Goal: Task Accomplishment & Management: Complete application form

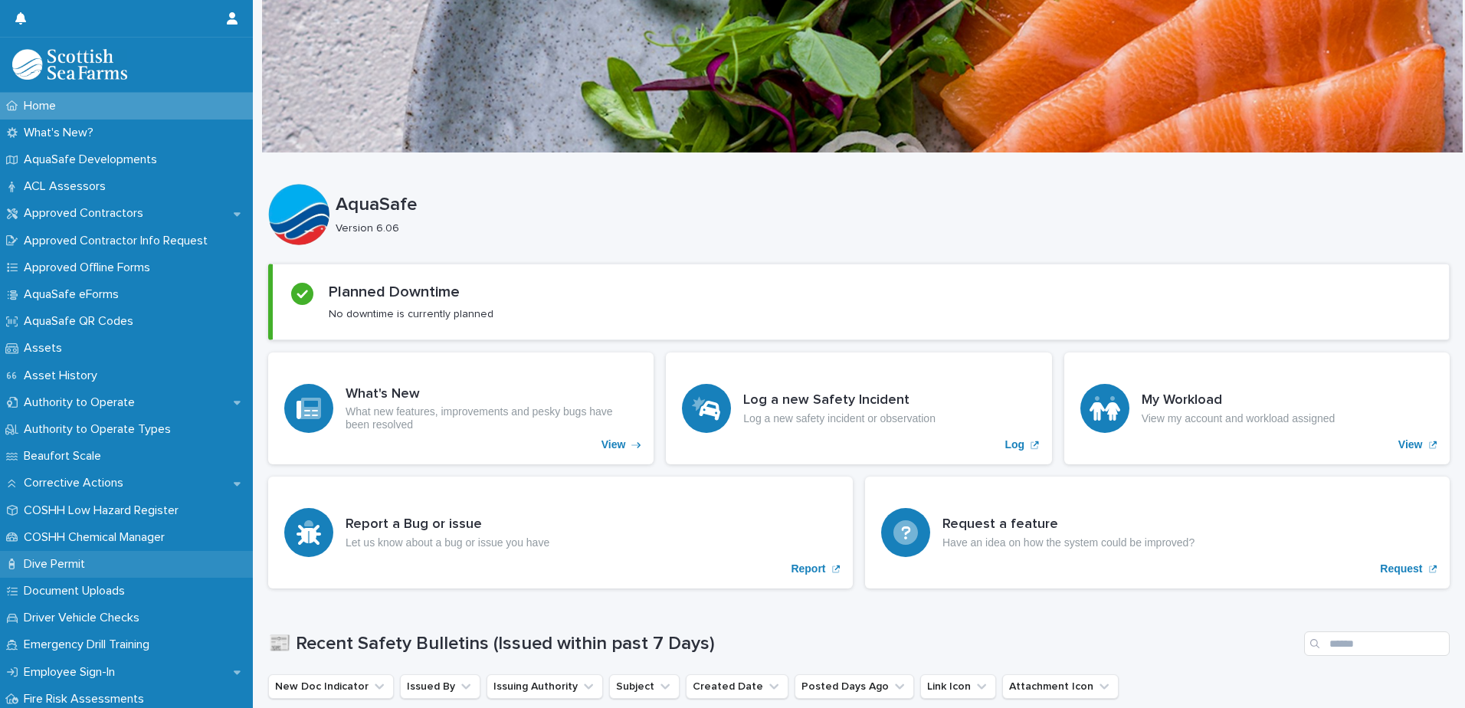
click at [76, 562] on p "Dive Permit" at bounding box center [58, 564] width 80 height 15
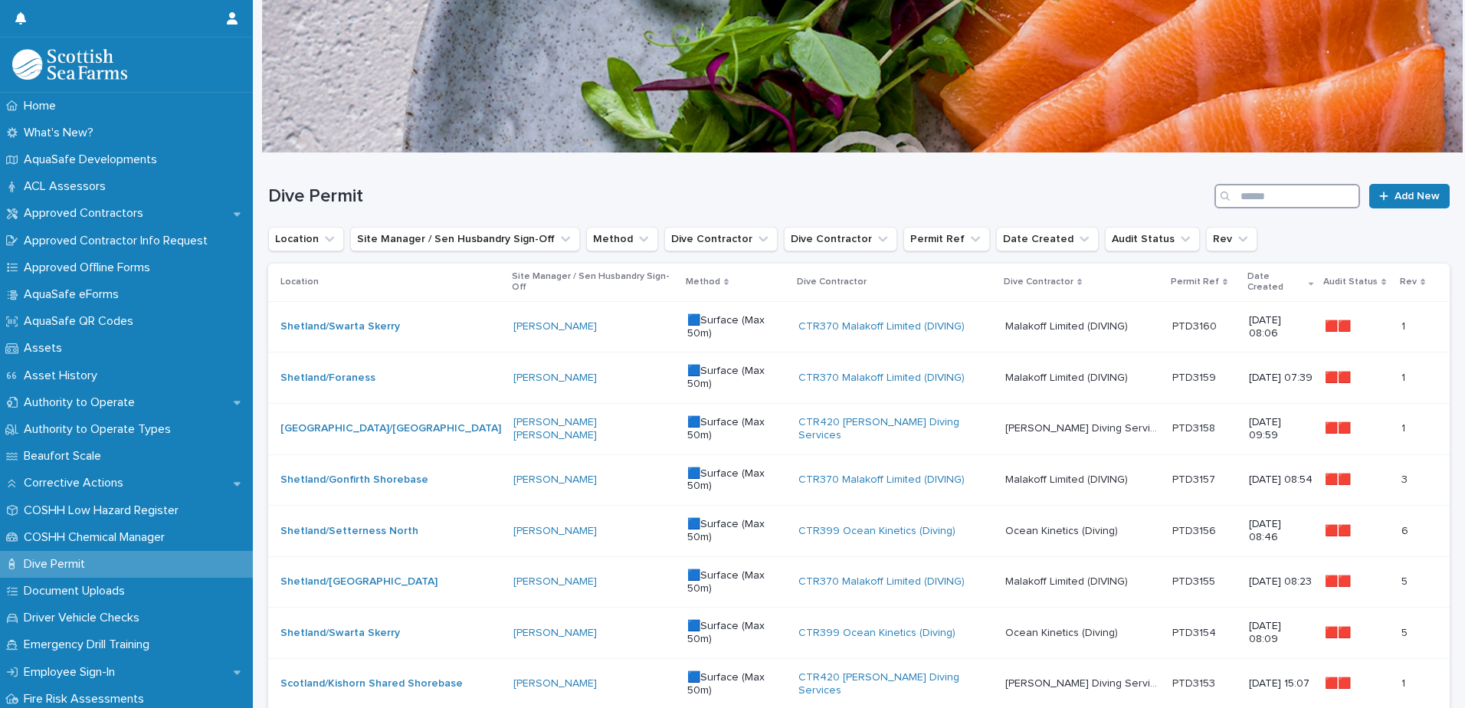
drag, startPoint x: 1257, startPoint y: 189, endPoint x: 1266, endPoint y: 229, distance: 40.7
click at [1258, 189] on input "Search" at bounding box center [1288, 196] width 146 height 25
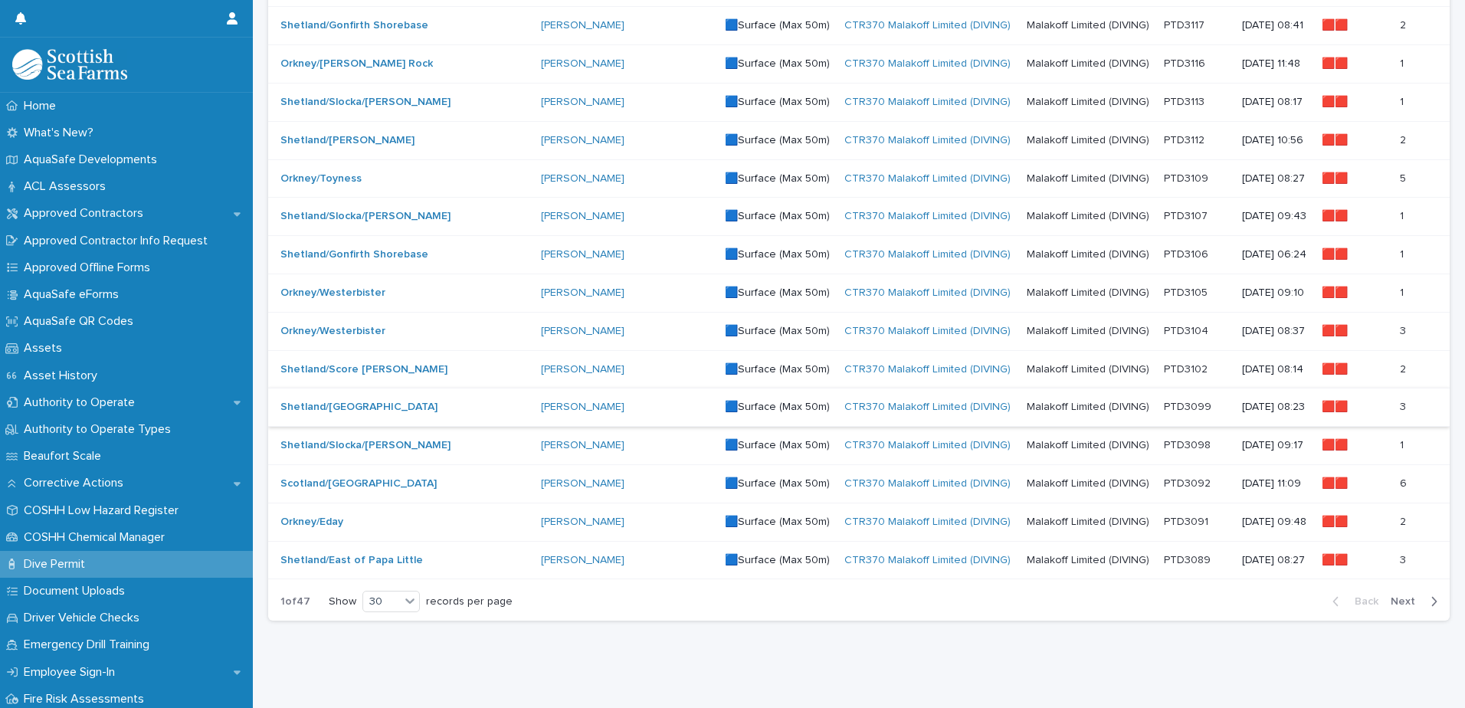
scroll to position [869, 0]
type input "*****"
click at [1395, 595] on span "Next" at bounding box center [1408, 600] width 34 height 11
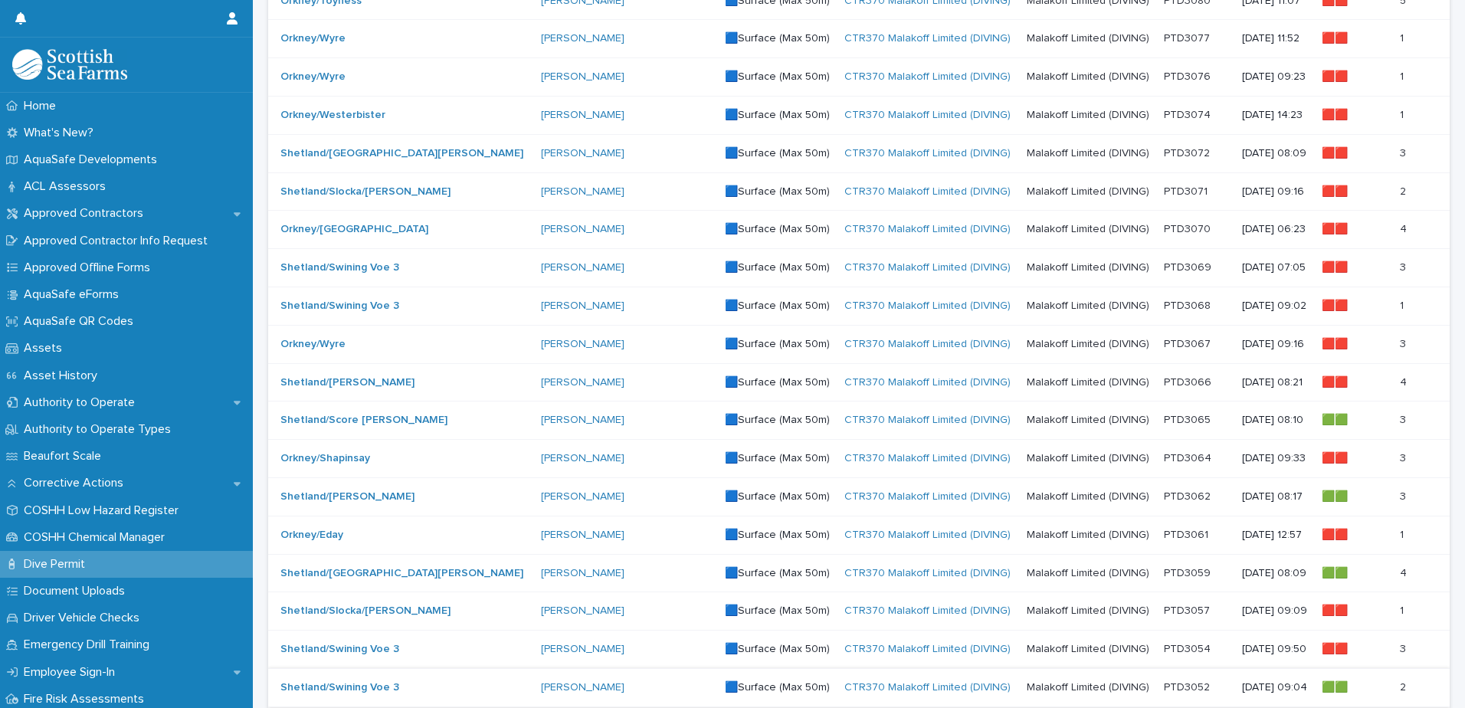
scroll to position [409, 0]
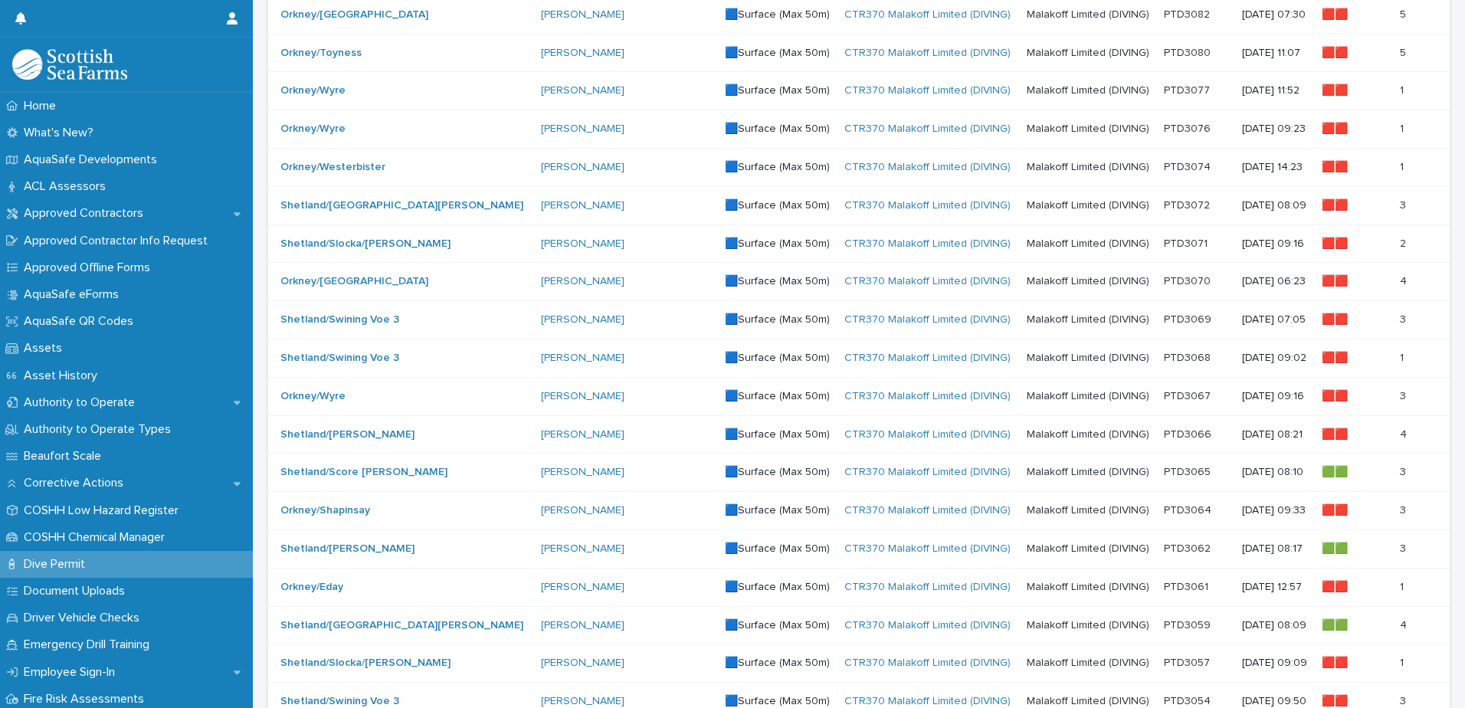
click at [1046, 363] on p "Malakoff Limited (DIVING)" at bounding box center [1090, 357] width 126 height 16
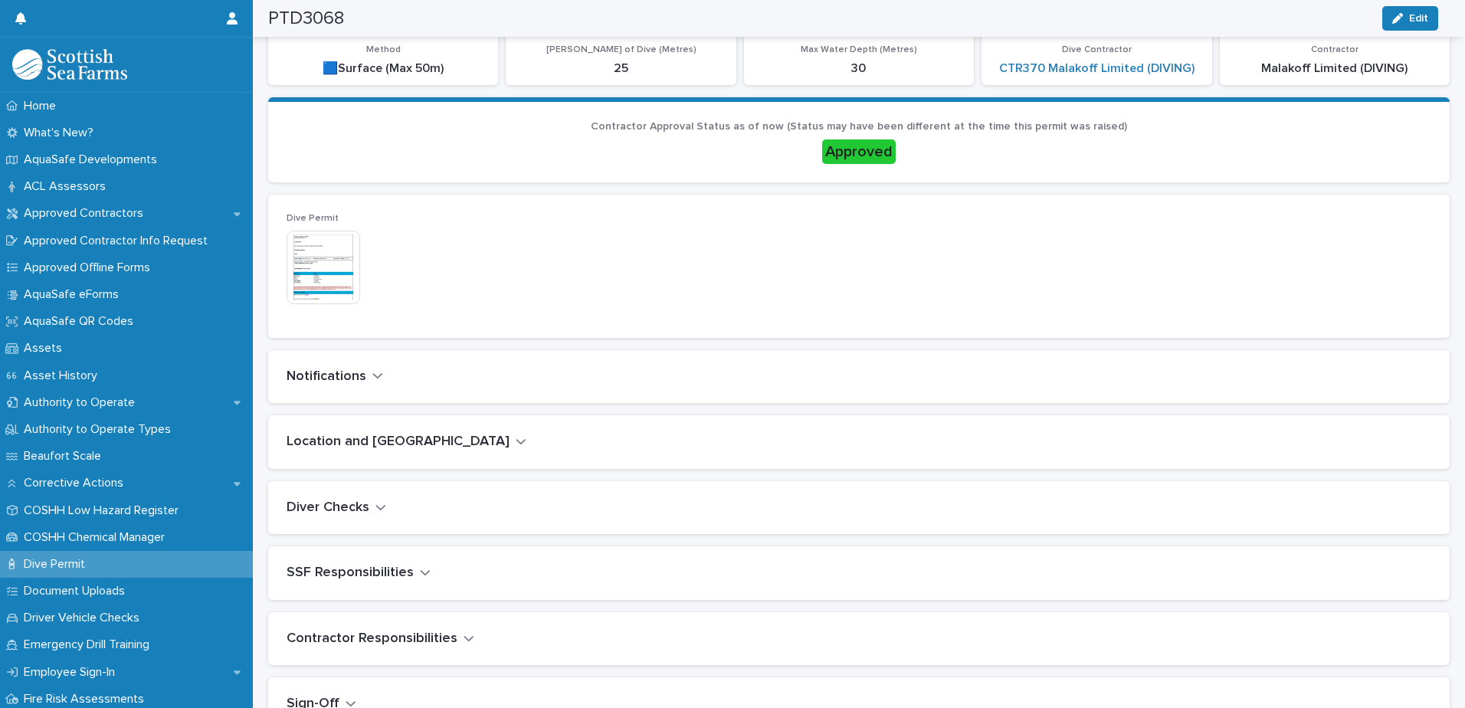
click at [374, 375] on icon "button" at bounding box center [377, 376] width 11 height 14
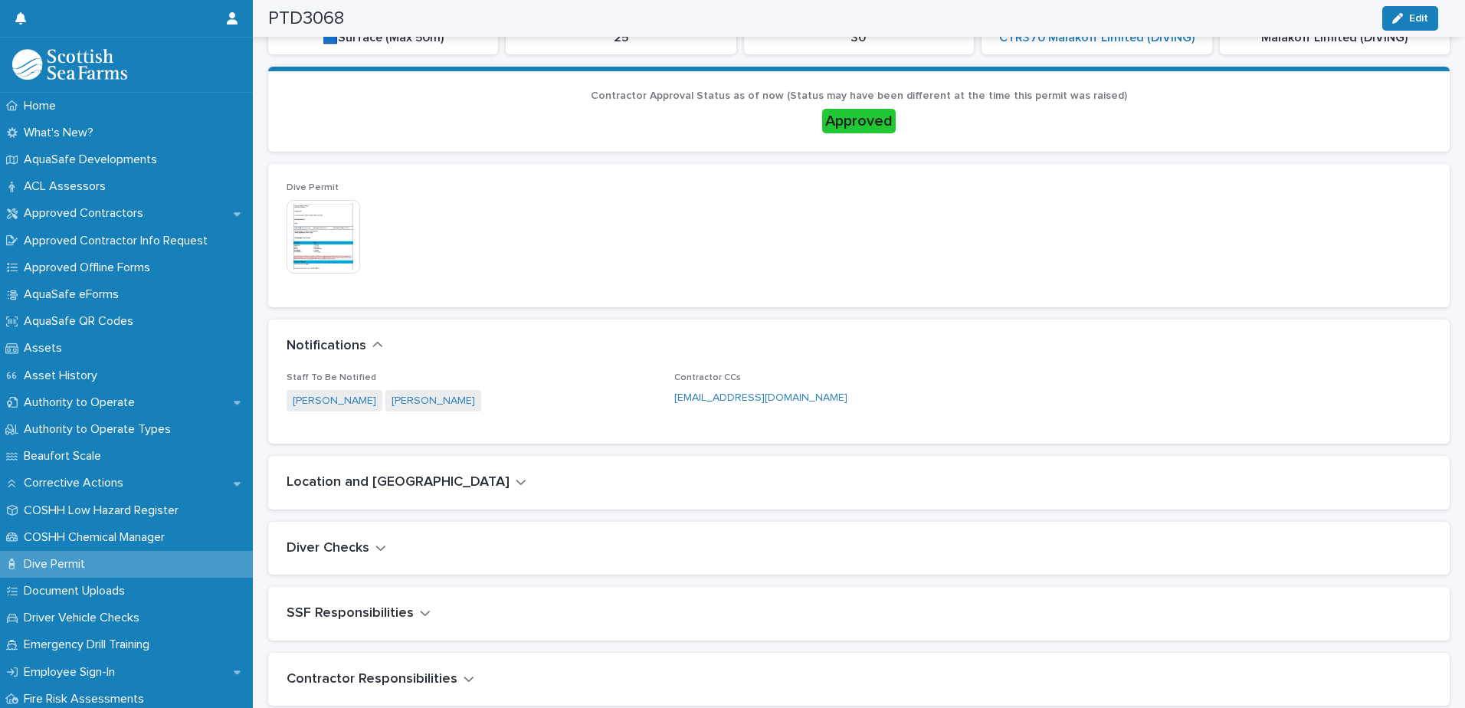
scroll to position [343, 0]
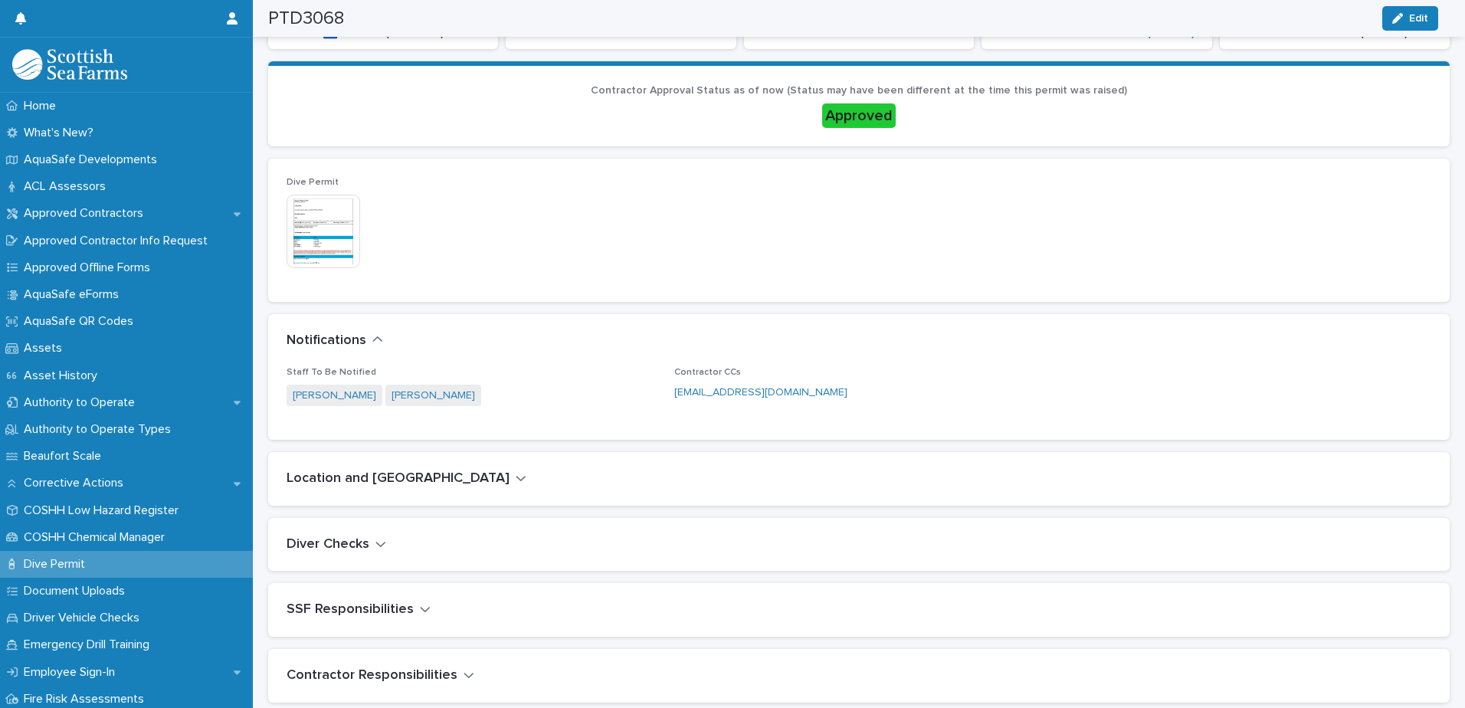
click at [516, 480] on icon "button" at bounding box center [521, 478] width 11 height 14
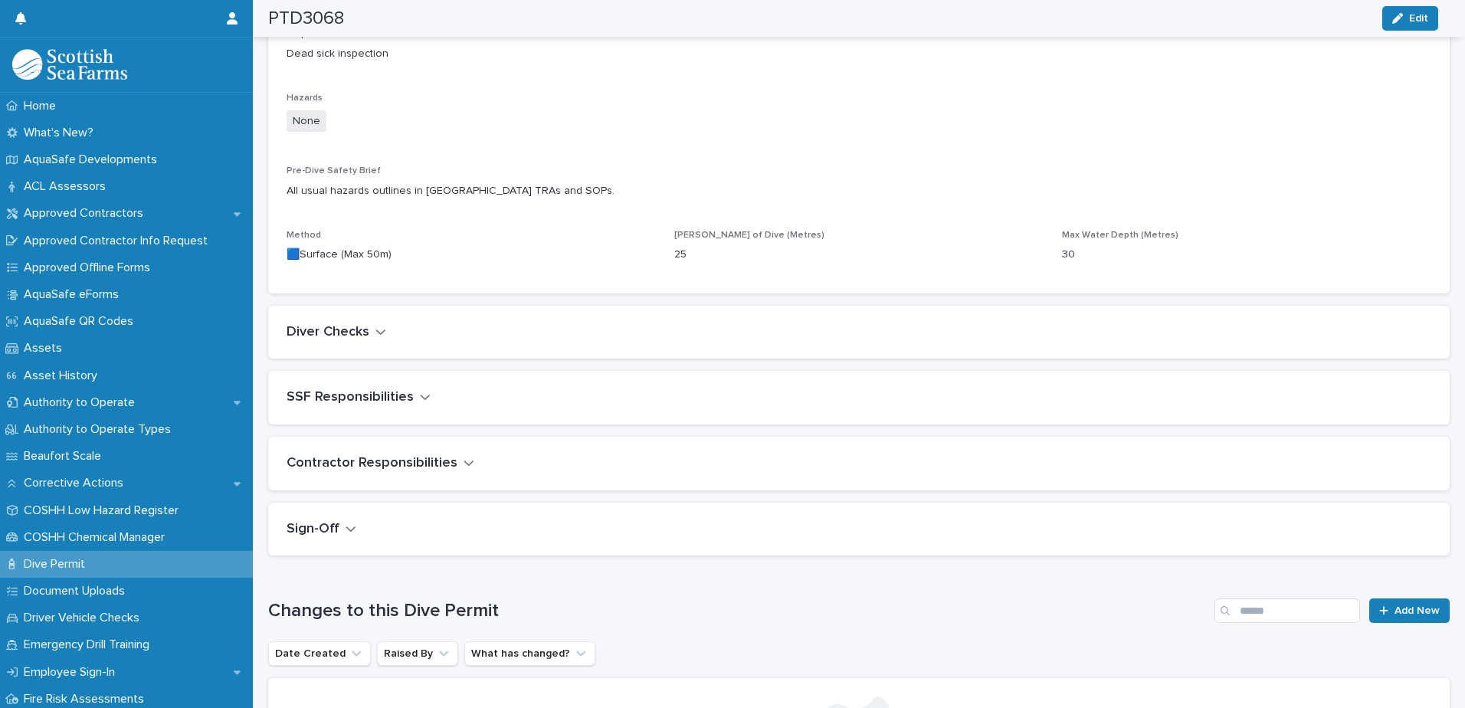
scroll to position [890, 0]
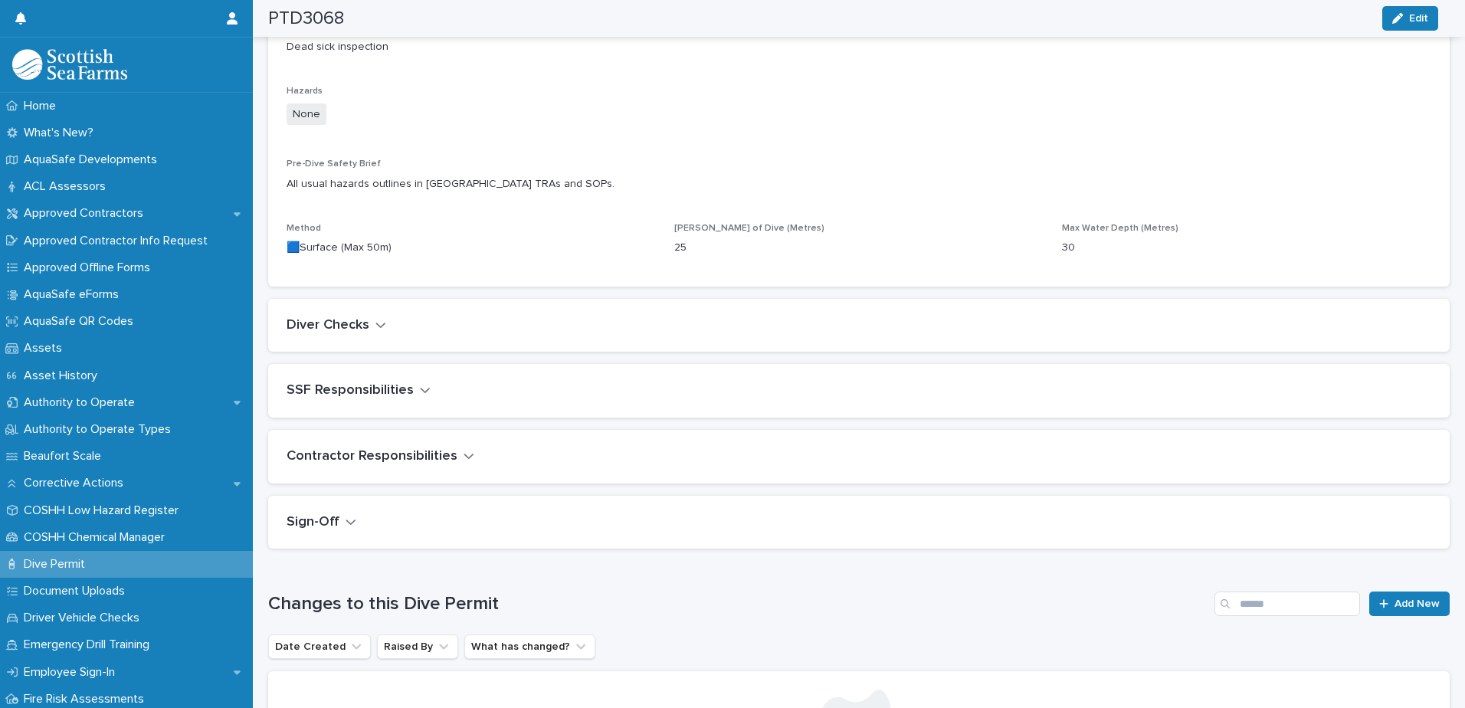
click at [379, 326] on icon "button" at bounding box center [380, 325] width 9 height 5
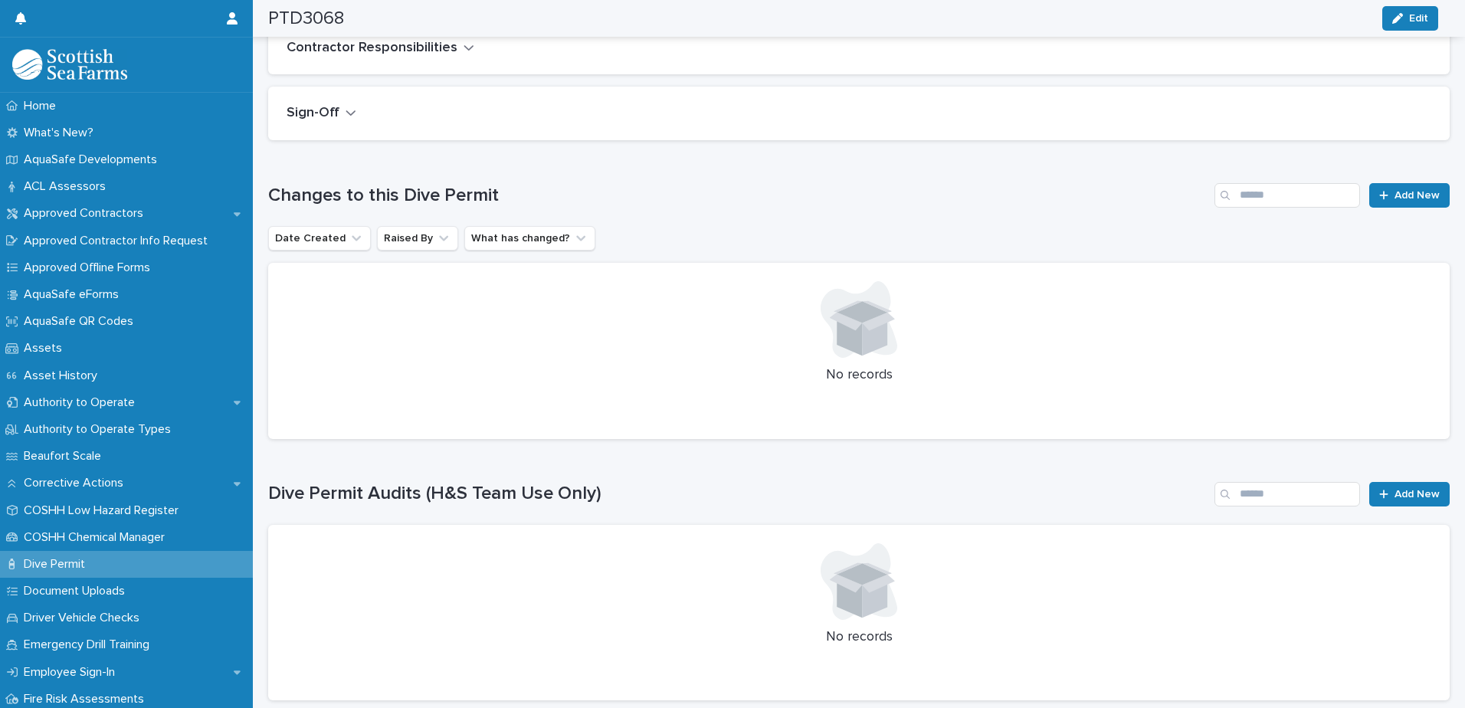
scroll to position [1554, 0]
click at [1399, 489] on span "Add New" at bounding box center [1417, 493] width 45 height 11
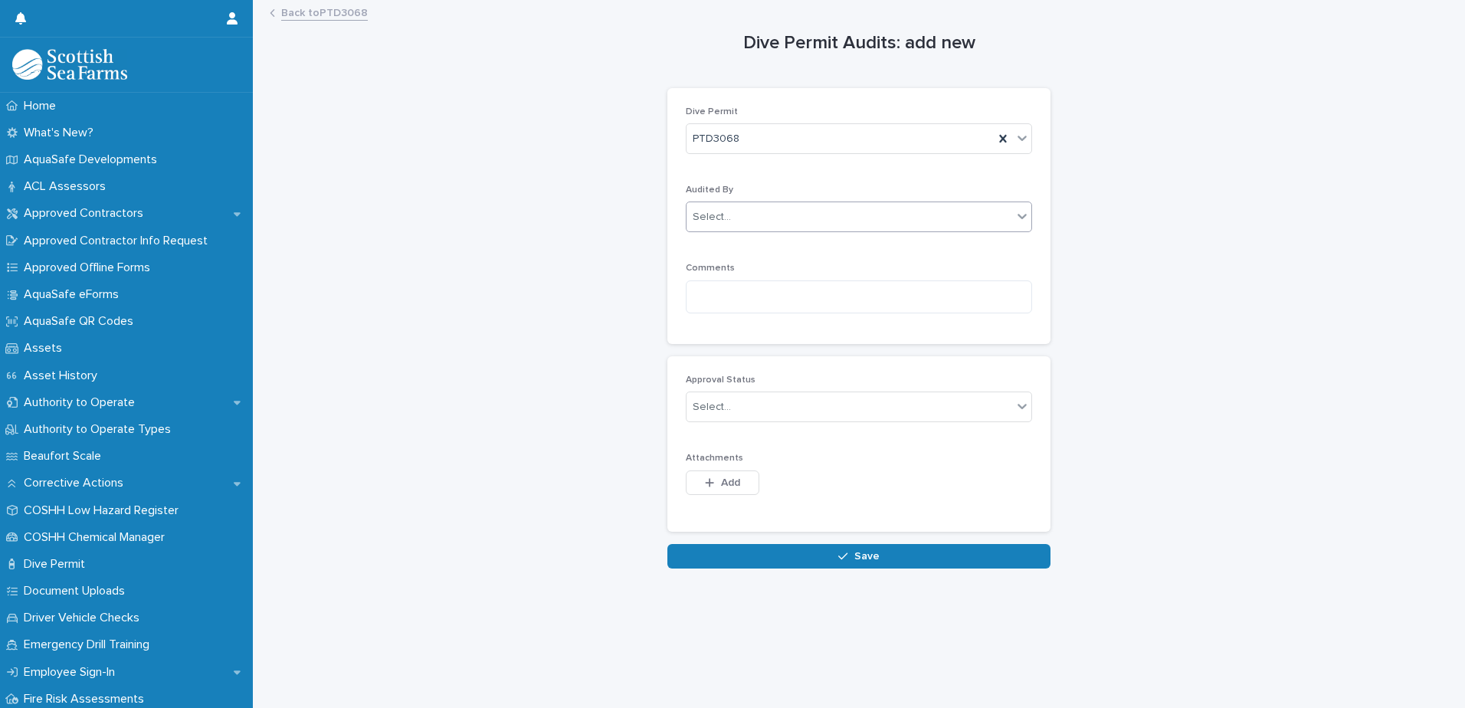
click at [732, 216] on div "Select..." at bounding box center [850, 217] width 326 height 25
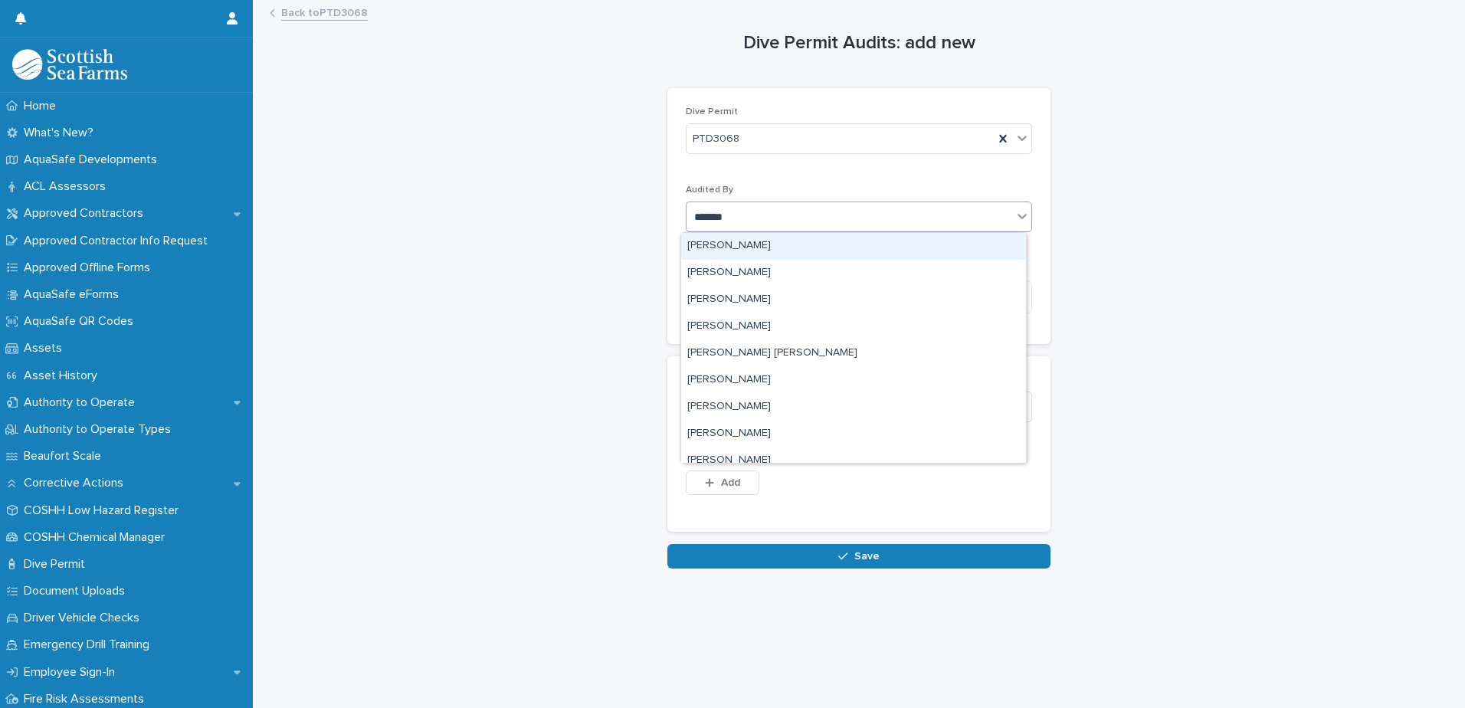
type input "********"
click at [718, 248] on div "[PERSON_NAME]" at bounding box center [853, 246] width 345 height 27
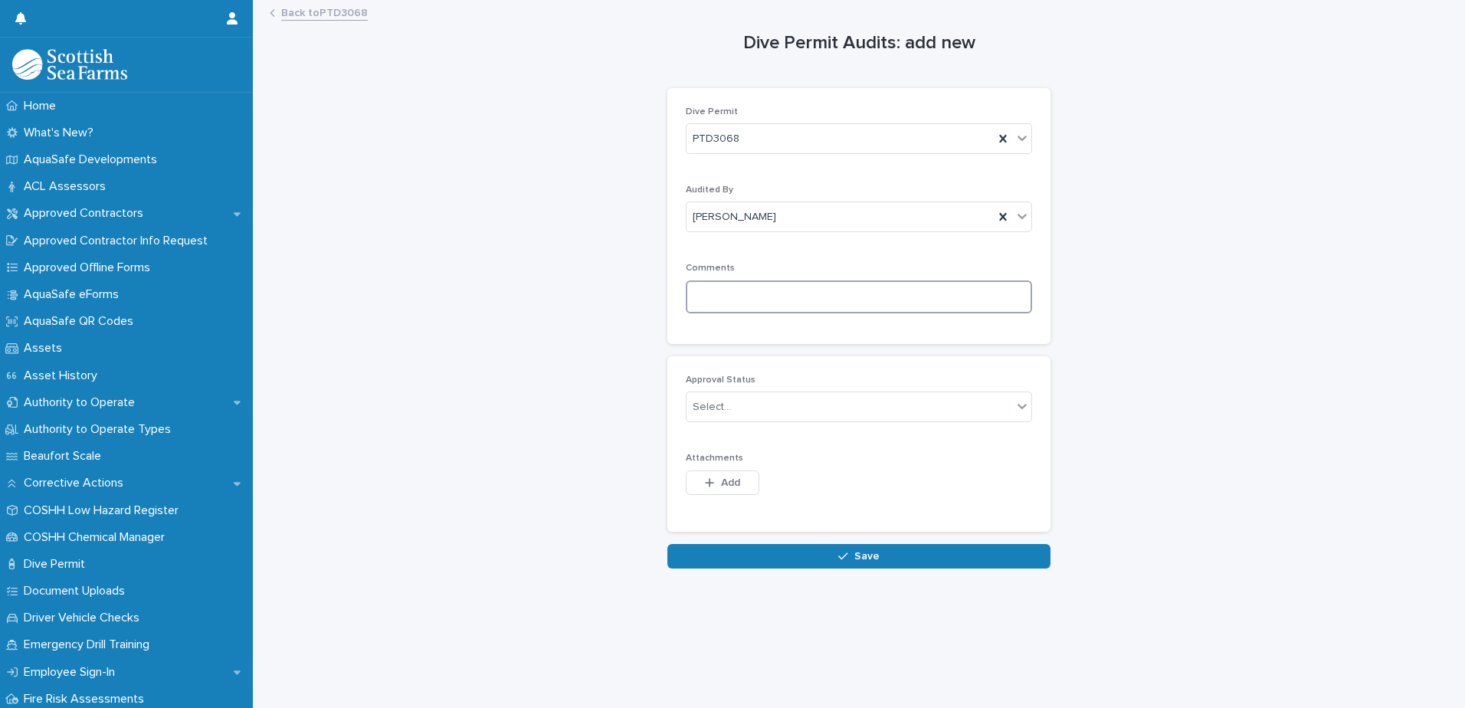
click at [711, 293] on textarea at bounding box center [859, 296] width 346 height 33
paste textarea "**********"
click at [962, 302] on textarea "**********" at bounding box center [859, 296] width 346 height 33
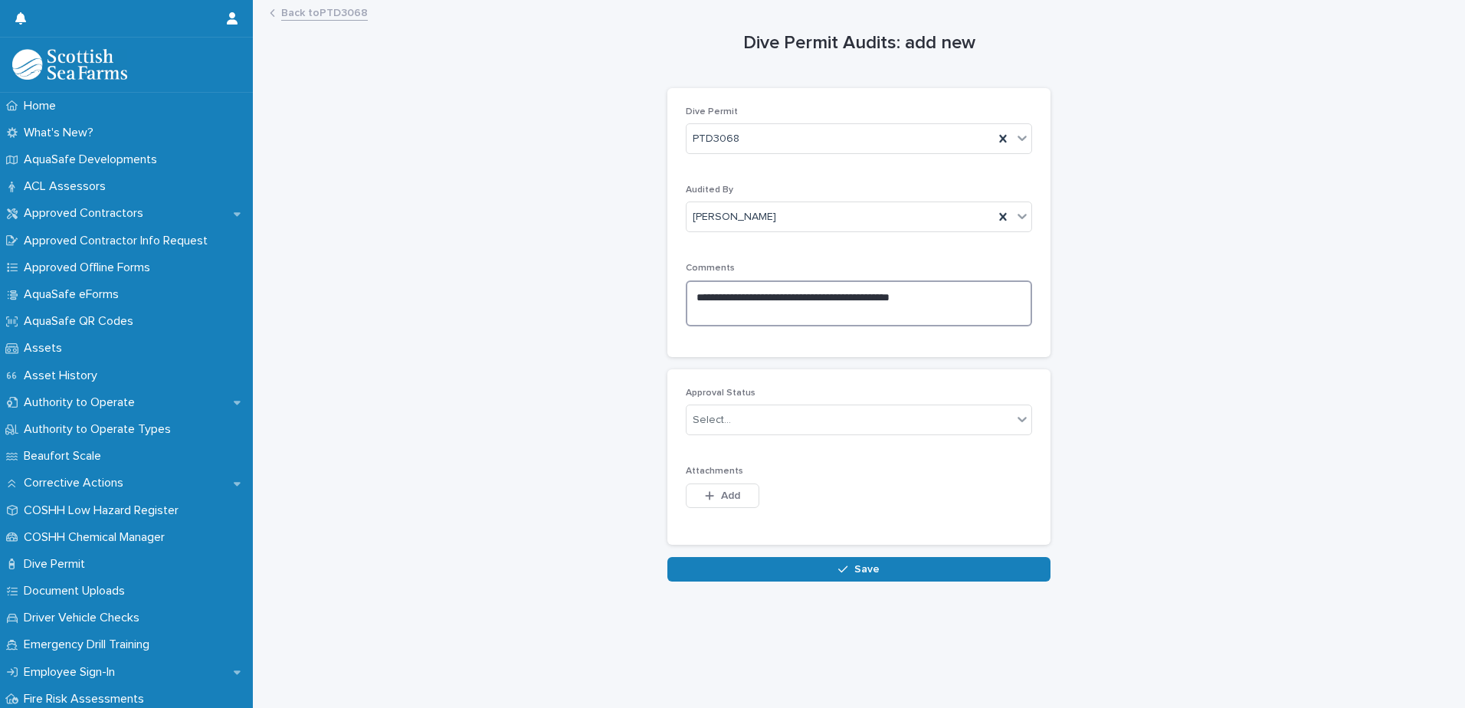
paste textarea "**********"
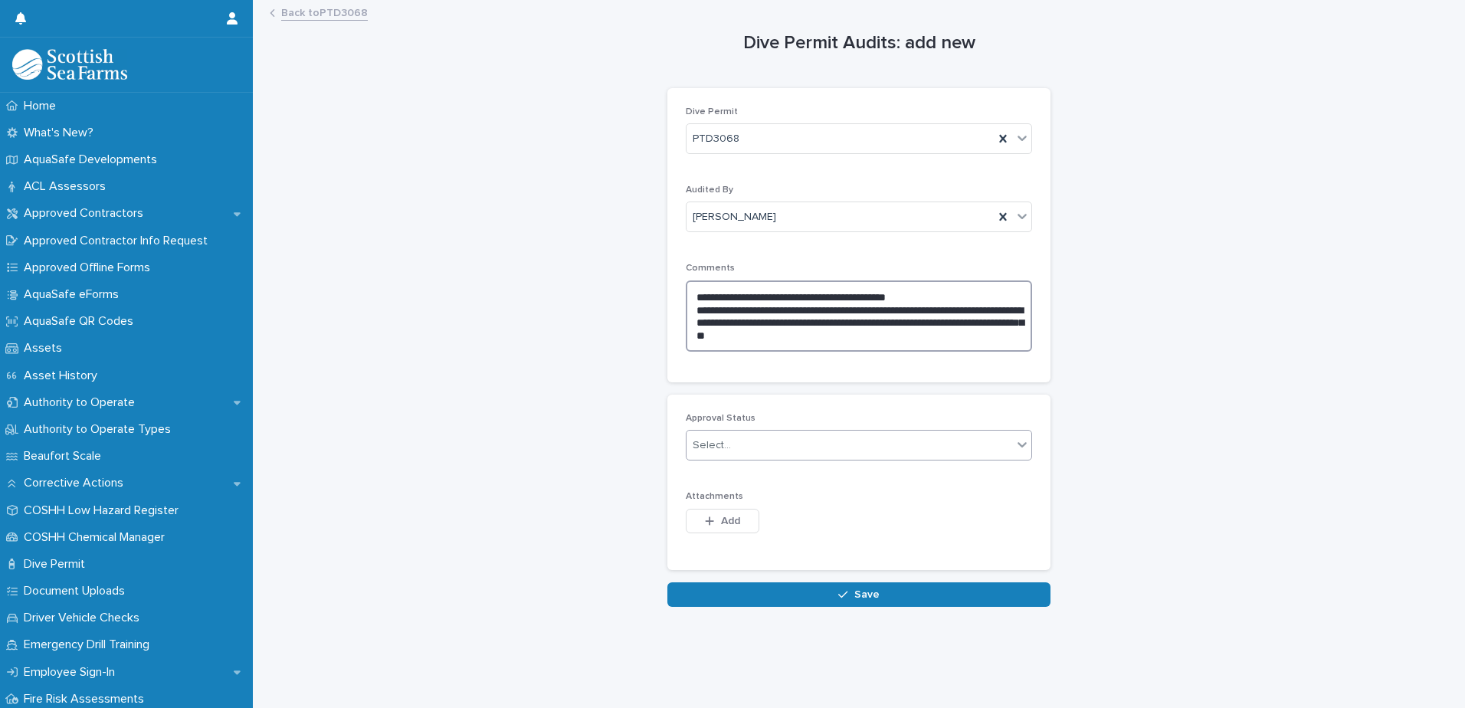
type textarea "**********"
click at [788, 445] on div "Select..." at bounding box center [850, 445] width 326 height 25
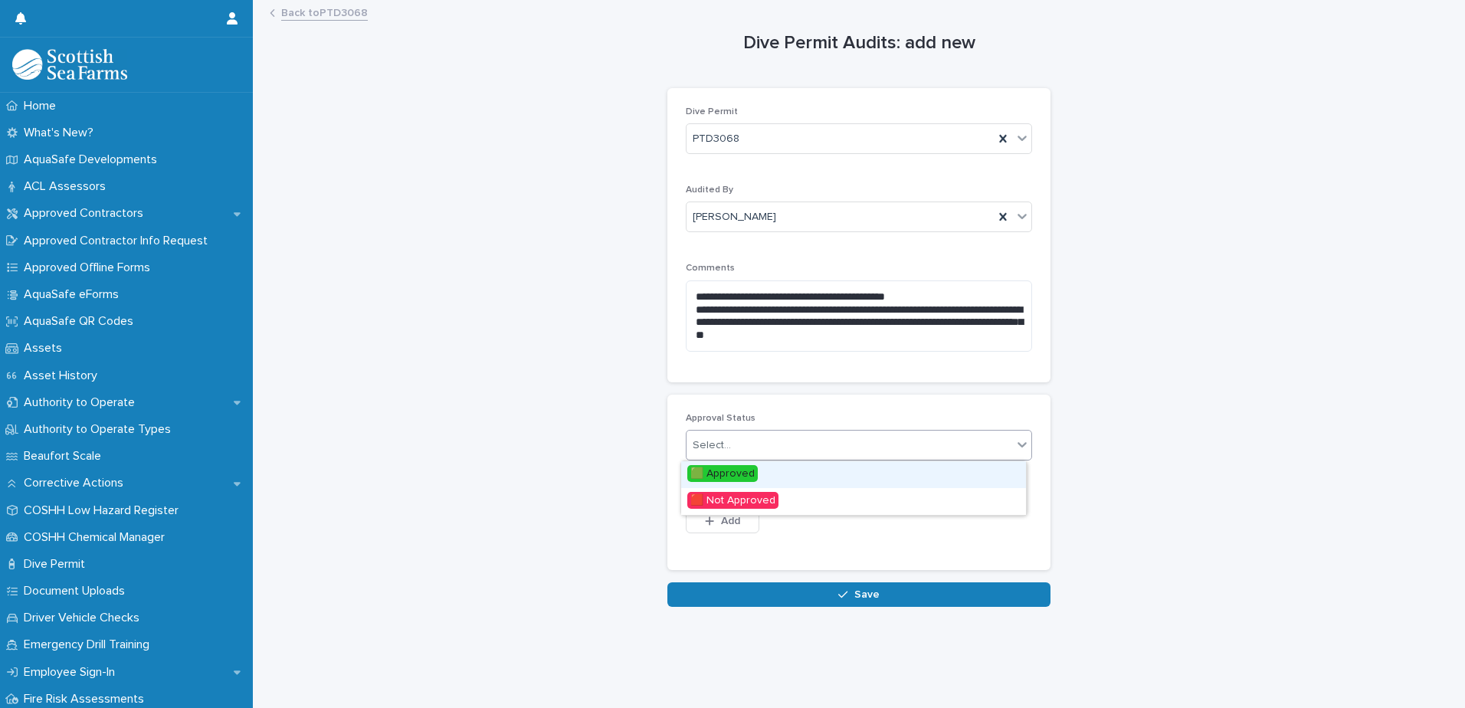
click at [735, 474] on span "🟩 Approved" at bounding box center [722, 473] width 70 height 17
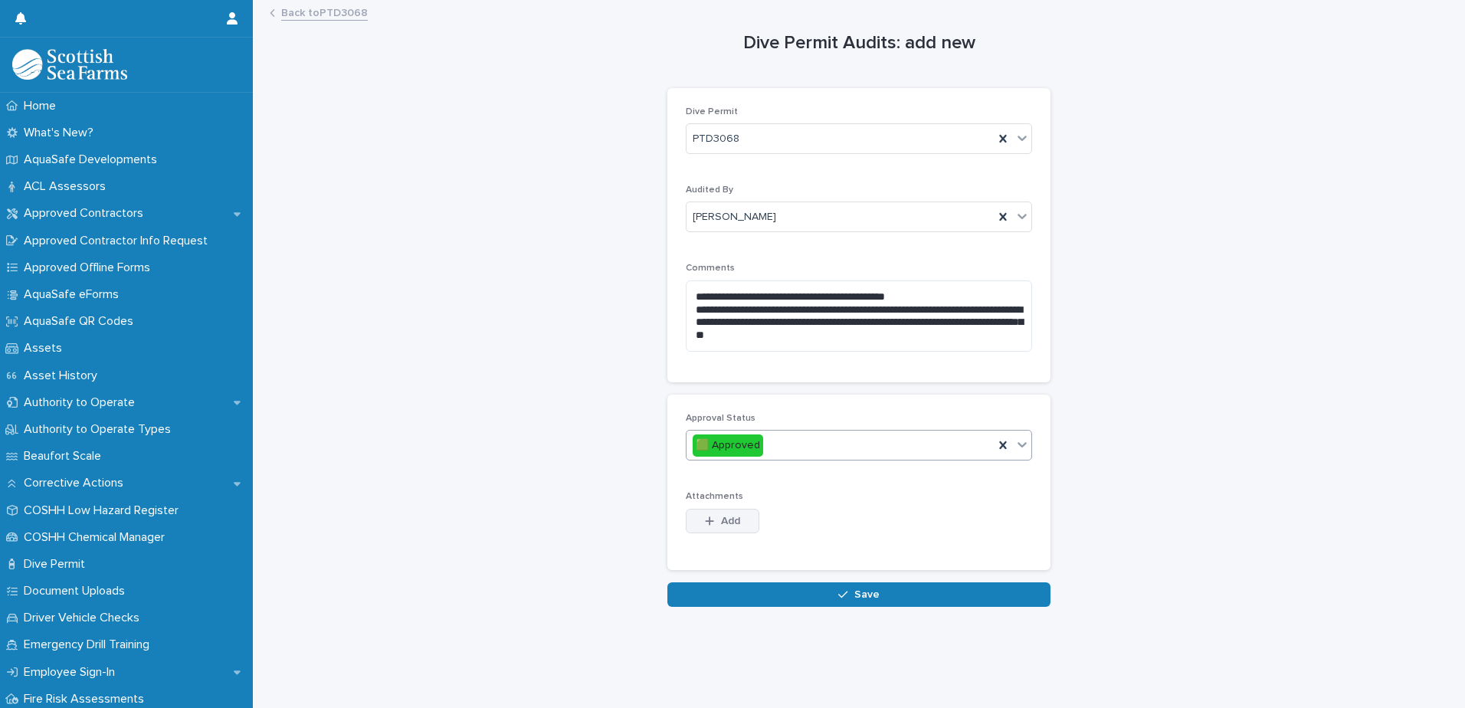
click at [746, 523] on button "Add" at bounding box center [723, 521] width 74 height 25
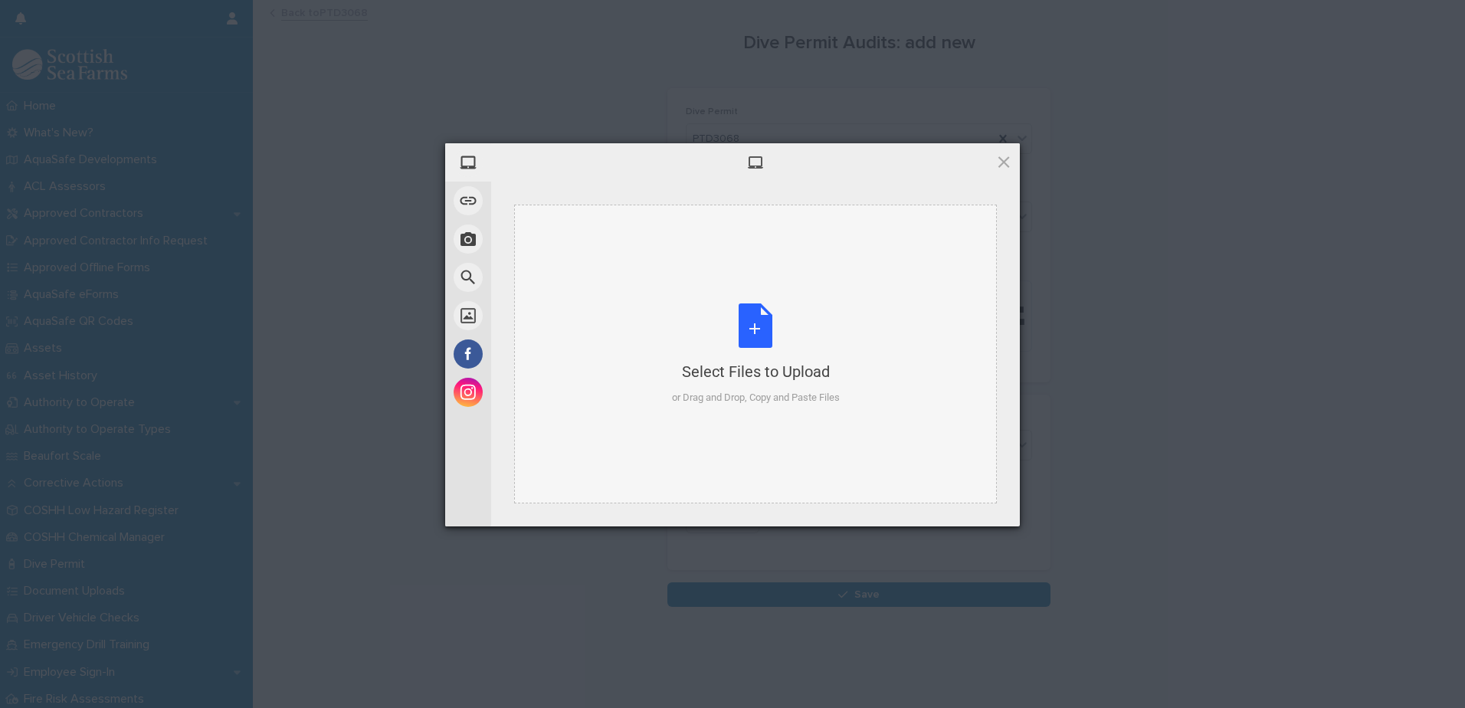
click at [739, 339] on div "Select Files to Upload or Drag and Drop, Copy and Paste Files" at bounding box center [756, 354] width 168 height 102
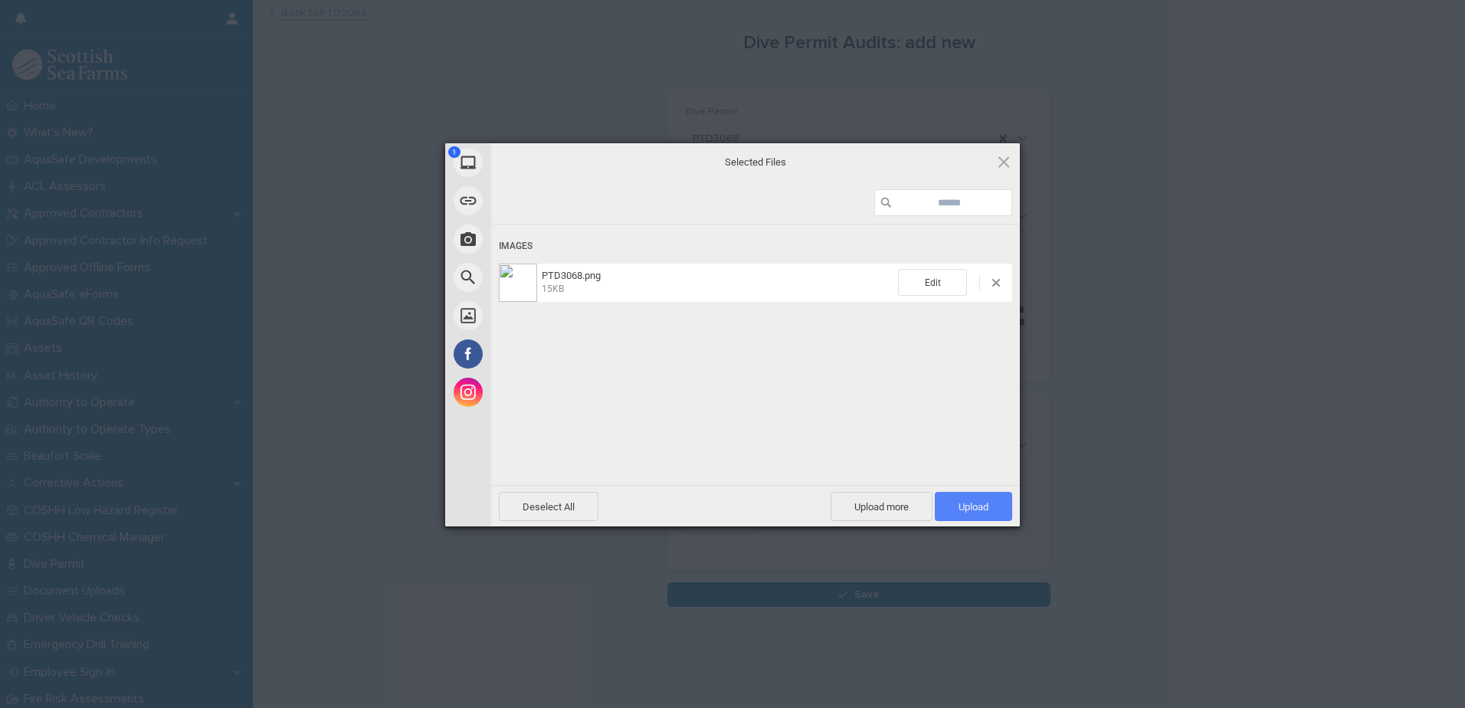
click at [964, 506] on span "Upload 1" at bounding box center [974, 506] width 30 height 11
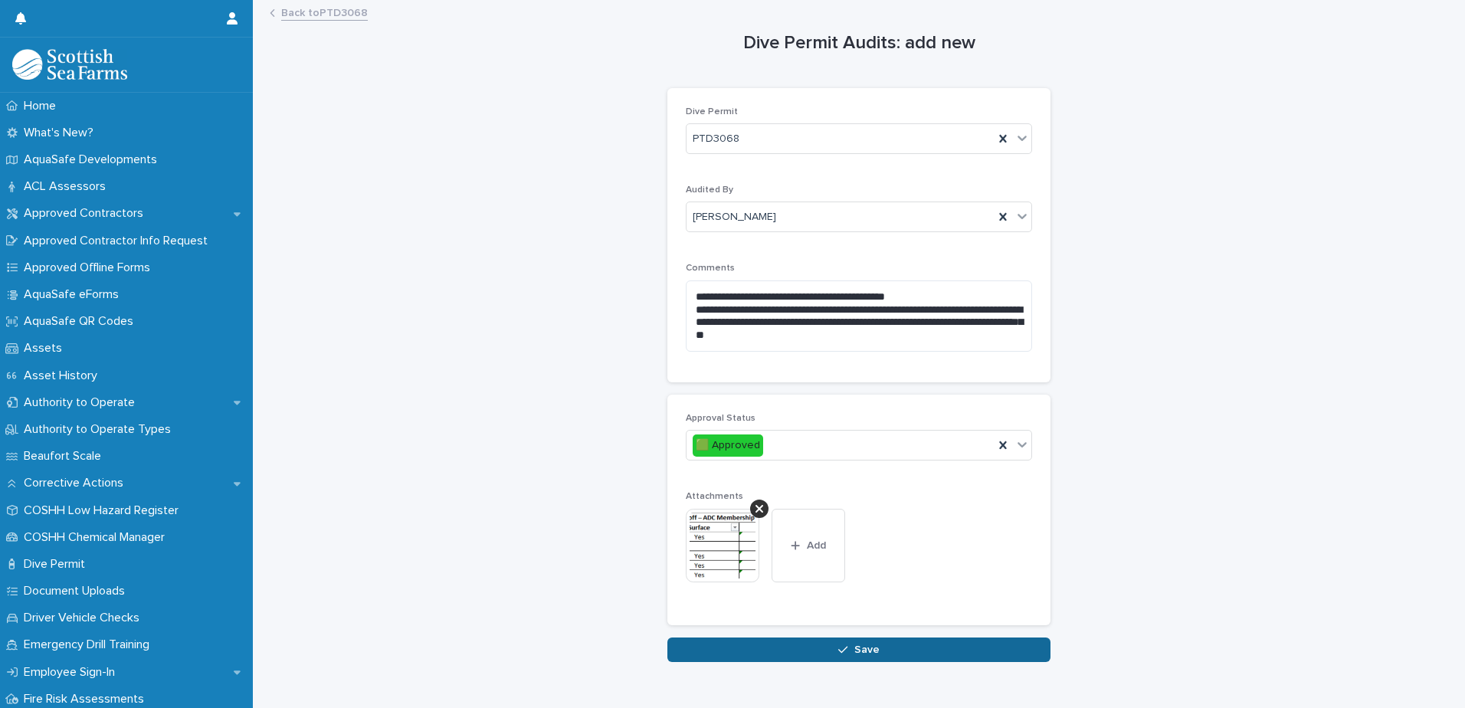
click at [868, 648] on span "Save" at bounding box center [866, 649] width 25 height 11
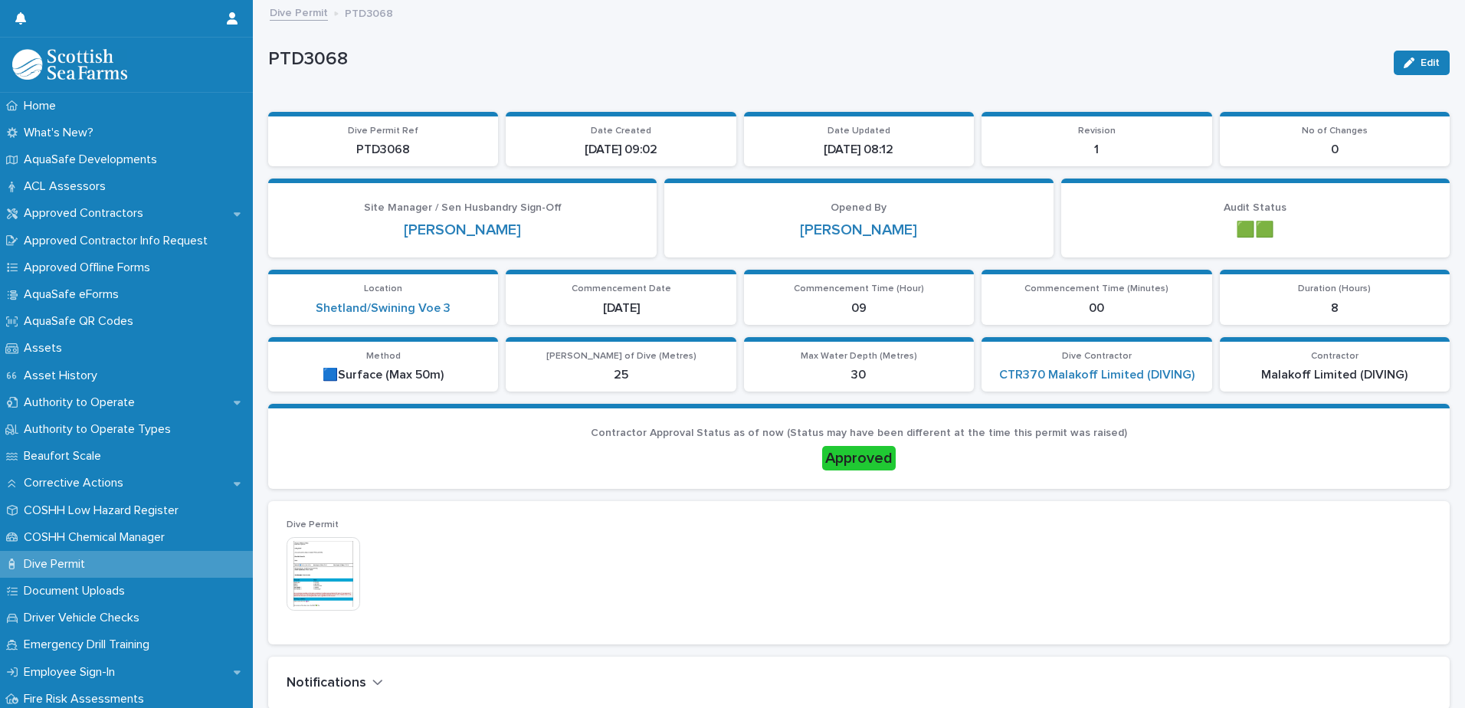
click at [298, 13] on link "Dive Permit" at bounding box center [299, 12] width 58 height 18
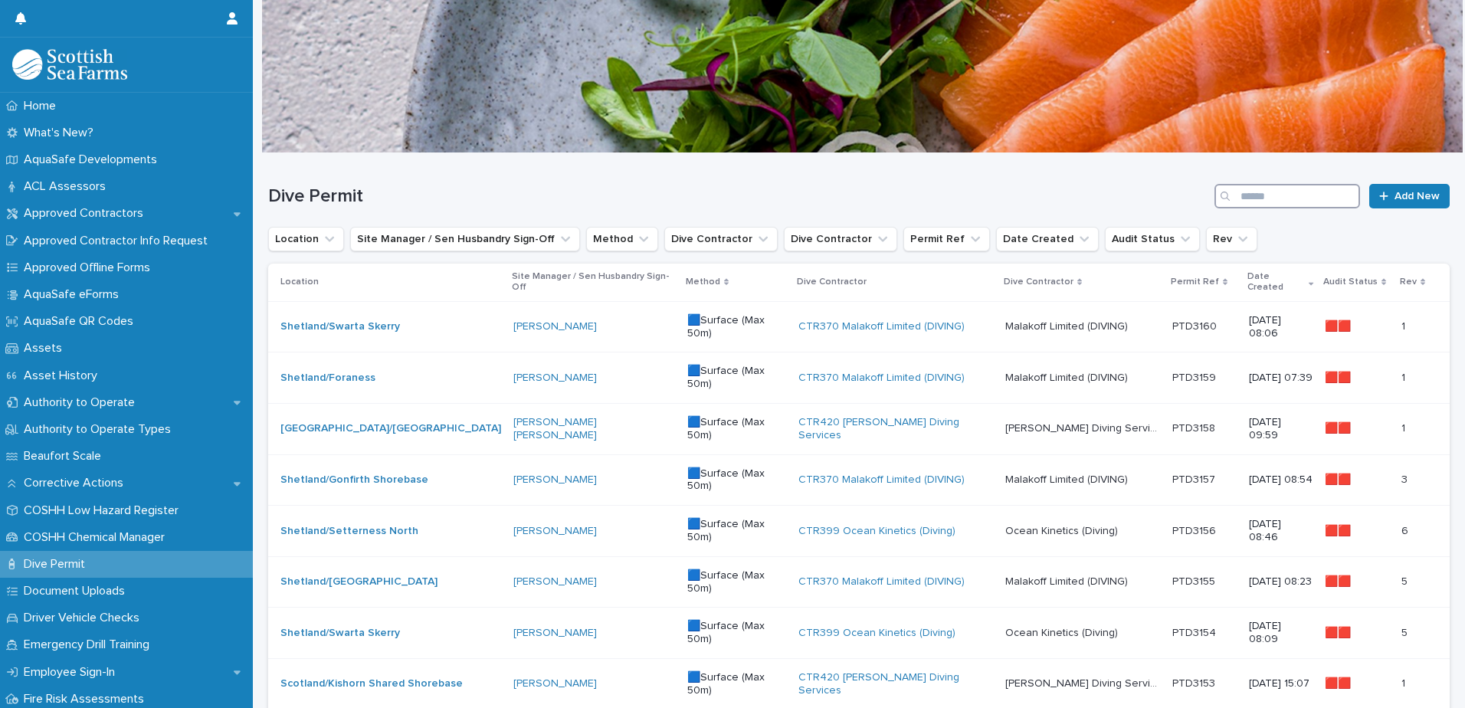
click at [1311, 191] on input "Search" at bounding box center [1288, 196] width 146 height 25
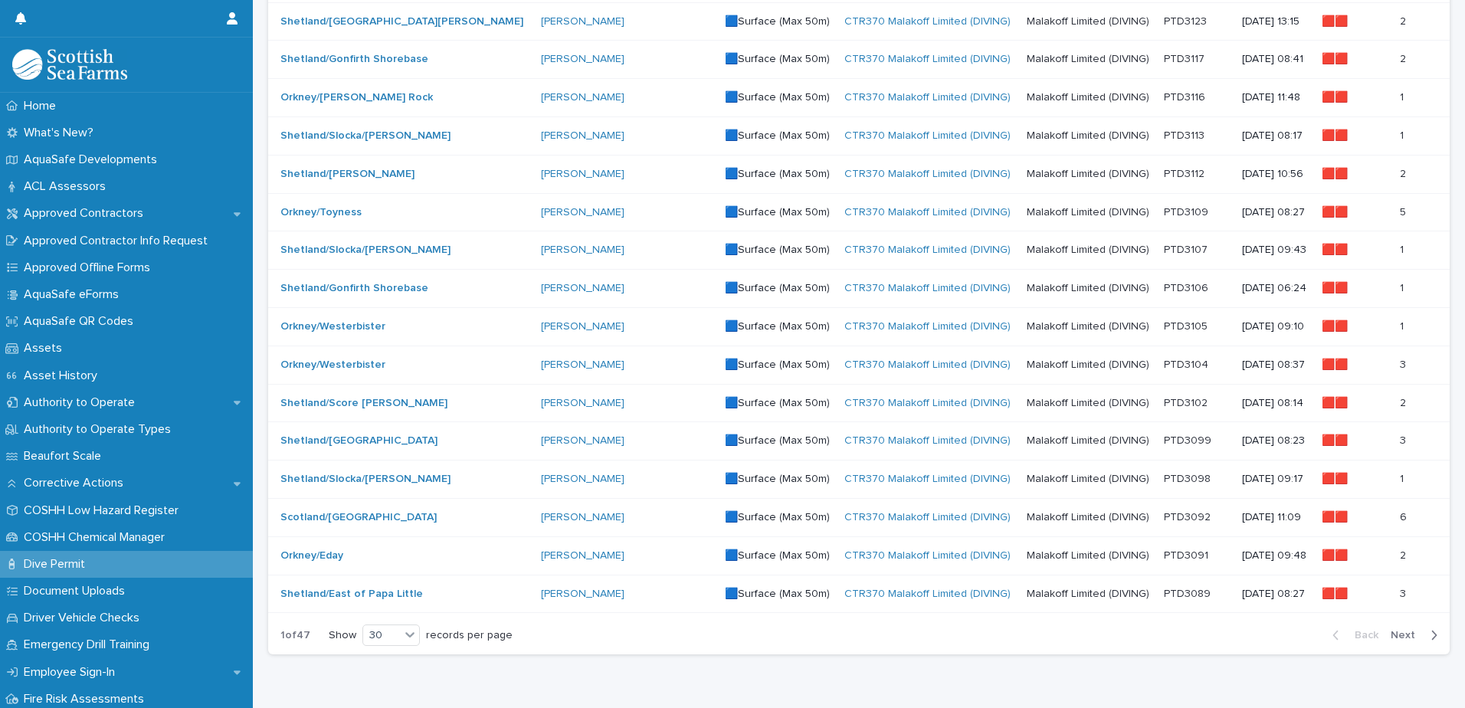
scroll to position [869, 0]
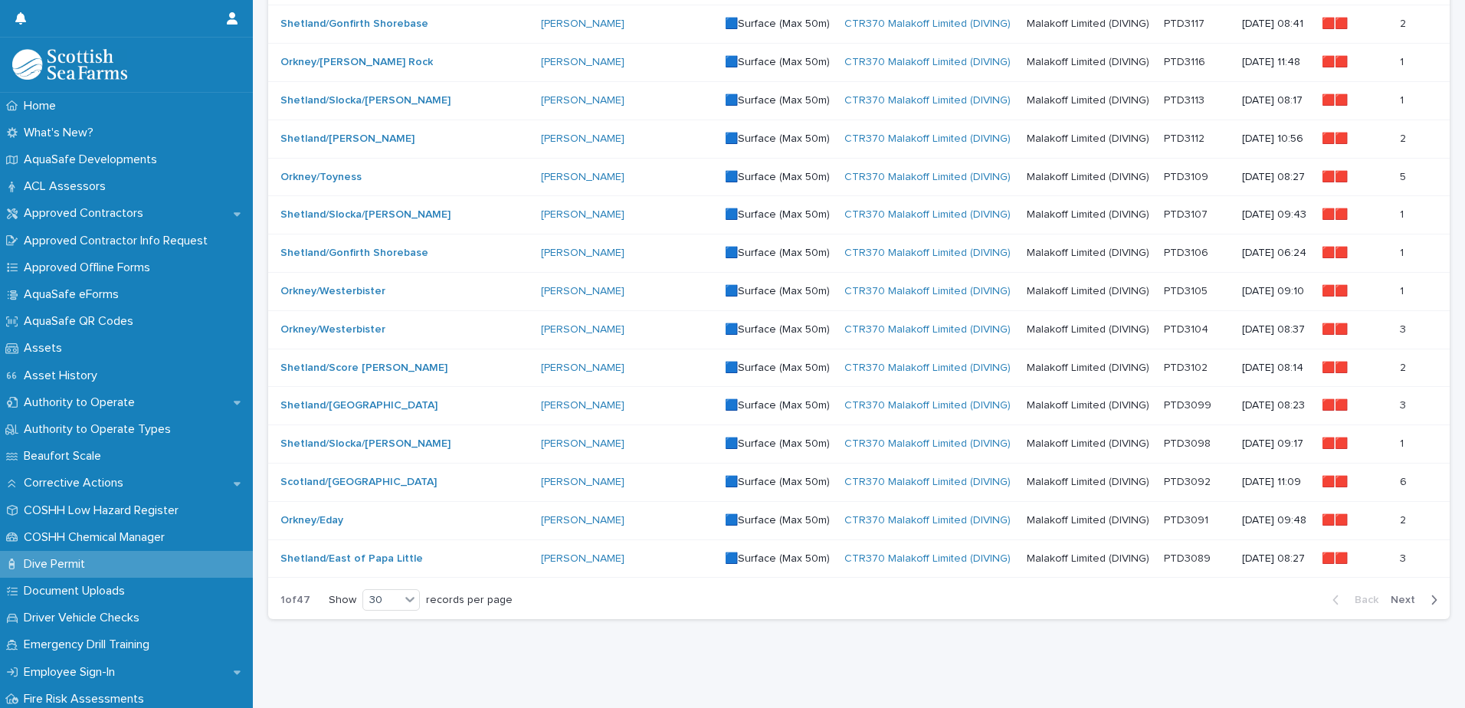
type input "*****"
click at [1391, 595] on span "Next" at bounding box center [1408, 600] width 34 height 11
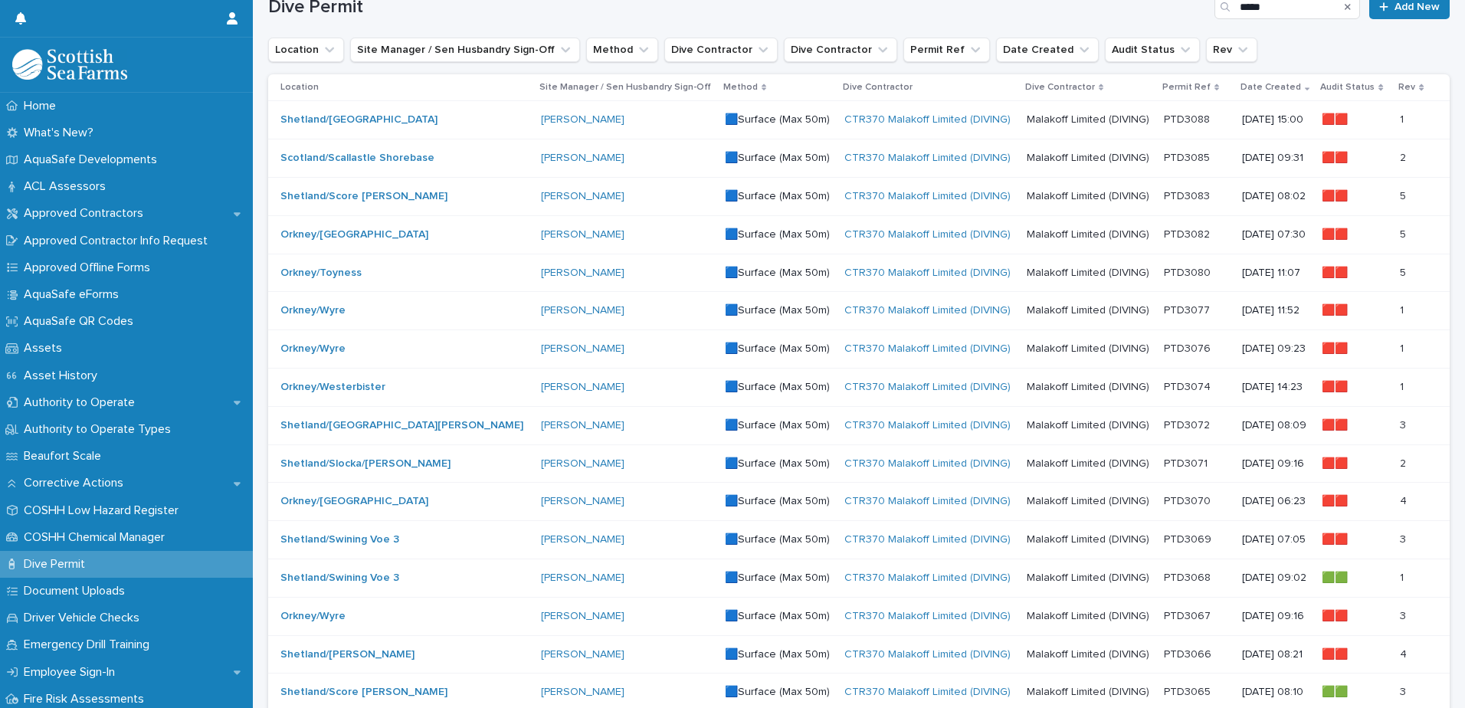
scroll to position [103, 0]
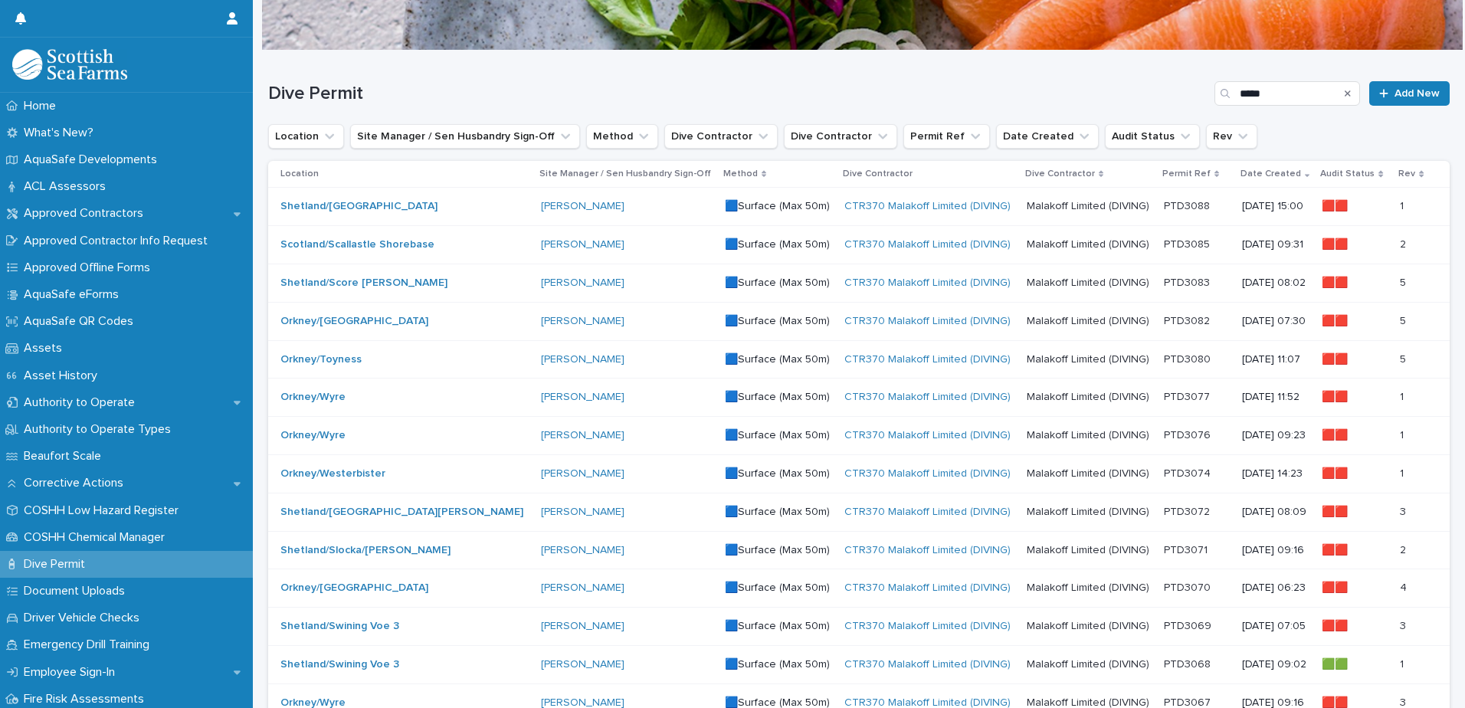
click at [1175, 551] on p at bounding box center [1197, 550] width 66 height 13
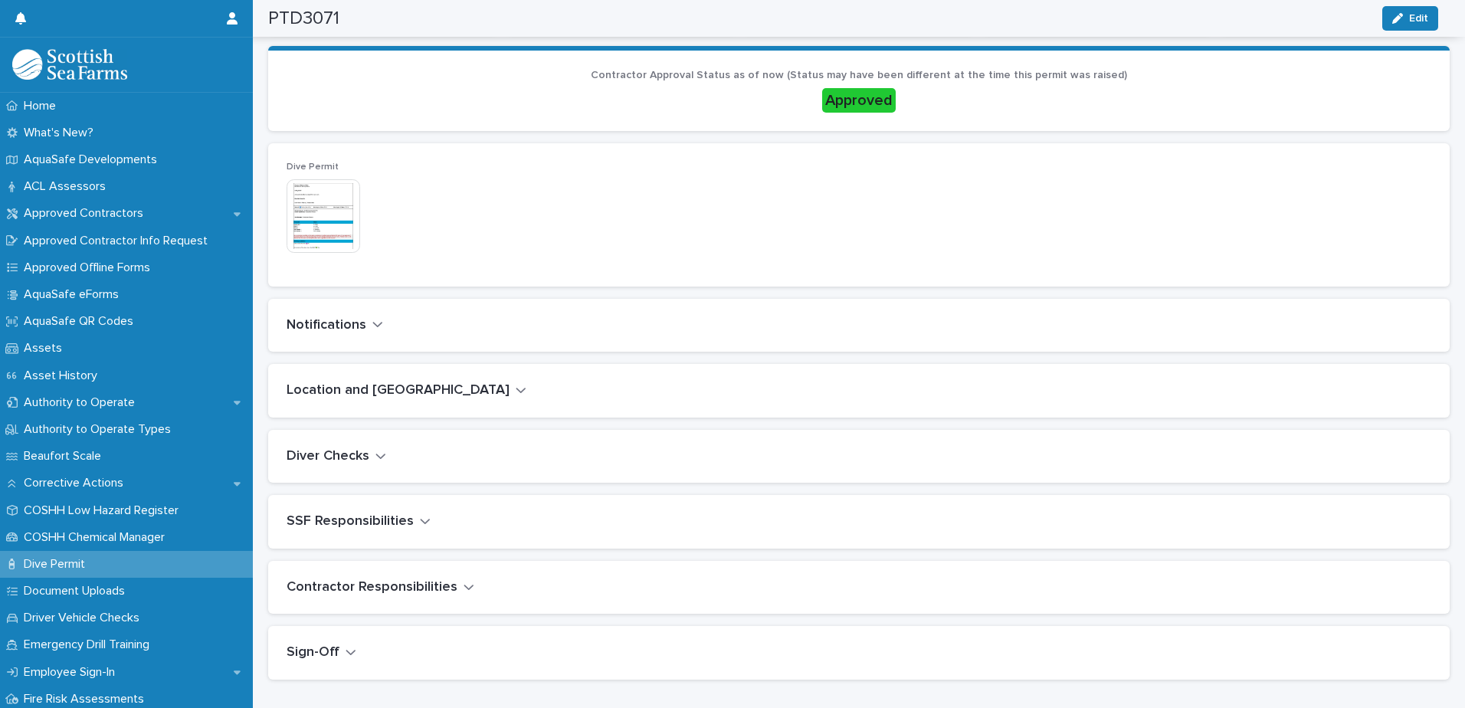
scroll to position [383, 0]
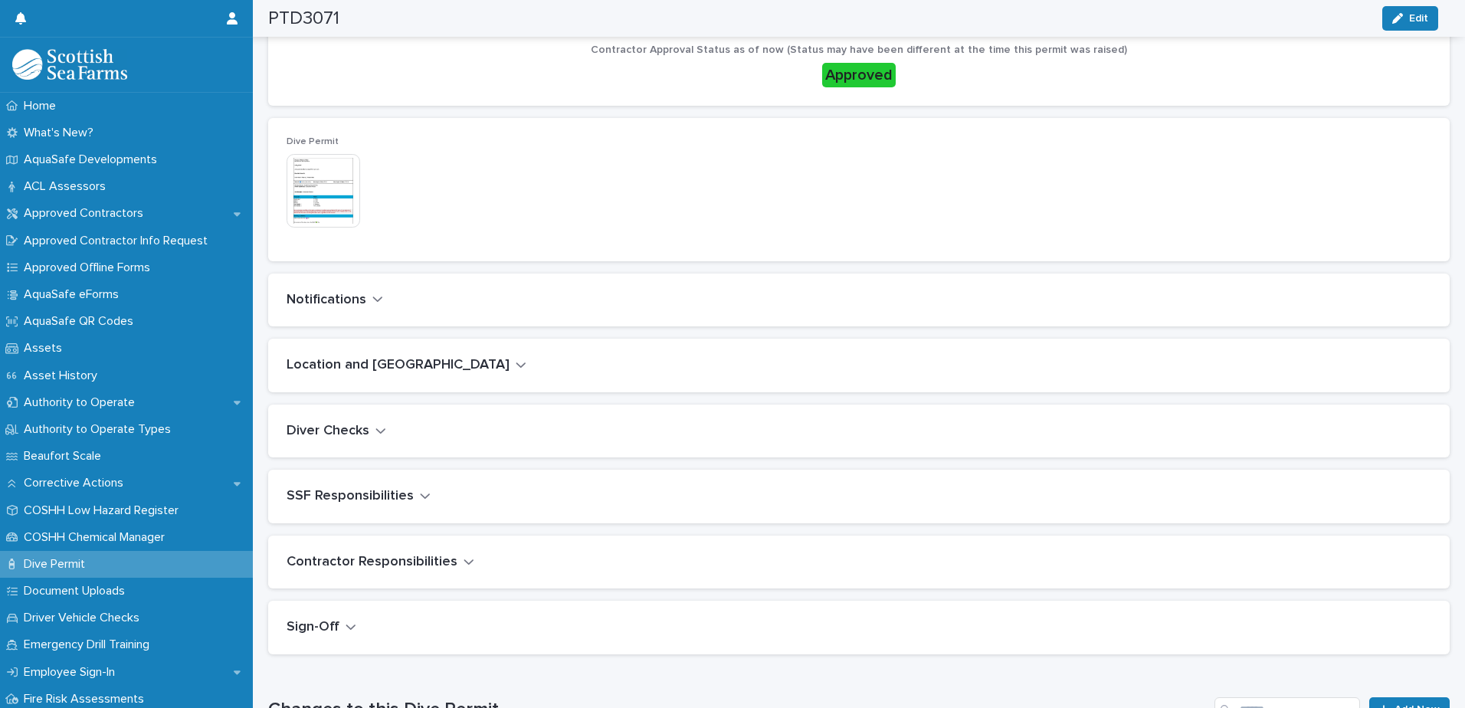
click at [378, 297] on icon "button" at bounding box center [377, 299] width 11 height 14
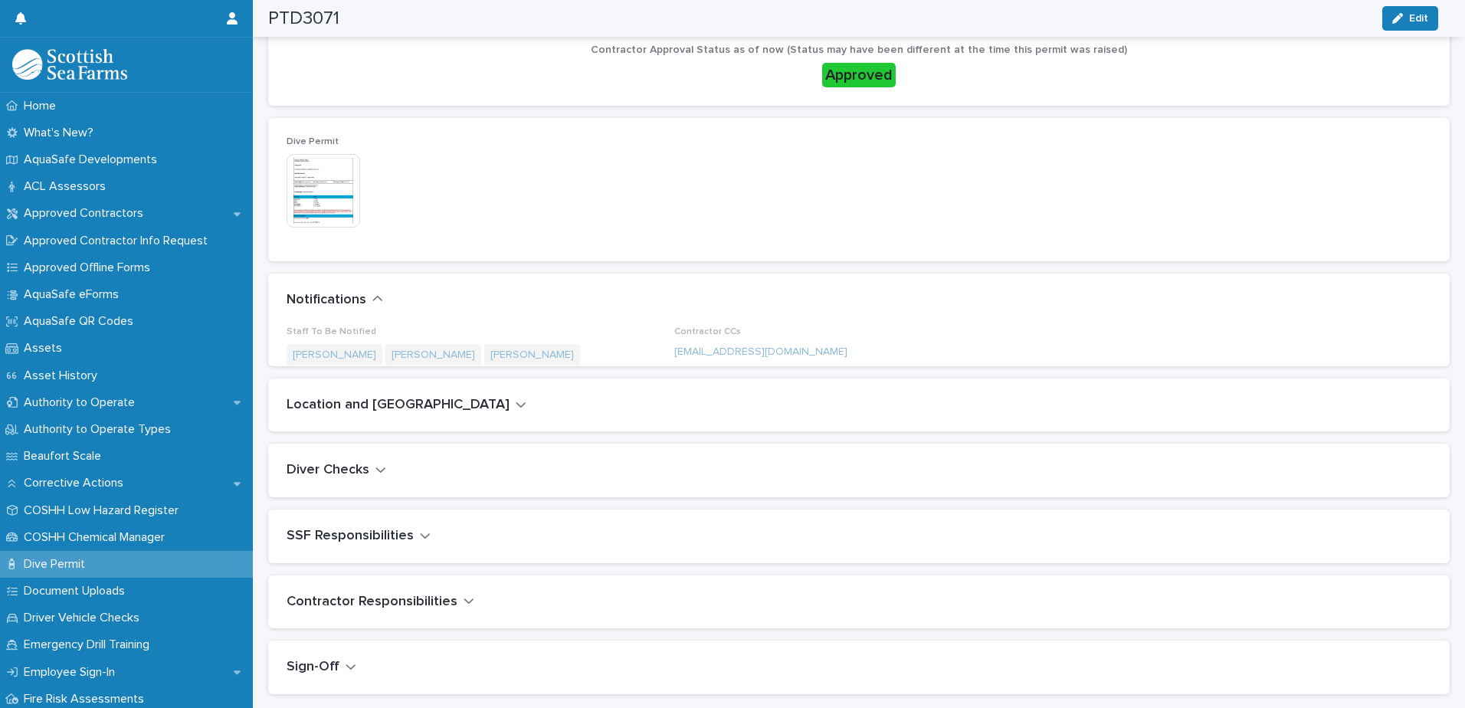
scroll to position [419, 0]
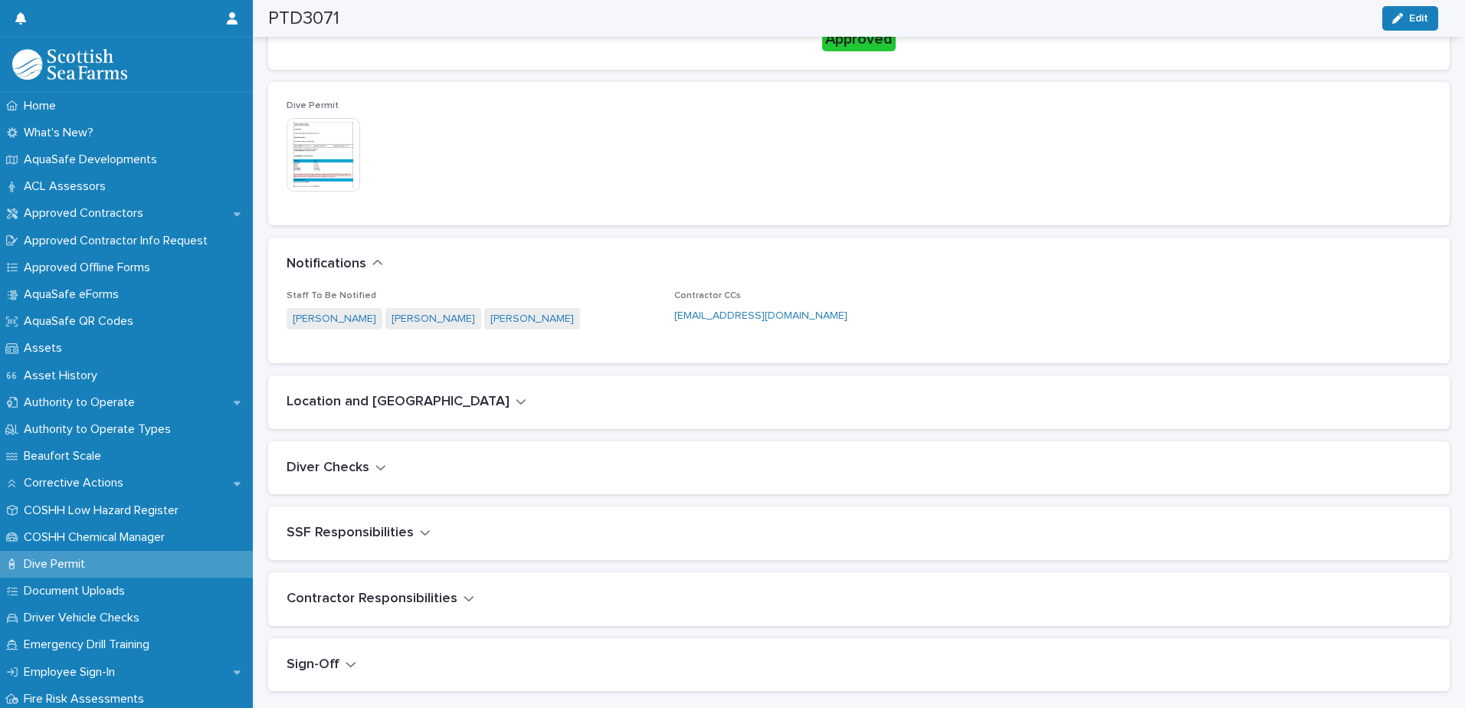
click at [516, 395] on icon "button" at bounding box center [521, 402] width 11 height 14
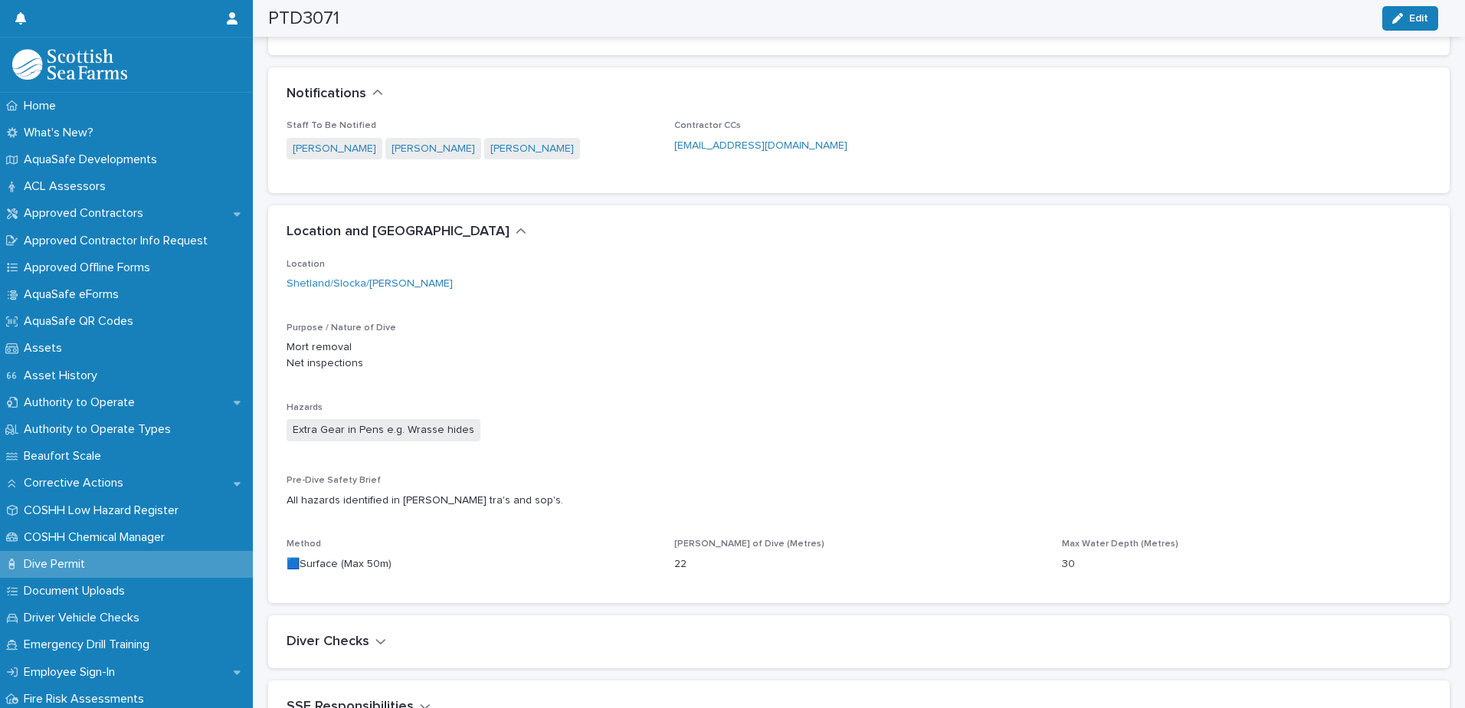
scroll to position [821, 0]
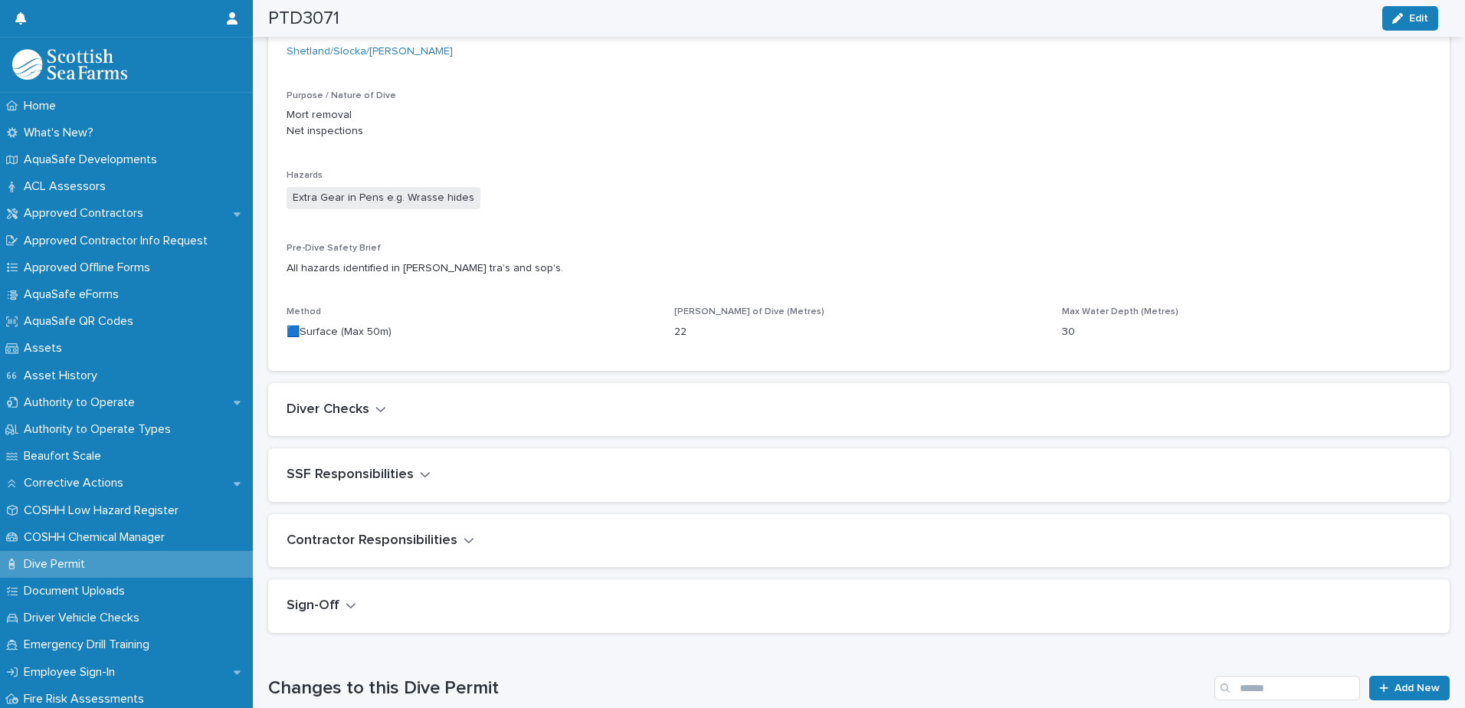
click at [381, 408] on icon "button" at bounding box center [380, 409] width 11 height 14
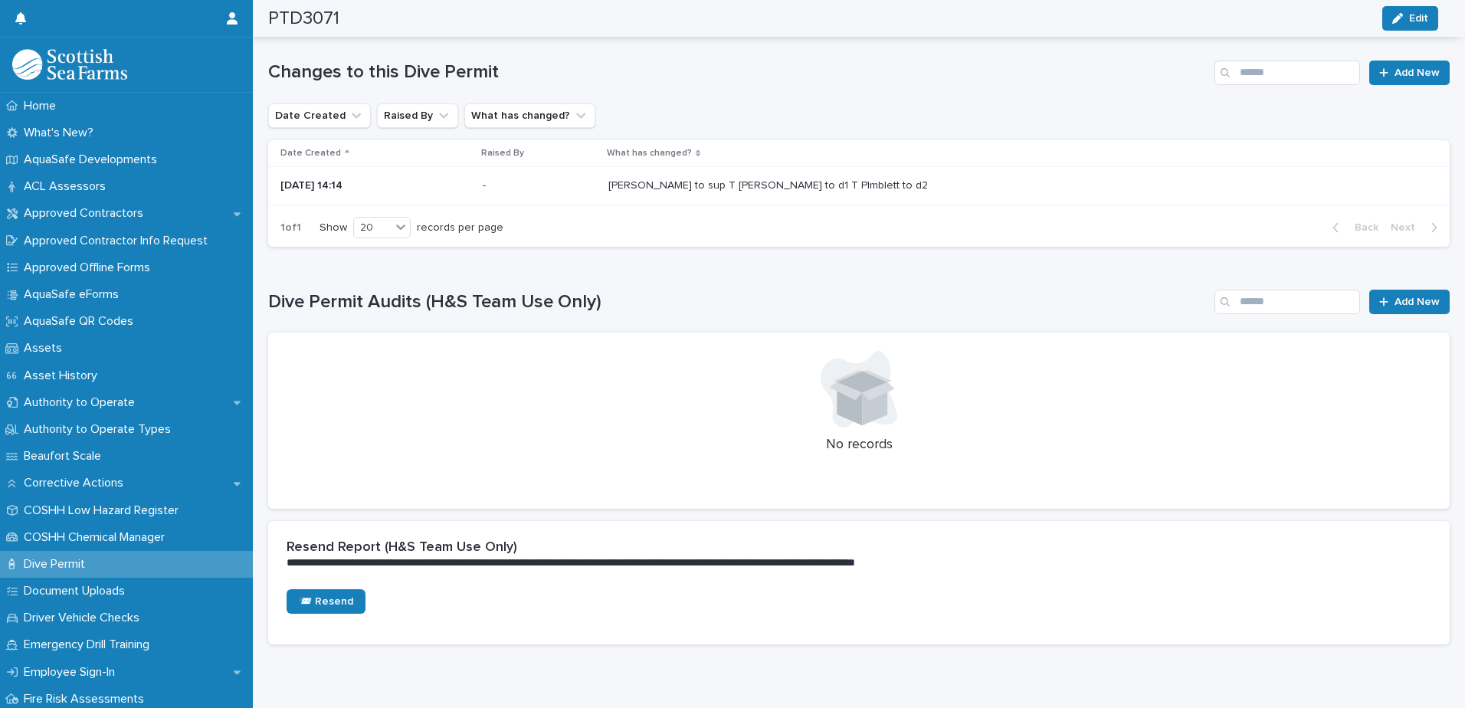
scroll to position [1729, 0]
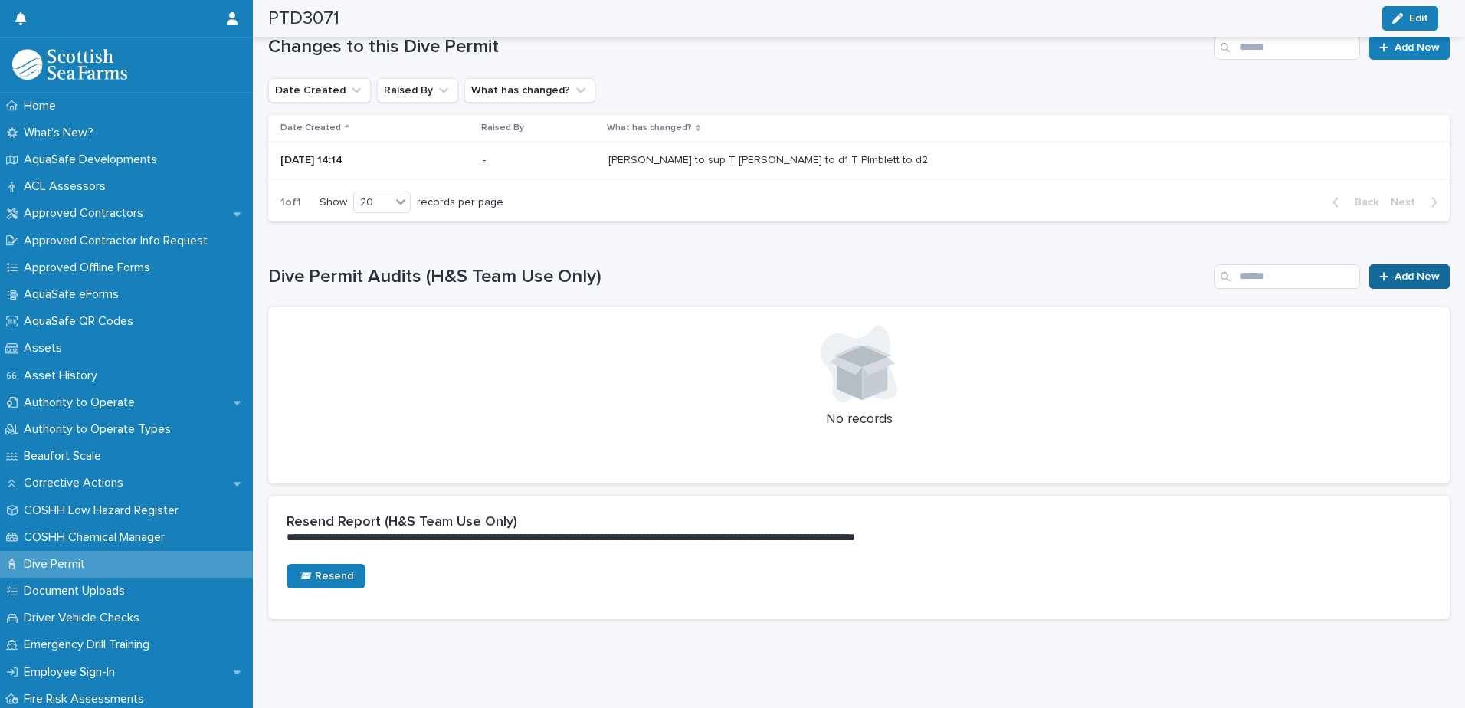
click at [1398, 271] on span "Add New" at bounding box center [1417, 276] width 45 height 11
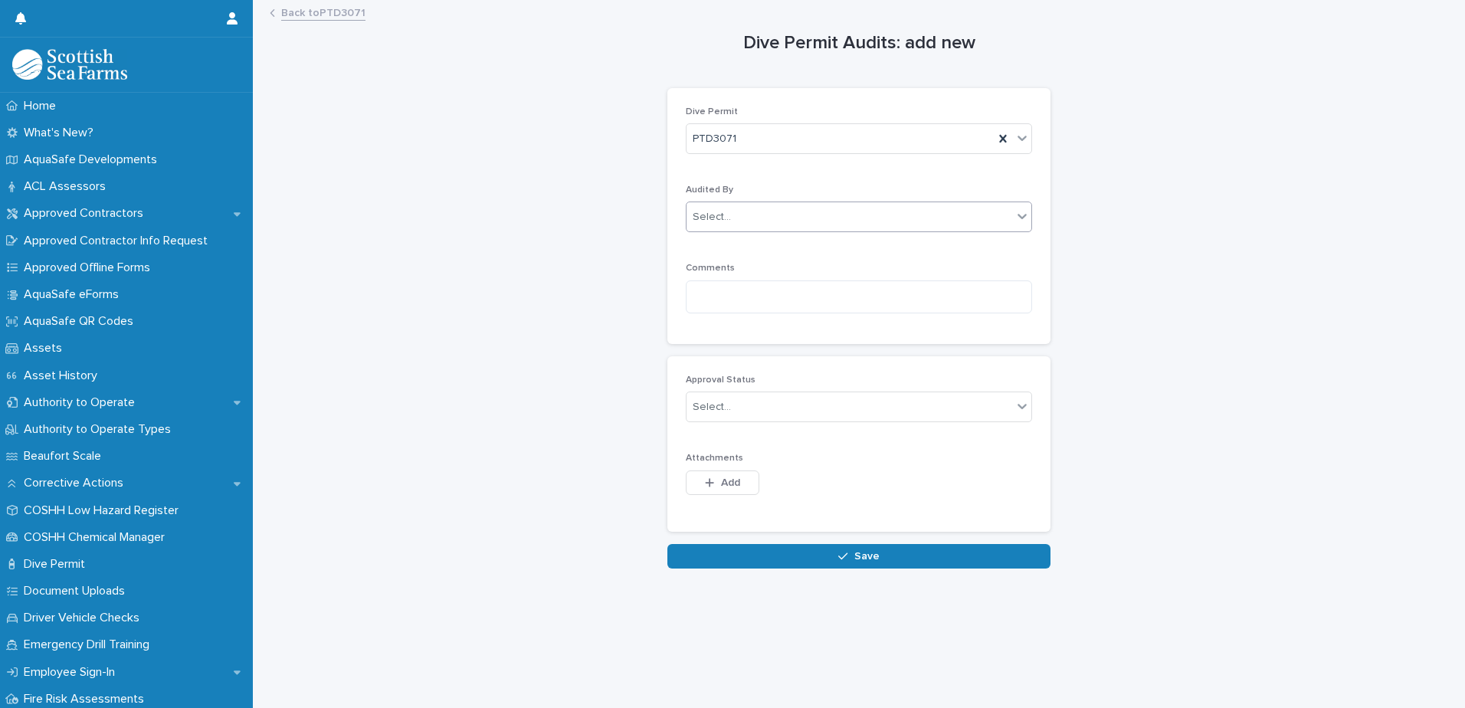
click at [742, 208] on div "Select..." at bounding box center [850, 217] width 326 height 25
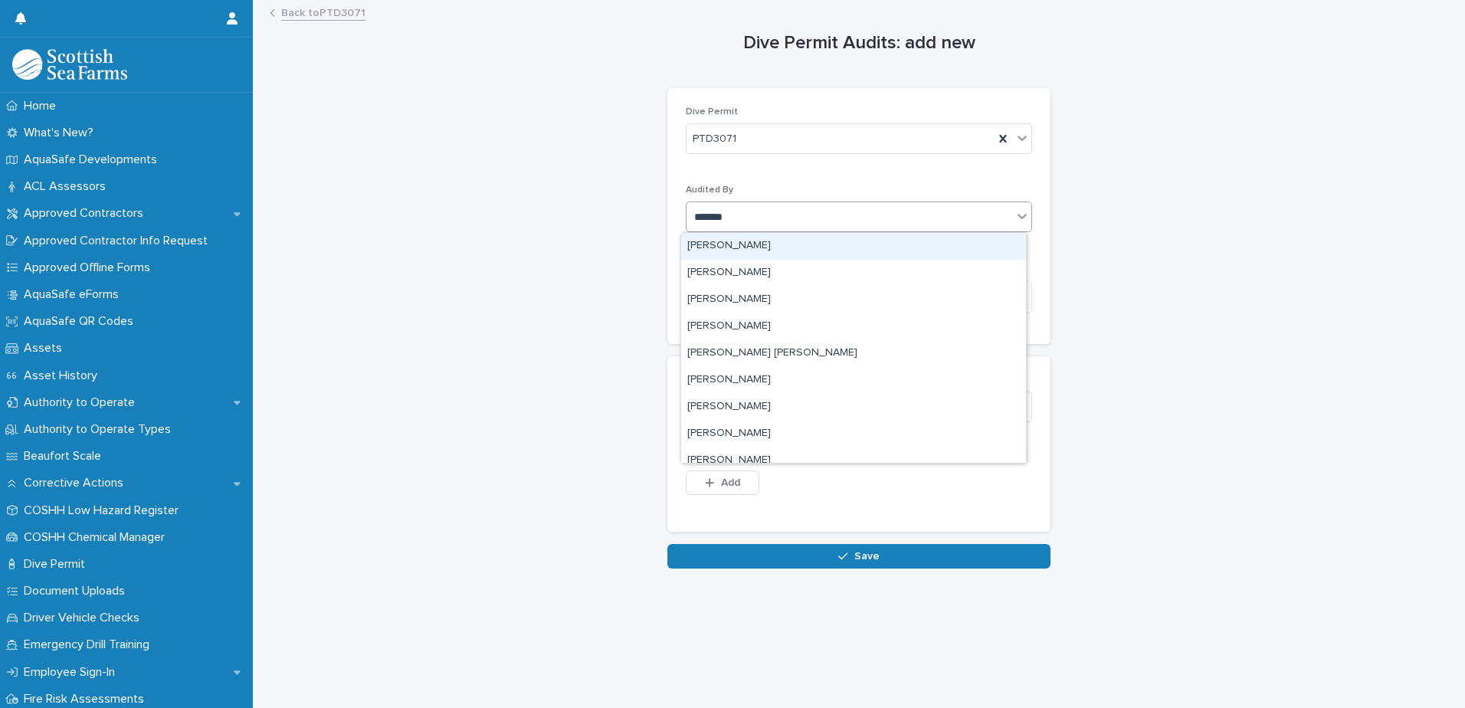
type input "********"
click at [713, 241] on div "[PERSON_NAME]" at bounding box center [853, 246] width 345 height 27
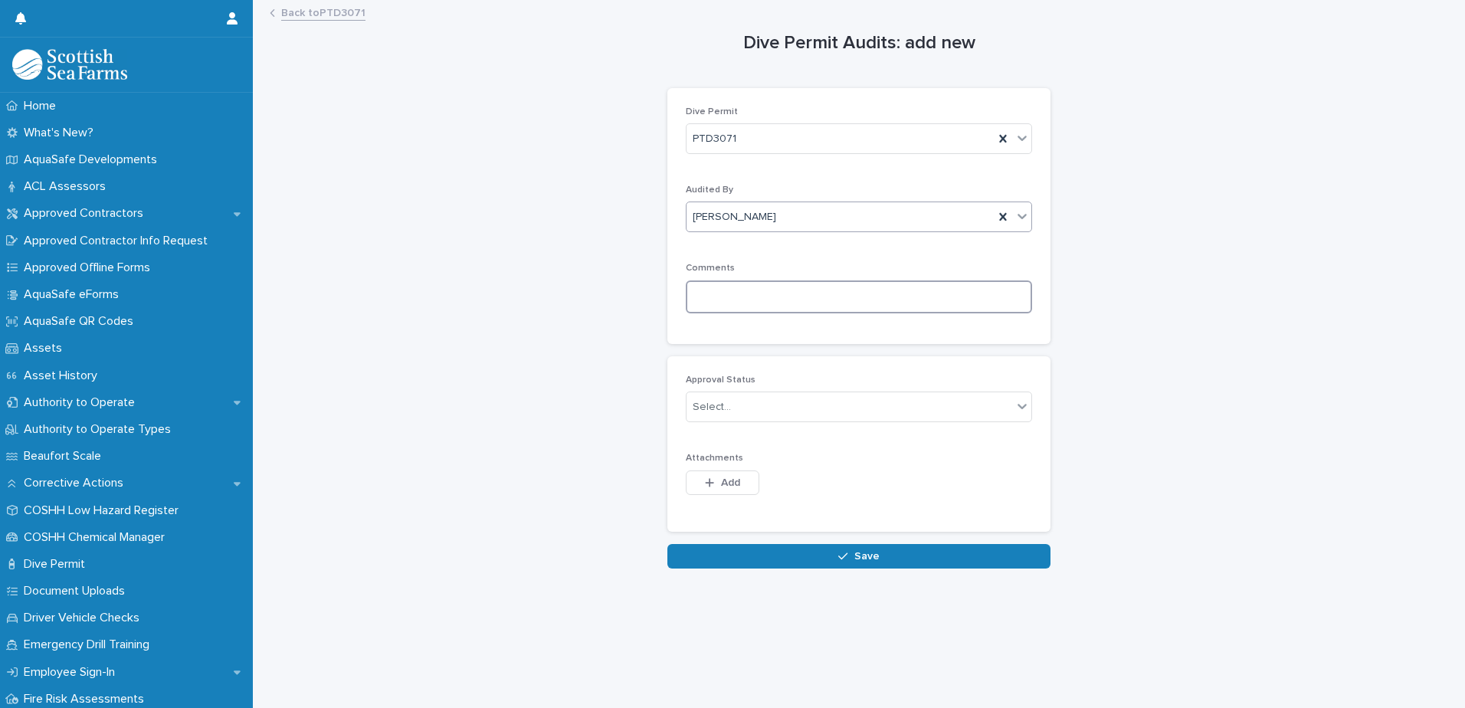
click at [728, 289] on textarea at bounding box center [859, 296] width 346 height 33
click at [765, 303] on textarea at bounding box center [859, 296] width 346 height 33
paste textarea "**********"
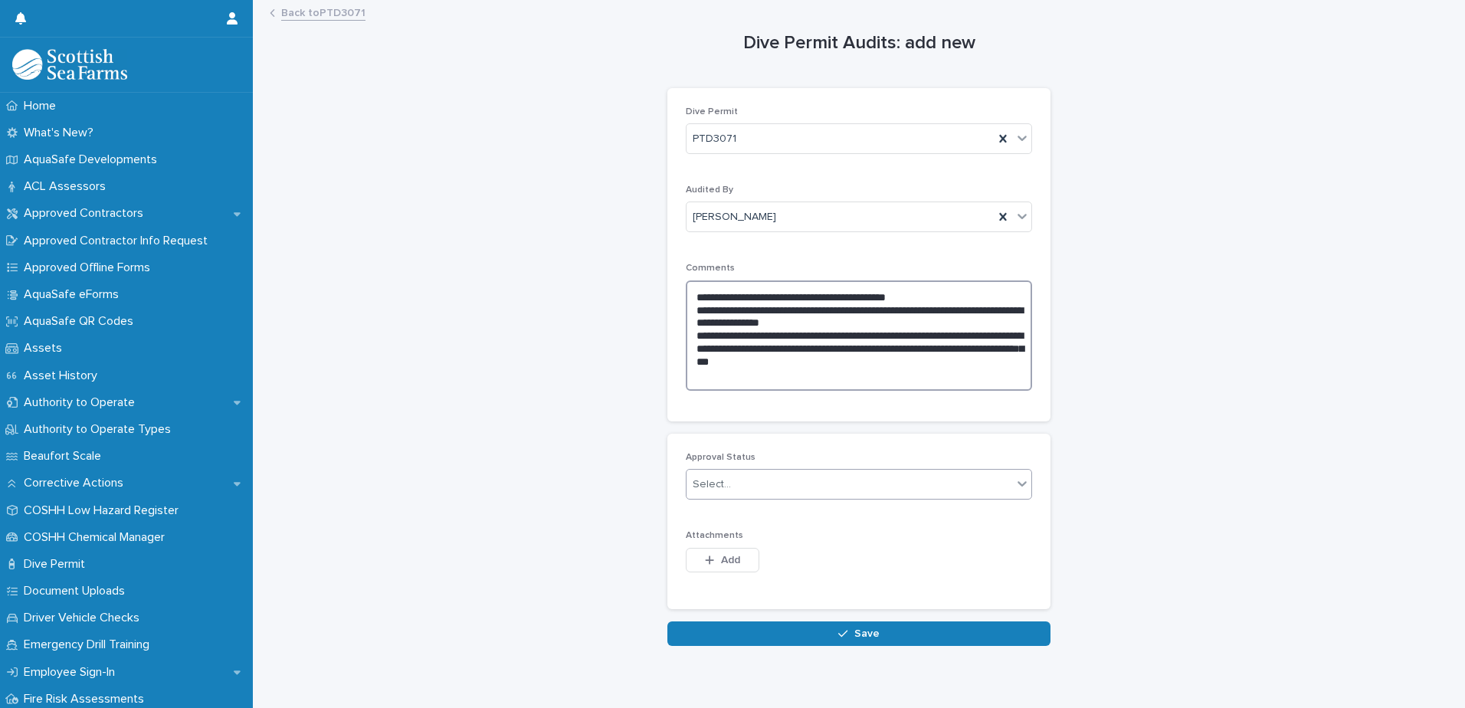
type textarea "**********"
click at [739, 488] on div "Select..." at bounding box center [850, 484] width 326 height 25
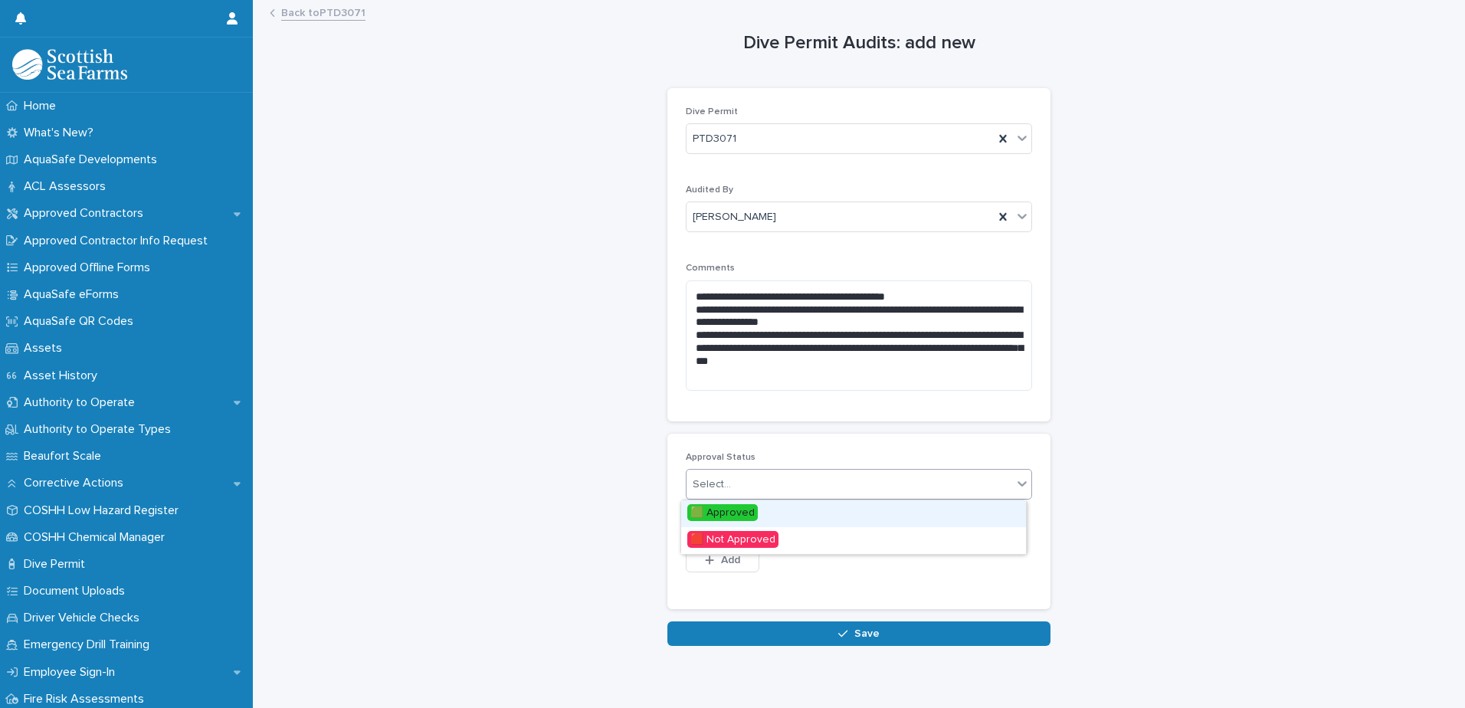
click at [736, 515] on span "🟩 Approved" at bounding box center [722, 512] width 70 height 17
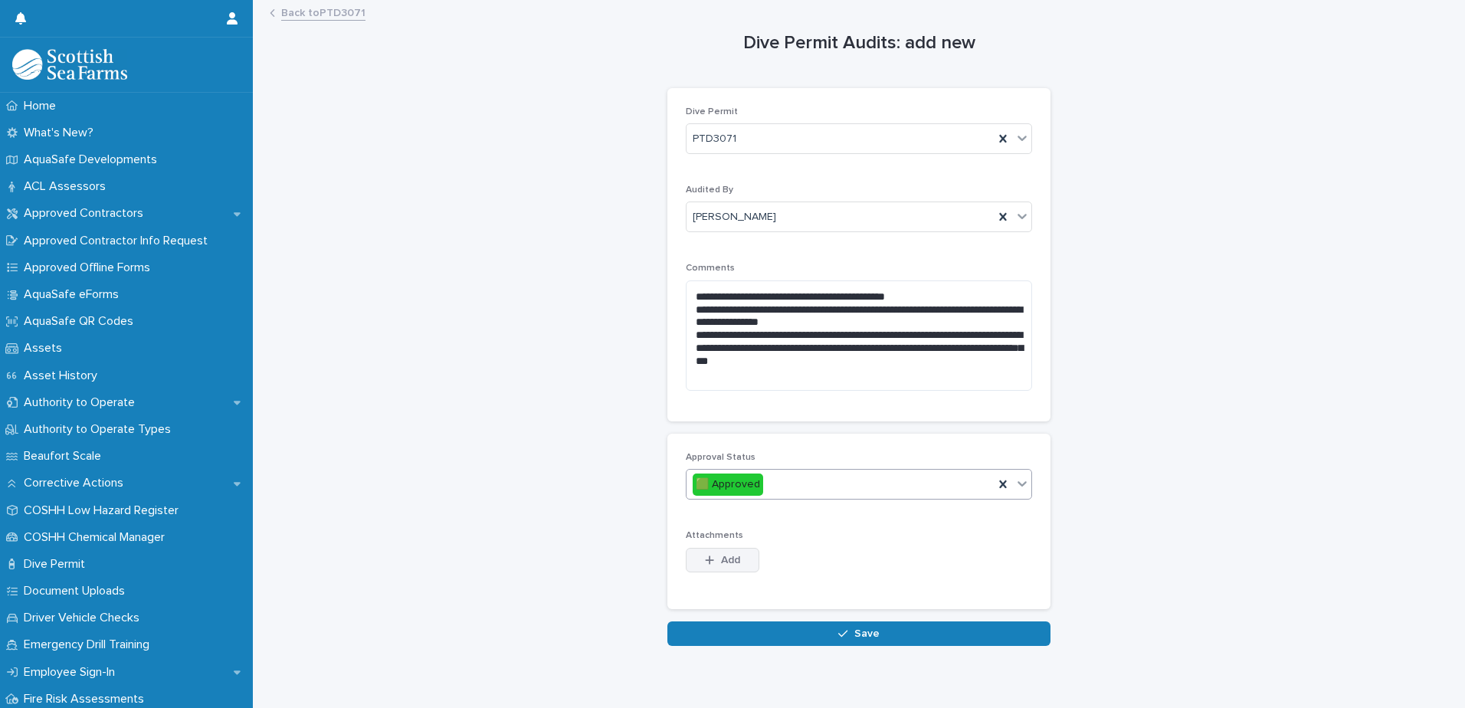
click at [726, 558] on span "Add" at bounding box center [730, 560] width 19 height 11
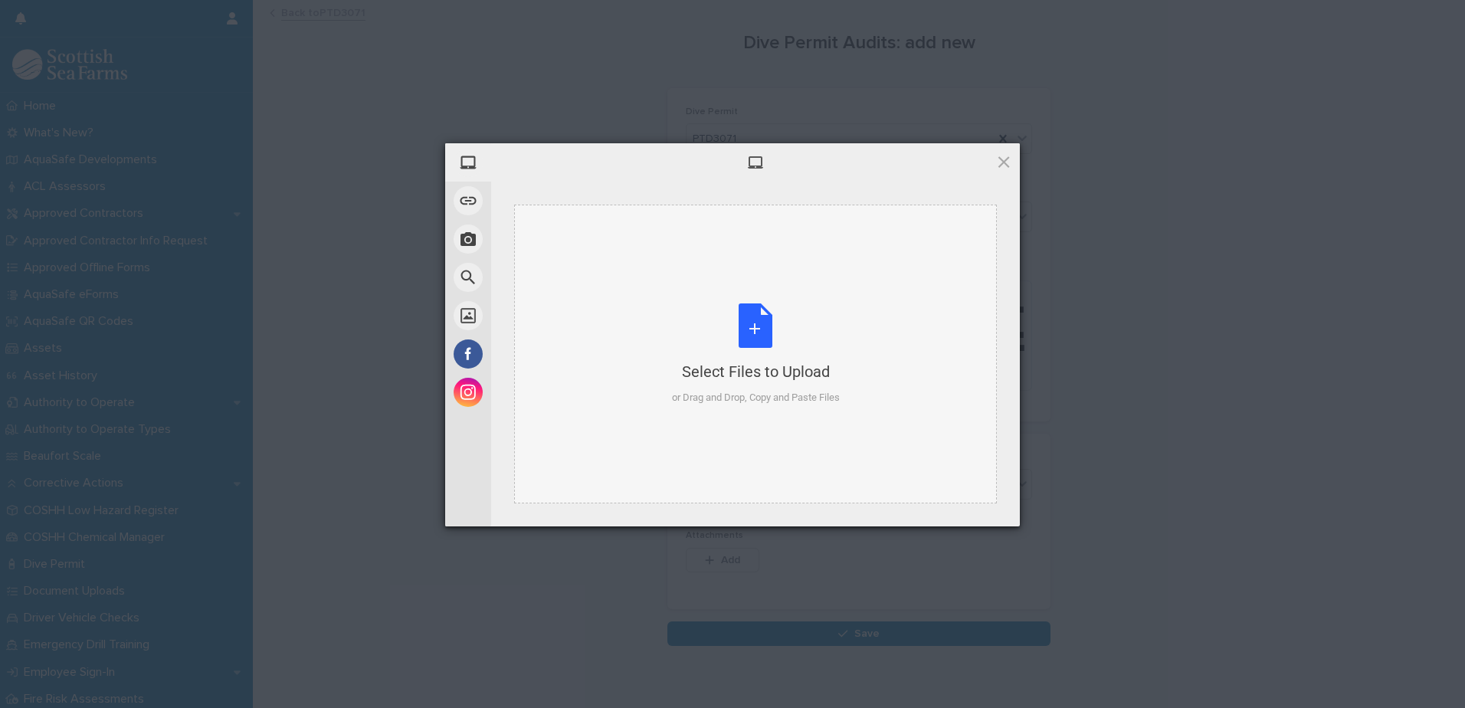
click at [760, 343] on div "Select Files to Upload or Drag and Drop, Copy and Paste Files" at bounding box center [756, 354] width 168 height 102
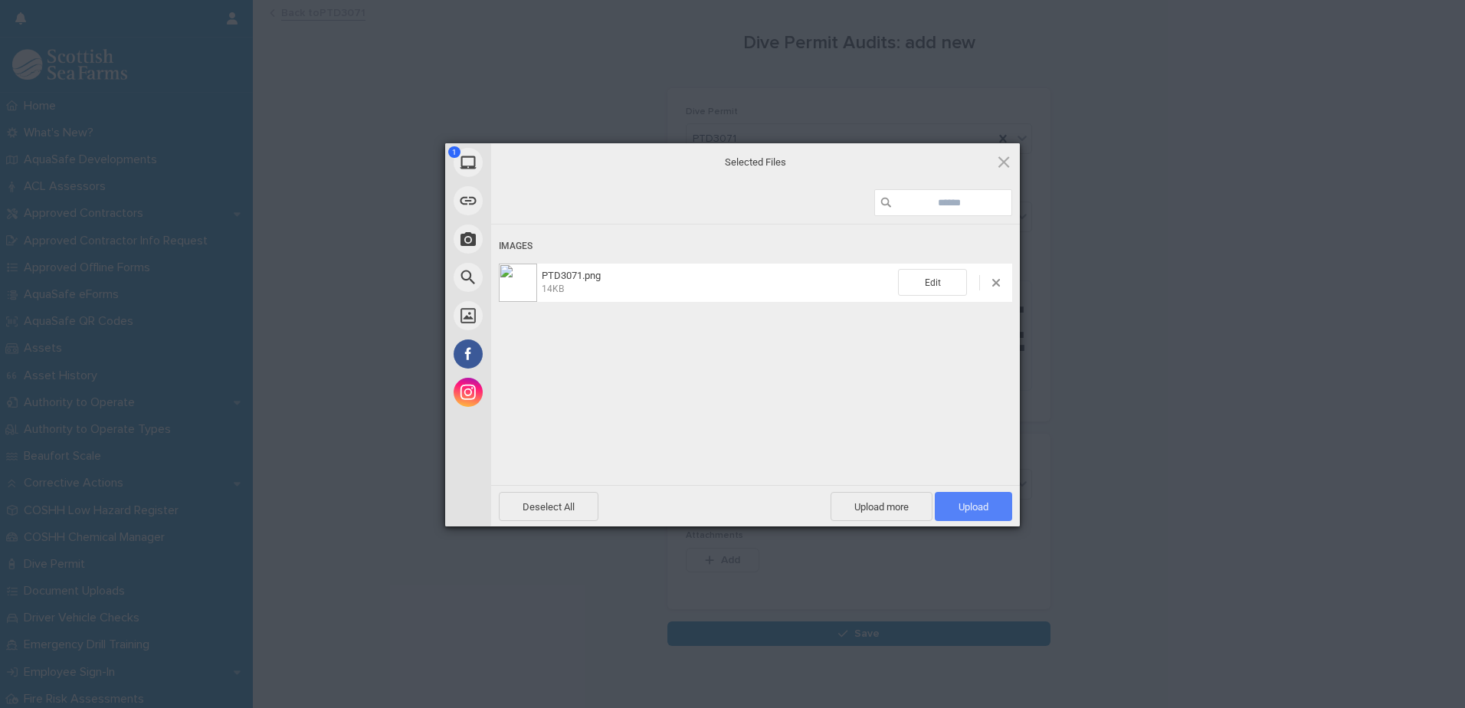
click at [975, 504] on span "Upload 1" at bounding box center [974, 506] width 30 height 11
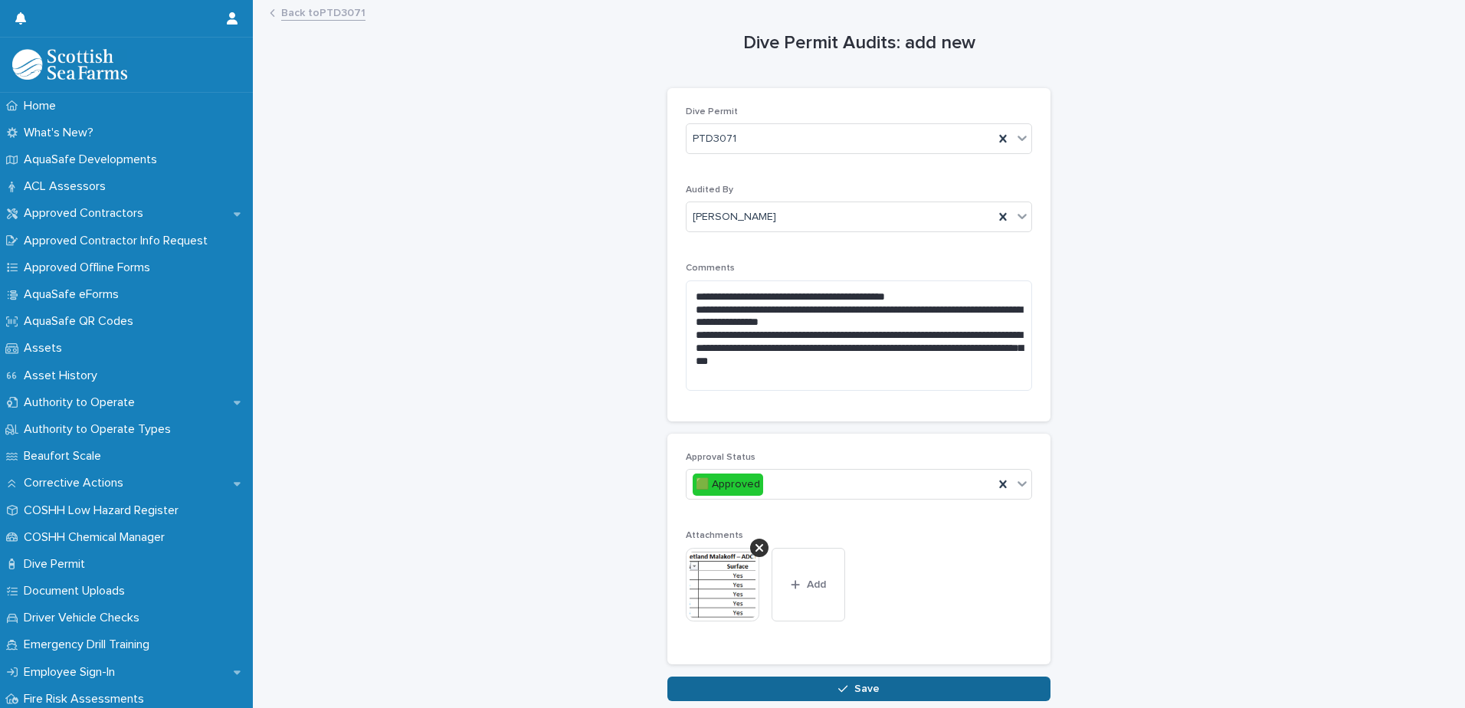
click at [854, 686] on span "Save" at bounding box center [866, 689] width 25 height 11
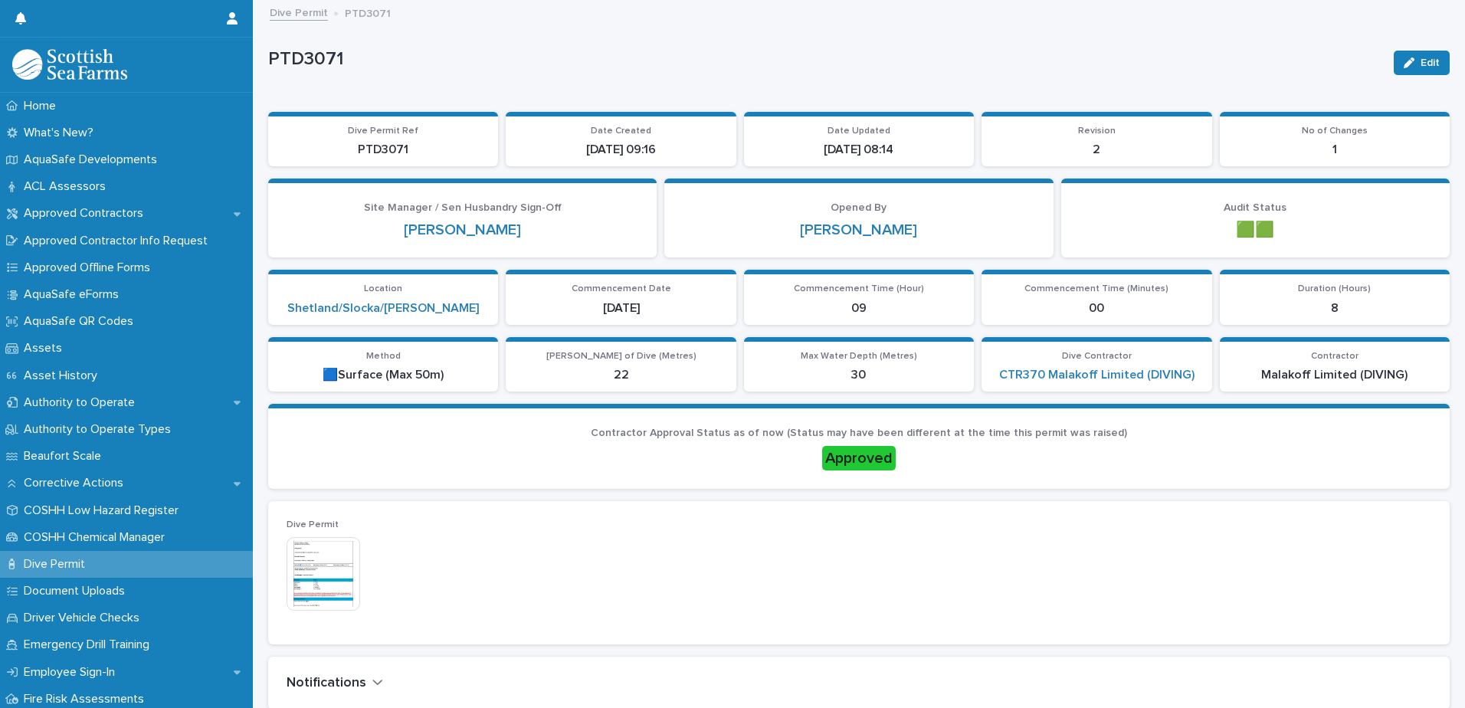
click at [320, 11] on link "Dive Permit" at bounding box center [299, 12] width 58 height 18
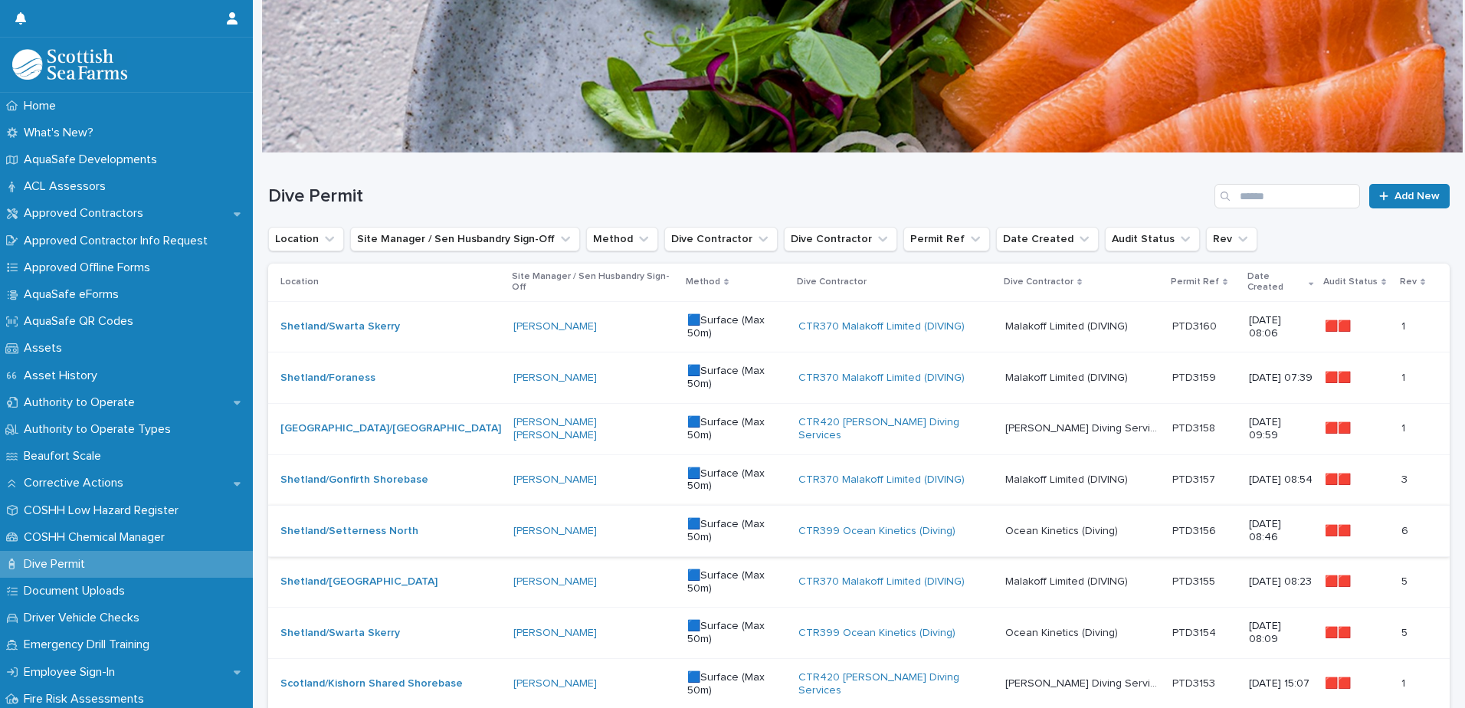
scroll to position [77, 0]
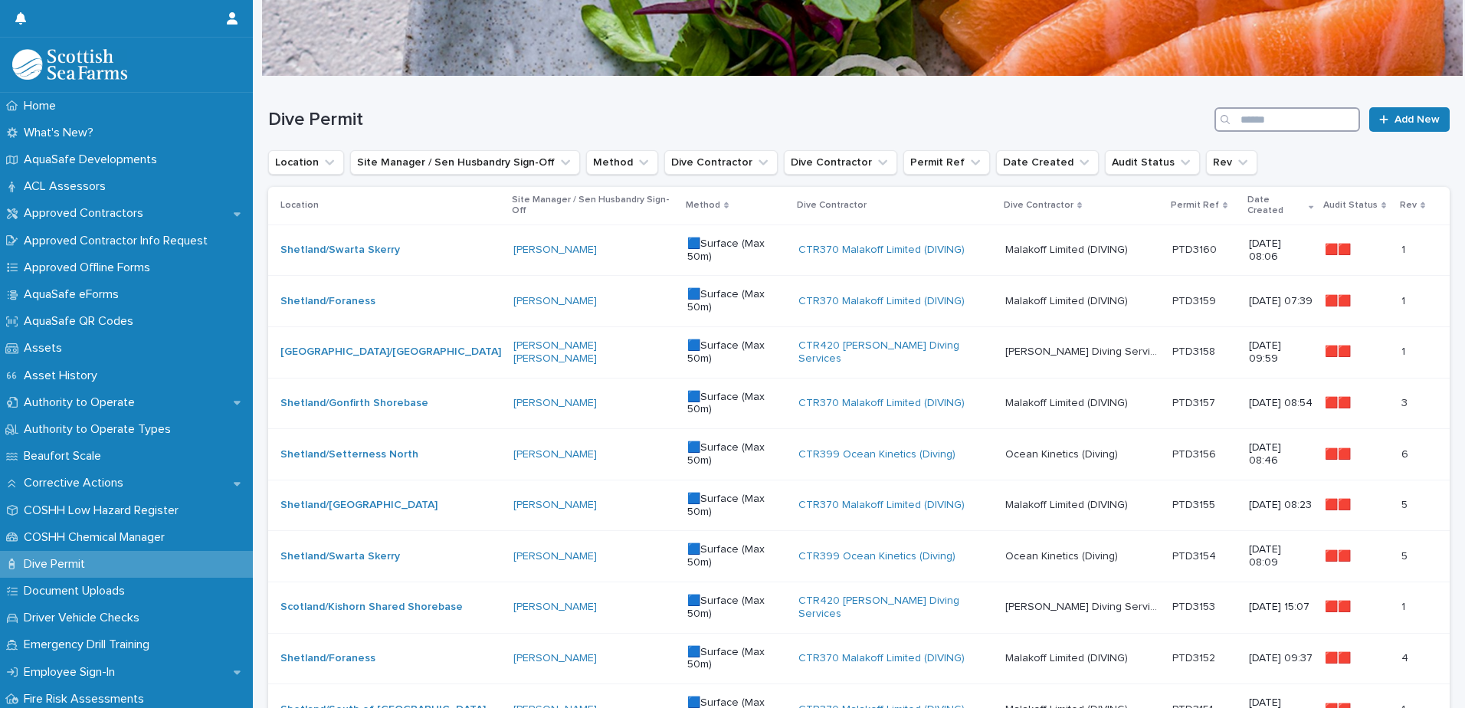
click at [1274, 126] on input "Search" at bounding box center [1288, 119] width 146 height 25
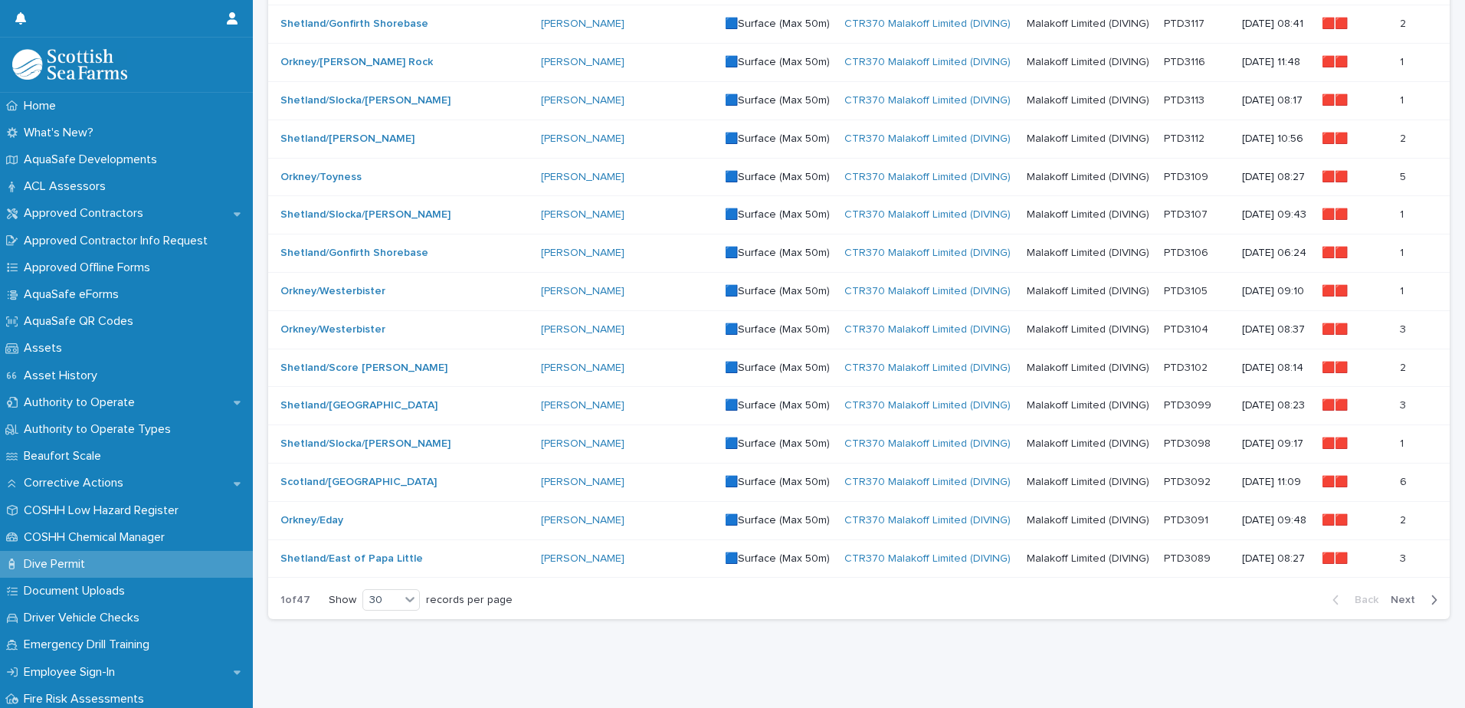
scroll to position [869, 0]
type input "*****"
click at [1398, 595] on span "Next" at bounding box center [1408, 600] width 34 height 11
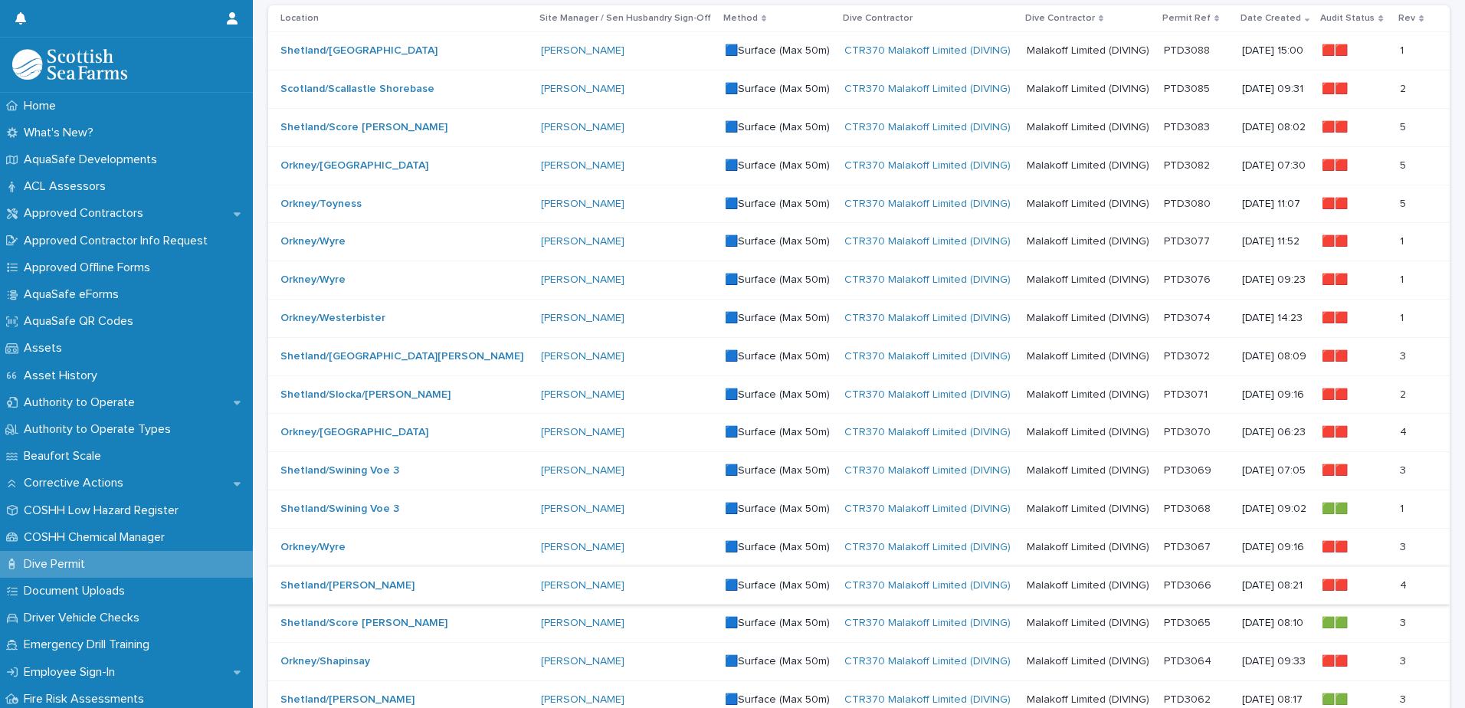
scroll to position [256, 0]
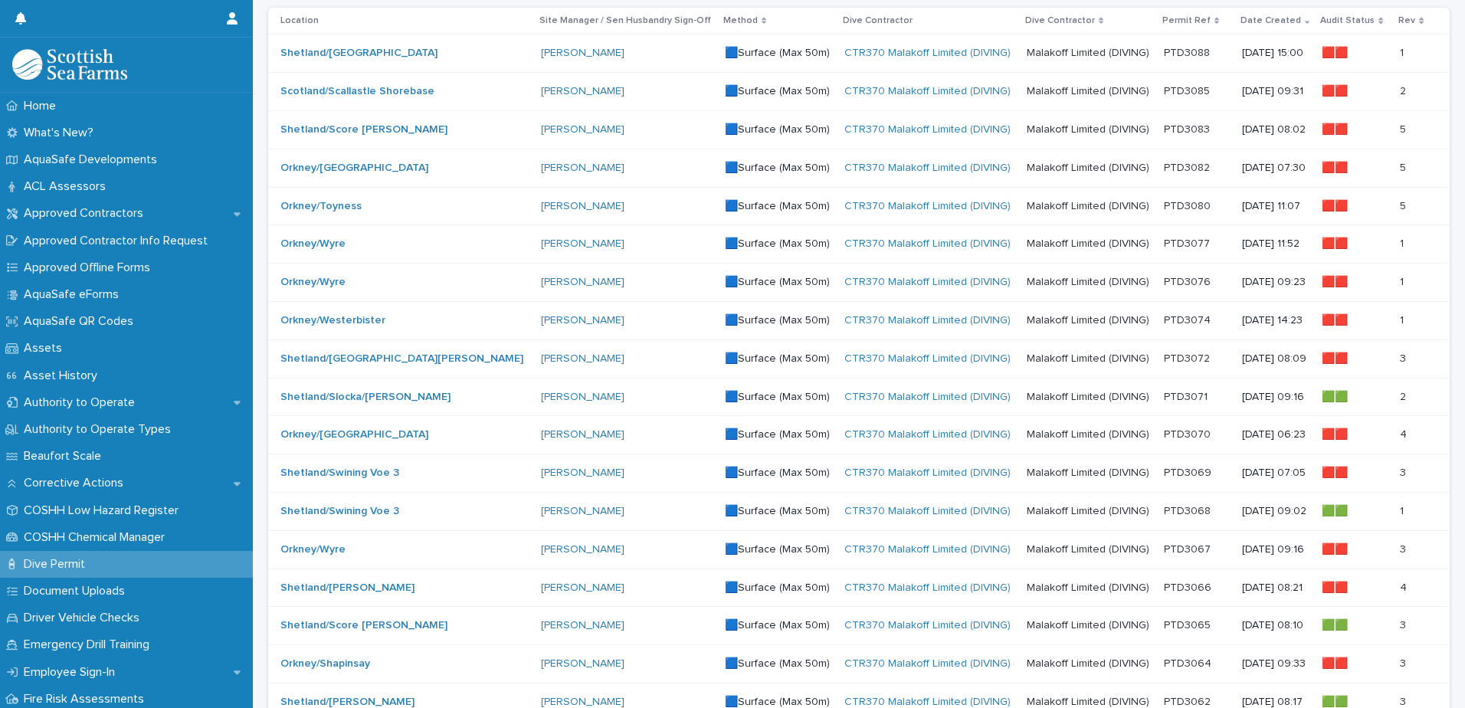
click at [1028, 125] on p "Malakoff Limited (DIVING)" at bounding box center [1090, 128] width 126 height 16
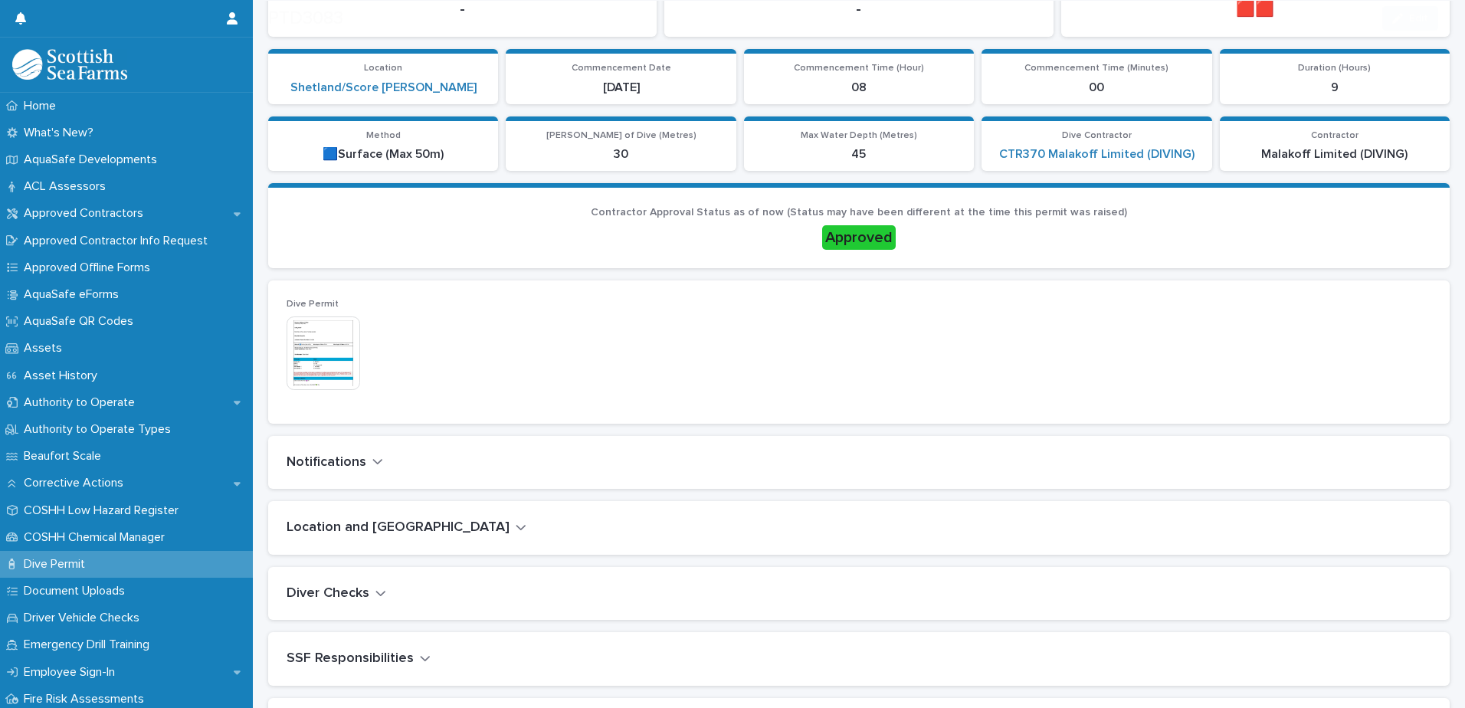
scroll to position [307, 0]
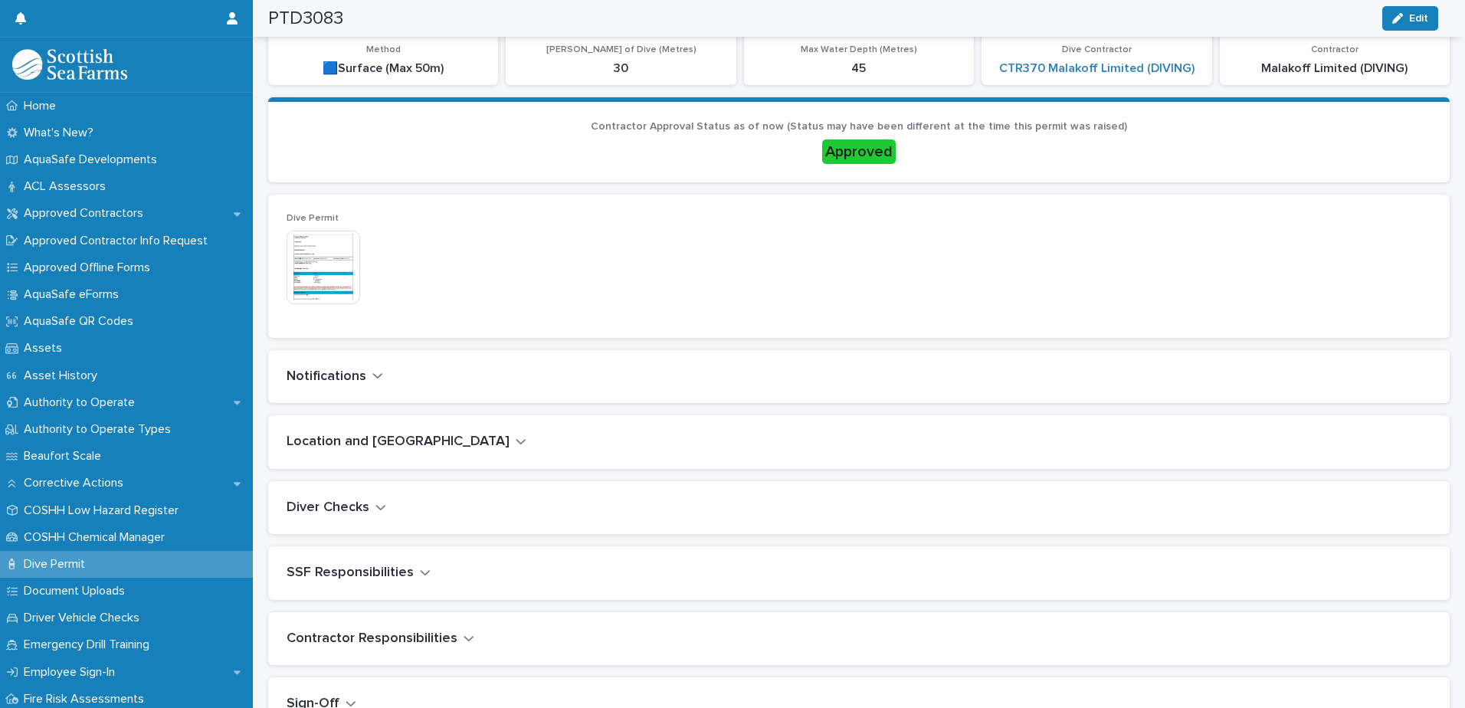
click at [369, 375] on button "Notifications" at bounding box center [335, 377] width 97 height 17
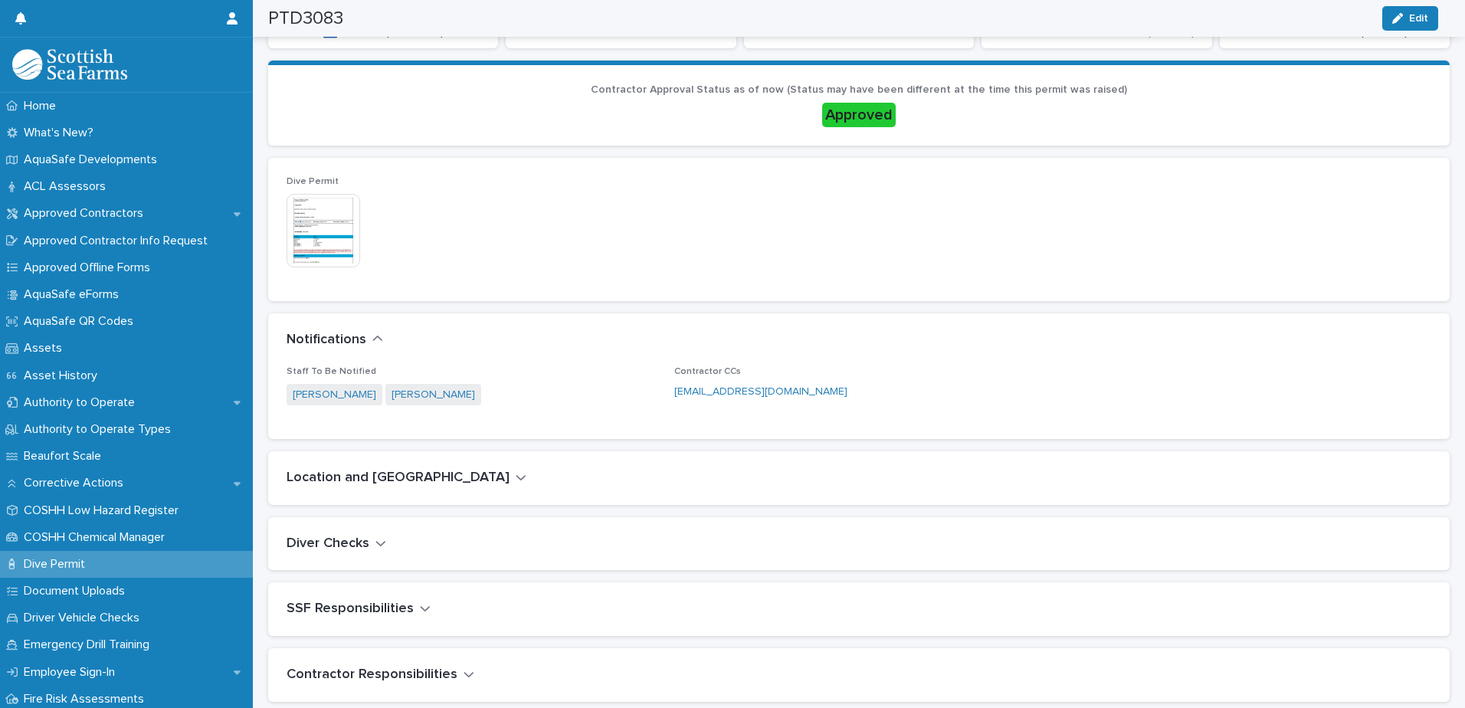
scroll to position [343, 0]
click at [516, 484] on icon "button" at bounding box center [521, 478] width 11 height 14
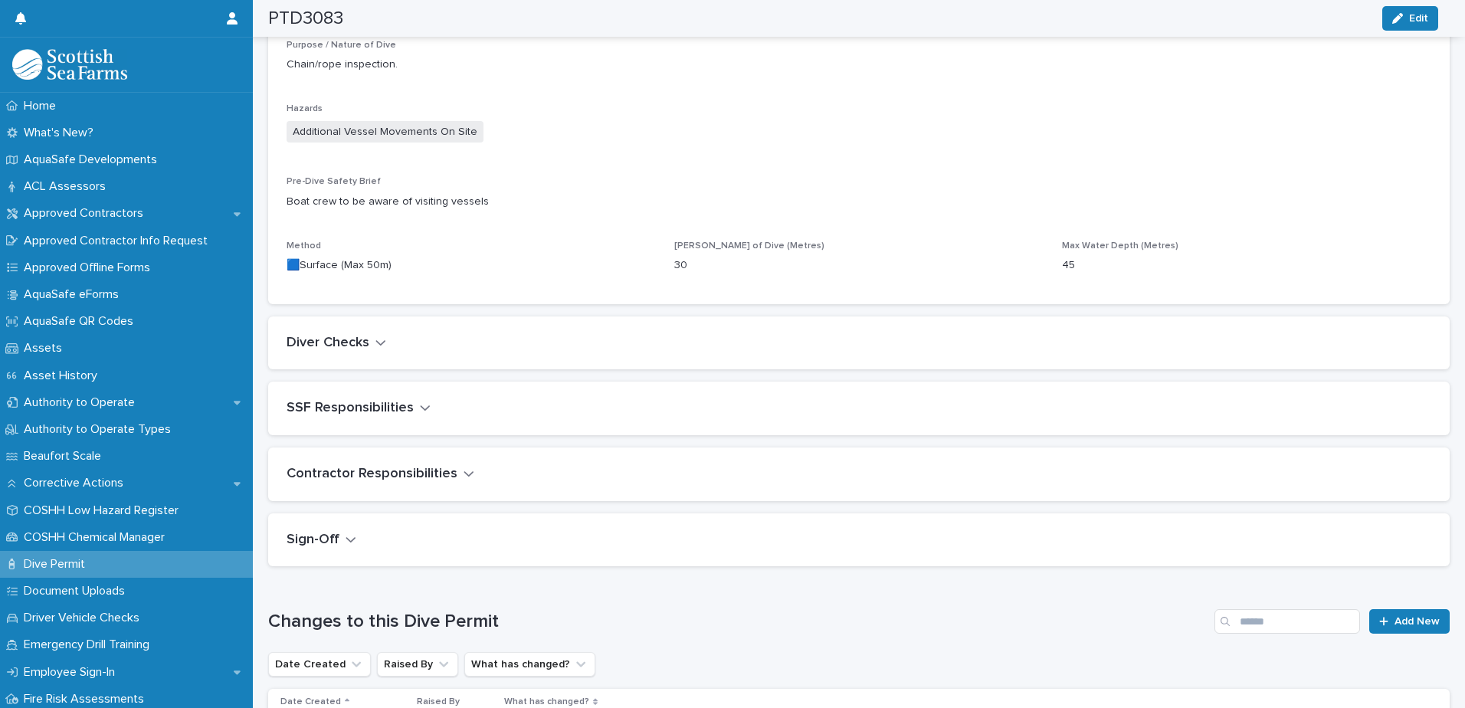
scroll to position [890, 0]
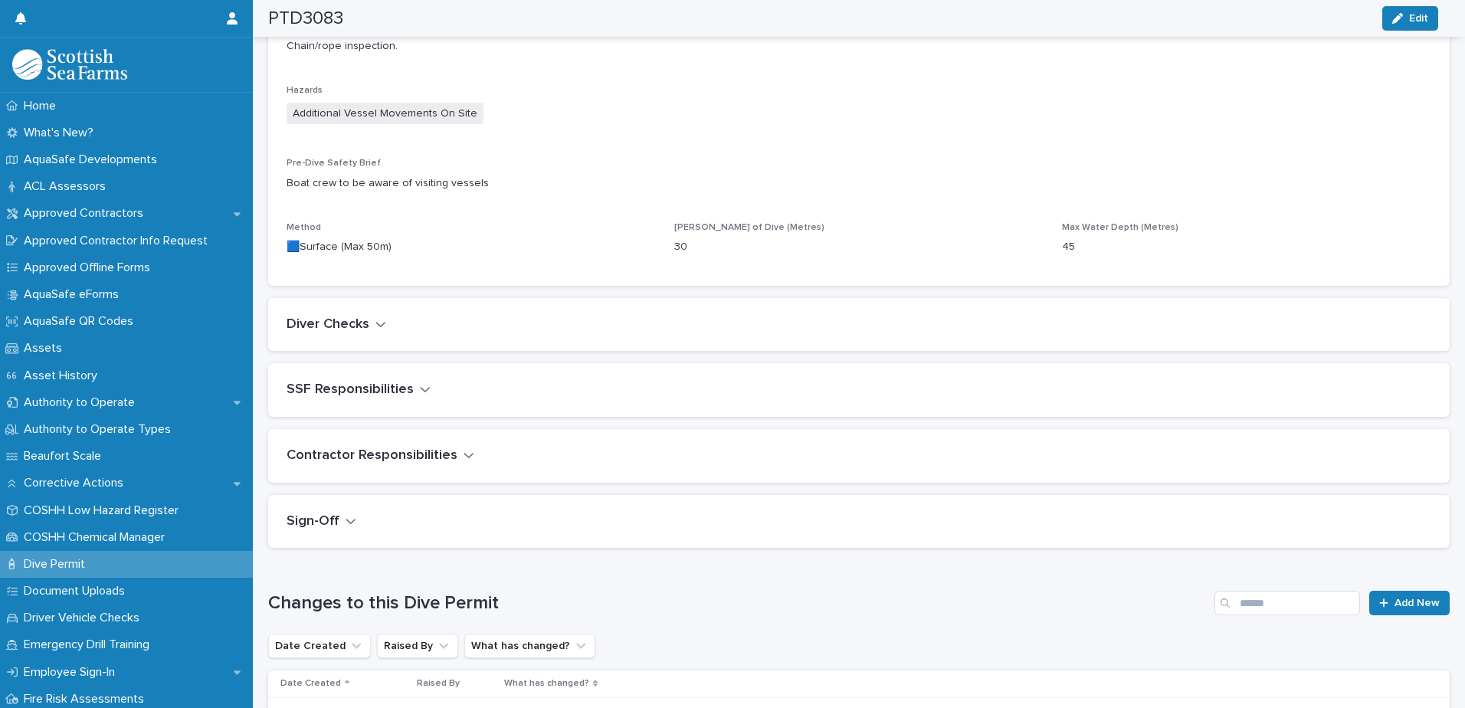
click at [380, 323] on icon "button" at bounding box center [380, 324] width 11 height 14
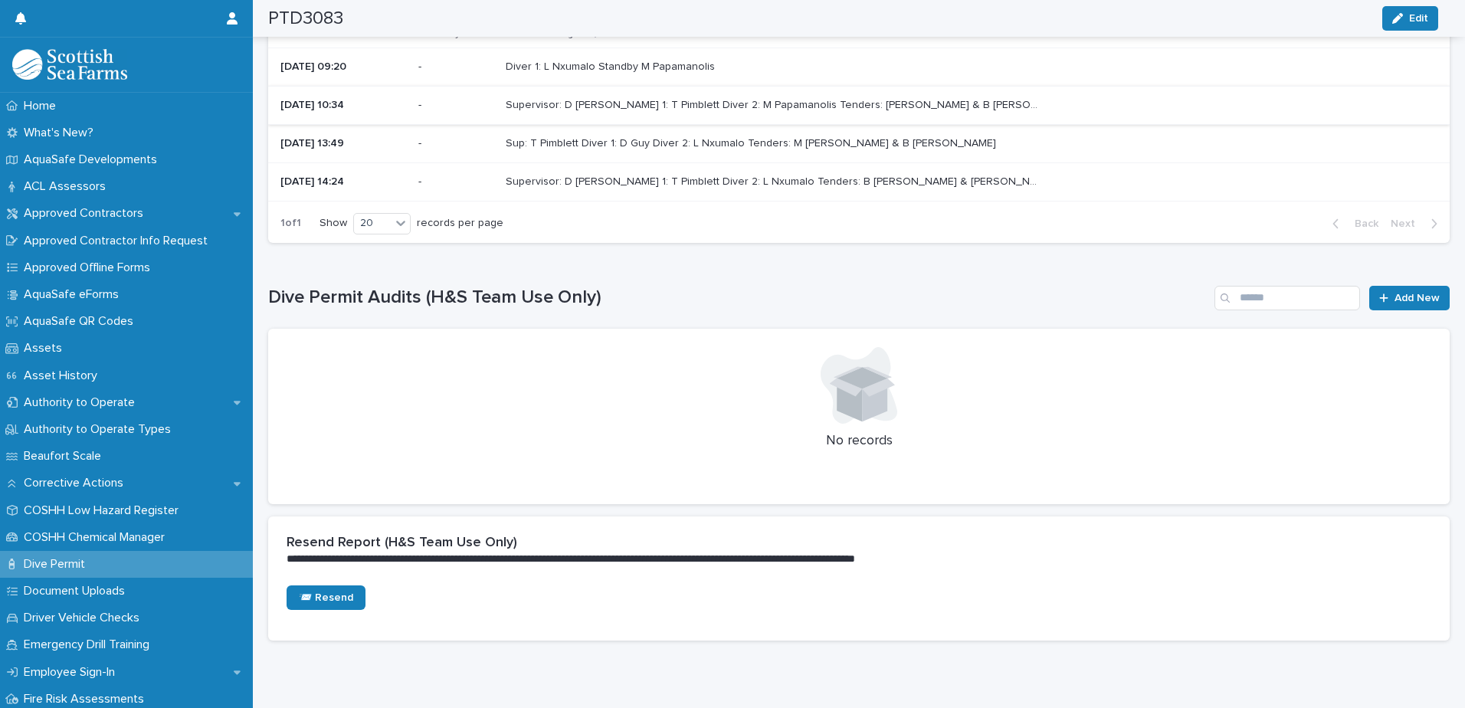
scroll to position [1828, 0]
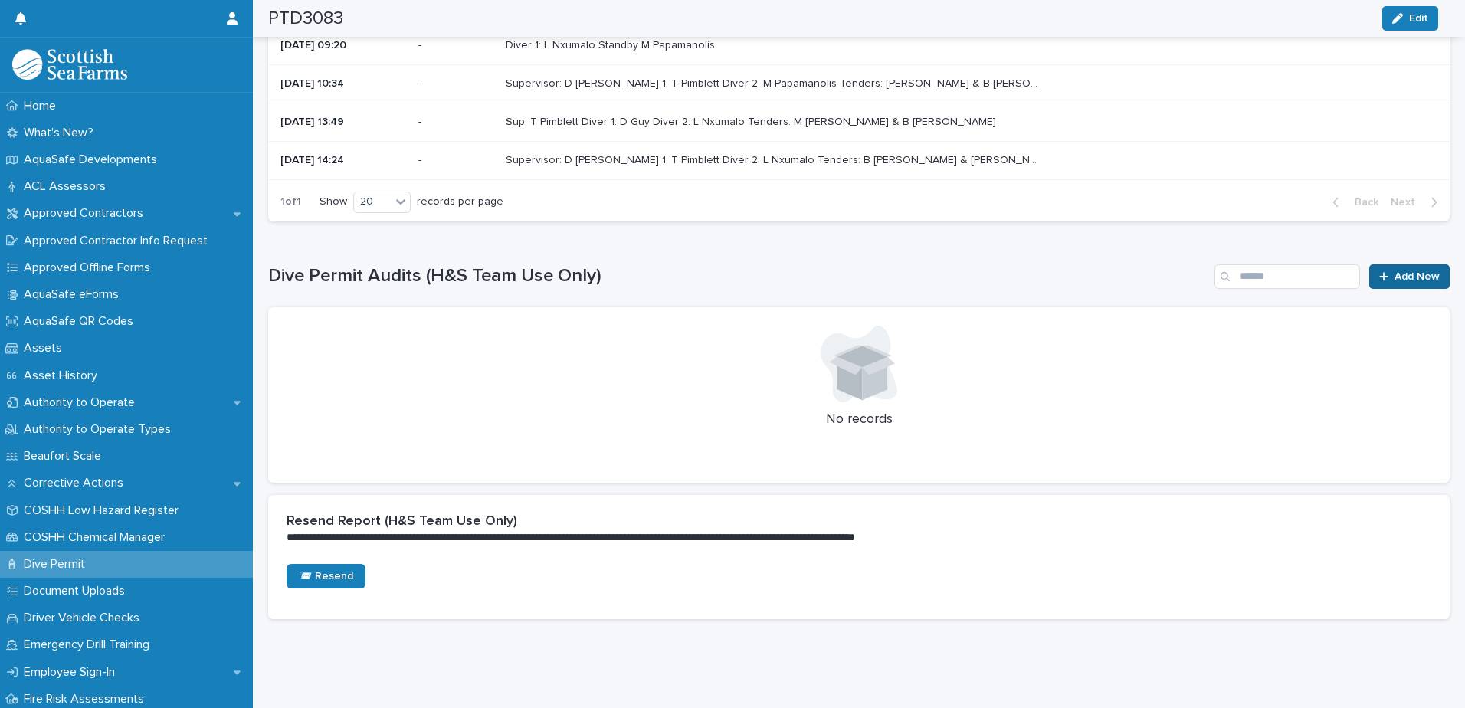
click at [1405, 271] on span "Add New" at bounding box center [1417, 276] width 45 height 11
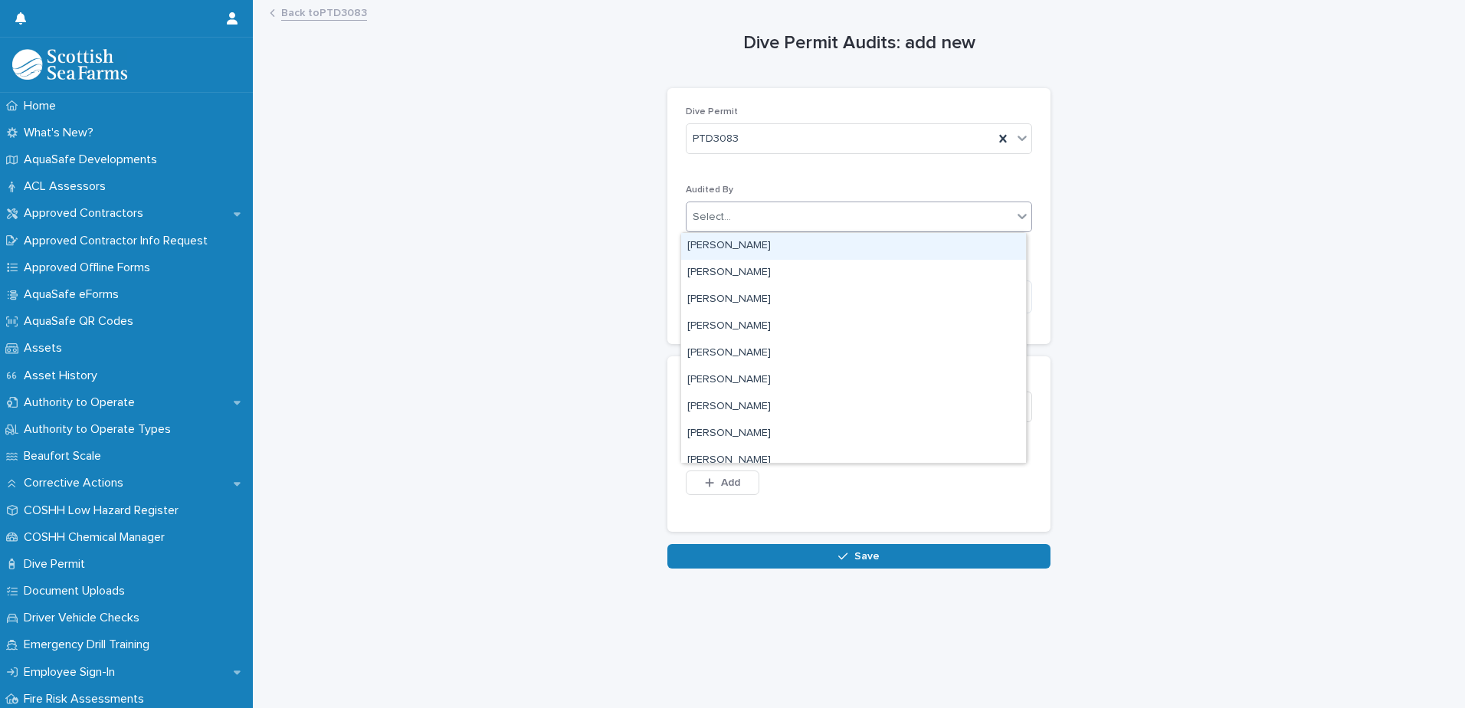
click at [762, 220] on div "Select..." at bounding box center [850, 217] width 326 height 25
type input "********"
click at [724, 247] on div "[PERSON_NAME]" at bounding box center [853, 246] width 345 height 27
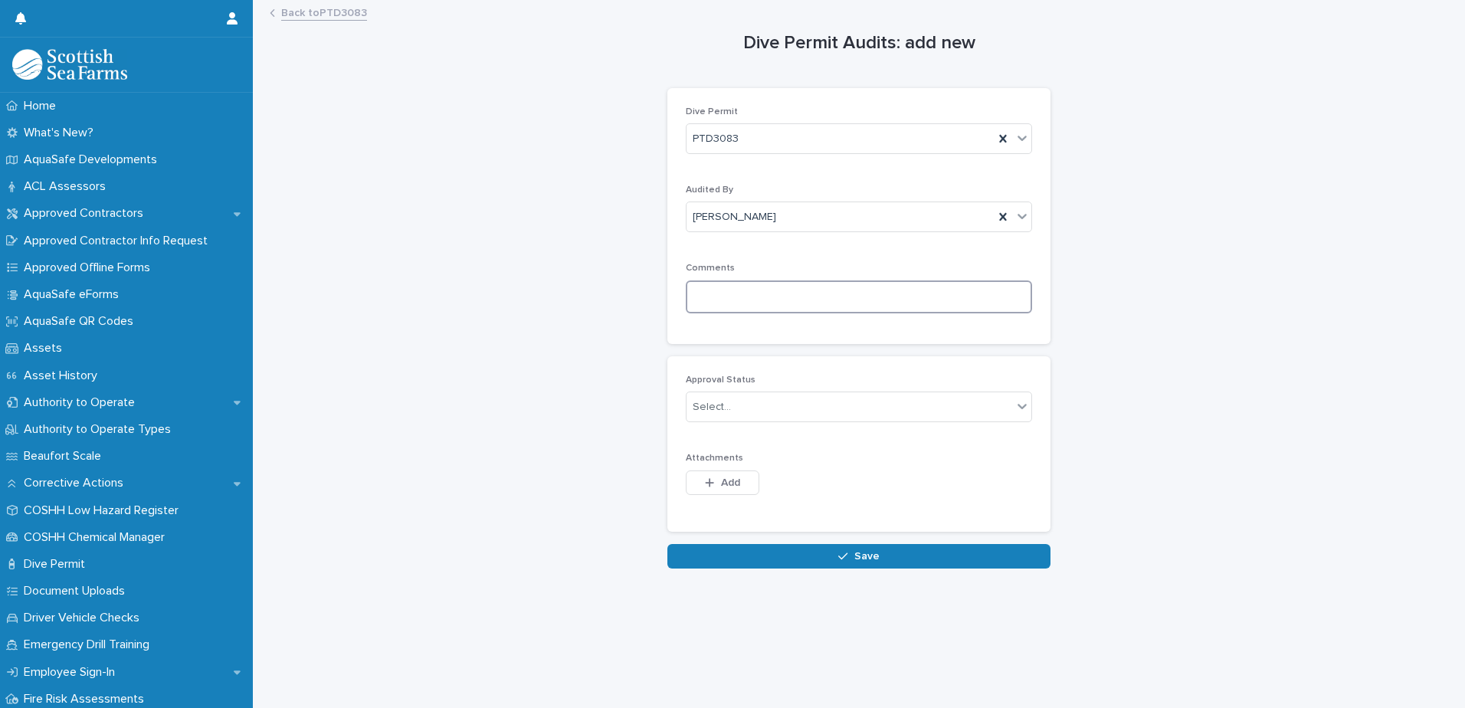
click at [839, 305] on textarea at bounding box center [859, 296] width 346 height 33
paste textarea "**********"
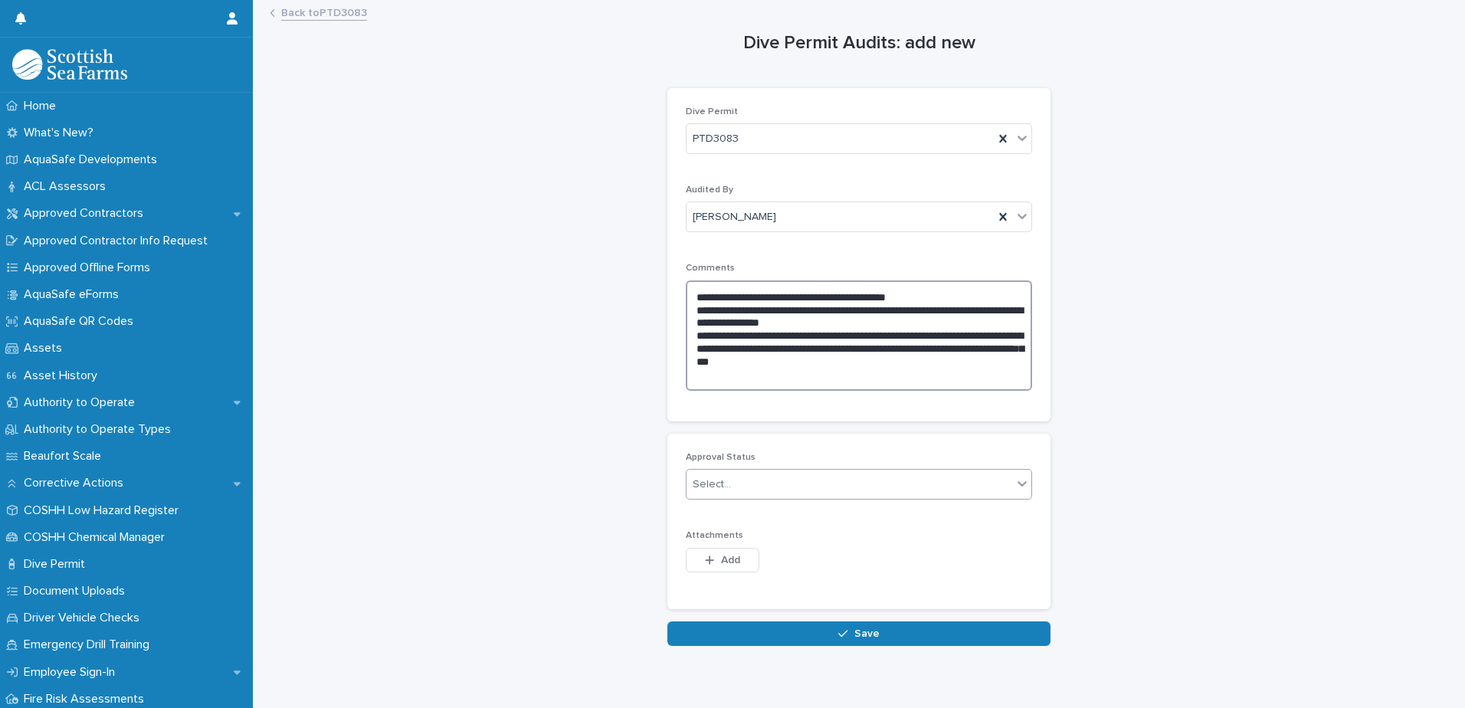
type textarea "**********"
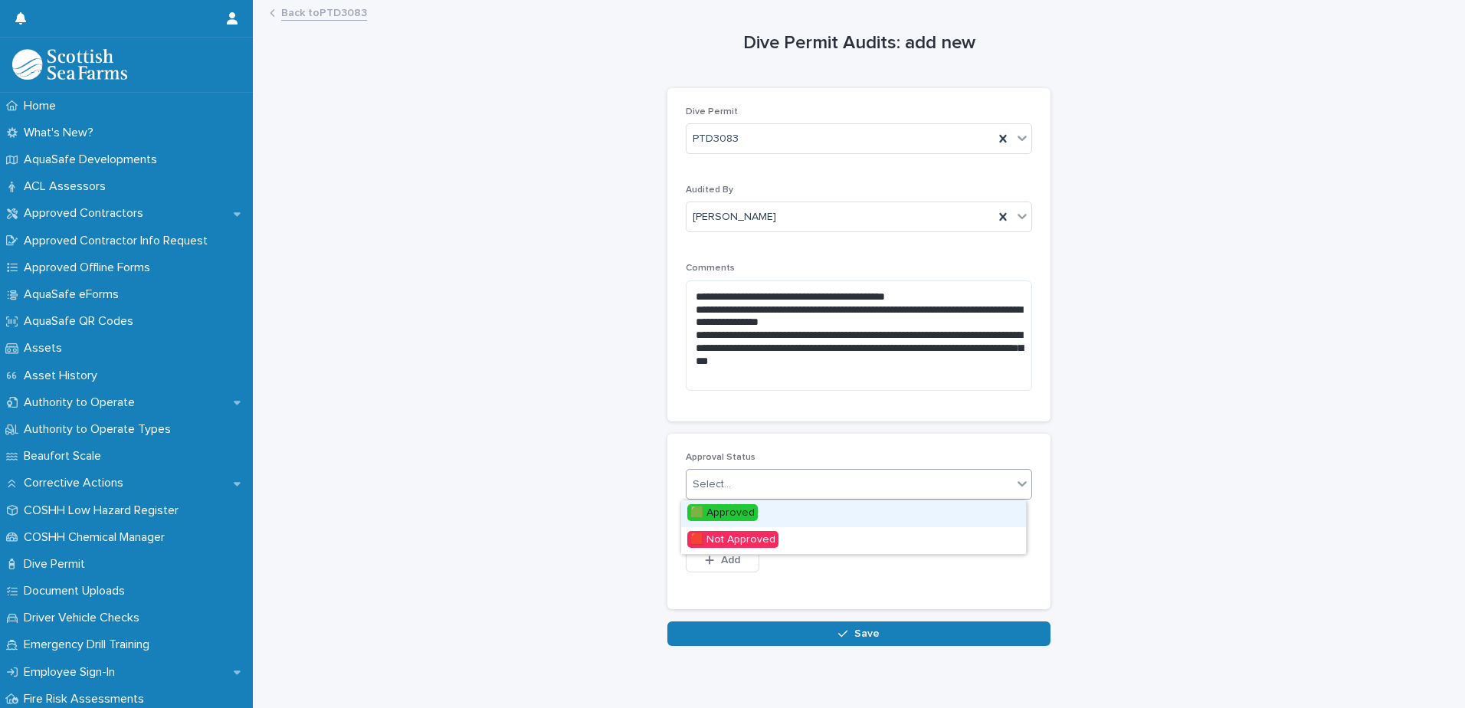
click at [820, 483] on div "Select..." at bounding box center [850, 484] width 326 height 25
click at [739, 513] on span "🟩 Approved" at bounding box center [722, 512] width 70 height 17
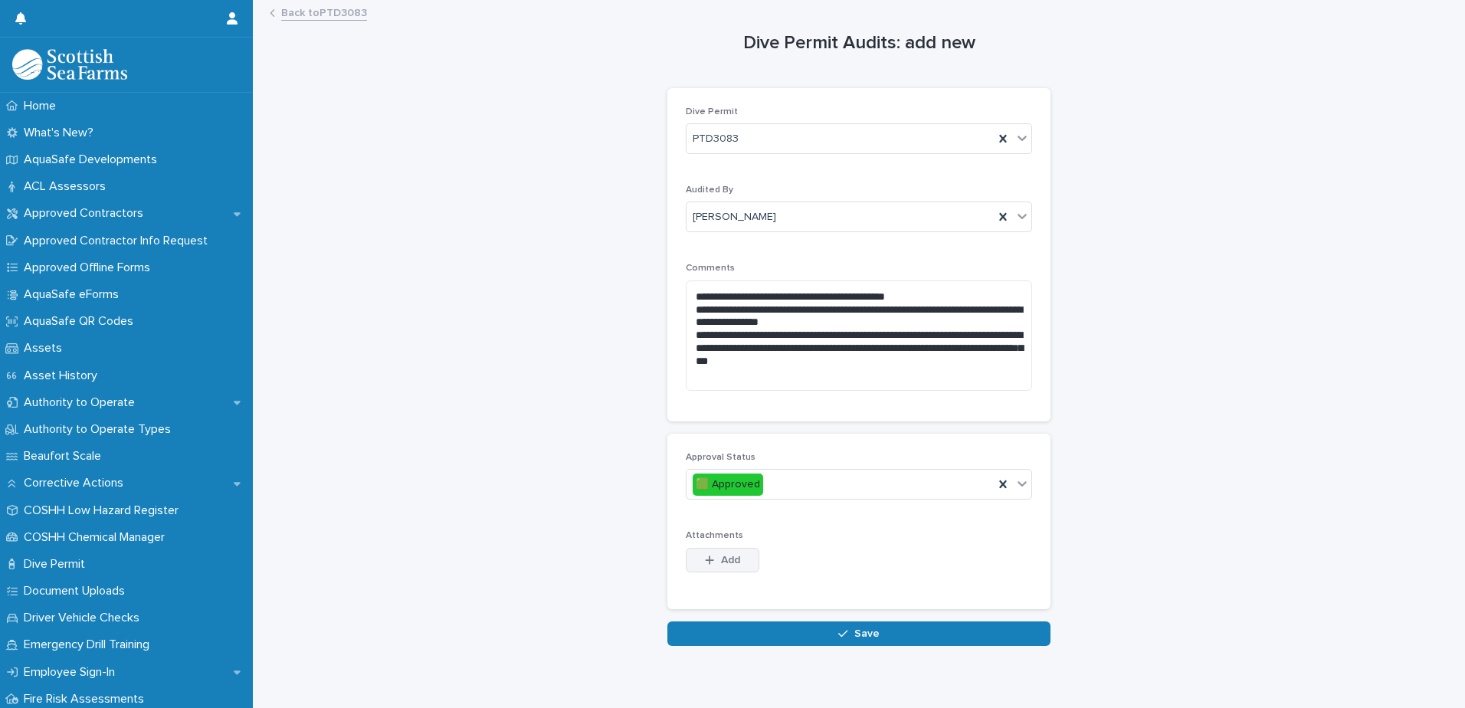
click at [733, 564] on span "Add" at bounding box center [730, 560] width 19 height 11
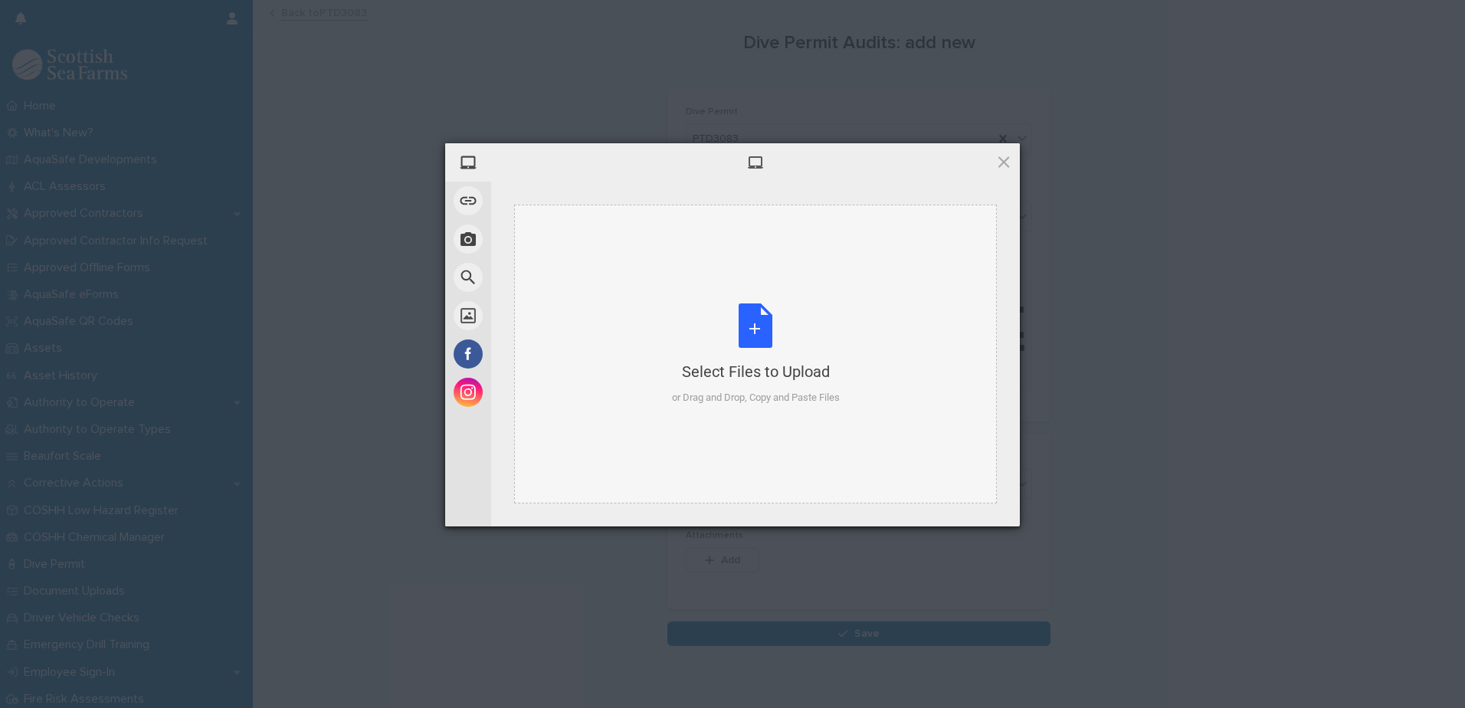
click at [740, 336] on div "Select Files to Upload or Drag and Drop, Copy and Paste Files" at bounding box center [756, 354] width 168 height 102
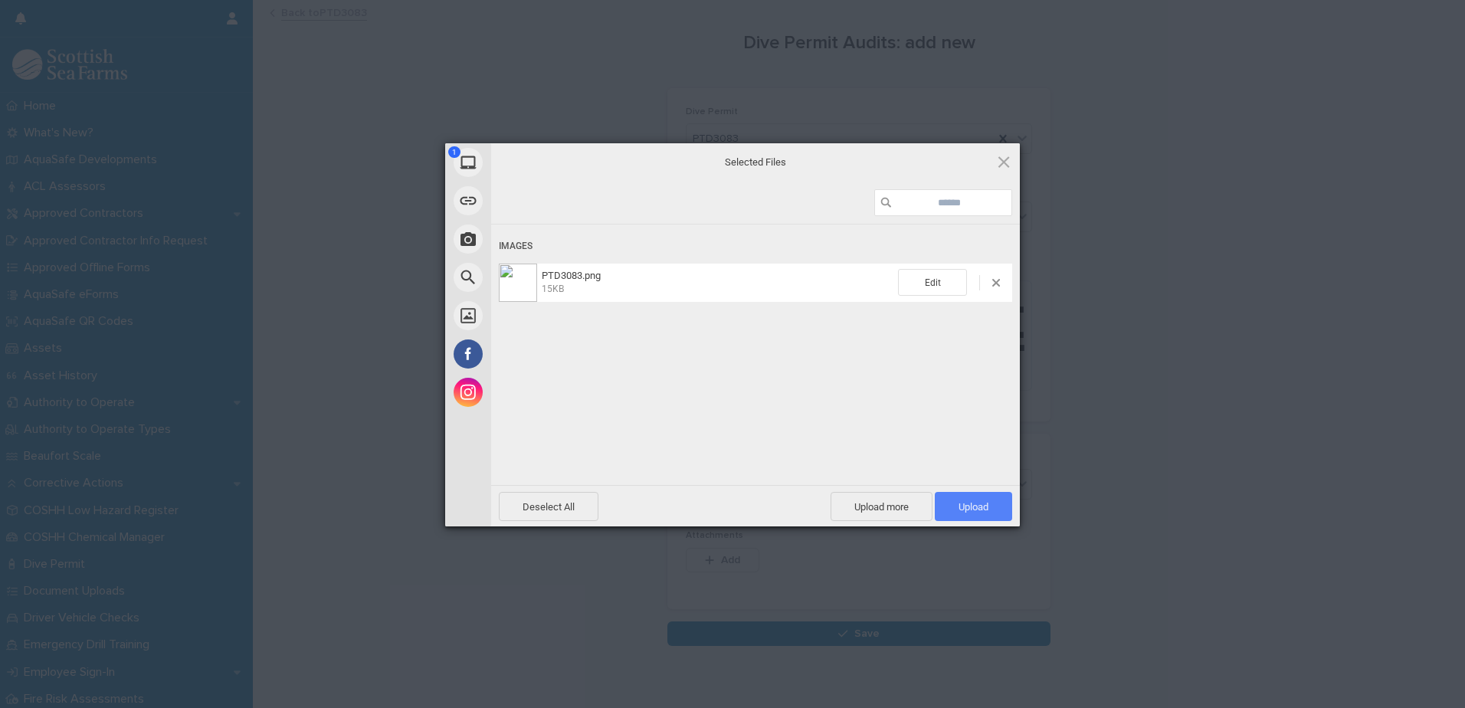
click at [984, 510] on span "Upload 1" at bounding box center [974, 506] width 30 height 11
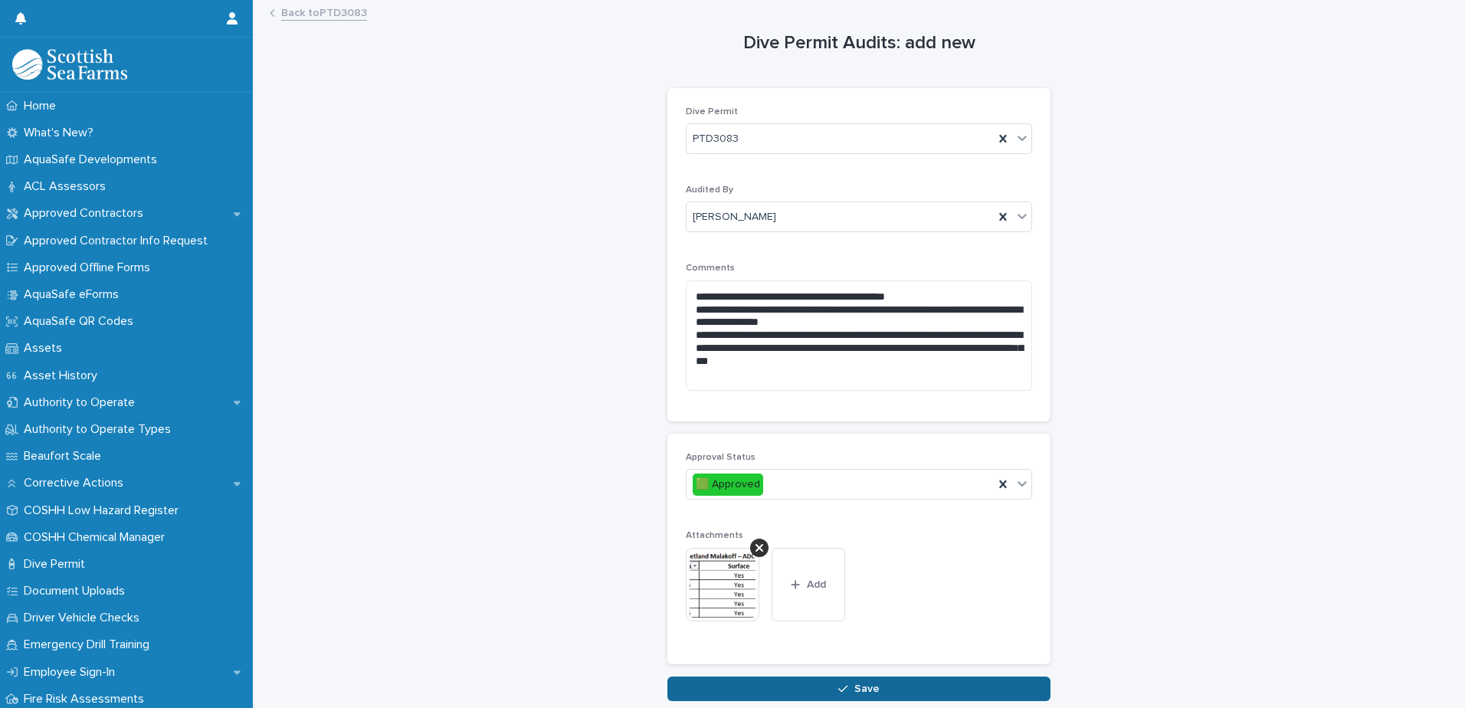
click at [861, 687] on span "Save" at bounding box center [866, 689] width 25 height 11
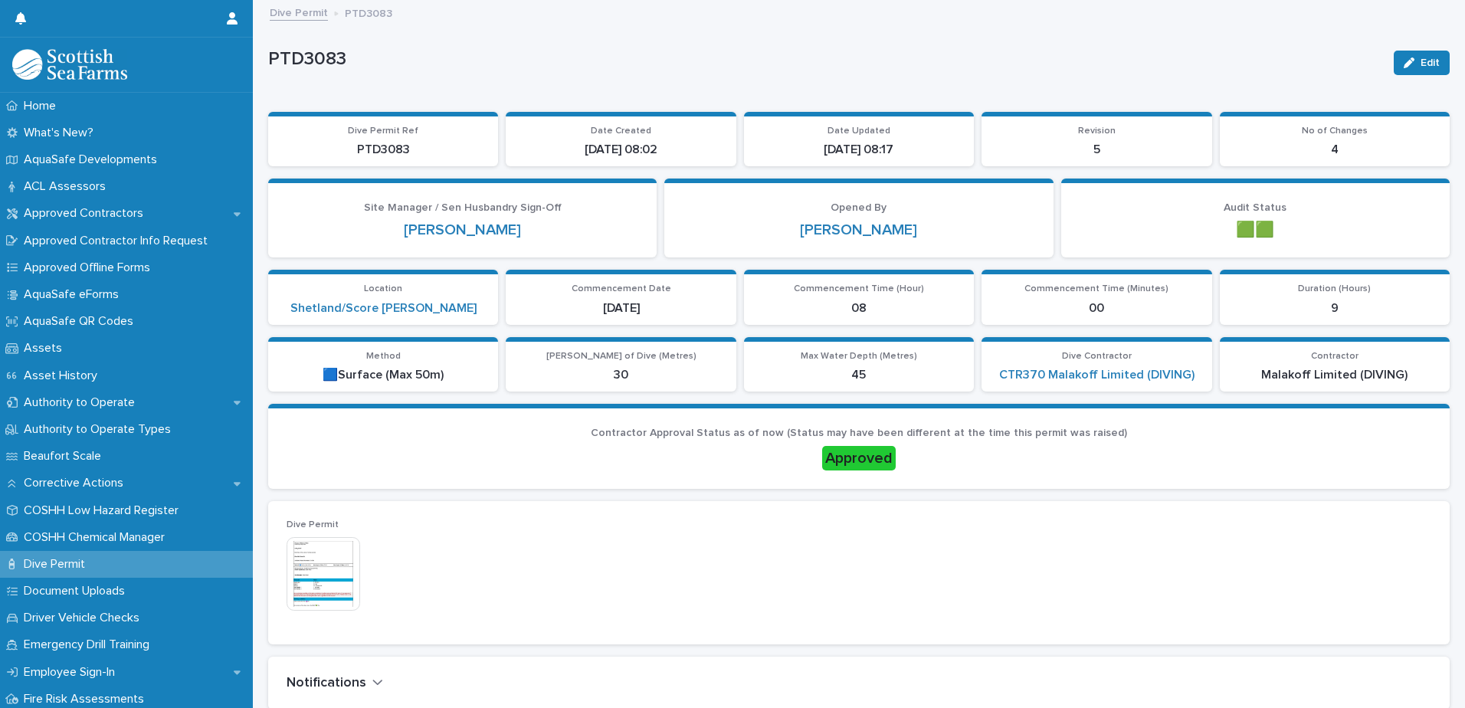
click at [303, 7] on link "Dive Permit" at bounding box center [299, 12] width 58 height 18
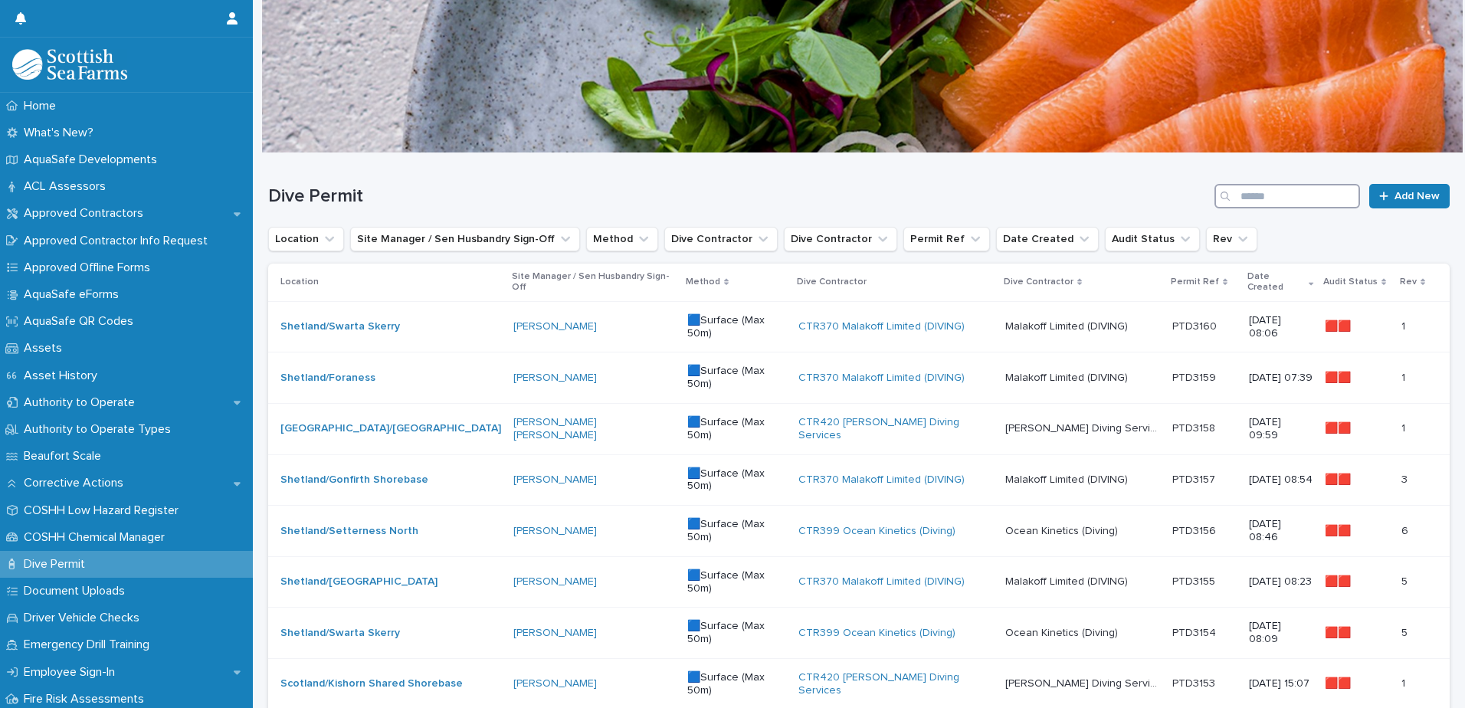
click at [1302, 193] on input "Search" at bounding box center [1288, 196] width 146 height 25
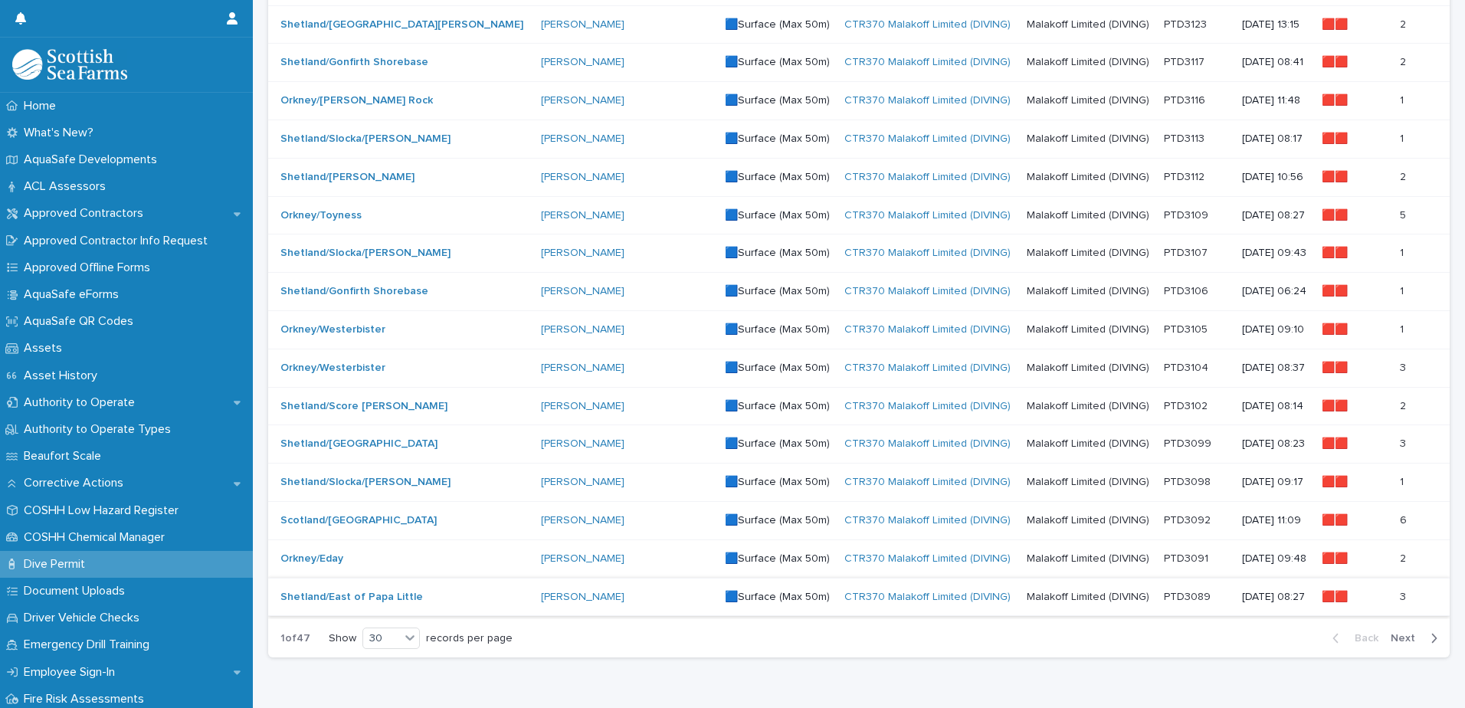
scroll to position [869, 0]
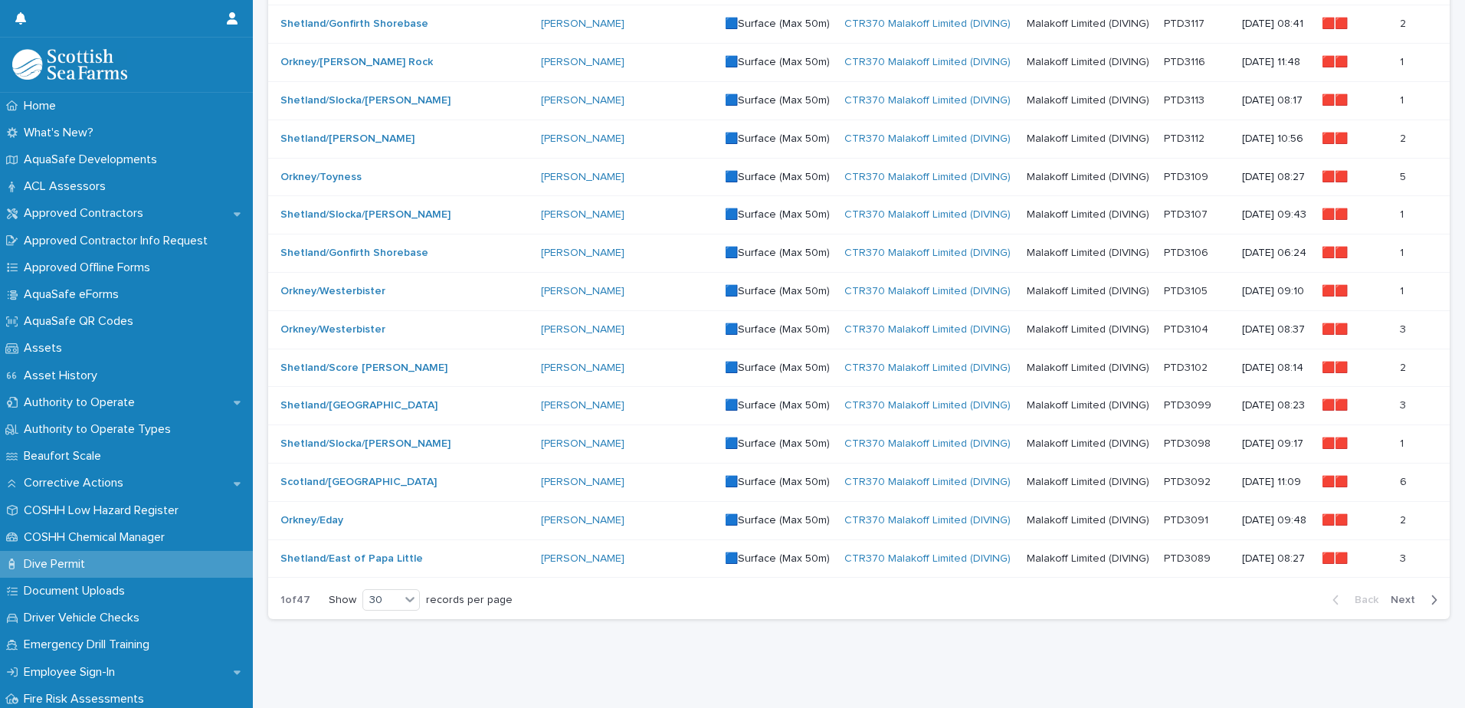
type input "*****"
click at [1397, 595] on span "Next" at bounding box center [1408, 600] width 34 height 11
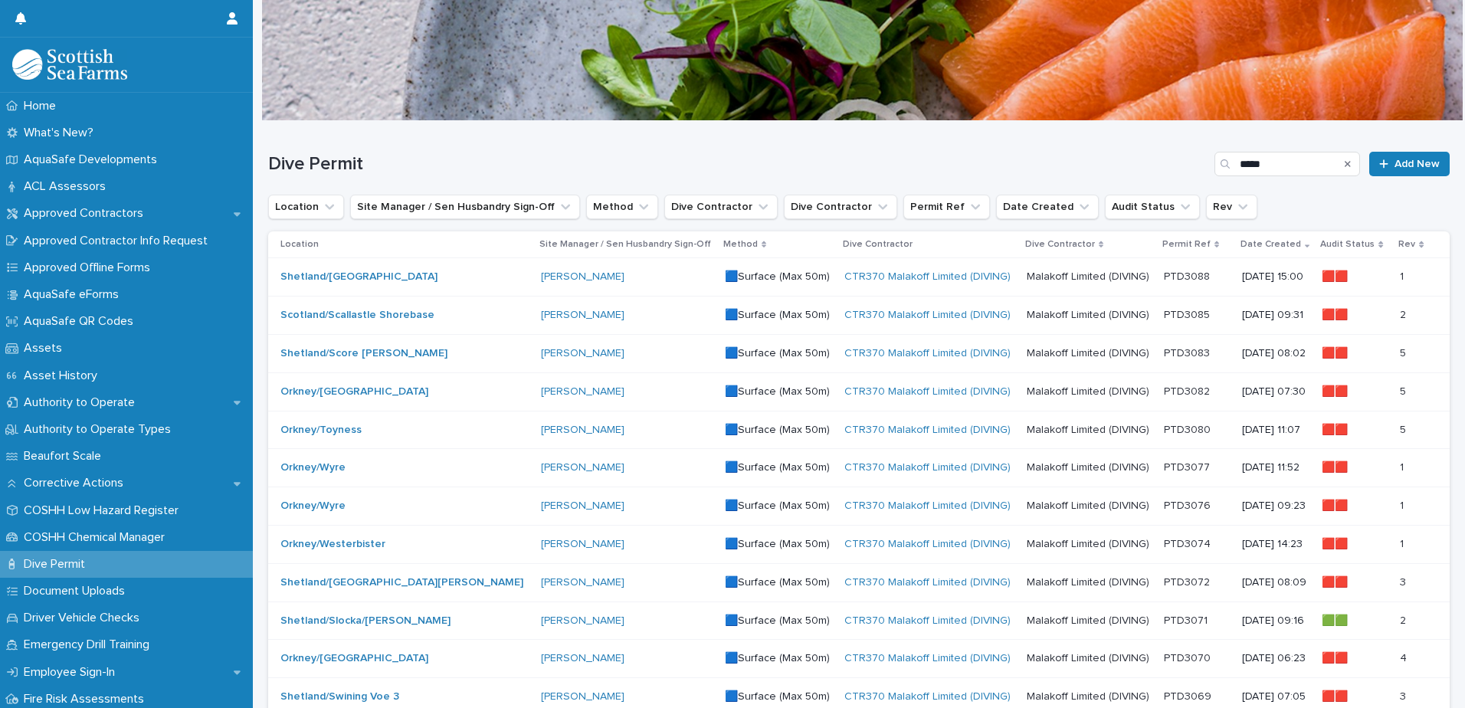
scroll to position [26, 0]
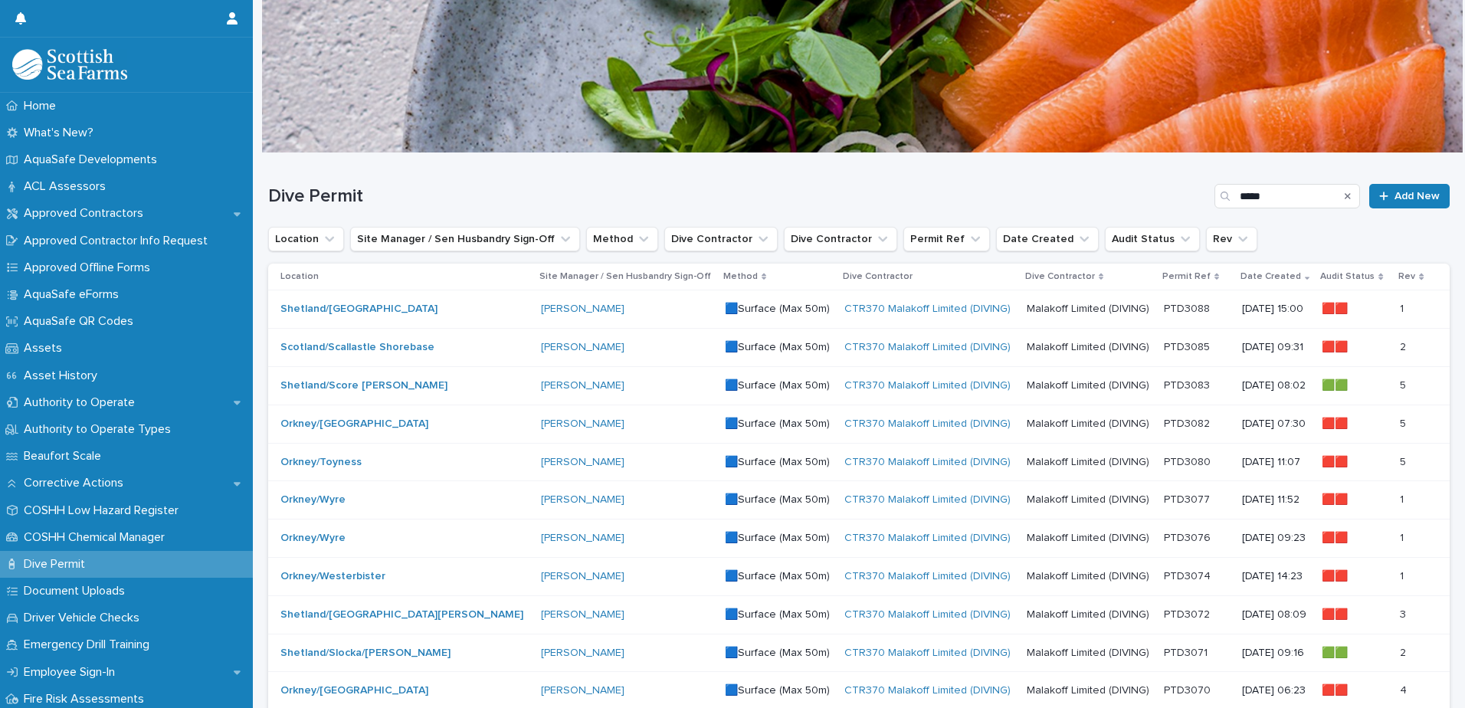
click at [1027, 313] on p "Malakoff Limited (DIVING)" at bounding box center [1090, 308] width 126 height 16
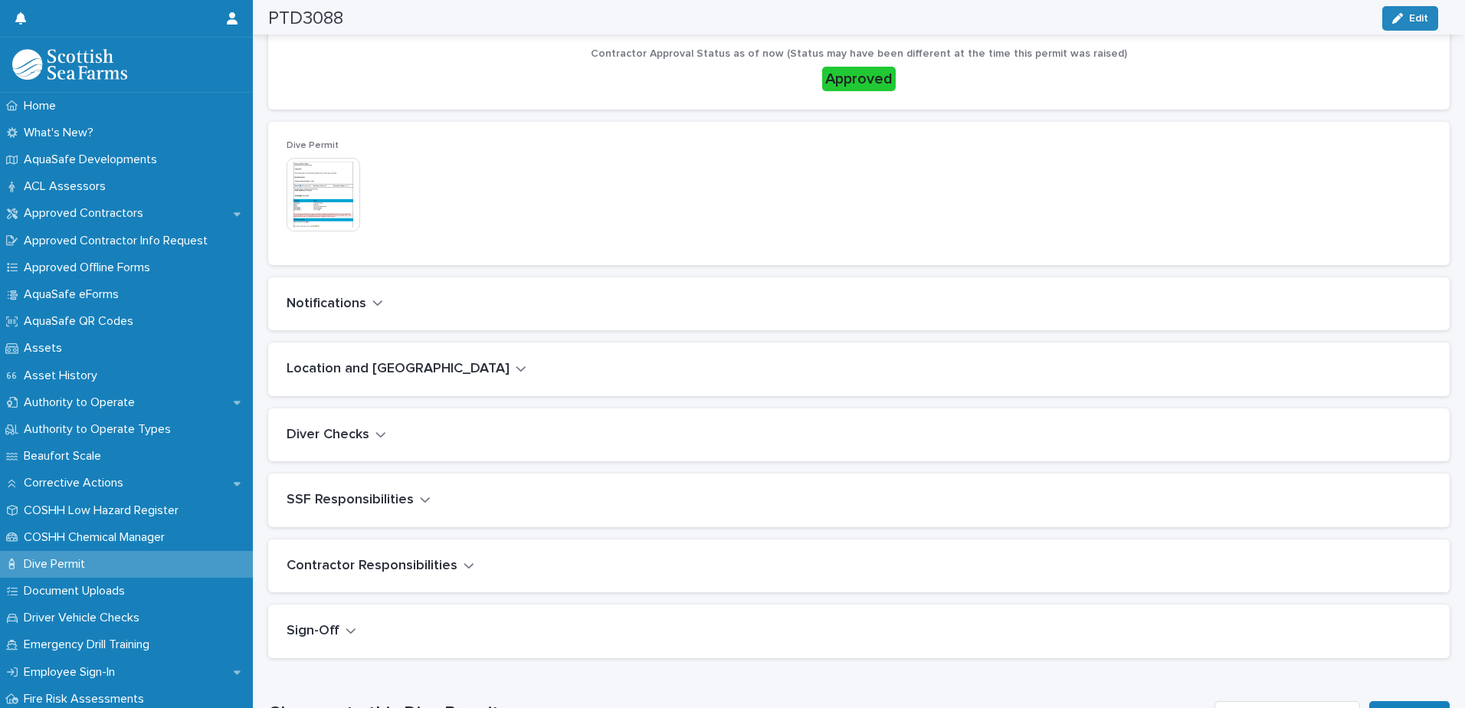
scroll to position [383, 0]
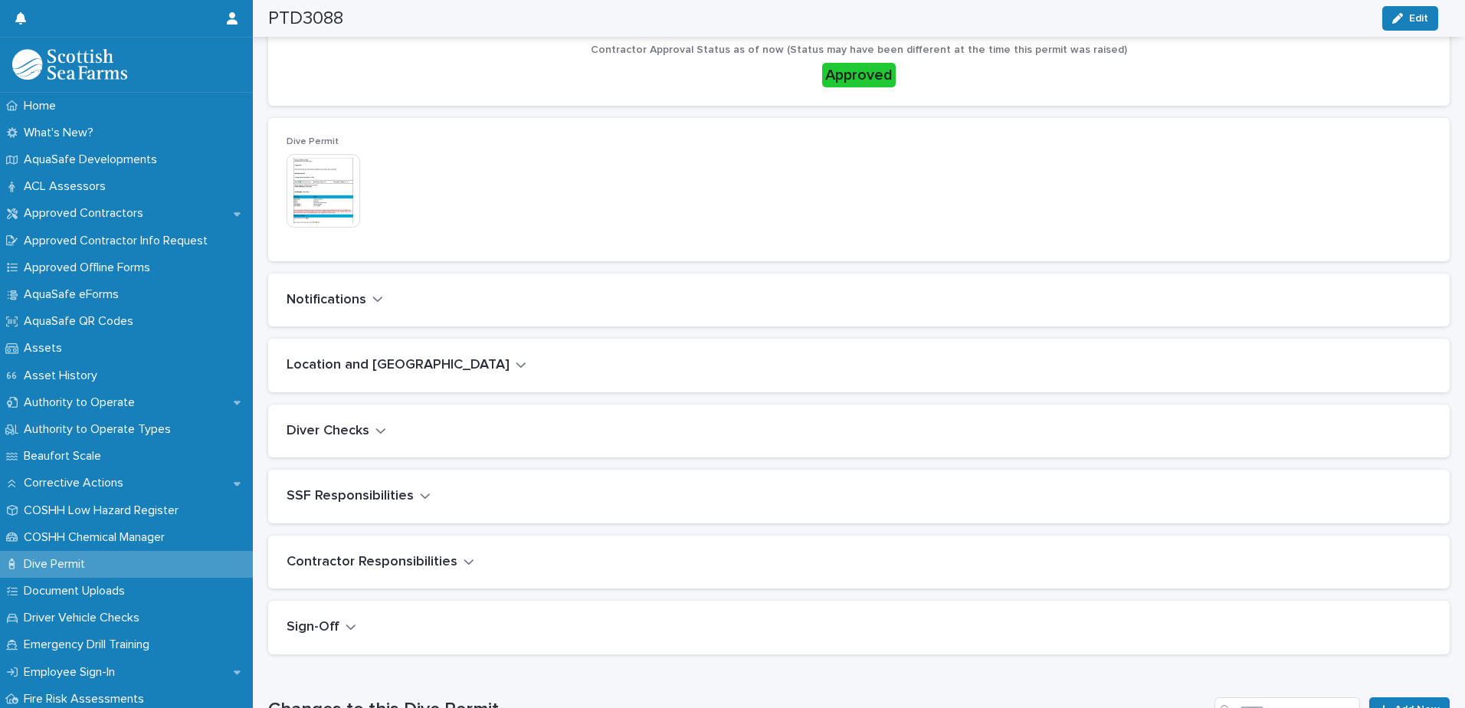
click at [372, 297] on icon "button" at bounding box center [377, 299] width 11 height 14
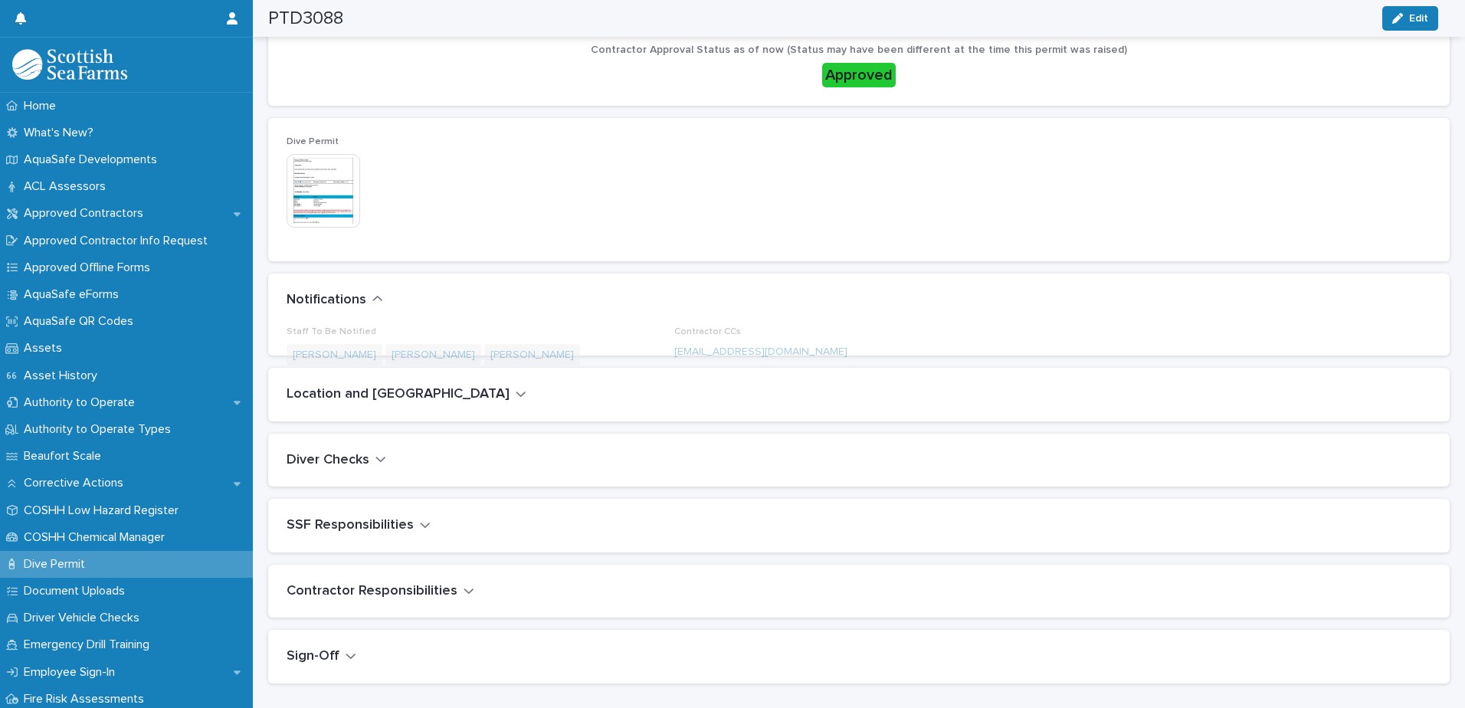
scroll to position [419, 0]
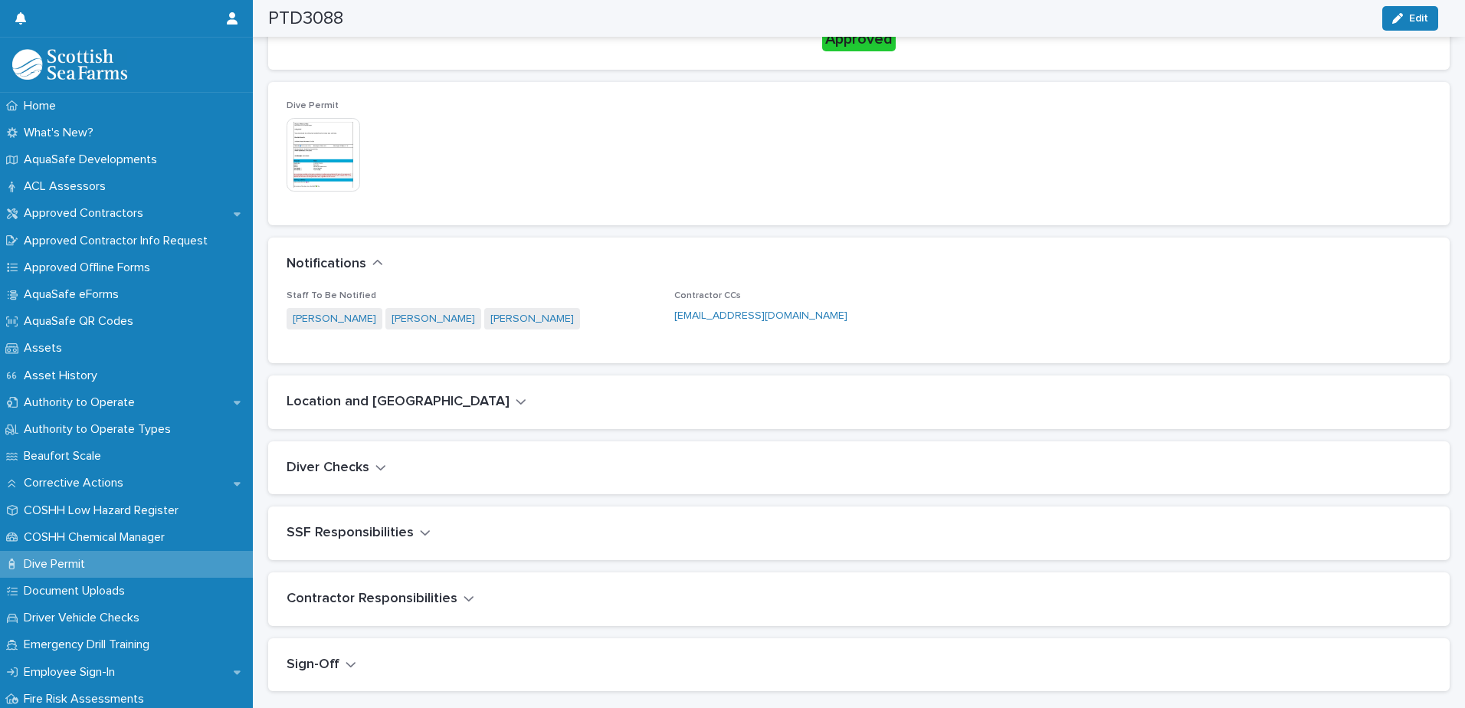
click at [425, 412] on div "Location and [GEOGRAPHIC_DATA]" at bounding box center [859, 402] width 1182 height 54
click at [516, 401] on icon "button" at bounding box center [521, 402] width 11 height 14
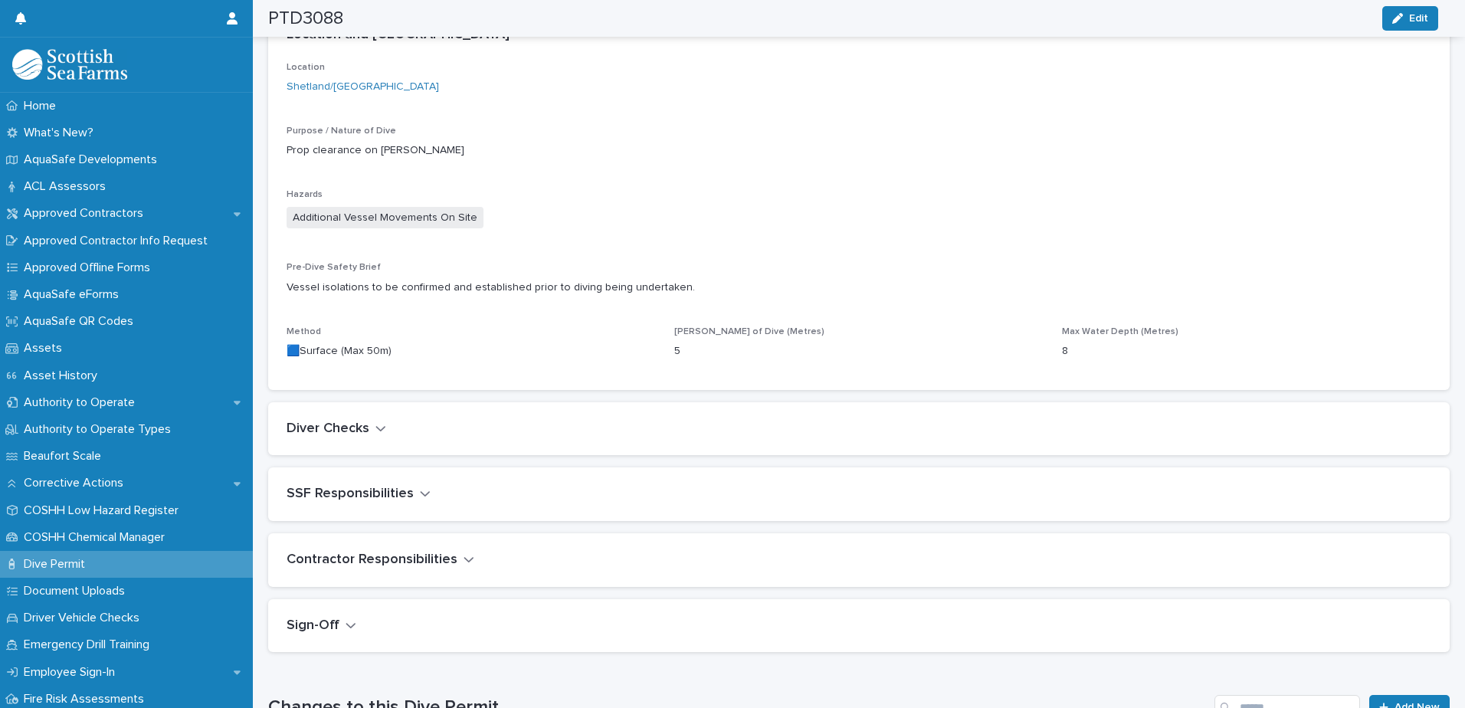
scroll to position [813, 0]
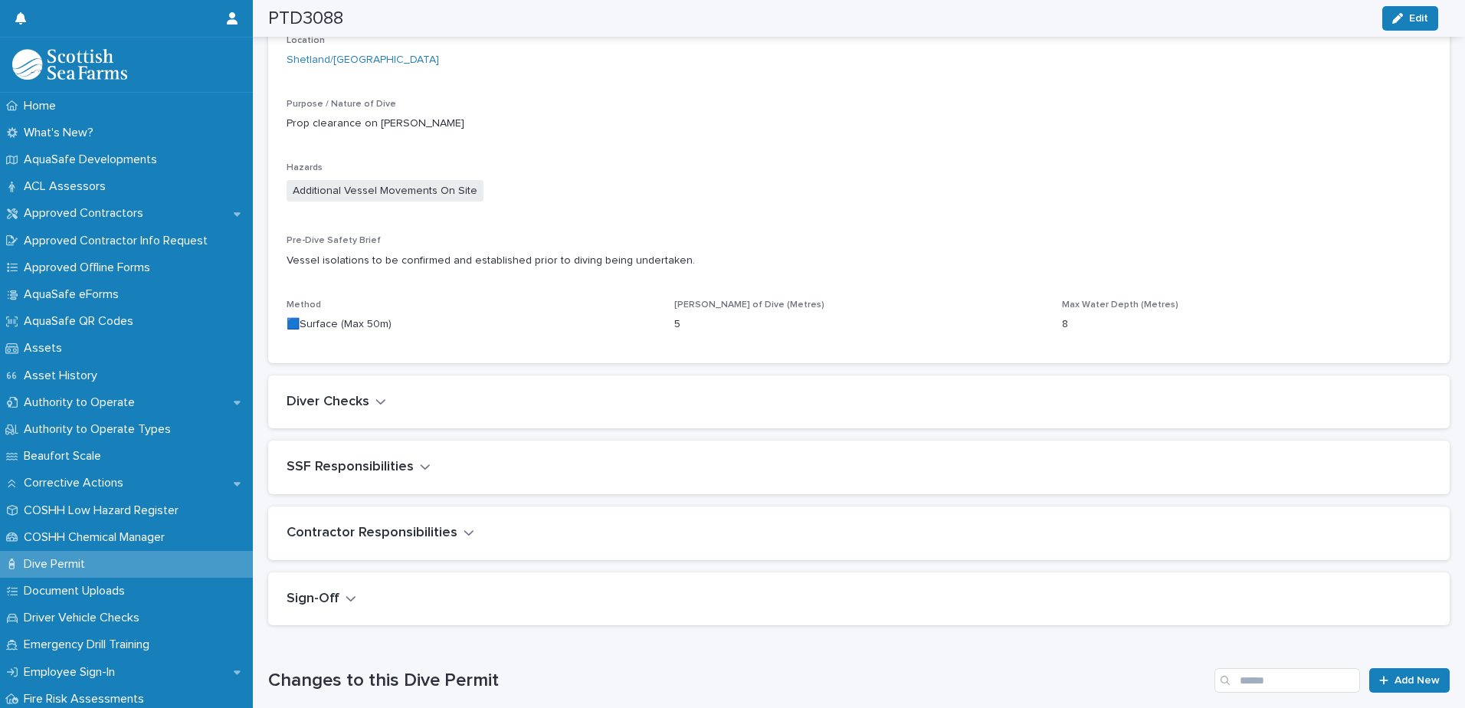
click at [384, 405] on icon "button" at bounding box center [380, 402] width 11 height 14
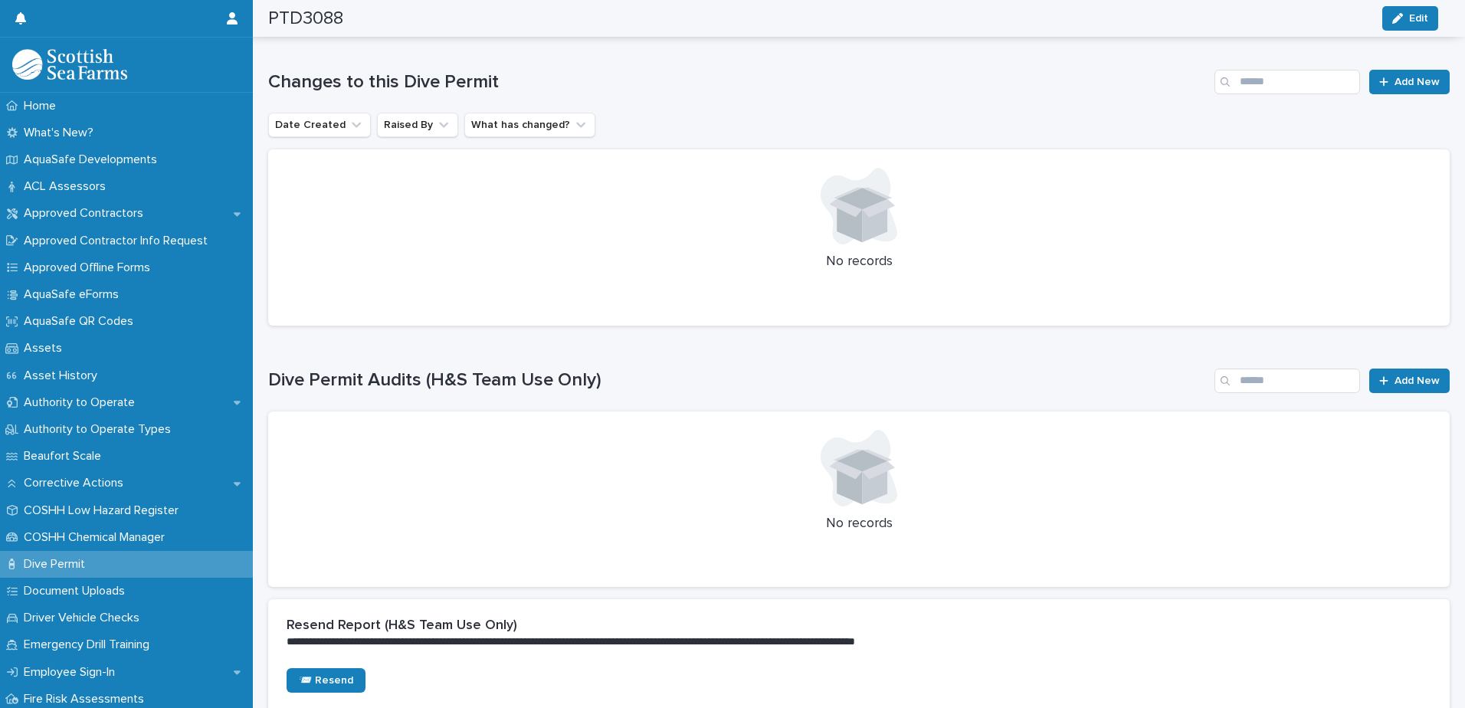
scroll to position [1686, 0]
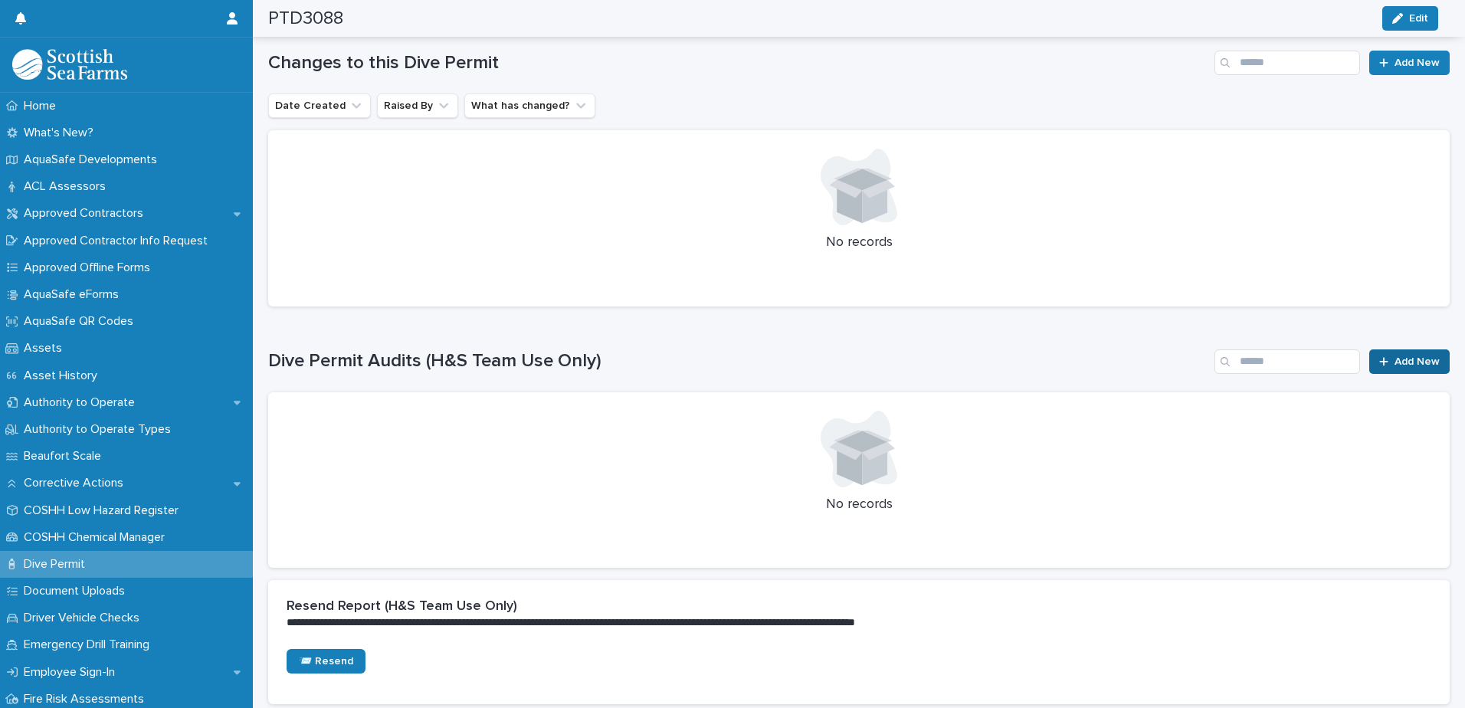
click at [1400, 366] on span "Add New" at bounding box center [1417, 361] width 45 height 11
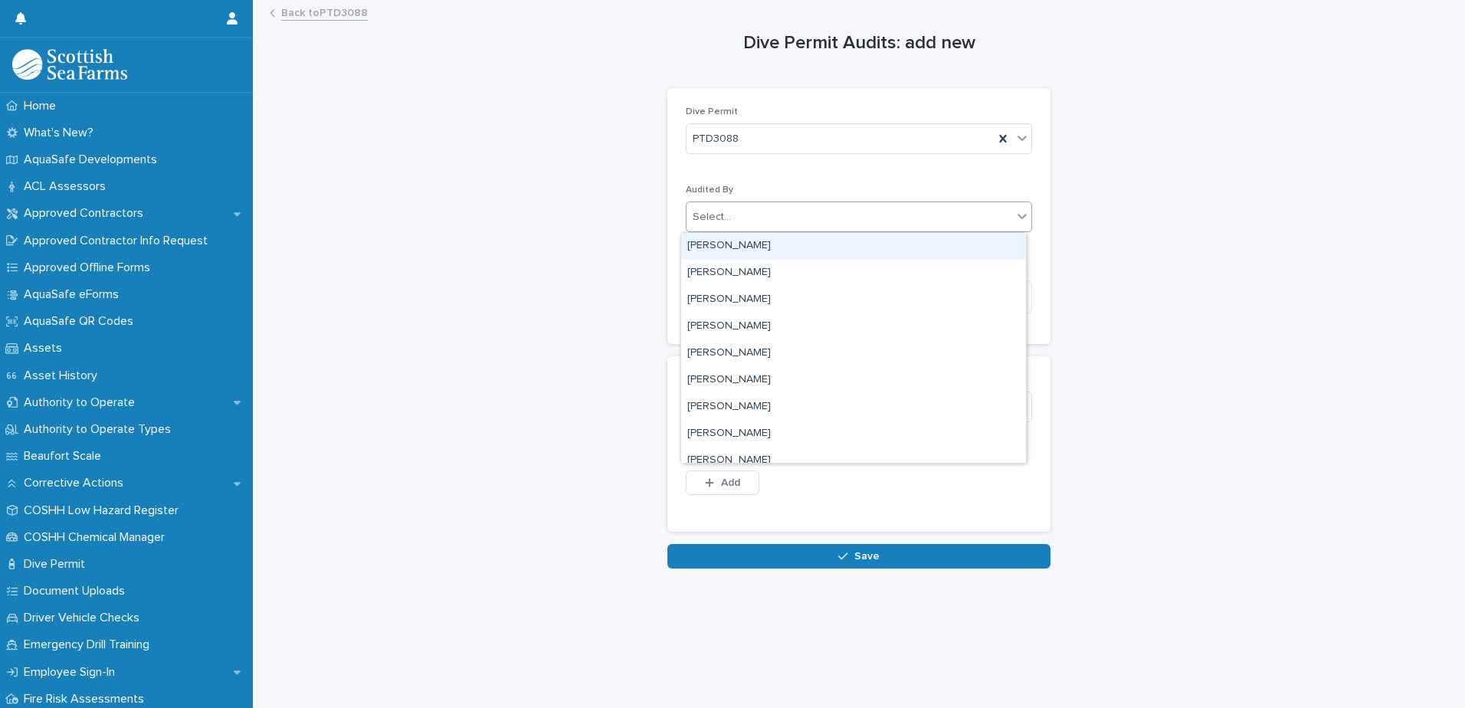
click at [720, 215] on div "Select..." at bounding box center [712, 217] width 38 height 16
type input "********"
click at [736, 250] on div "[PERSON_NAME]" at bounding box center [853, 246] width 345 height 27
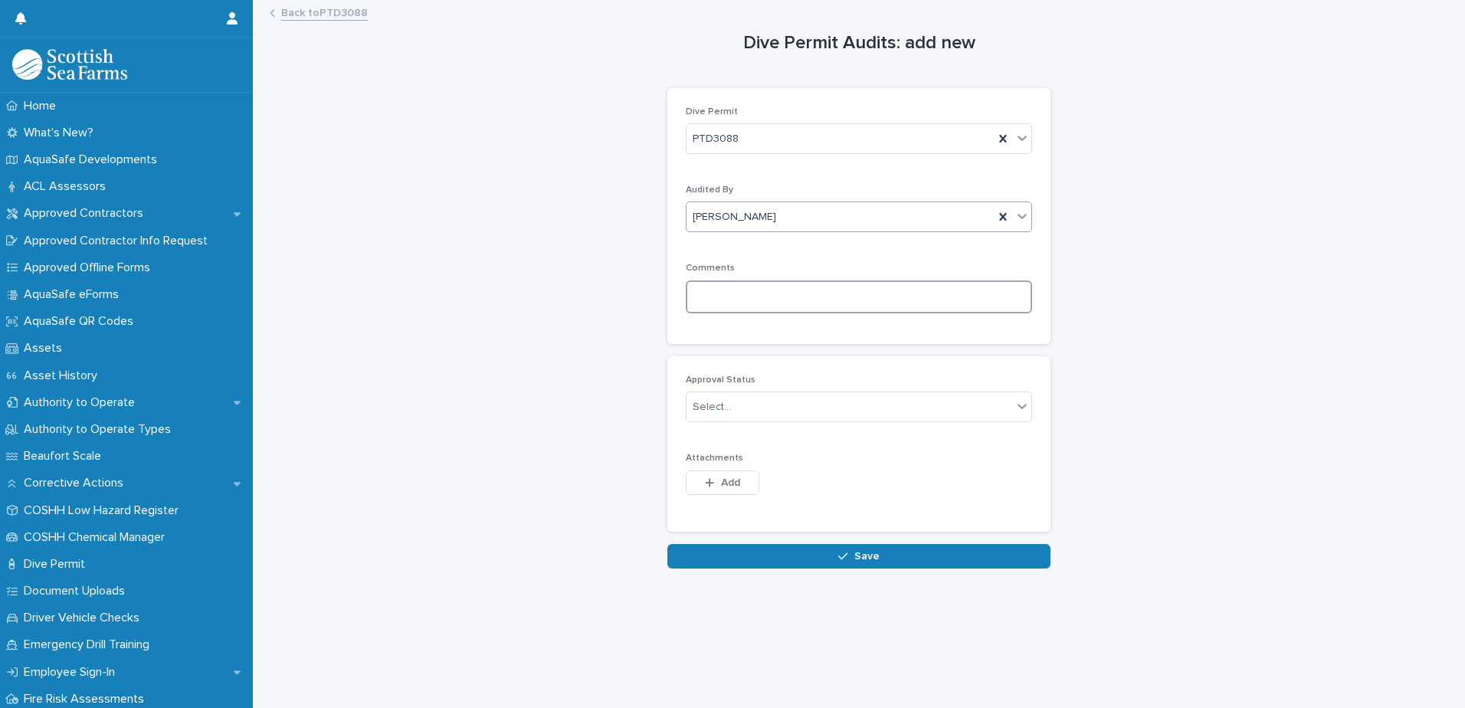
click at [728, 297] on textarea at bounding box center [859, 296] width 346 height 33
paste textarea "**********"
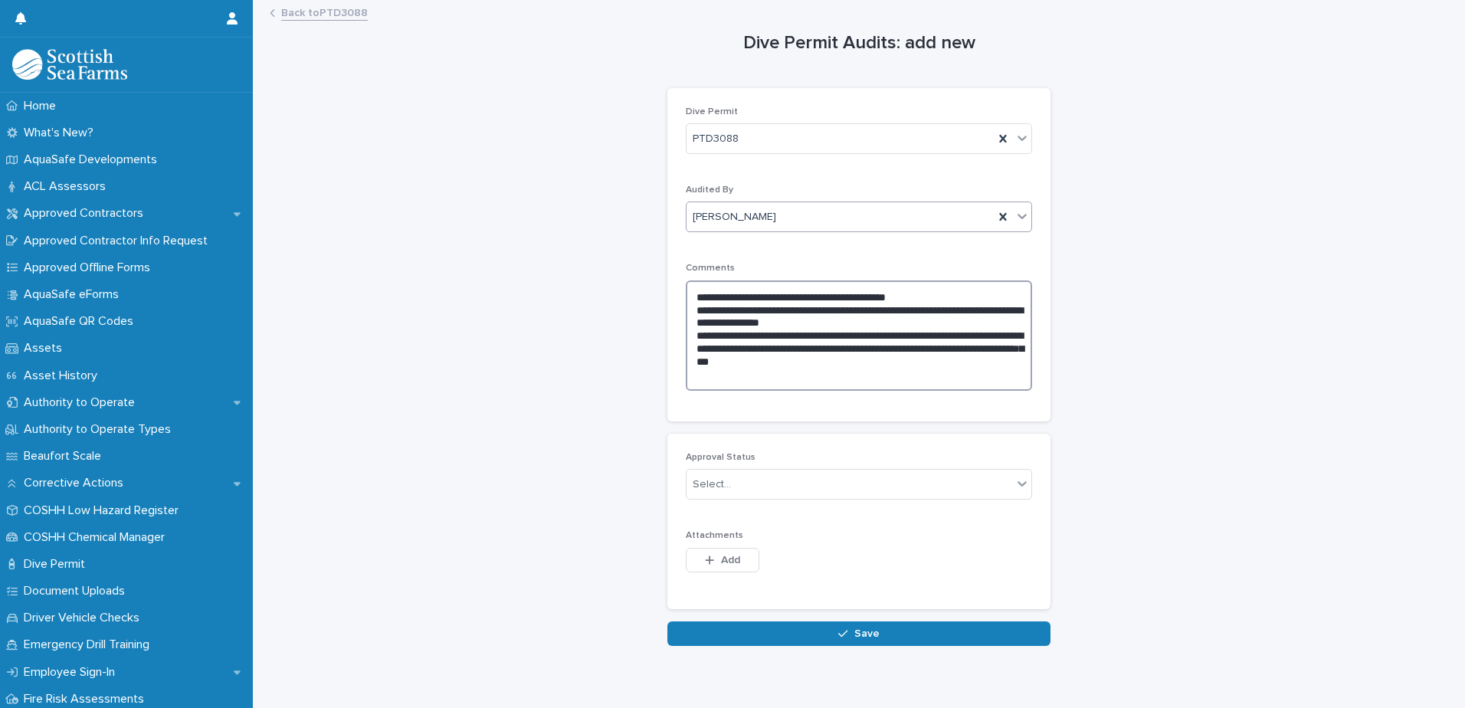
drag, startPoint x: 865, startPoint y: 323, endPoint x: 694, endPoint y: 313, distance: 172.0
click at [694, 313] on textarea "**********" at bounding box center [859, 335] width 346 height 110
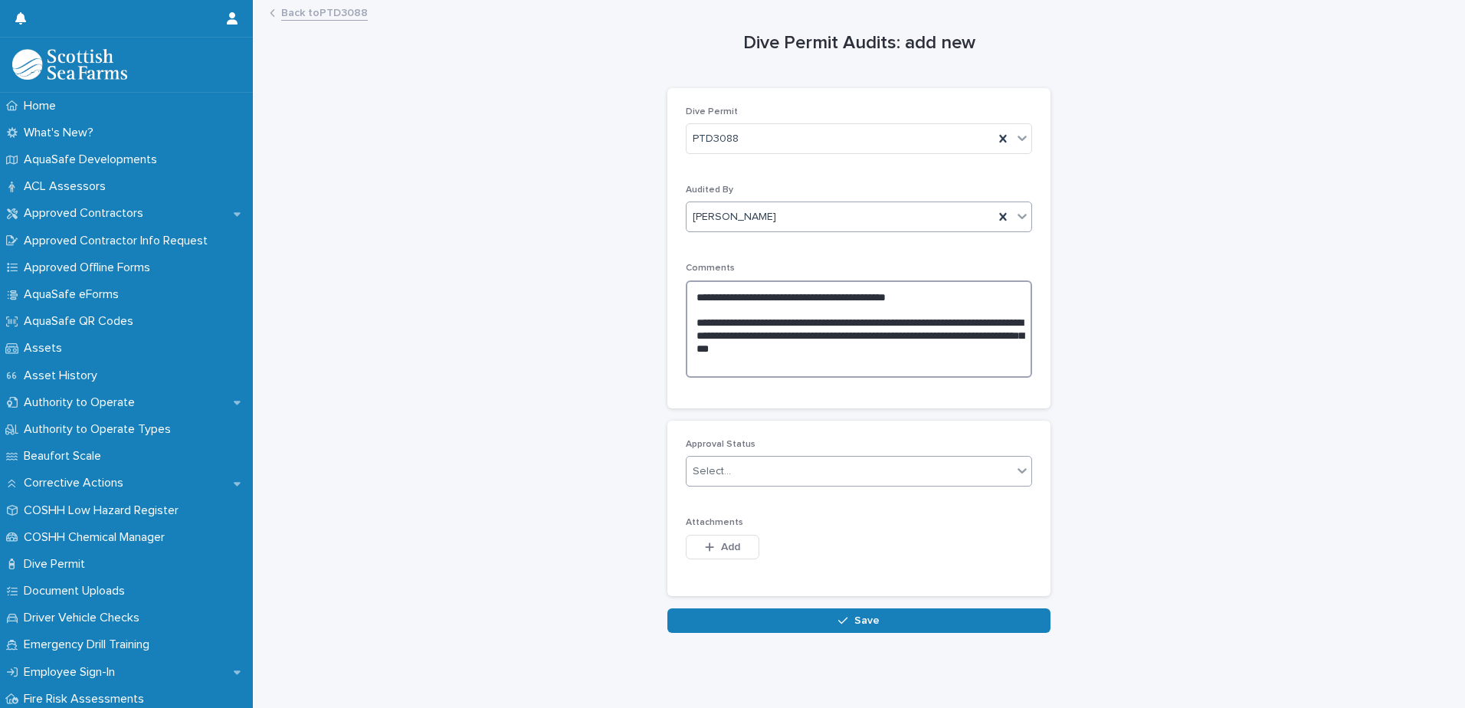
type textarea "**********"
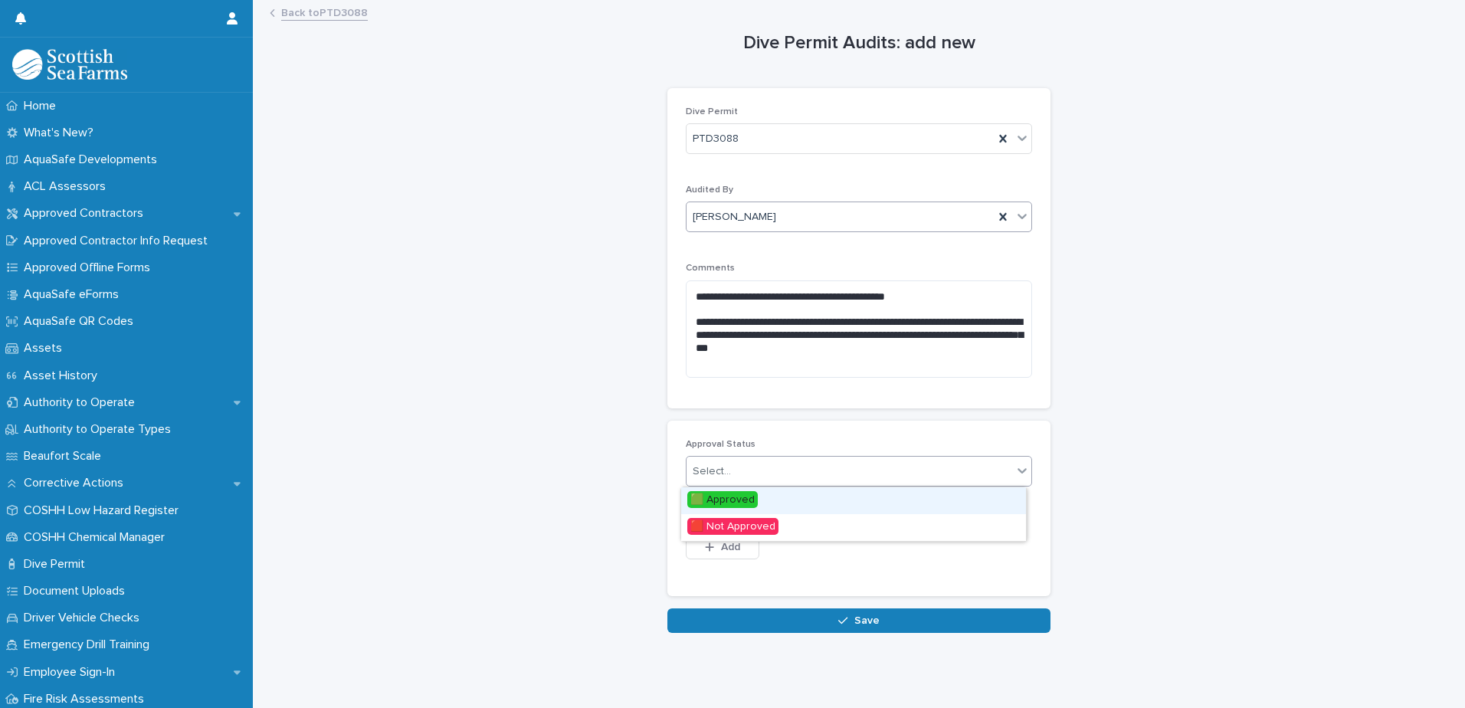
click at [732, 471] on div "Select..." at bounding box center [850, 471] width 326 height 25
click at [729, 500] on span "🟩 Approved" at bounding box center [722, 499] width 70 height 17
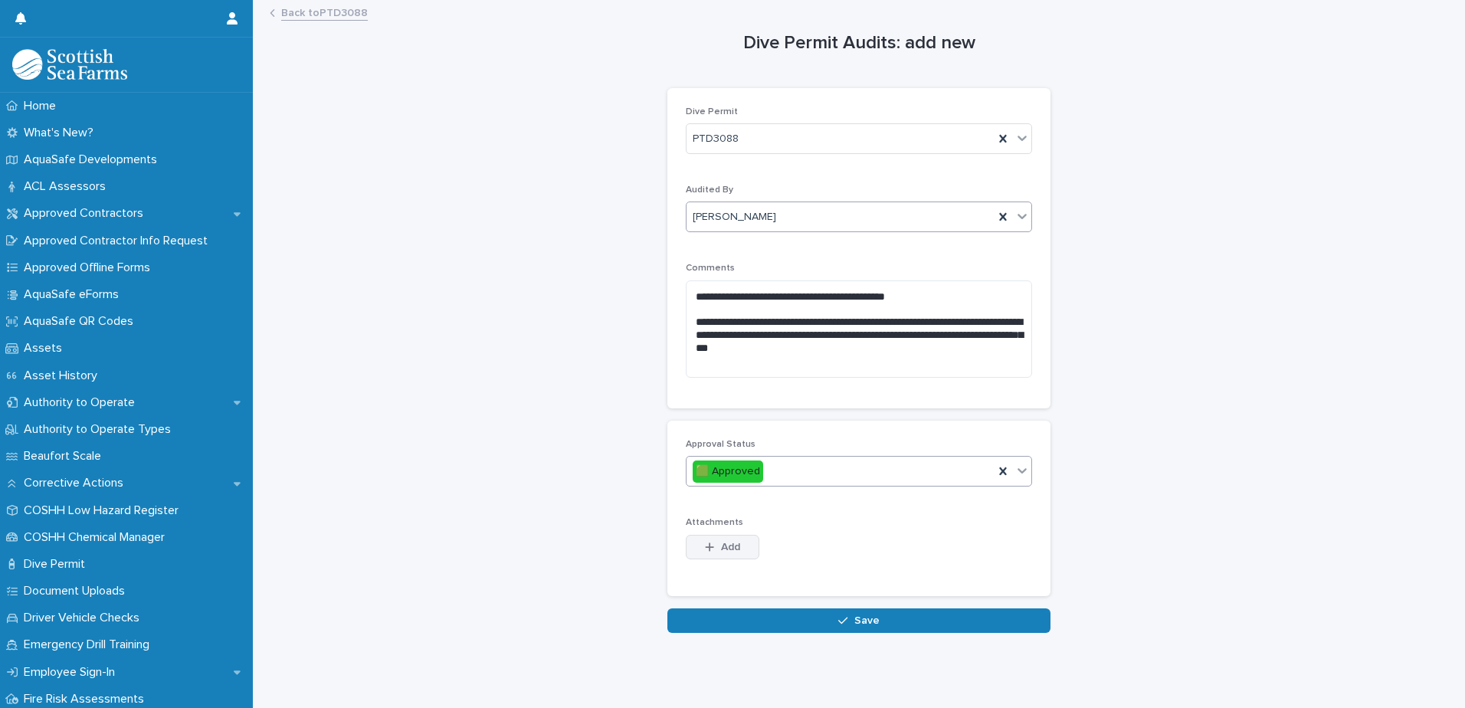
click at [728, 547] on span "Add" at bounding box center [730, 547] width 19 height 11
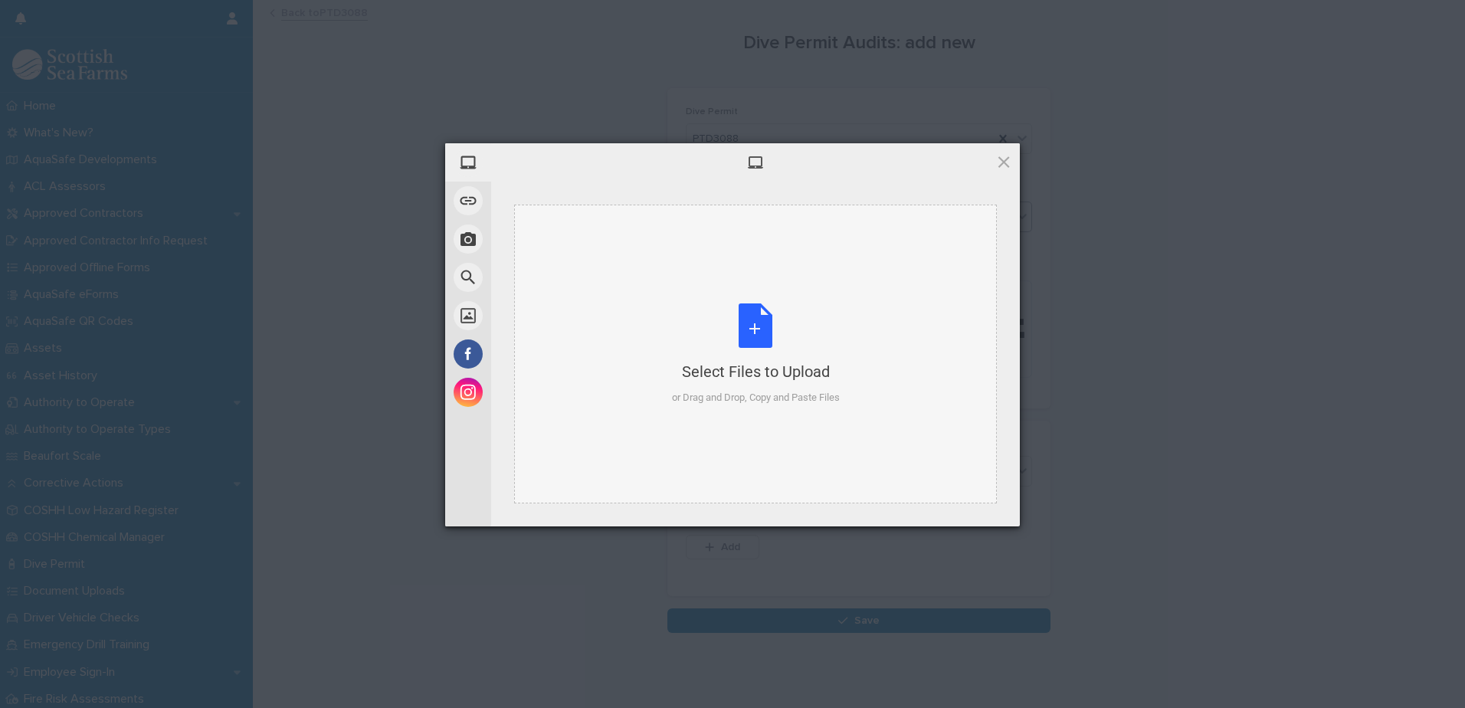
click at [752, 348] on div "Select Files to Upload or Drag and Drop, Copy and Paste Files" at bounding box center [756, 354] width 168 height 102
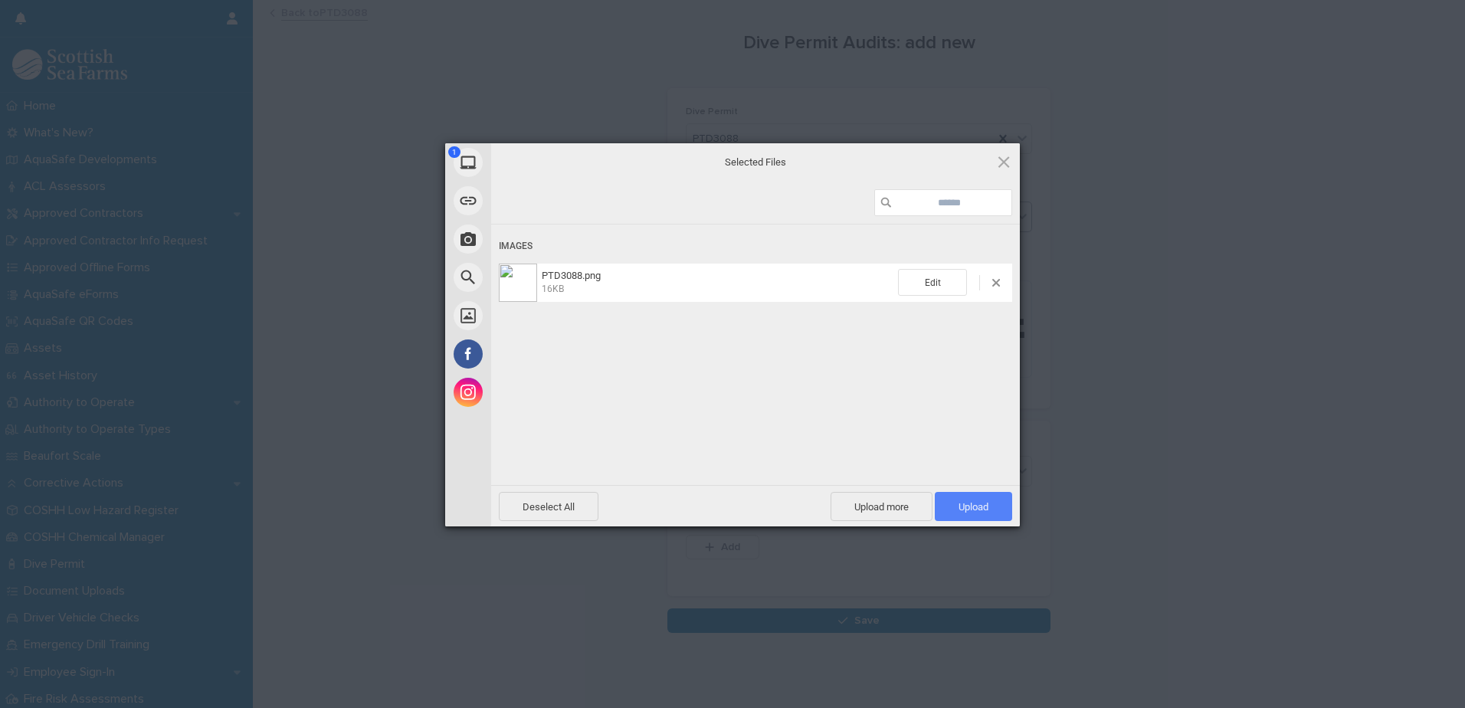
click at [966, 509] on span "Upload 1" at bounding box center [974, 506] width 30 height 11
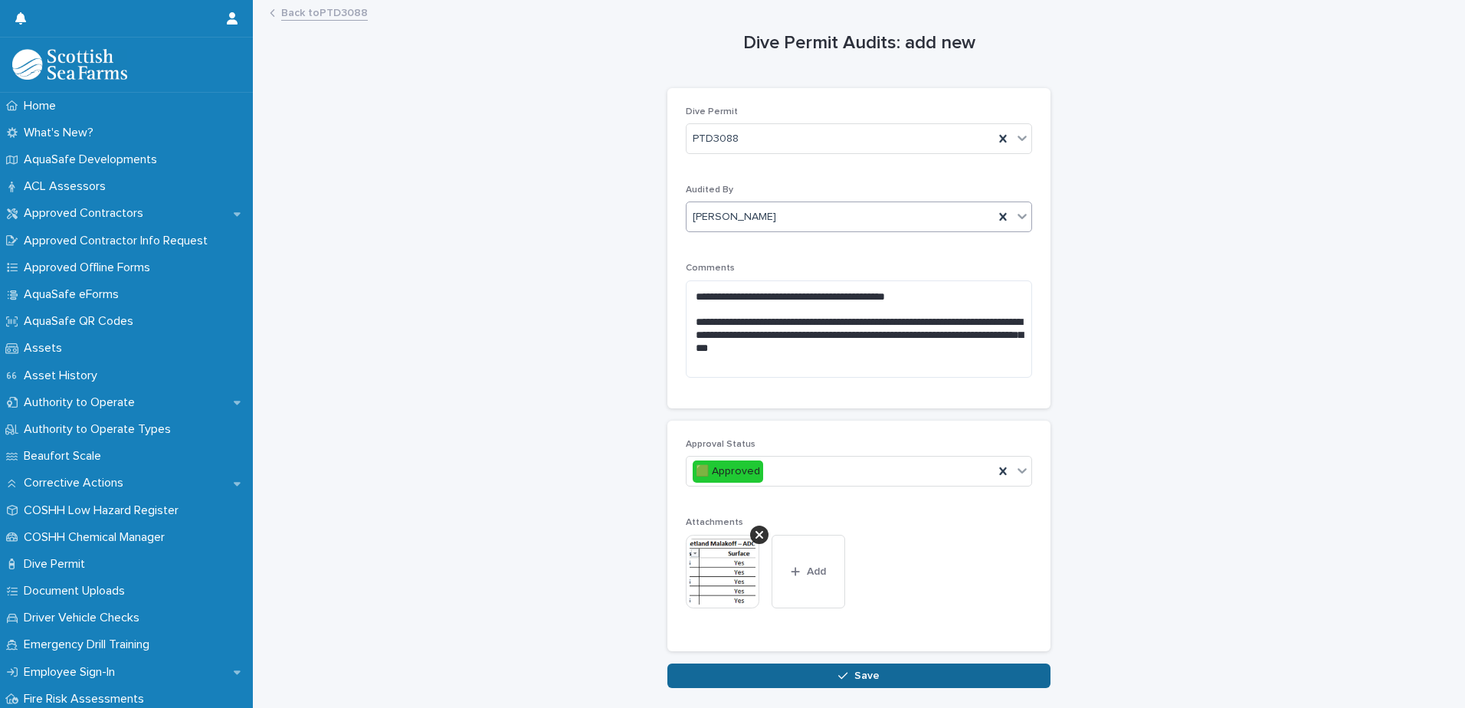
click at [859, 674] on span "Save" at bounding box center [866, 676] width 25 height 11
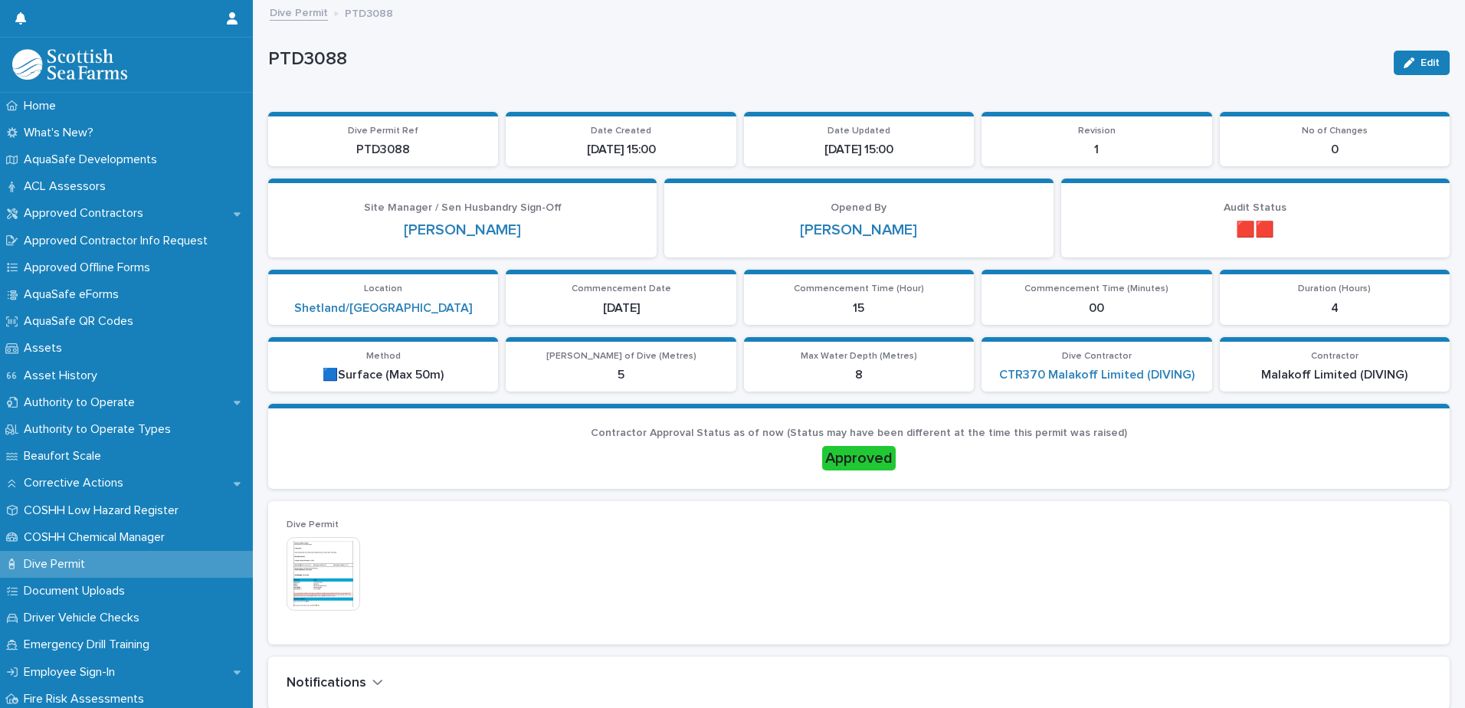
click at [323, 15] on link "Dive Permit" at bounding box center [299, 12] width 58 height 18
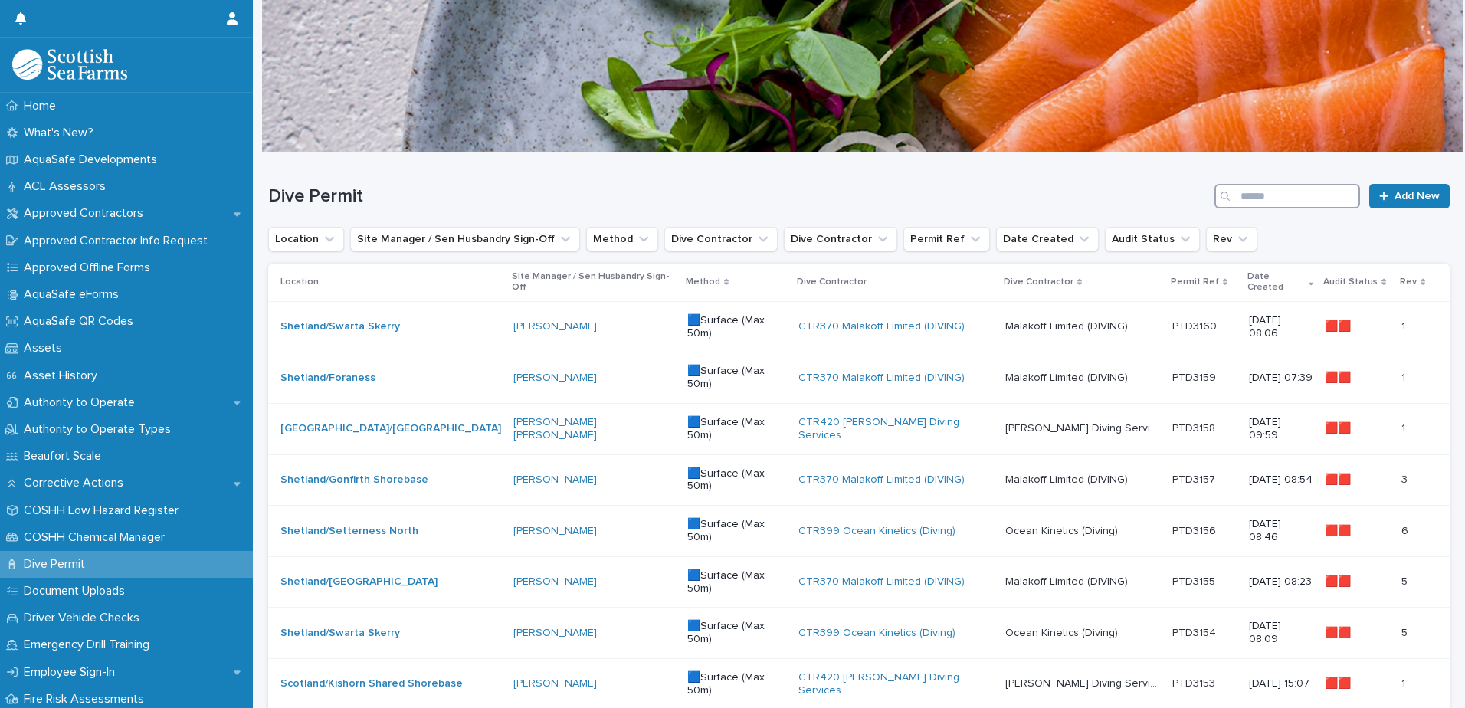
click at [1261, 192] on input "Search" at bounding box center [1288, 196] width 146 height 25
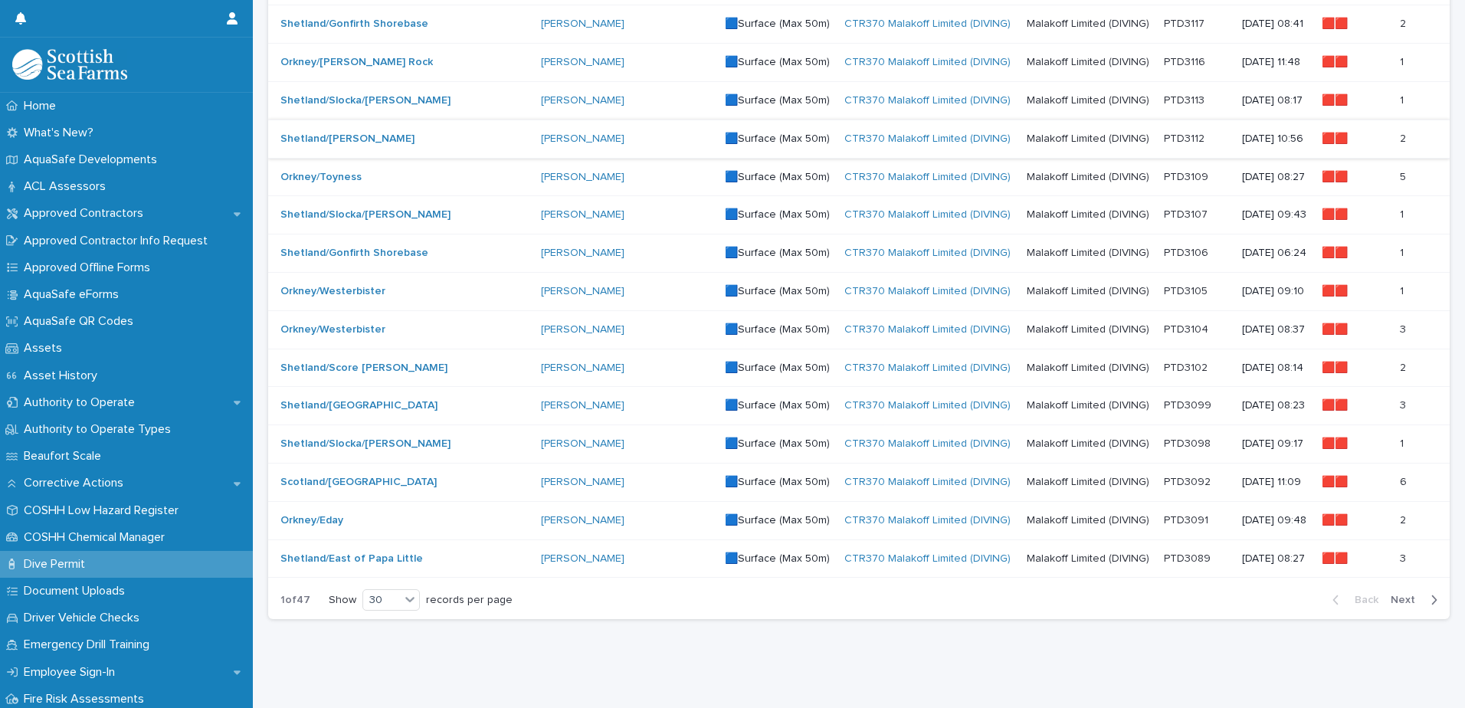
scroll to position [869, 0]
type input "*****"
click at [1027, 438] on p "Malakoff Limited (DIVING)" at bounding box center [1090, 442] width 126 height 16
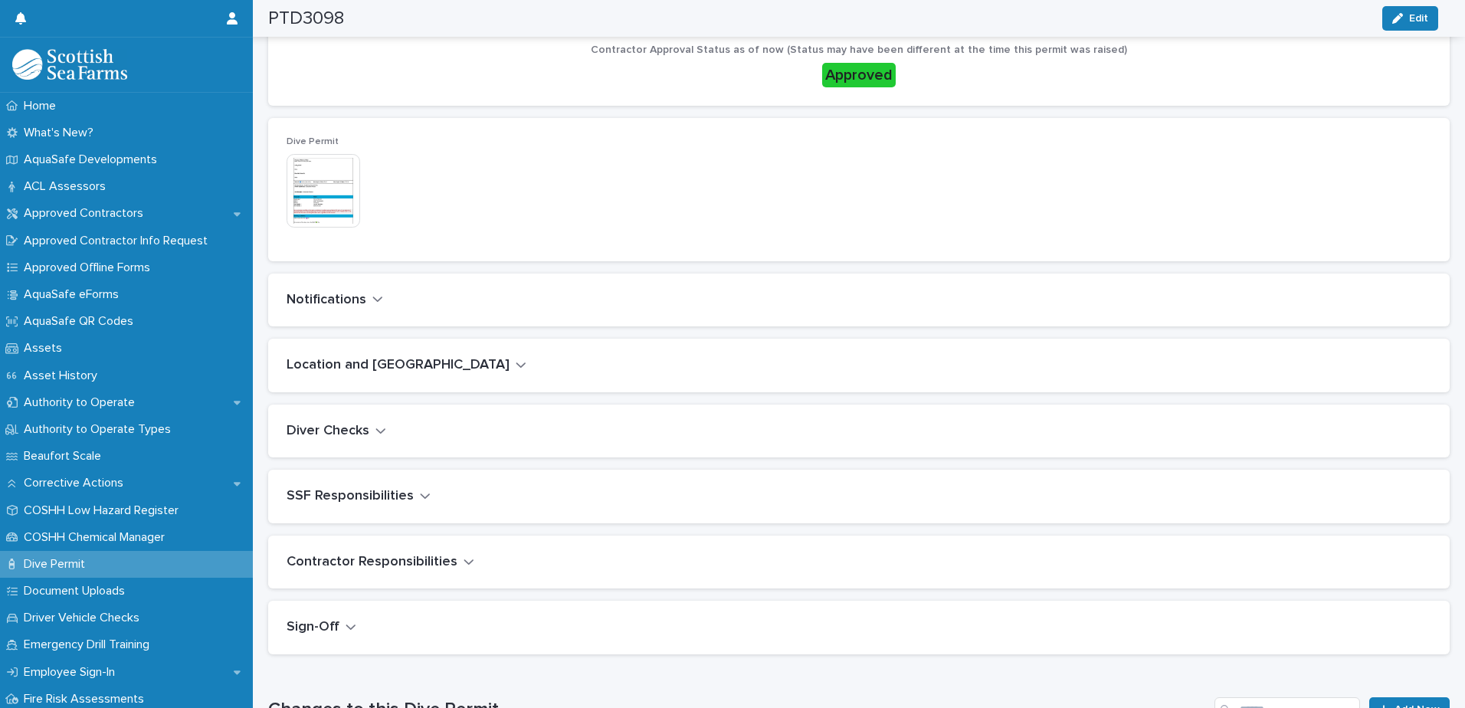
click at [516, 362] on icon "button" at bounding box center [521, 365] width 11 height 14
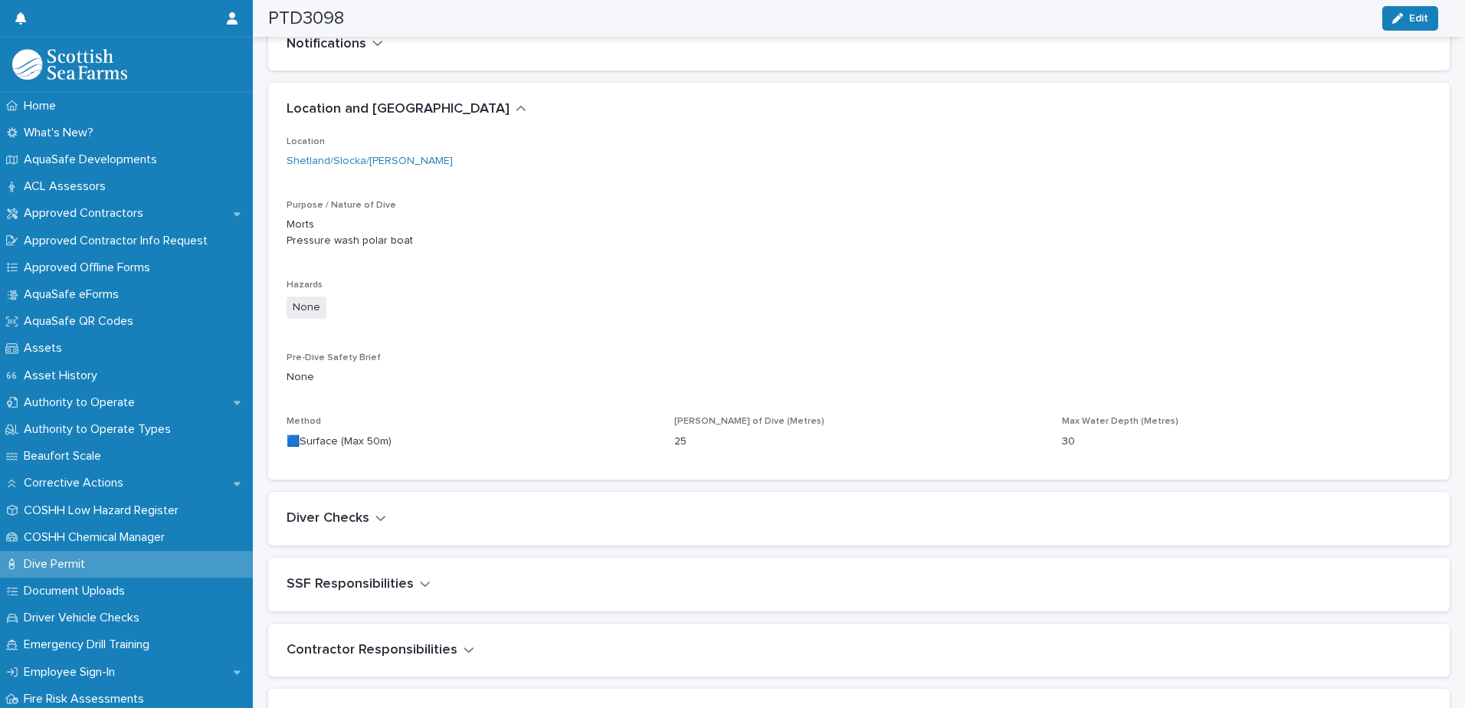
scroll to position [708, 0]
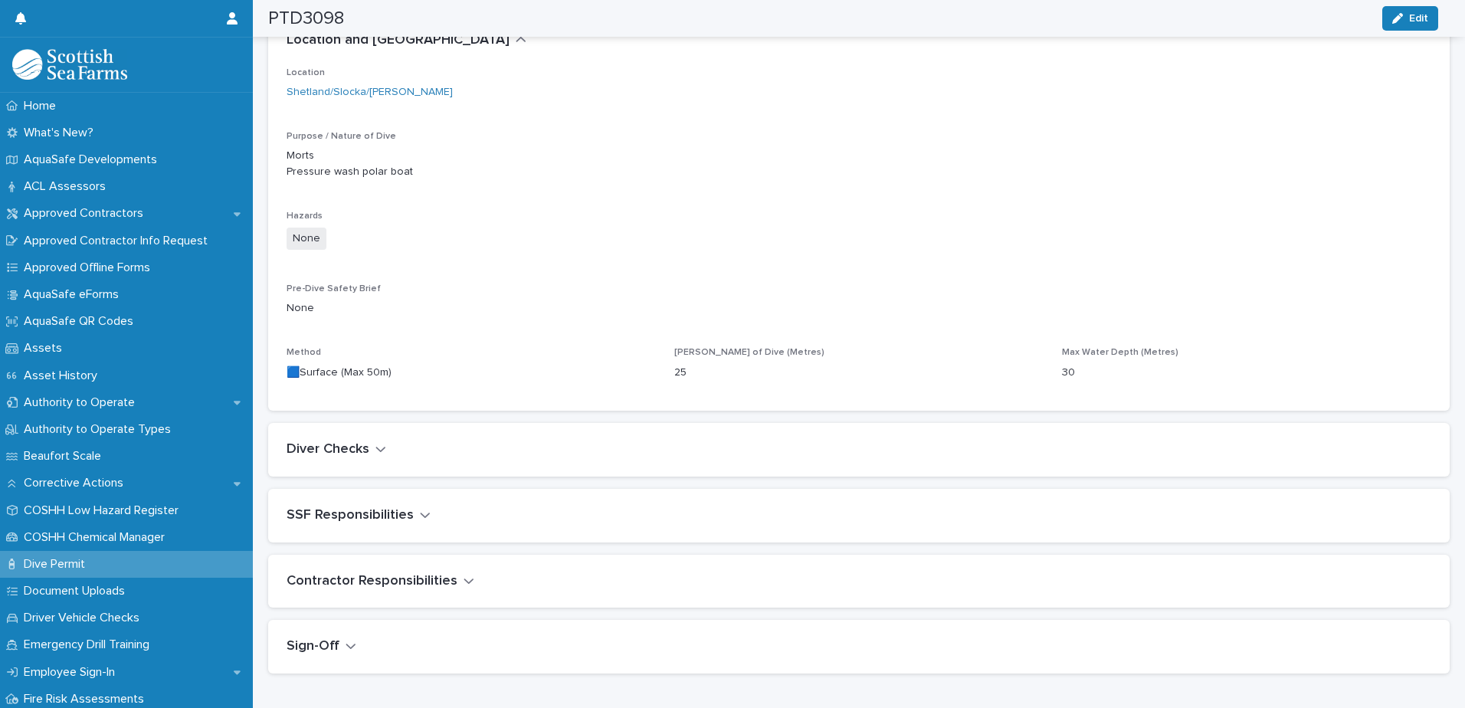
click at [379, 443] on icon "button" at bounding box center [380, 449] width 11 height 14
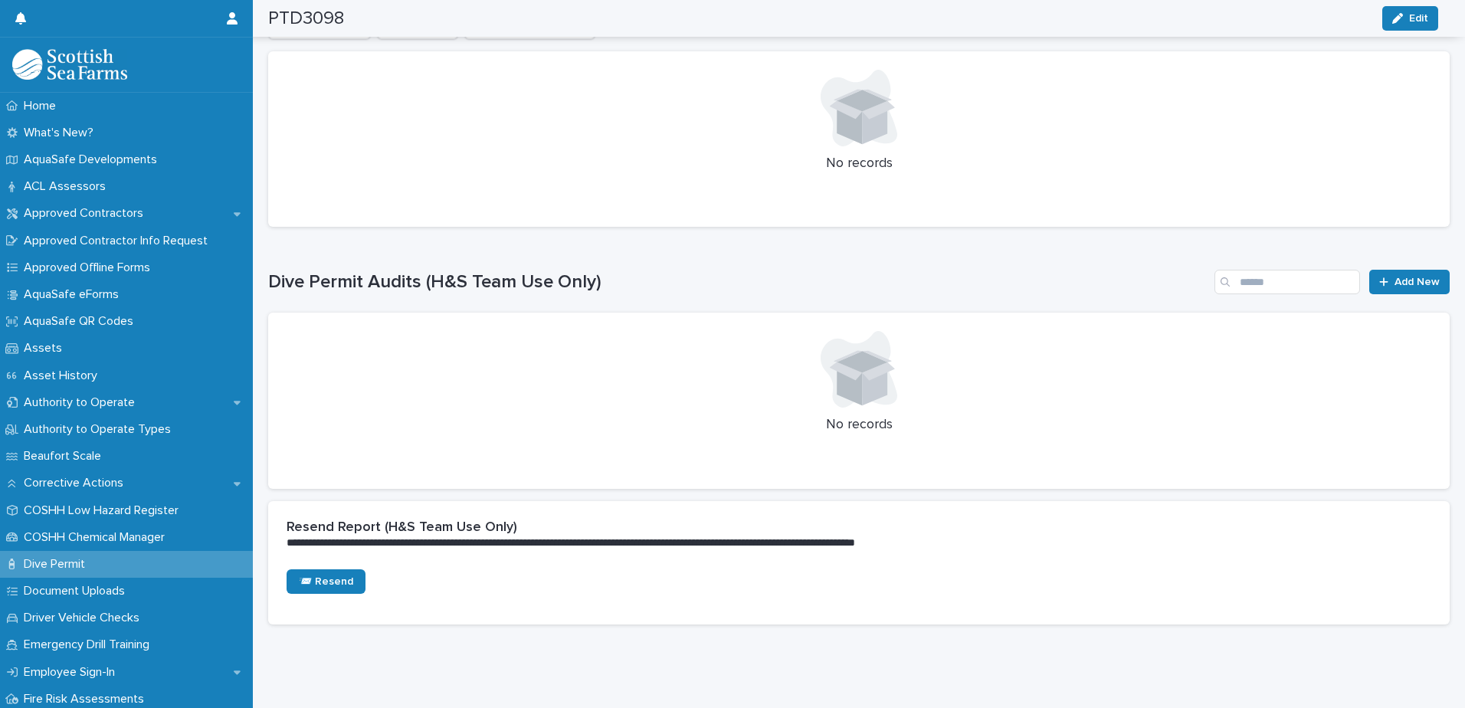
scroll to position [1725, 0]
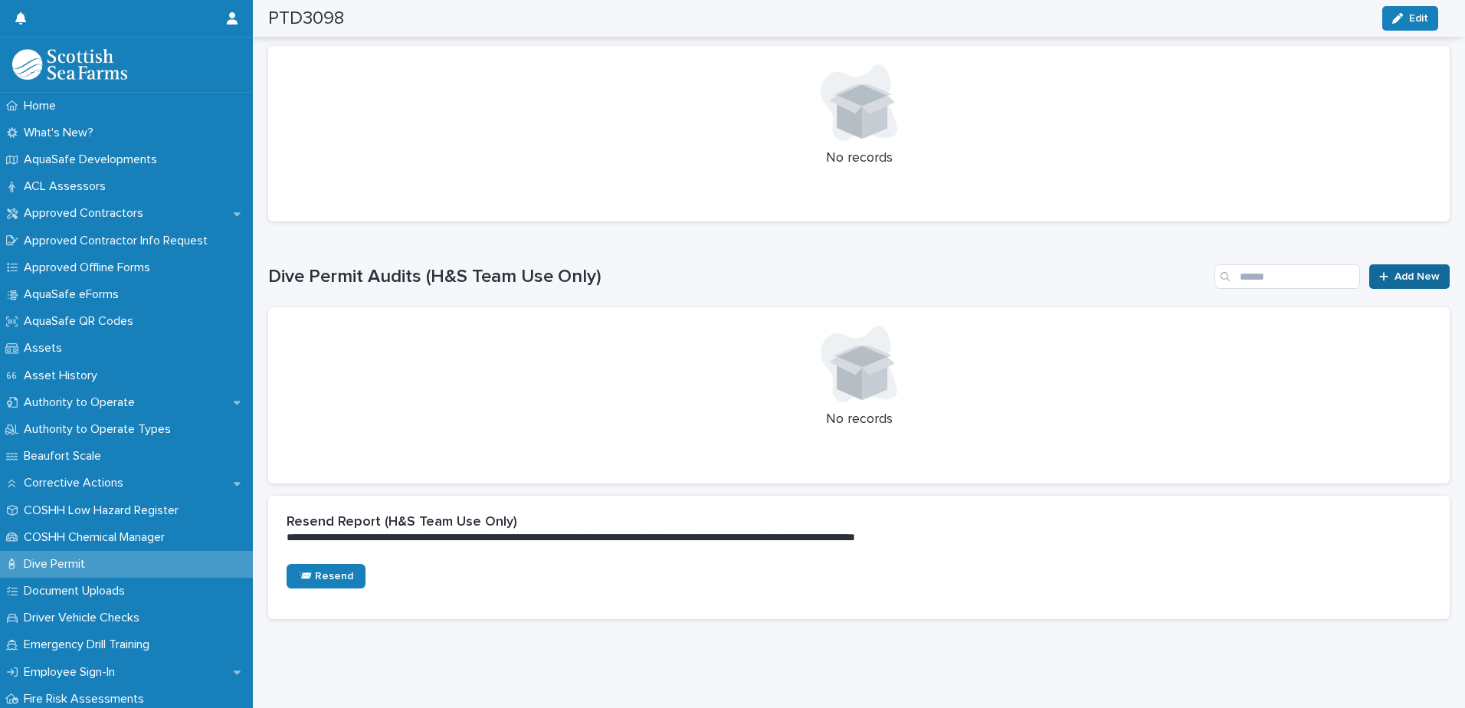
click at [1403, 271] on span "Add New" at bounding box center [1417, 276] width 45 height 11
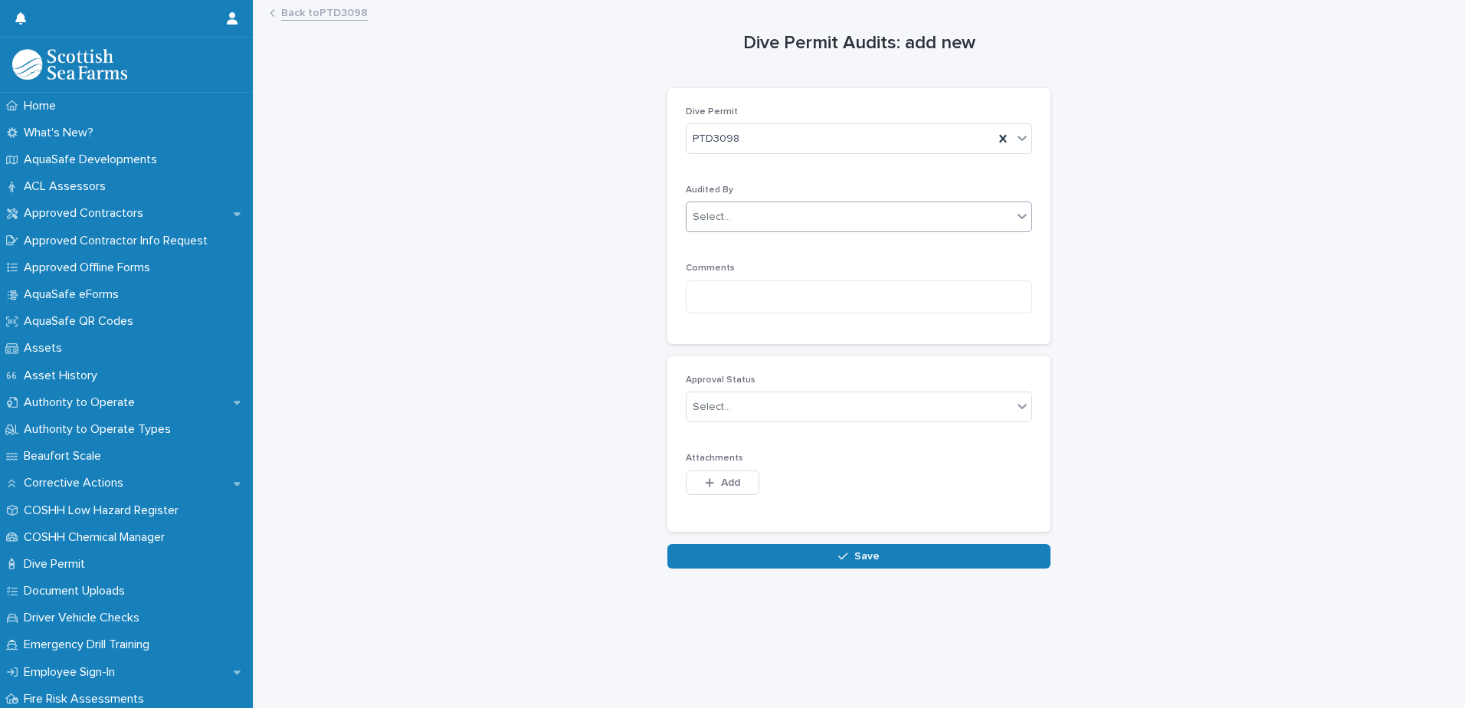
click at [751, 211] on div "Select..." at bounding box center [850, 217] width 326 height 25
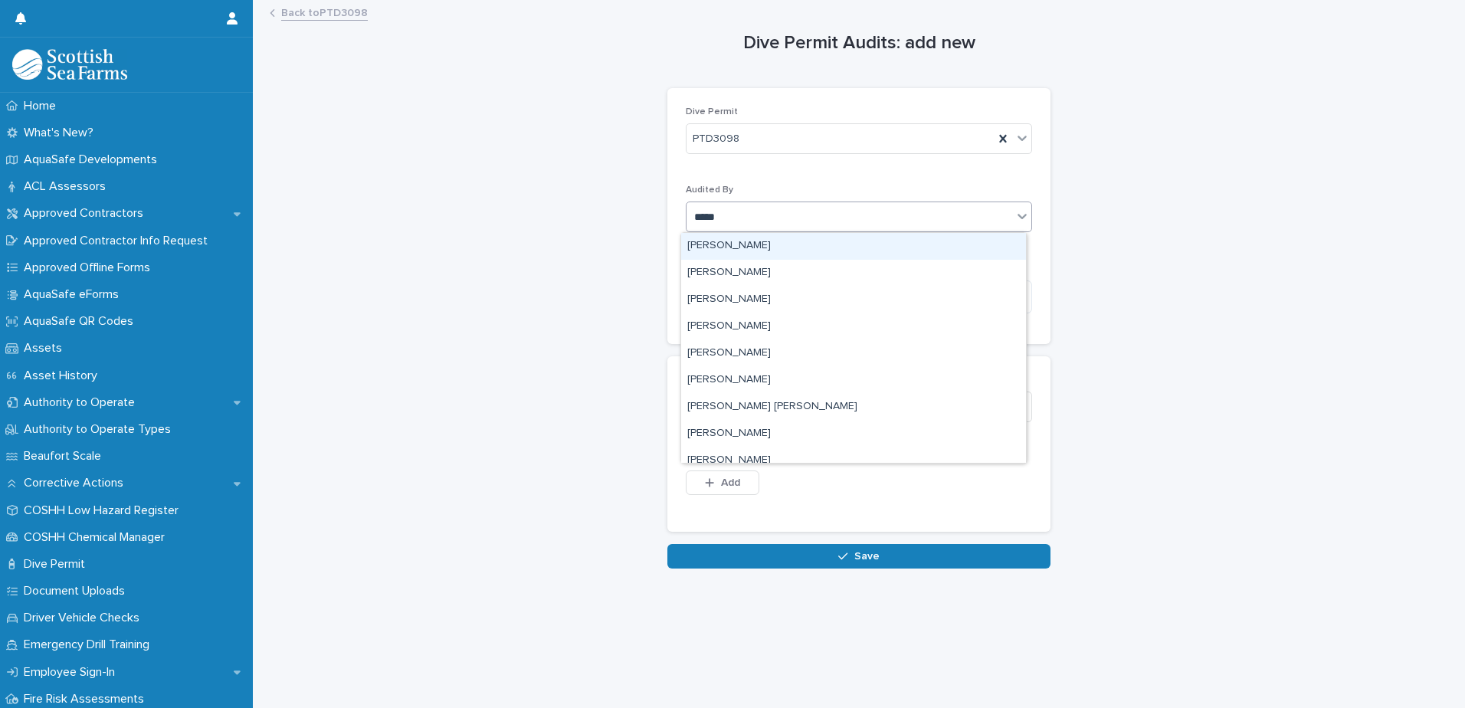
type input "******"
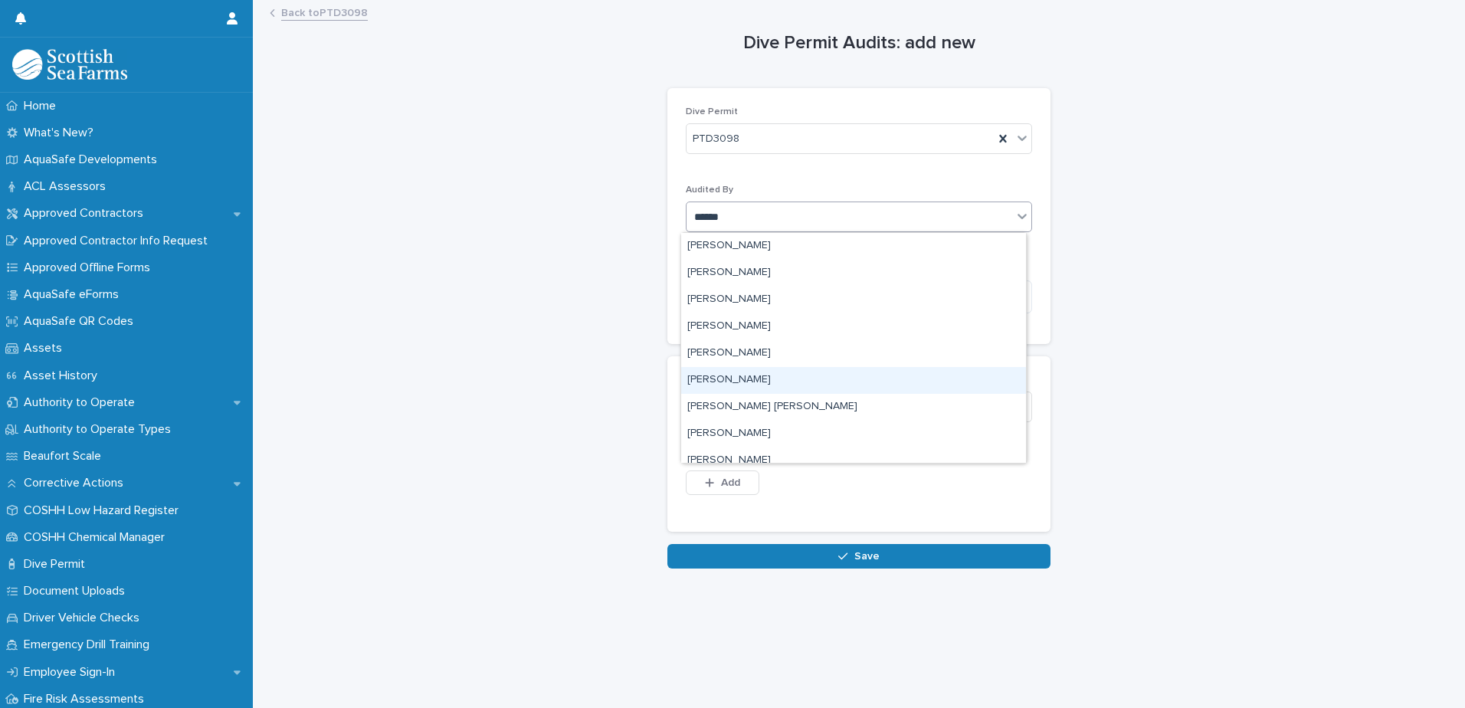
click at [731, 379] on div "[PERSON_NAME]" at bounding box center [853, 380] width 345 height 27
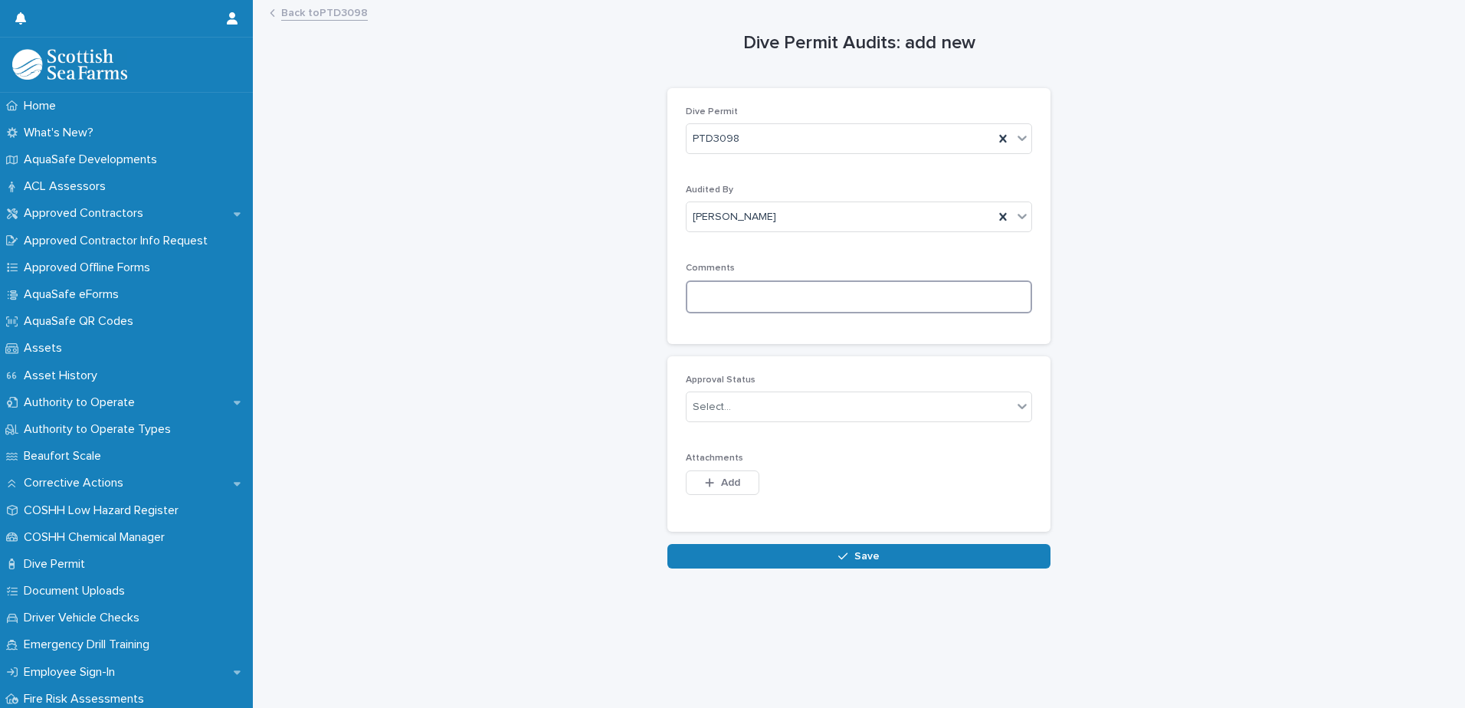
drag, startPoint x: 684, startPoint y: 289, endPoint x: 695, endPoint y: 289, distance: 11.5
click at [686, 289] on textarea at bounding box center [859, 296] width 346 height 33
paste textarea "**********"
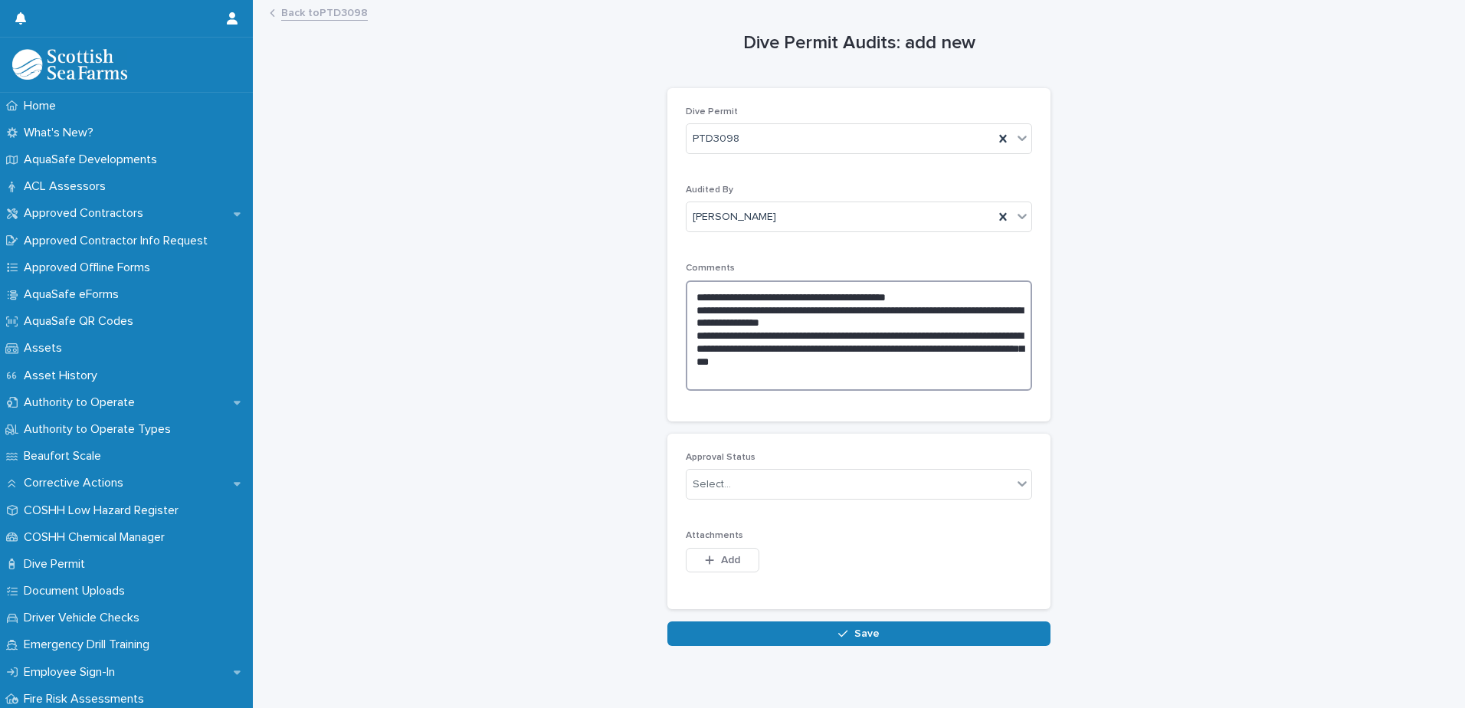
drag, startPoint x: 865, startPoint y: 320, endPoint x: 690, endPoint y: 312, distance: 175.7
click at [690, 312] on textarea "**********" at bounding box center [859, 335] width 346 height 110
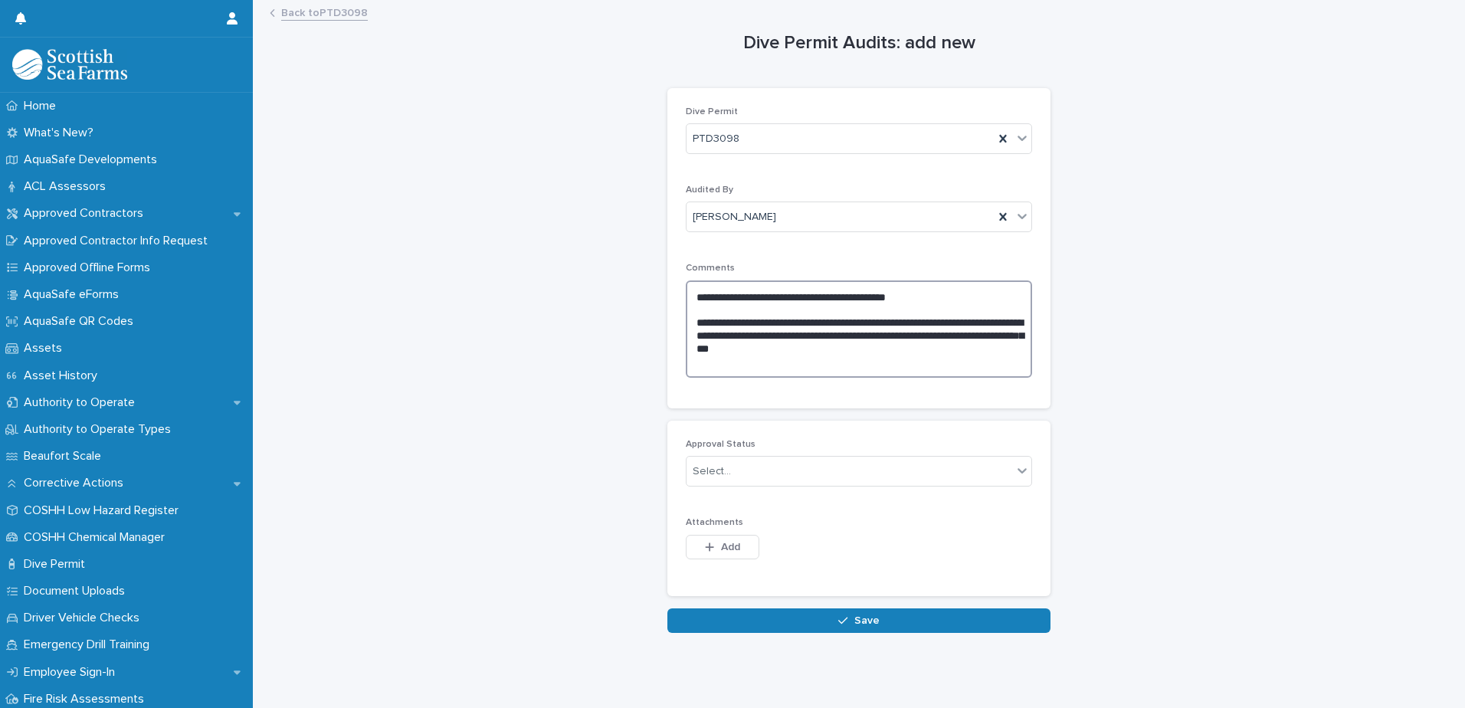
click at [900, 347] on textarea "**********" at bounding box center [859, 328] width 346 height 97
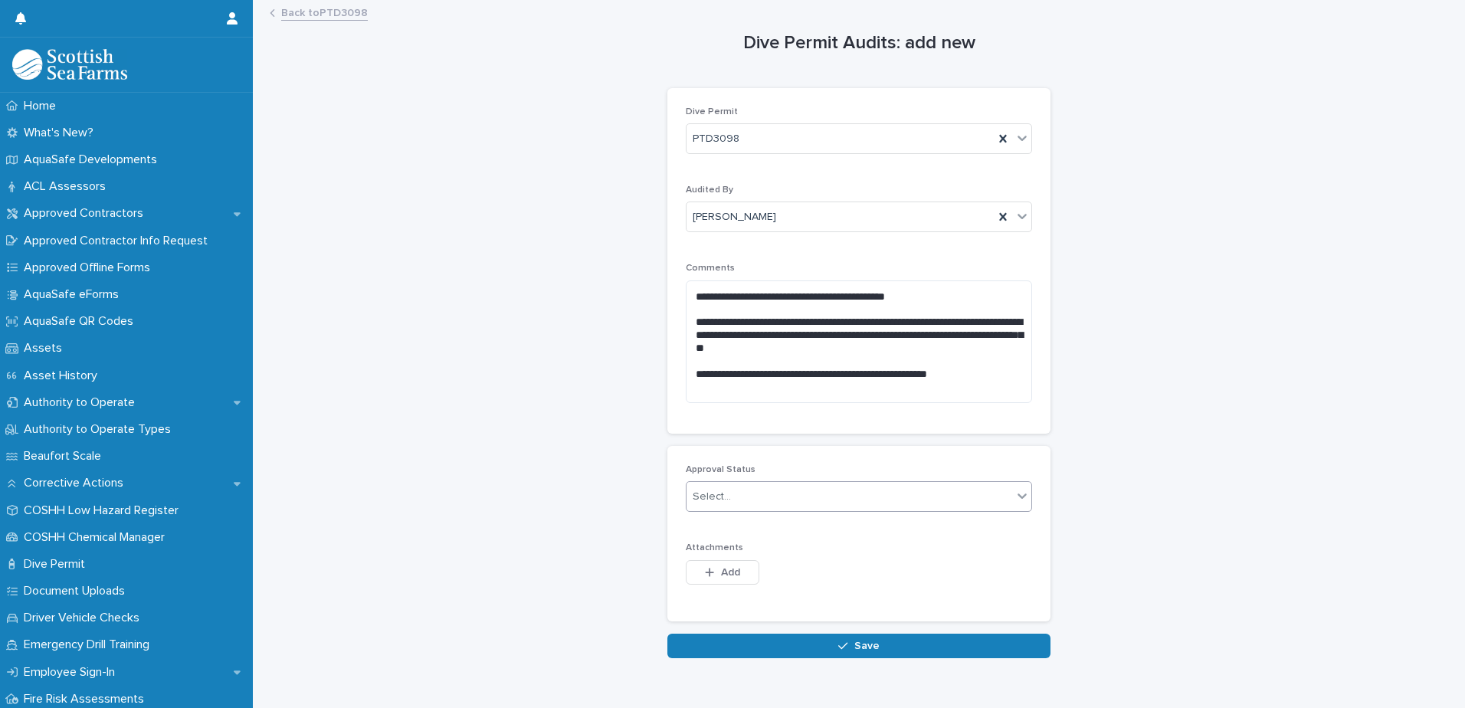
click at [754, 500] on div "Select..." at bounding box center [850, 496] width 326 height 25
click at [743, 523] on span "🟩 Approved" at bounding box center [722, 524] width 70 height 17
click at [981, 375] on textarea "**********" at bounding box center [859, 341] width 346 height 123
click at [962, 375] on textarea "**********" at bounding box center [859, 341] width 346 height 123
click at [1177, 421] on div "**********" at bounding box center [859, 330] width 1182 height 657
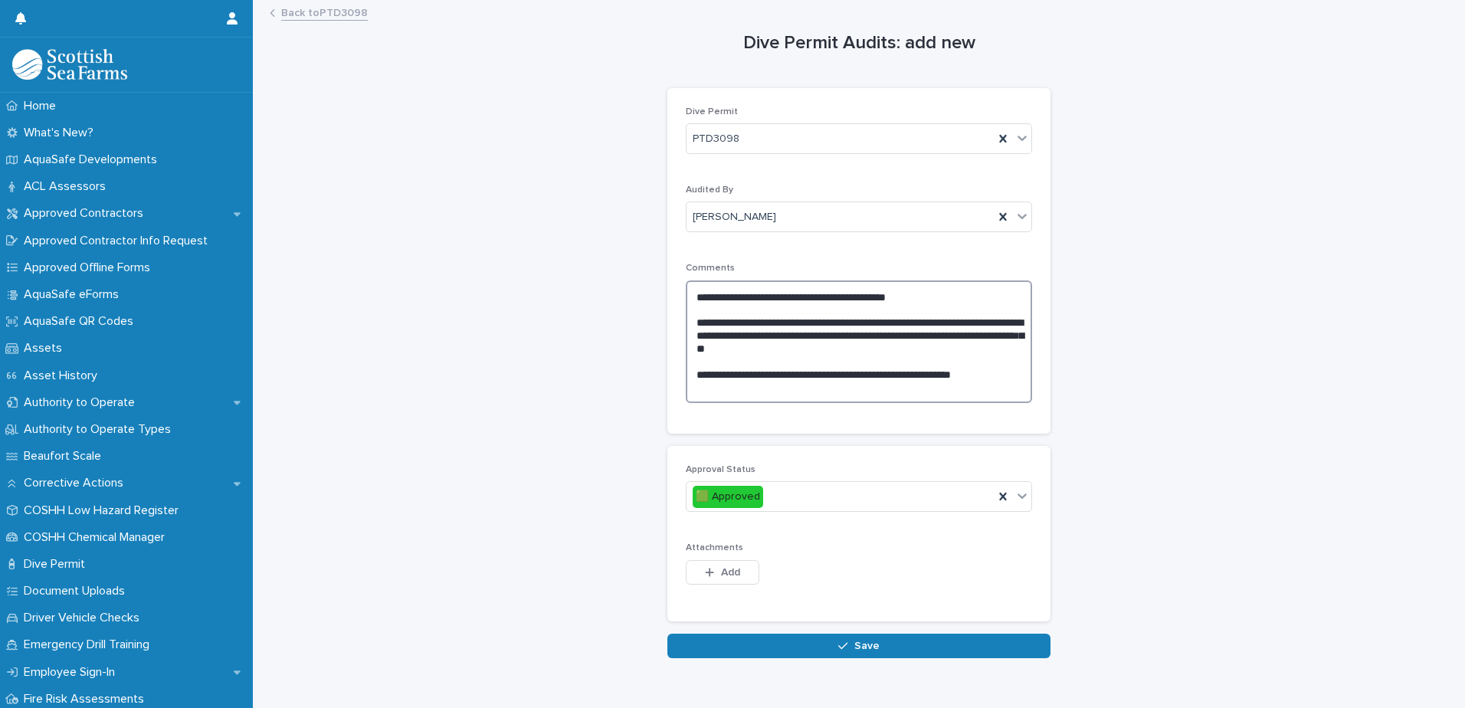
click at [987, 376] on textarea "**********" at bounding box center [859, 341] width 346 height 123
type textarea "**********"
click at [736, 563] on button "Add" at bounding box center [723, 572] width 74 height 25
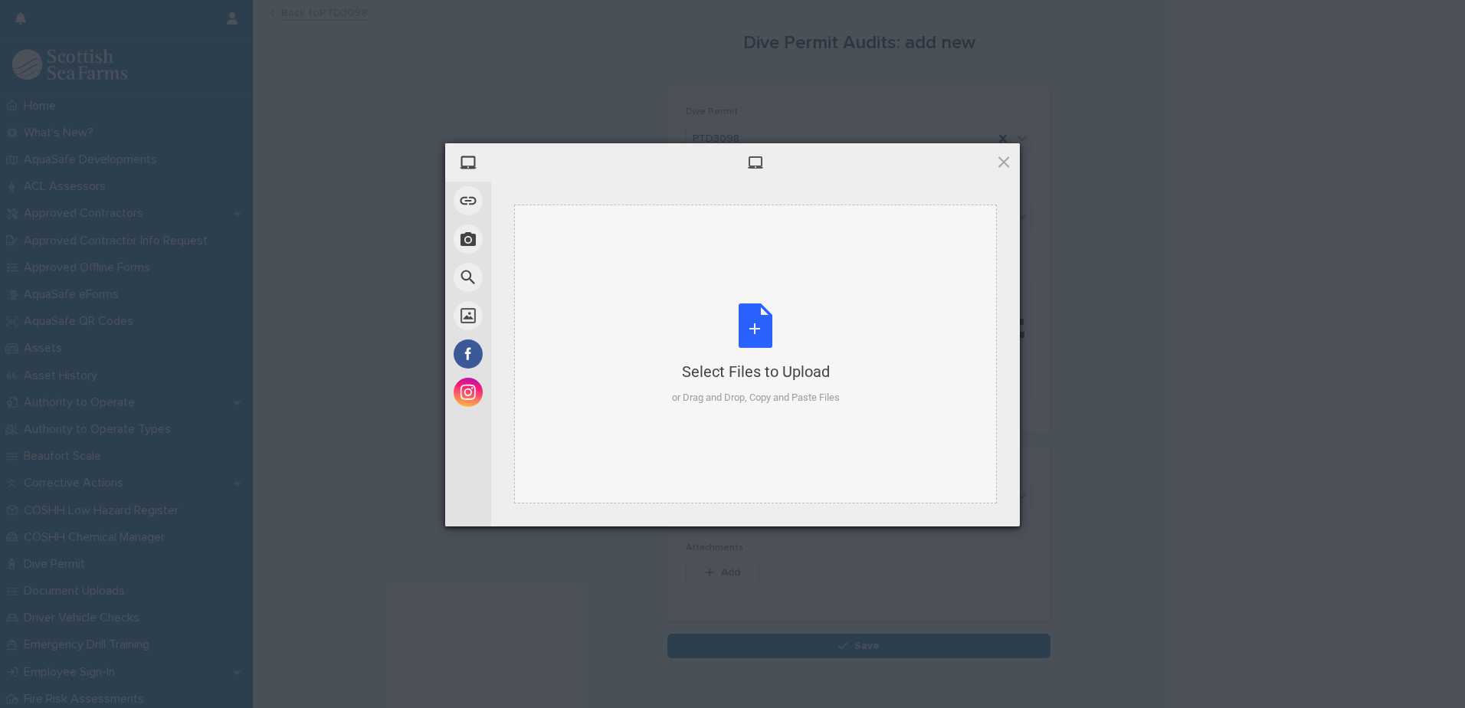
click at [779, 338] on div "Select Files to Upload or Drag and Drop, Copy and Paste Files" at bounding box center [756, 354] width 168 height 102
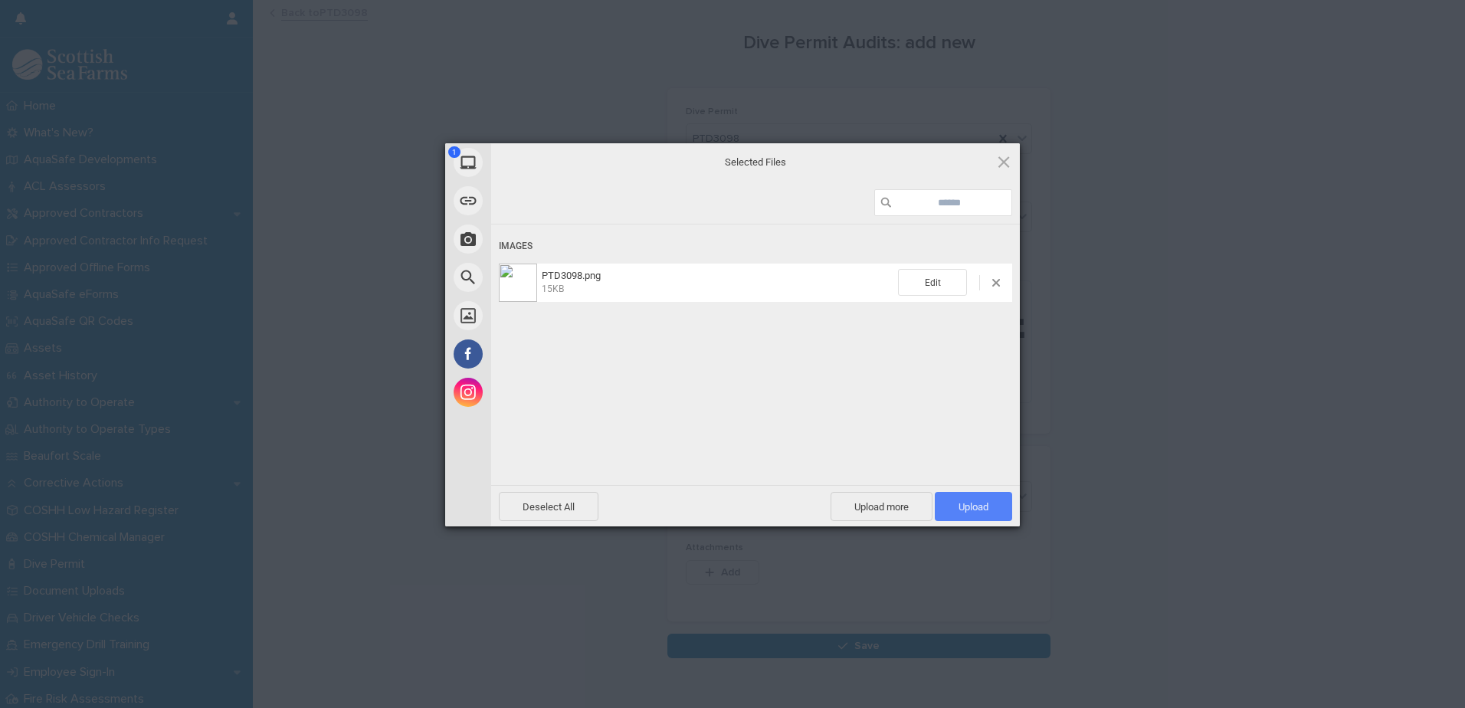
click at [978, 501] on span "Upload 1" at bounding box center [974, 506] width 30 height 11
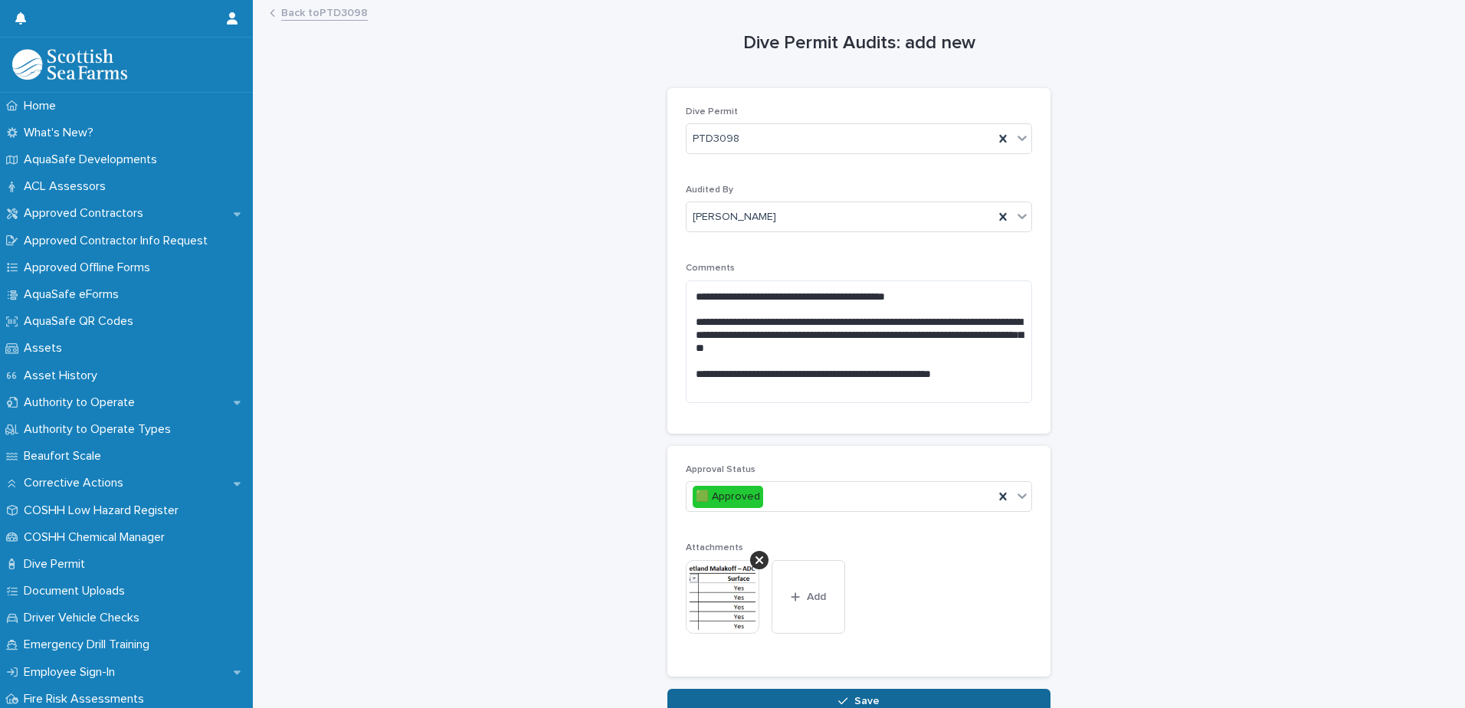
click at [841, 700] on icon "button" at bounding box center [842, 700] width 9 height 7
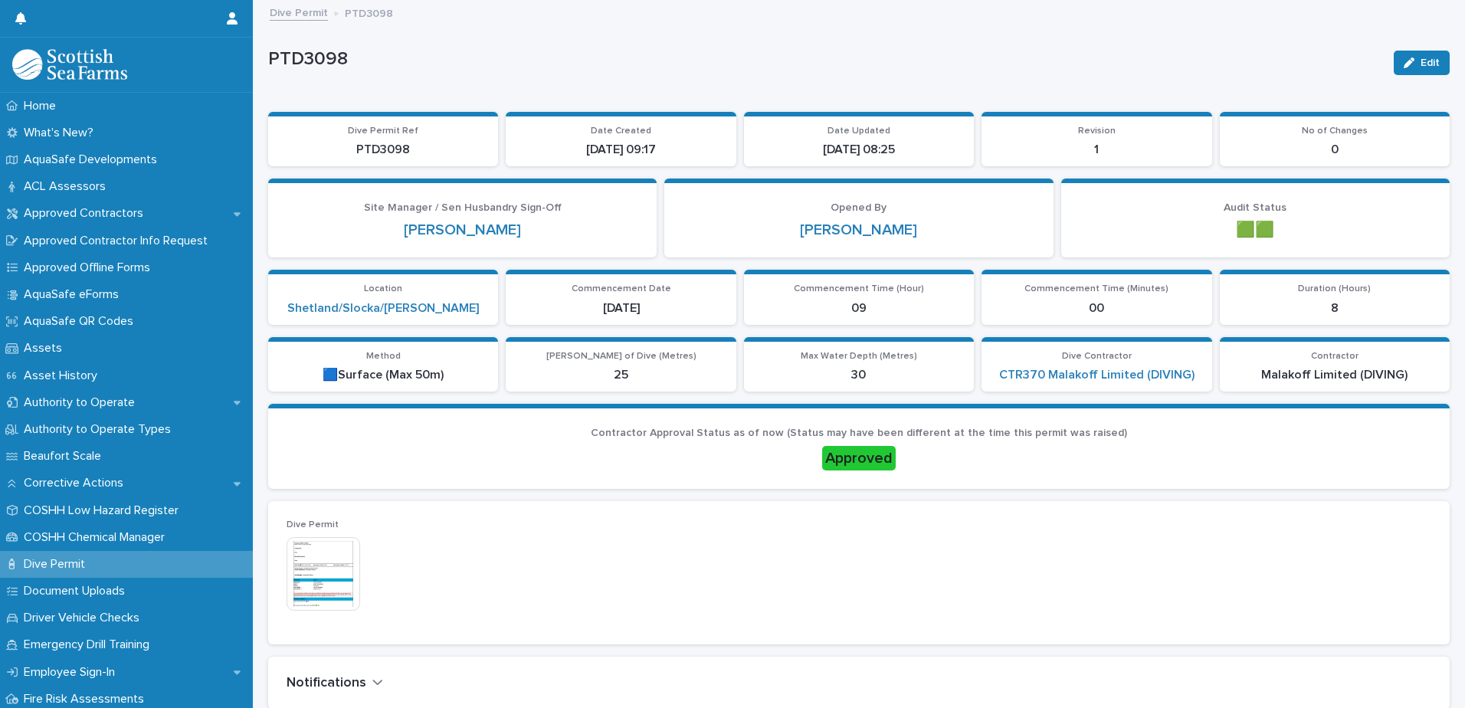
click at [301, 16] on link "Dive Permit" at bounding box center [299, 12] width 58 height 18
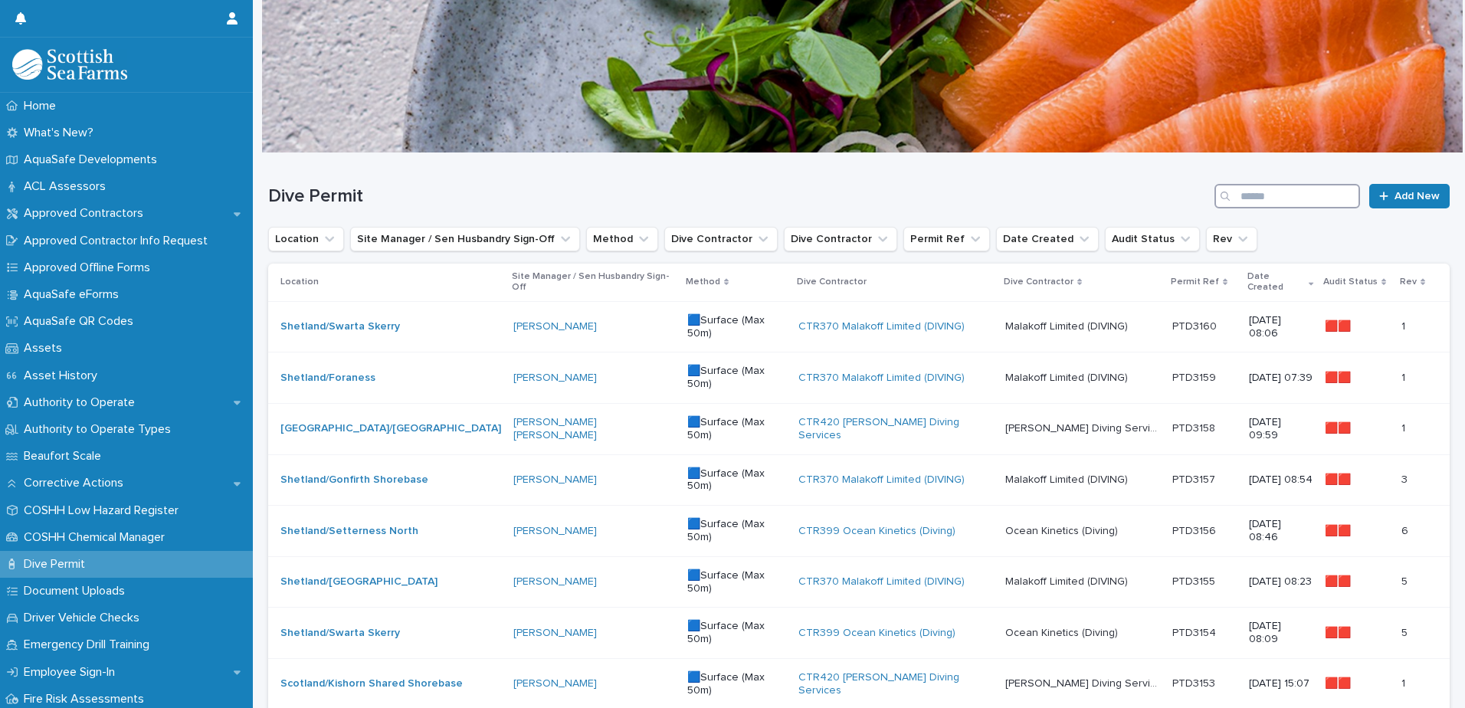
click at [1251, 203] on input "Search" at bounding box center [1288, 196] width 146 height 25
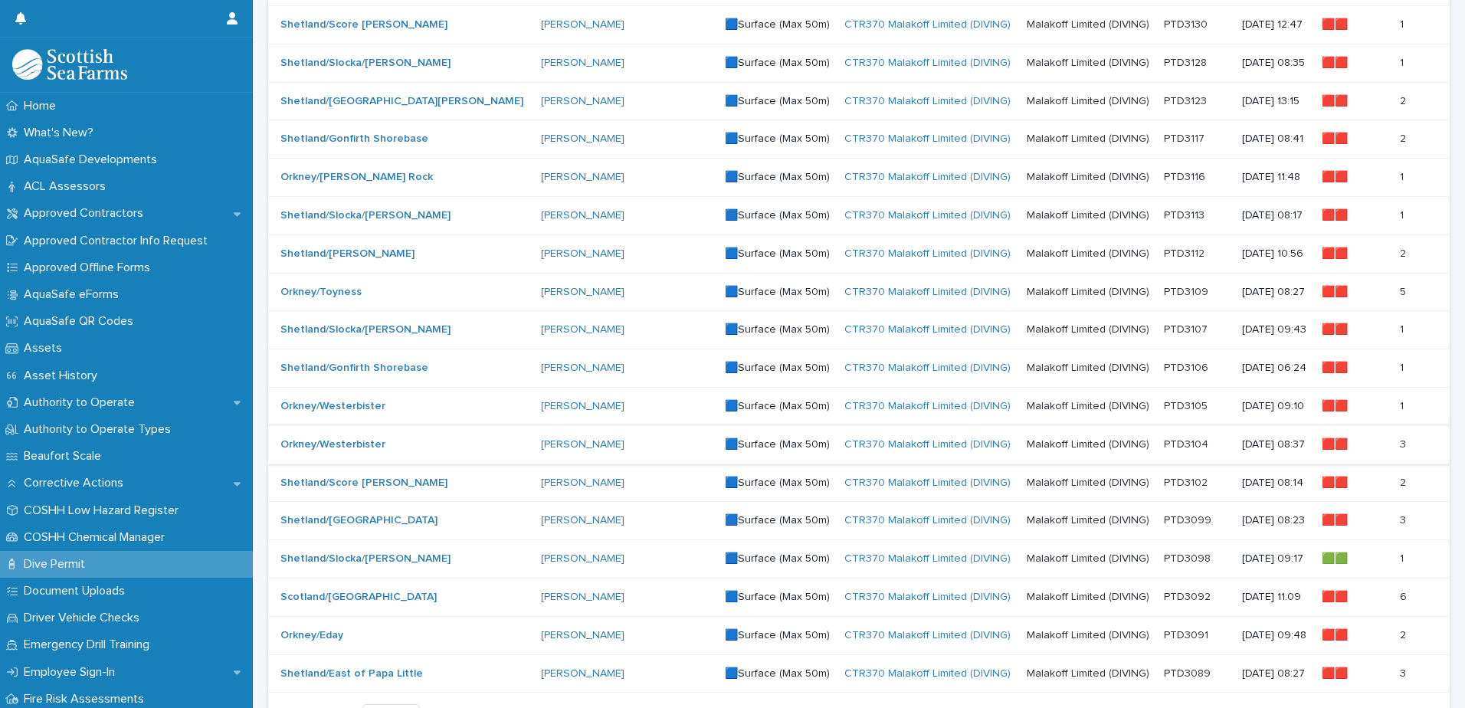
scroll to position [766, 0]
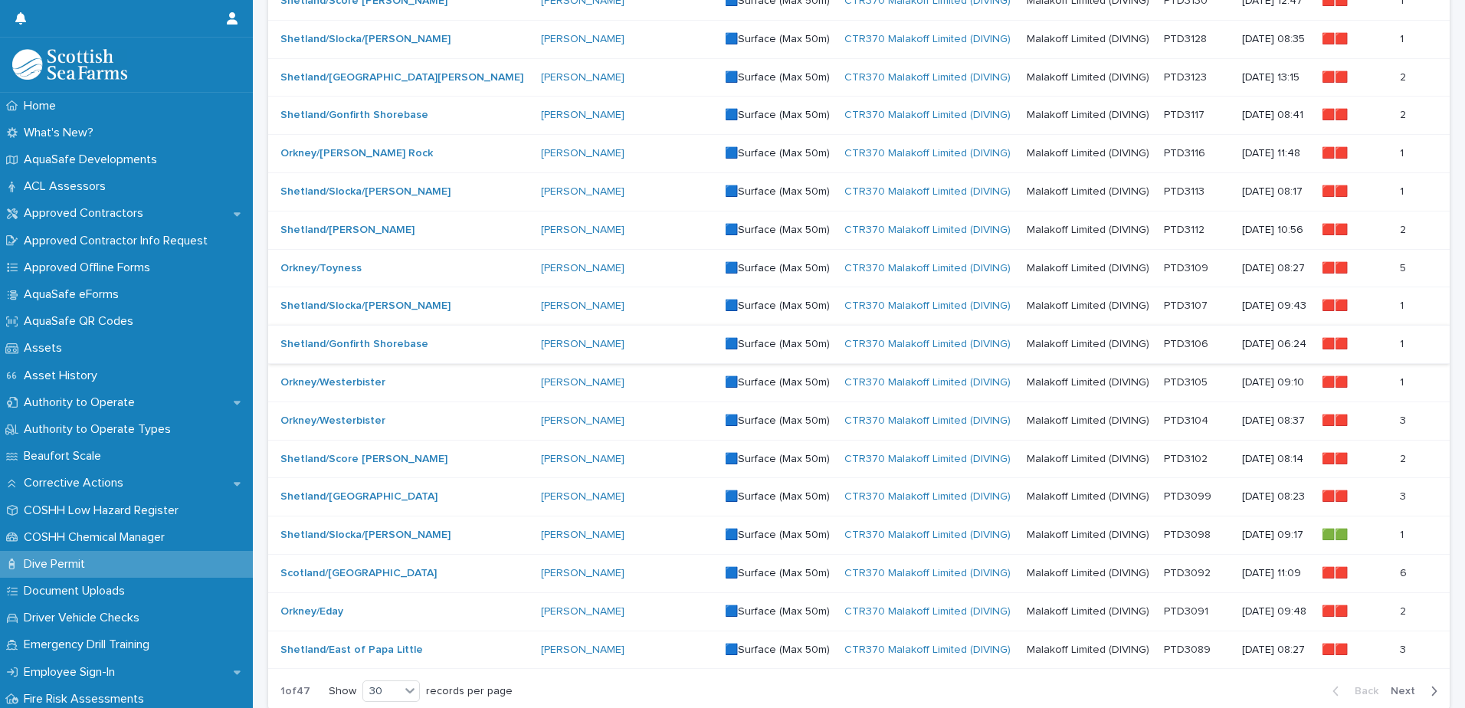
type input "*****"
click at [1186, 345] on td "PTD3106 PTD3106" at bounding box center [1197, 345] width 78 height 38
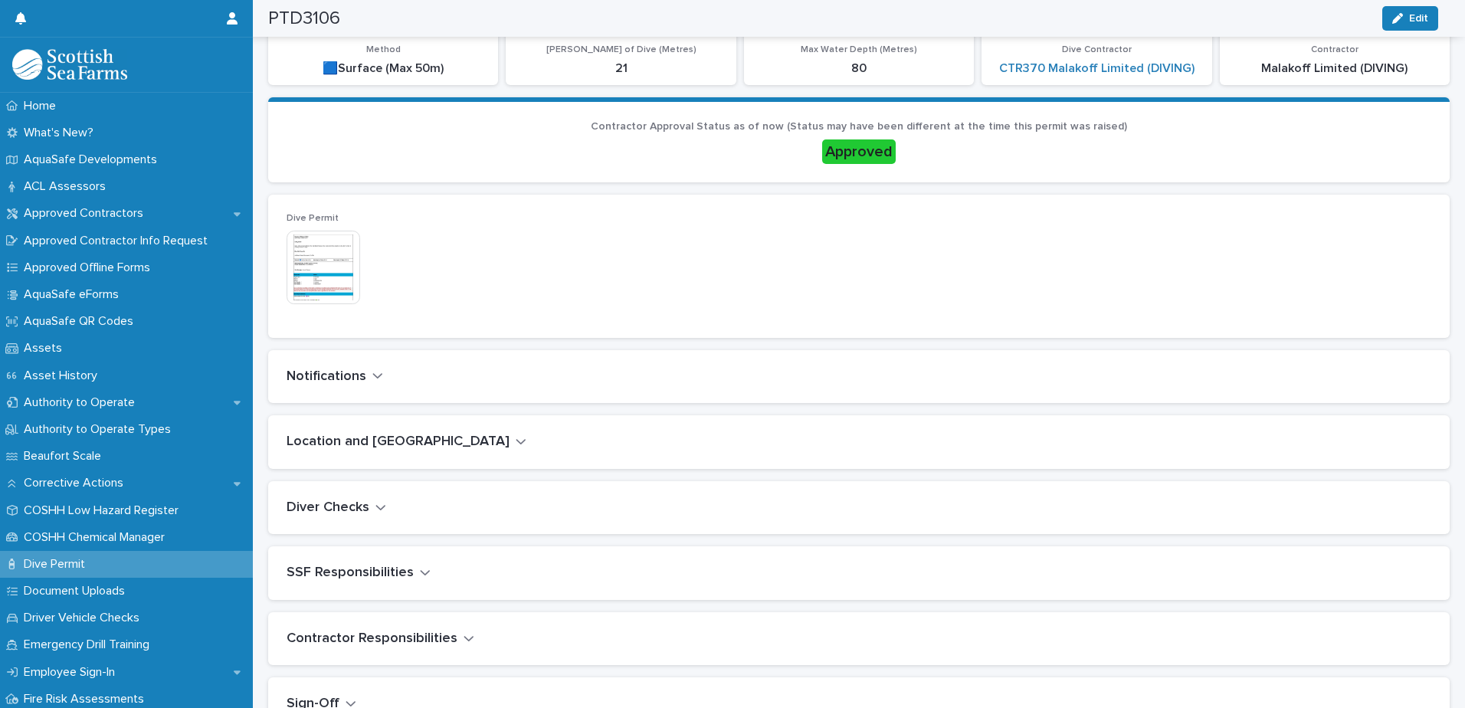
scroll to position [383, 0]
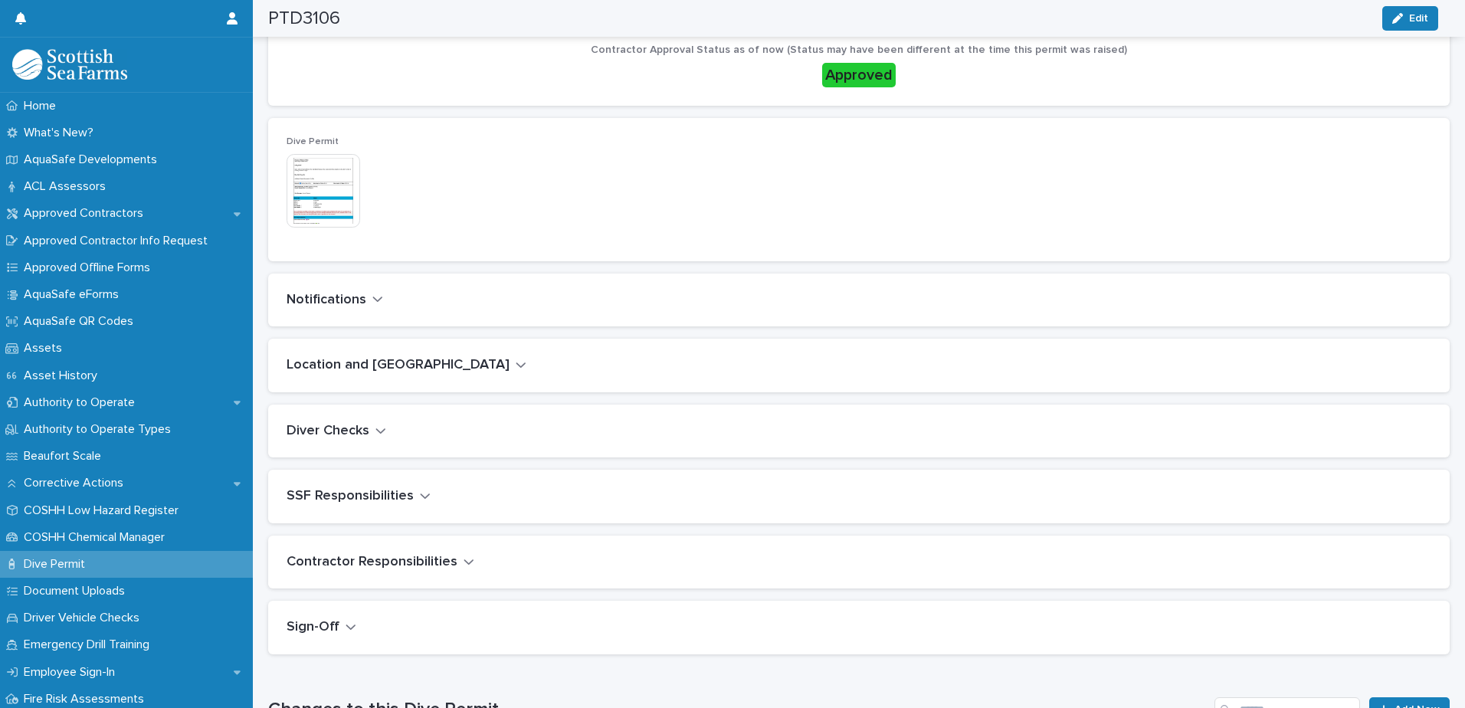
click at [373, 298] on icon "button" at bounding box center [377, 299] width 9 height 5
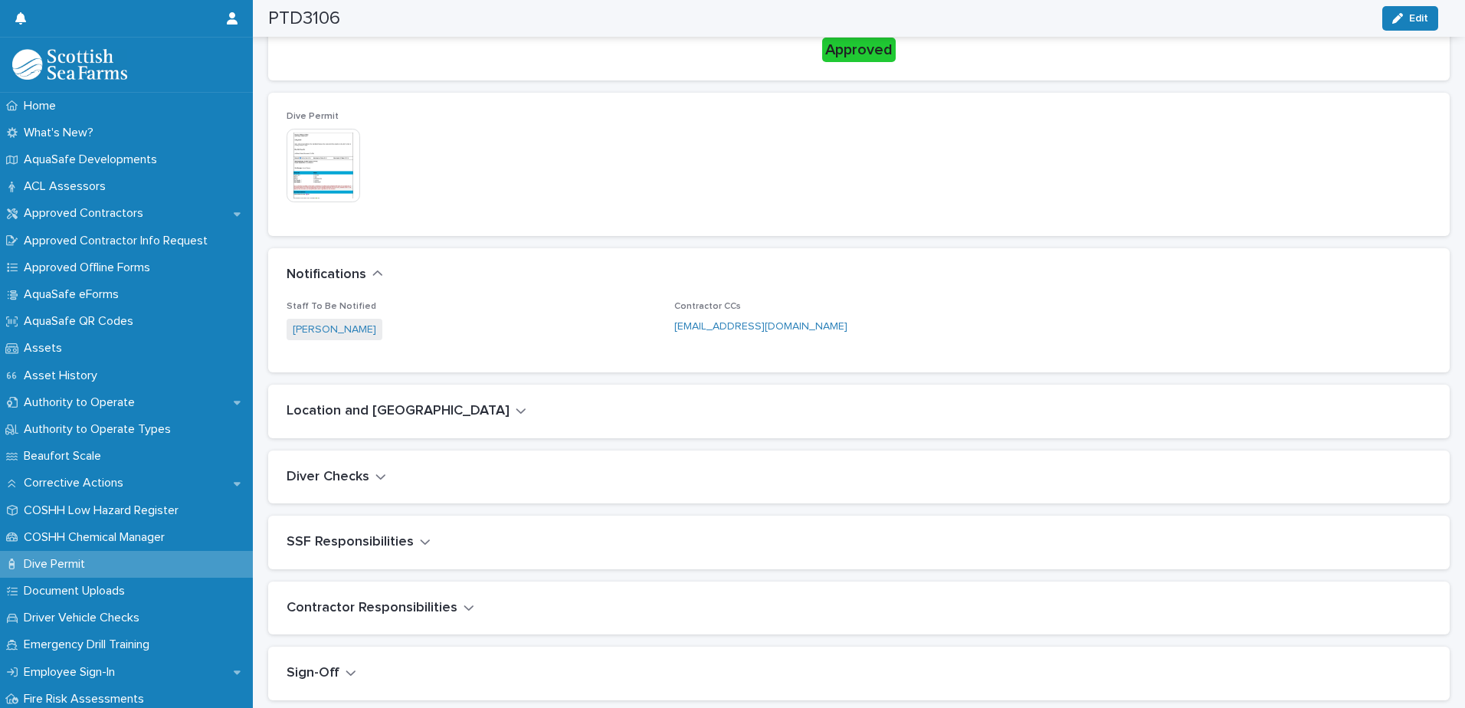
scroll to position [419, 0]
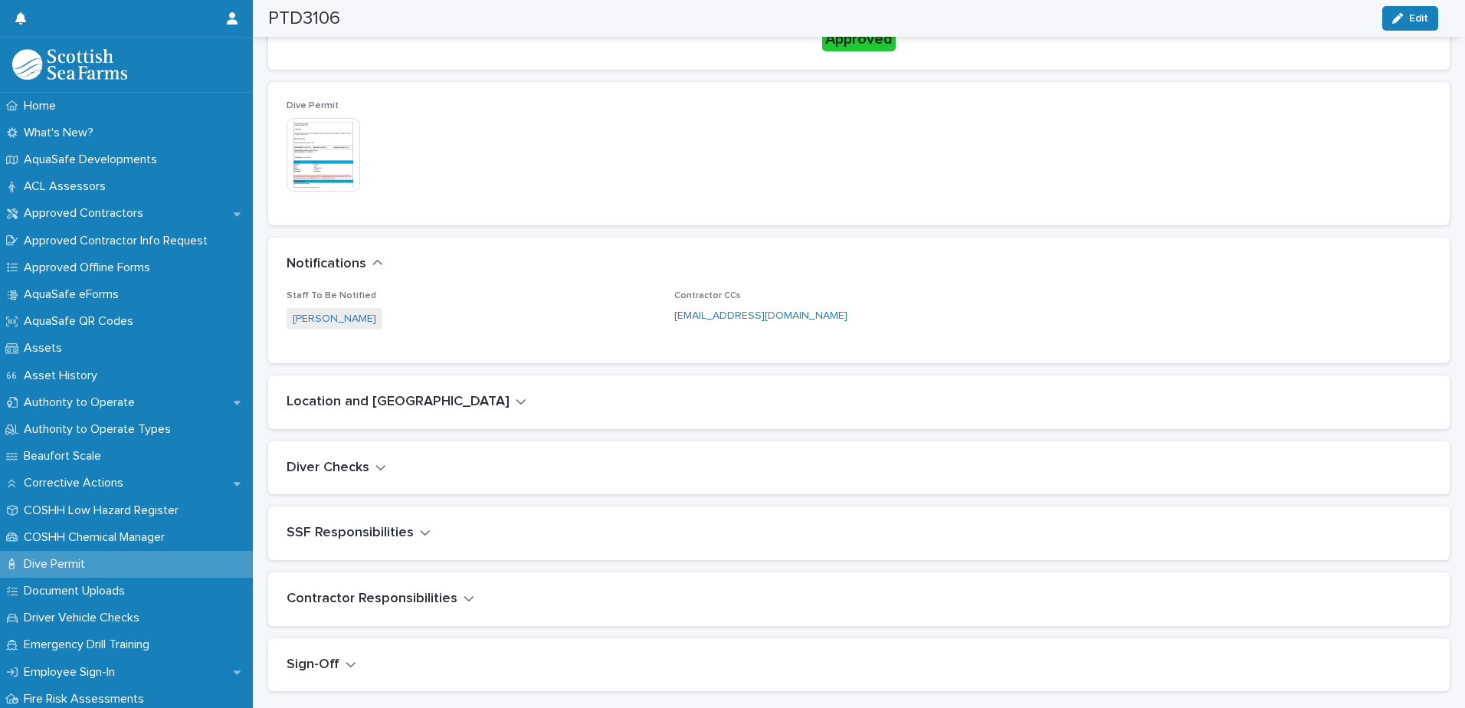
click at [516, 401] on icon "button" at bounding box center [521, 402] width 11 height 14
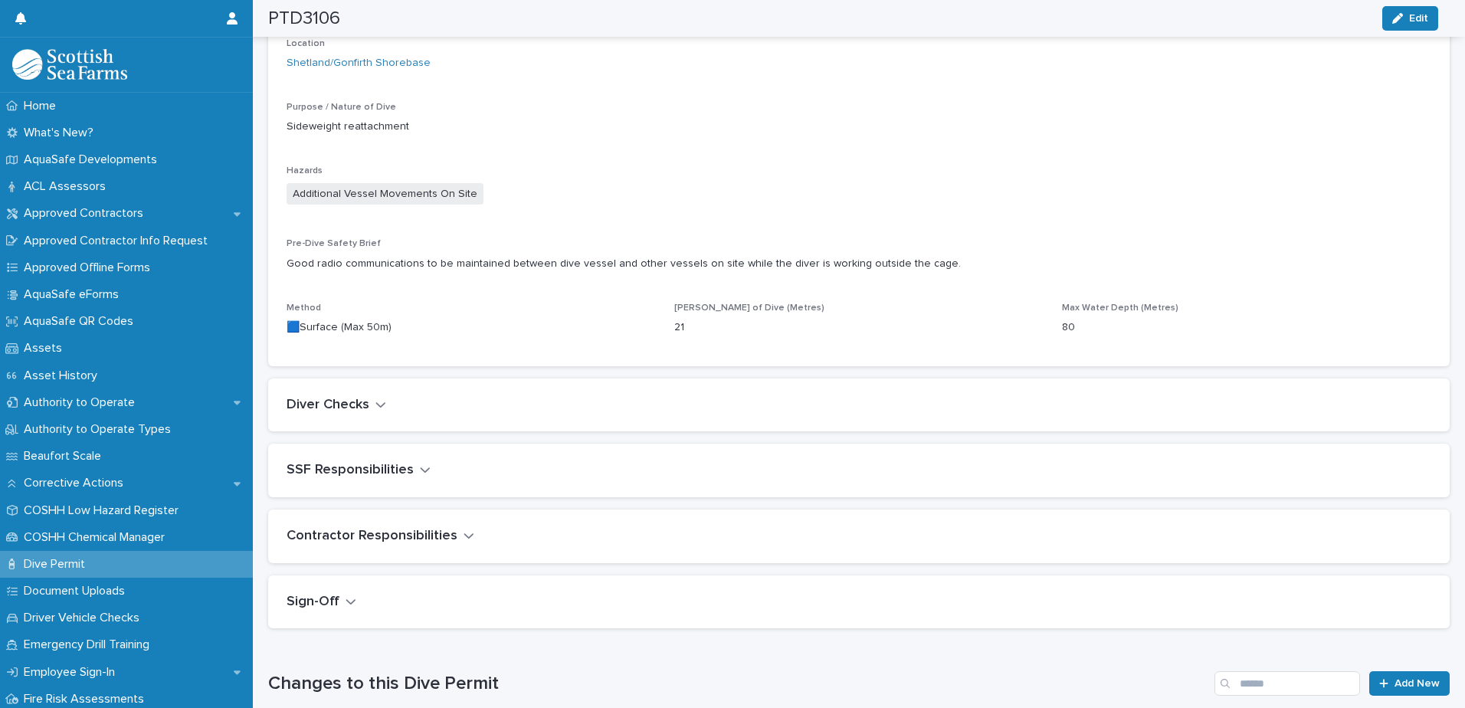
scroll to position [813, 0]
click at [381, 403] on icon "button" at bounding box center [380, 401] width 9 height 5
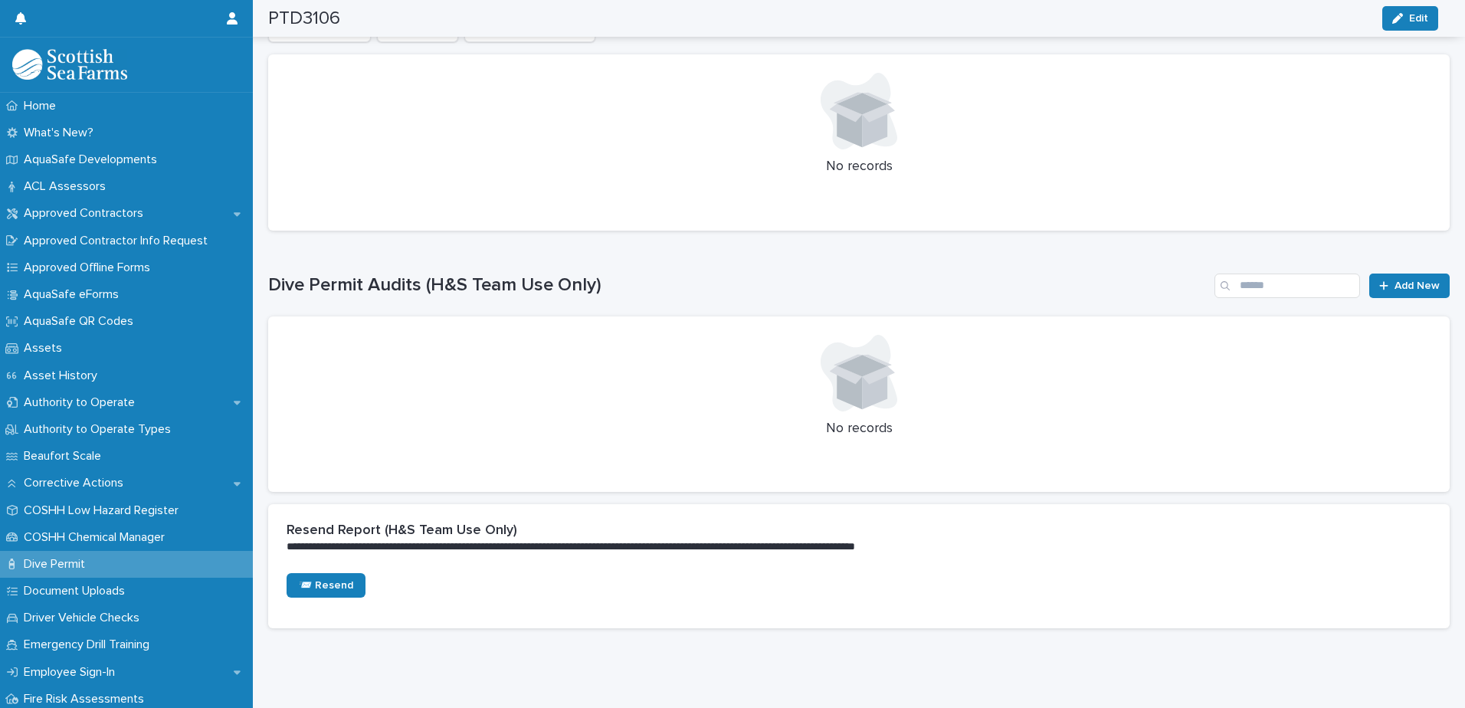
scroll to position [1762, 0]
click at [1409, 287] on span "Add New" at bounding box center [1417, 285] width 45 height 11
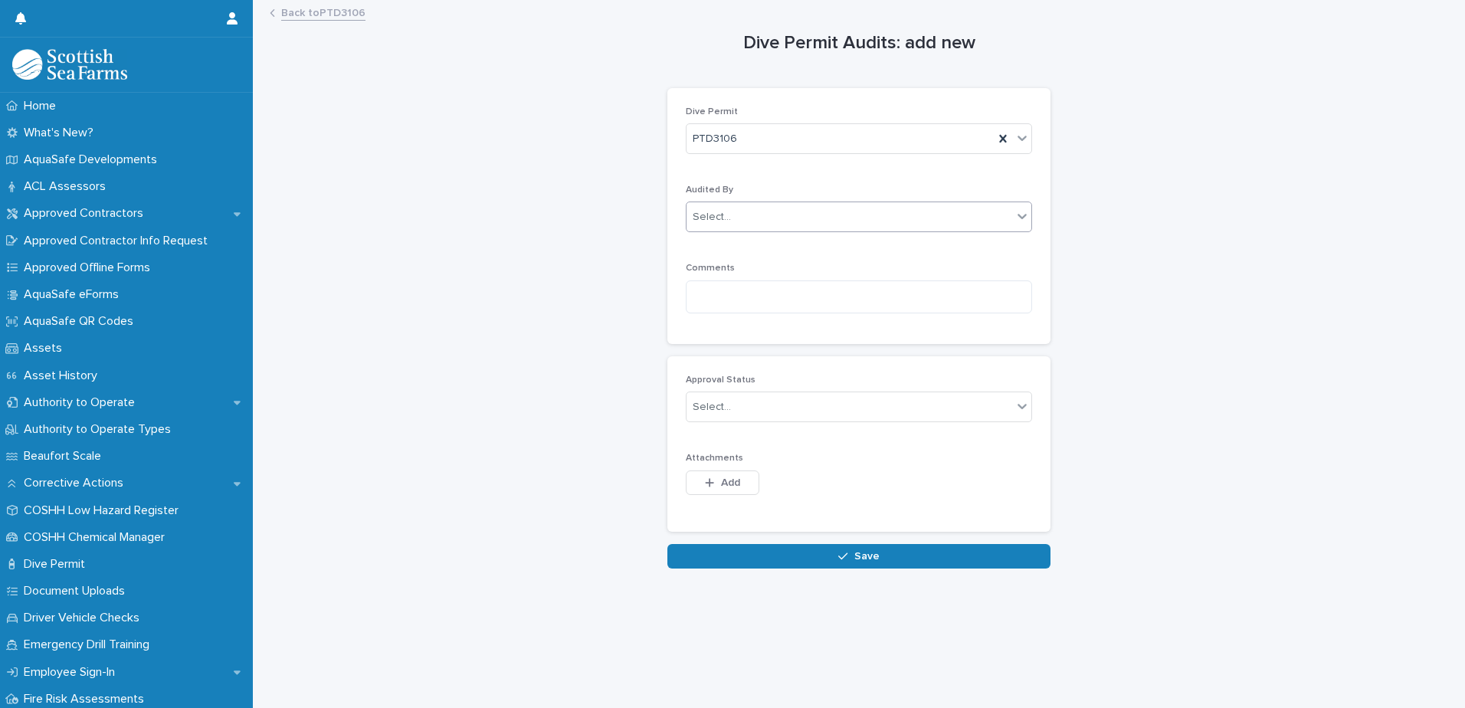
click at [766, 221] on div "Select..." at bounding box center [850, 217] width 326 height 25
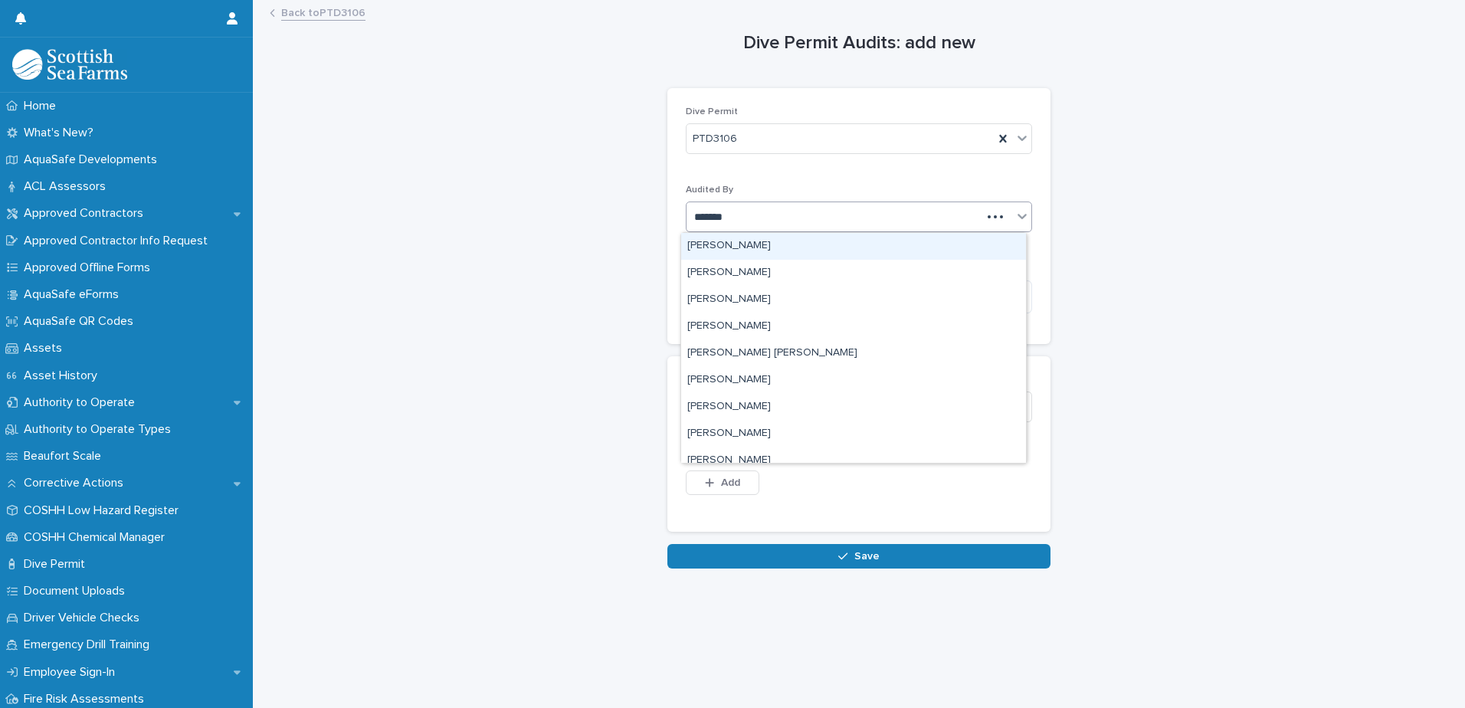
type input "********"
click at [739, 246] on div "[PERSON_NAME]" at bounding box center [853, 246] width 345 height 27
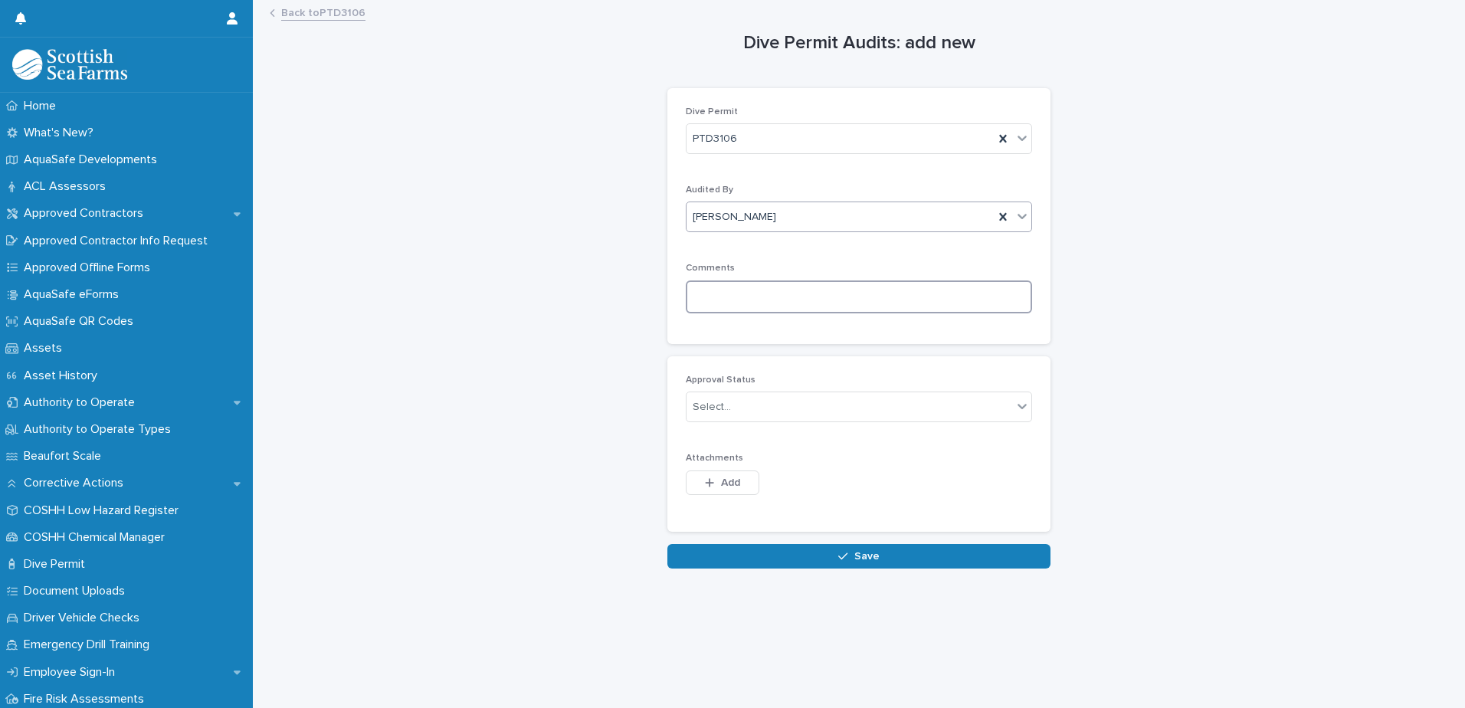
click at [743, 284] on textarea at bounding box center [859, 296] width 346 height 33
click at [755, 297] on textarea at bounding box center [859, 296] width 346 height 33
paste textarea "**********"
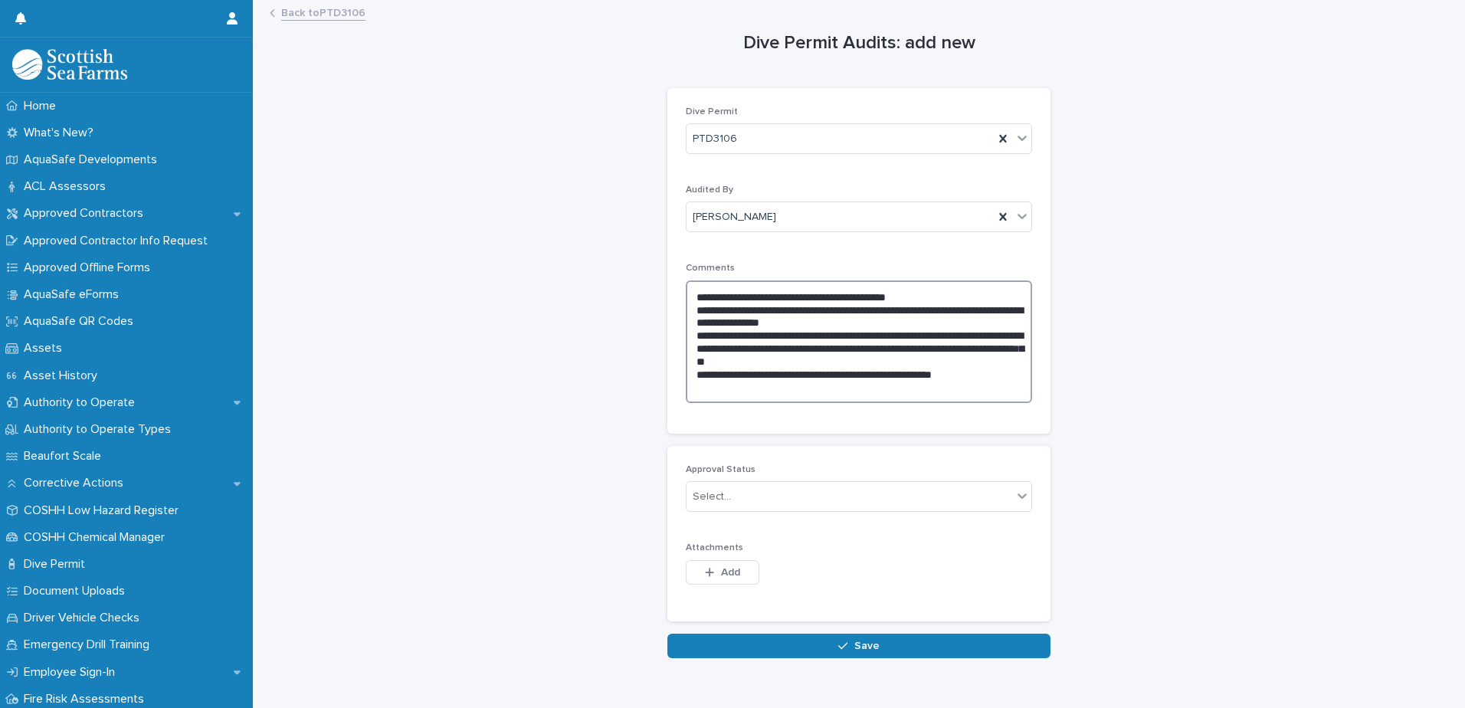
drag, startPoint x: 867, startPoint y: 327, endPoint x: 691, endPoint y: 306, distance: 176.8
click at [691, 306] on textarea "**********" at bounding box center [859, 341] width 346 height 123
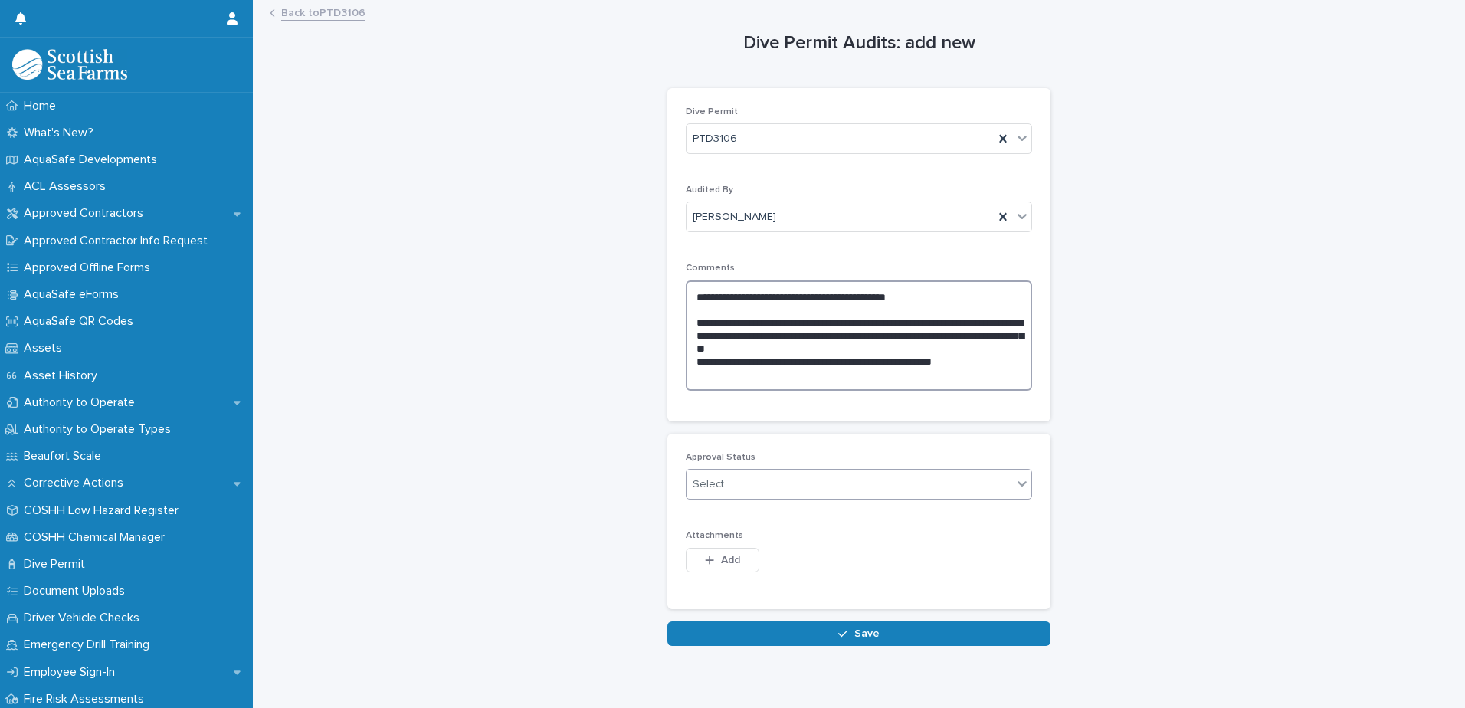
type textarea "**********"
click at [762, 480] on div "Select..." at bounding box center [850, 484] width 326 height 25
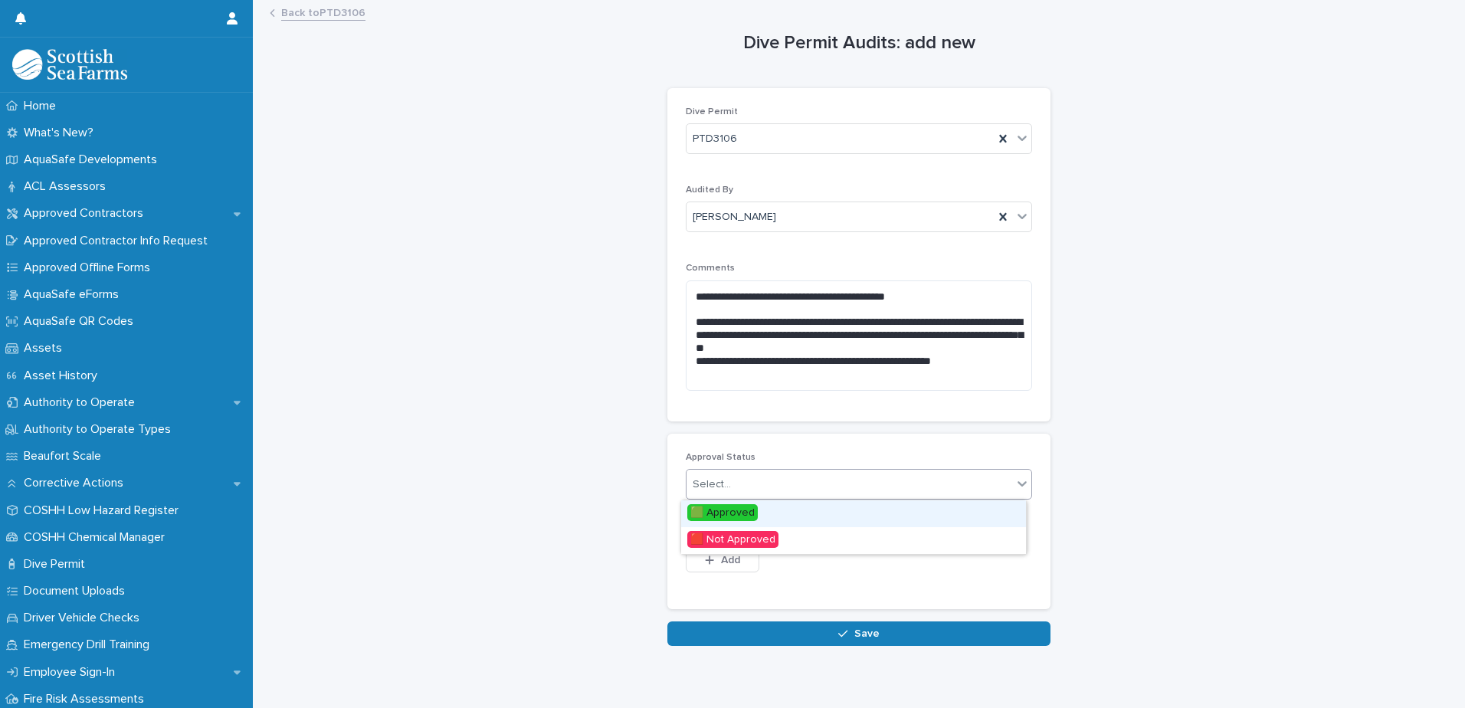
click at [722, 512] on span "🟩 Approved" at bounding box center [722, 512] width 70 height 17
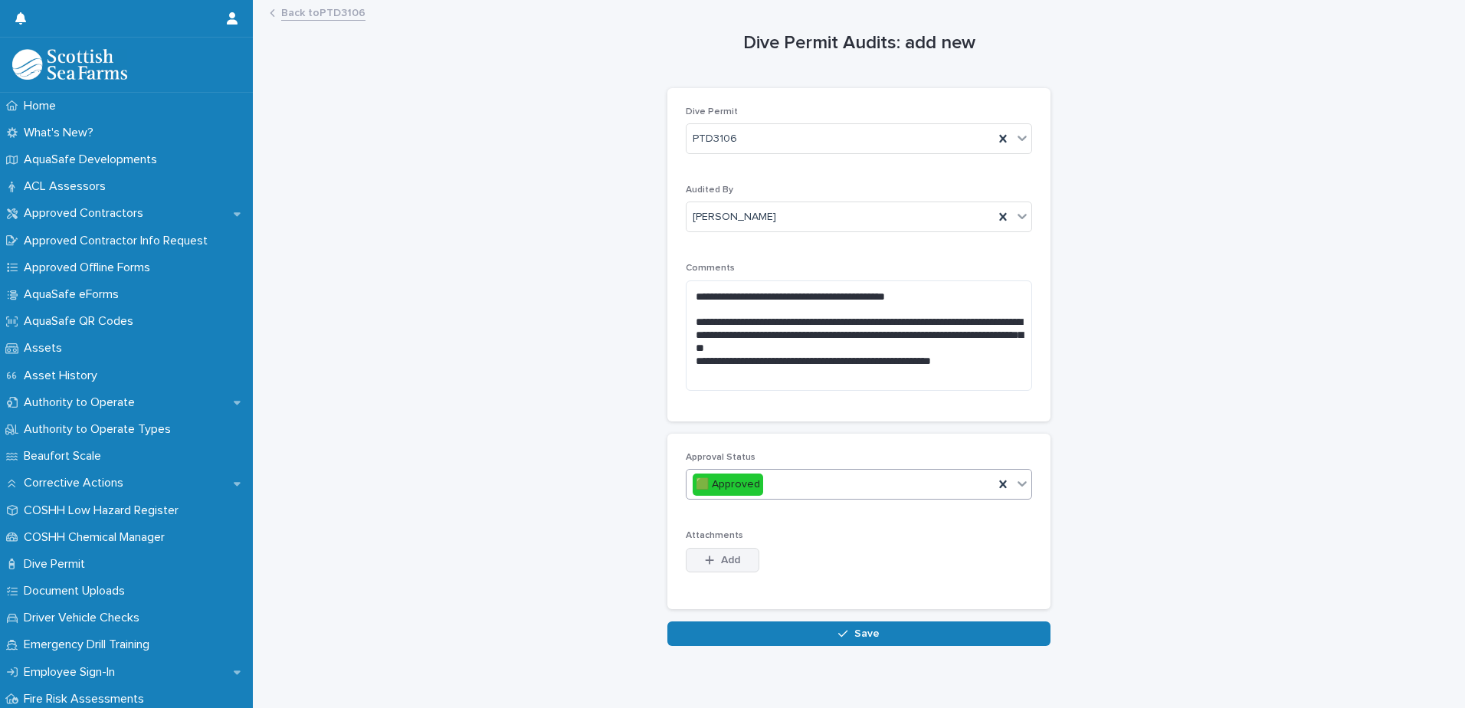
click at [733, 561] on span "Add" at bounding box center [730, 560] width 19 height 11
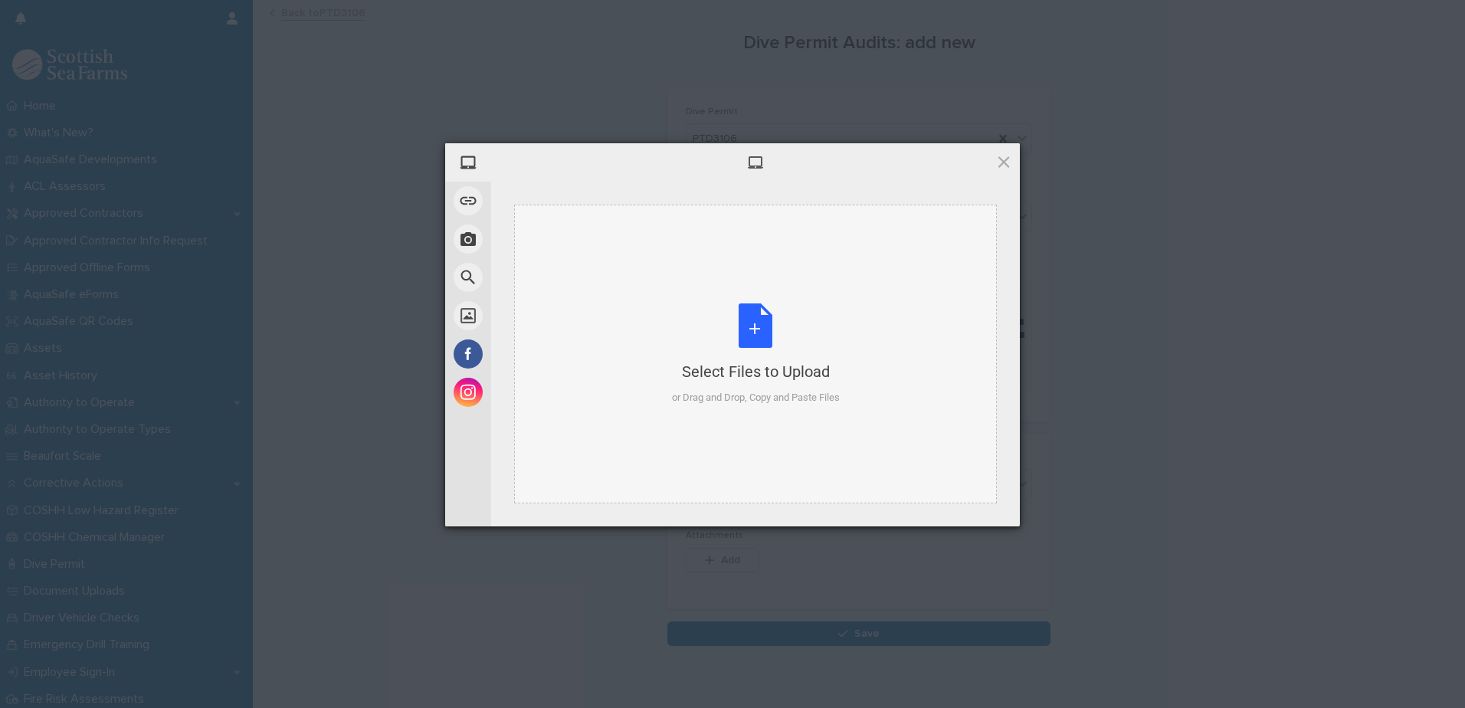
click at [748, 336] on div "Select Files to Upload or Drag and Drop, Copy and Paste Files" at bounding box center [756, 354] width 168 height 102
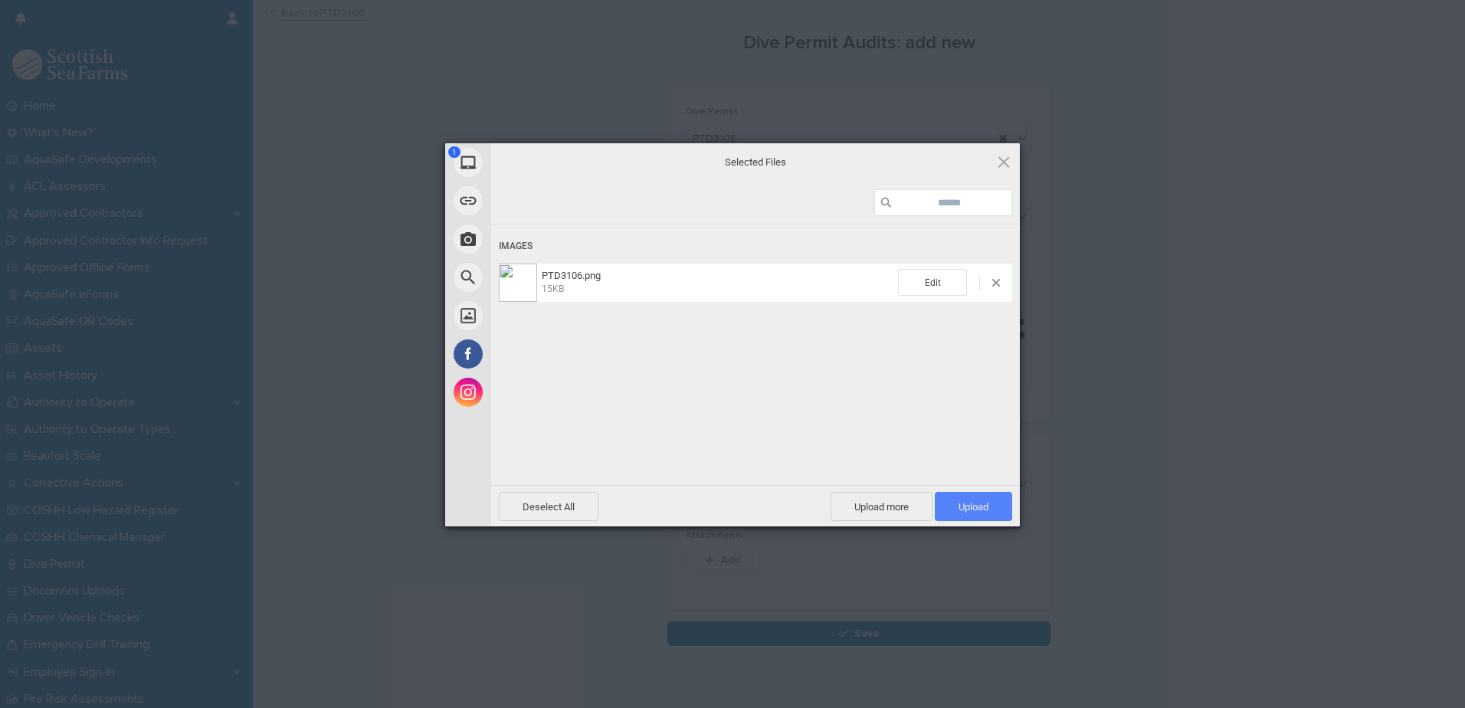
click at [978, 506] on span "Upload 1" at bounding box center [974, 506] width 30 height 11
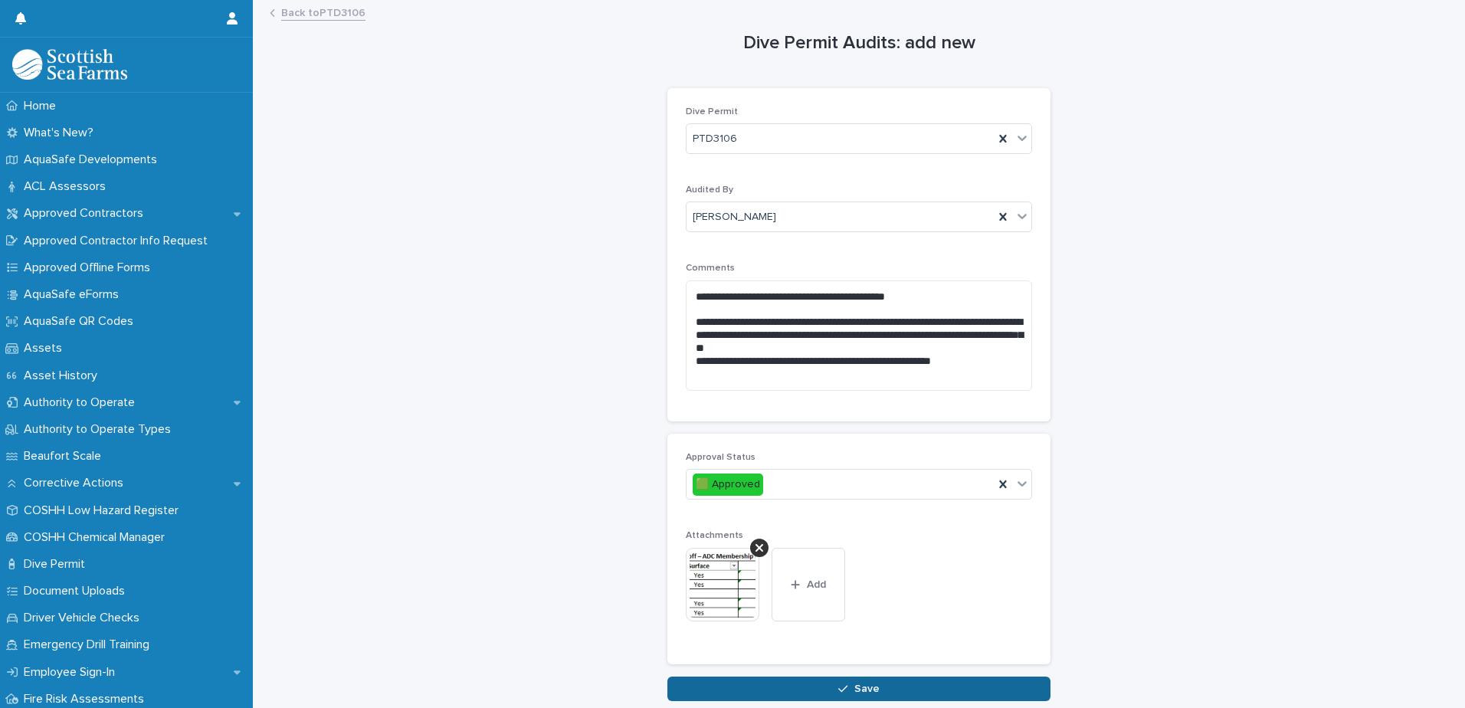
click at [859, 685] on span "Save" at bounding box center [866, 689] width 25 height 11
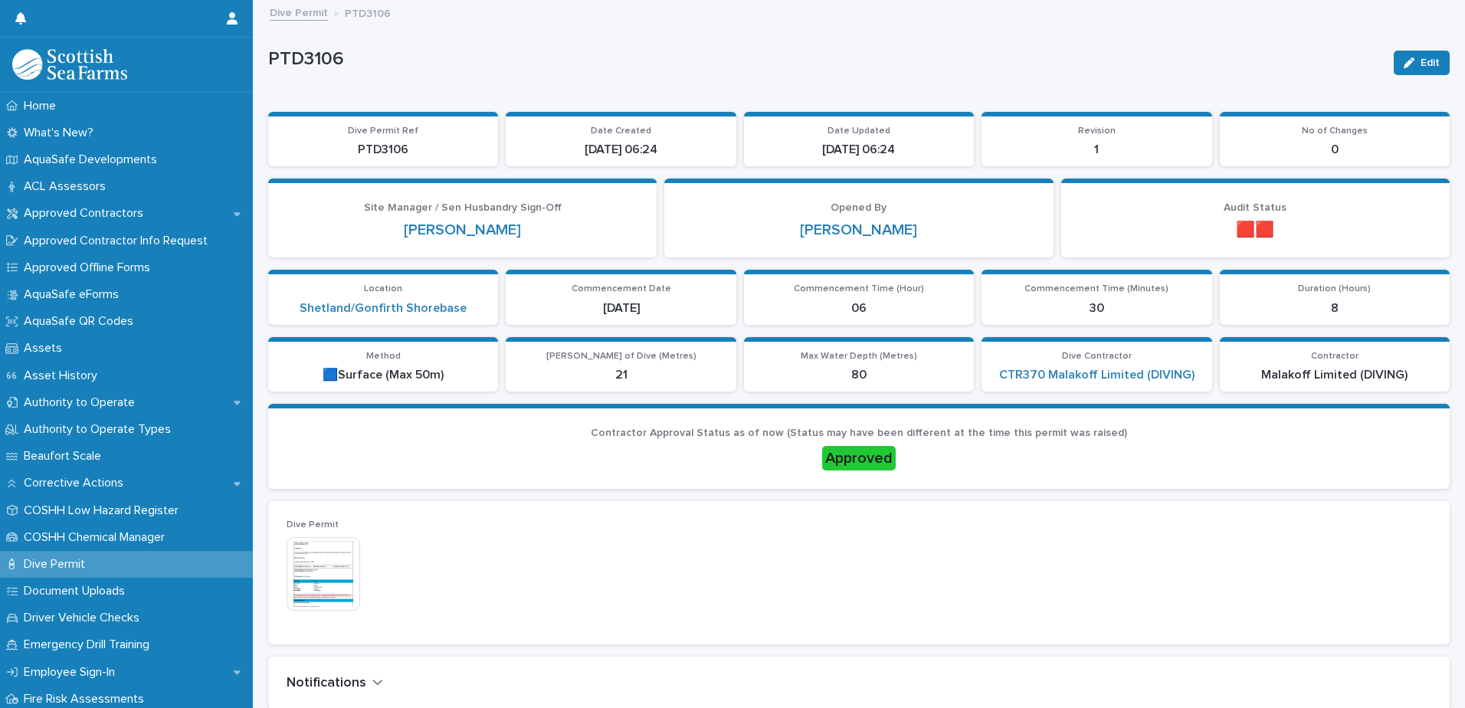
click at [319, 16] on link "Dive Permit" at bounding box center [299, 12] width 58 height 18
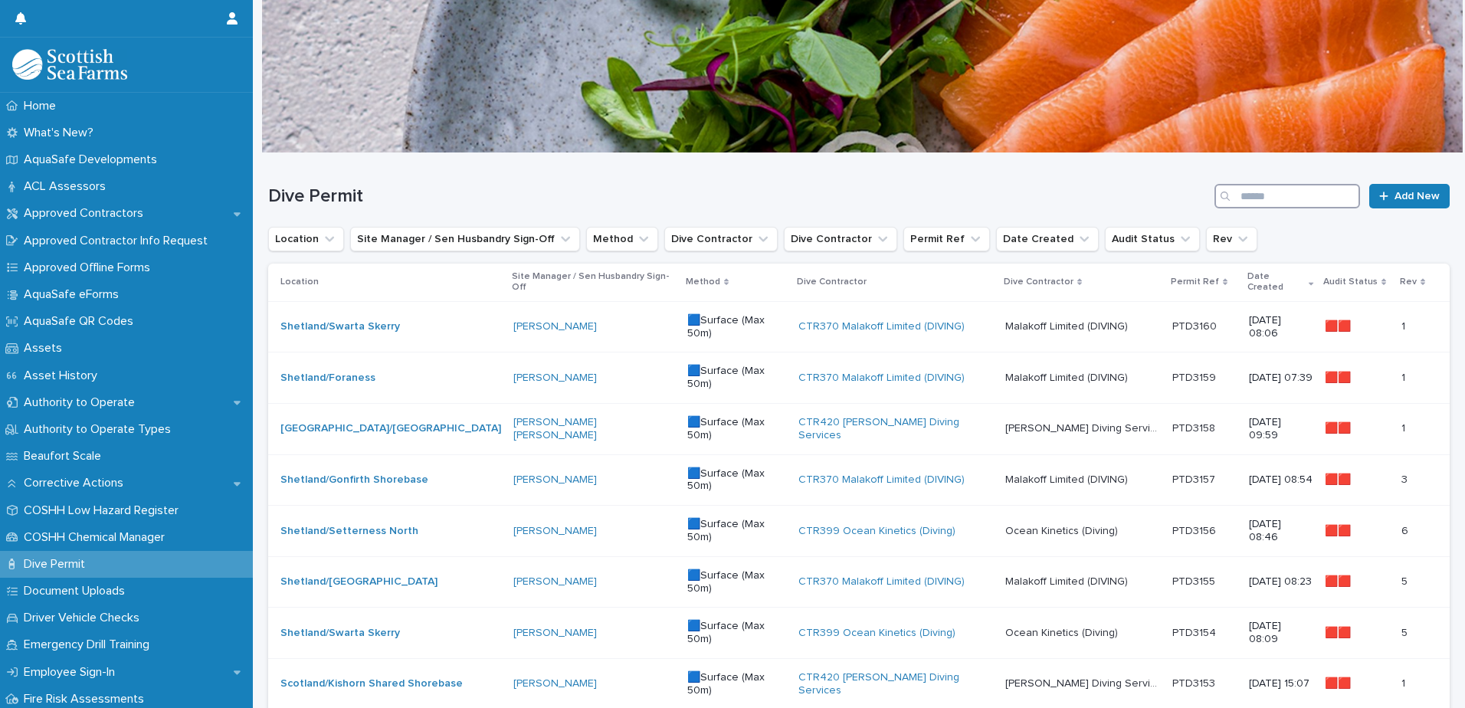
click at [1318, 192] on input "Search" at bounding box center [1288, 196] width 146 height 25
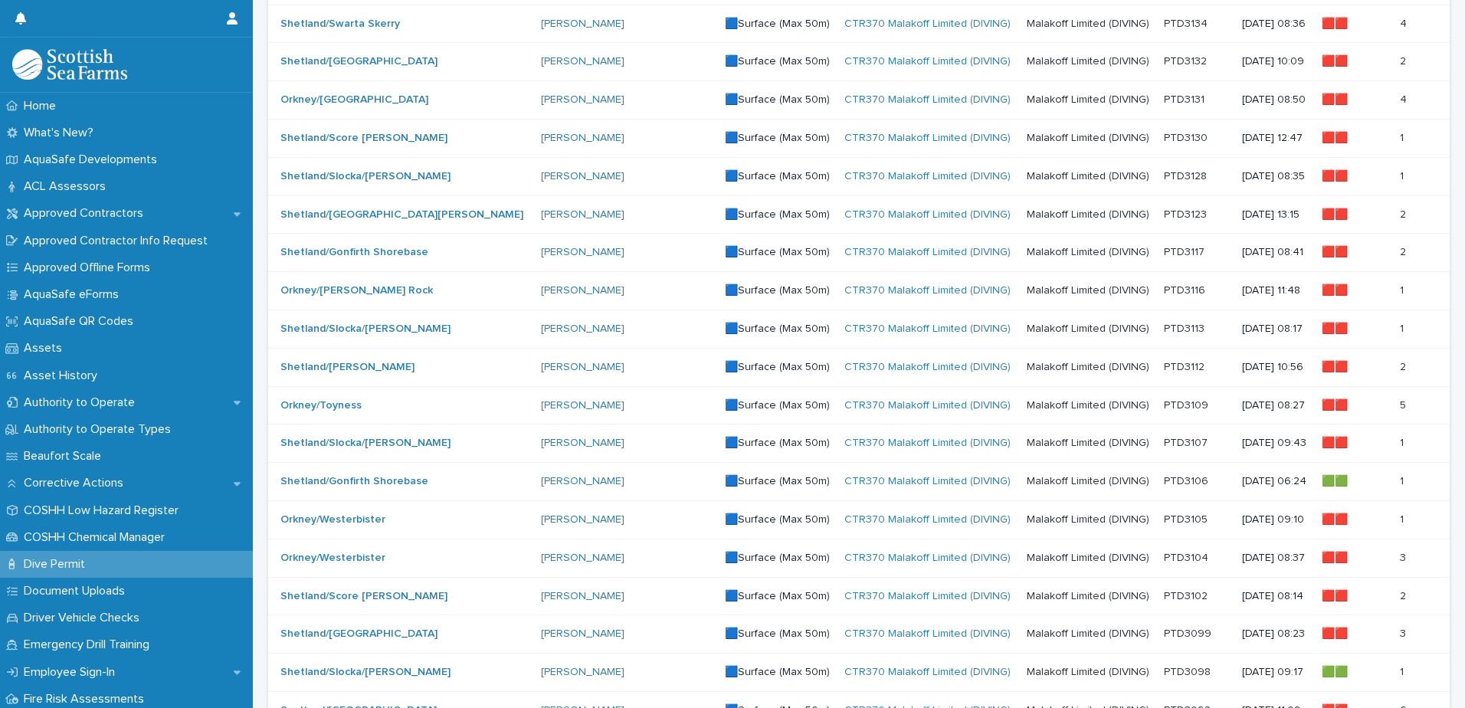
scroll to position [642, 0]
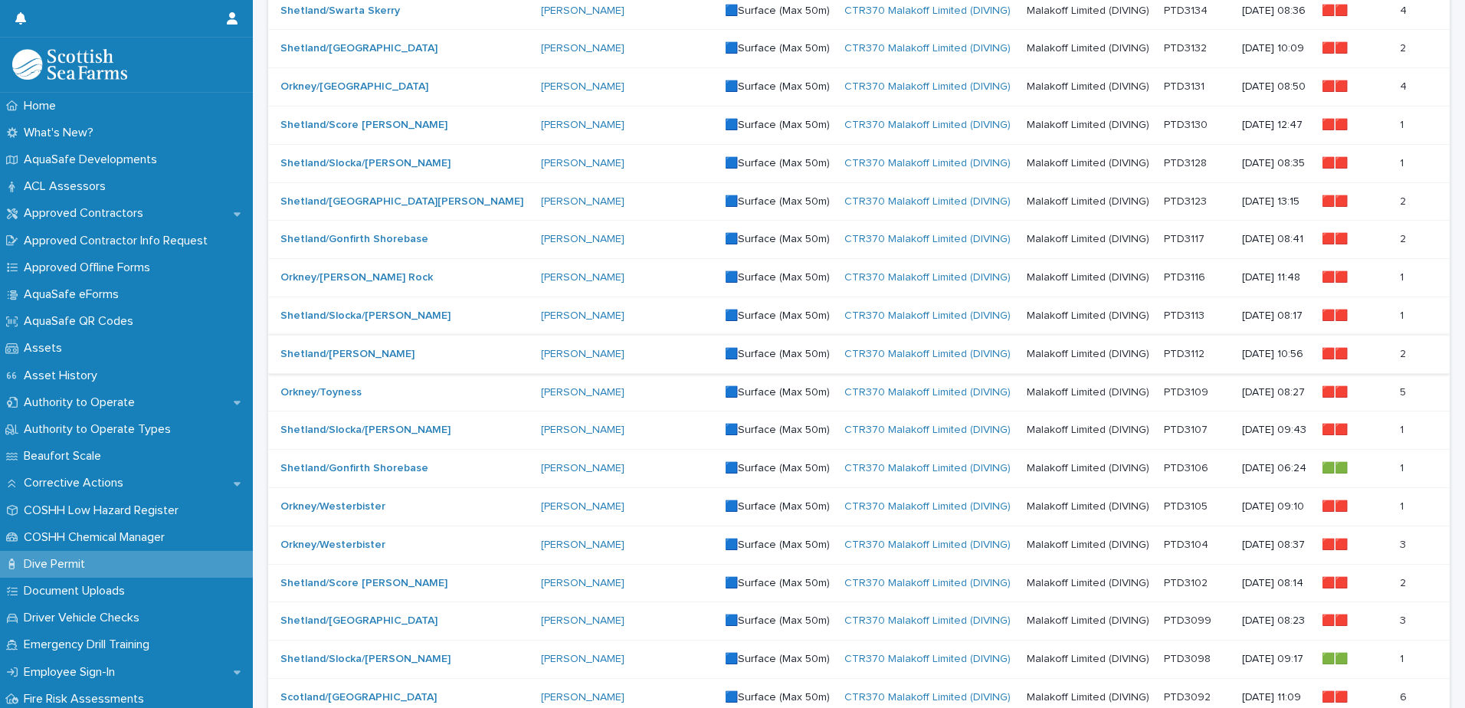
type input "****"
click at [1164, 350] on p at bounding box center [1197, 354] width 66 height 13
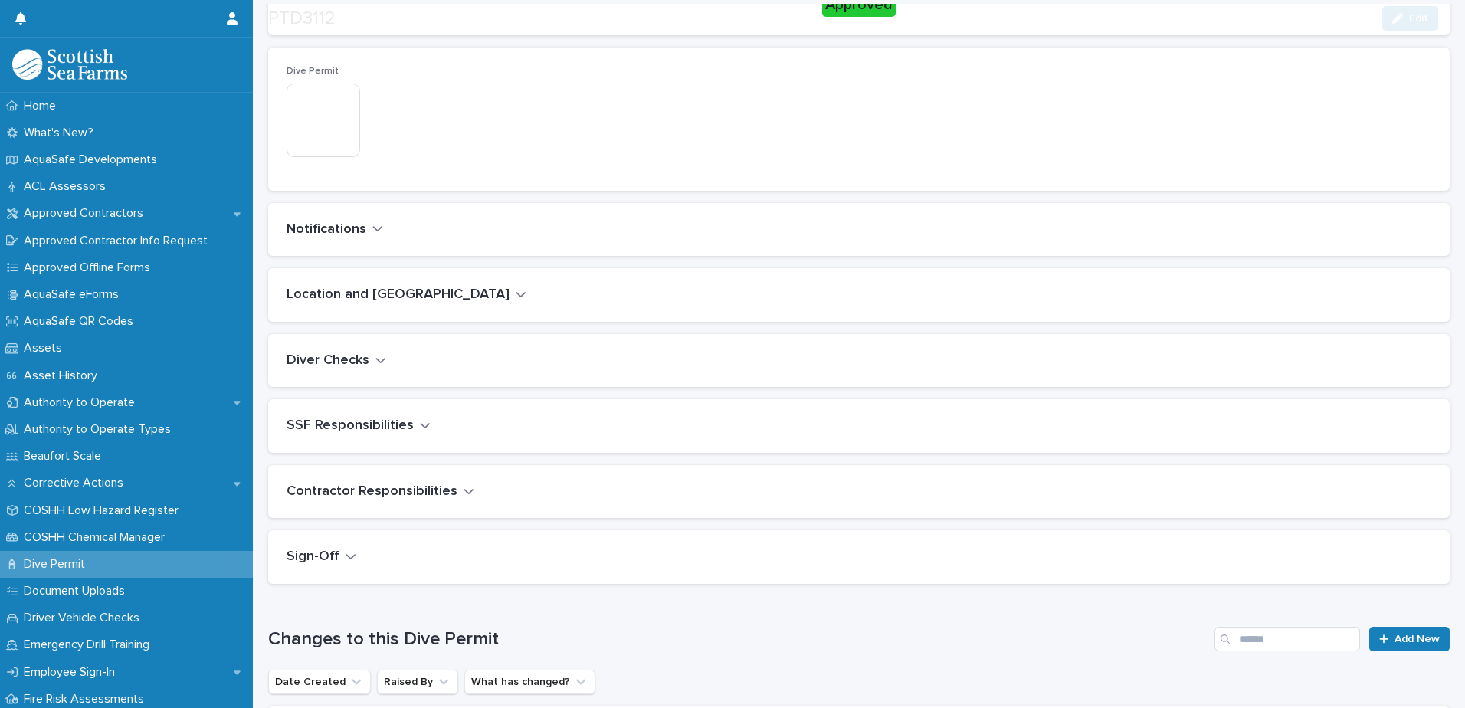
scroll to position [460, 0]
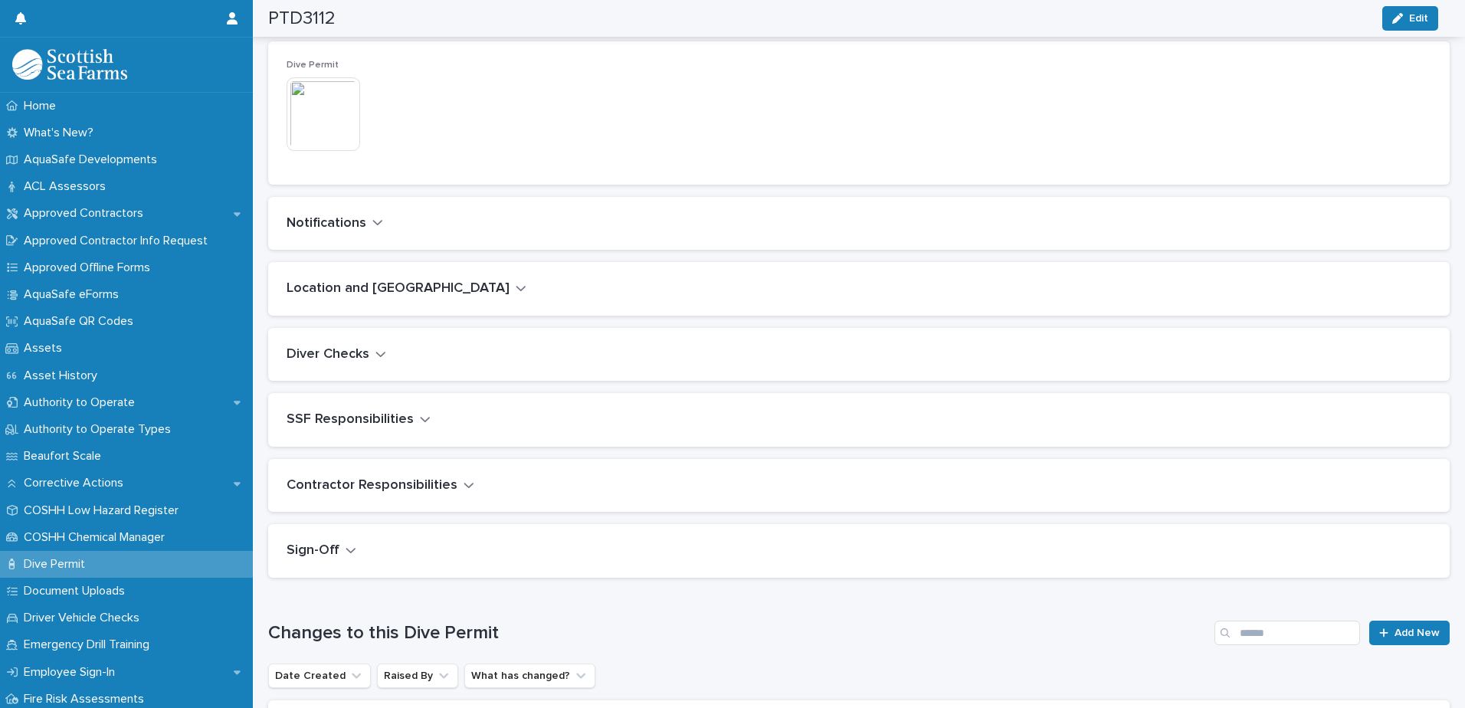
click at [516, 286] on icon "button" at bounding box center [521, 288] width 11 height 14
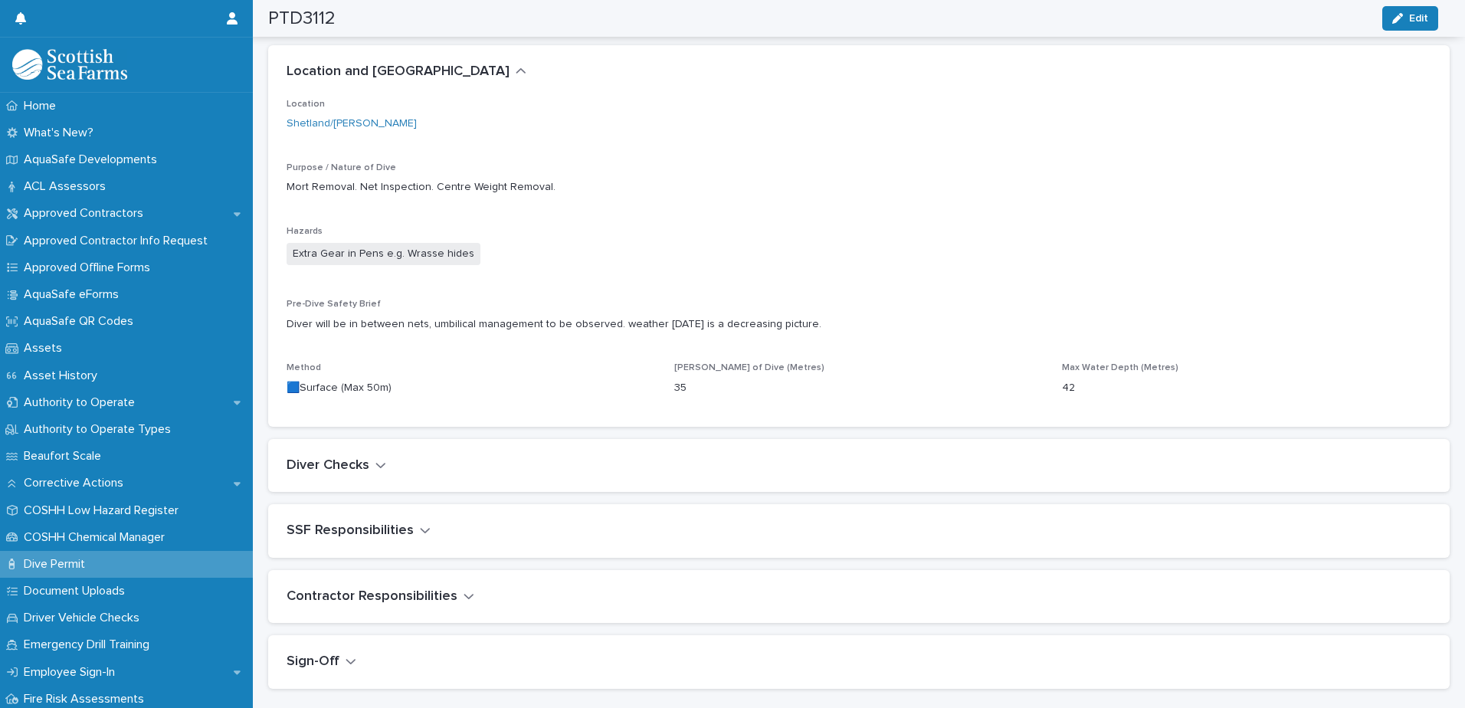
scroll to position [700, 0]
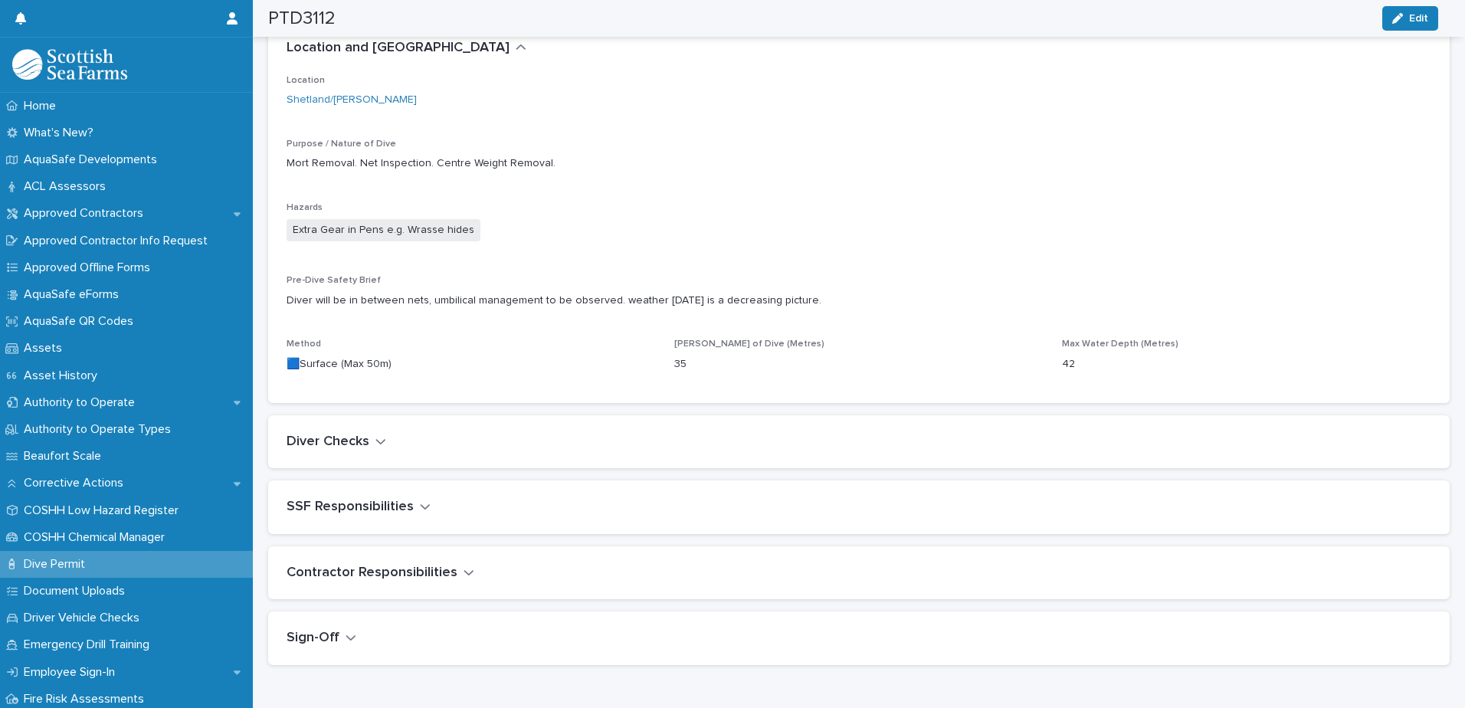
click at [383, 440] on icon "button" at bounding box center [380, 441] width 9 height 5
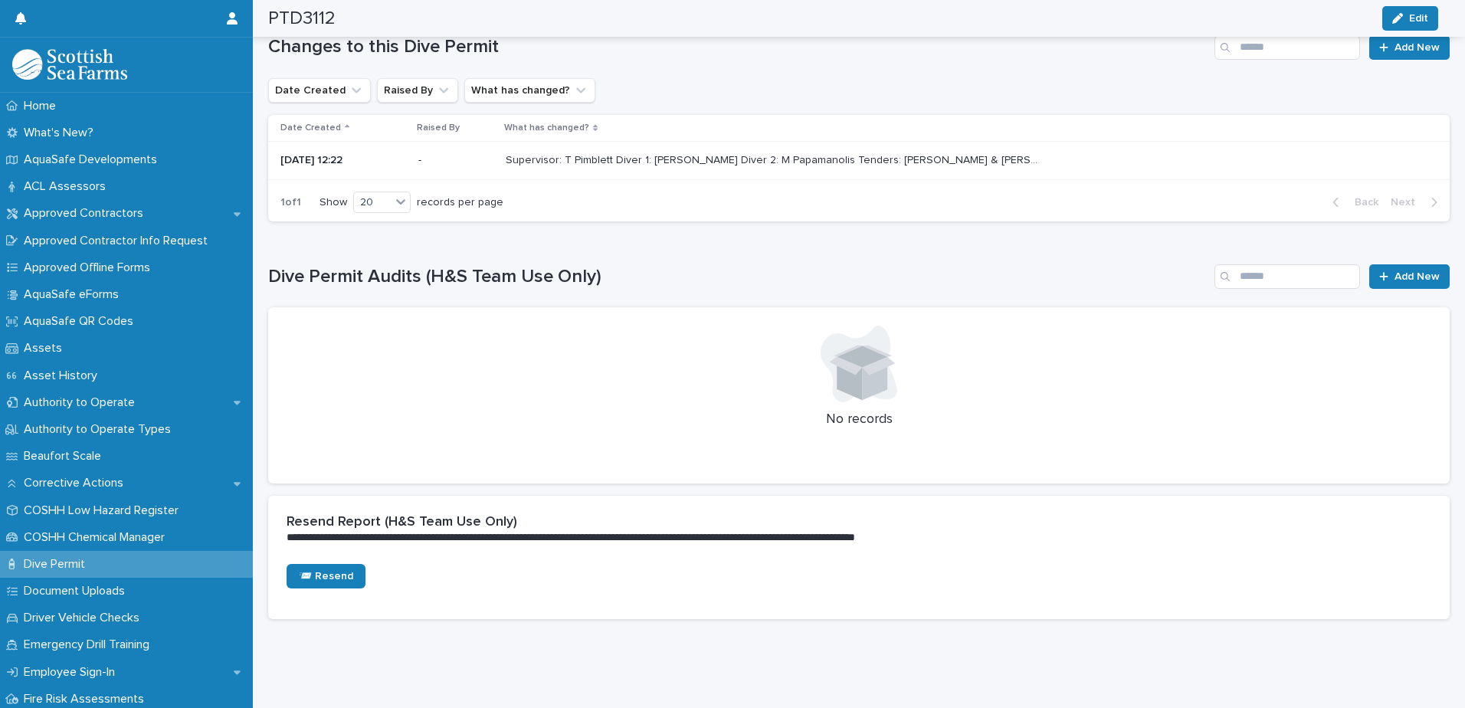
scroll to position [1640, 0]
click at [1402, 271] on span "Add New" at bounding box center [1417, 276] width 45 height 11
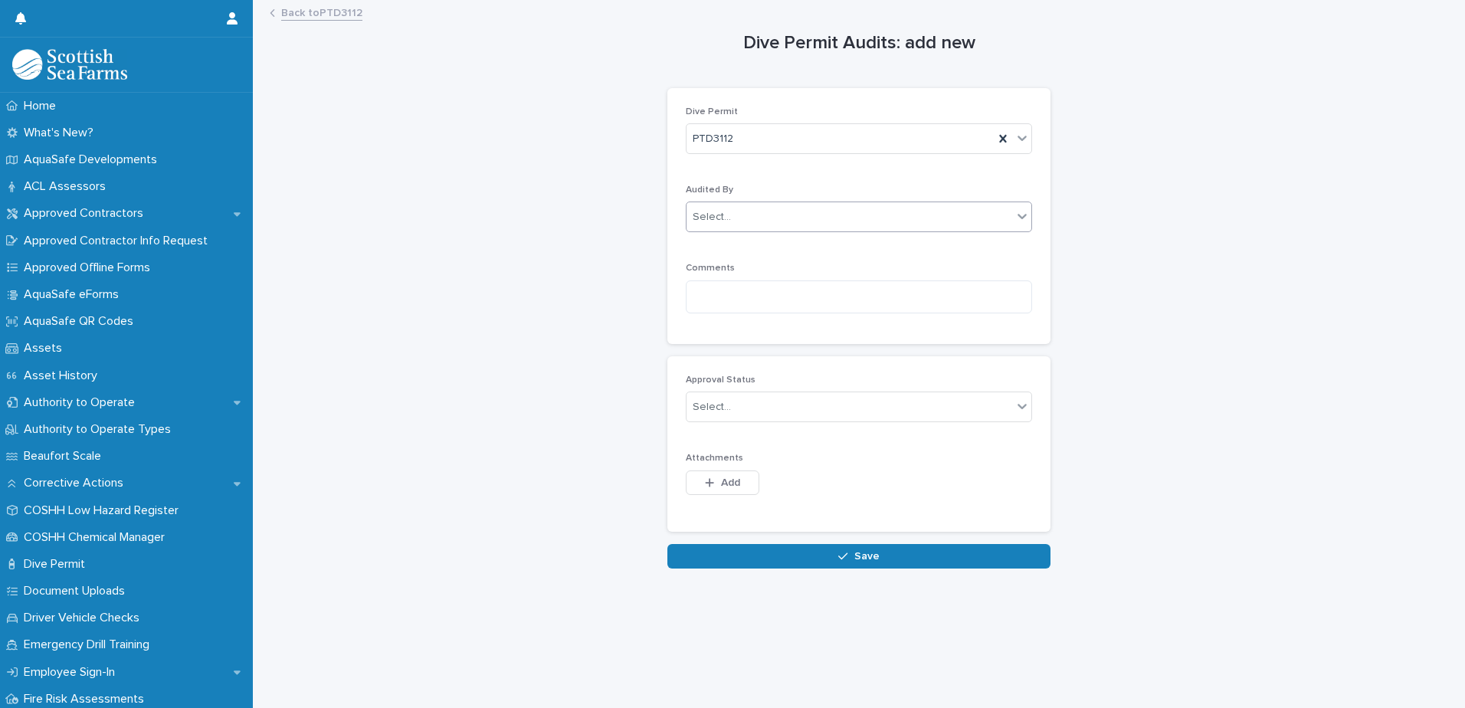
click at [772, 214] on div "Select..." at bounding box center [850, 217] width 326 height 25
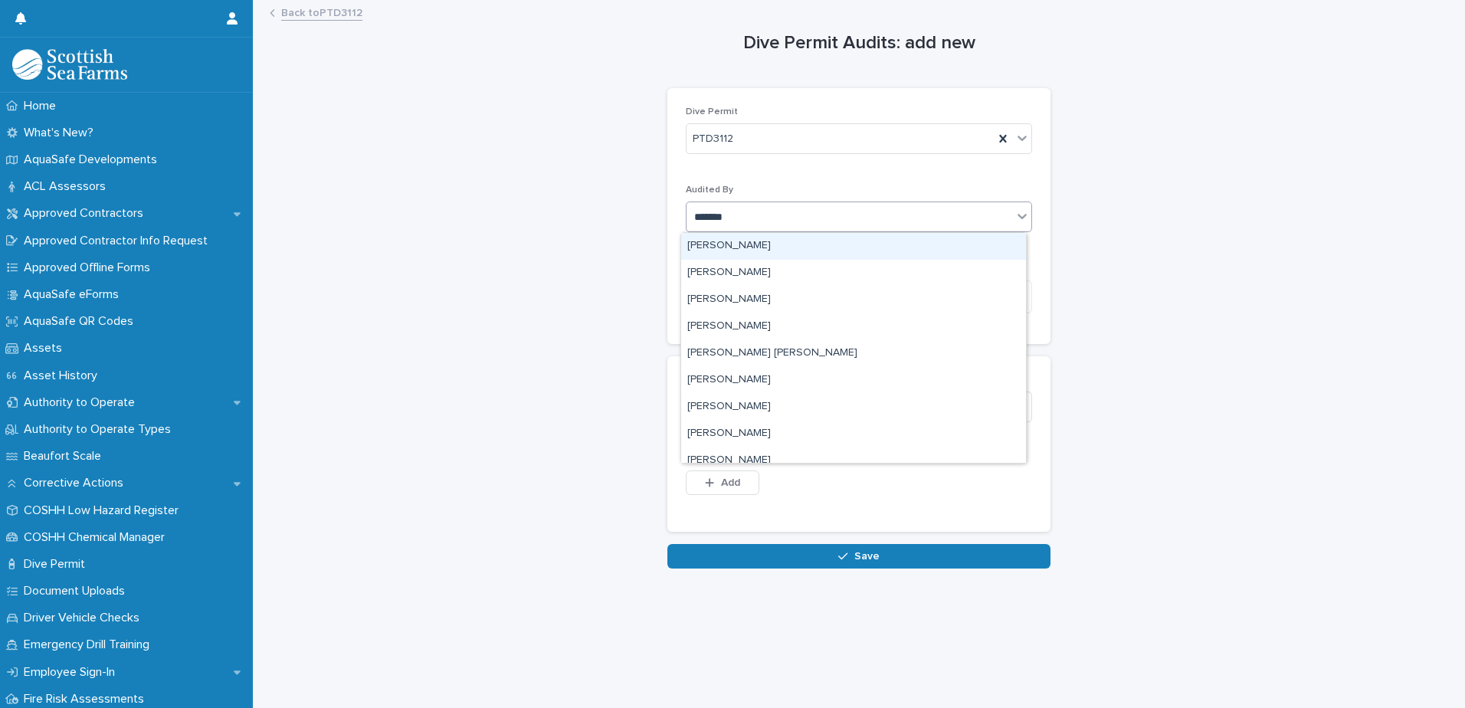
type input "********"
click at [715, 246] on div "[PERSON_NAME]" at bounding box center [853, 246] width 345 height 27
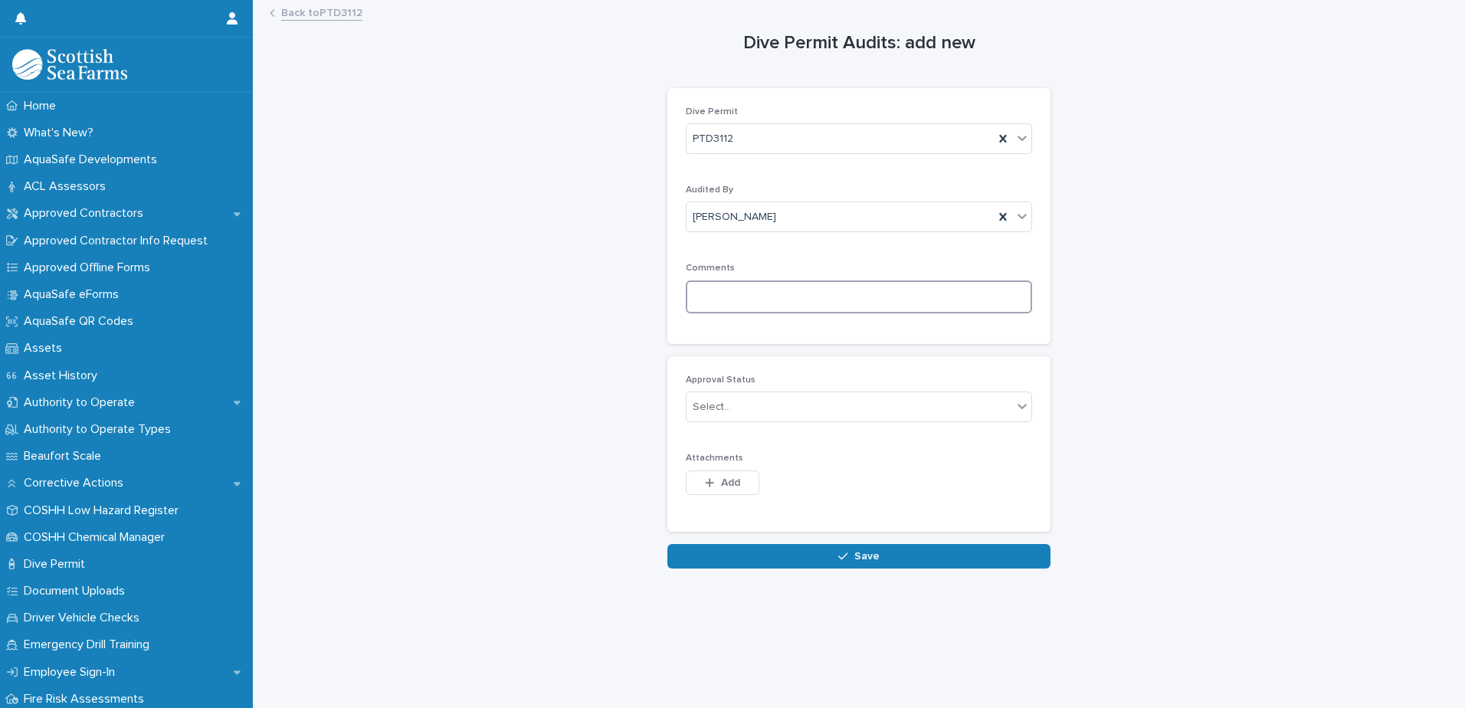
click at [721, 298] on textarea at bounding box center [859, 296] width 346 height 33
click at [704, 292] on textarea at bounding box center [859, 296] width 346 height 33
paste textarea "**********"
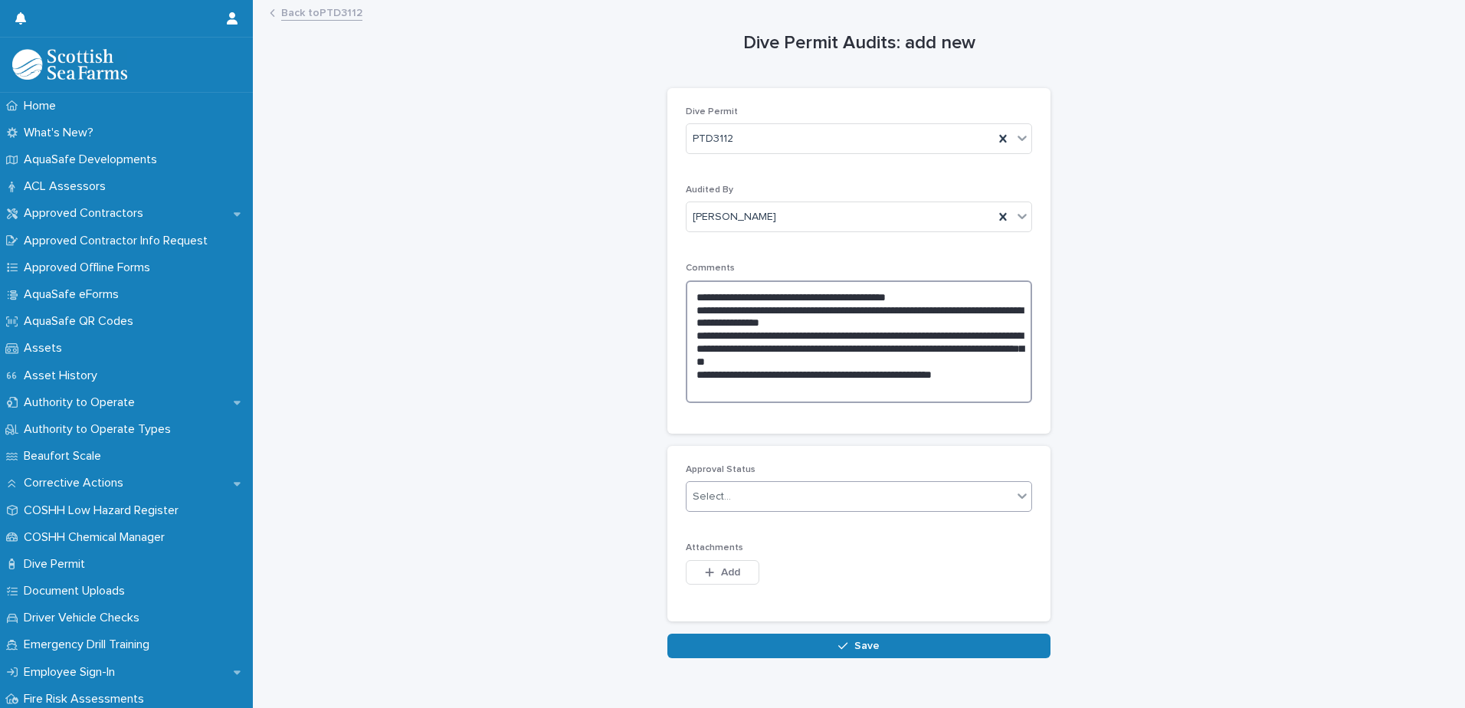
type textarea "**********"
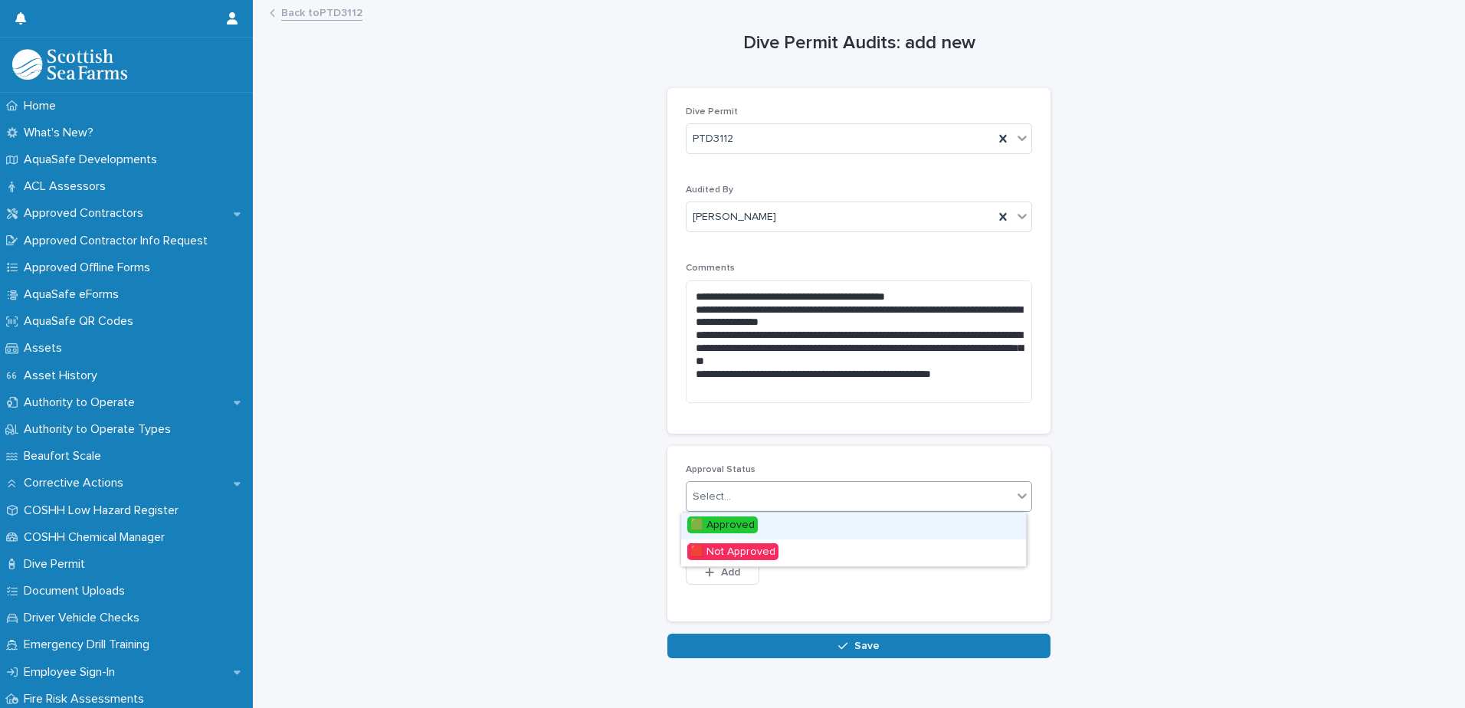
click at [772, 496] on div "Select..." at bounding box center [850, 496] width 326 height 25
click at [743, 521] on span "🟩 Approved" at bounding box center [722, 524] width 70 height 17
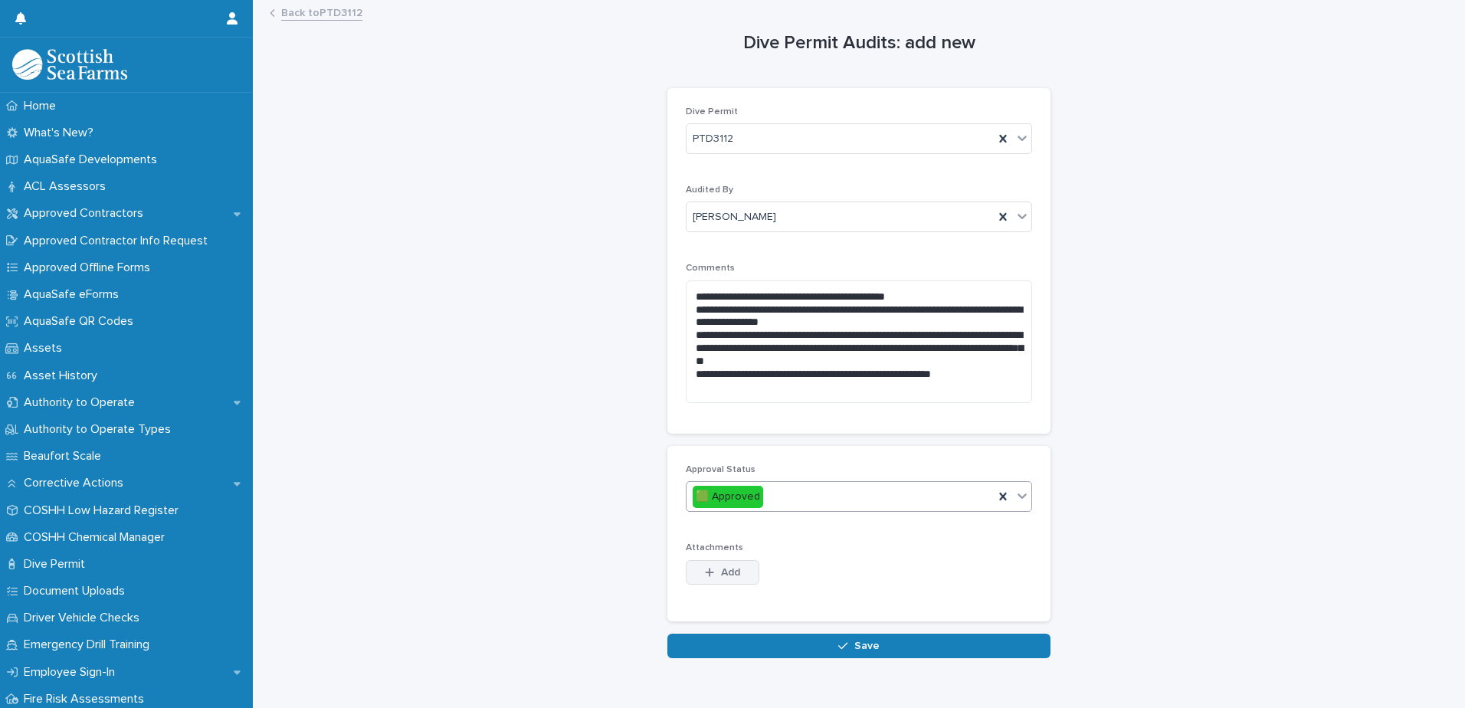
click at [723, 571] on span "Add" at bounding box center [730, 572] width 19 height 11
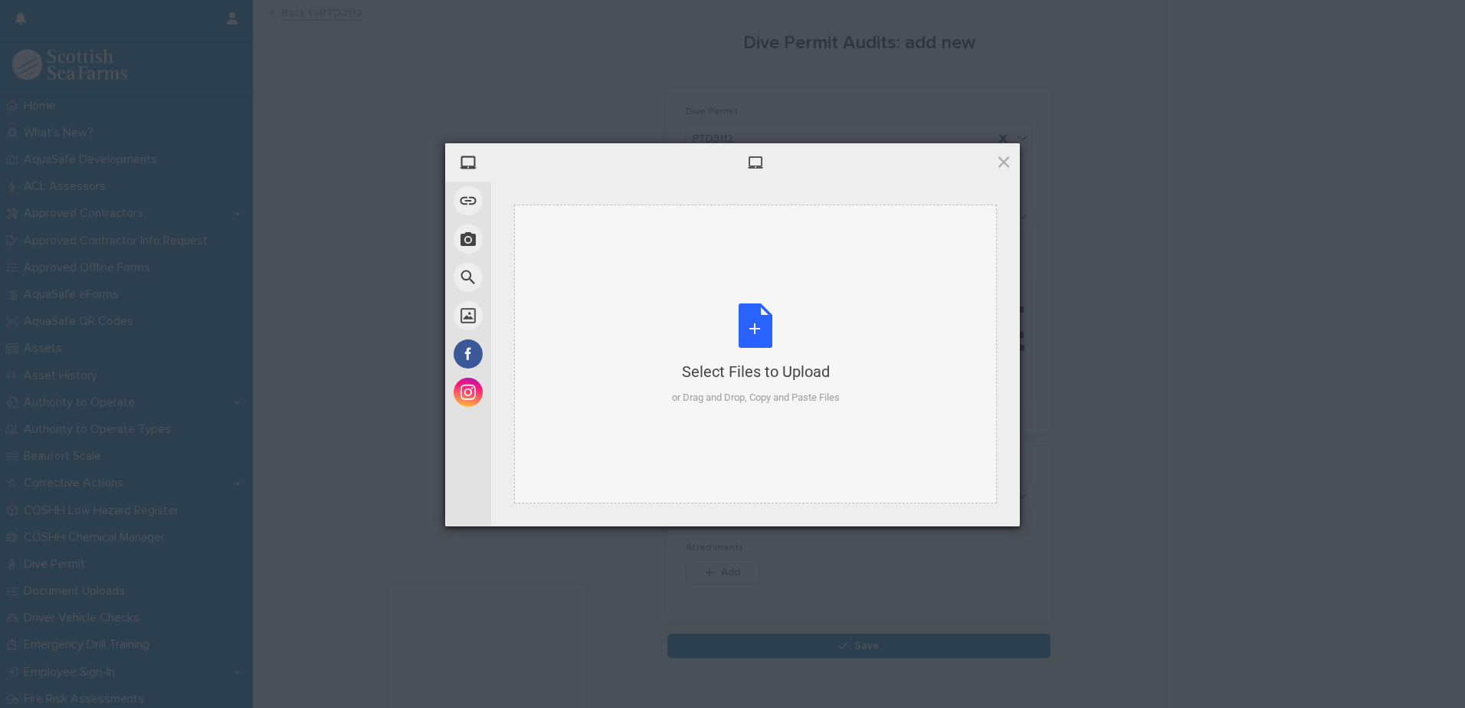
click at [763, 351] on div "Select Files to Upload or Drag and Drop, Copy and Paste Files" at bounding box center [756, 354] width 168 height 102
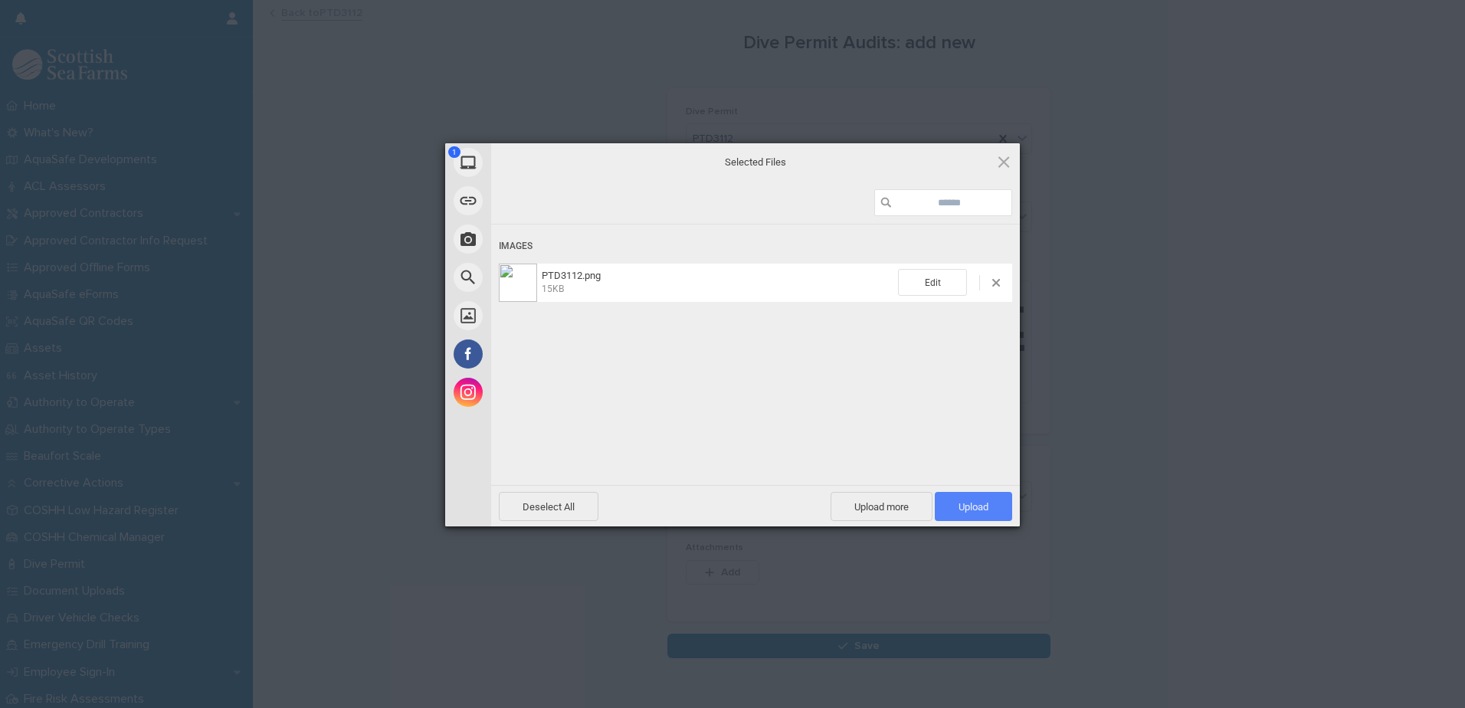
click at [965, 507] on span "Upload 1" at bounding box center [974, 506] width 30 height 11
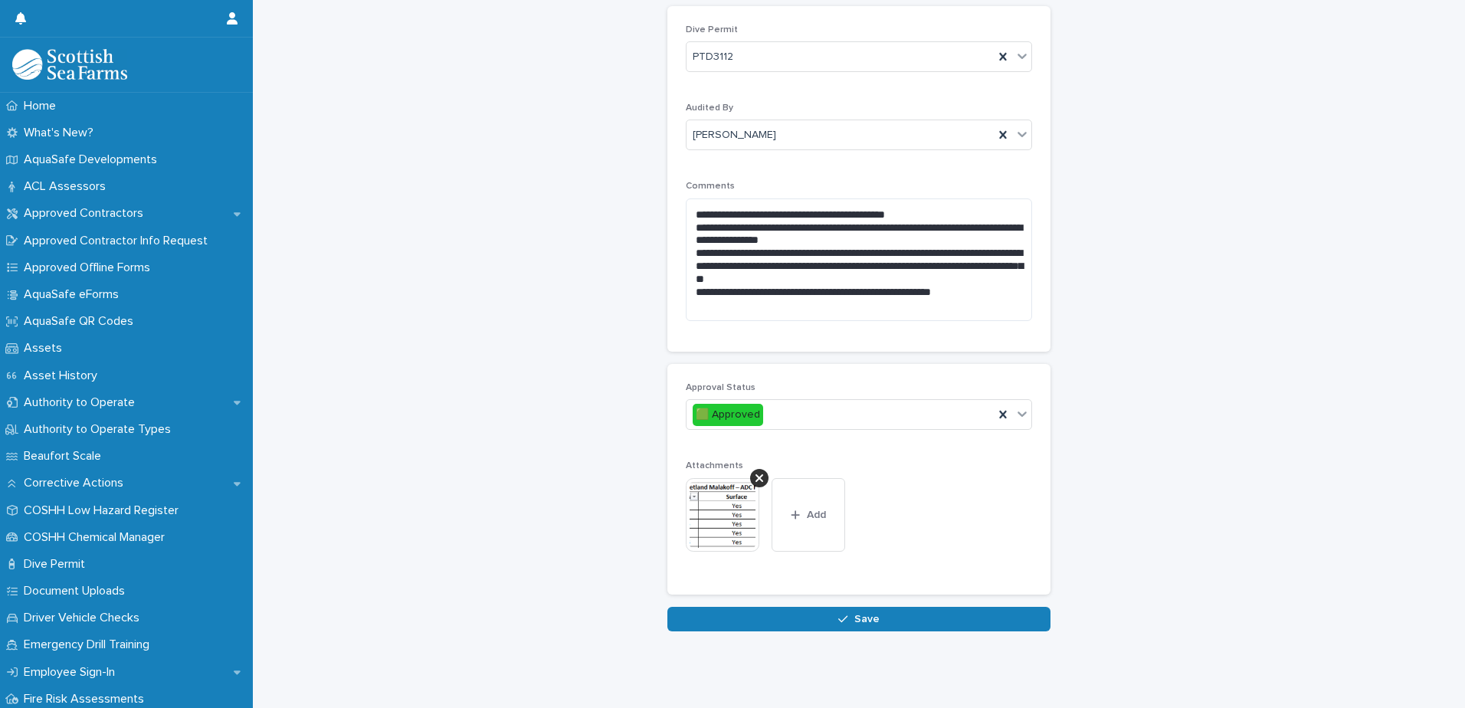
scroll to position [93, 0]
click at [866, 614] on span "Save" at bounding box center [866, 619] width 25 height 11
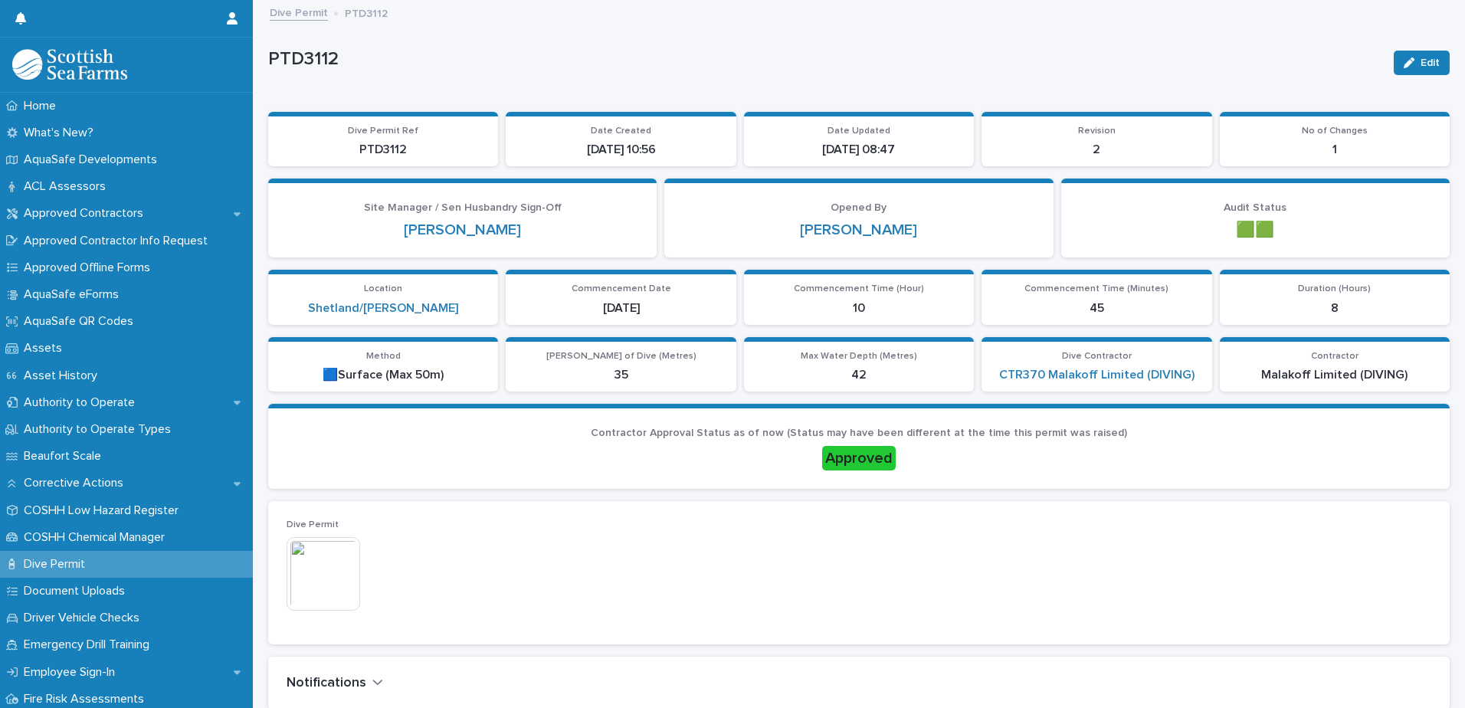
click at [299, 8] on link "Dive Permit" at bounding box center [299, 12] width 58 height 18
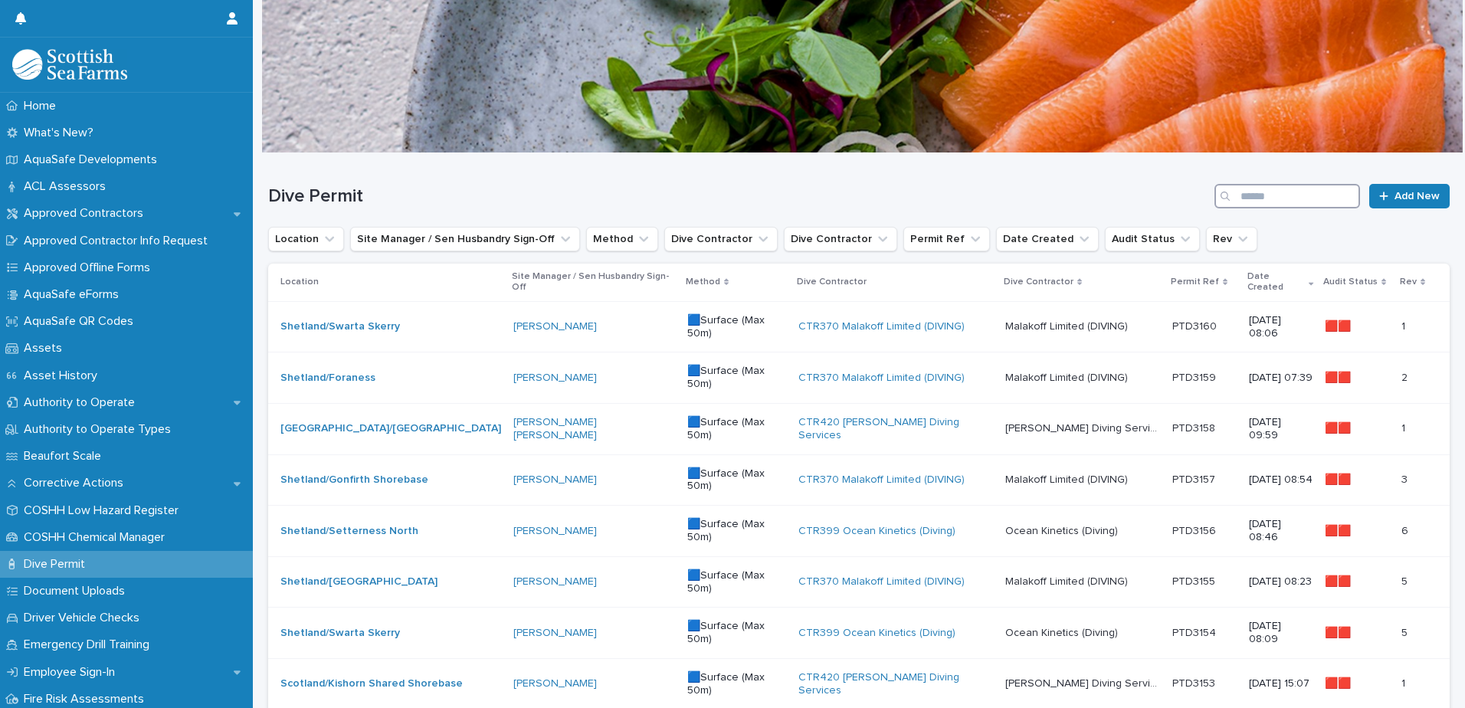
click at [1248, 197] on input "Search" at bounding box center [1288, 196] width 146 height 25
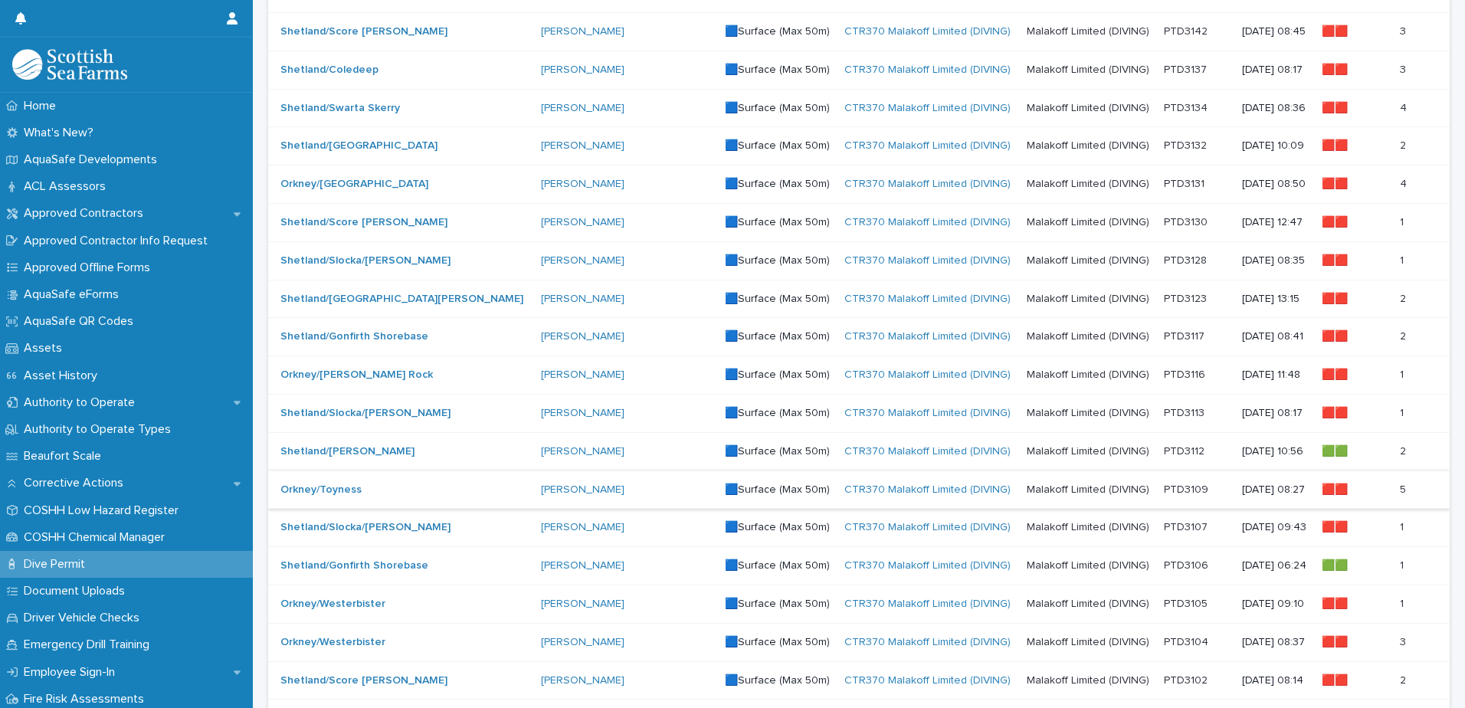
scroll to position [566, 0]
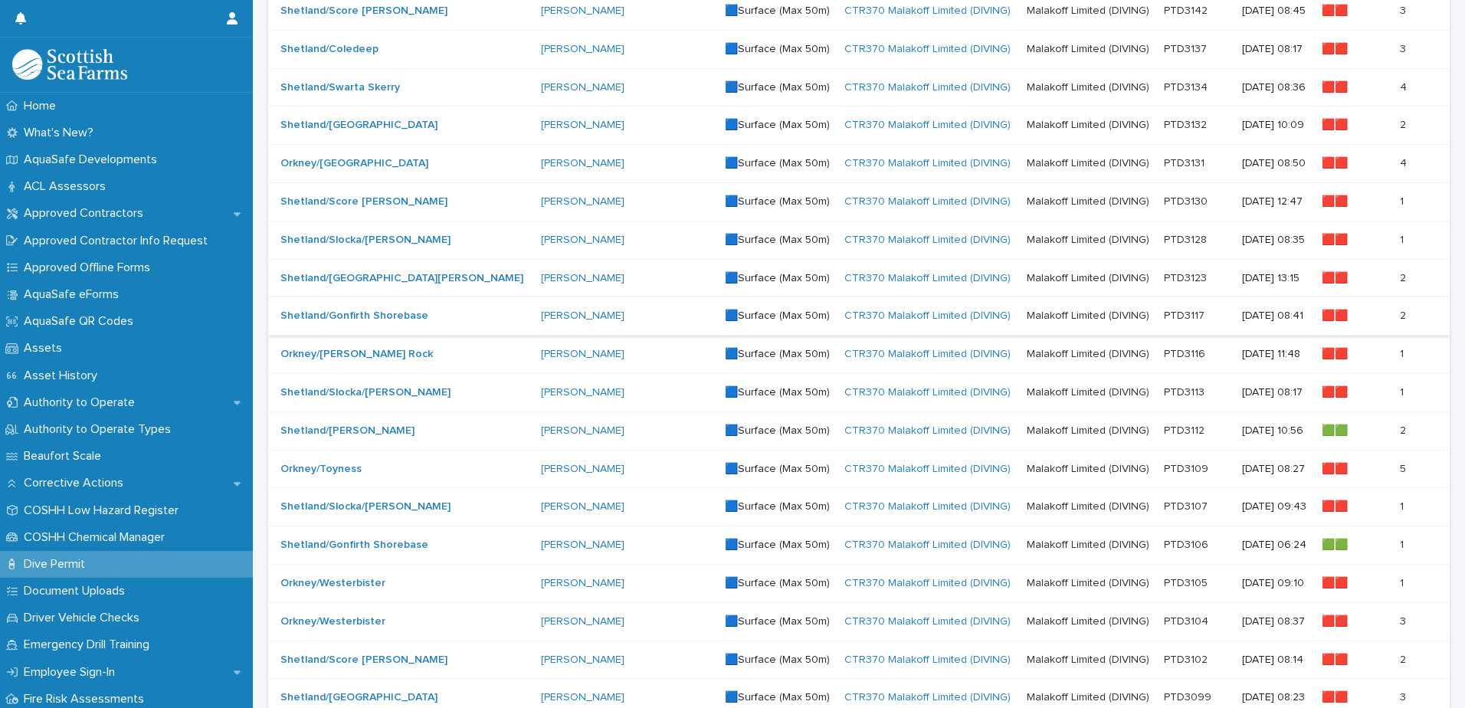
type input "*****"
click at [1164, 321] on p "PTD3117" at bounding box center [1186, 315] width 44 height 16
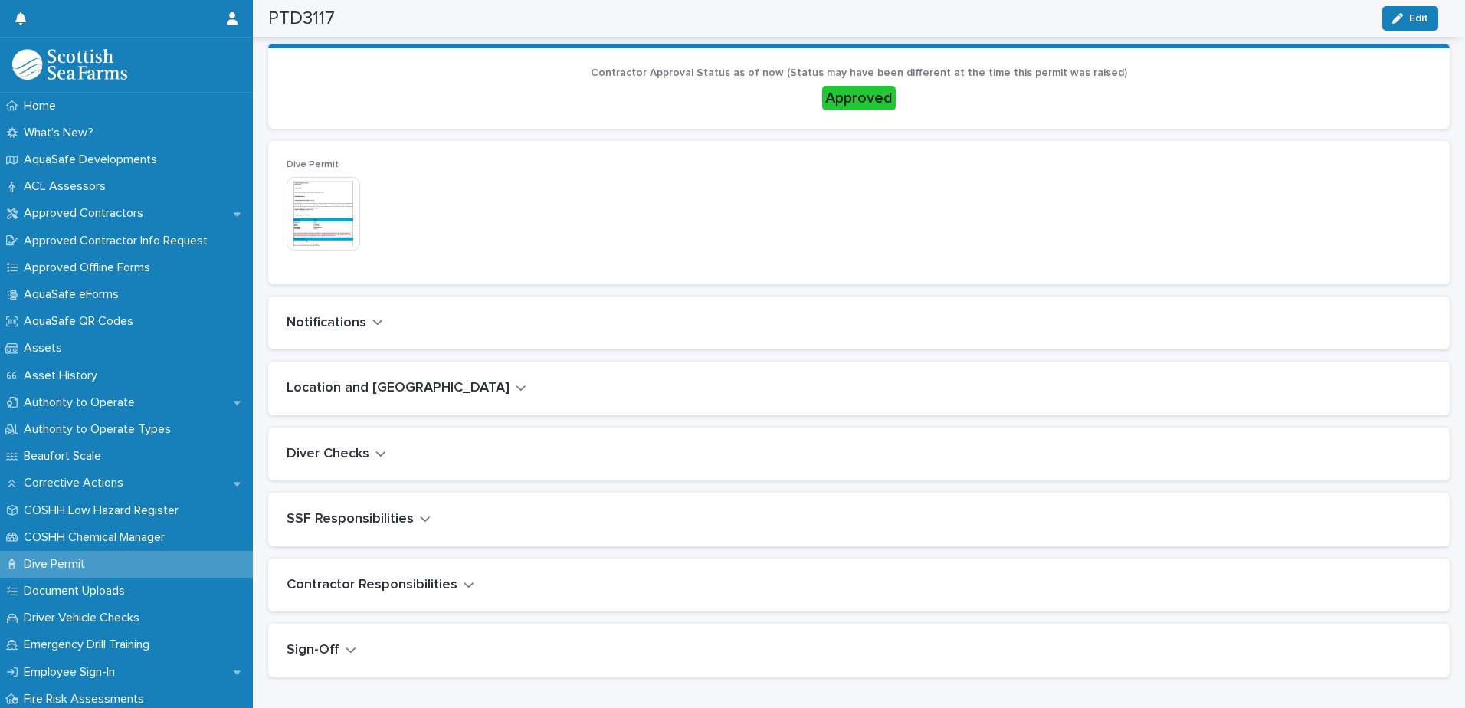
scroll to position [383, 0]
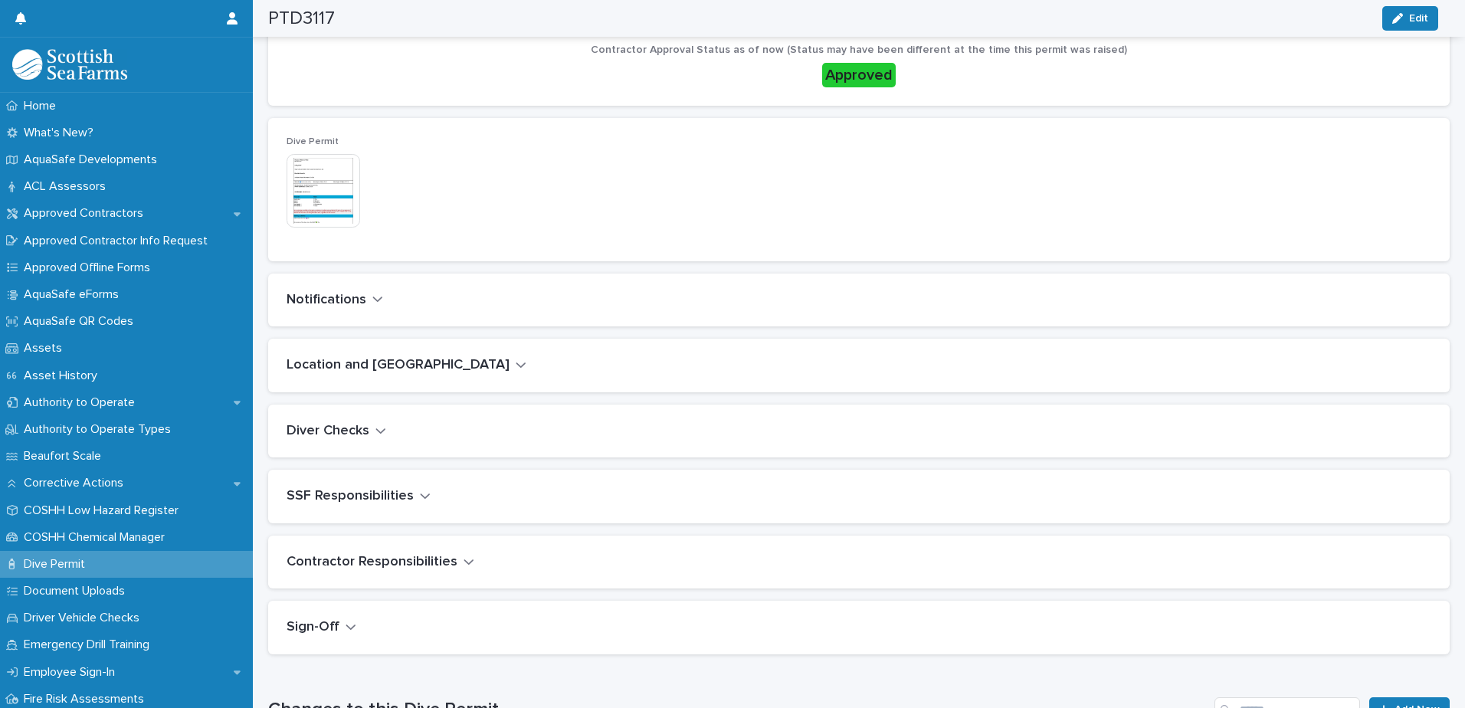
click at [382, 305] on div "Notifications" at bounding box center [856, 300] width 1139 height 17
click at [379, 301] on icon "button" at bounding box center [377, 299] width 11 height 14
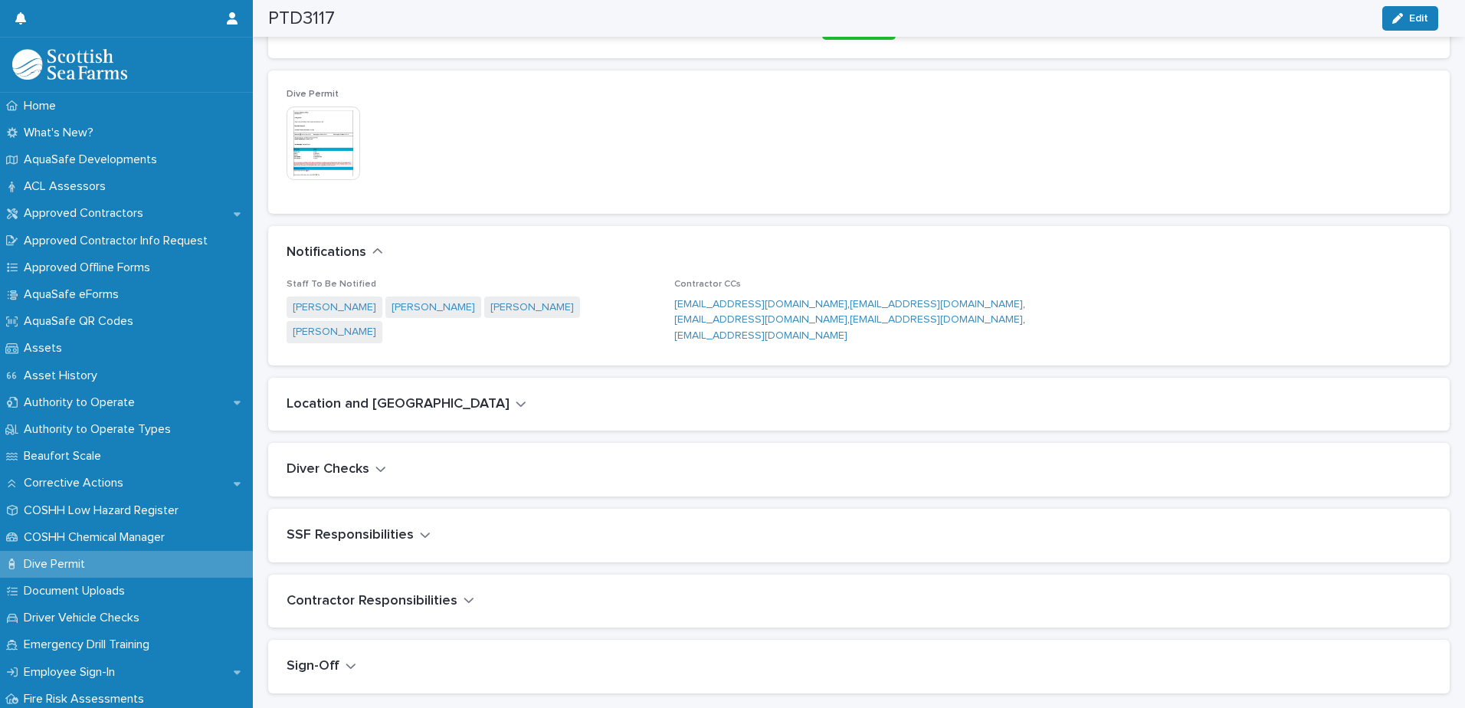
scroll to position [431, 0]
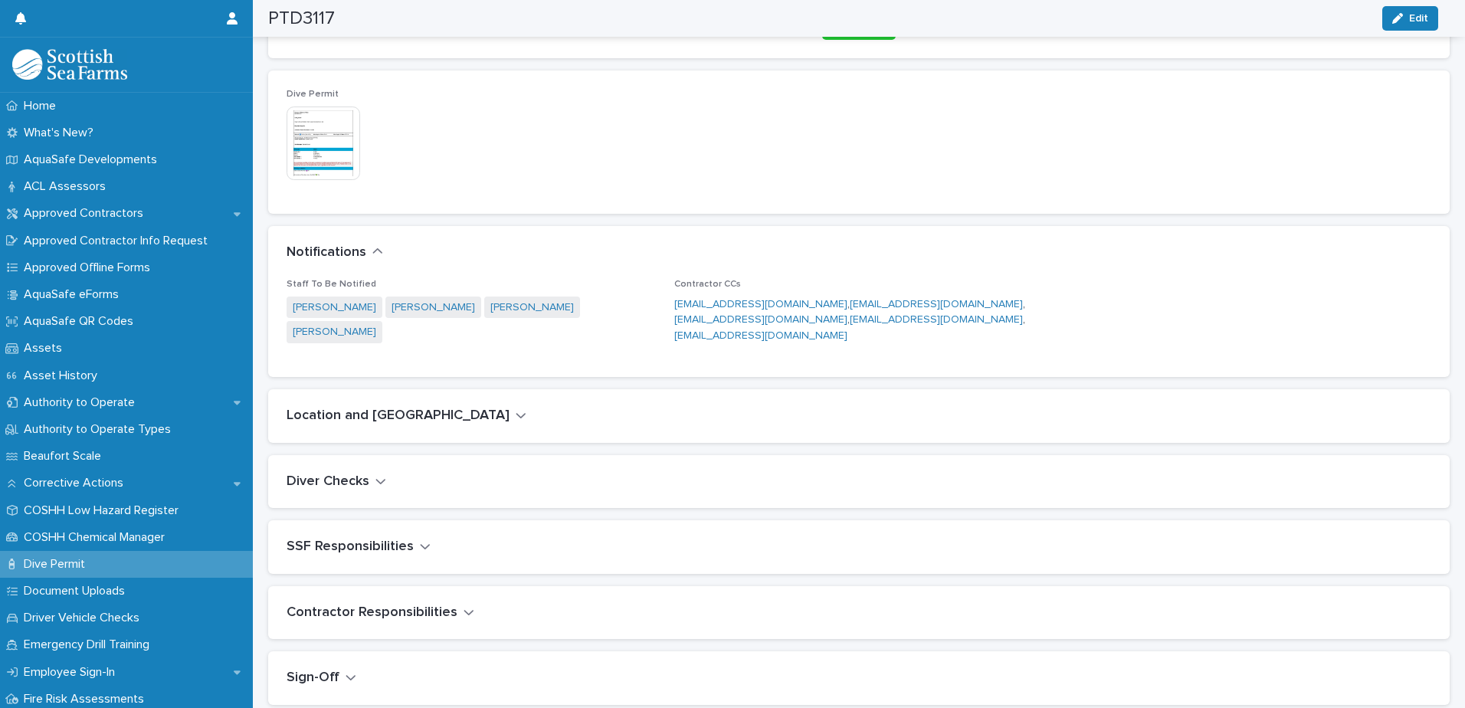
click at [516, 414] on icon "button" at bounding box center [521, 415] width 11 height 14
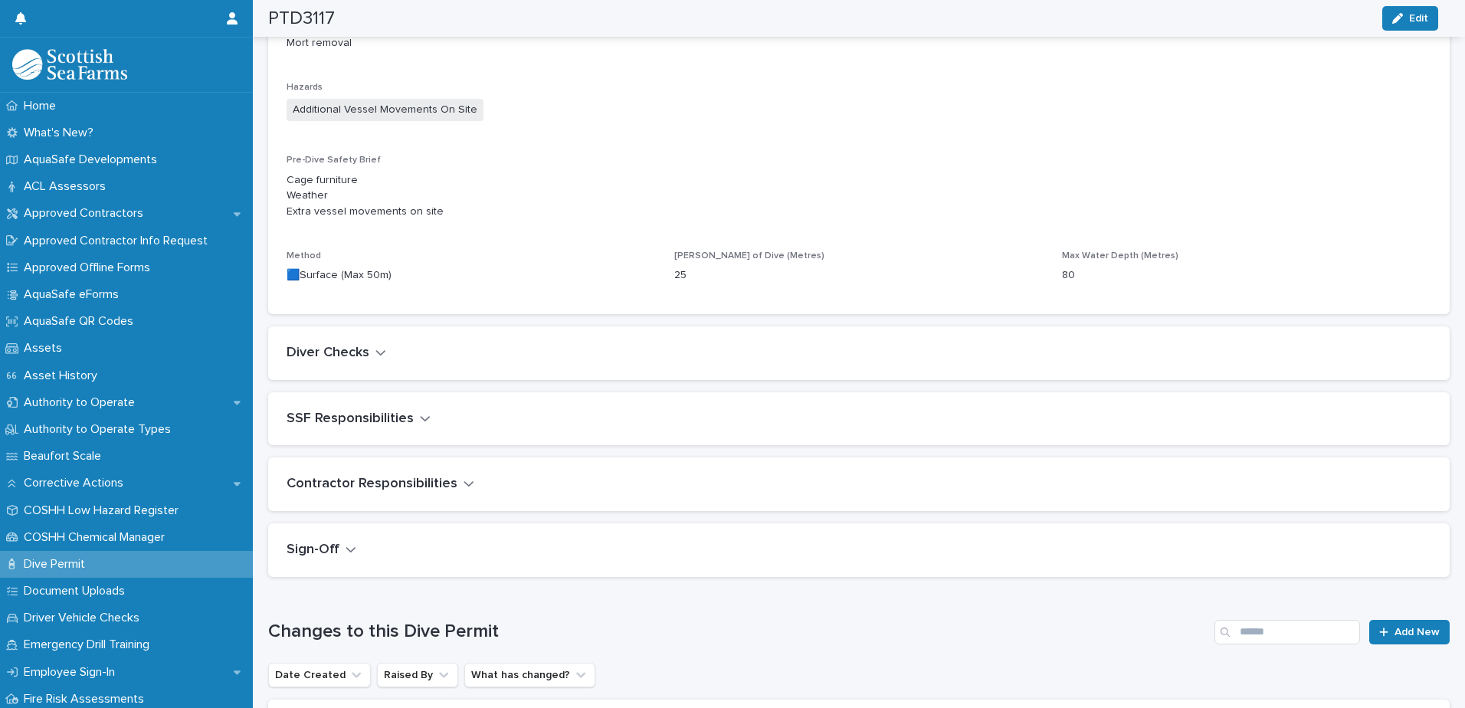
scroll to position [996, 0]
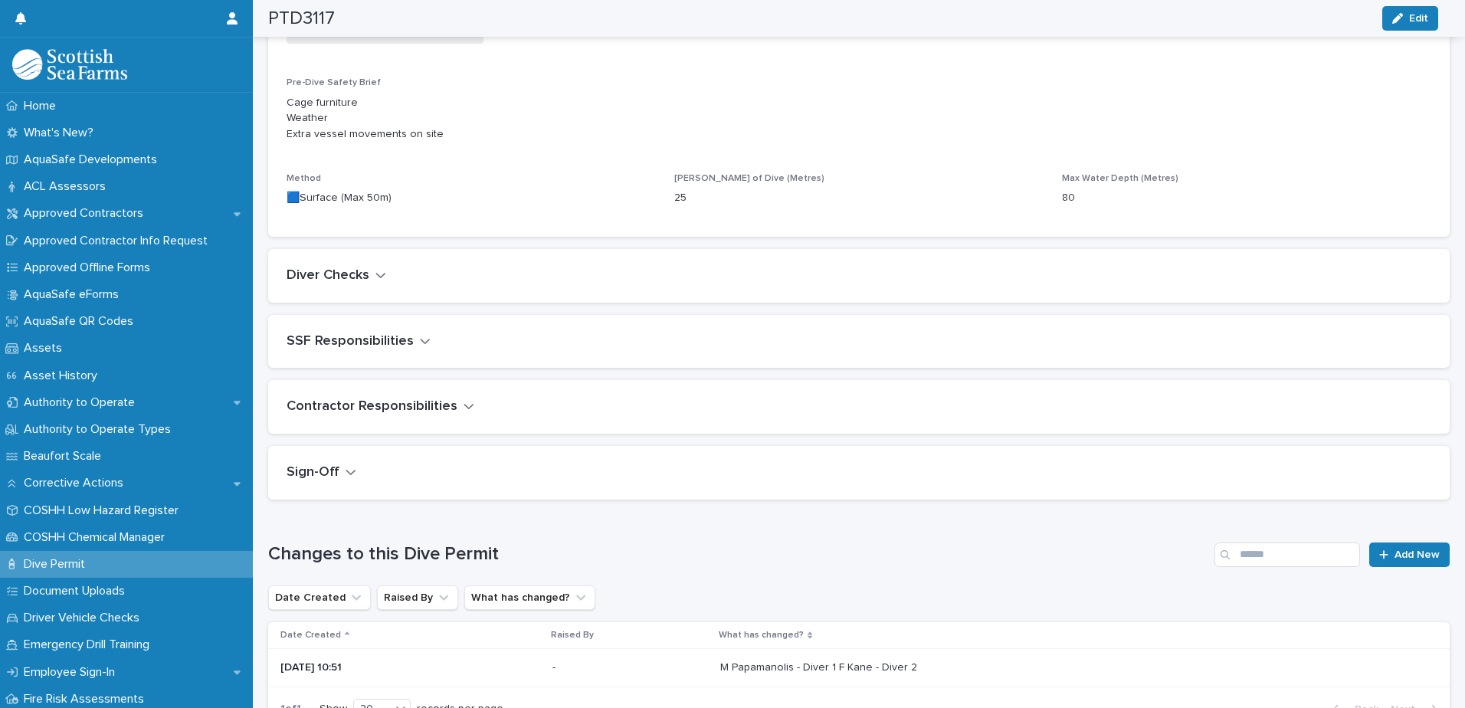
click at [383, 277] on icon "button" at bounding box center [380, 275] width 11 height 14
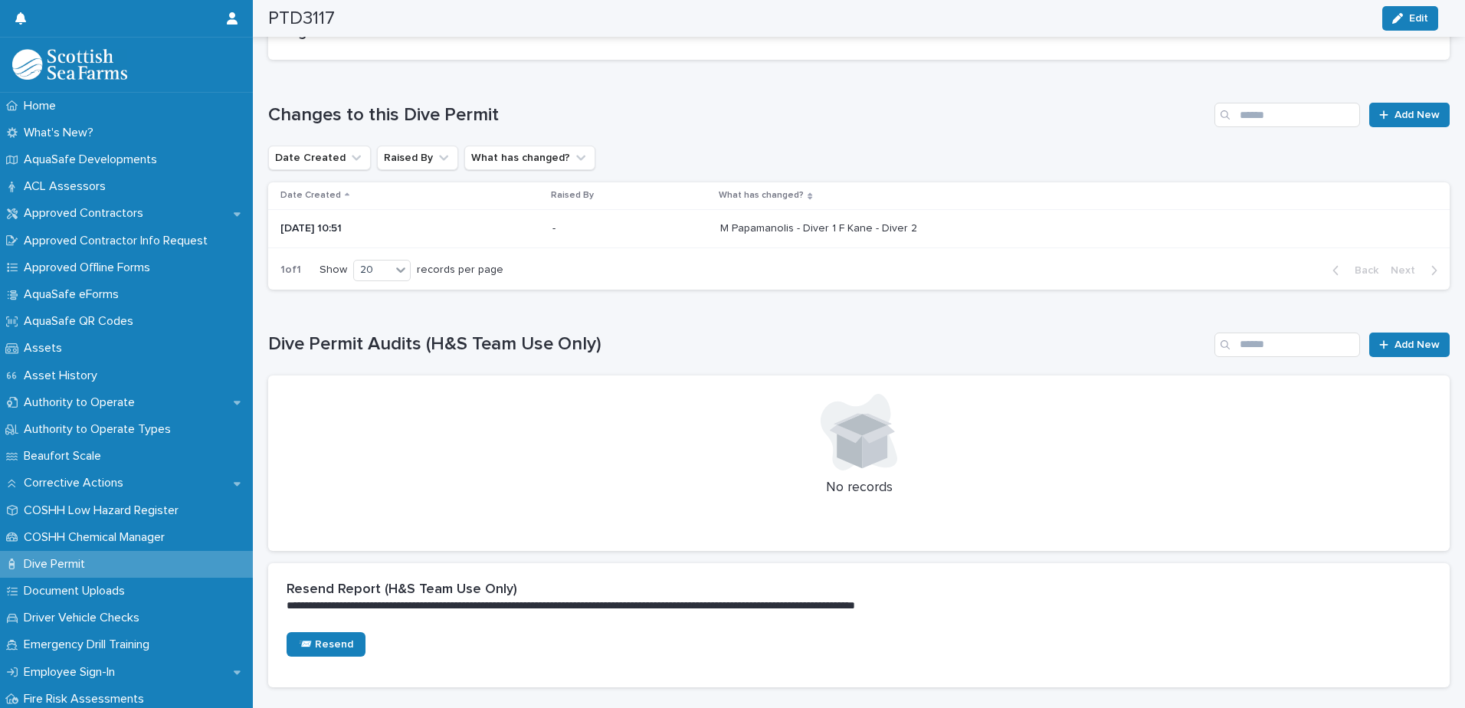
scroll to position [1767, 0]
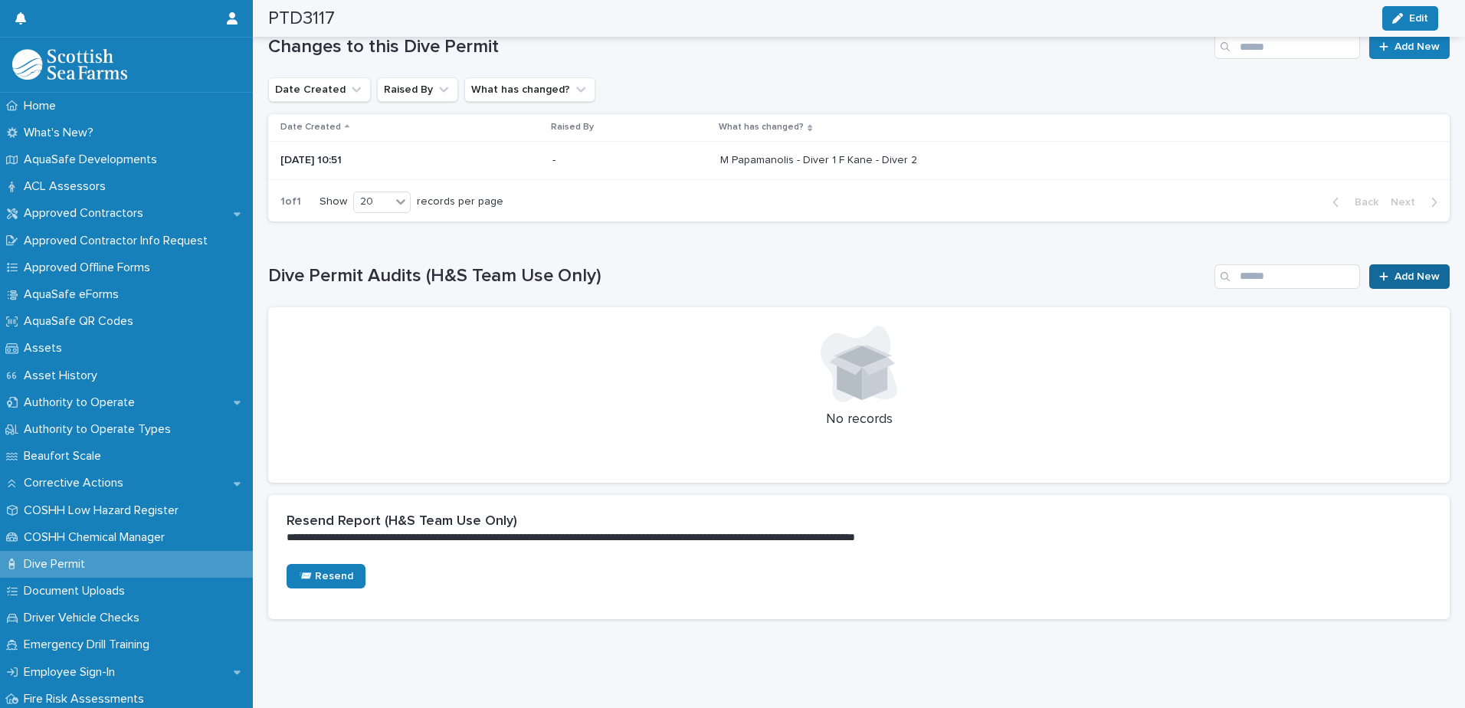
click at [1395, 271] on span "Add New" at bounding box center [1417, 276] width 45 height 11
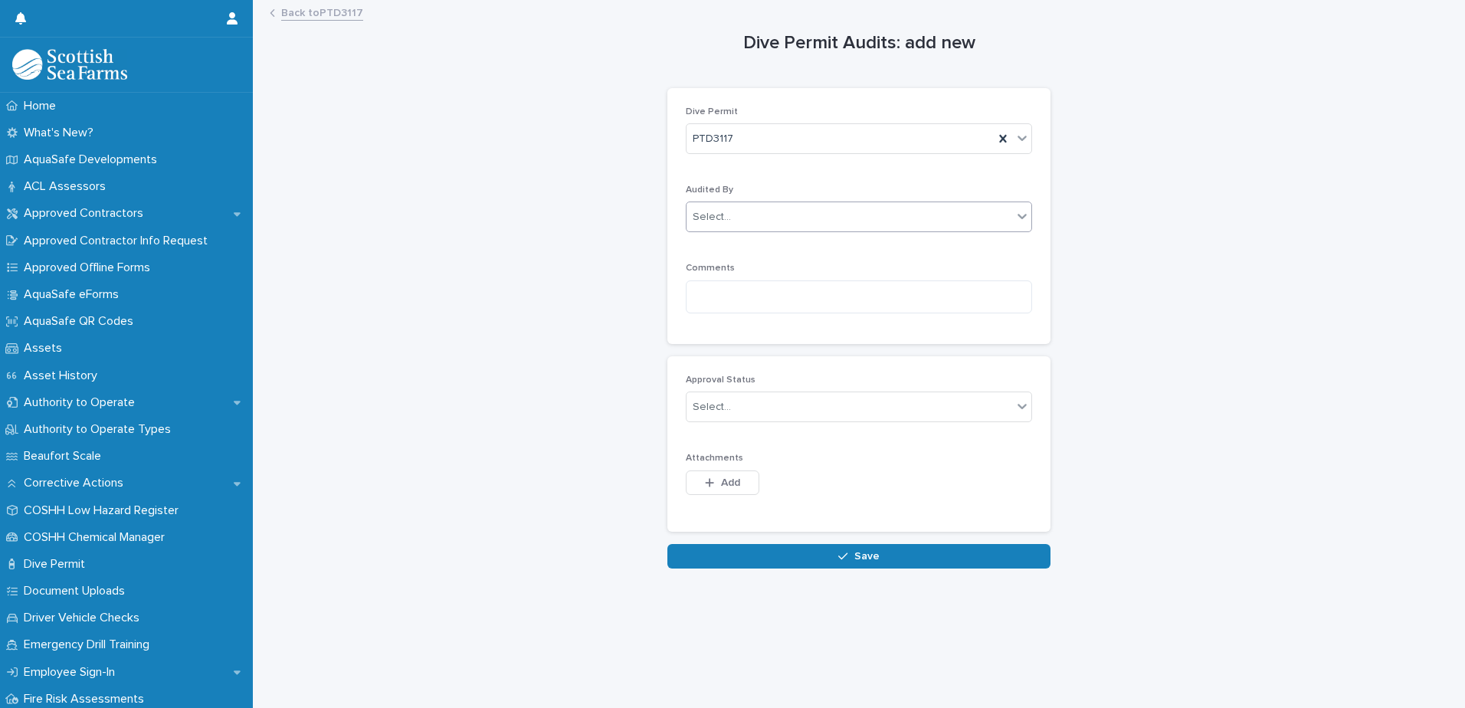
click at [753, 215] on div "Select..." at bounding box center [850, 217] width 326 height 25
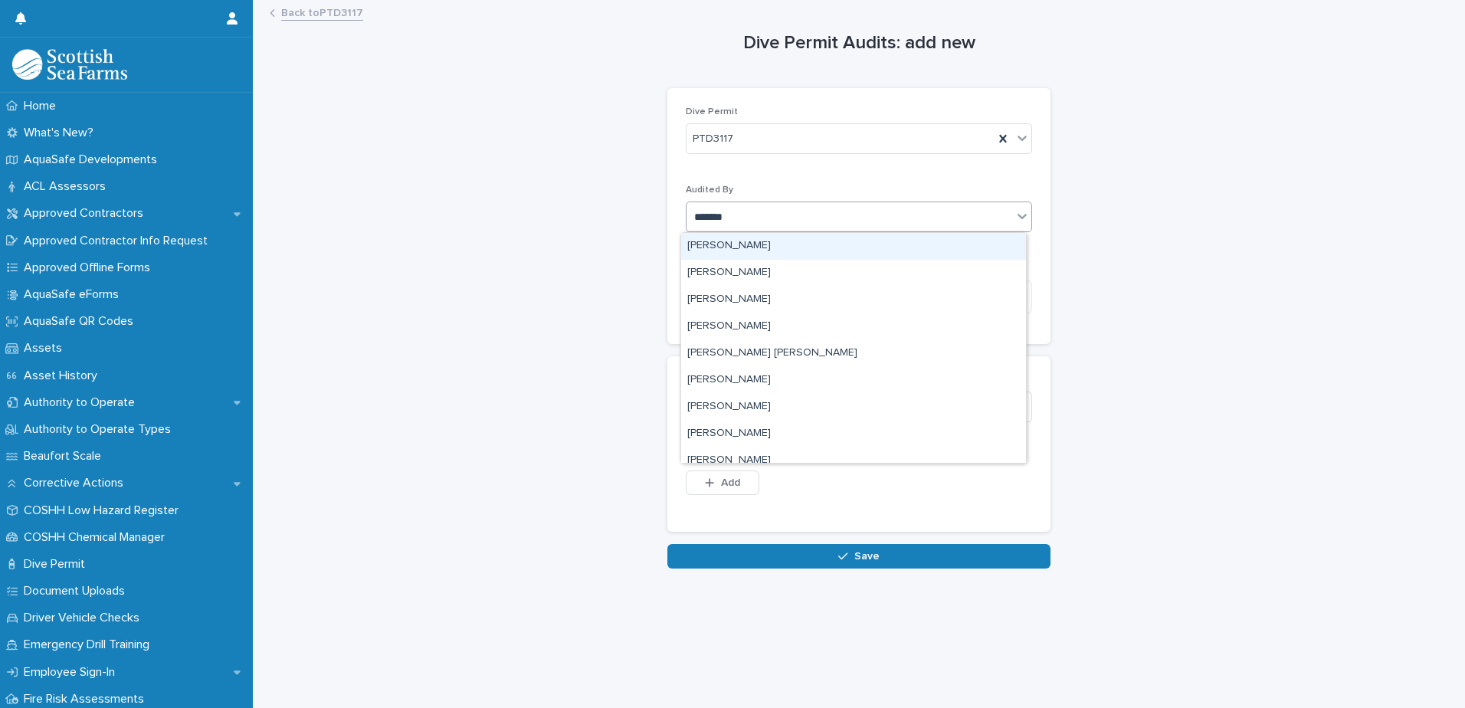
type input "********"
click at [785, 238] on div "[PERSON_NAME]" at bounding box center [853, 246] width 345 height 27
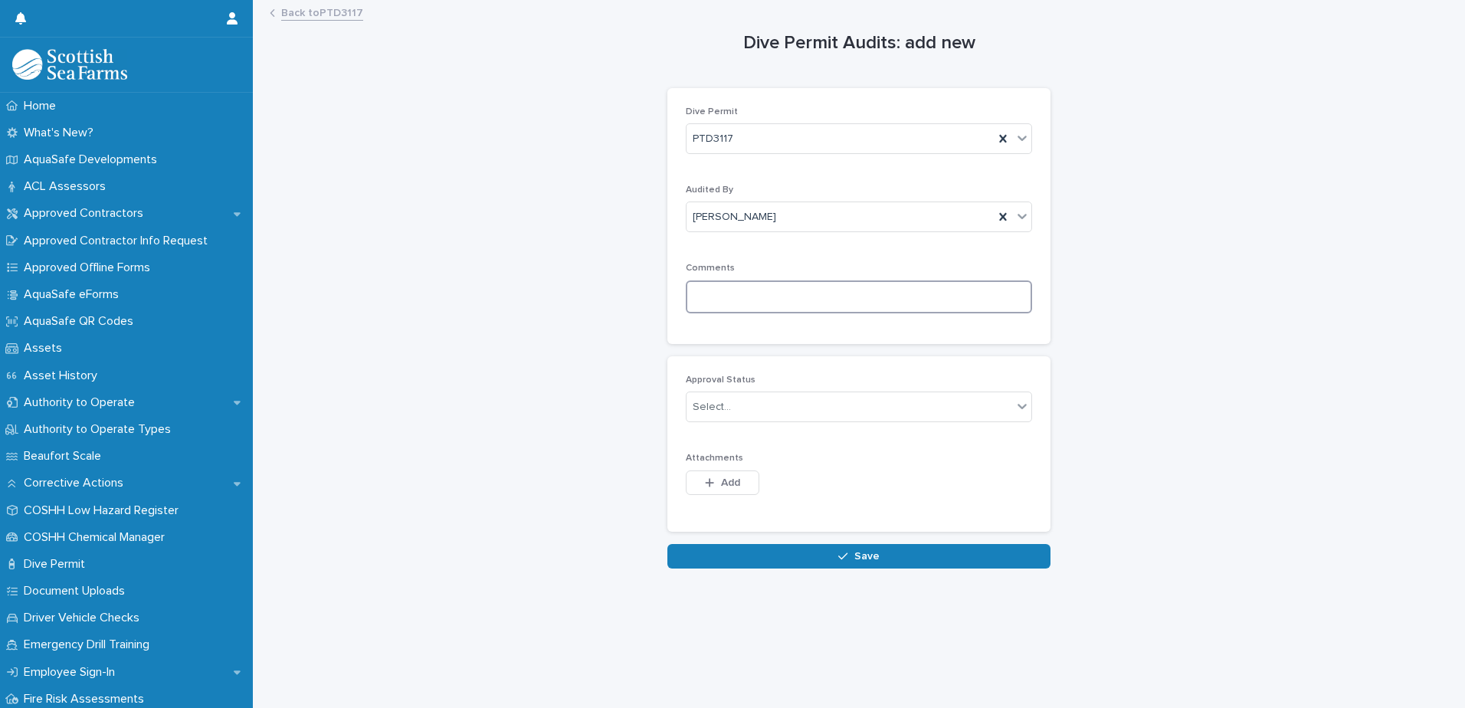
click at [730, 301] on textarea at bounding box center [859, 296] width 346 height 33
paste textarea "**********"
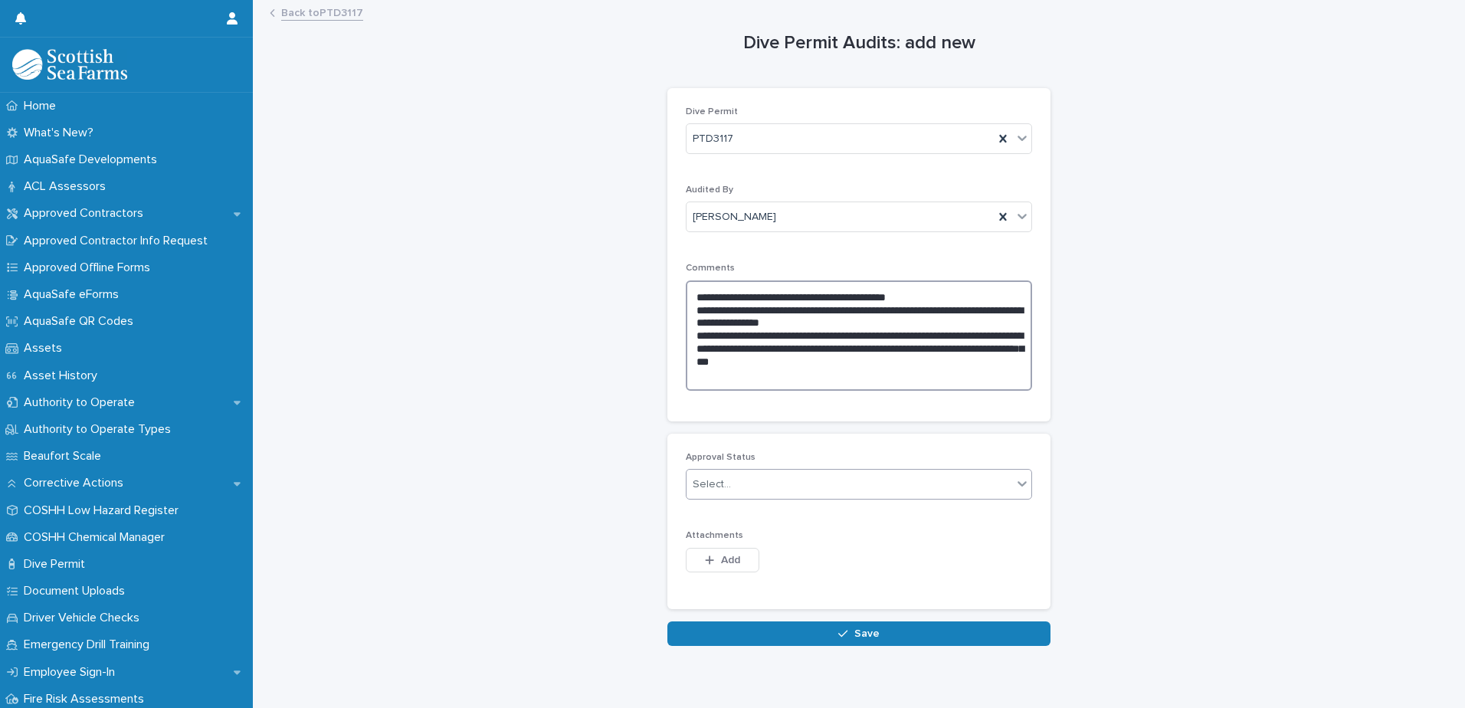
type textarea "**********"
click at [723, 480] on div "Select..." at bounding box center [712, 485] width 38 height 16
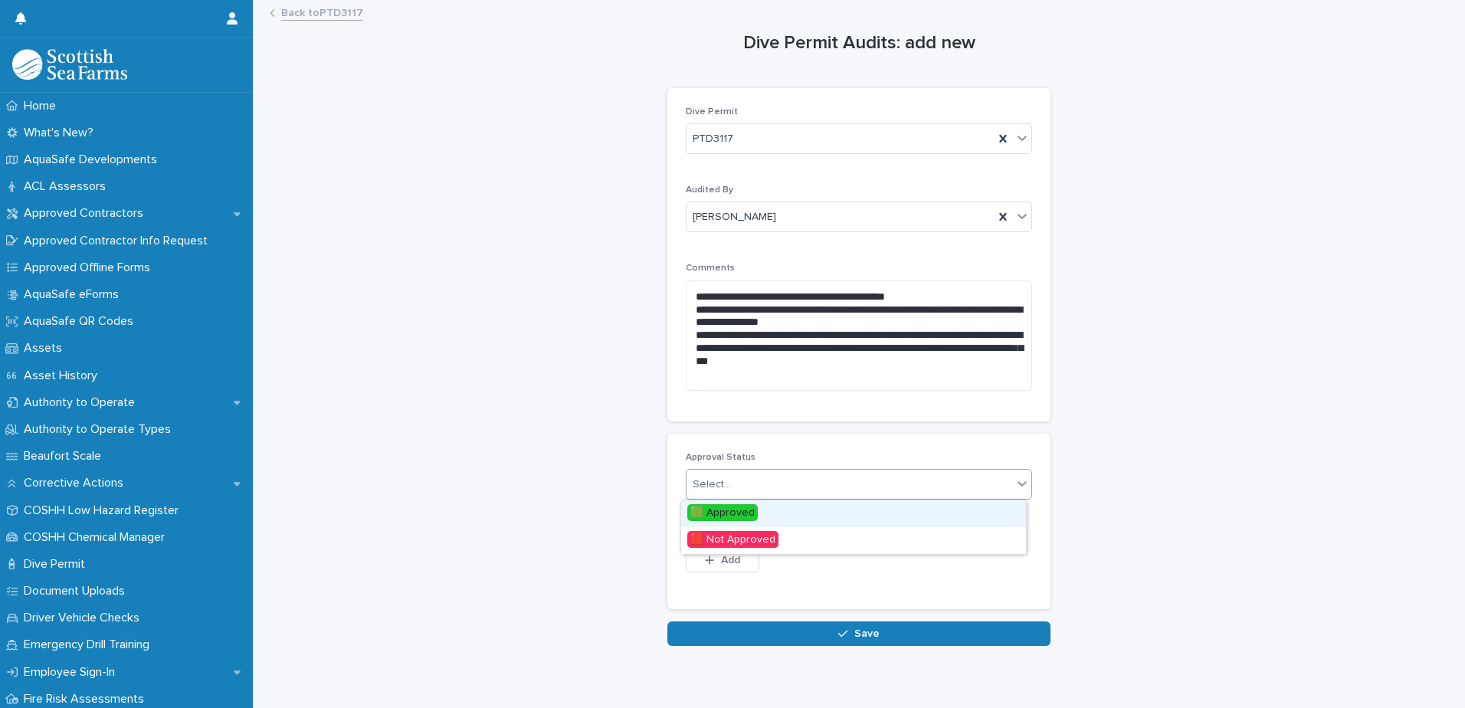
click at [723, 515] on span "🟩 Approved" at bounding box center [722, 512] width 70 height 17
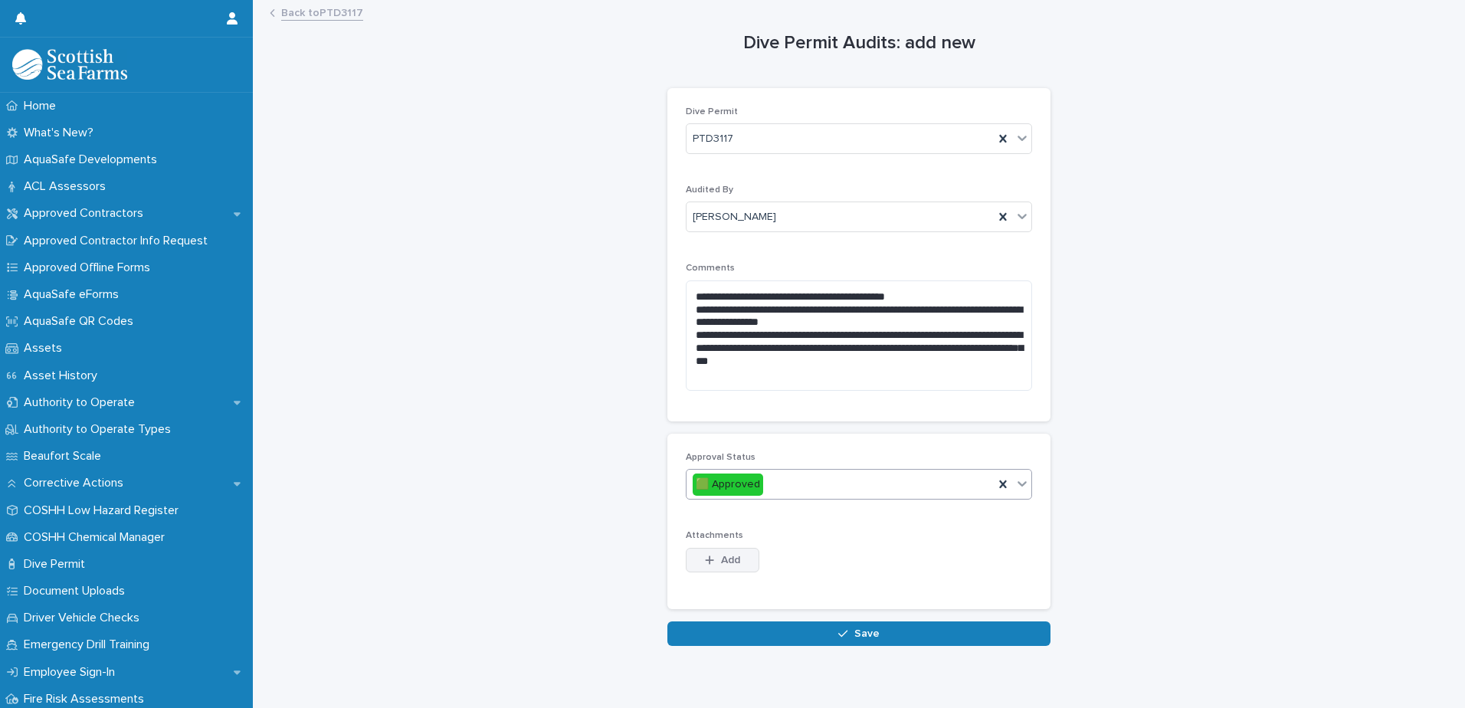
click at [726, 567] on button "Add" at bounding box center [723, 560] width 74 height 25
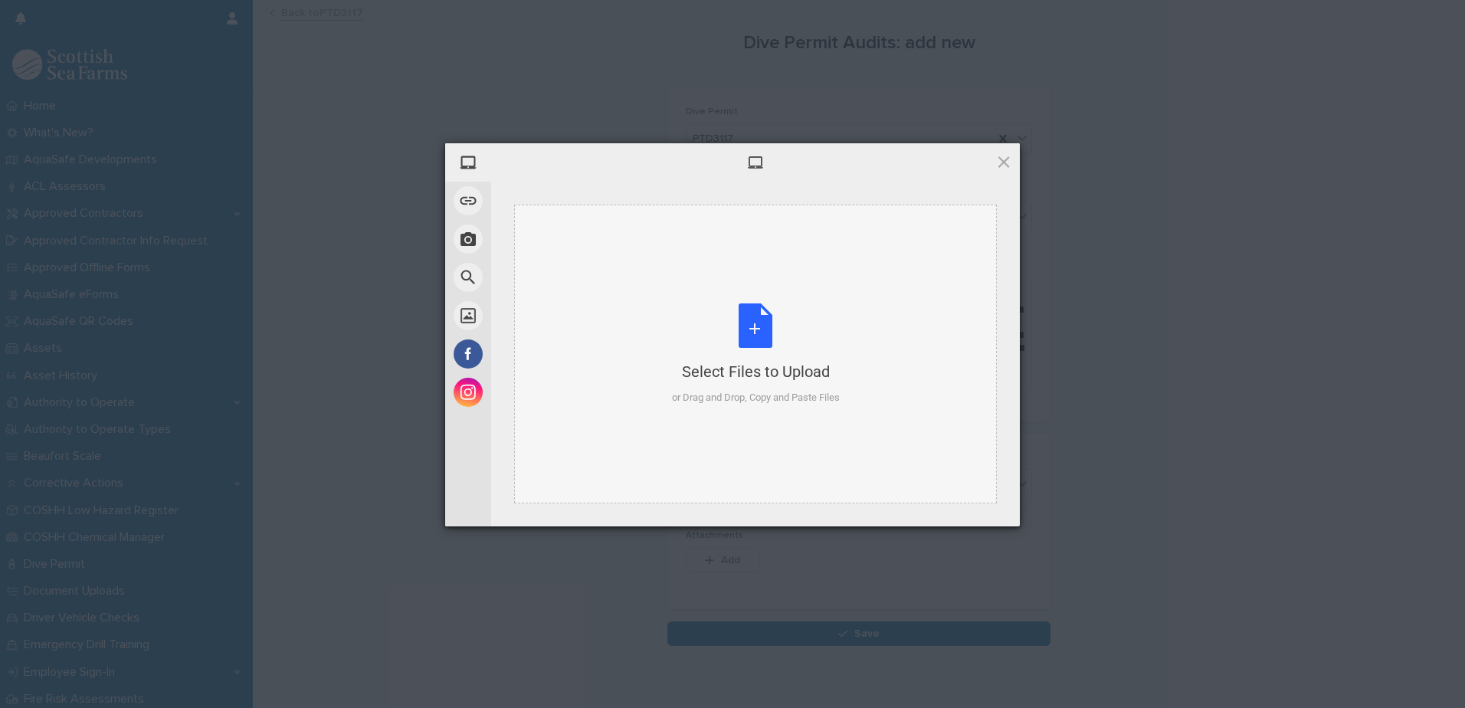
click at [750, 349] on div "Select Files to Upload or Drag and Drop, Copy and Paste Files" at bounding box center [756, 354] width 168 height 102
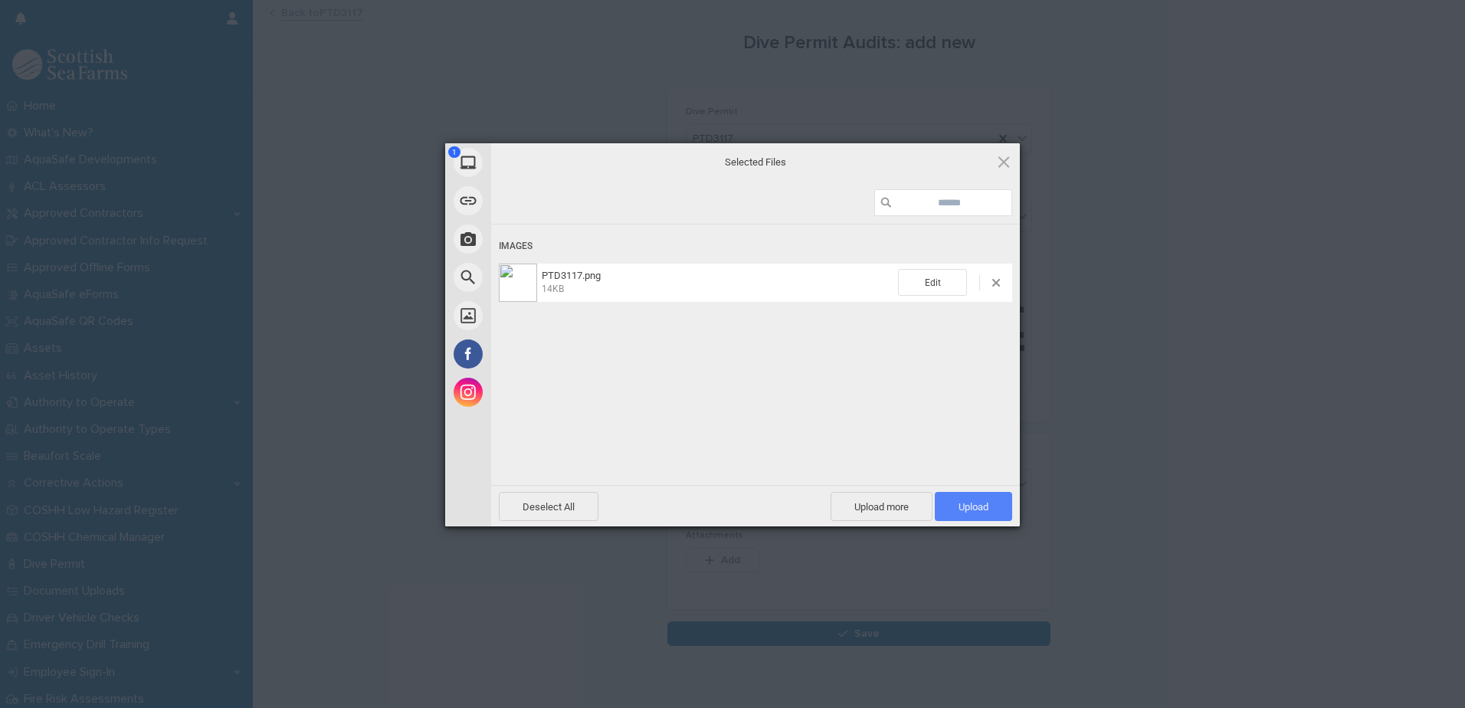
click at [967, 509] on span "Upload 1" at bounding box center [974, 506] width 30 height 11
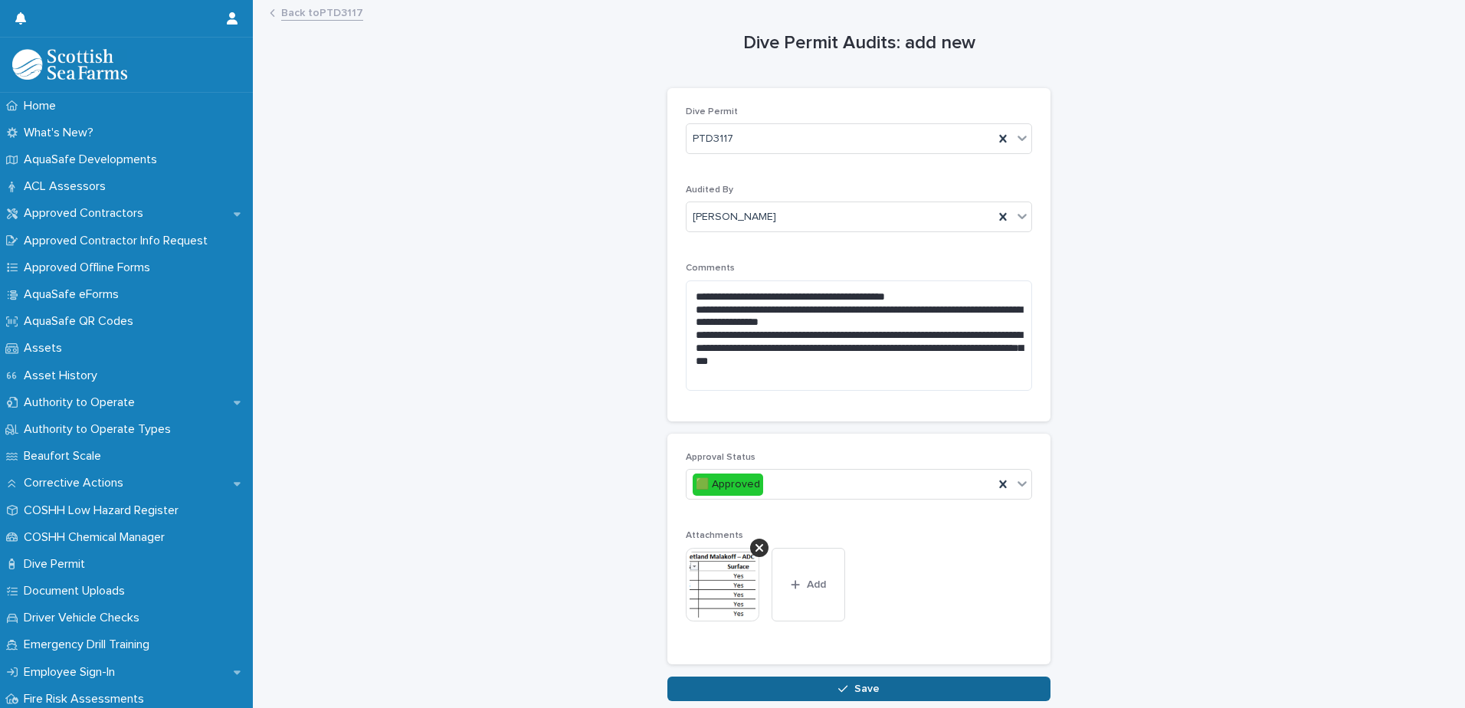
click at [857, 689] on span "Save" at bounding box center [866, 689] width 25 height 11
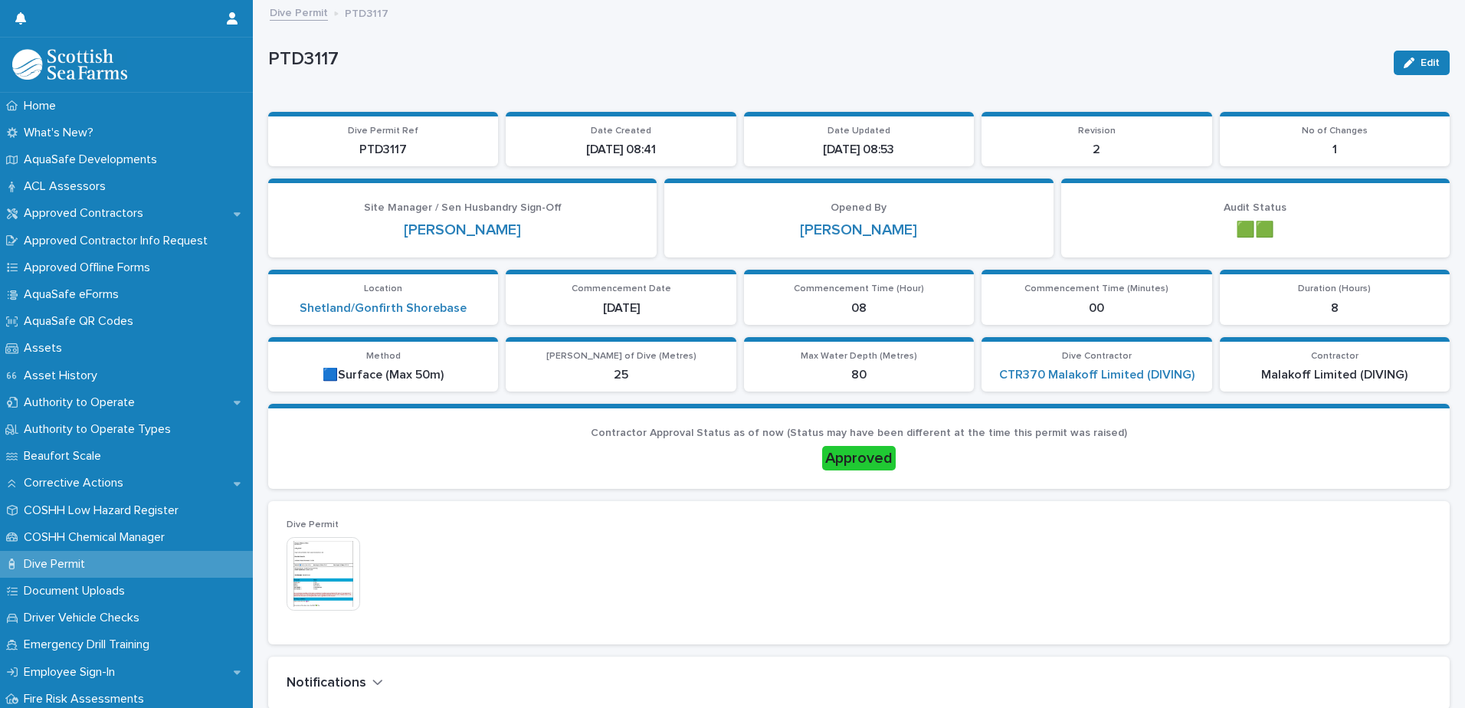
click at [313, 12] on link "Dive Permit" at bounding box center [299, 12] width 58 height 18
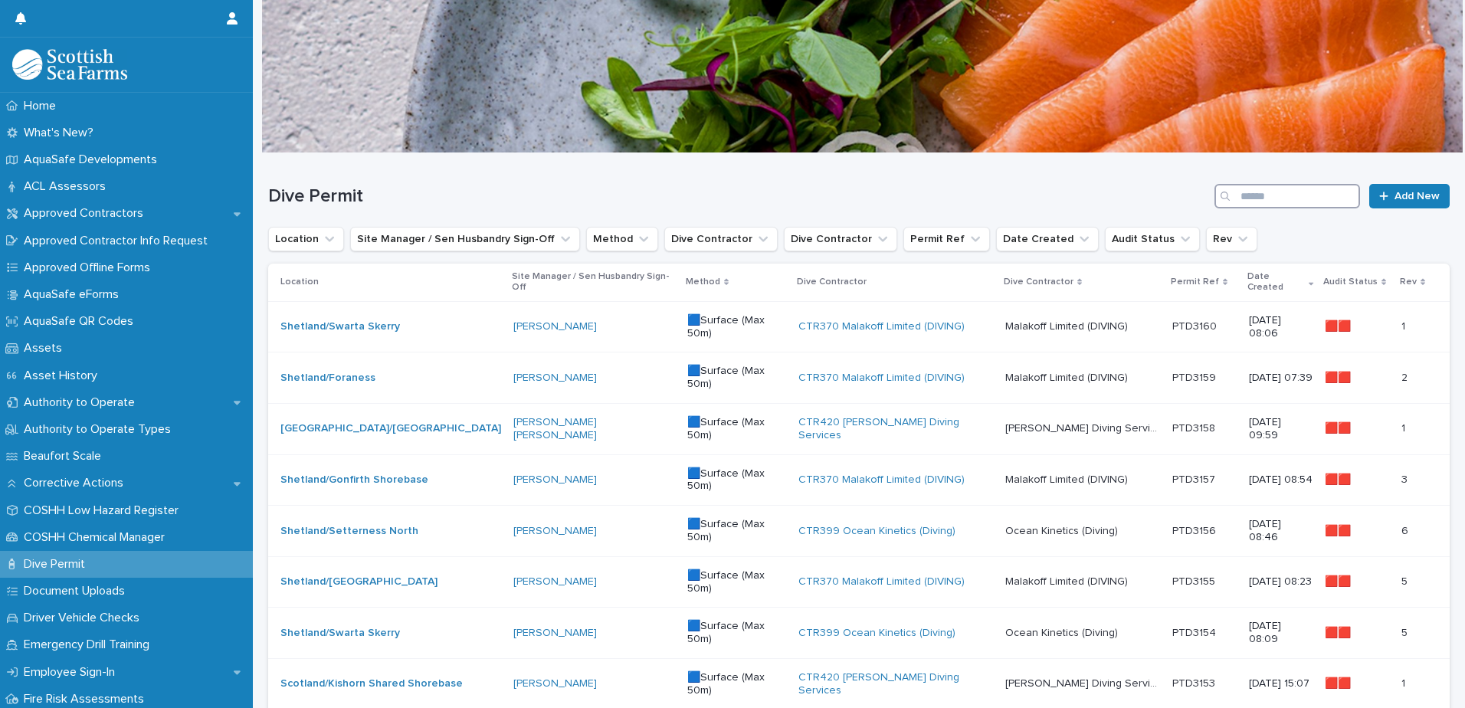
click at [1304, 196] on input "Search" at bounding box center [1288, 196] width 146 height 25
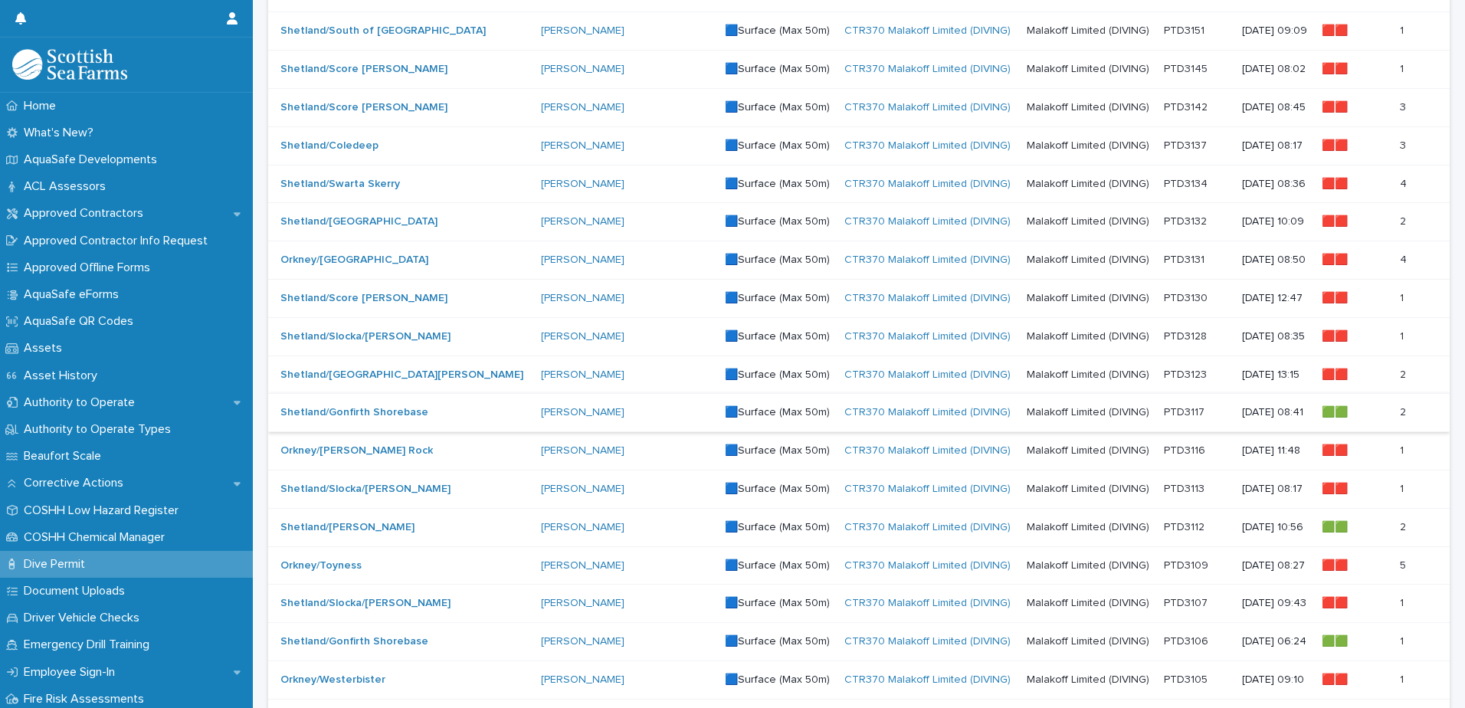
scroll to position [460, 0]
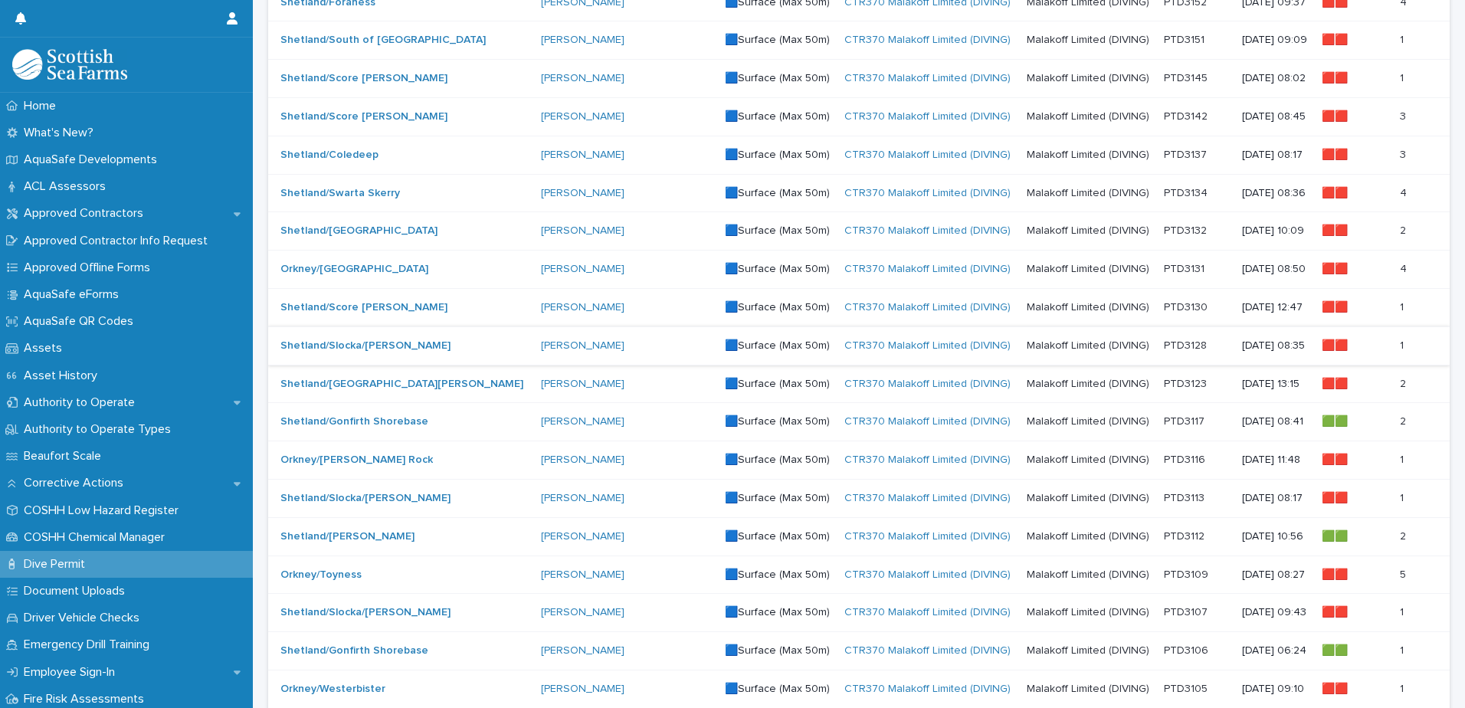
type input "*****"
click at [1172, 344] on p at bounding box center [1197, 345] width 66 height 13
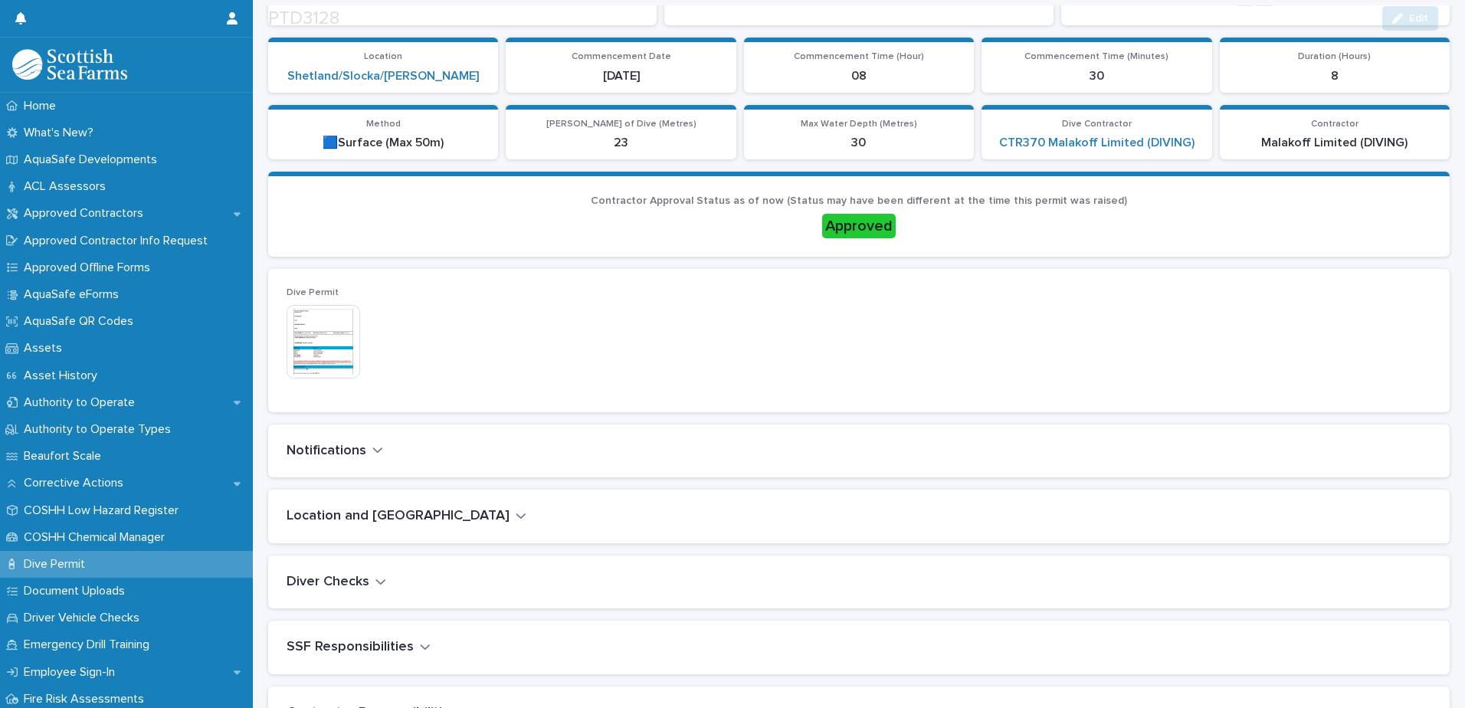
scroll to position [307, 0]
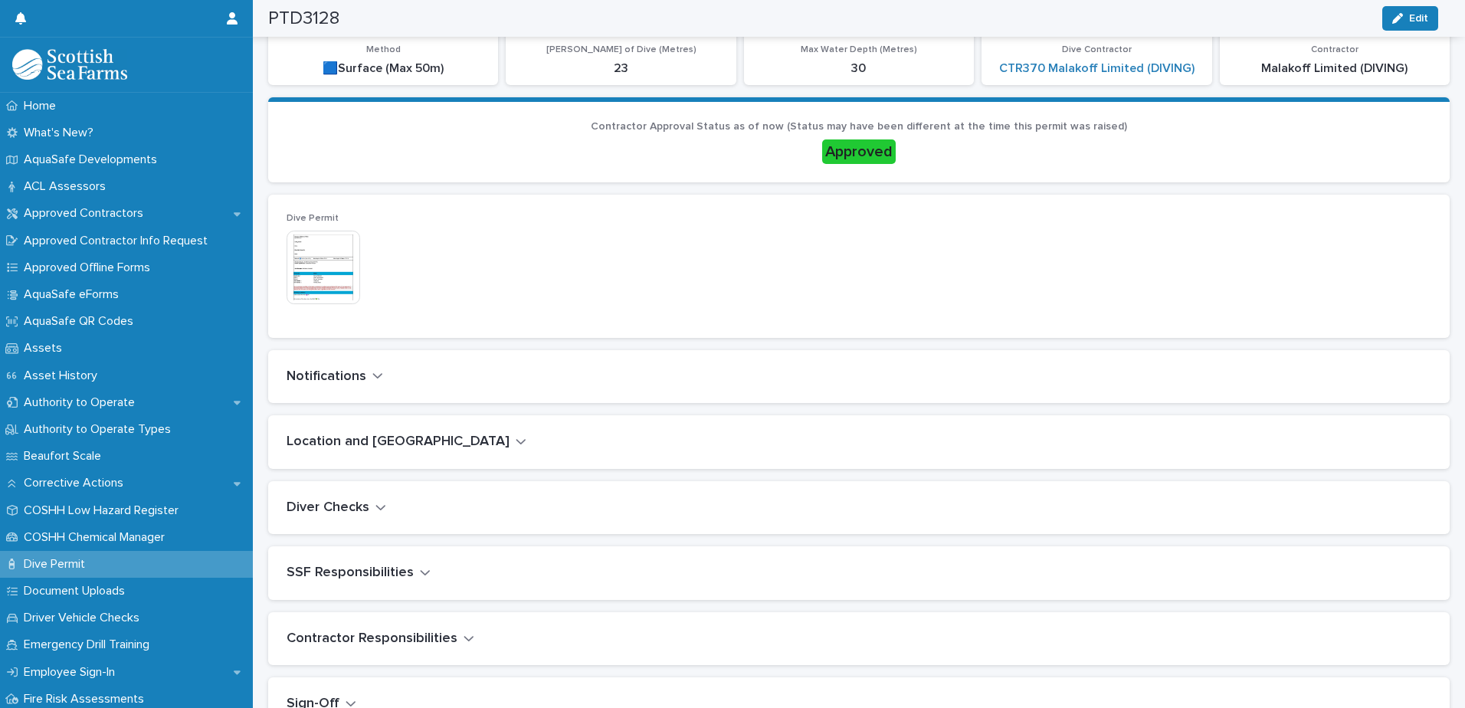
click at [378, 375] on icon "button" at bounding box center [377, 376] width 11 height 14
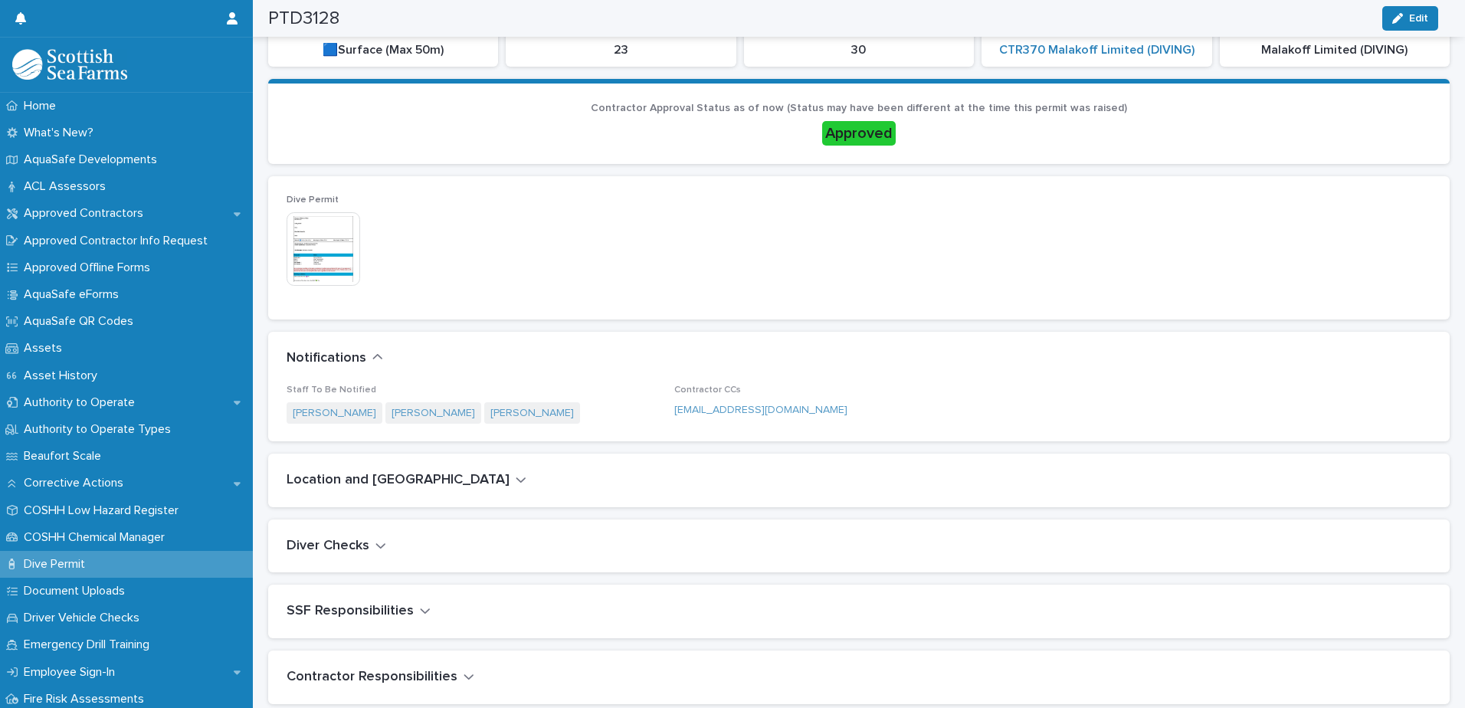
scroll to position [343, 0]
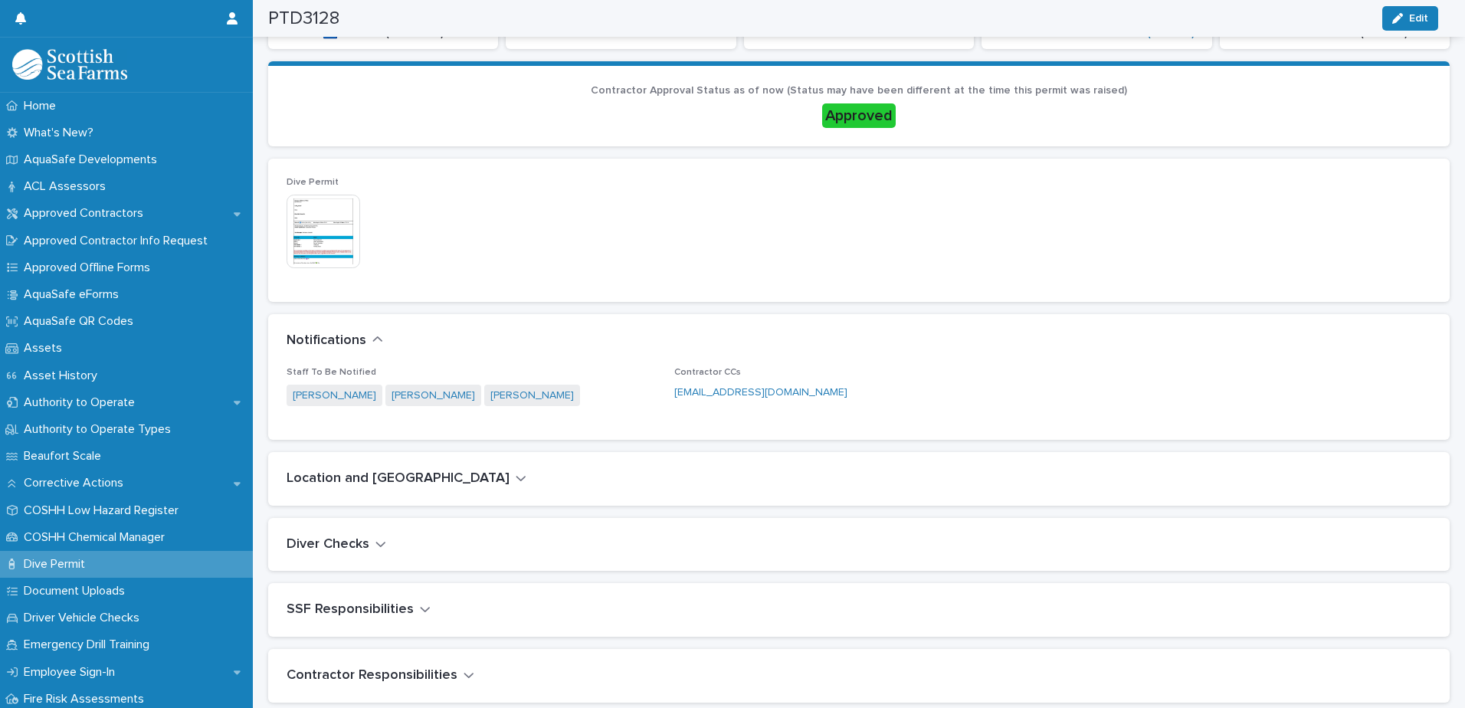
click at [516, 476] on icon "button" at bounding box center [521, 478] width 11 height 14
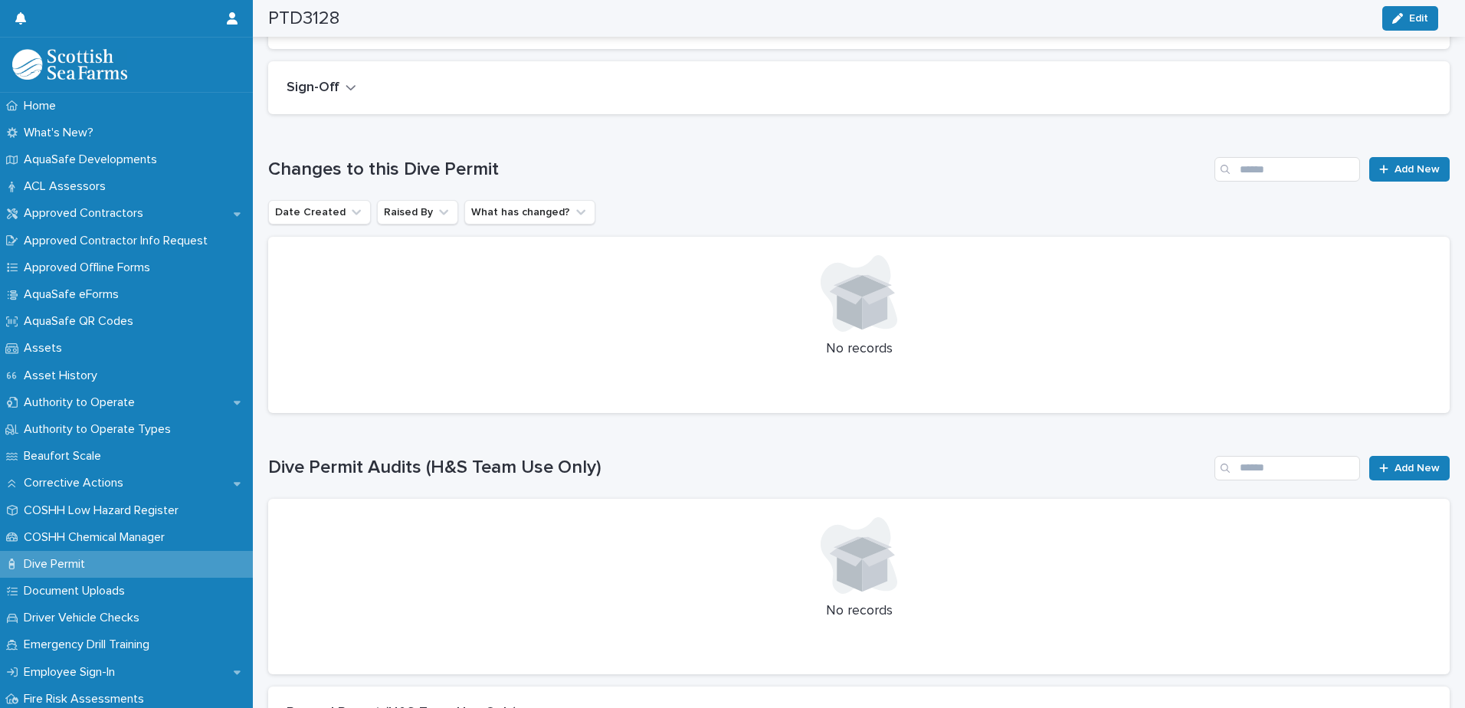
scroll to position [1426, 0]
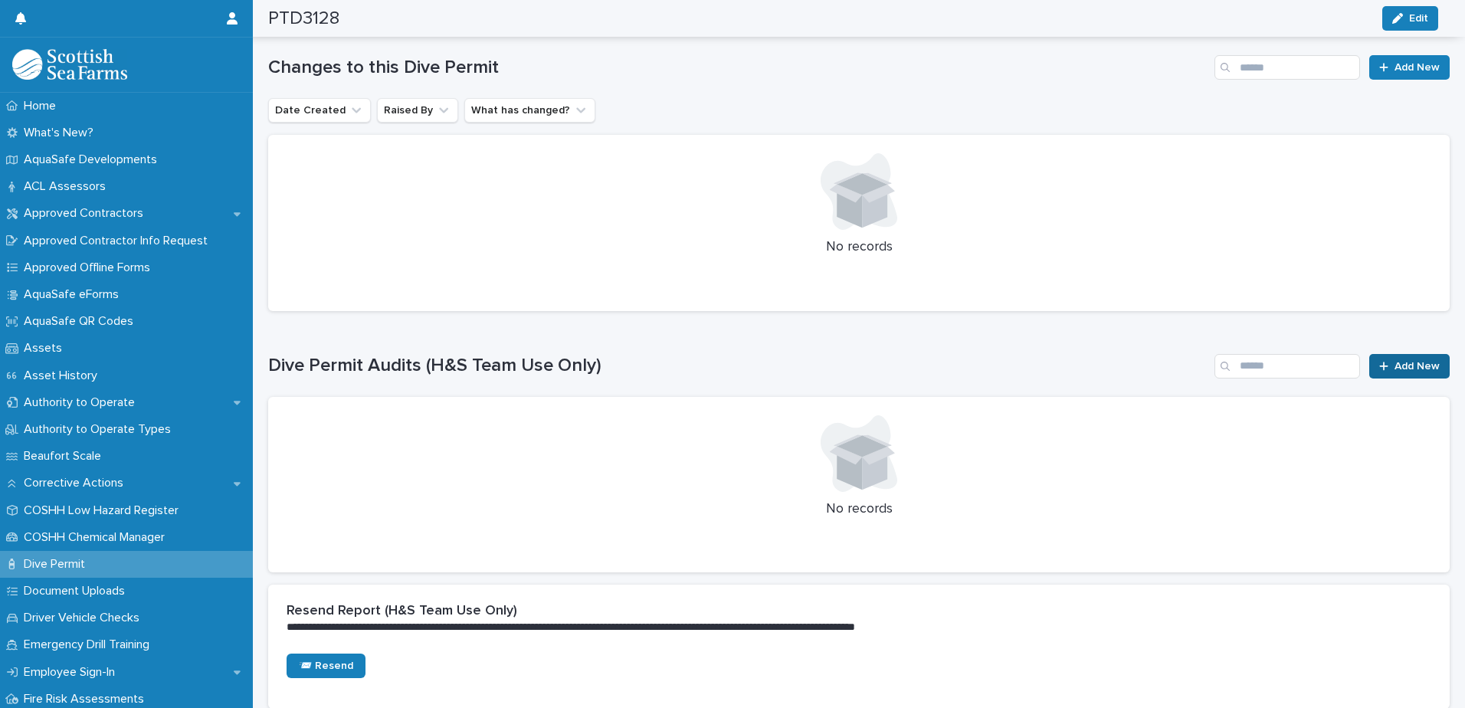
click at [1418, 366] on span "Add New" at bounding box center [1417, 366] width 45 height 11
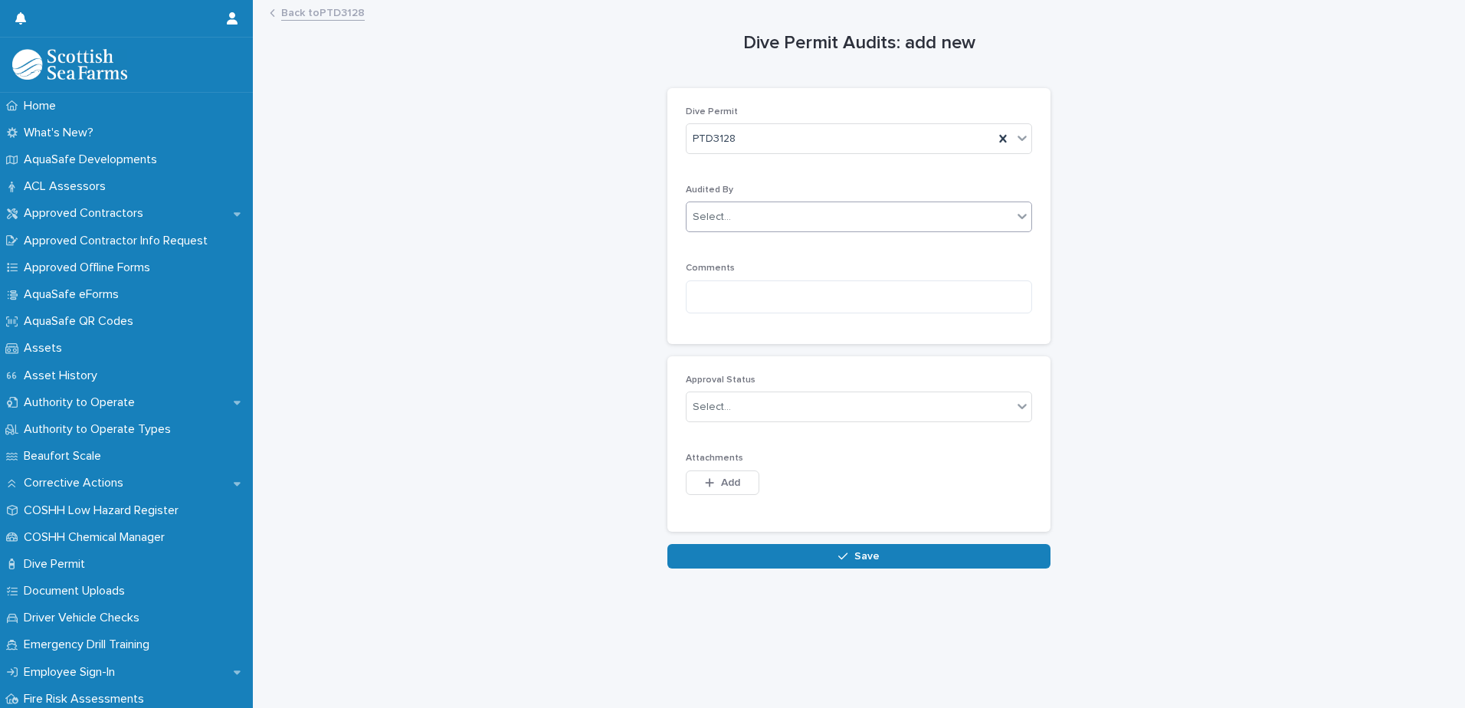
click at [744, 219] on div "Select..." at bounding box center [850, 217] width 326 height 25
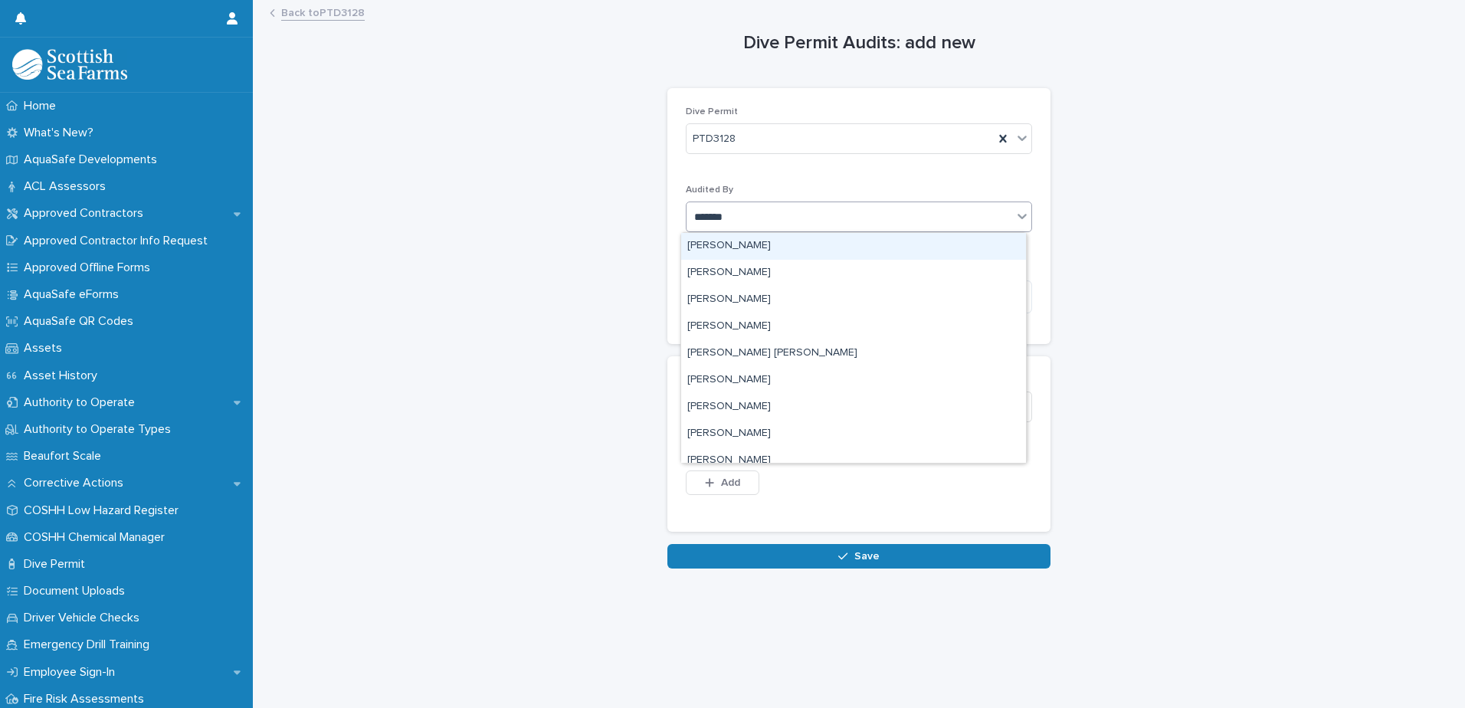
type input "********"
click at [743, 248] on div "[PERSON_NAME]" at bounding box center [853, 246] width 345 height 27
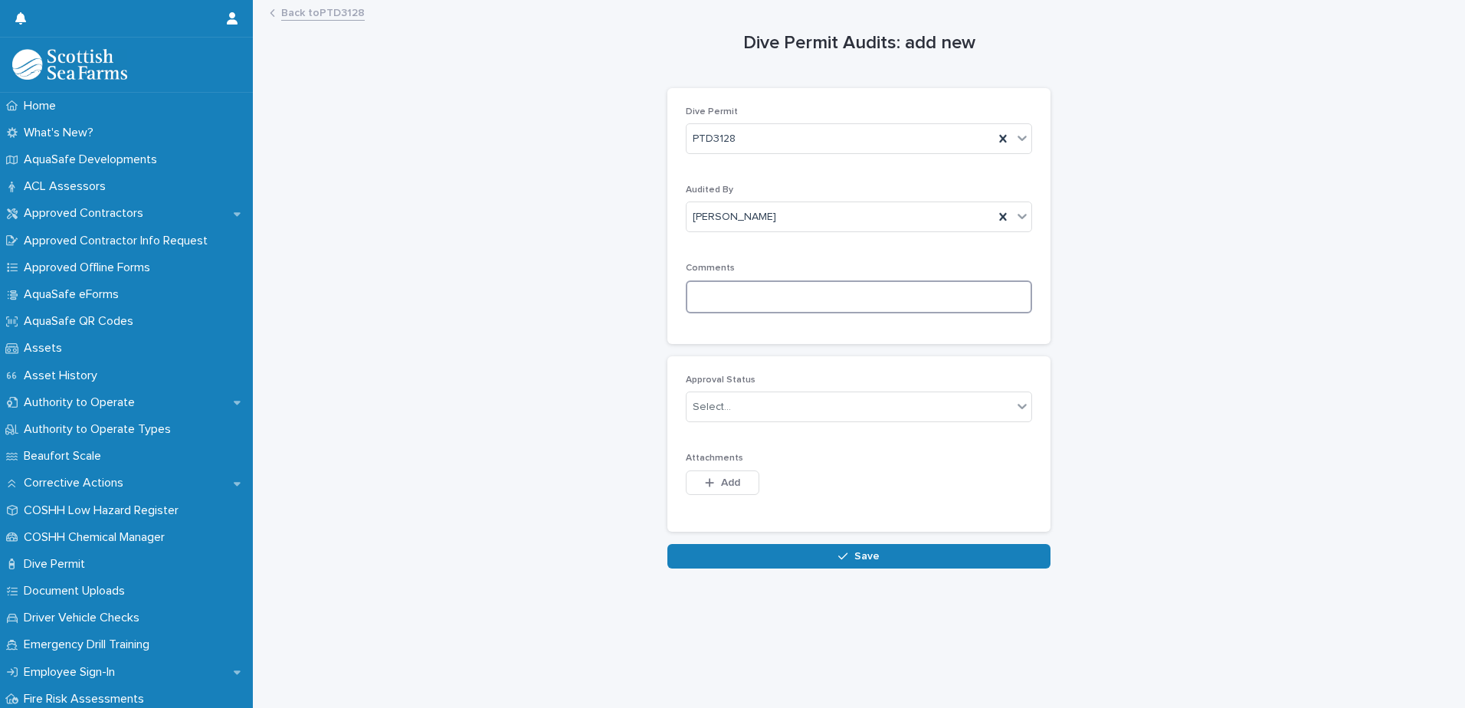
click at [722, 299] on textarea at bounding box center [859, 296] width 346 height 33
paste textarea "**********"
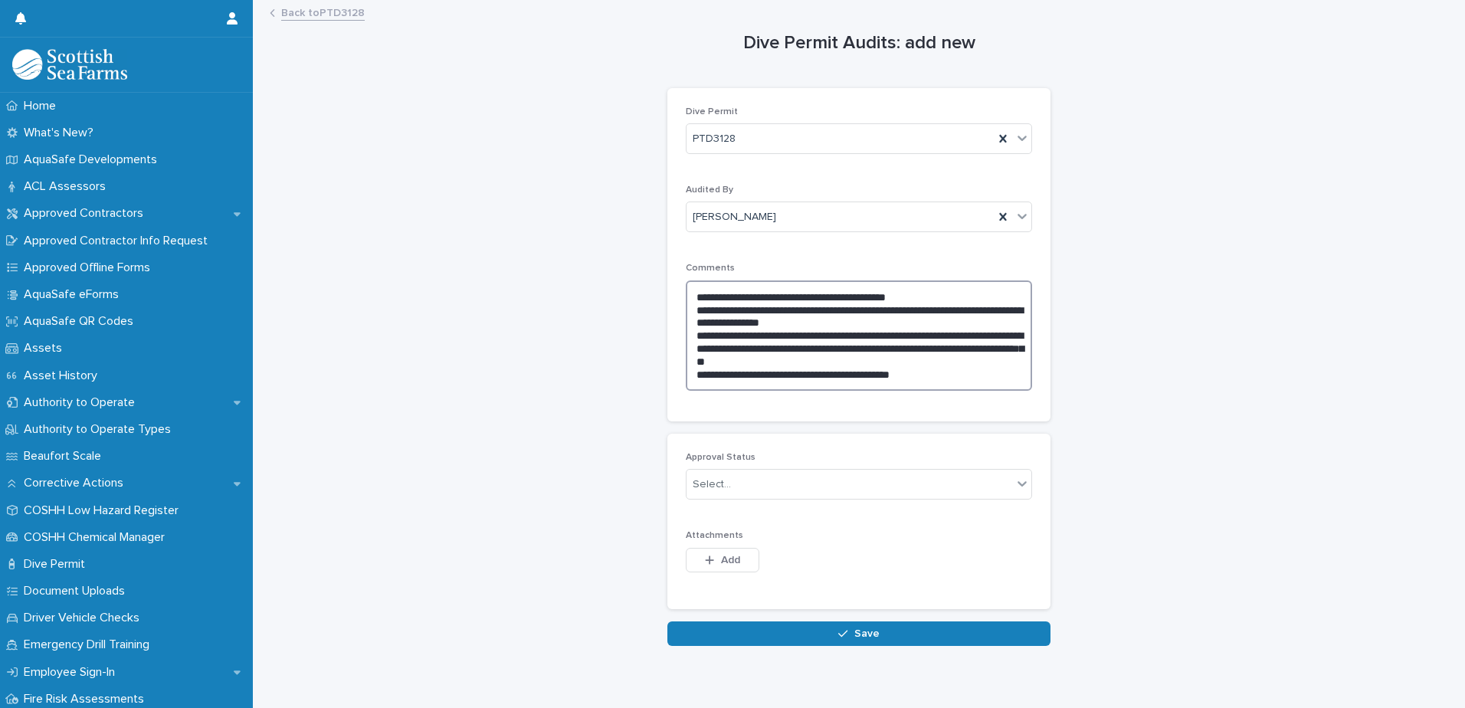
click at [907, 362] on textarea "**********" at bounding box center [859, 335] width 346 height 110
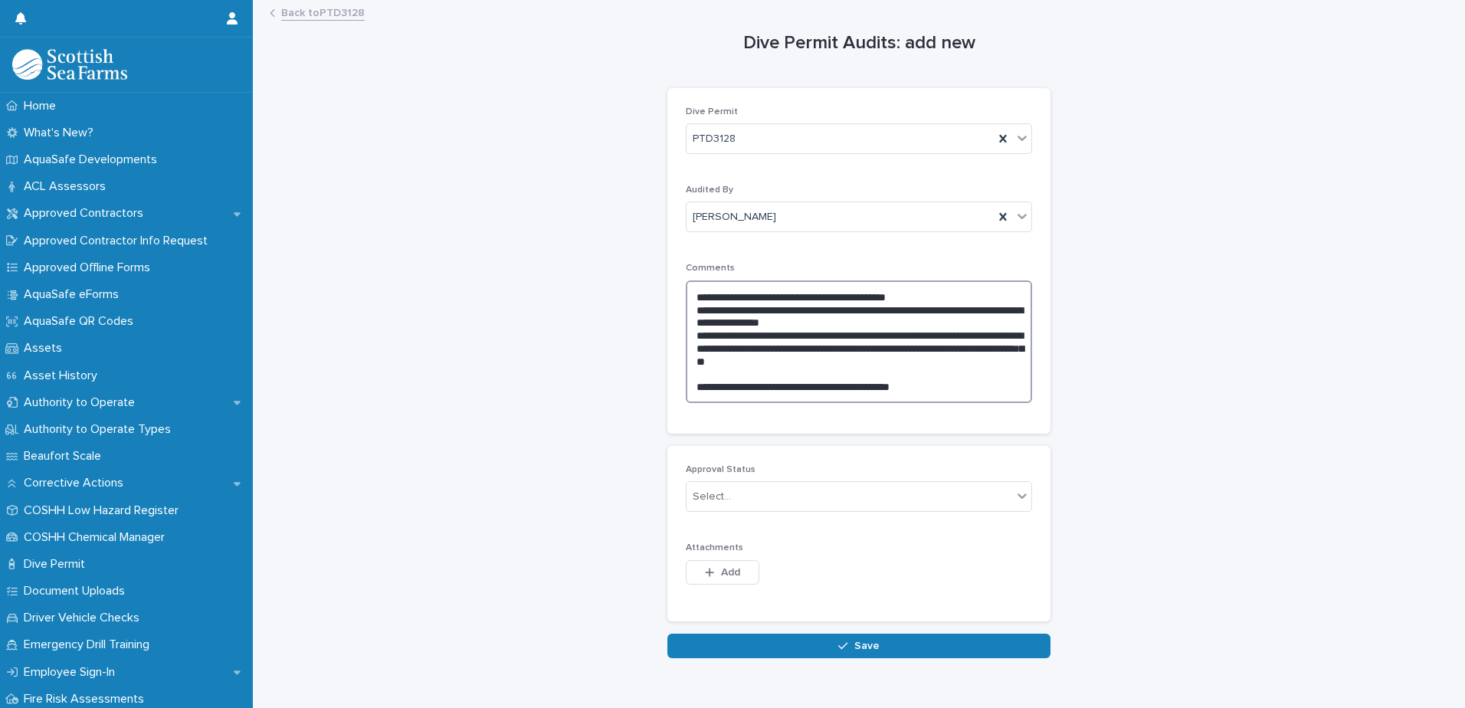
scroll to position [38, 0]
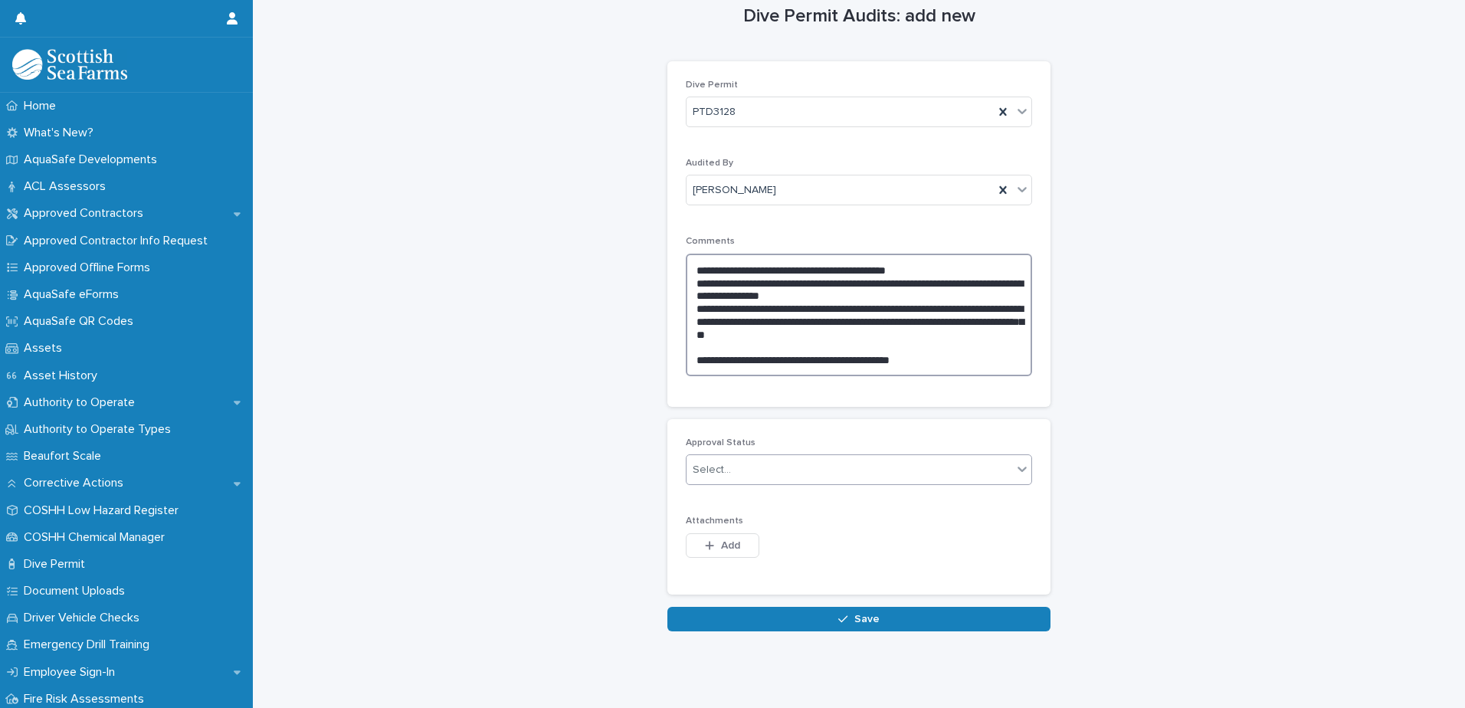
type textarea "**********"
click at [749, 457] on div "Select..." at bounding box center [850, 469] width 326 height 25
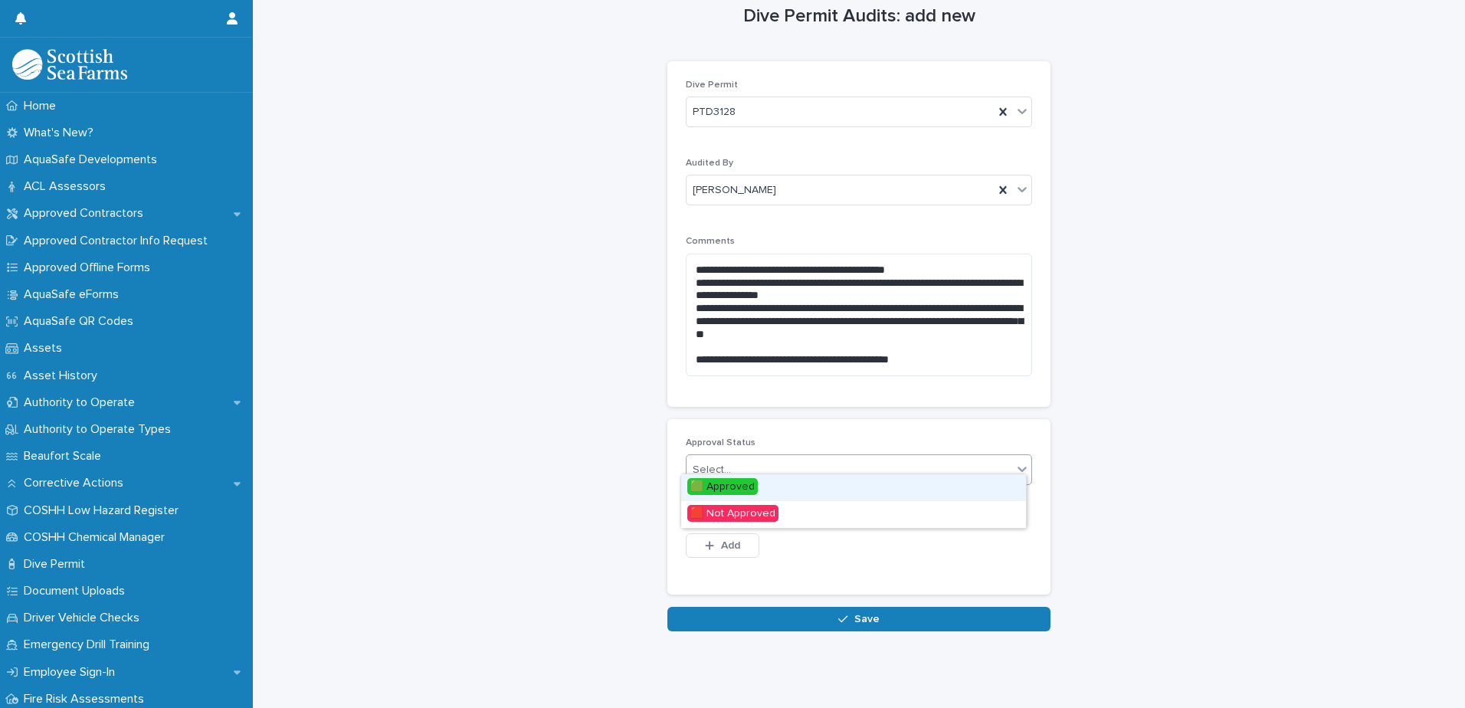
click at [739, 488] on span "🟩 Approved" at bounding box center [722, 486] width 70 height 17
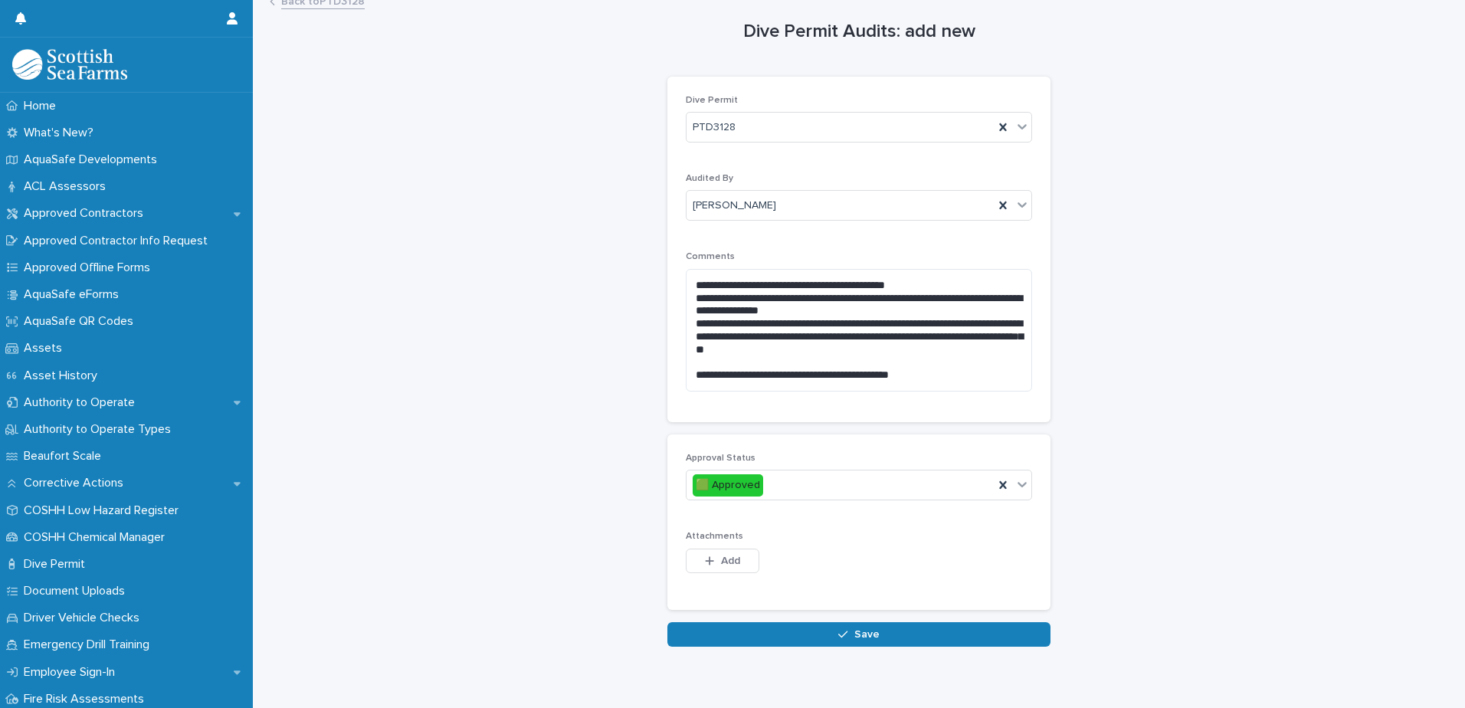
scroll to position [0, 0]
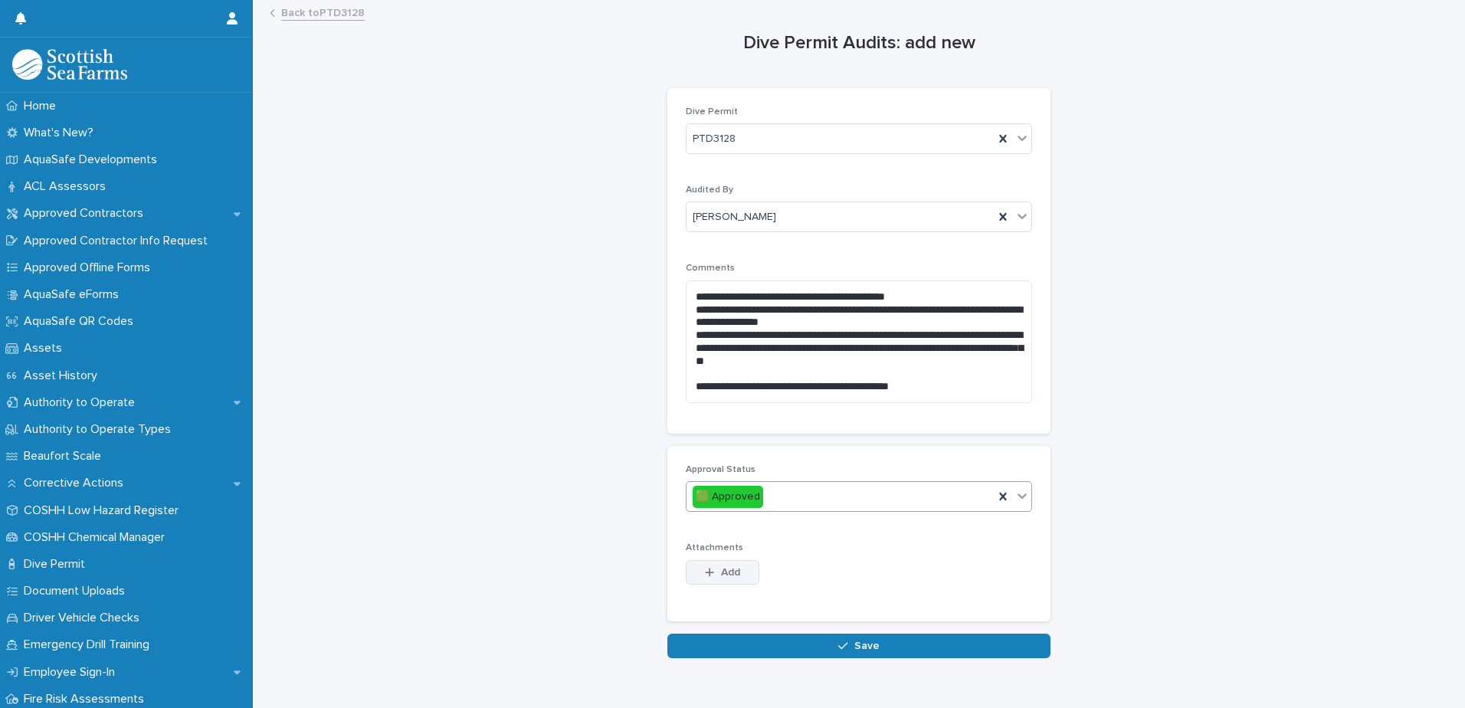
click at [726, 565] on button "Add" at bounding box center [723, 572] width 74 height 25
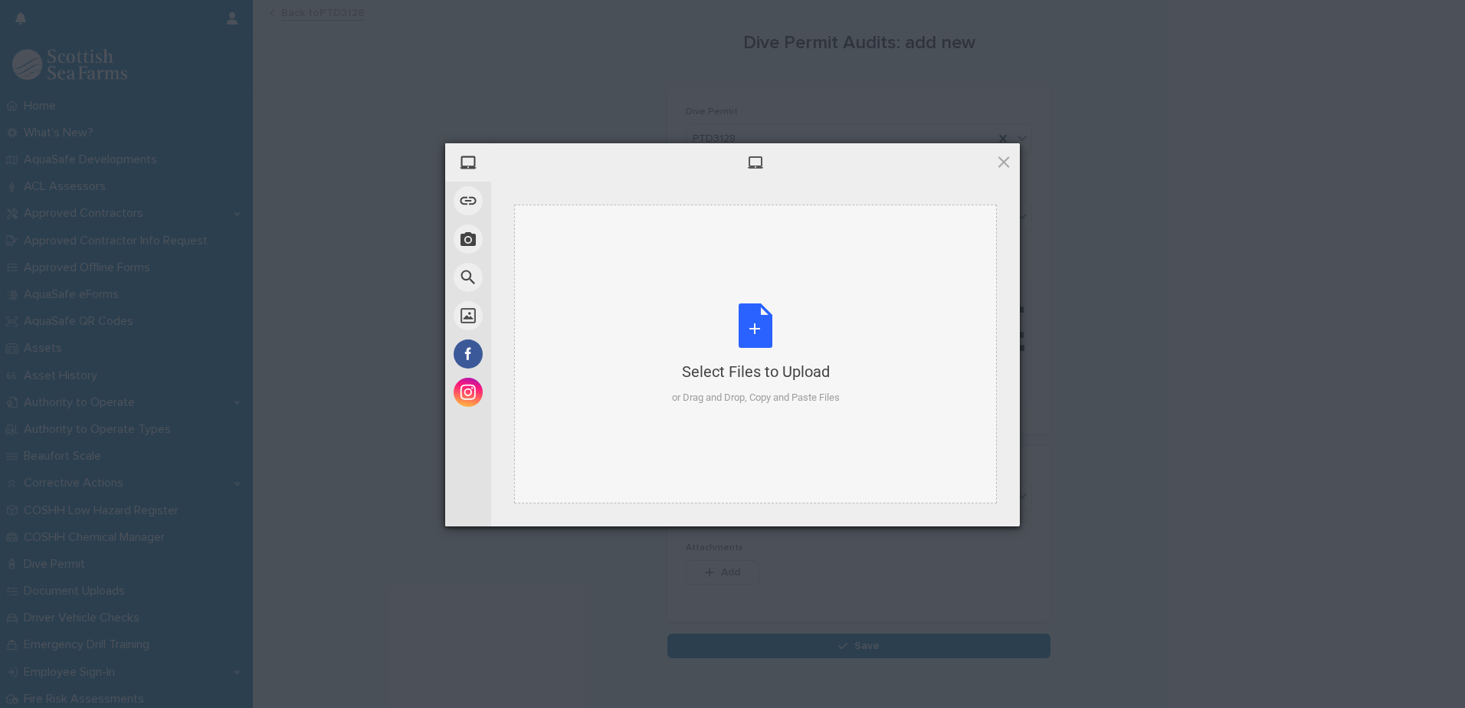
click at [768, 321] on div "Select Files to Upload or Drag and Drop, Copy and Paste Files" at bounding box center [756, 354] width 168 height 102
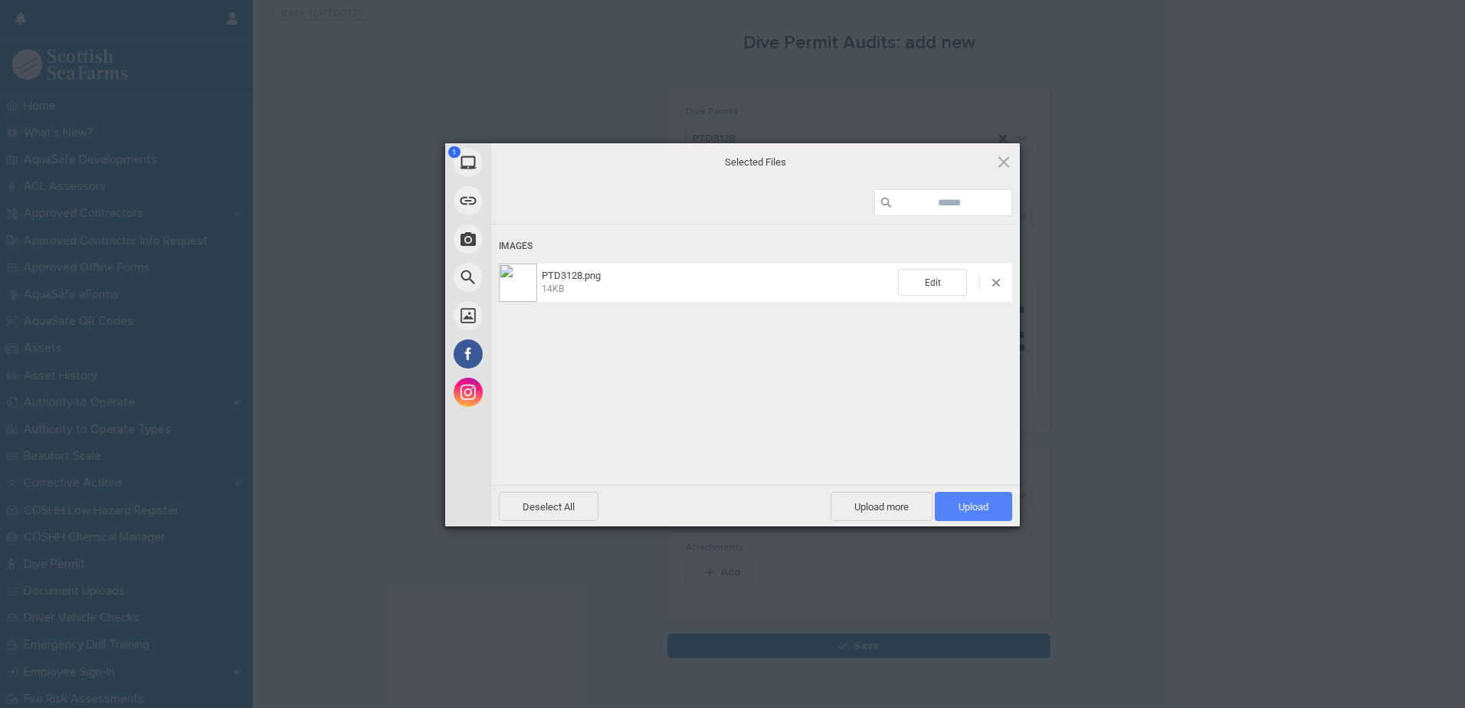
click at [964, 500] on span "Upload 1" at bounding box center [973, 506] width 77 height 29
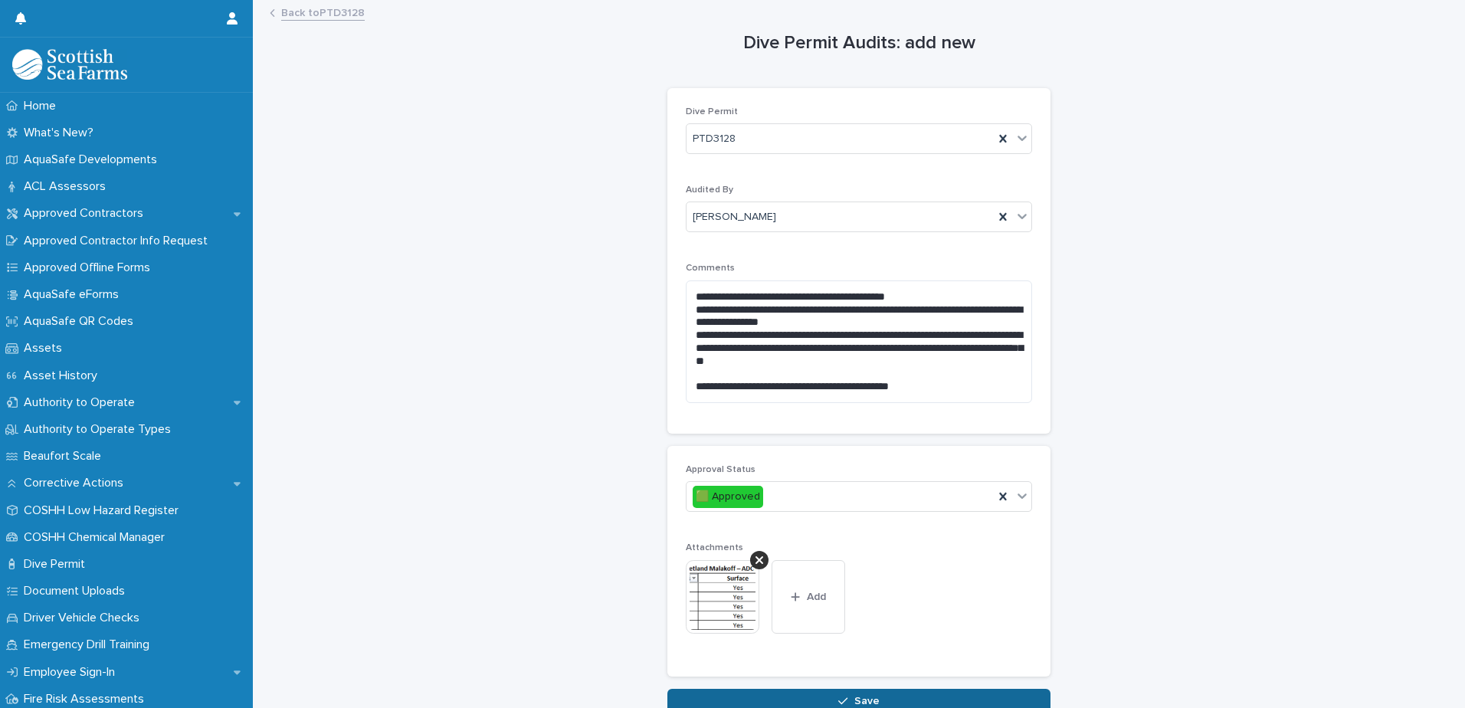
click at [857, 700] on span "Save" at bounding box center [866, 701] width 25 height 11
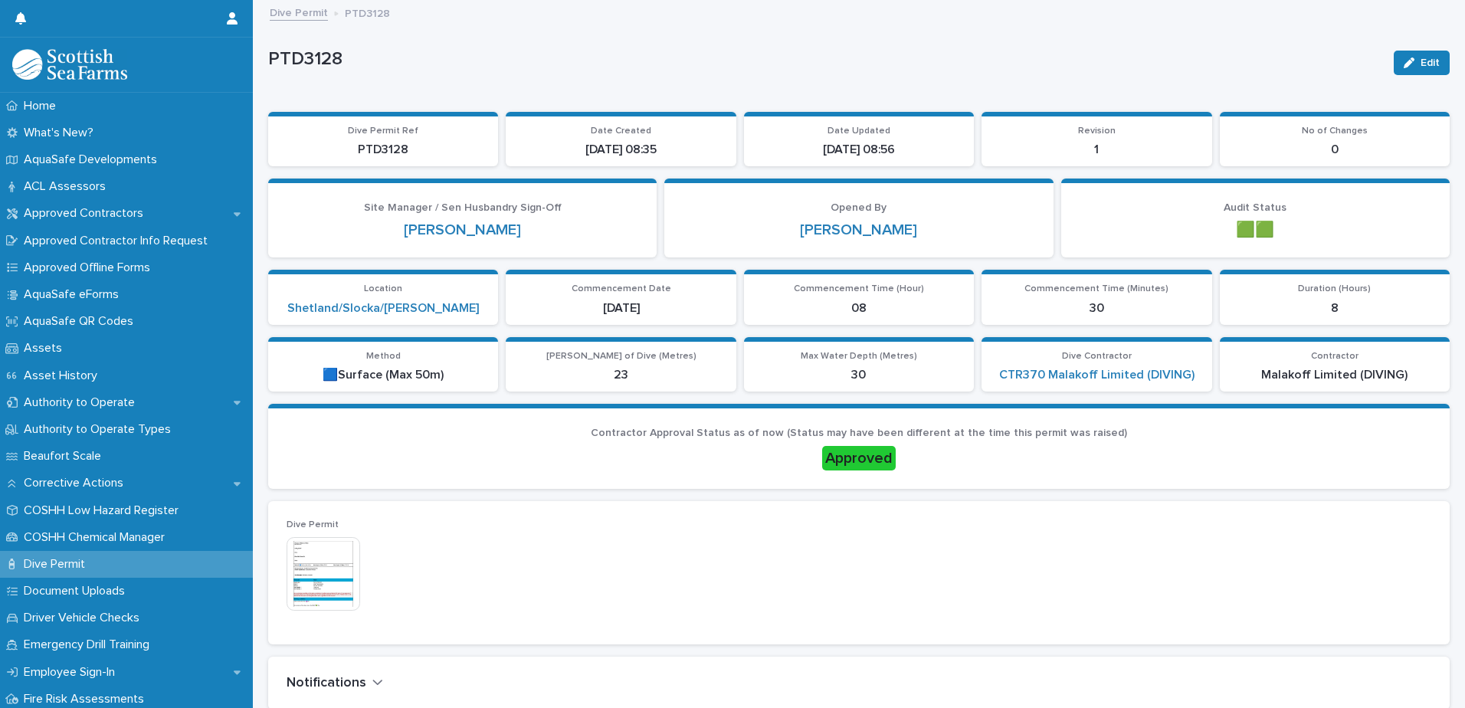
click at [284, 9] on link "Dive Permit" at bounding box center [299, 12] width 58 height 18
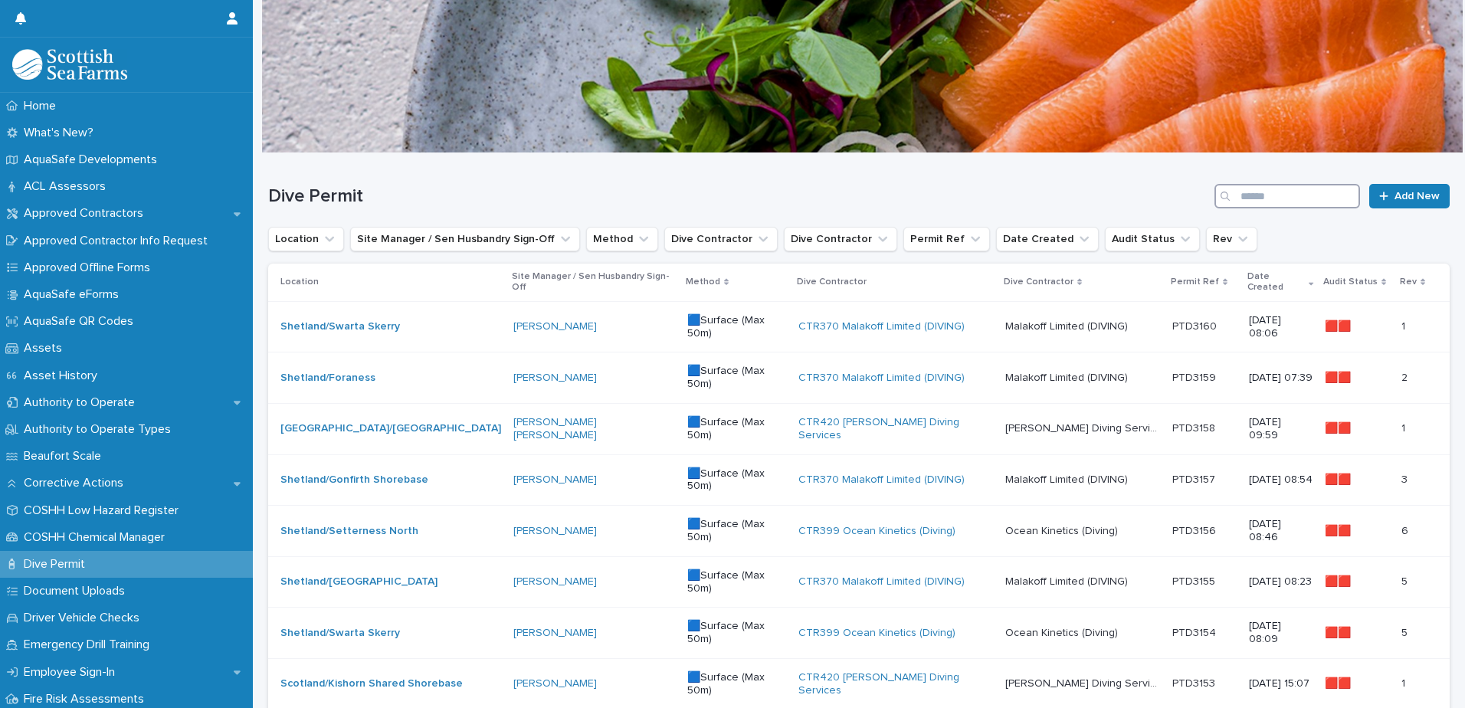
click at [1284, 199] on input "Search" at bounding box center [1288, 196] width 146 height 25
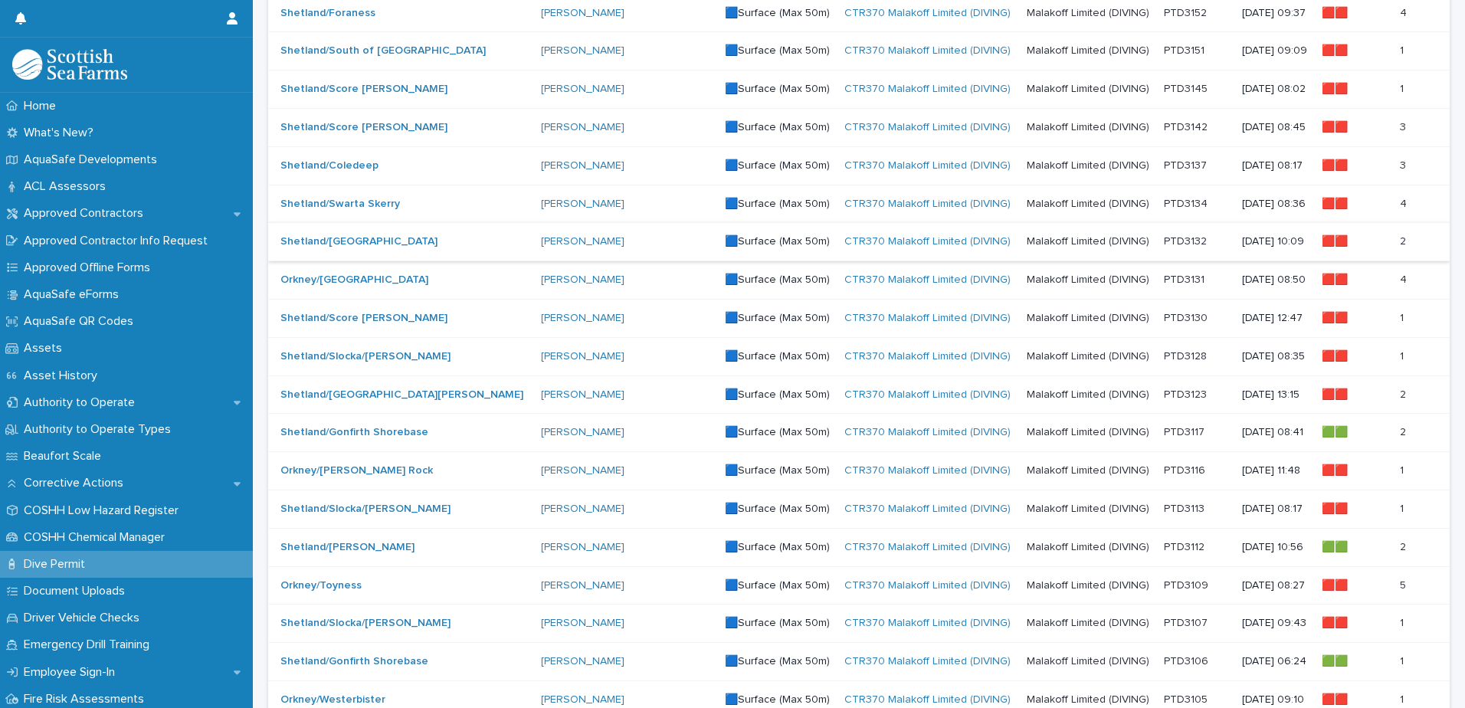
scroll to position [460, 0]
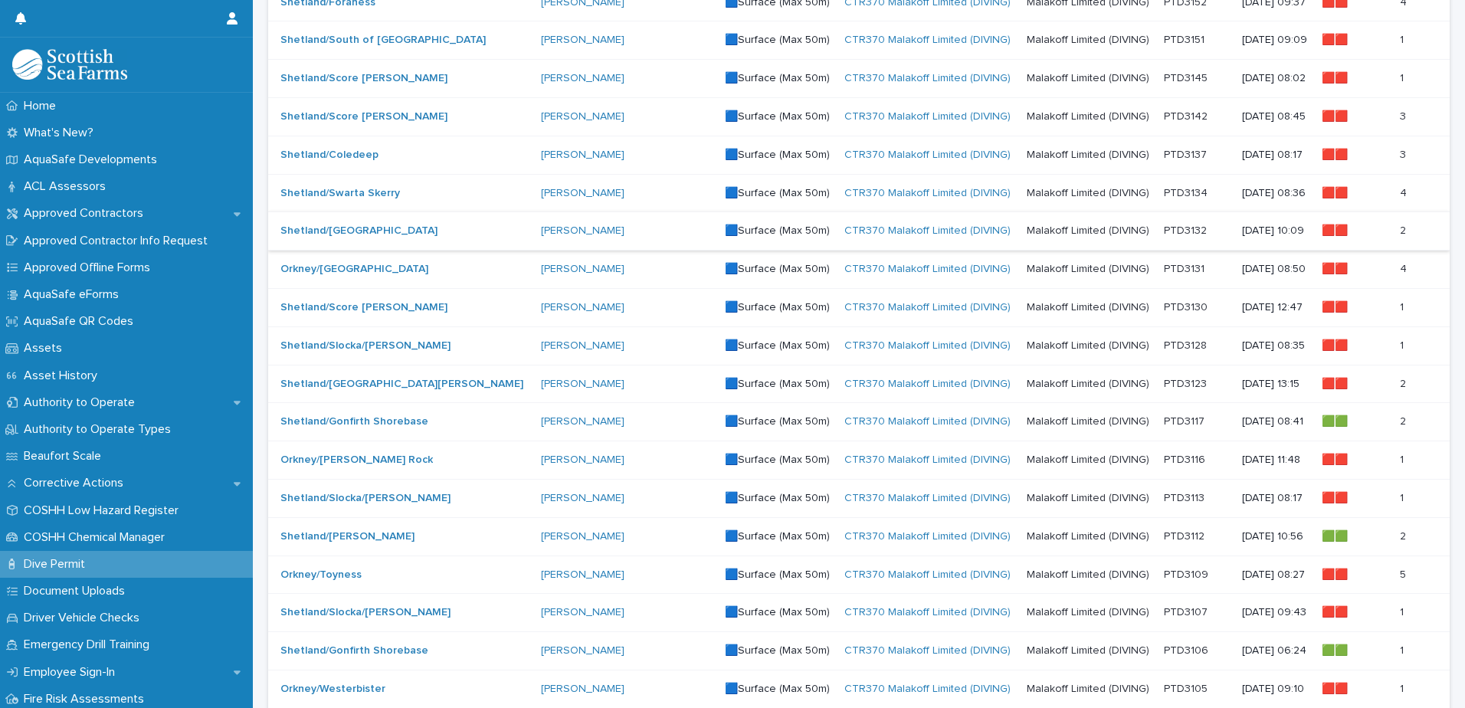
type input "****"
click at [1095, 230] on p at bounding box center [1089, 231] width 125 height 13
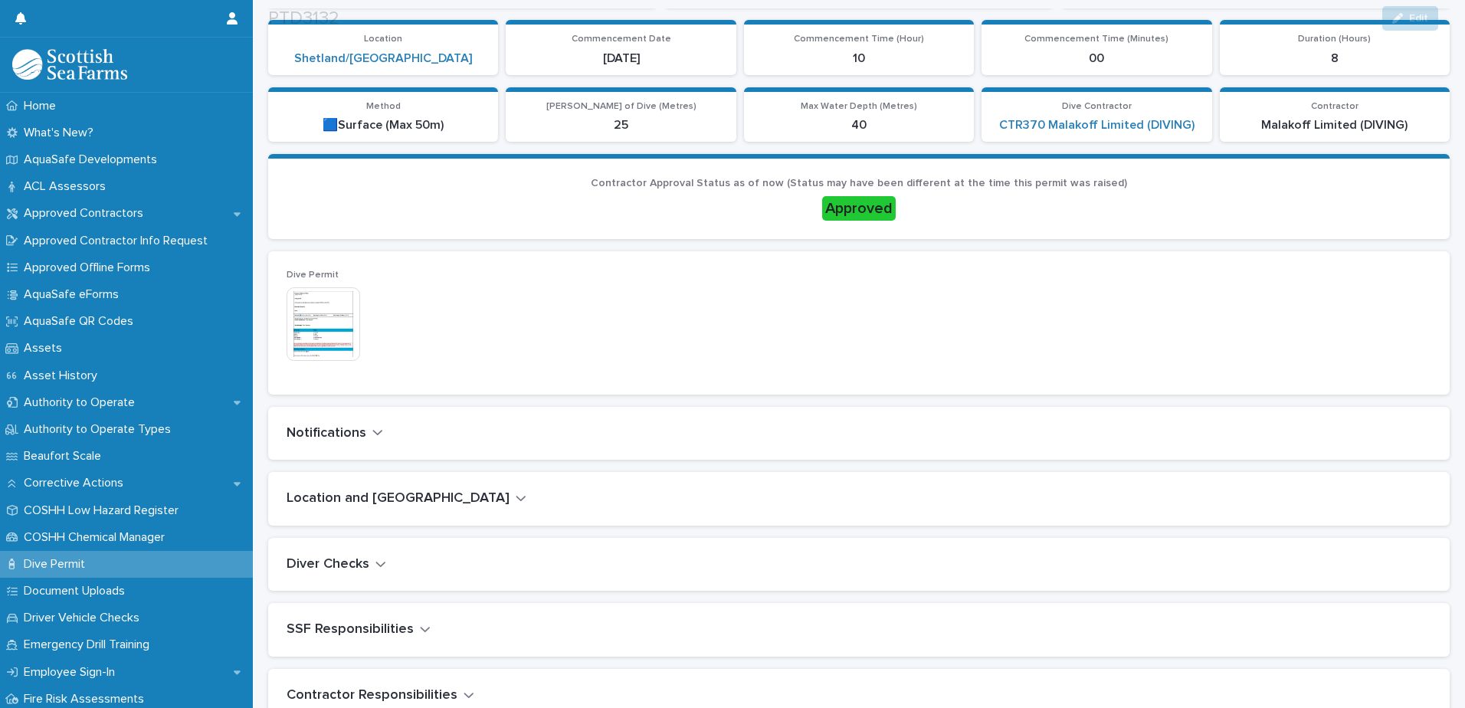
scroll to position [307, 0]
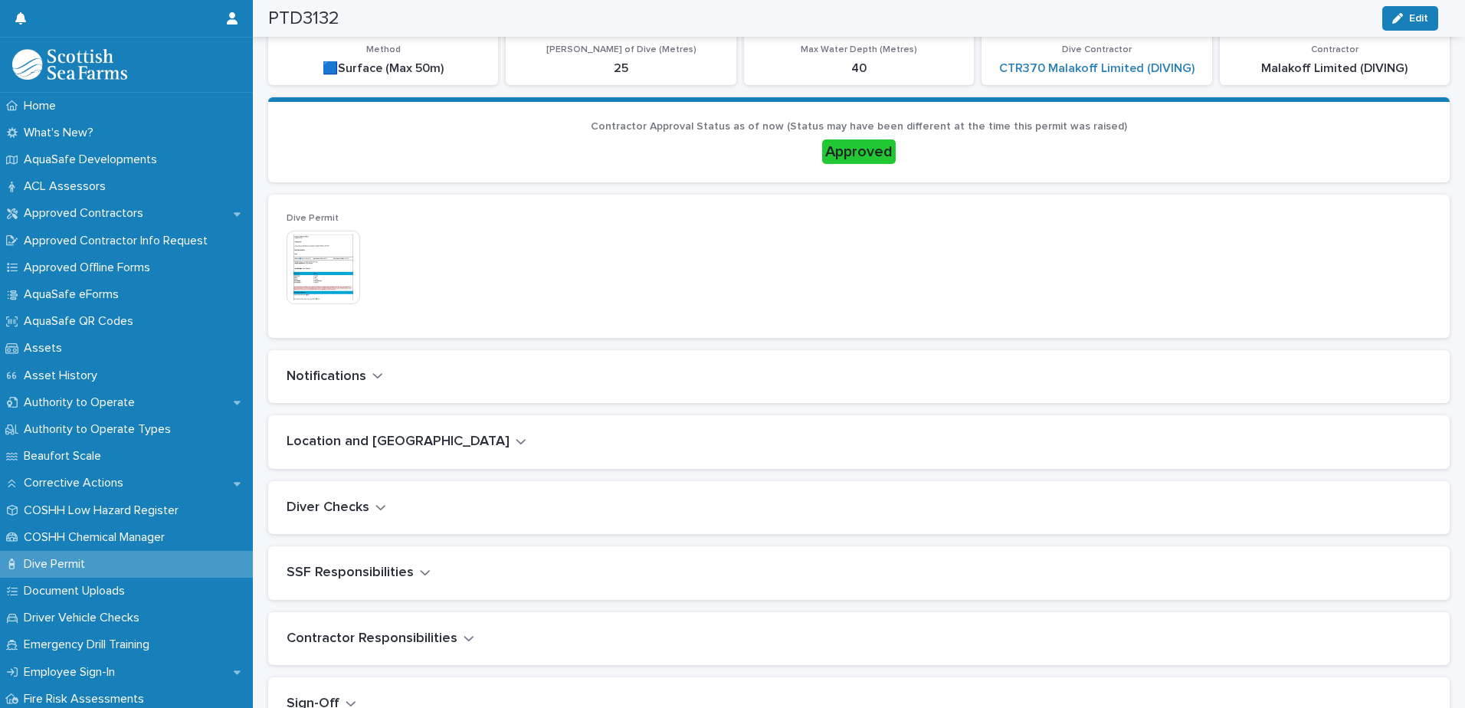
click at [373, 378] on icon "button" at bounding box center [377, 376] width 11 height 14
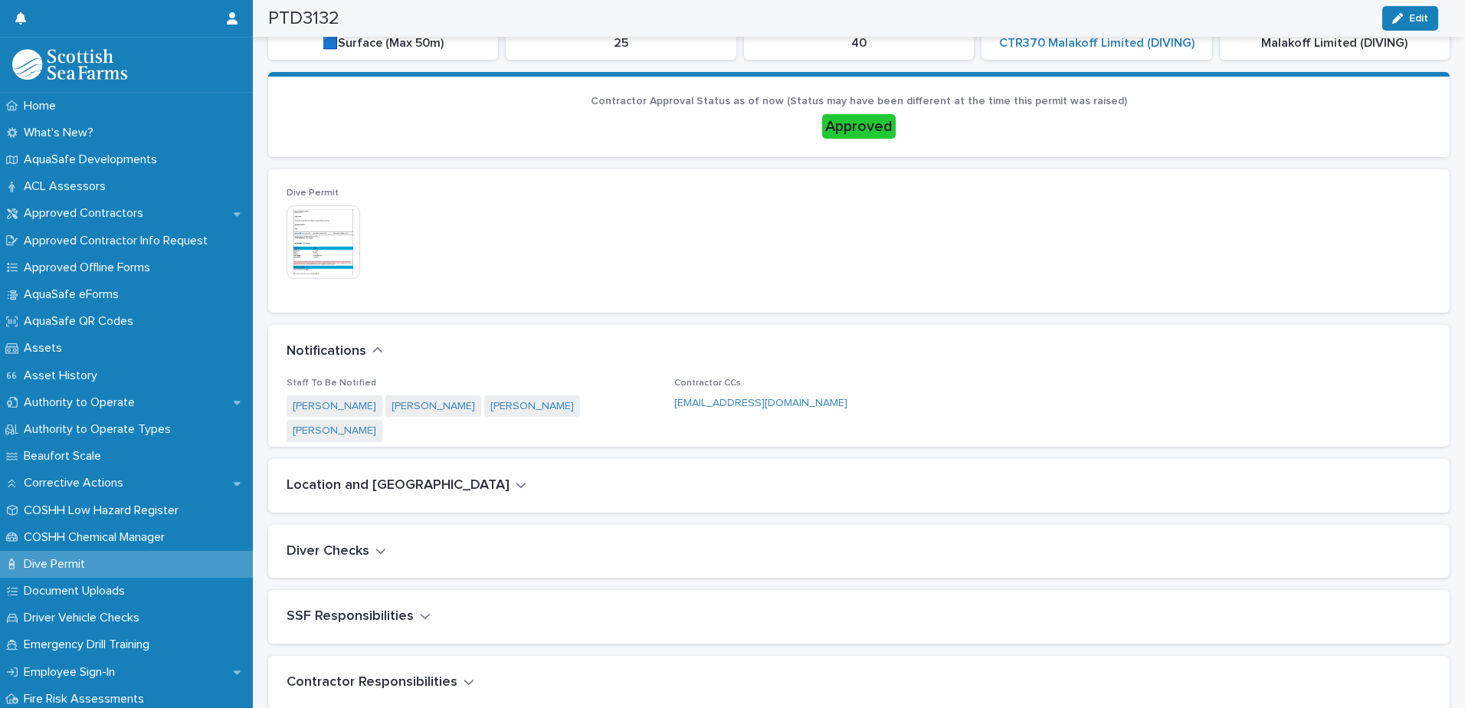
scroll to position [343, 0]
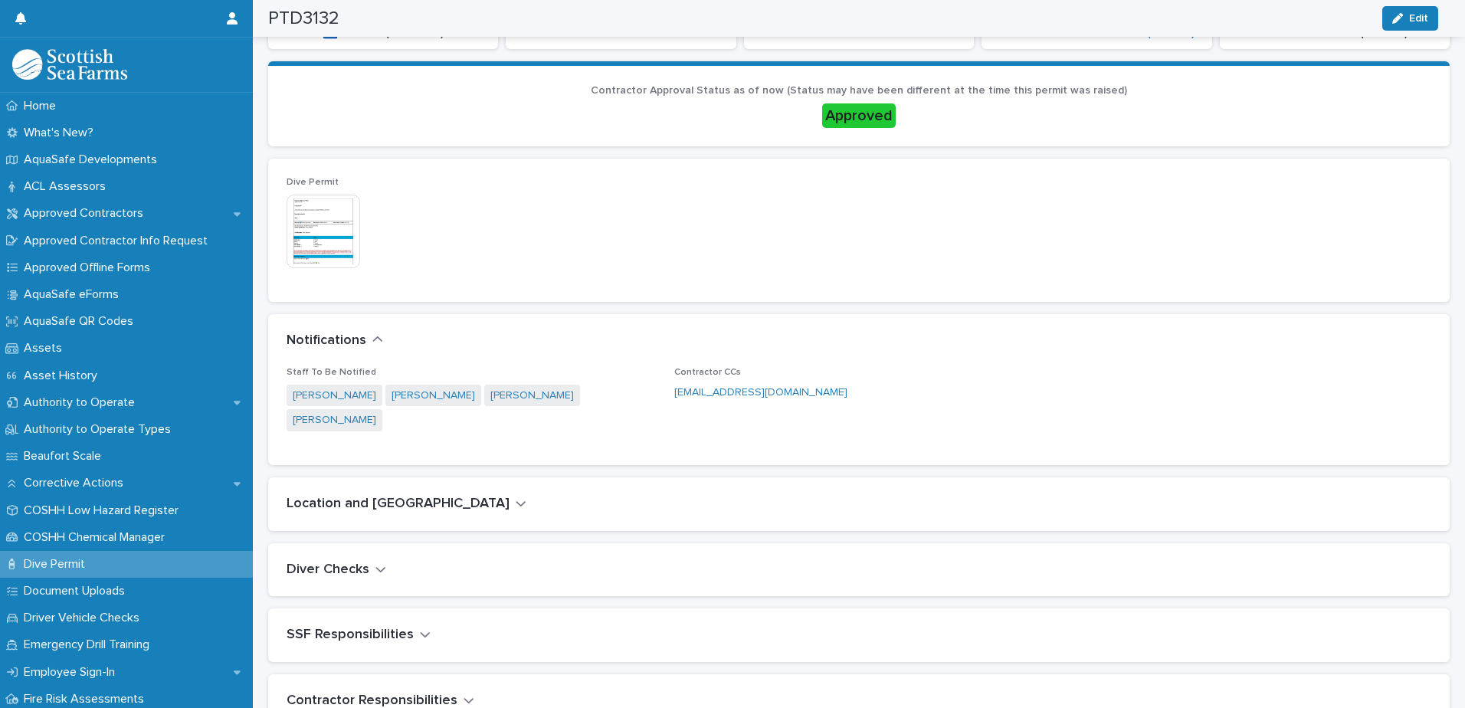
click at [516, 497] on icon "button" at bounding box center [521, 504] width 11 height 14
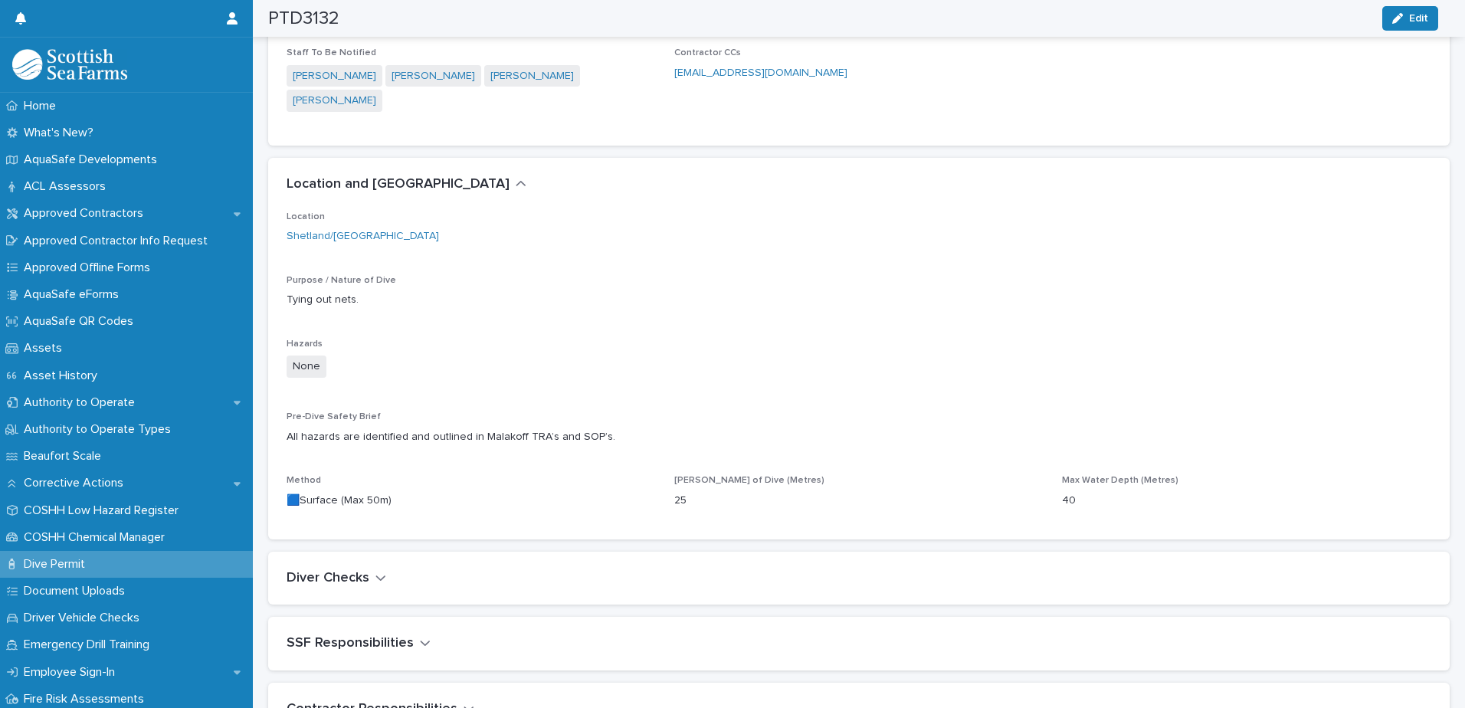
scroll to position [736, 0]
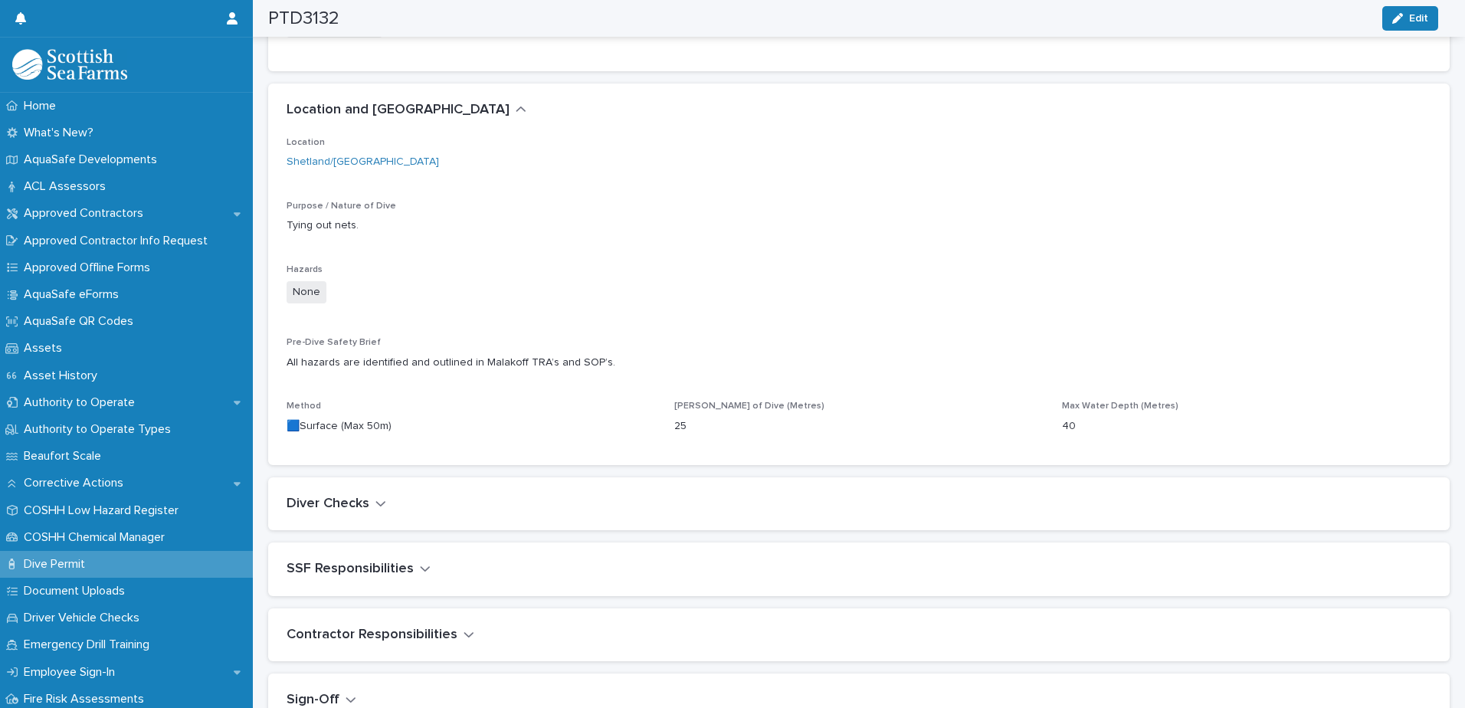
click at [379, 501] on icon "button" at bounding box center [380, 503] width 9 height 5
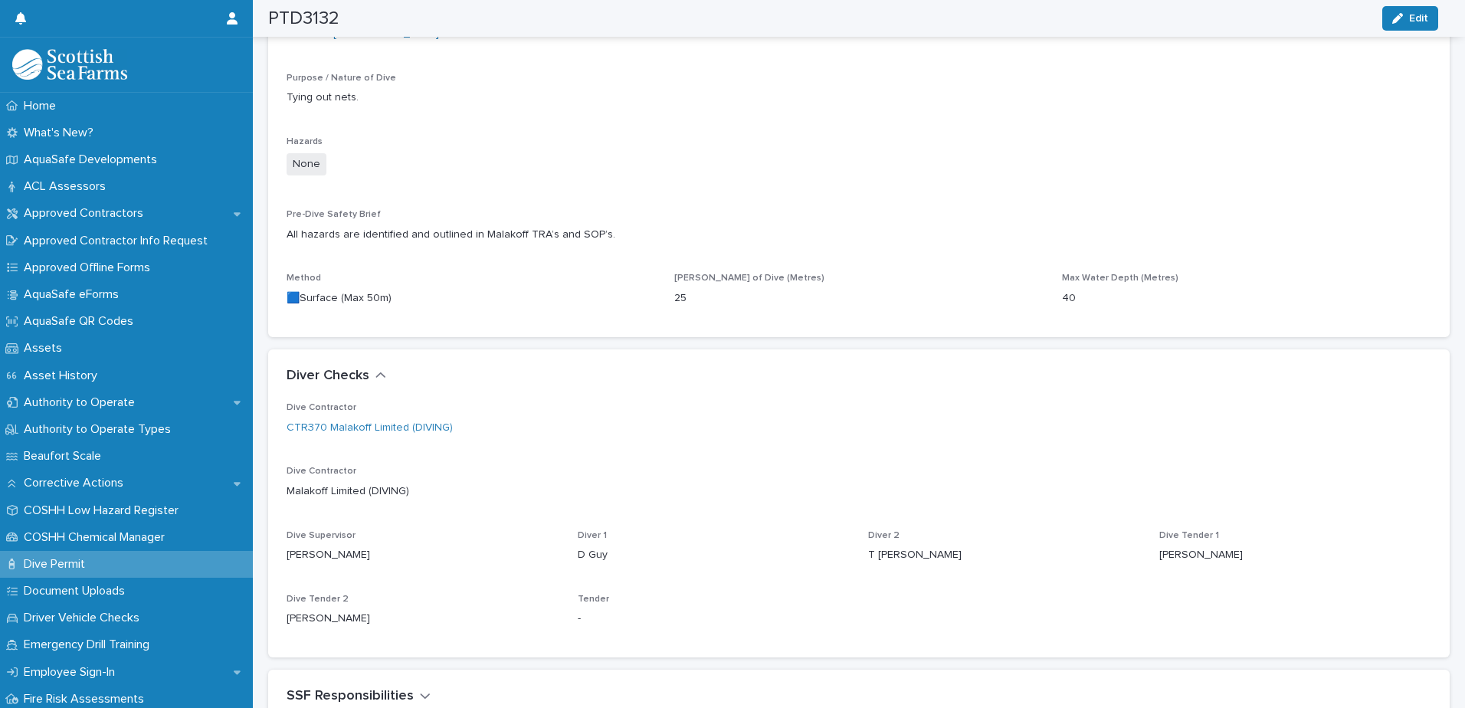
scroll to position [864, 0]
click at [1413, 22] on span "Edit" at bounding box center [1418, 18] width 19 height 11
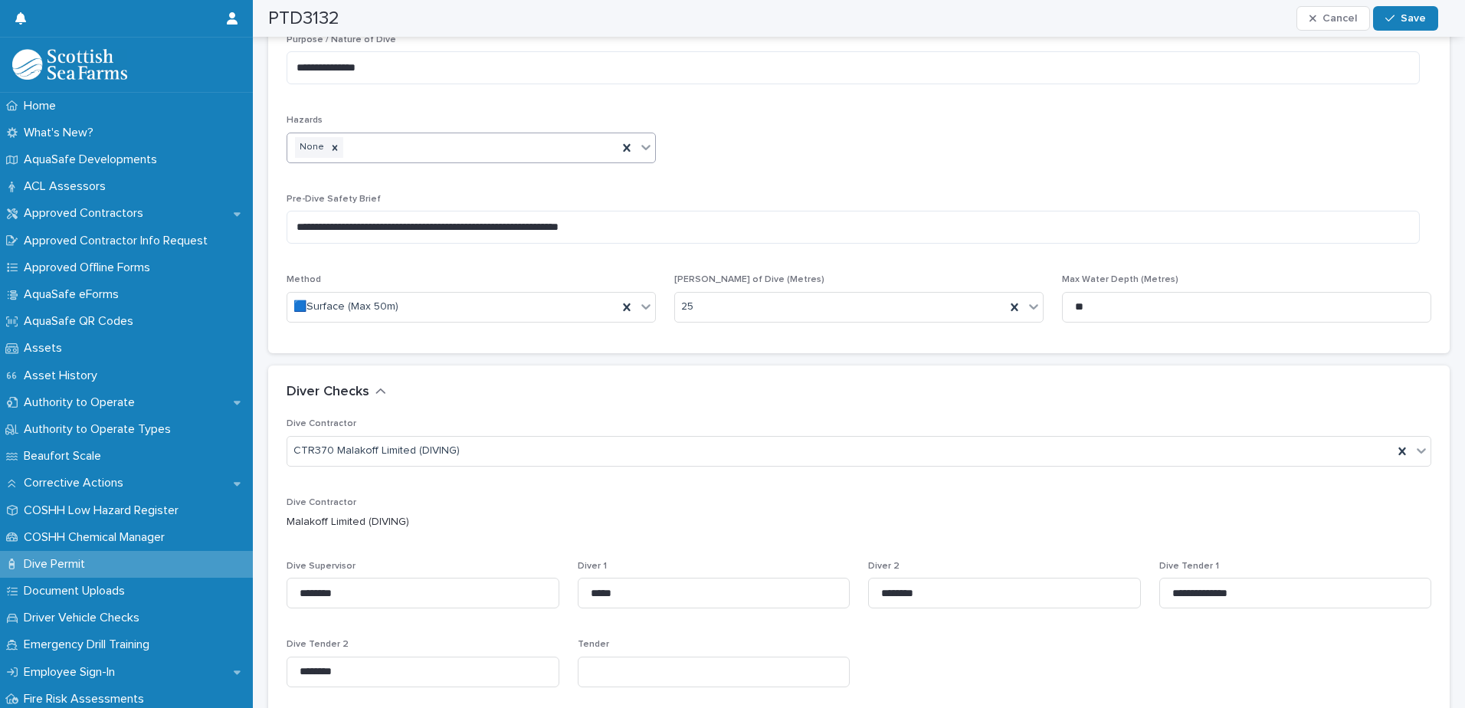
scroll to position [939, 0]
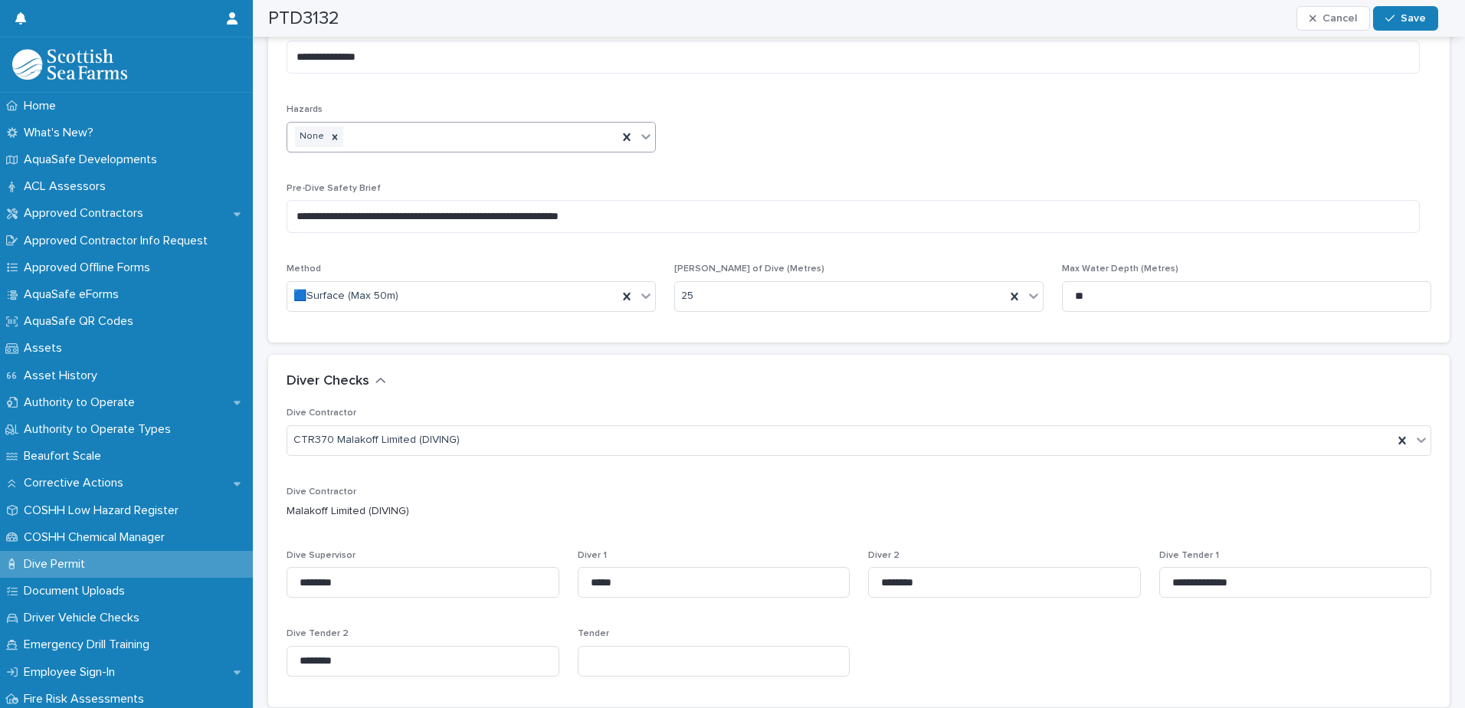
click at [644, 137] on icon at bounding box center [645, 136] width 9 height 5
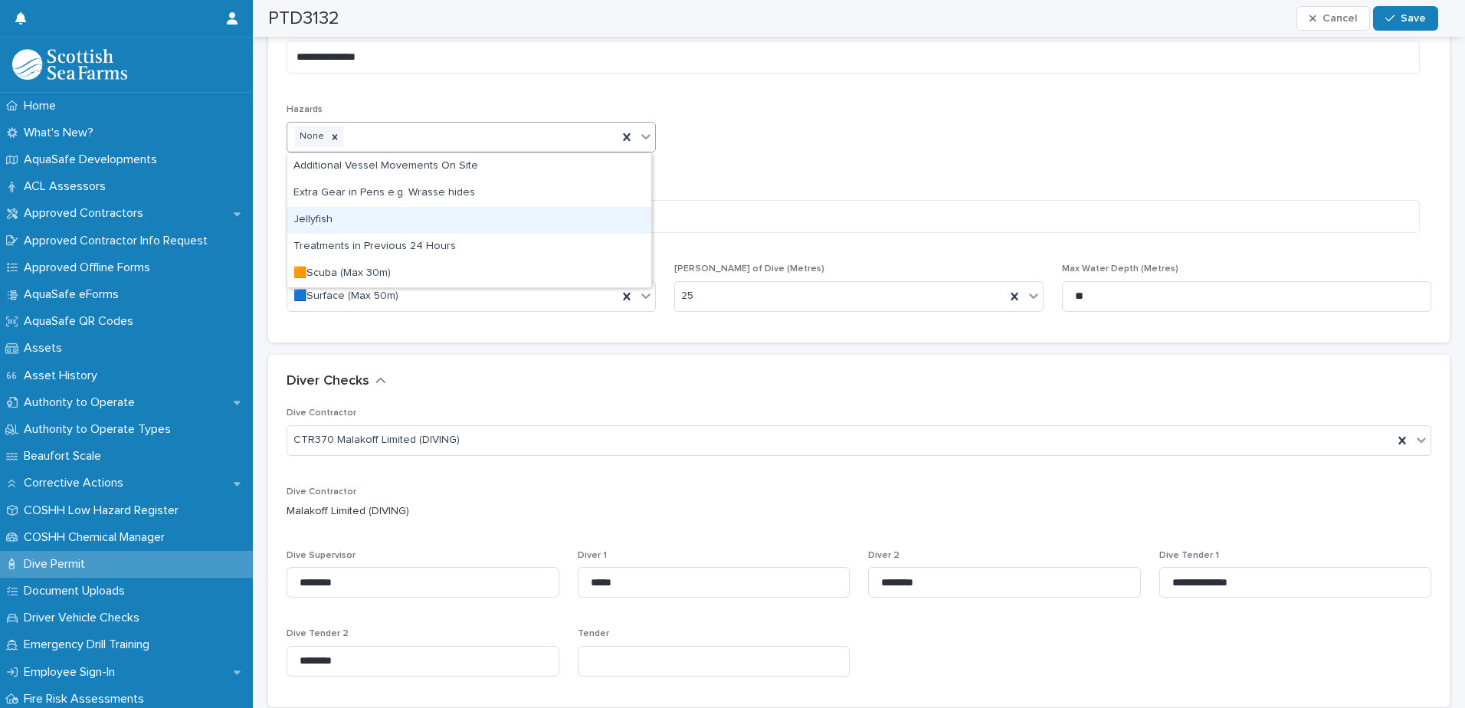
click at [726, 146] on div "**********" at bounding box center [859, 136] width 1145 height 375
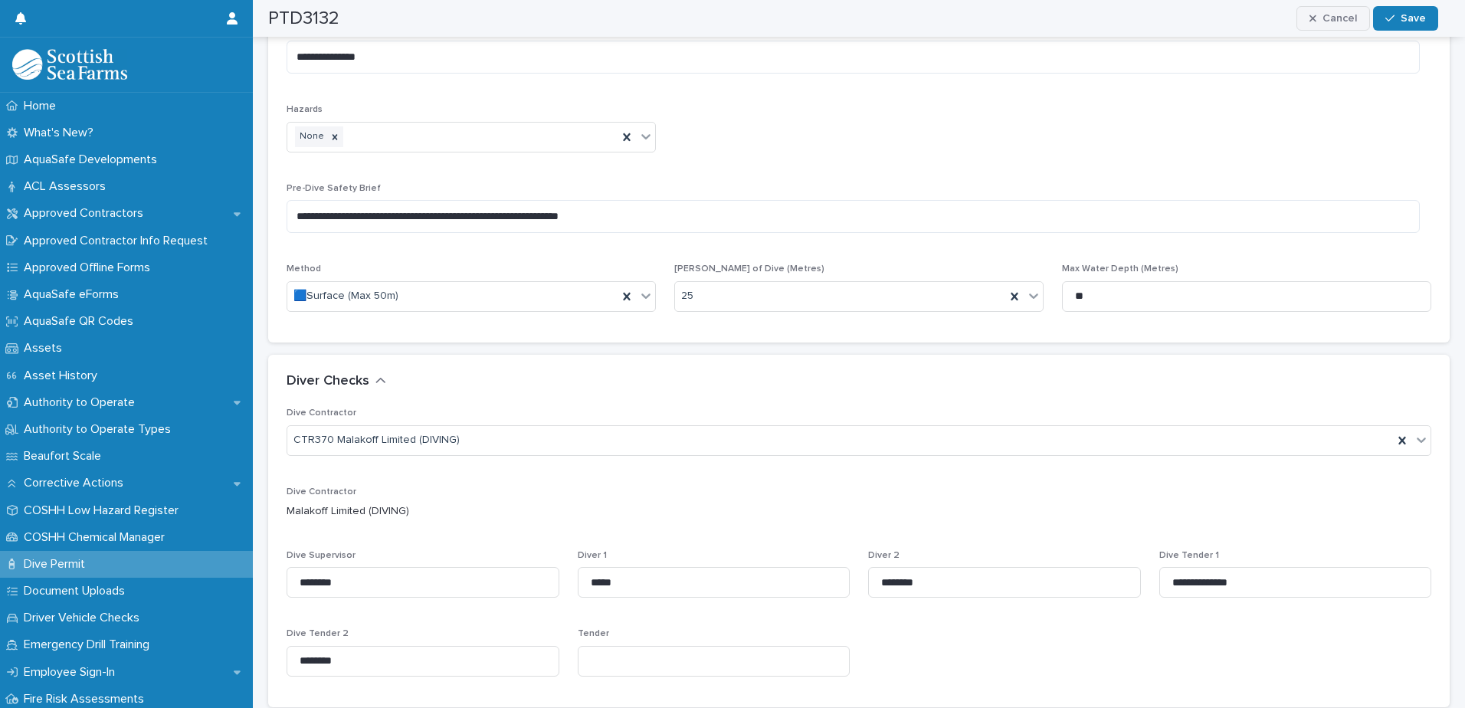
click at [1353, 20] on span "Cancel" at bounding box center [1340, 18] width 34 height 11
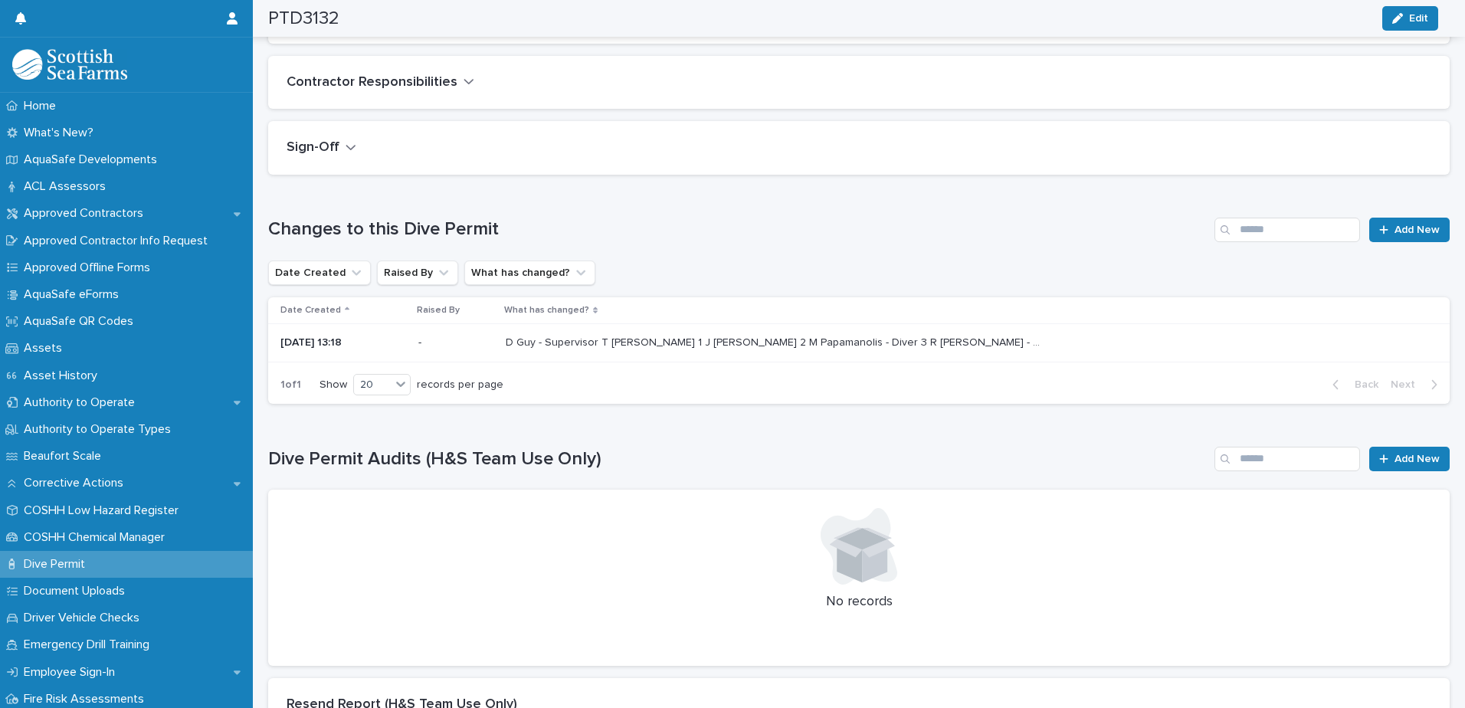
scroll to position [1483, 0]
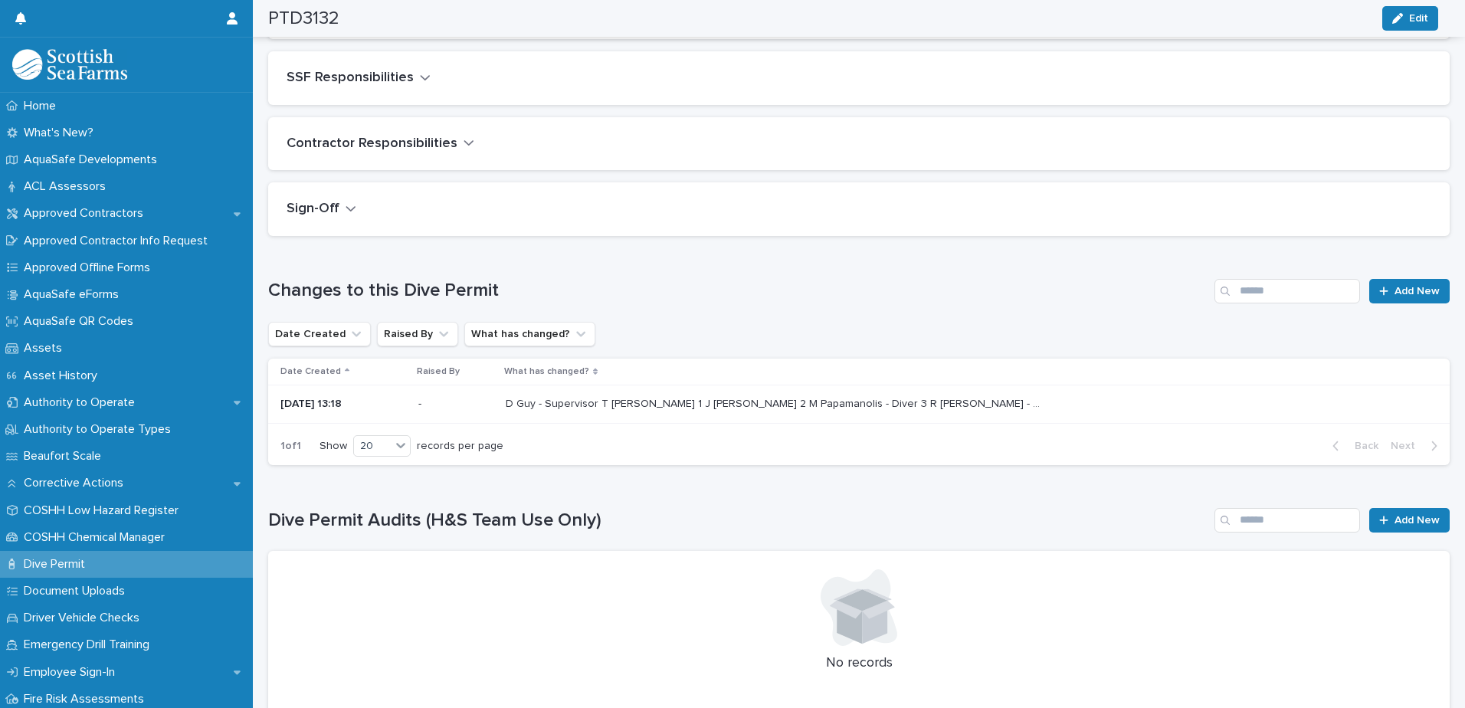
click at [1097, 392] on div "D Guy - Supervisor T [PERSON_NAME] 1 J [PERSON_NAME] 2 M Papamanolis - Diver 3 …" at bounding box center [966, 404] width 920 height 25
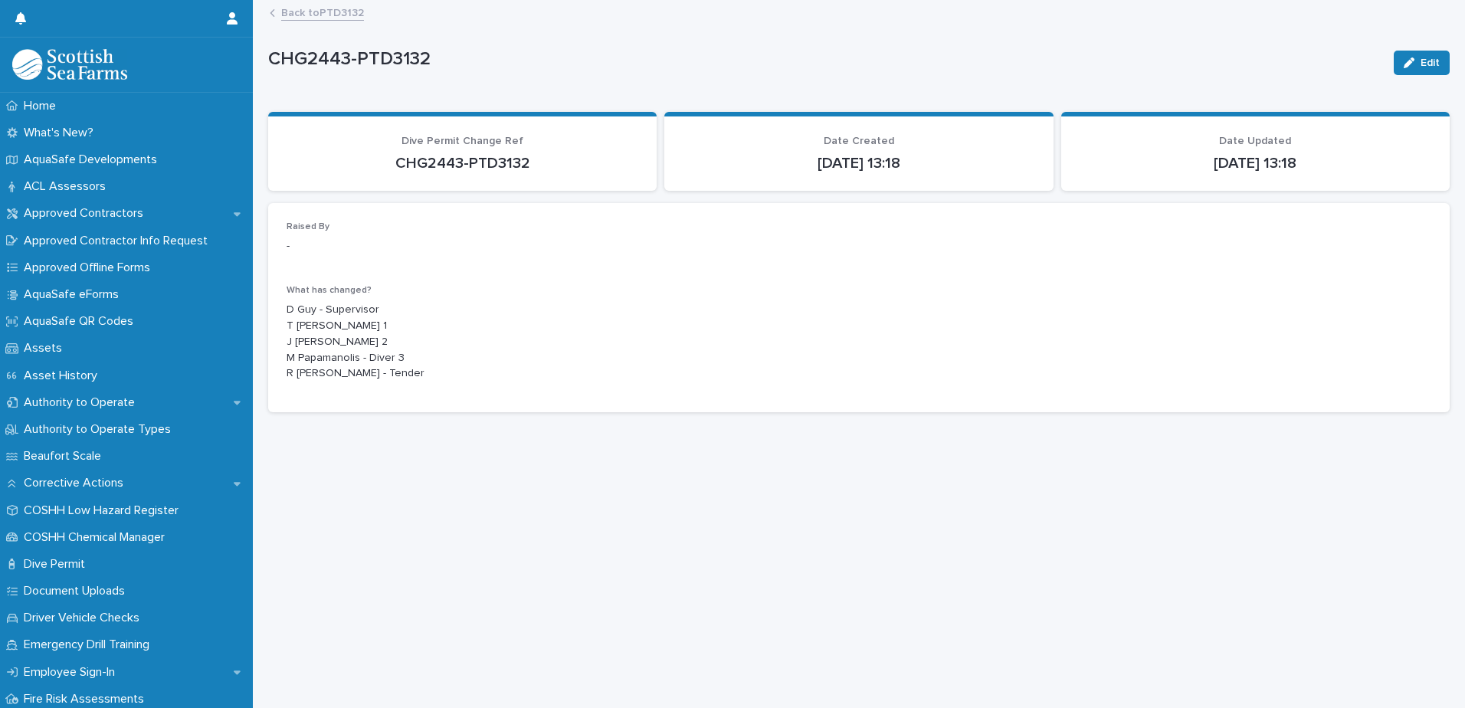
click at [325, 16] on link "Back to PTD3132" at bounding box center [322, 12] width 83 height 18
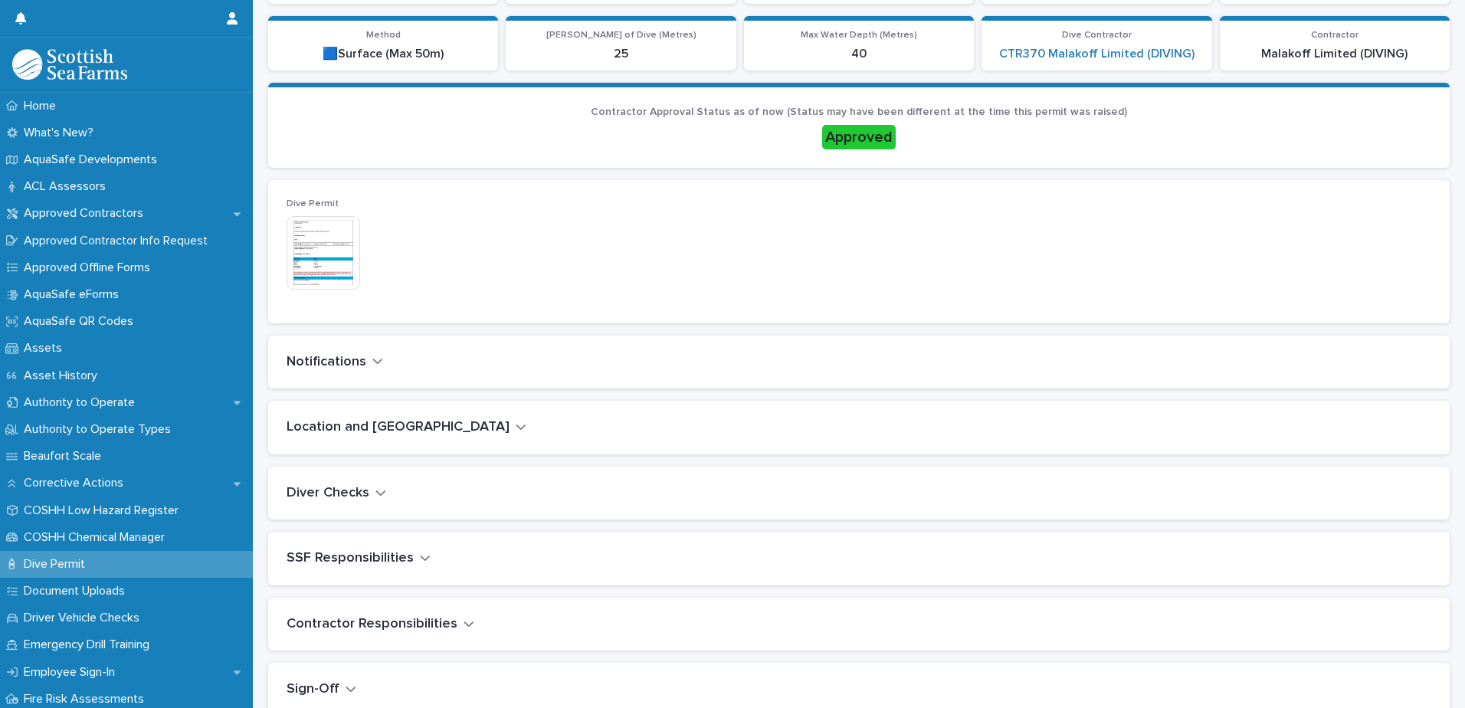
scroll to position [383, 0]
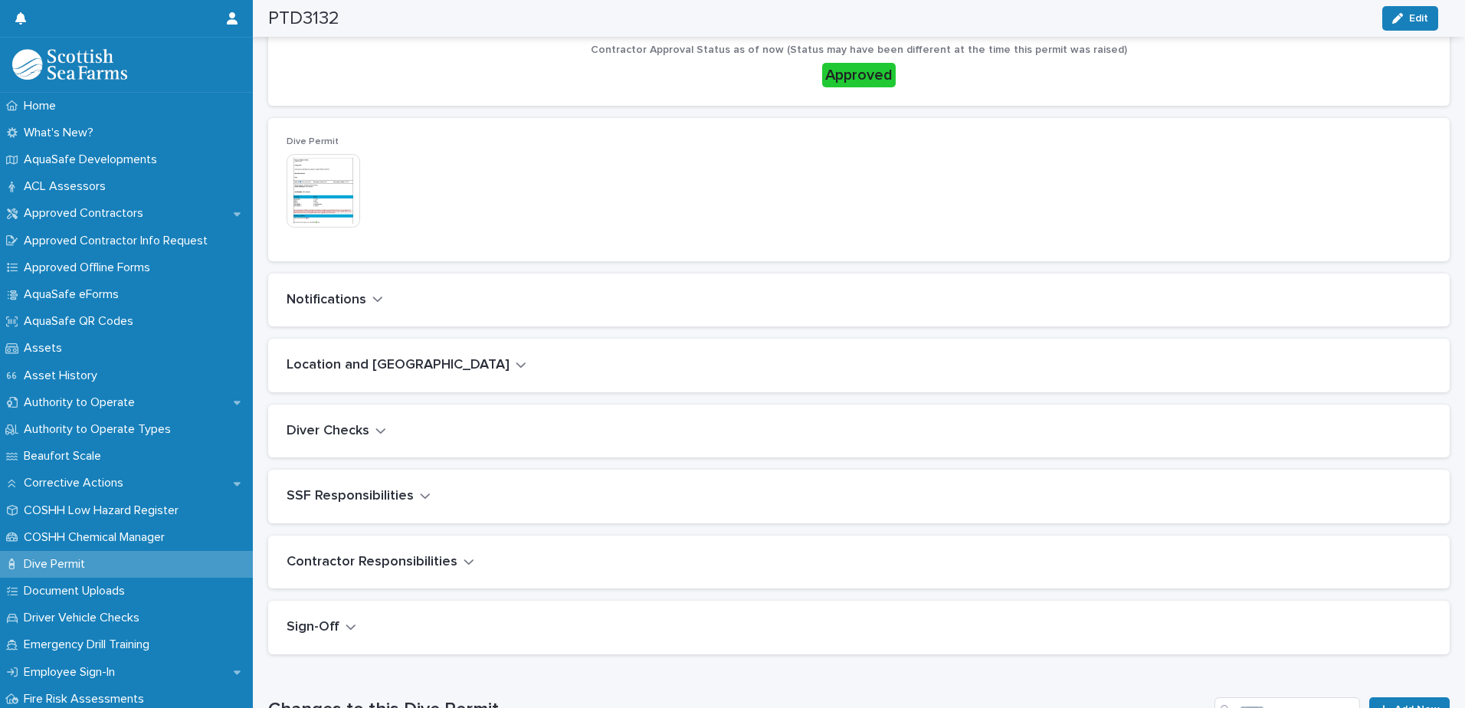
click at [516, 366] on icon "button" at bounding box center [521, 365] width 11 height 14
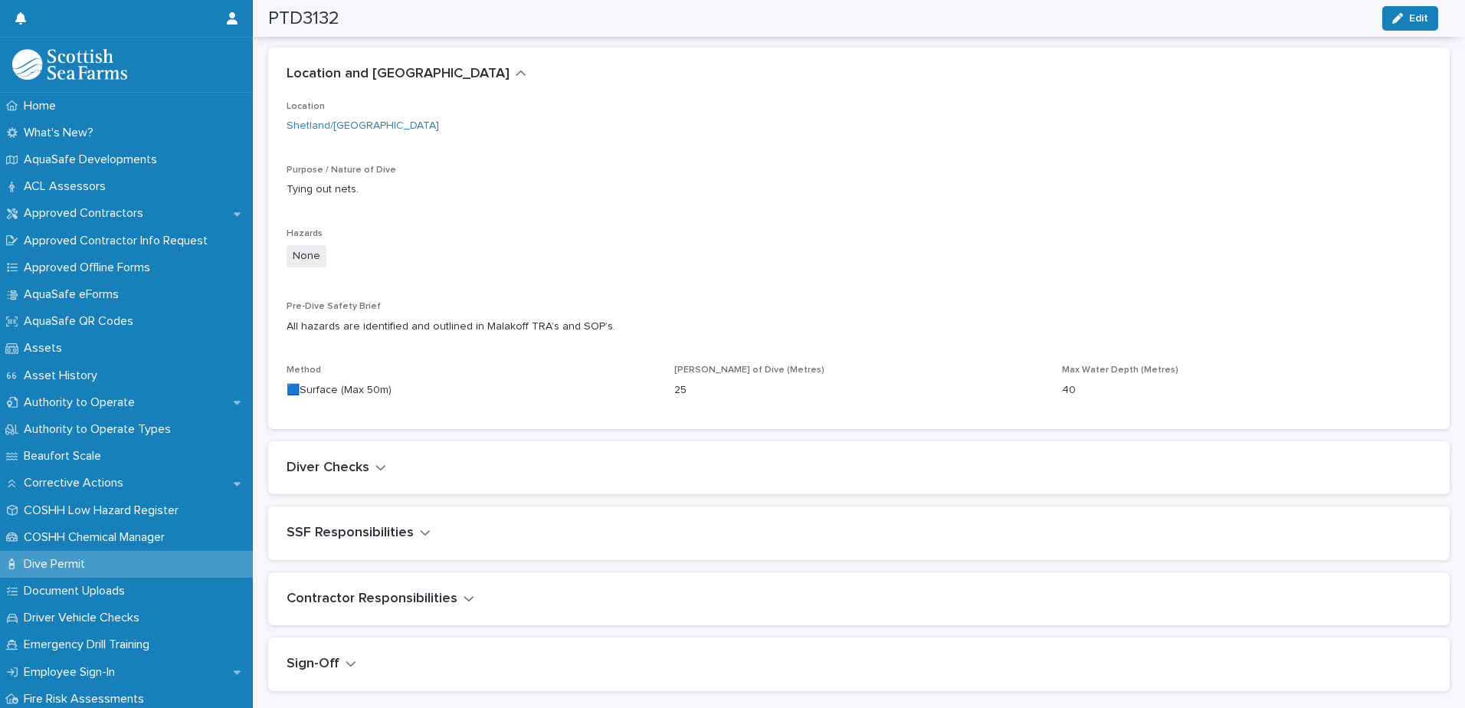
scroll to position [700, 0]
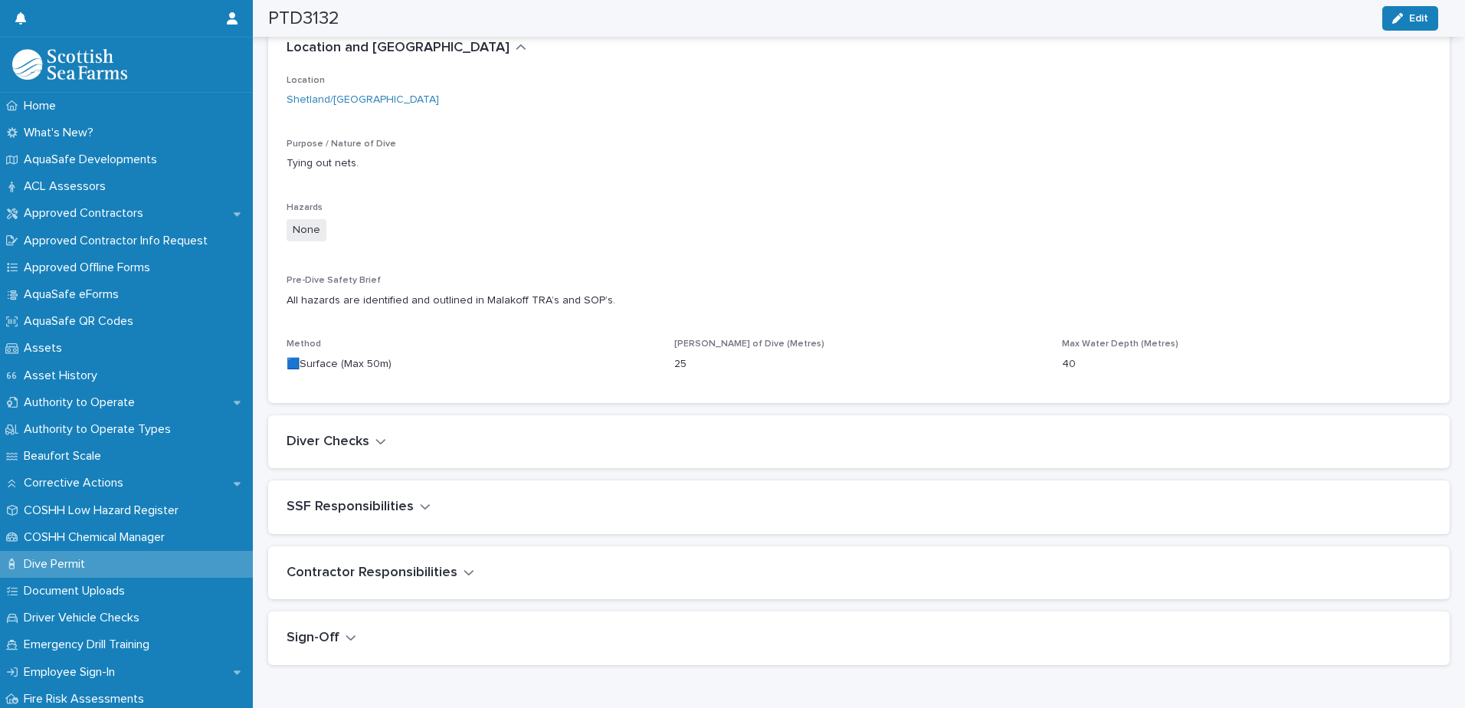
click at [380, 441] on icon "button" at bounding box center [380, 441] width 11 height 14
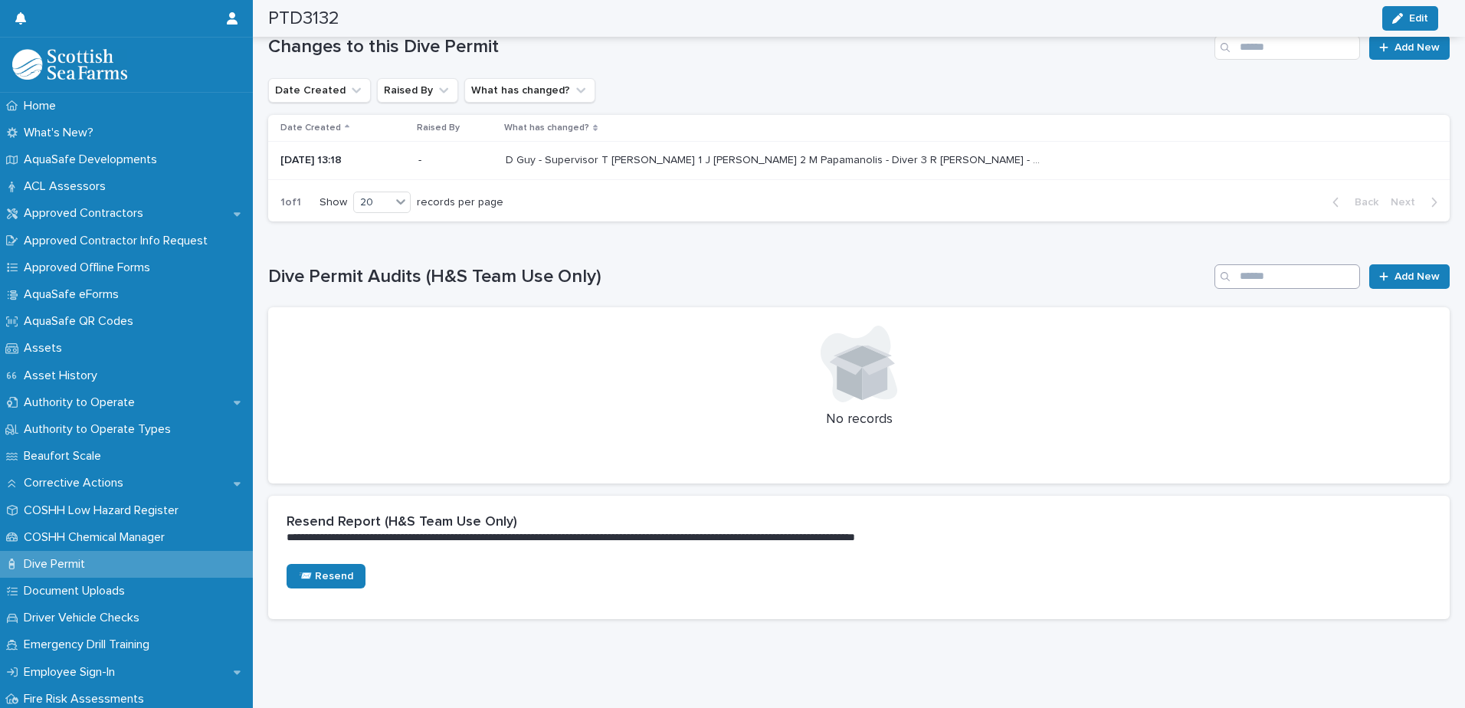
scroll to position [1640, 0]
click at [1402, 271] on span "Add New" at bounding box center [1417, 276] width 45 height 11
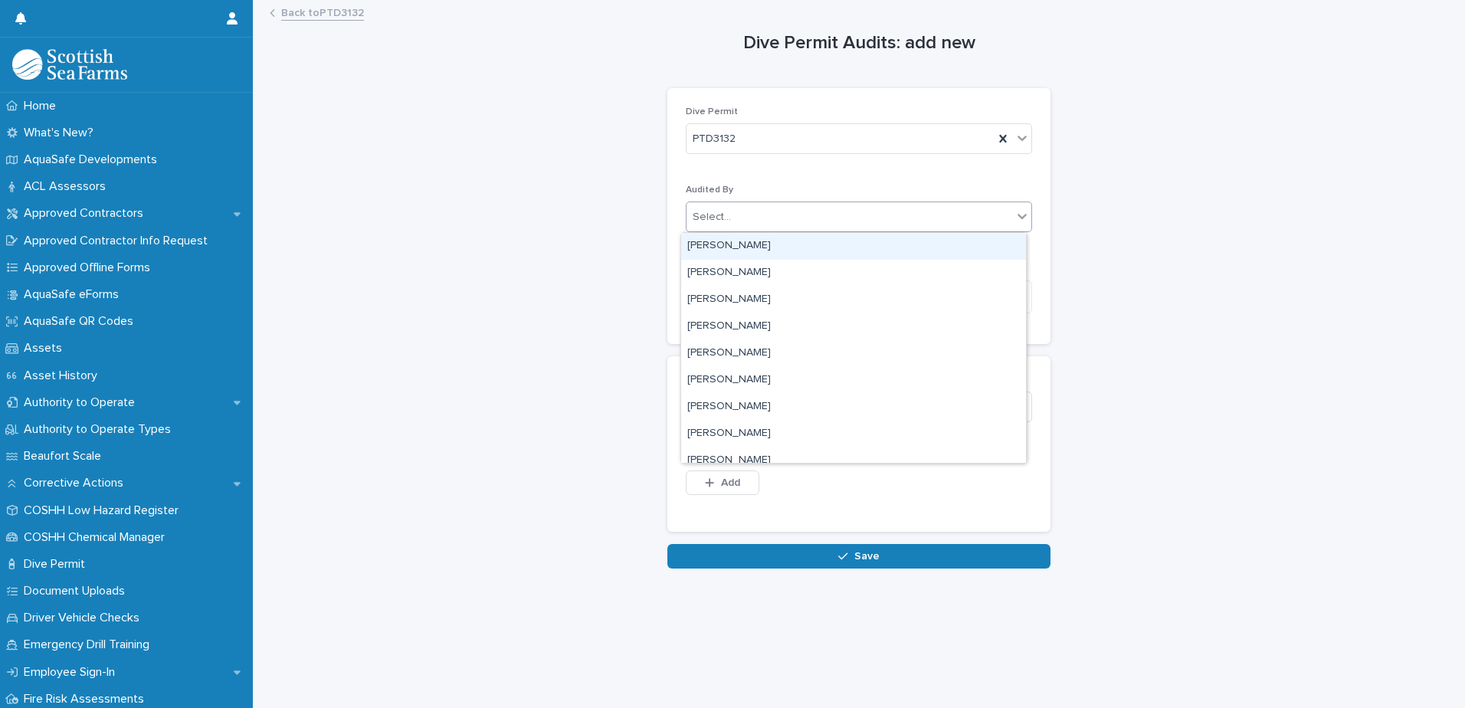
click at [756, 211] on div "Select..." at bounding box center [850, 217] width 326 height 25
type input "********"
click at [718, 244] on div "[PERSON_NAME]" at bounding box center [853, 246] width 345 height 27
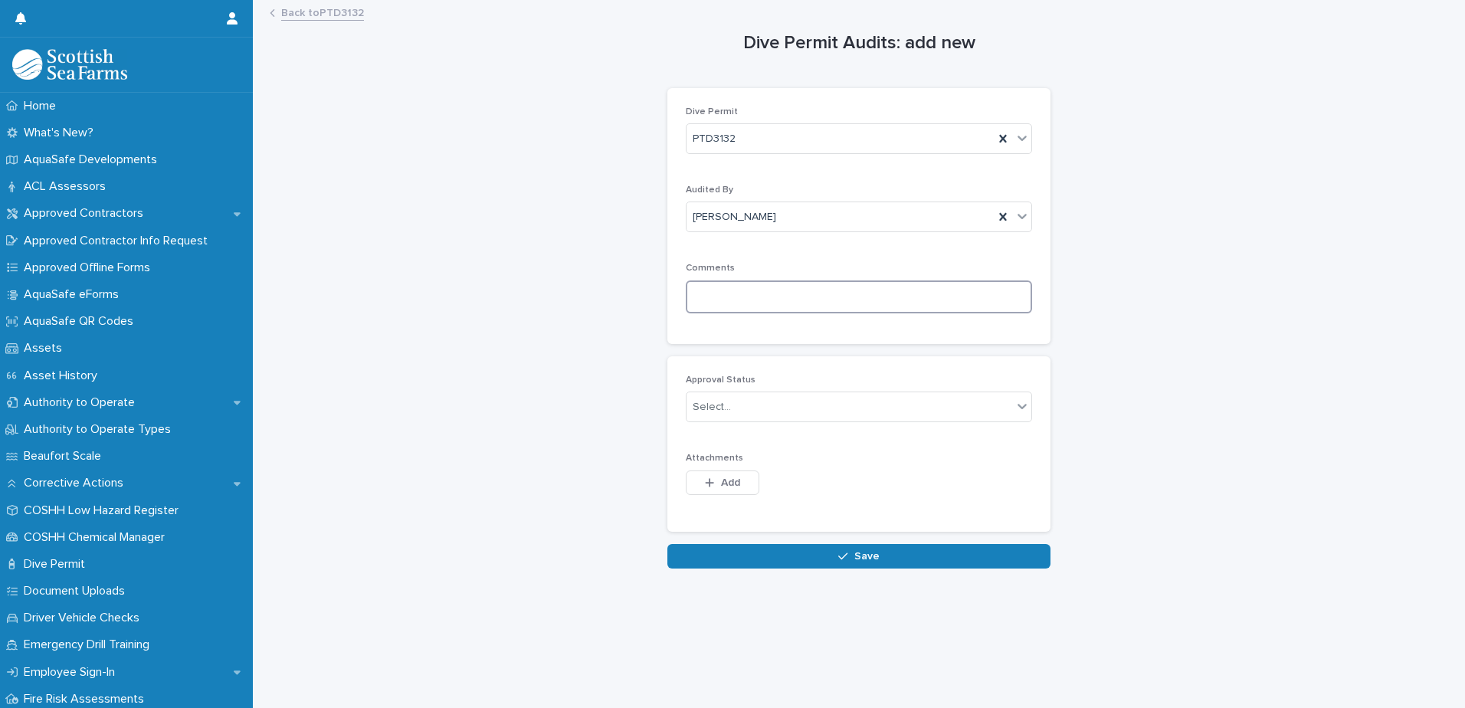
click at [758, 292] on textarea at bounding box center [859, 296] width 346 height 33
paste textarea "**********"
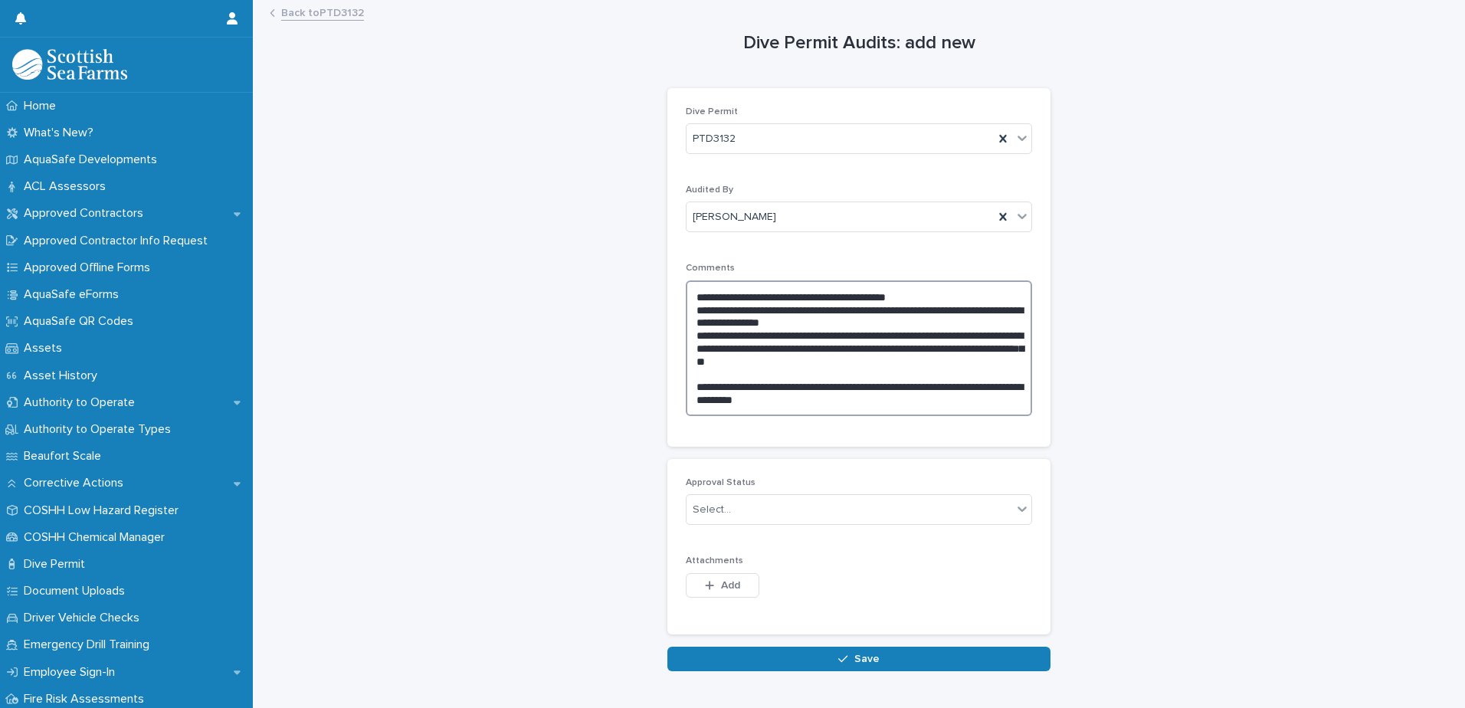
click at [695, 385] on textarea "**********" at bounding box center [859, 348] width 346 height 136
click at [812, 401] on textarea "**********" at bounding box center [859, 348] width 346 height 136
type textarea "**********"
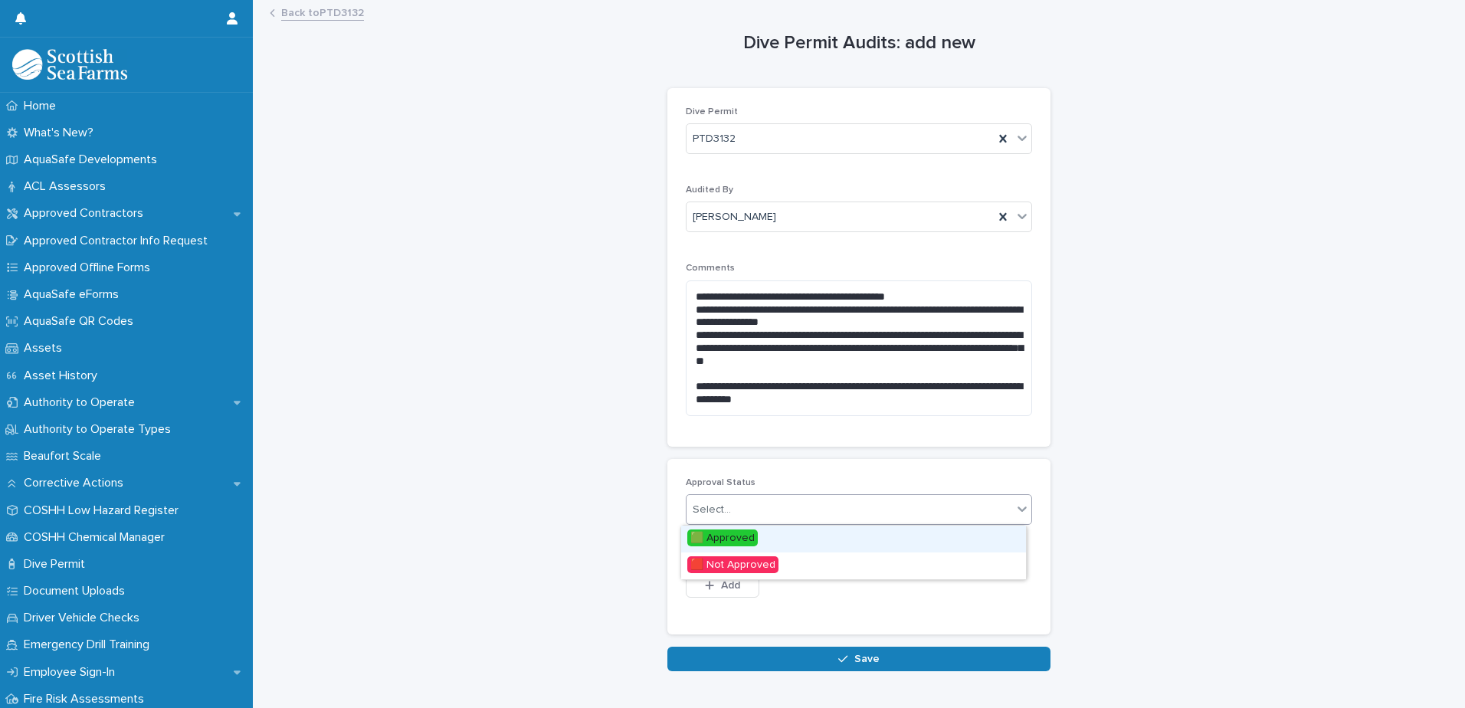
click at [762, 509] on div "Select..." at bounding box center [850, 509] width 326 height 25
click at [736, 531] on span "🟩 Approved" at bounding box center [722, 538] width 70 height 17
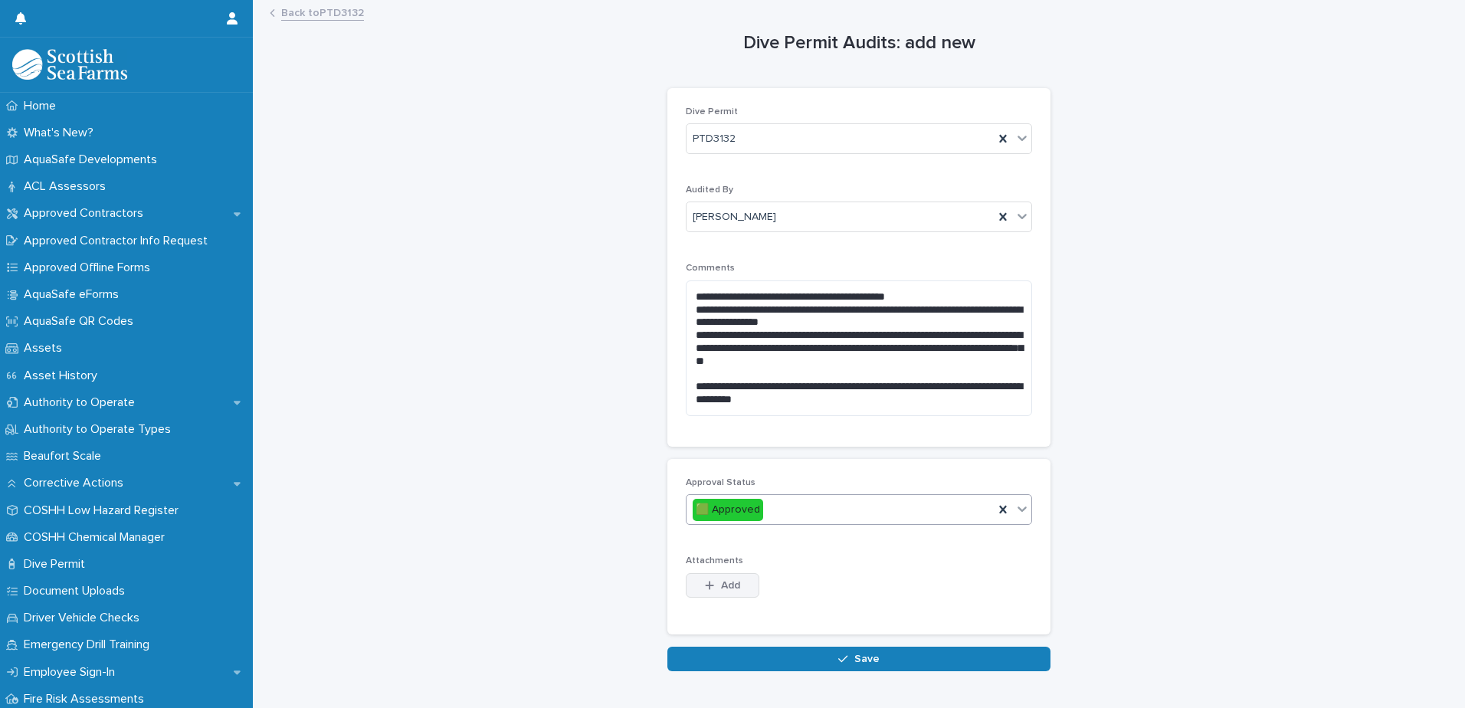
click at [736, 586] on button "Add" at bounding box center [723, 585] width 74 height 25
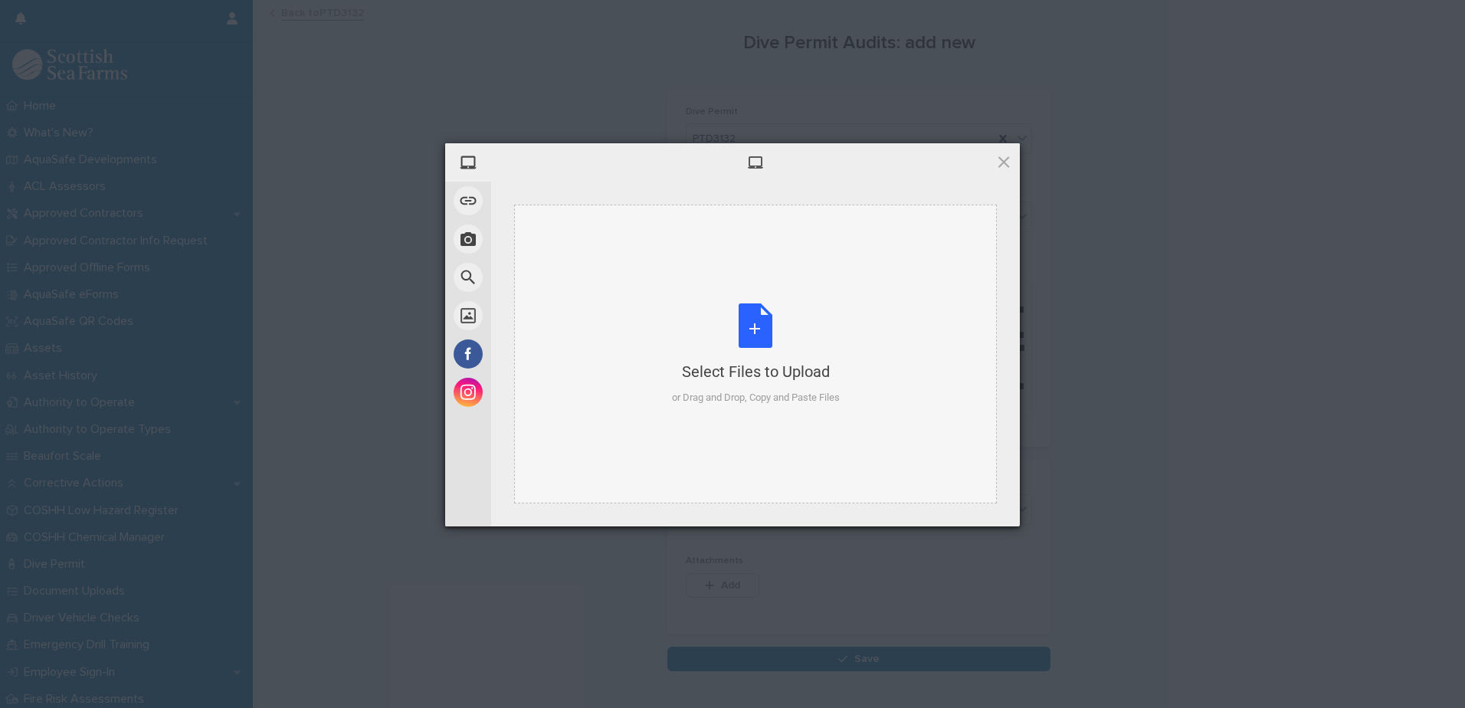
click at [758, 334] on div "Select Files to Upload or Drag and Drop, Copy and Paste Files" at bounding box center [756, 354] width 168 height 102
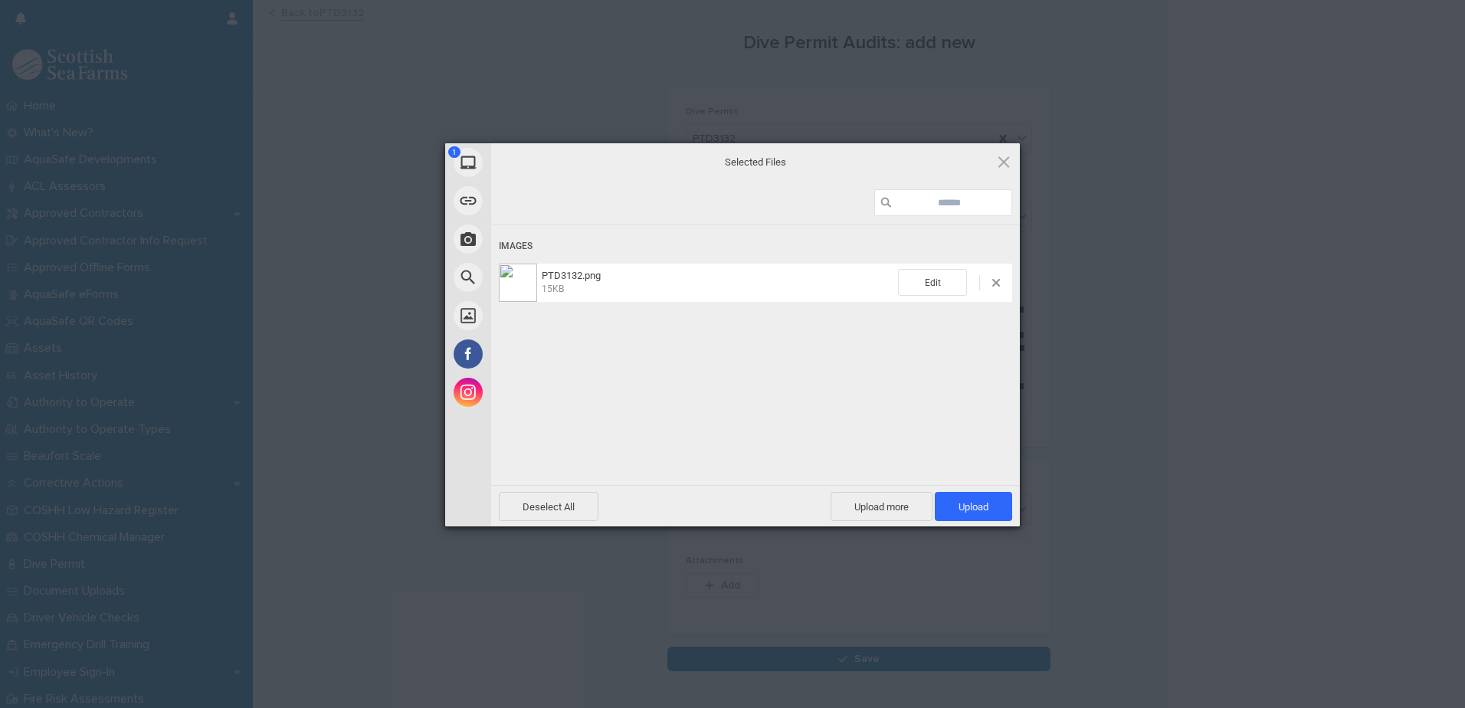
drag, startPoint x: 973, startPoint y: 500, endPoint x: 980, endPoint y: 493, distance: 9.2
click at [973, 500] on span "Upload 1" at bounding box center [973, 506] width 77 height 29
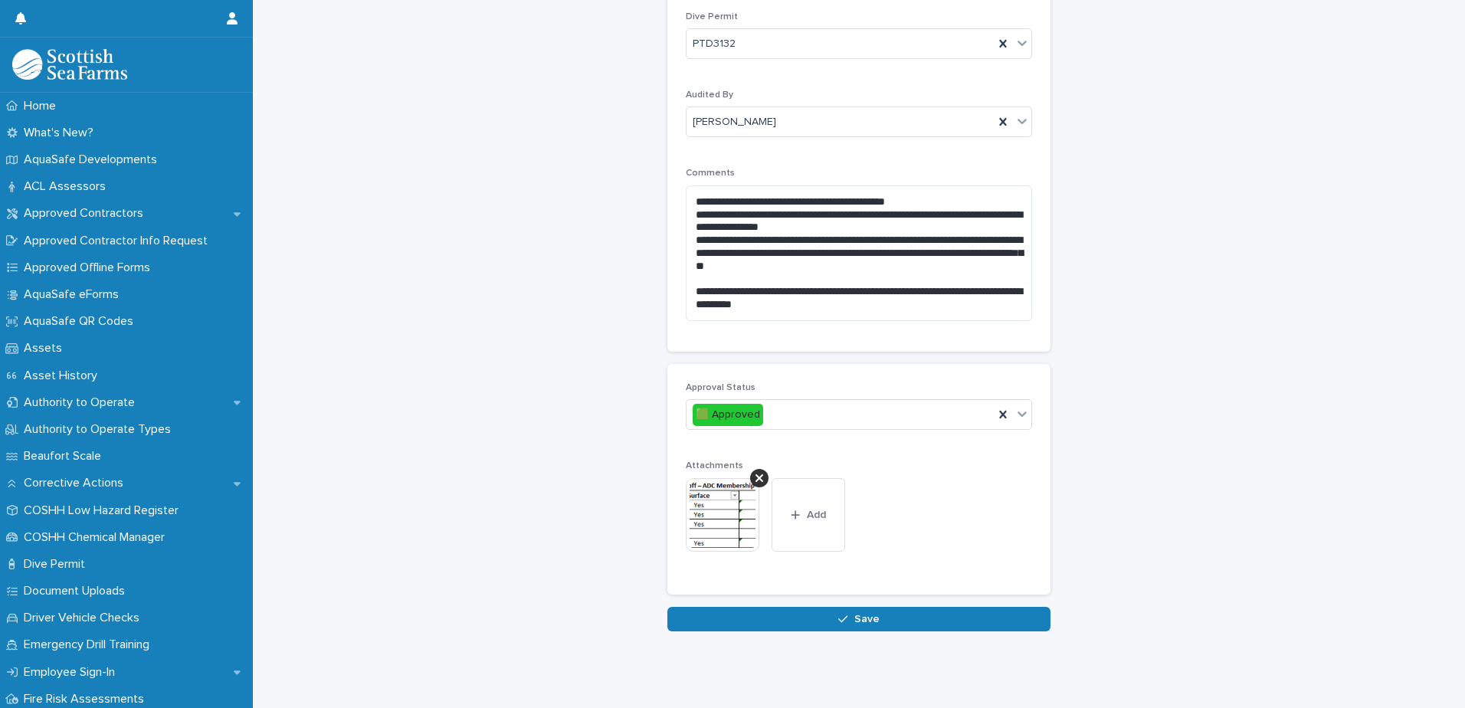
scroll to position [107, 0]
click at [855, 614] on span "Save" at bounding box center [866, 619] width 25 height 11
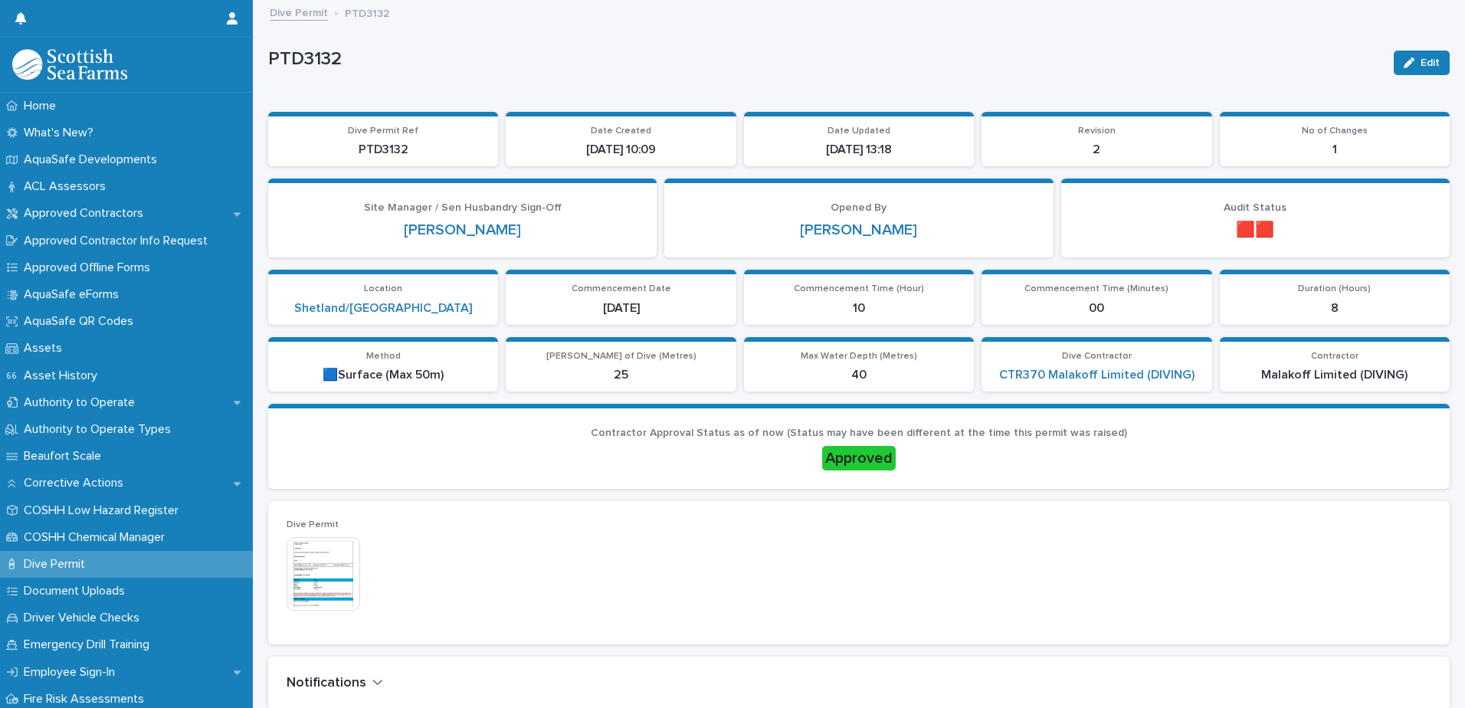
click at [300, 12] on link "Dive Permit" at bounding box center [299, 12] width 58 height 18
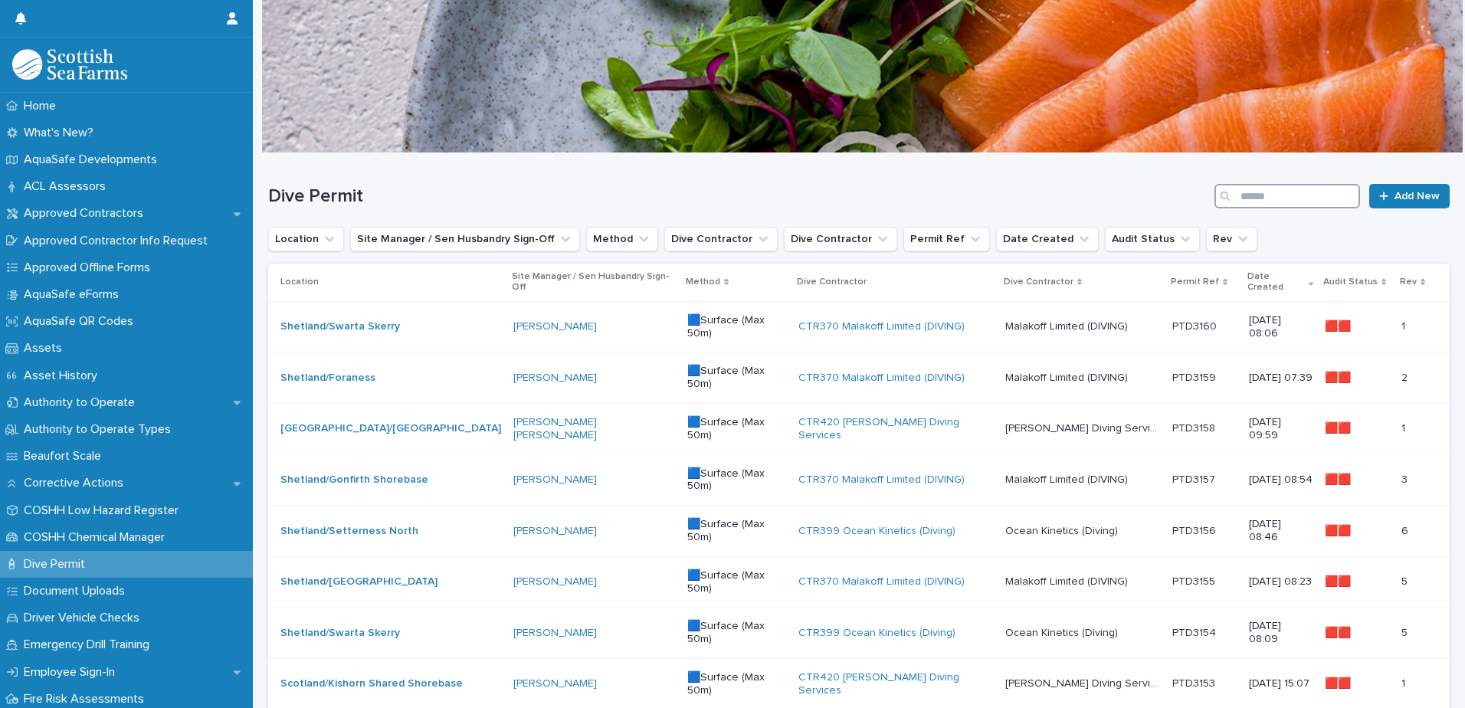
click at [1316, 203] on input "Search" at bounding box center [1288, 196] width 146 height 25
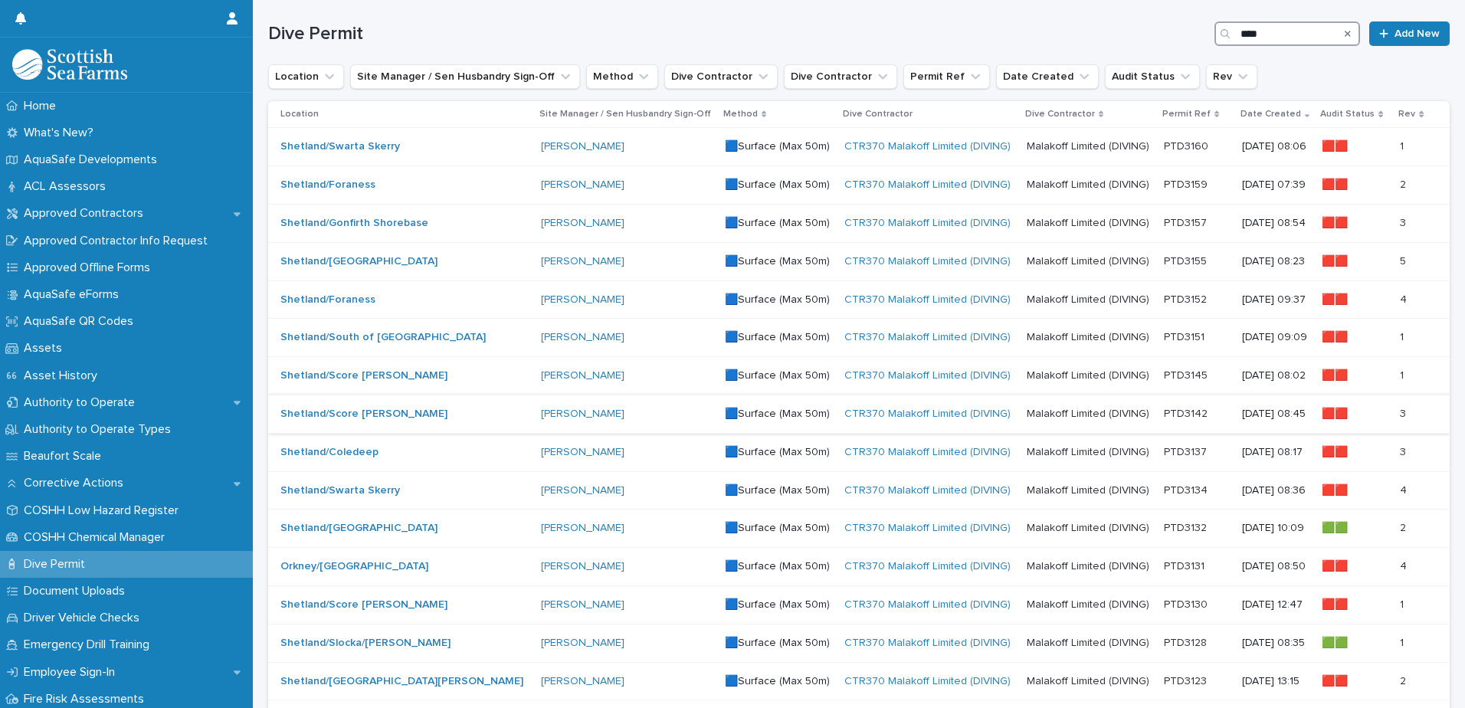
scroll to position [153, 0]
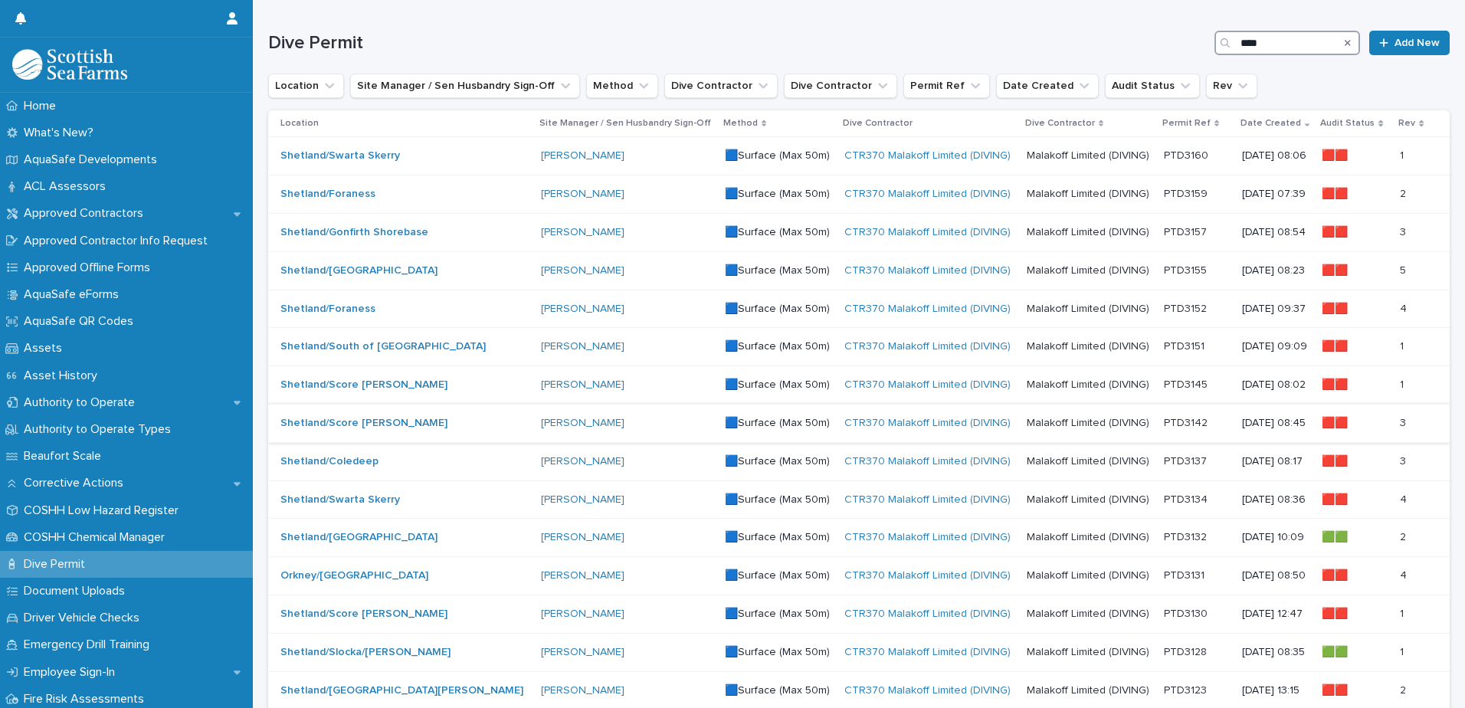
type input "****"
click at [1172, 425] on p at bounding box center [1197, 423] width 66 height 13
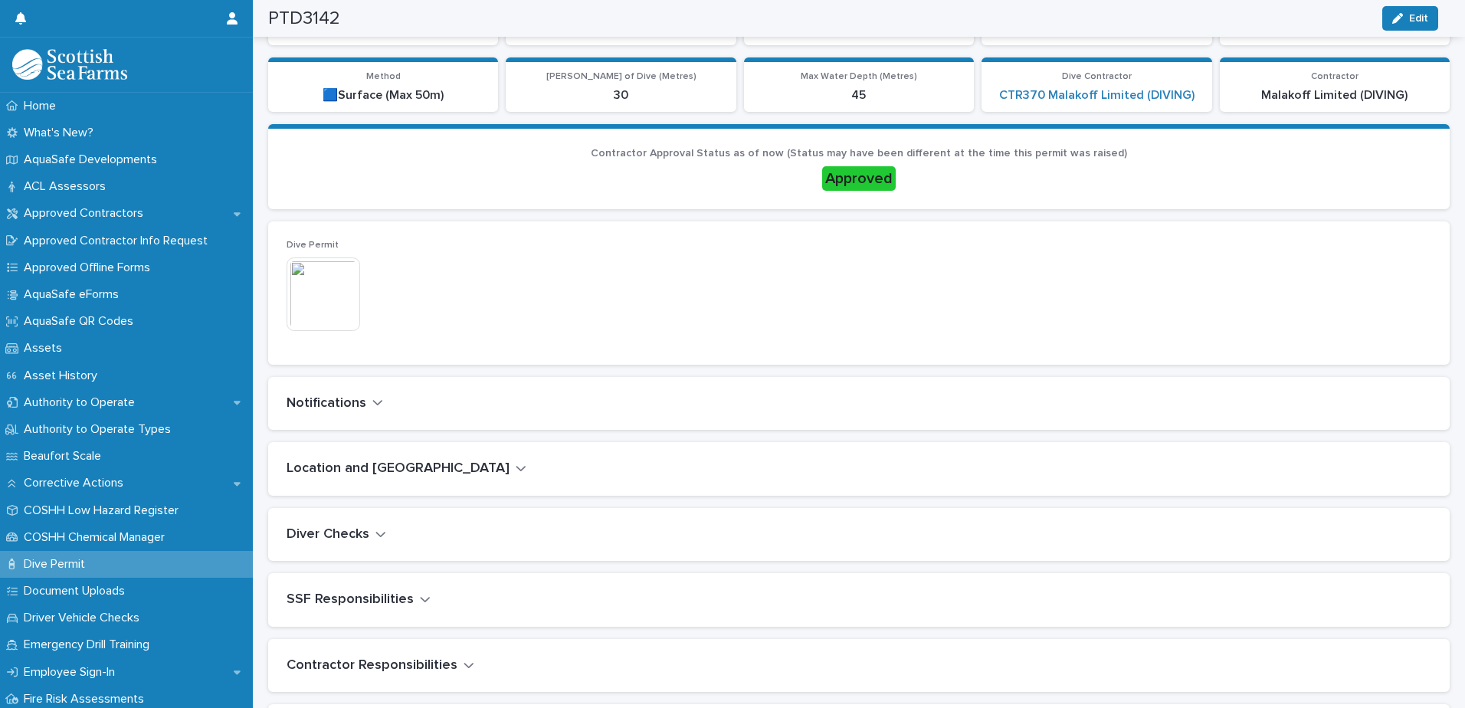
scroll to position [307, 0]
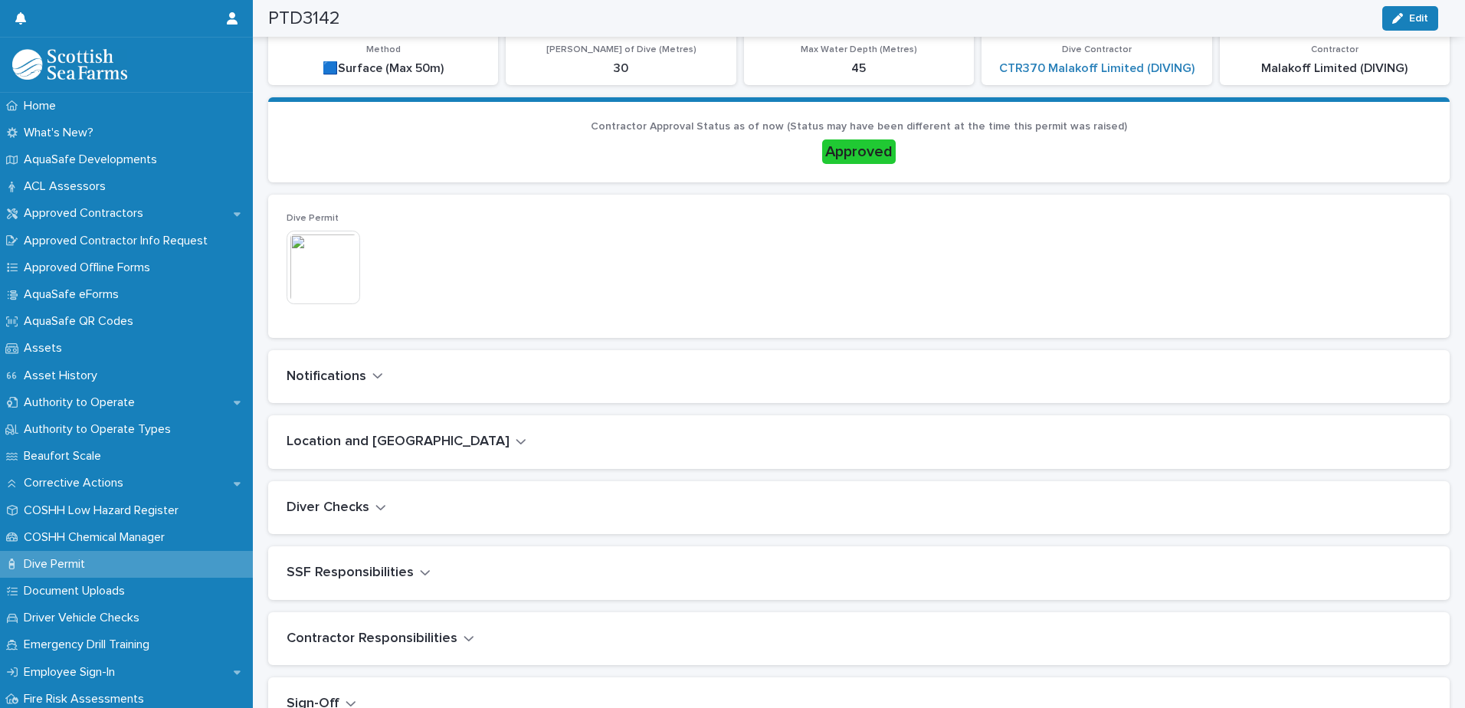
click at [375, 375] on icon "button" at bounding box center [377, 376] width 11 height 14
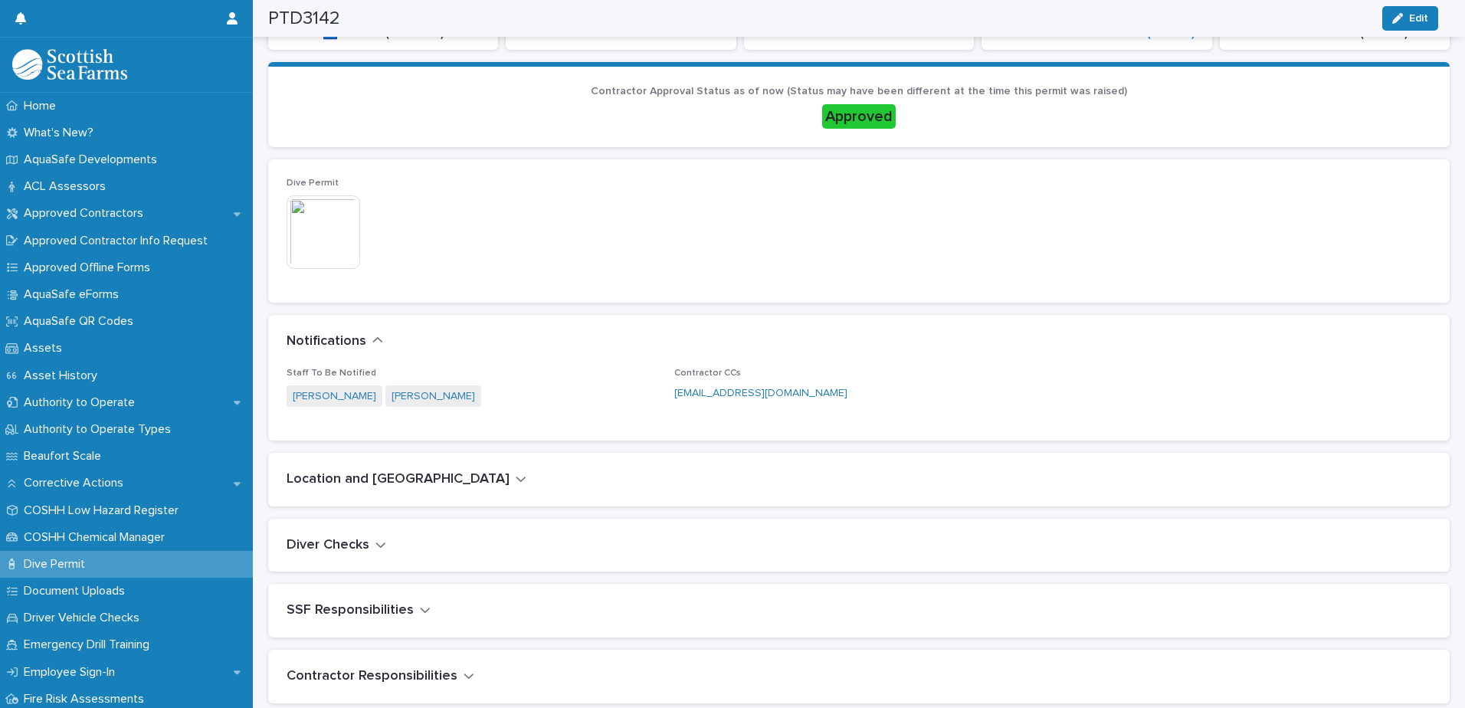
scroll to position [343, 0]
click at [516, 480] on icon "button" at bounding box center [520, 478] width 9 height 5
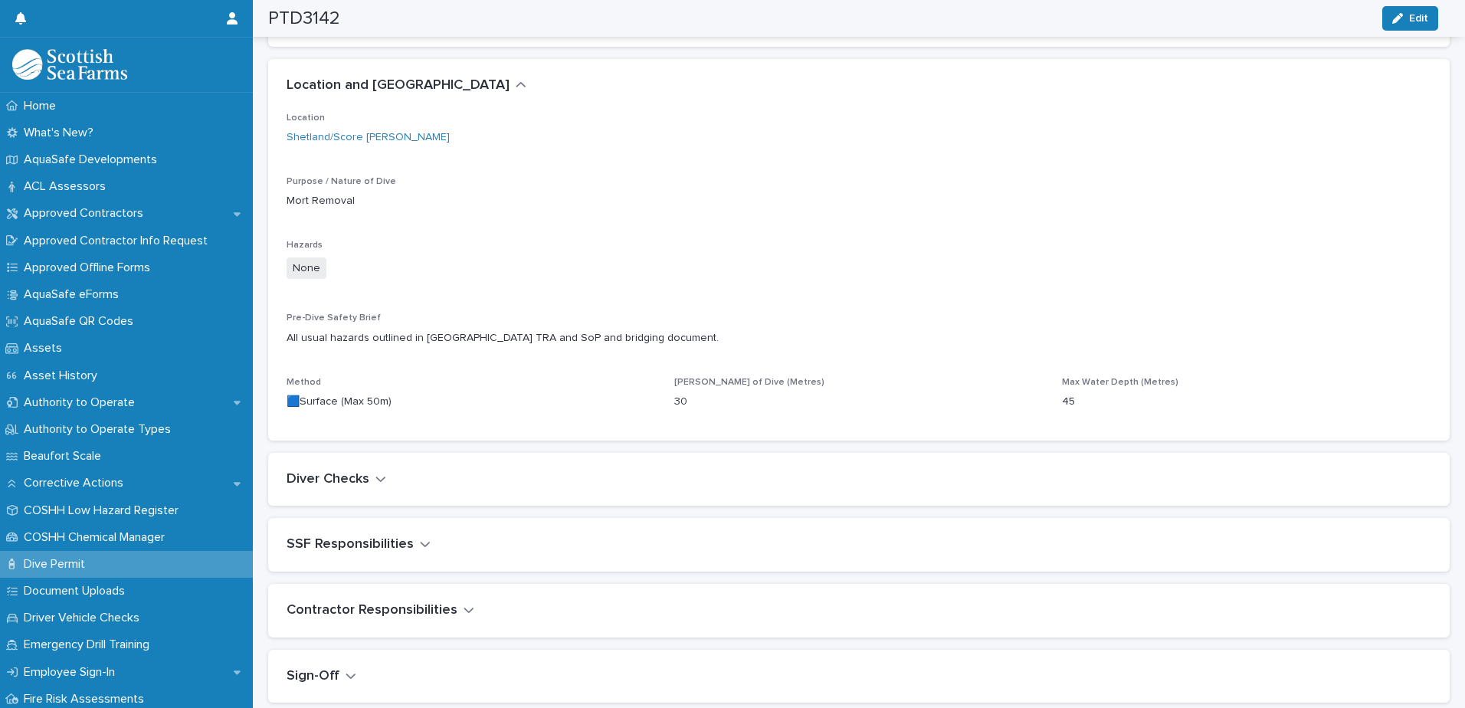
scroll to position [736, 0]
click at [379, 475] on icon "button" at bounding box center [380, 478] width 11 height 14
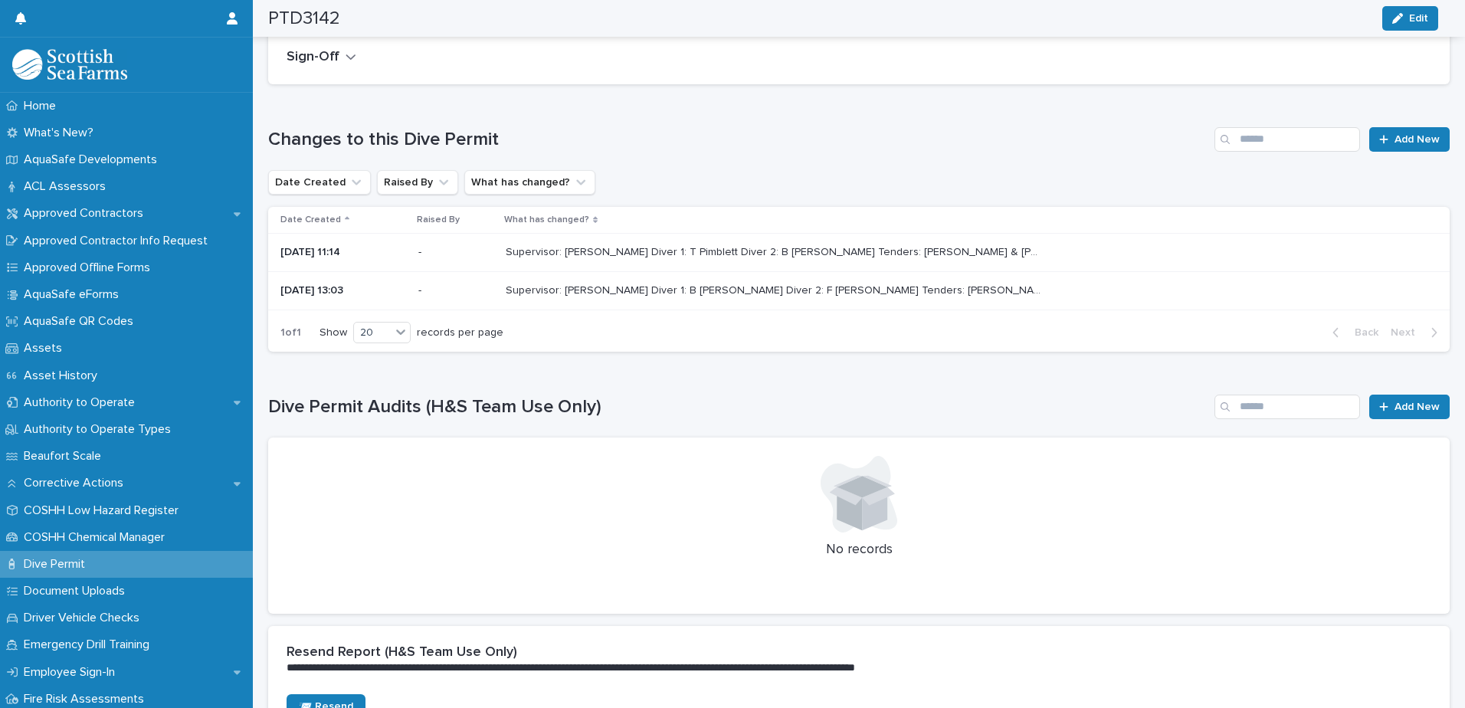
scroll to position [1686, 0]
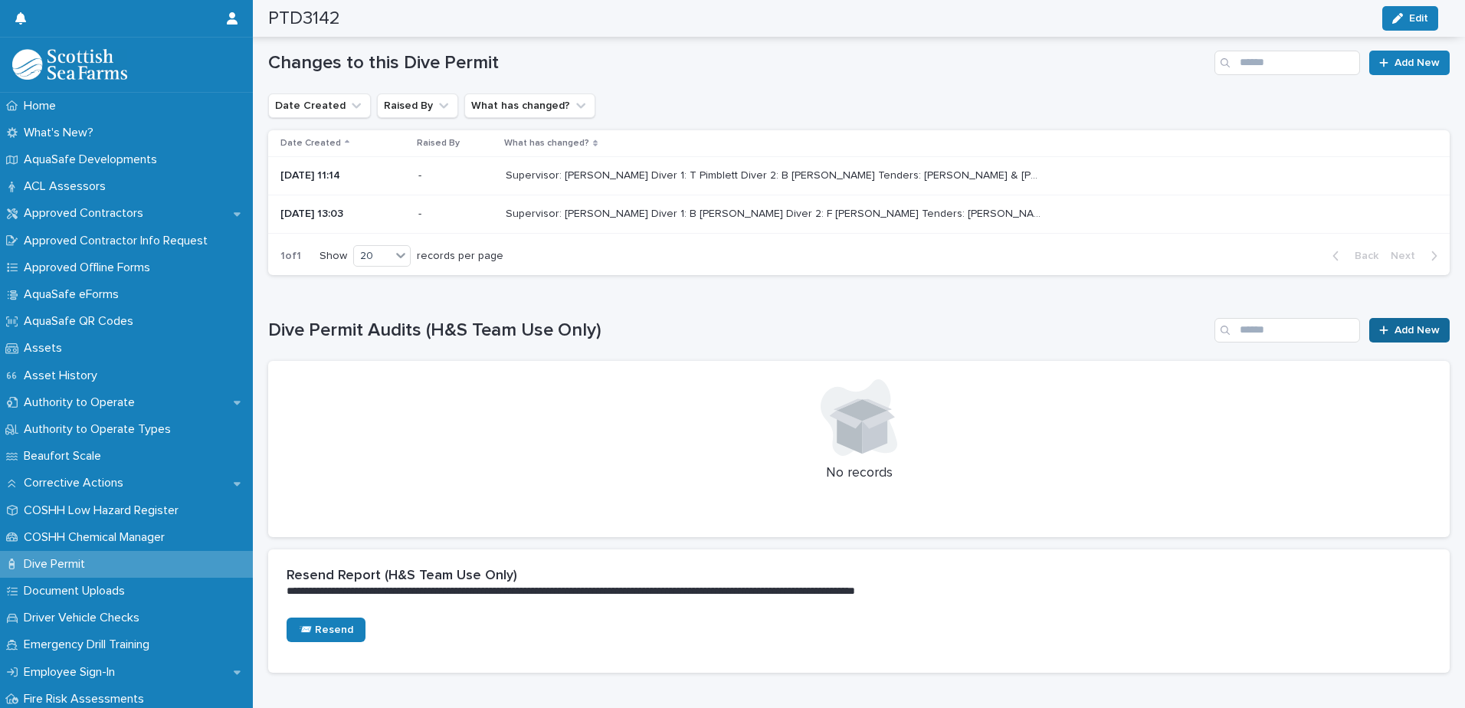
click at [1395, 328] on span "Add New" at bounding box center [1417, 330] width 45 height 11
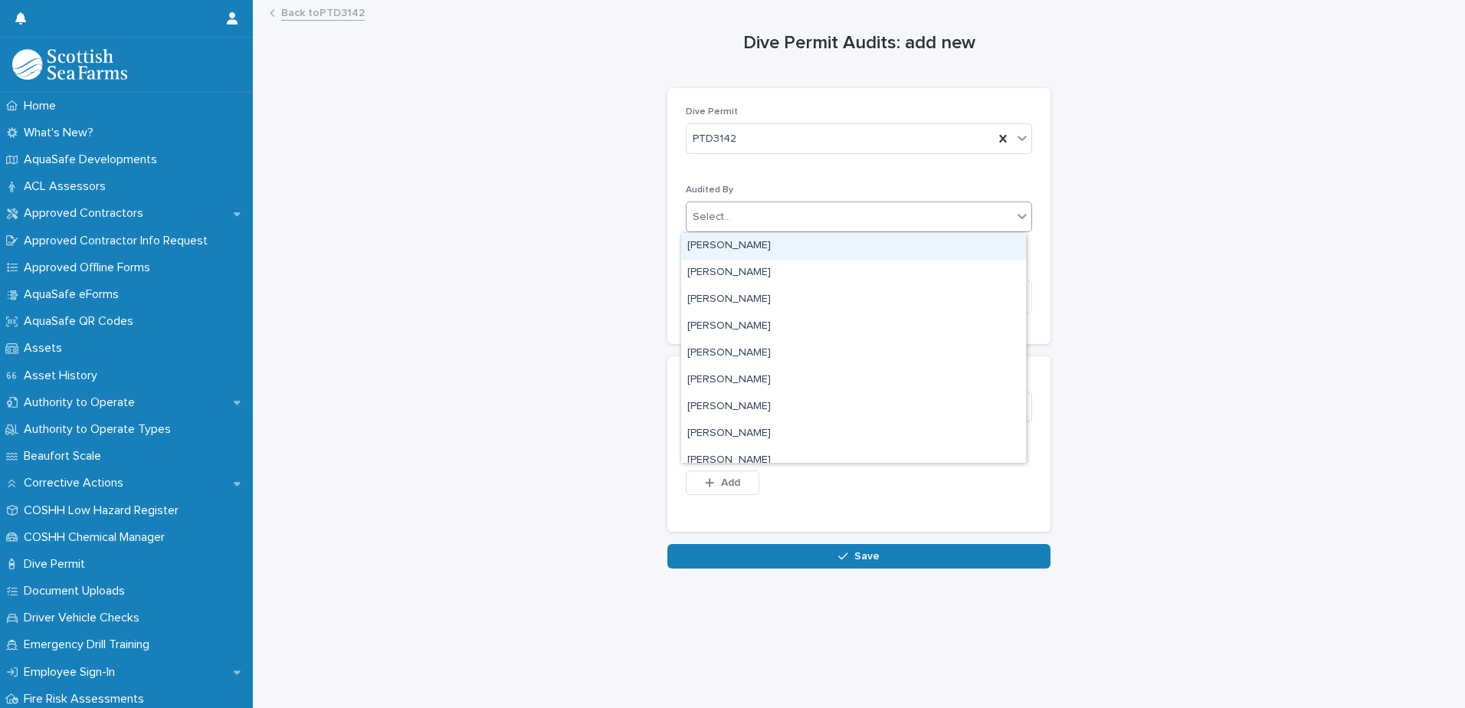
click at [751, 219] on div "Select..." at bounding box center [850, 217] width 326 height 25
type input "******"
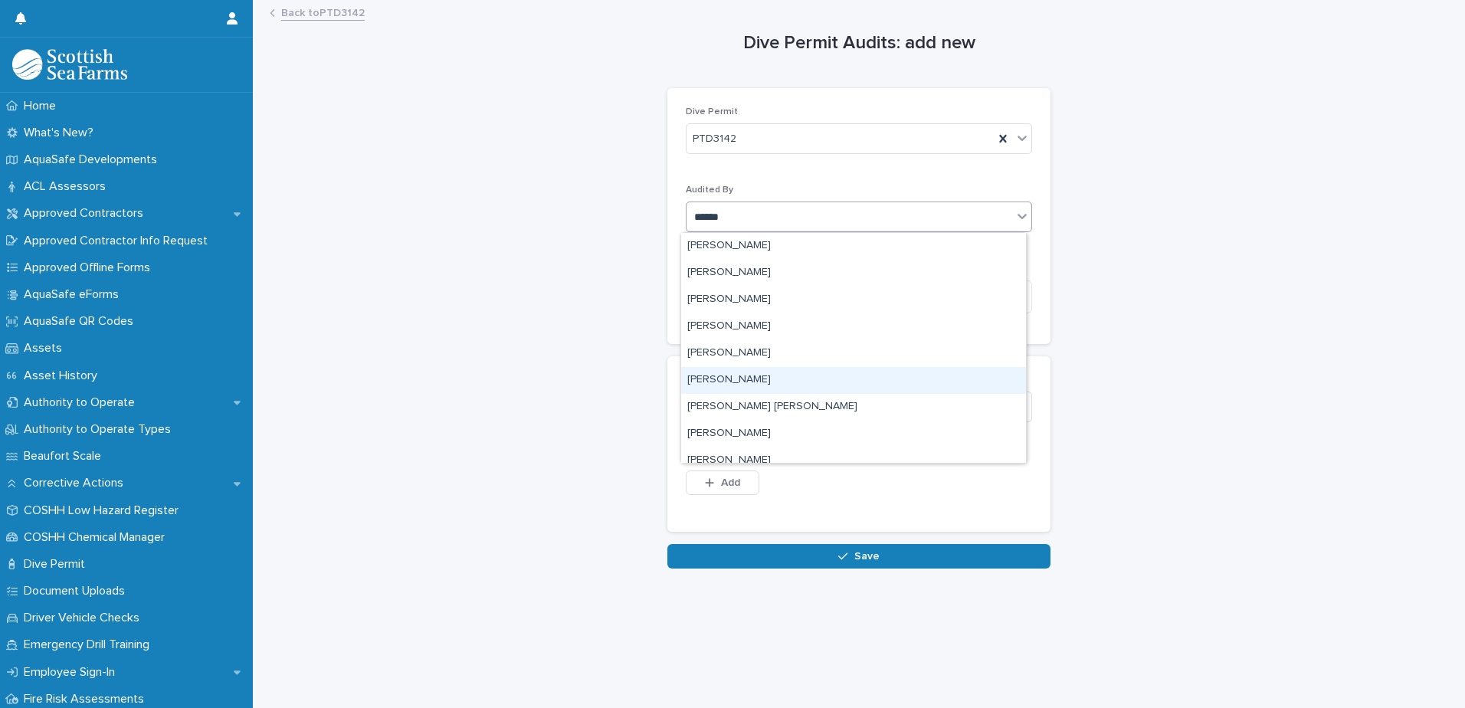
click at [751, 372] on div "[PERSON_NAME]" at bounding box center [853, 380] width 345 height 27
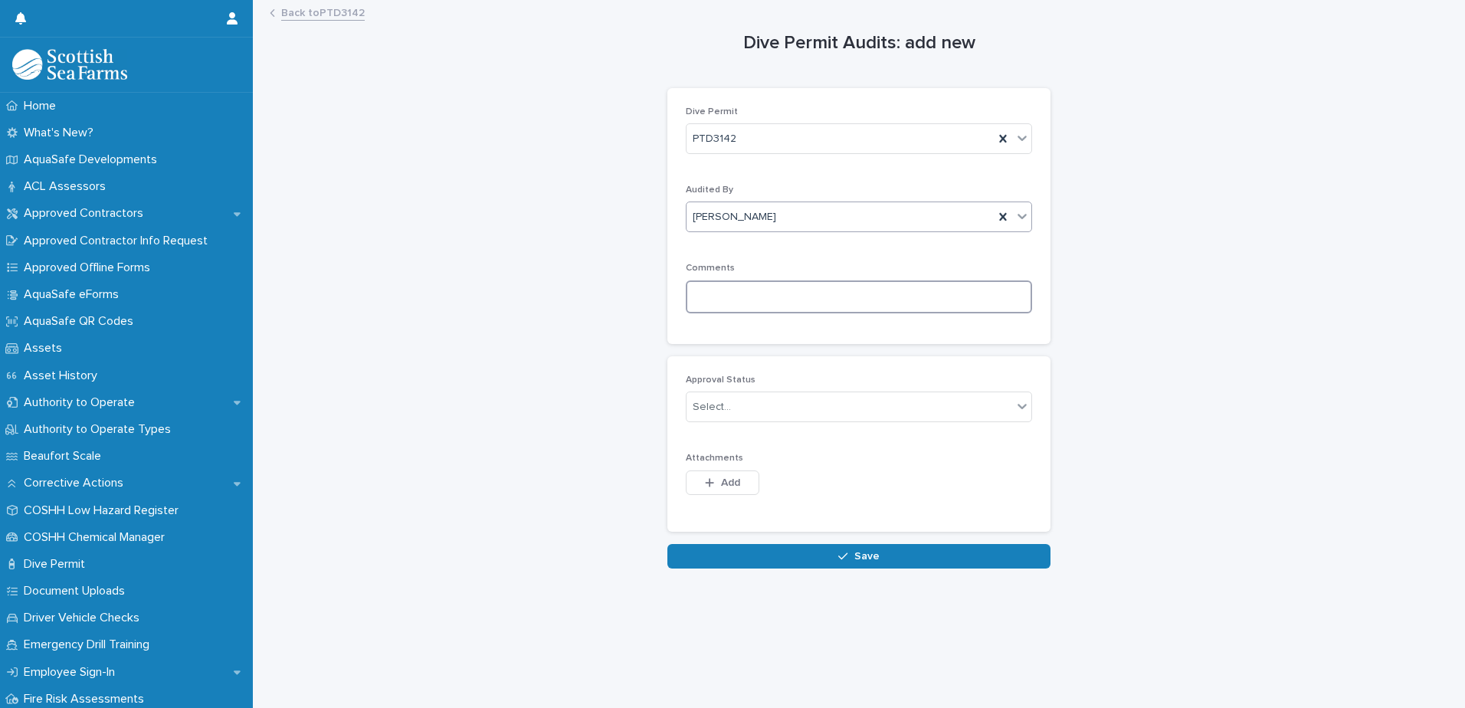
click at [730, 303] on textarea at bounding box center [859, 296] width 346 height 33
click at [739, 298] on textarea at bounding box center [859, 296] width 346 height 33
paste textarea "**********"
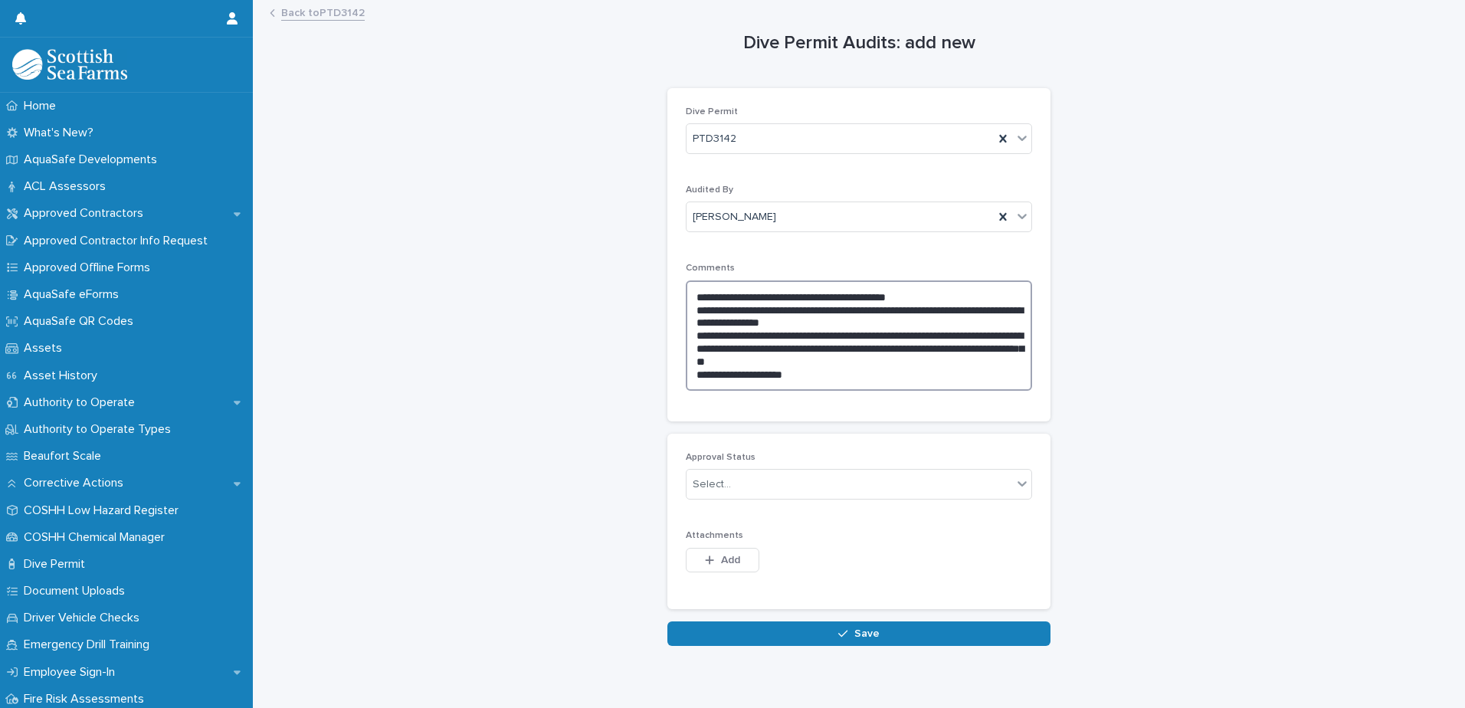
click at [705, 375] on textarea "**********" at bounding box center [859, 335] width 346 height 110
type textarea "**********"
click at [767, 486] on div "Select..." at bounding box center [850, 484] width 326 height 25
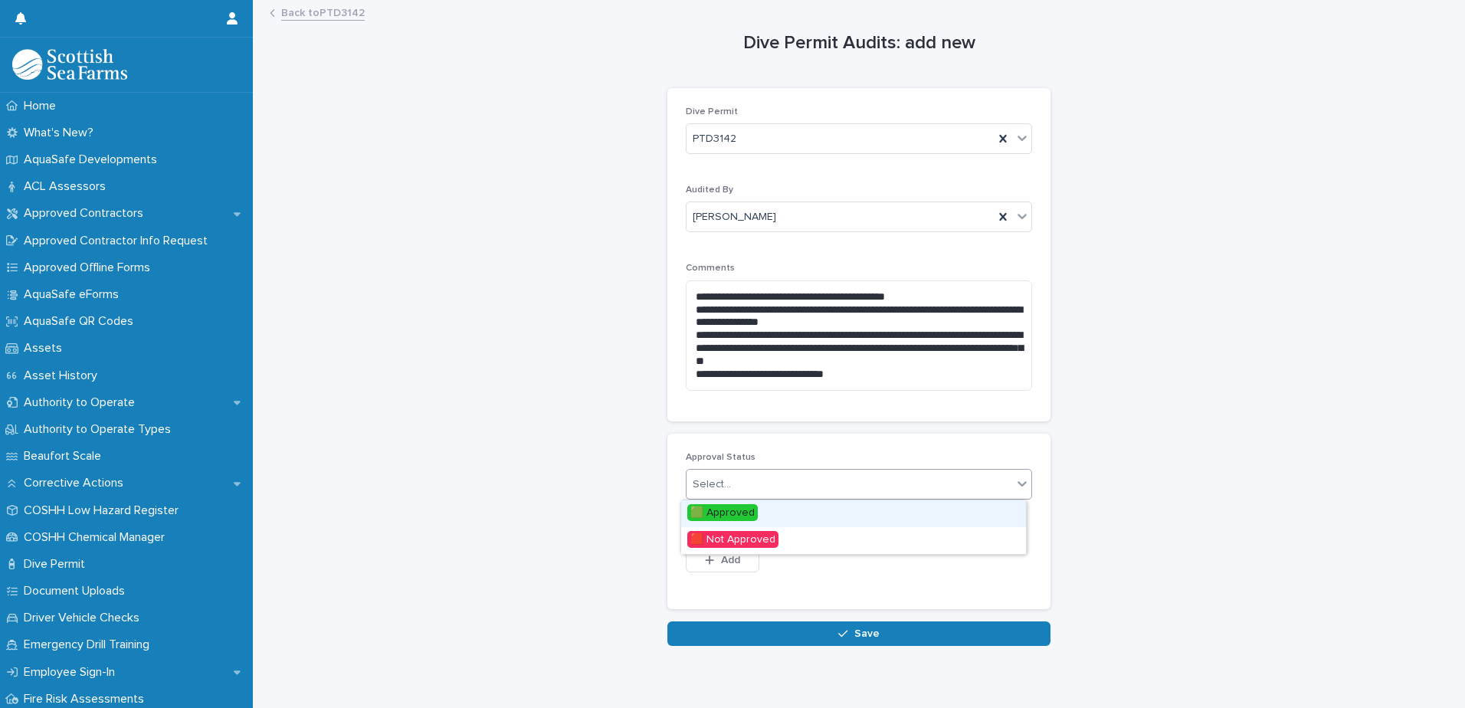
click at [741, 509] on span "🟩 Approved" at bounding box center [722, 512] width 70 height 17
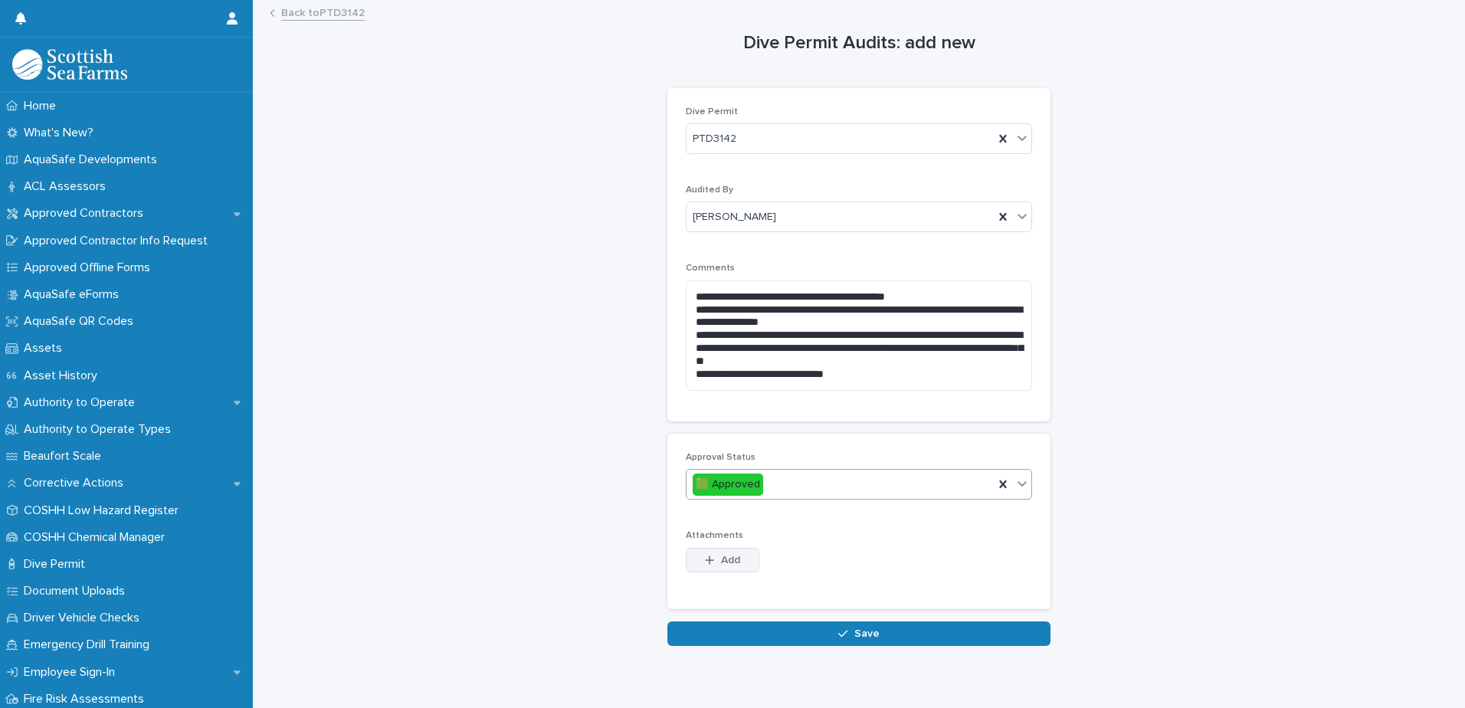
click at [742, 552] on button "Add" at bounding box center [723, 560] width 74 height 25
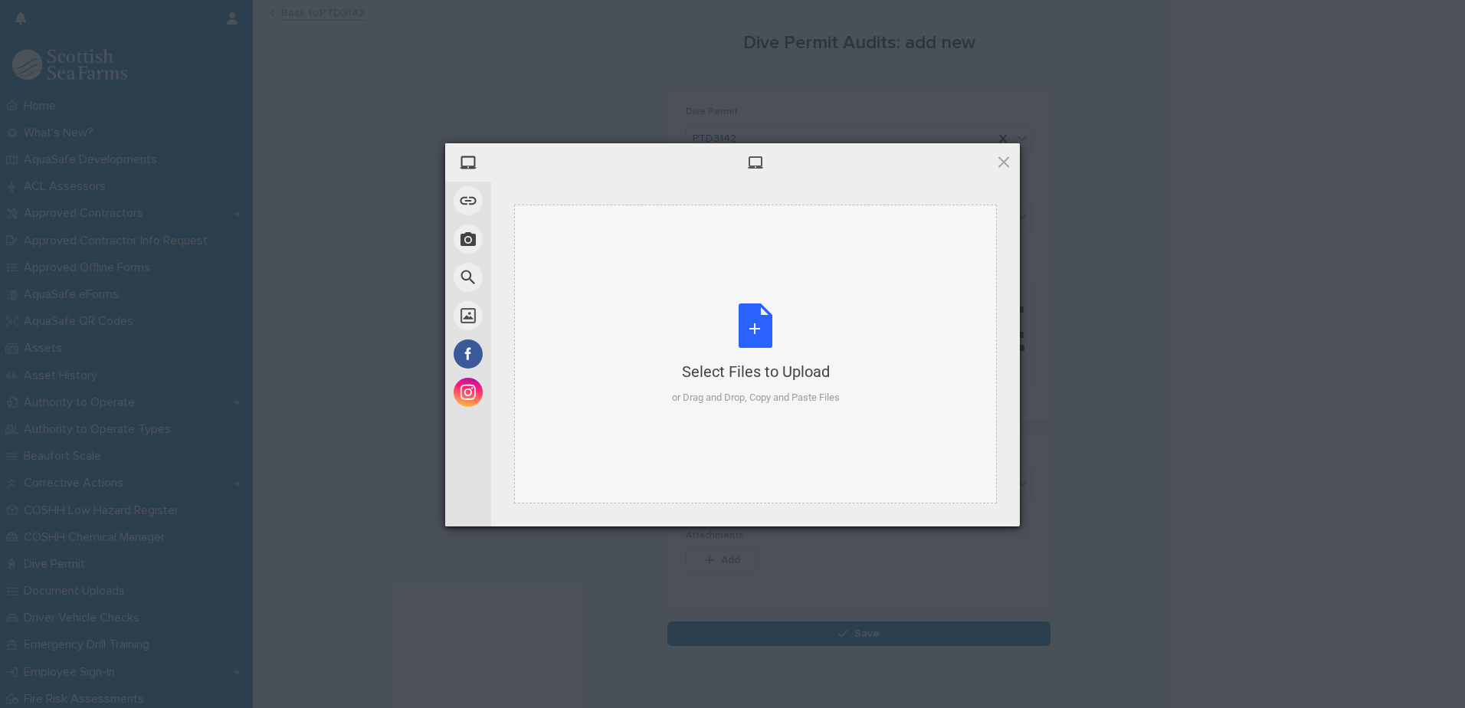
click at [776, 320] on div "Select Files to Upload or Drag and Drop, Copy and Paste Files" at bounding box center [756, 354] width 168 height 102
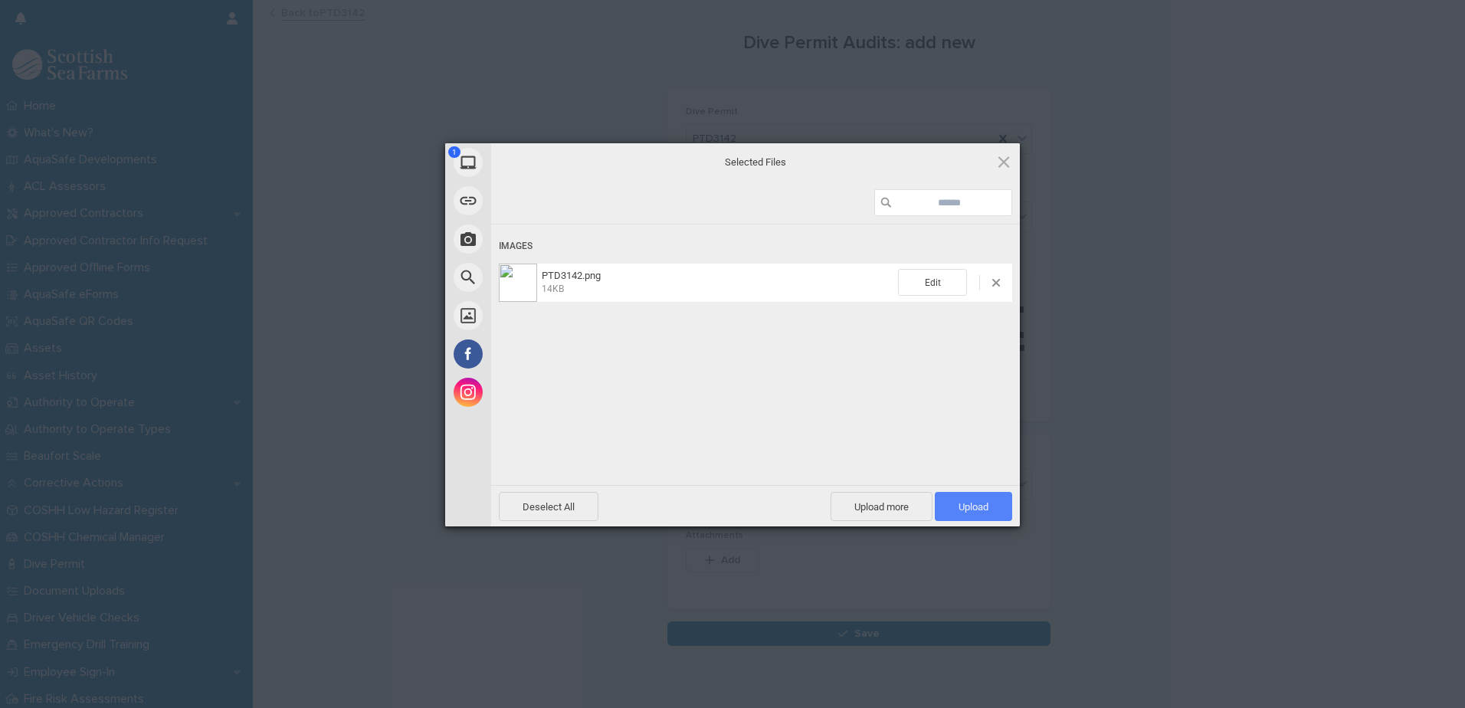
click at [995, 503] on span "Upload 1" at bounding box center [973, 506] width 77 height 29
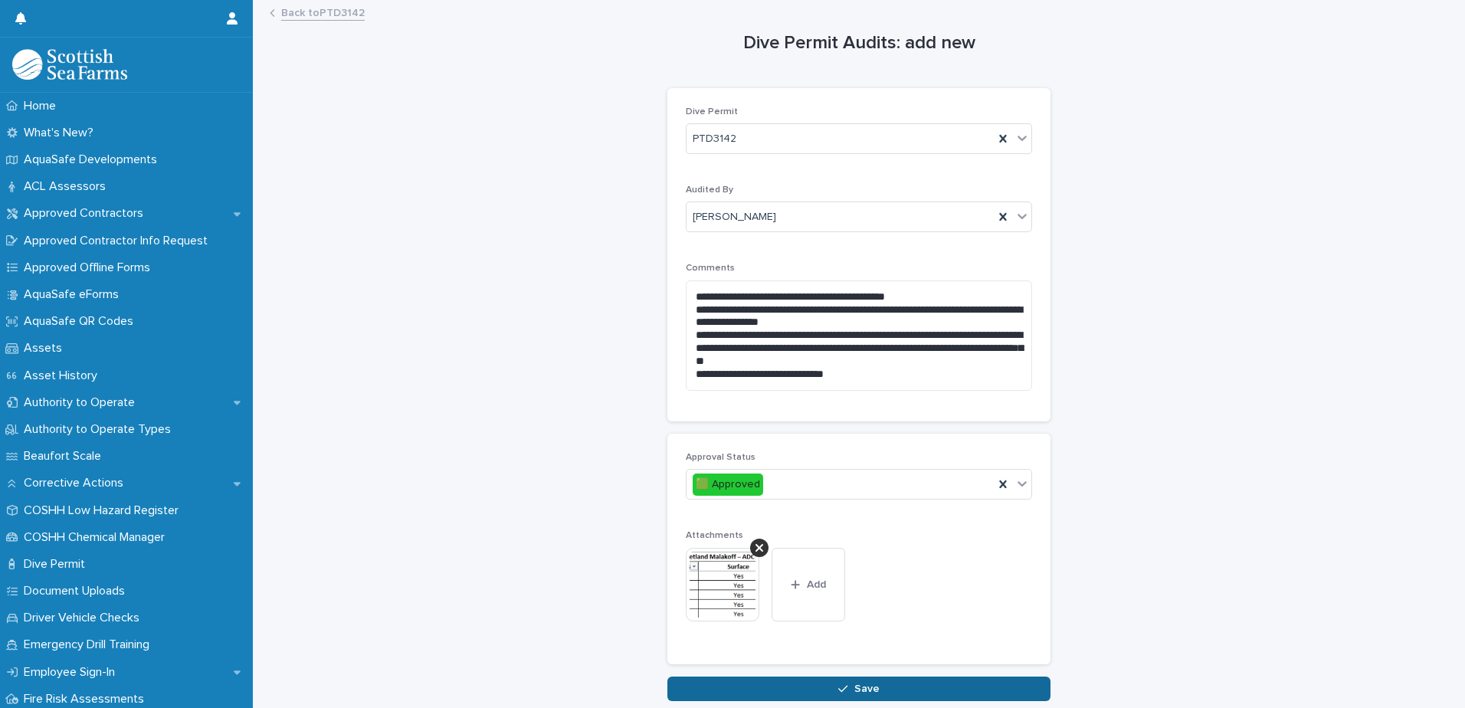
click at [857, 691] on span "Save" at bounding box center [866, 689] width 25 height 11
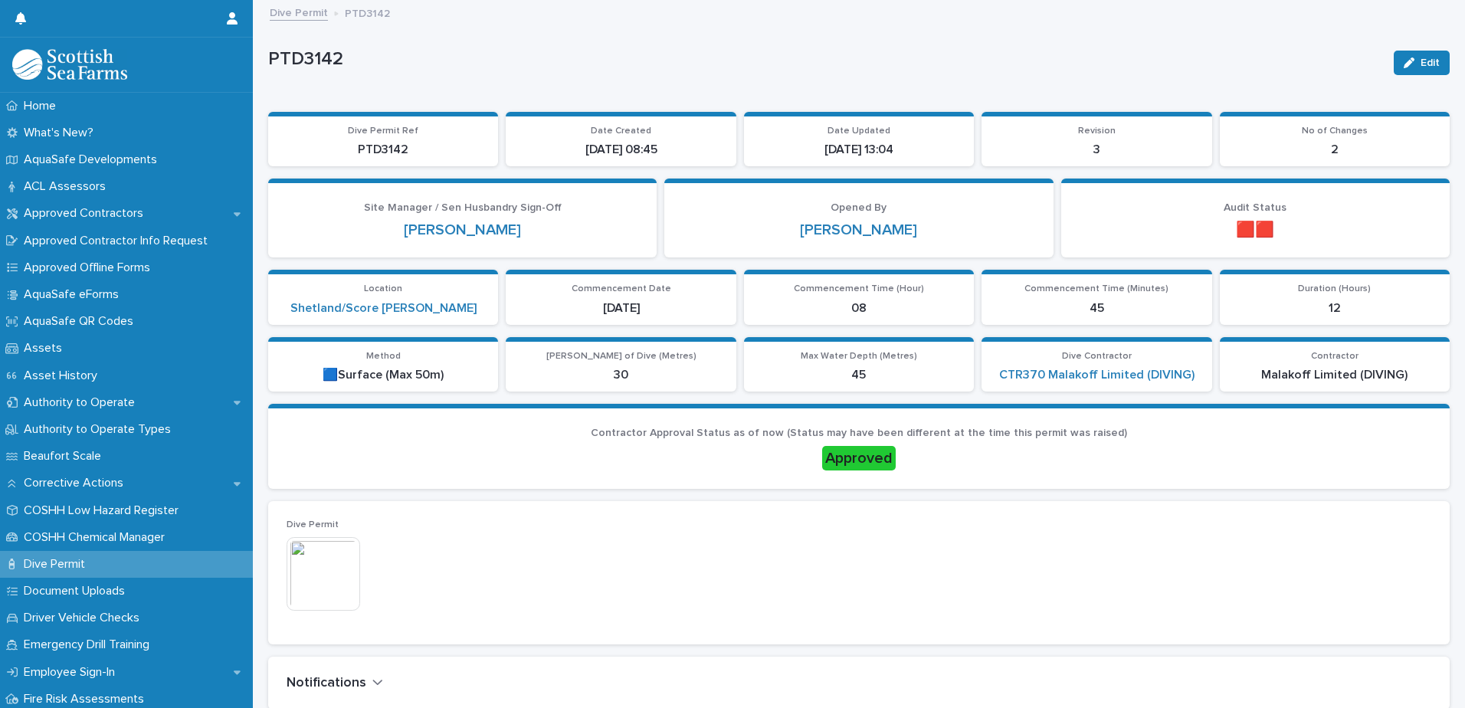
click at [294, 17] on link "Dive Permit" at bounding box center [299, 12] width 58 height 18
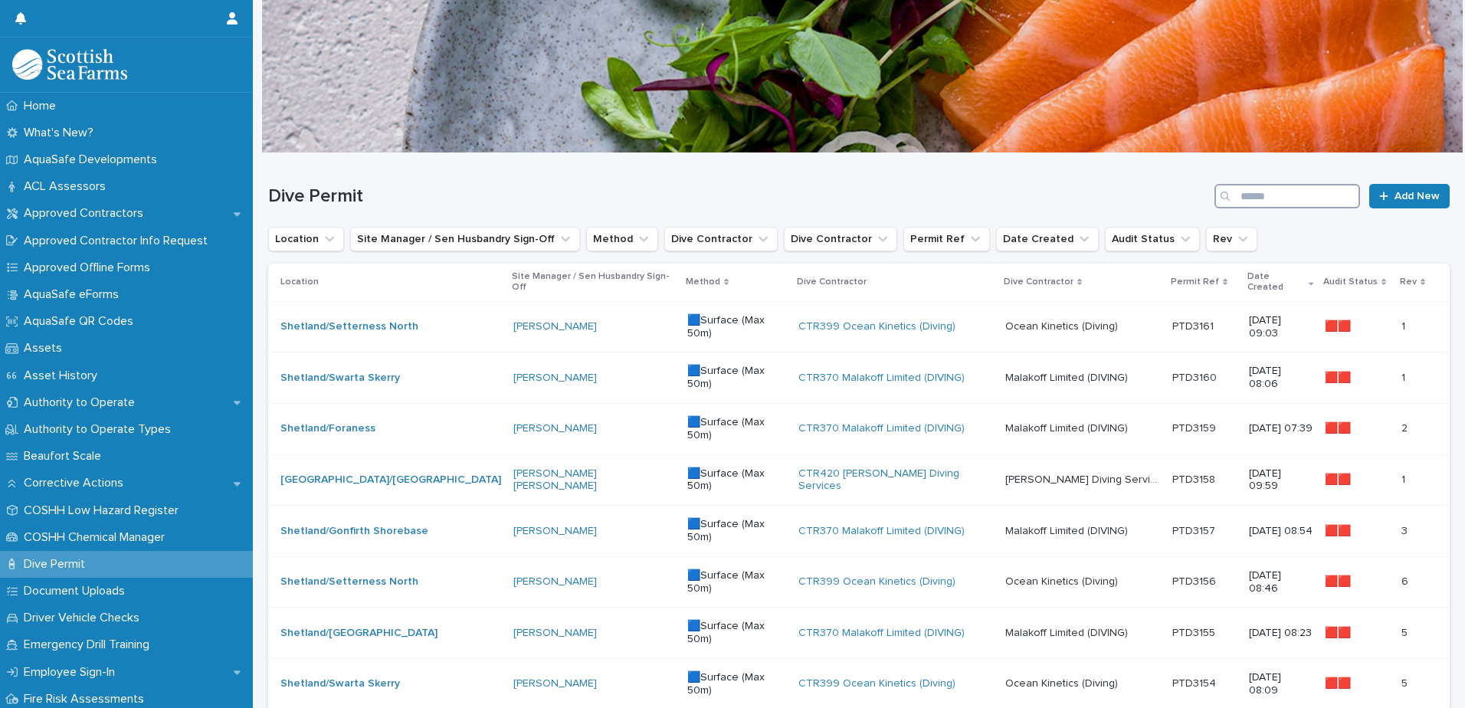
click at [1257, 197] on input "Search" at bounding box center [1288, 196] width 146 height 25
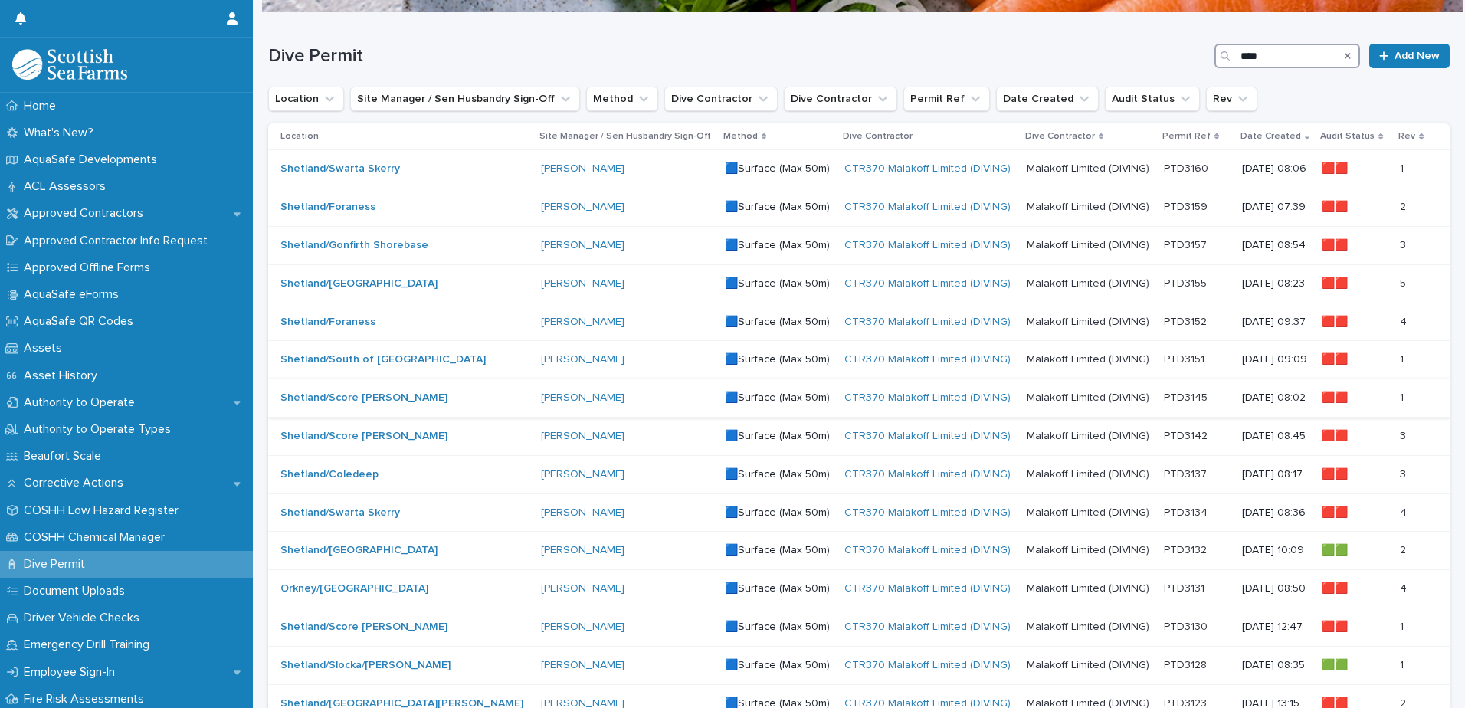
scroll to position [153, 0]
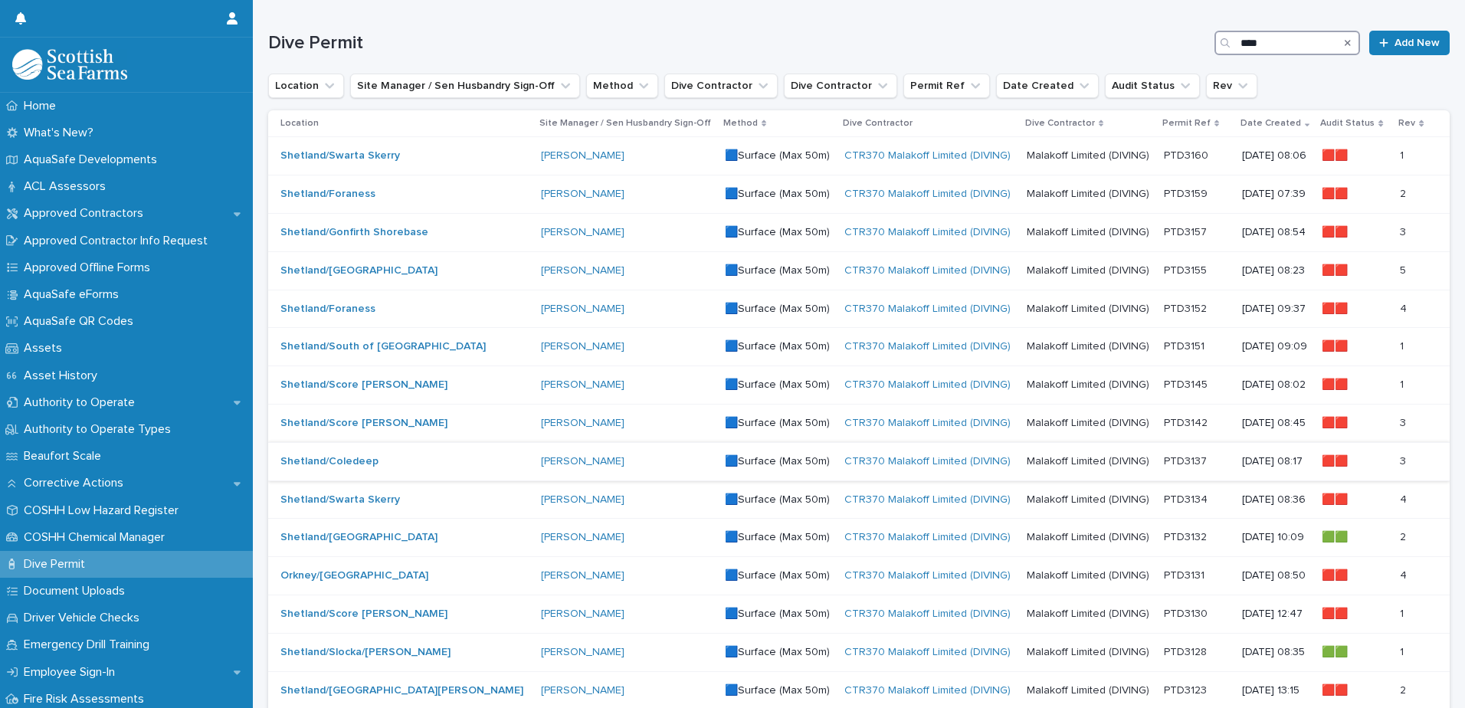
type input "****"
click at [1172, 459] on p at bounding box center [1197, 461] width 66 height 13
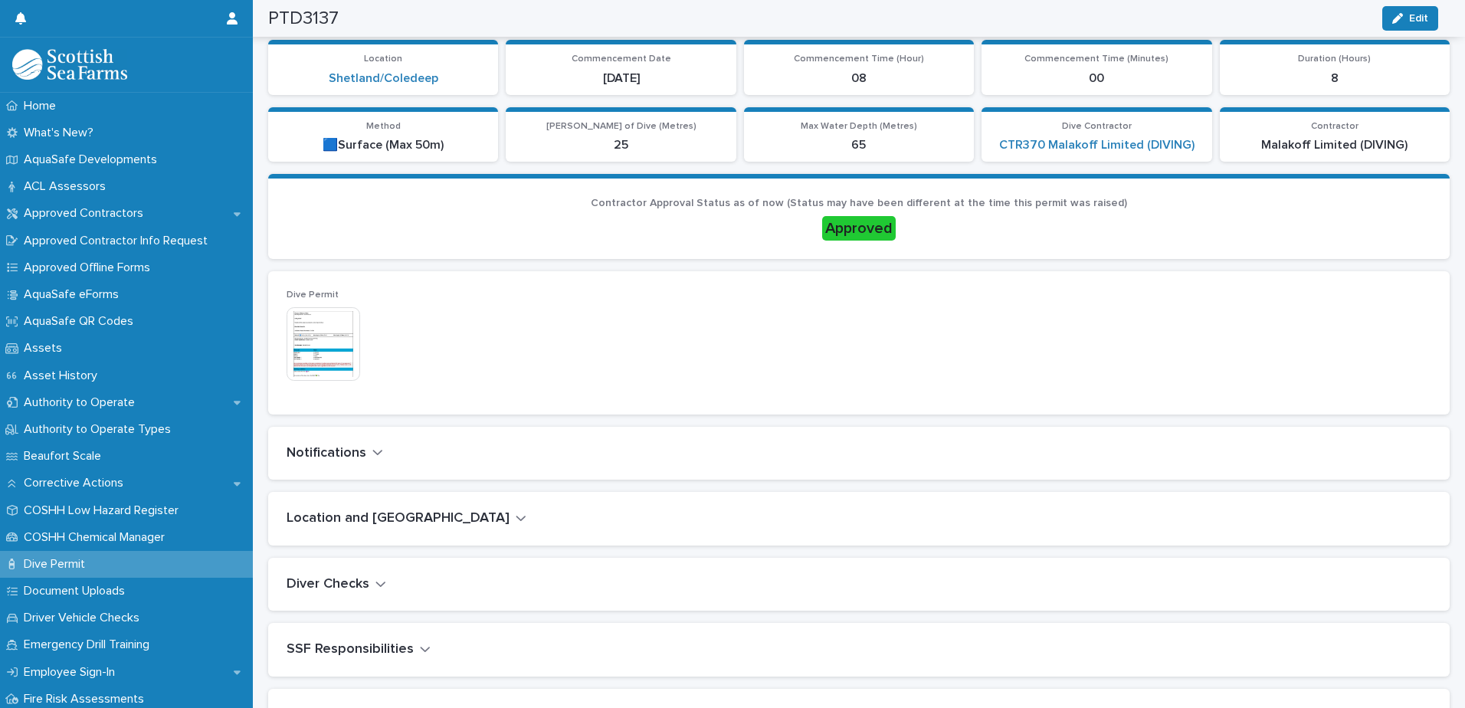
click at [374, 450] on icon "button" at bounding box center [377, 452] width 11 height 14
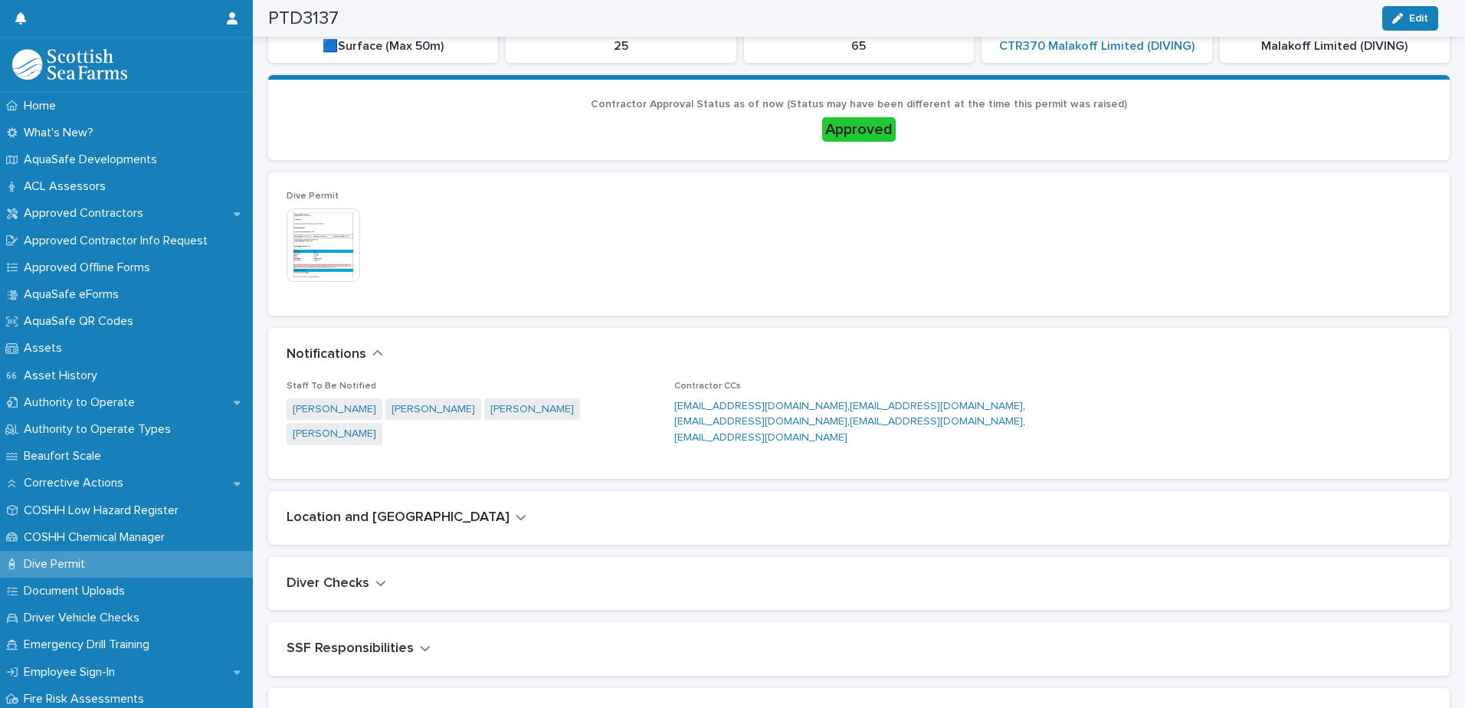
scroll to position [354, 0]
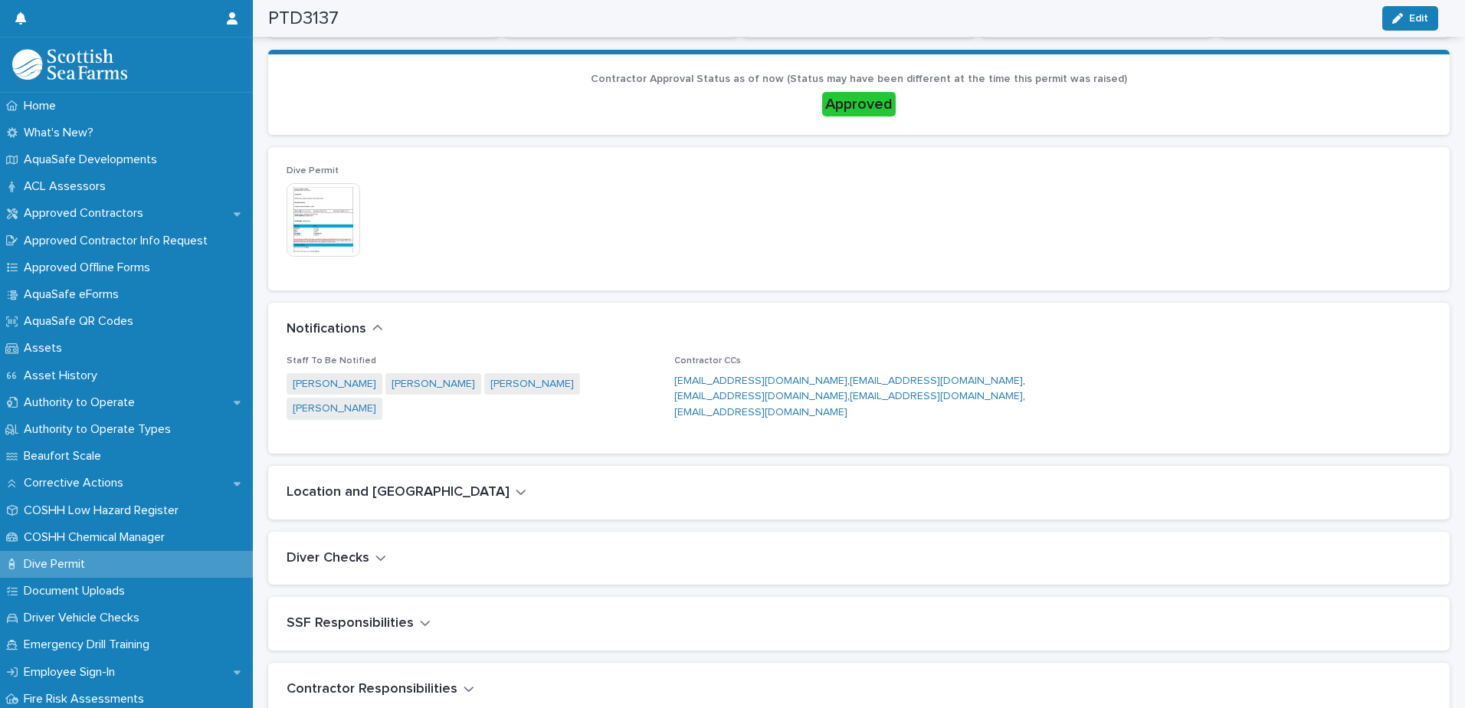
click at [516, 489] on icon "button" at bounding box center [521, 492] width 11 height 14
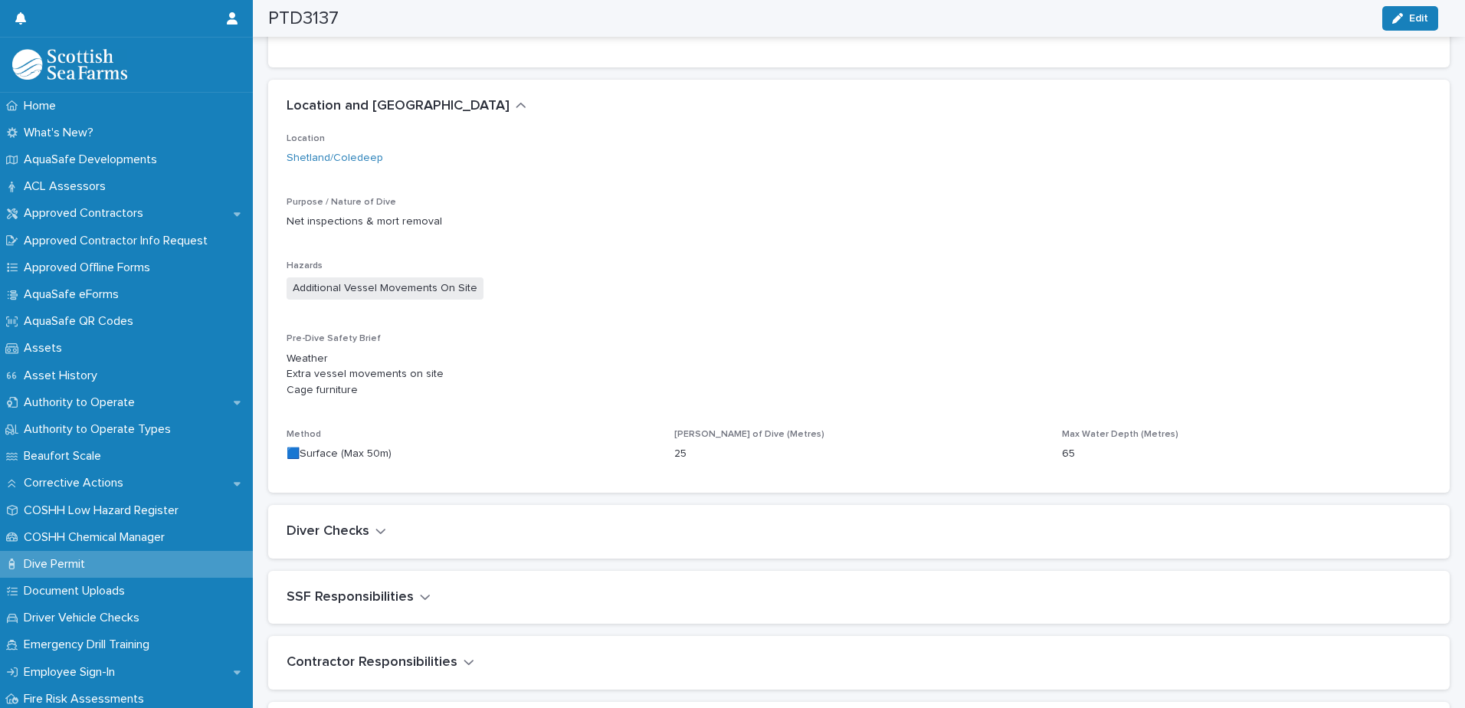
scroll to position [764, 0]
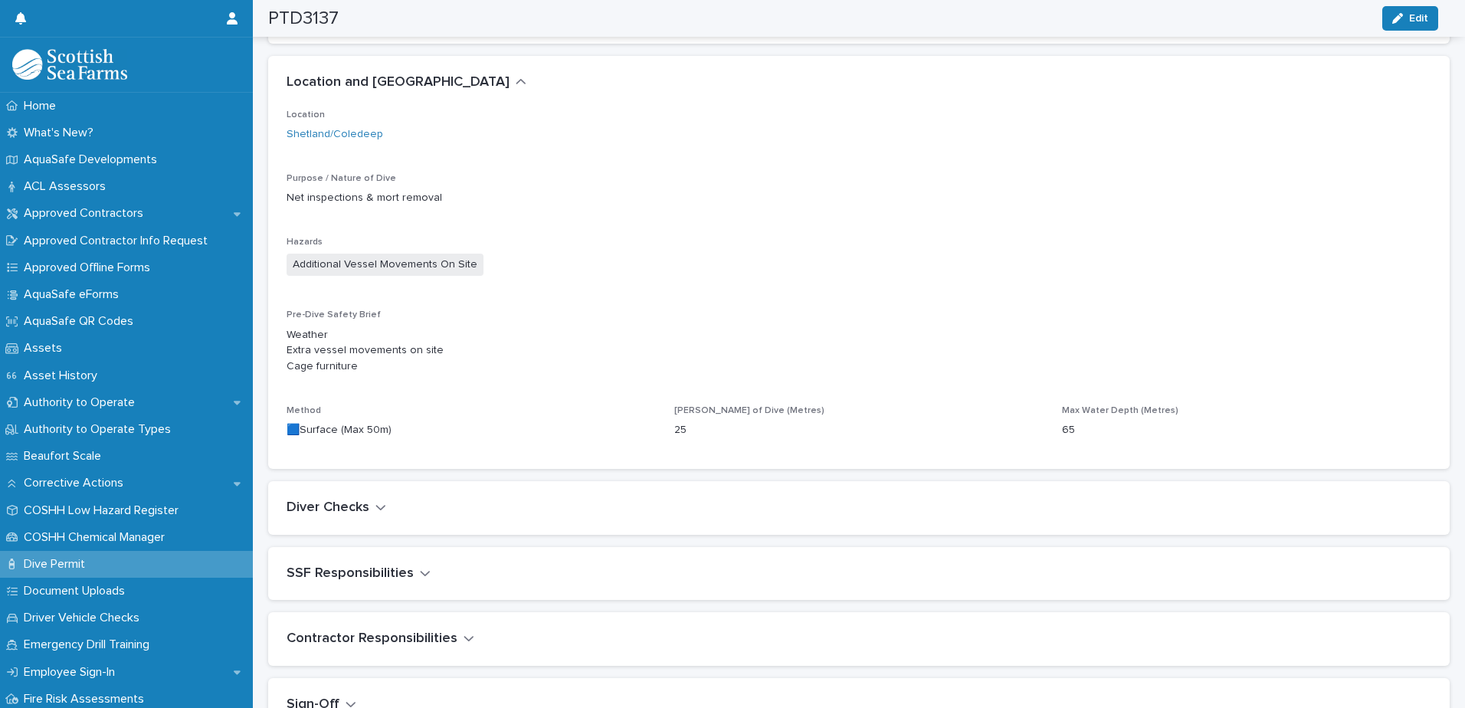
click at [377, 506] on icon "button" at bounding box center [380, 507] width 9 height 5
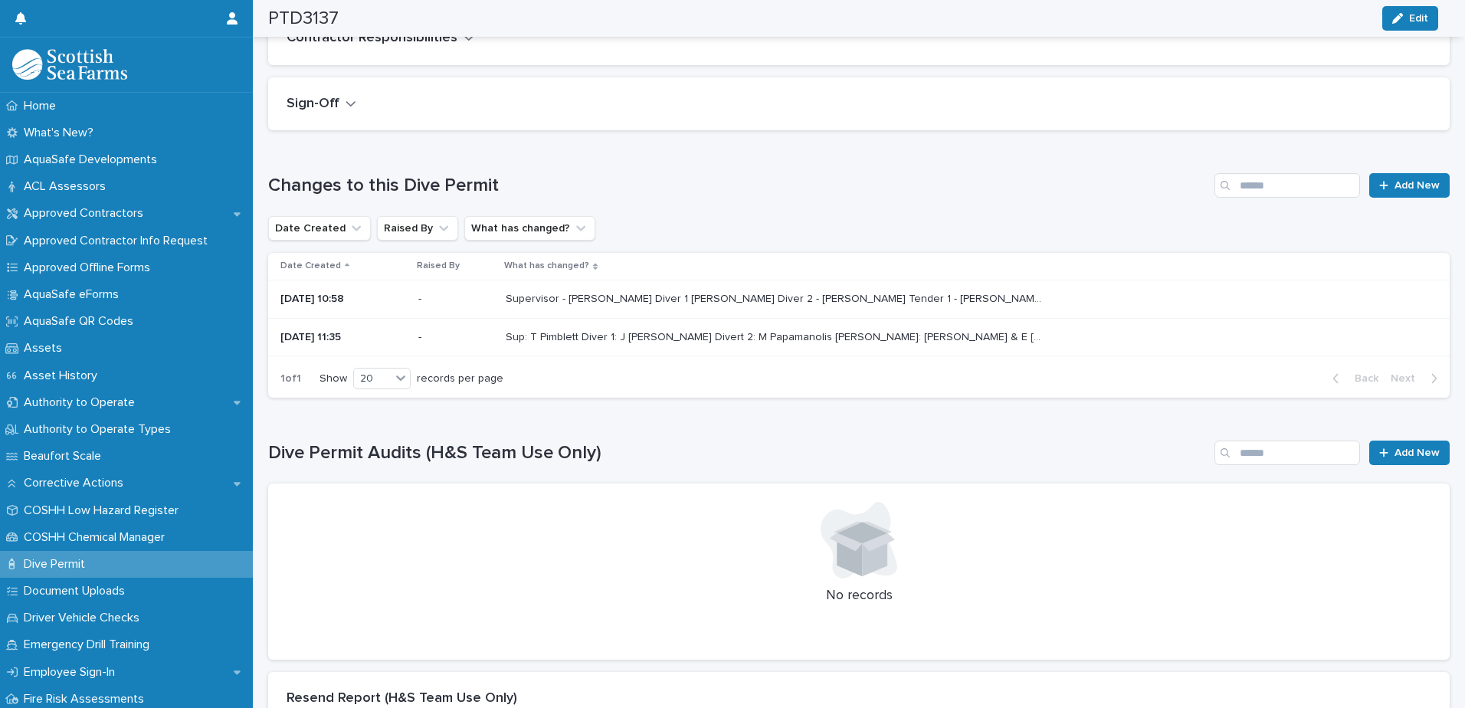
scroll to position [1805, 0]
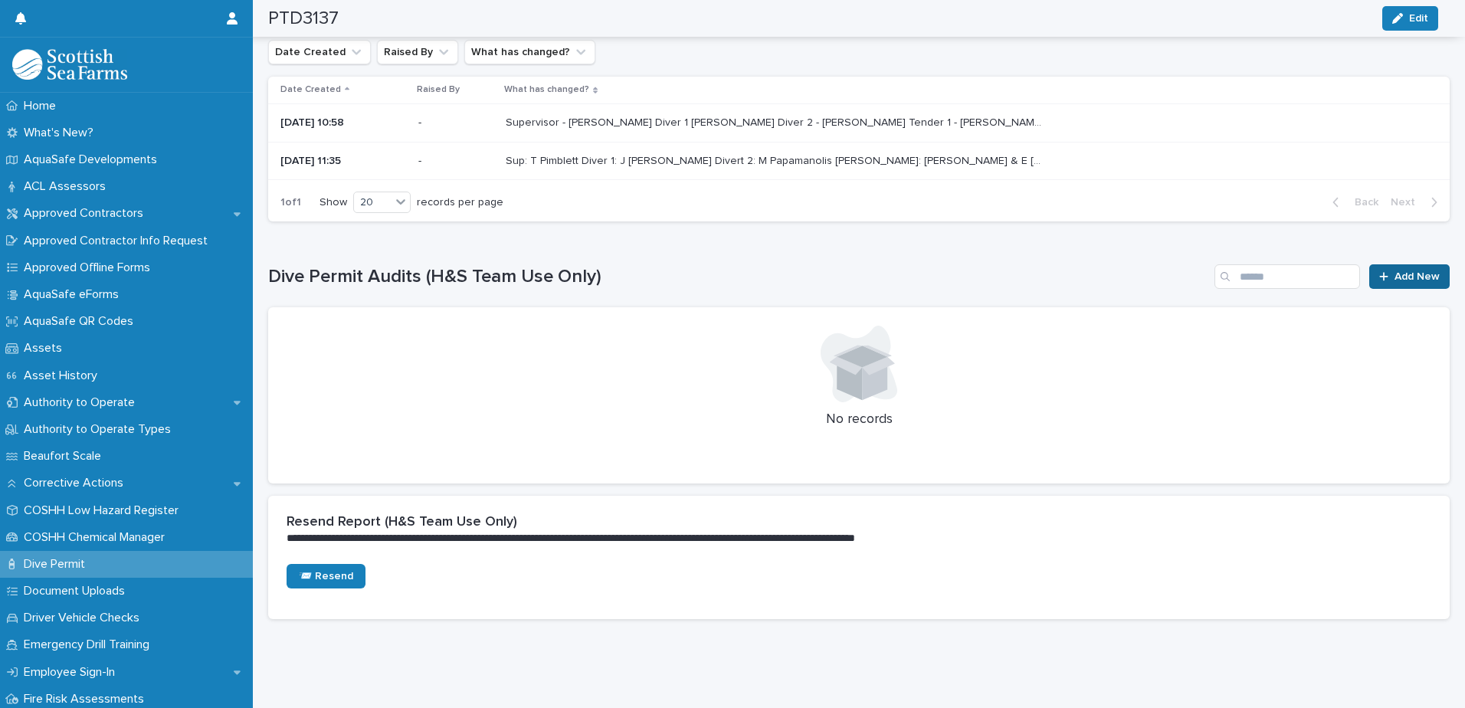
click at [1405, 271] on span "Add New" at bounding box center [1417, 276] width 45 height 11
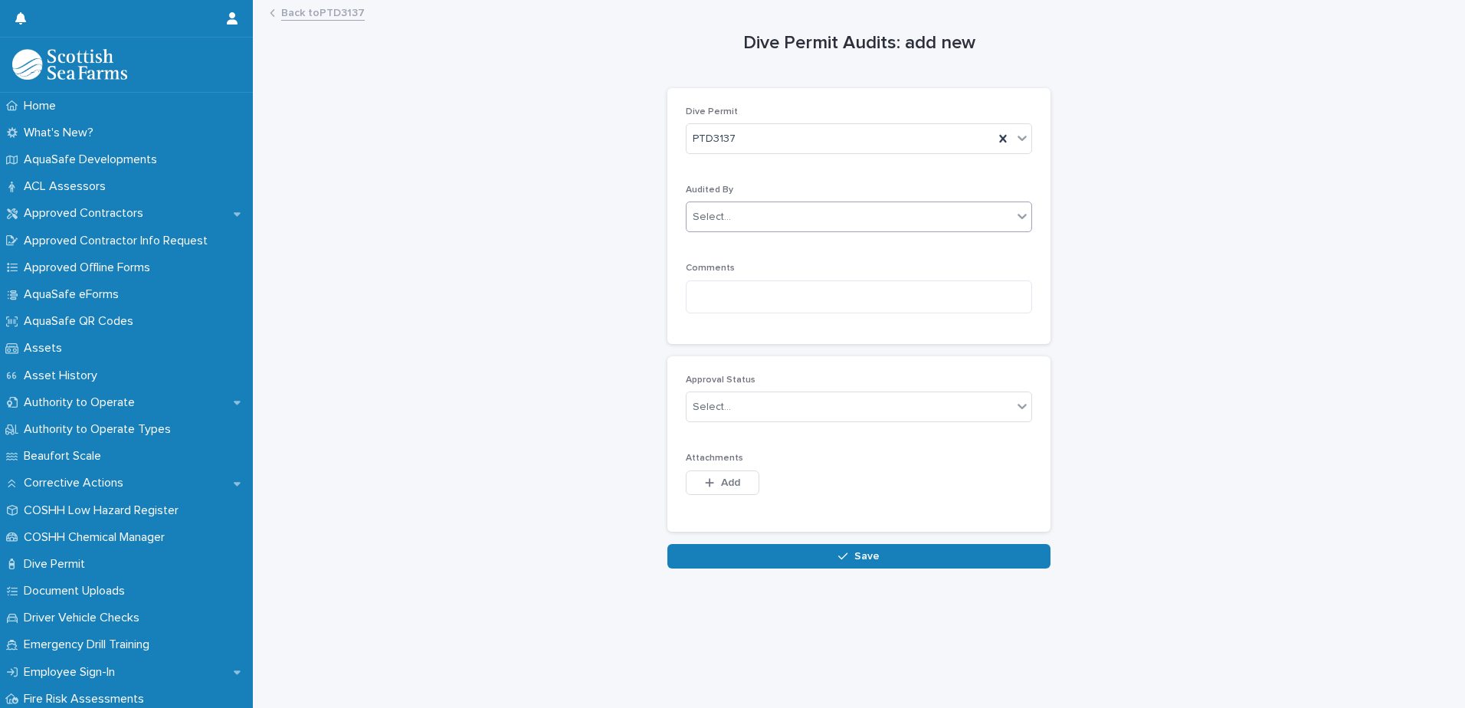
click at [769, 215] on div "Select..." at bounding box center [850, 217] width 326 height 25
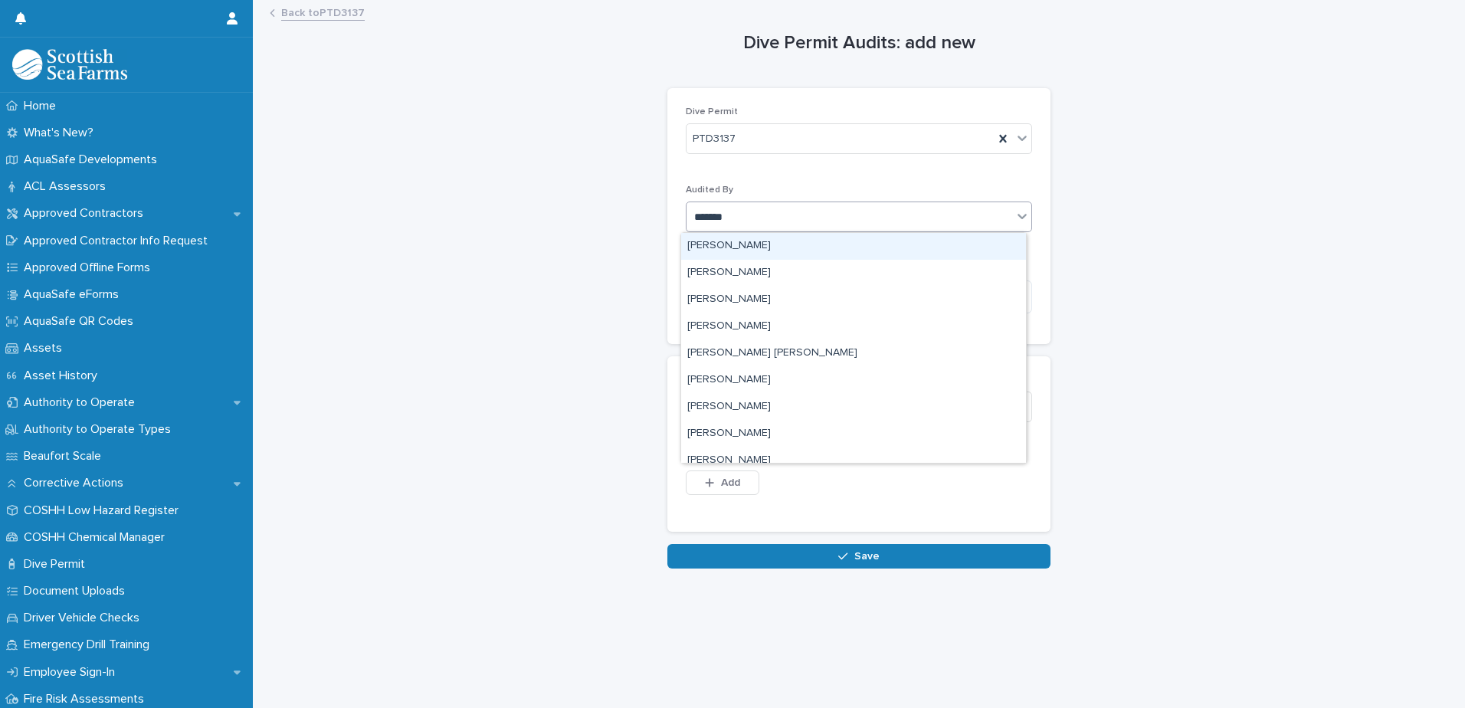
type input "********"
click at [746, 251] on div "[PERSON_NAME]" at bounding box center [853, 246] width 345 height 27
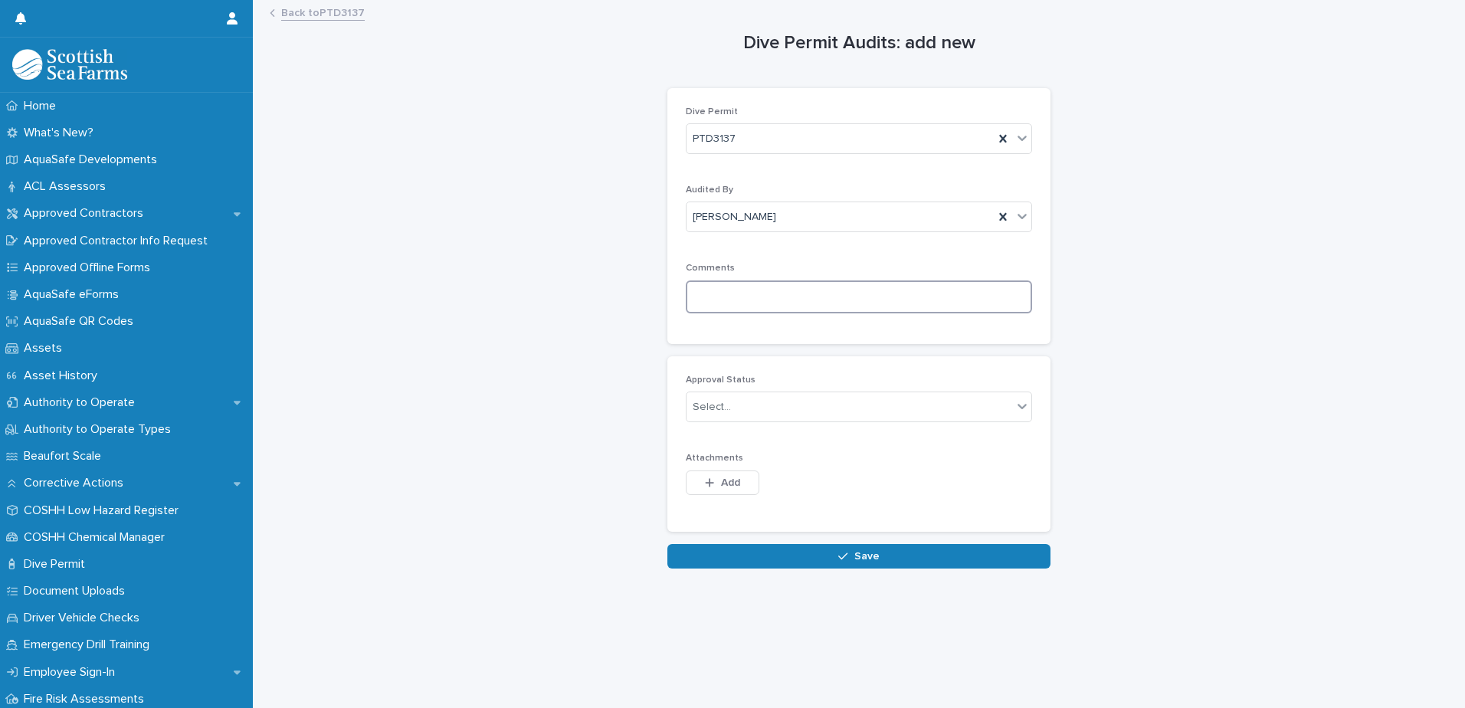
click at [746, 301] on textarea at bounding box center [859, 296] width 346 height 33
paste textarea "**********"
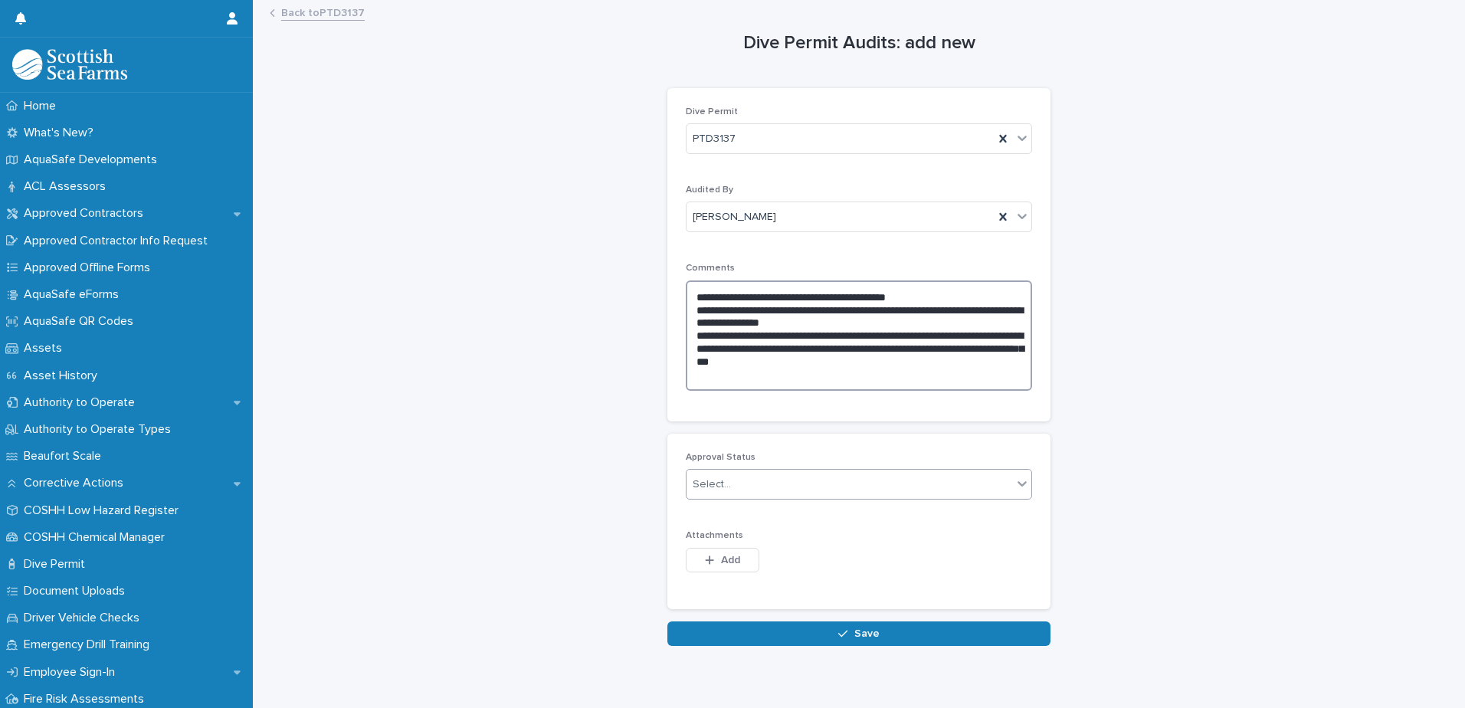
type textarea "**********"
click at [746, 487] on div "Select..." at bounding box center [850, 484] width 326 height 25
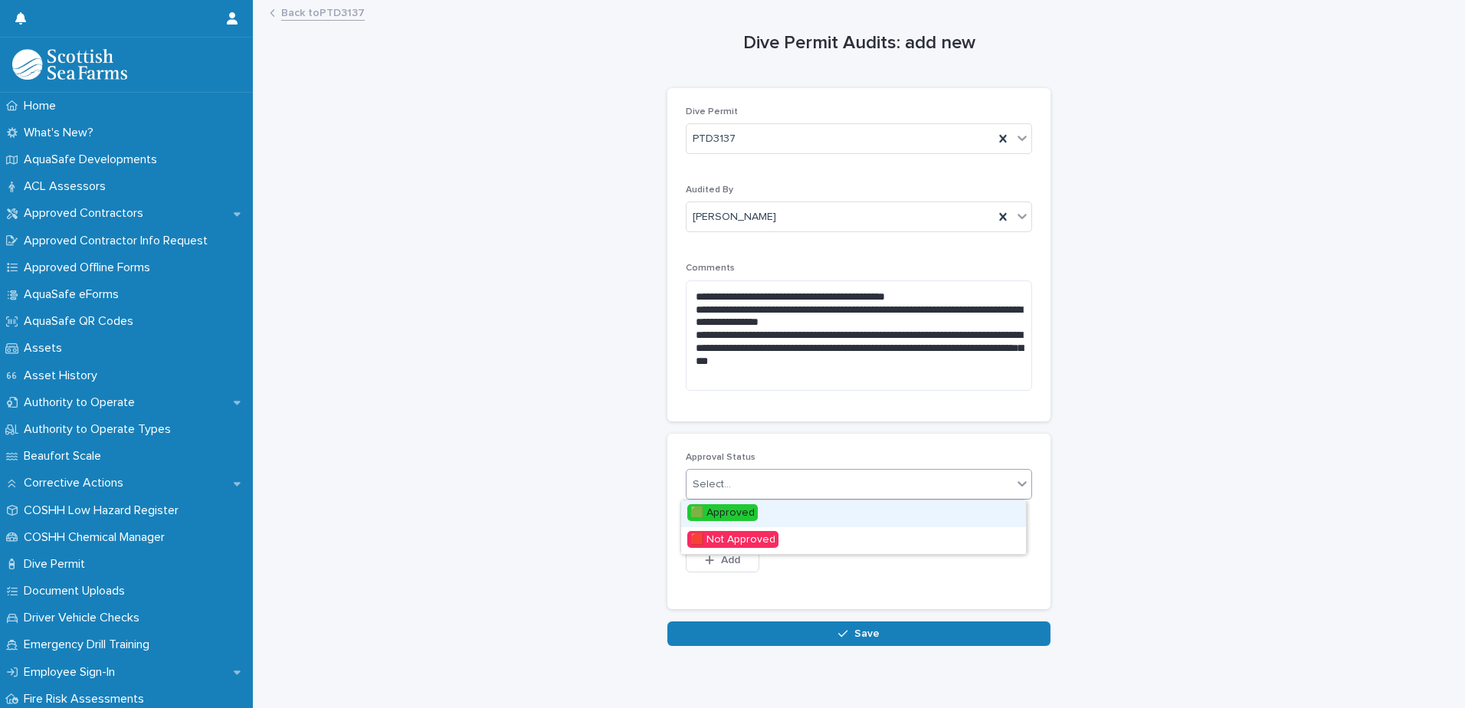
click at [744, 510] on span "🟩 Approved" at bounding box center [722, 512] width 70 height 17
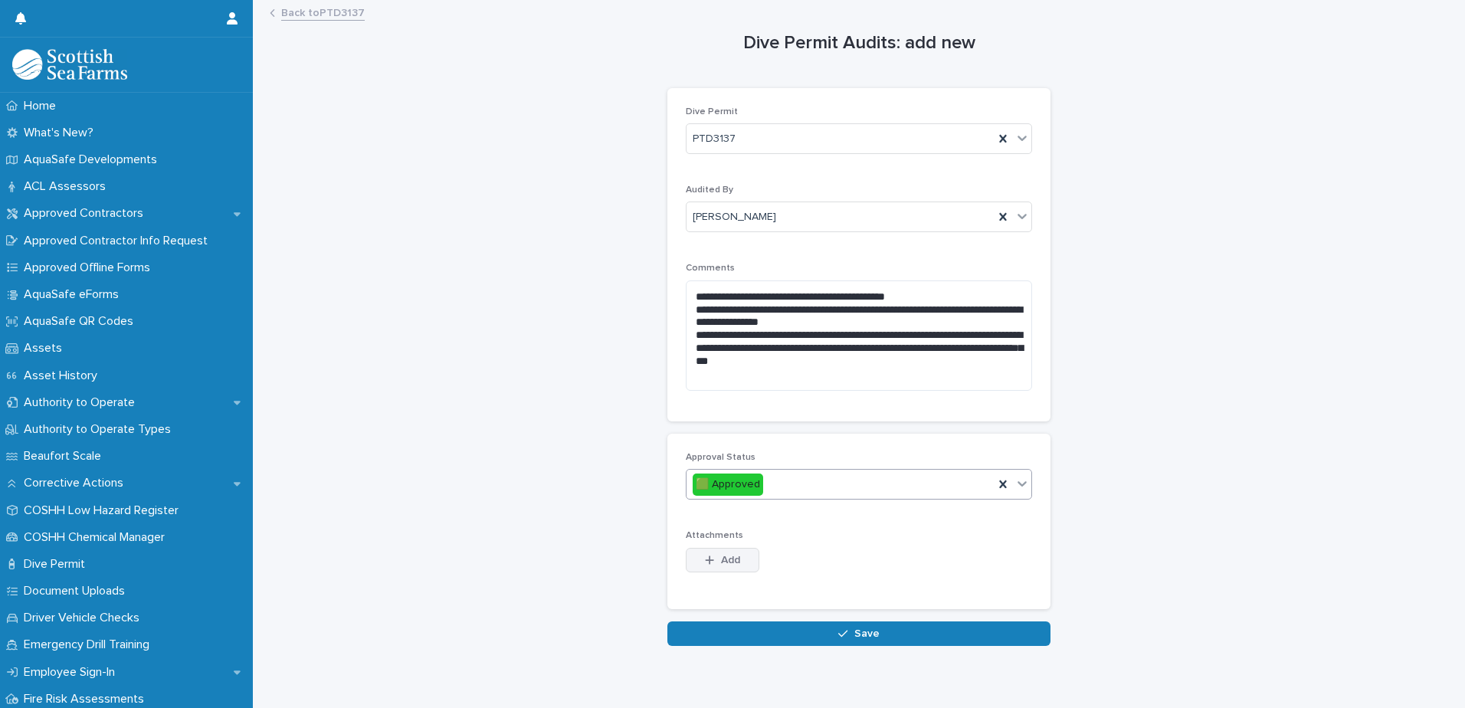
click at [721, 560] on span "Add" at bounding box center [730, 560] width 19 height 11
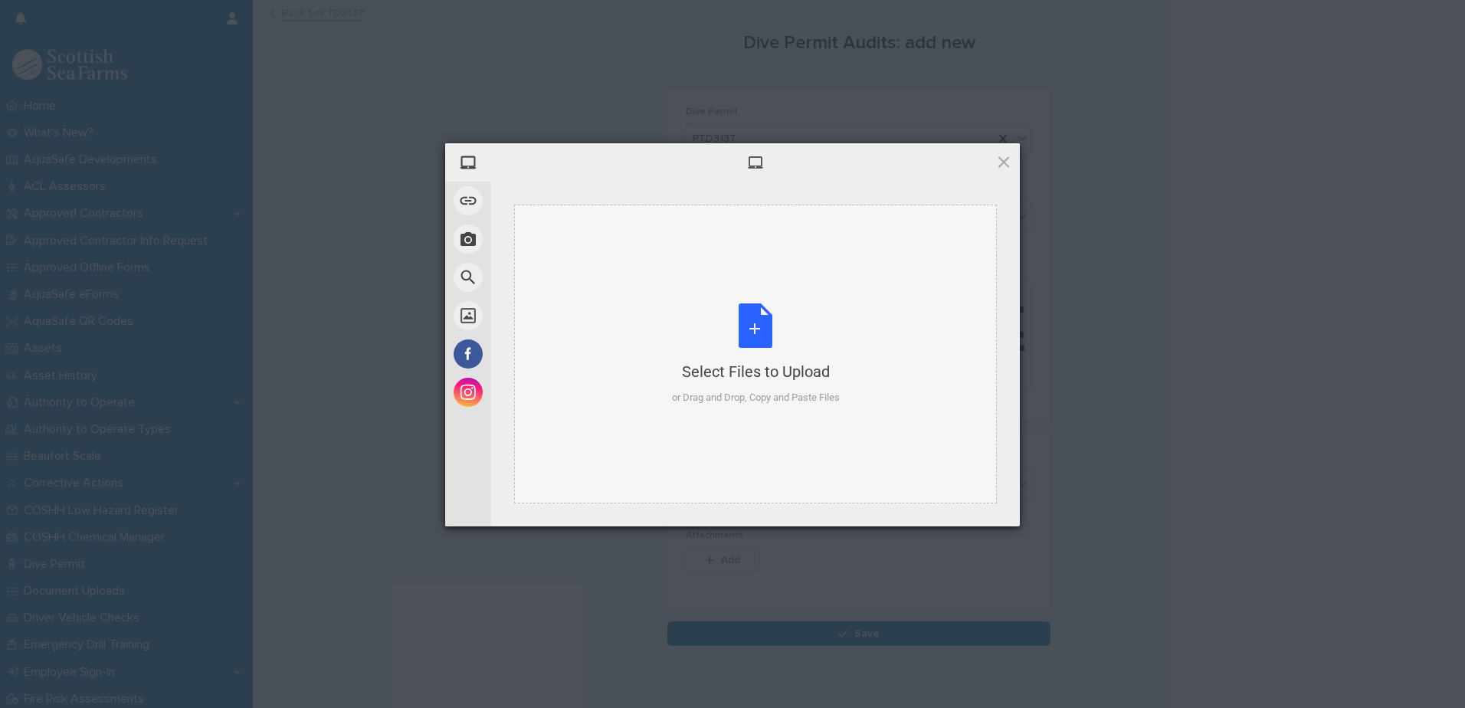
click at [754, 337] on div "Select Files to Upload or Drag and Drop, Copy and Paste Files" at bounding box center [756, 354] width 168 height 102
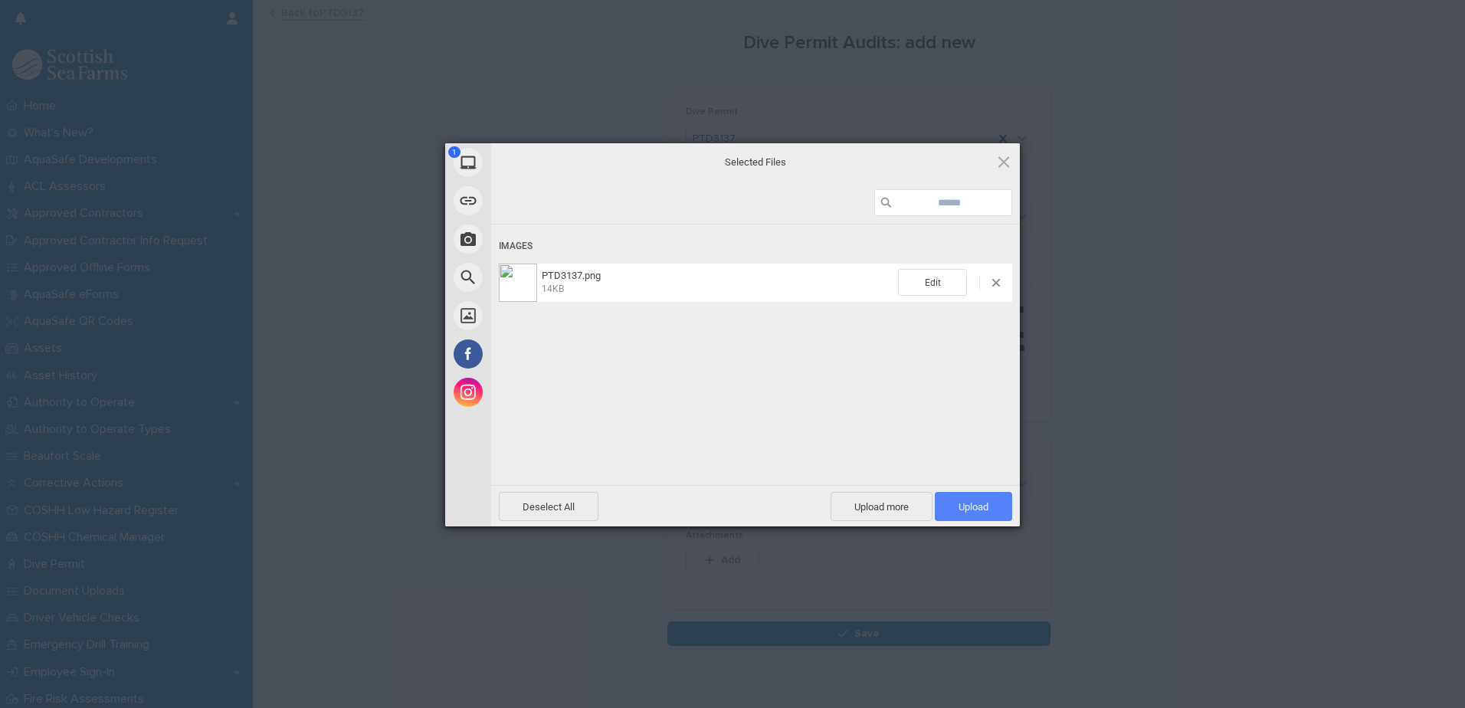
click at [981, 502] on span "Upload 1" at bounding box center [974, 506] width 30 height 11
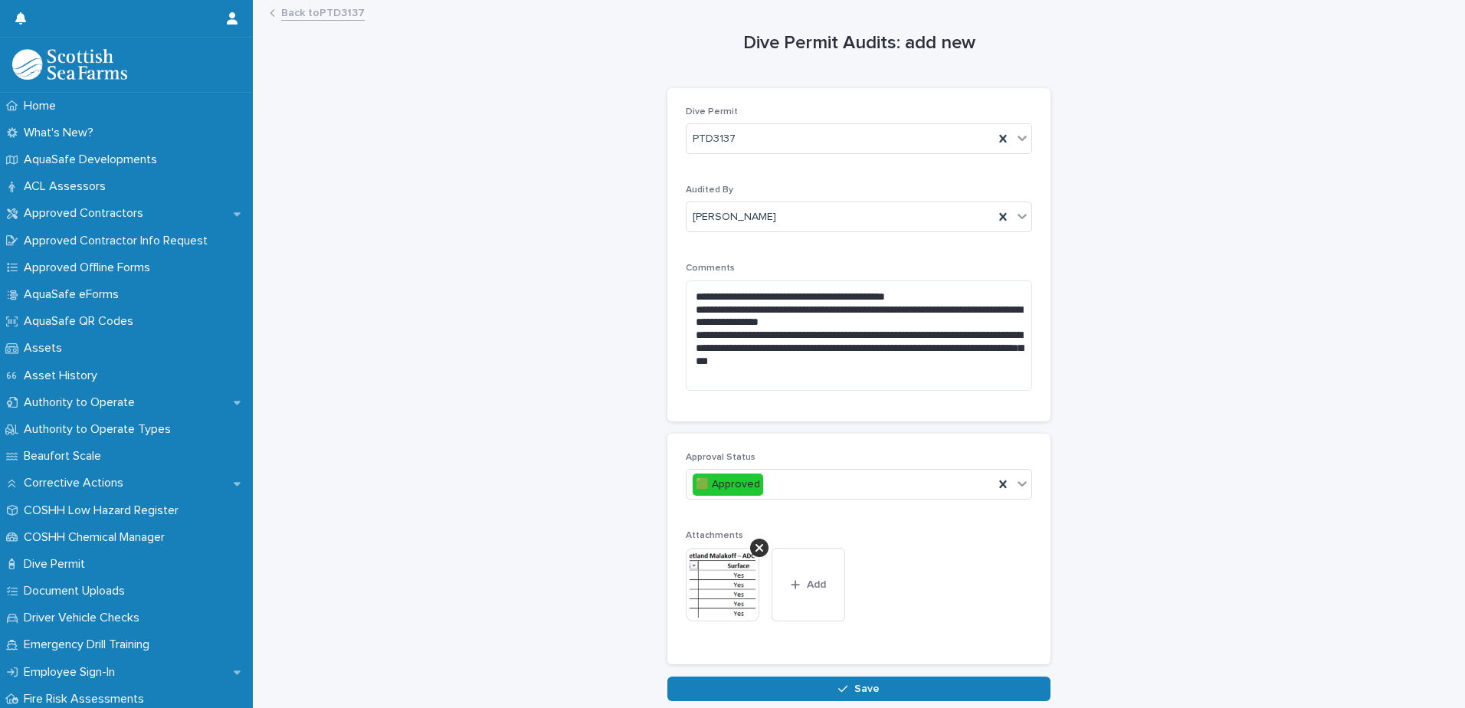
click at [312, 15] on link "Back to PTD3137" at bounding box center [323, 12] width 84 height 18
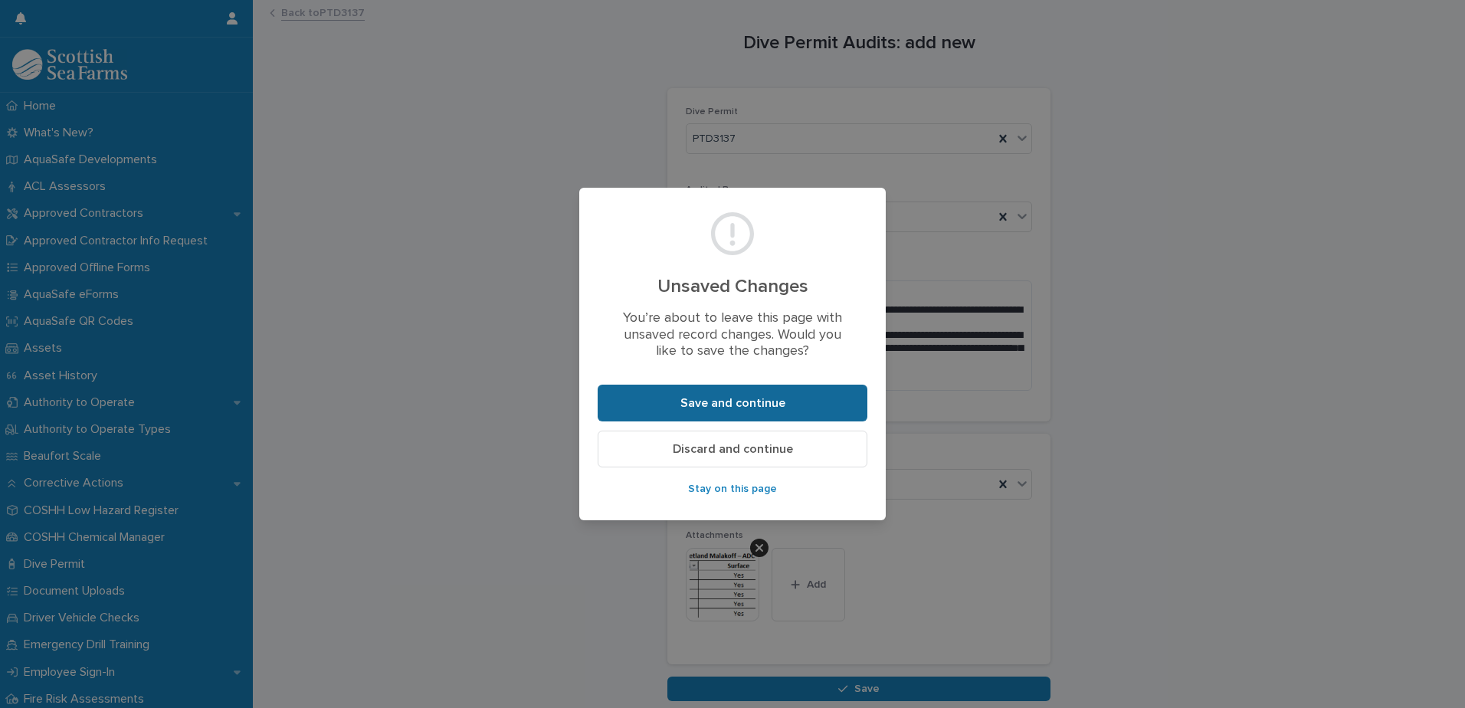
click at [744, 401] on span "Save and continue" at bounding box center [732, 403] width 105 height 12
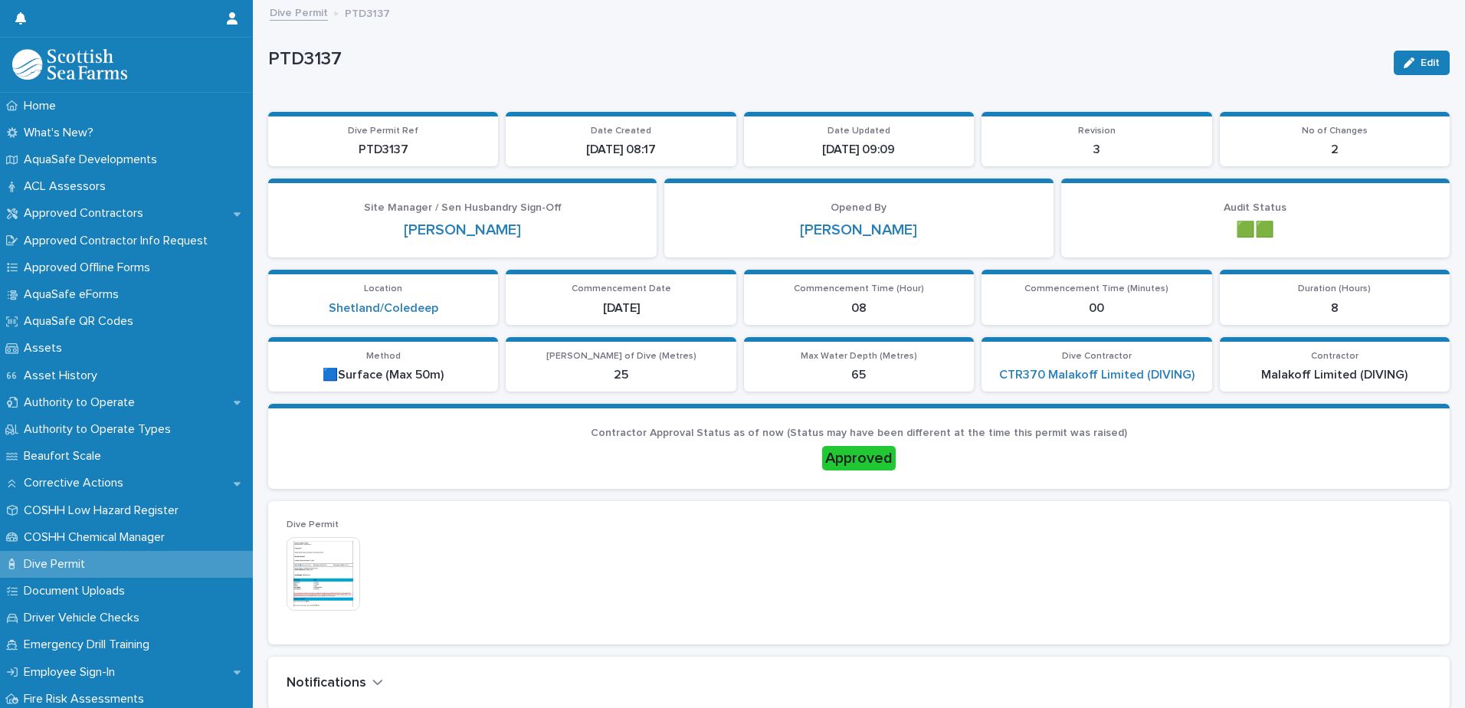
click at [294, 12] on link "Dive Permit" at bounding box center [299, 12] width 58 height 18
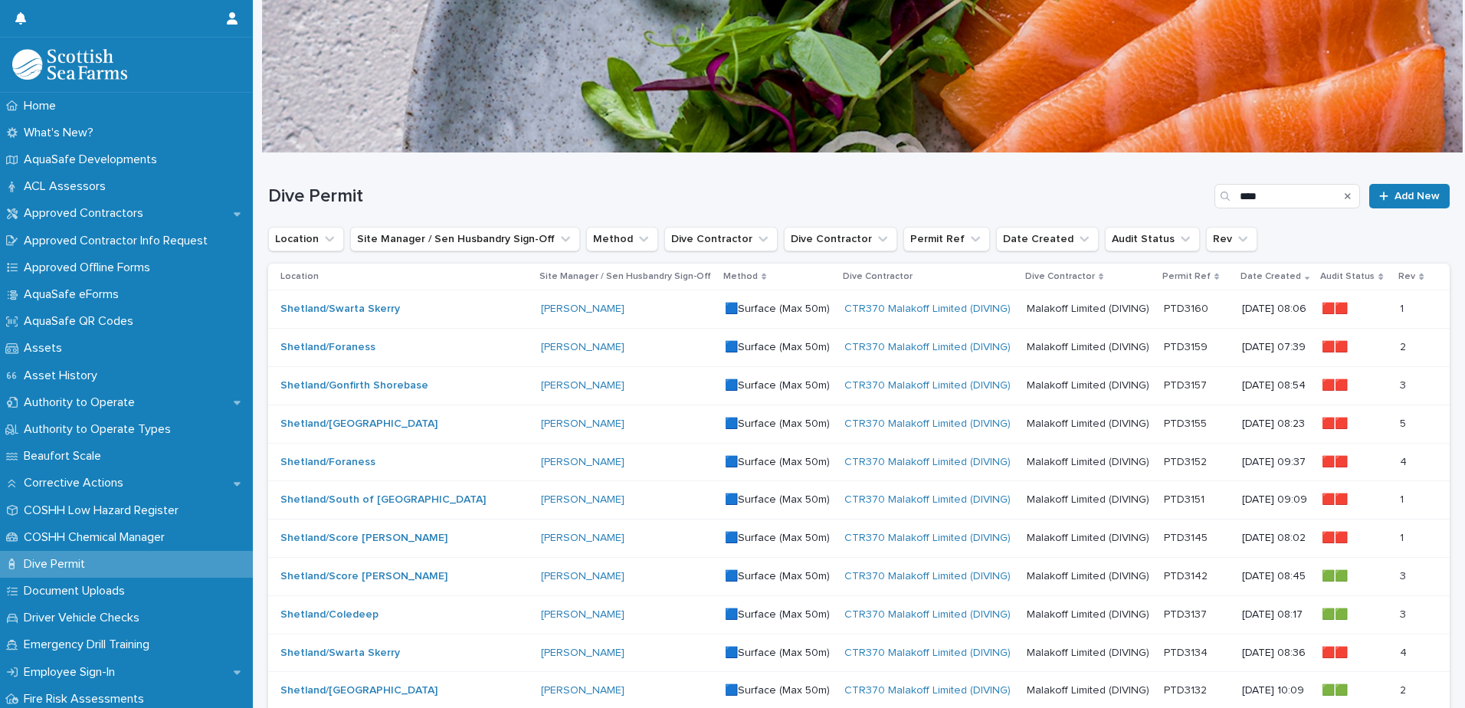
click at [1336, 189] on div "Search" at bounding box center [1348, 196] width 25 height 25
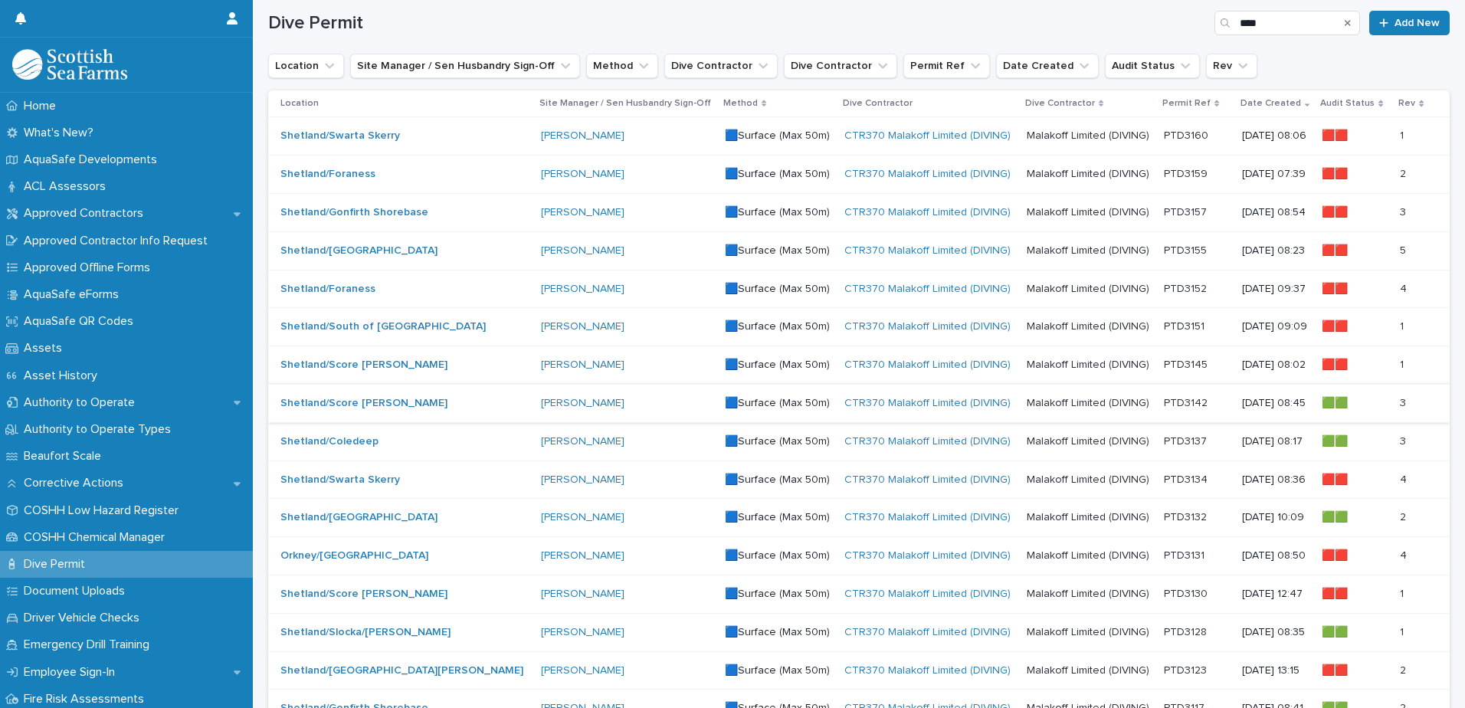
scroll to position [153, 0]
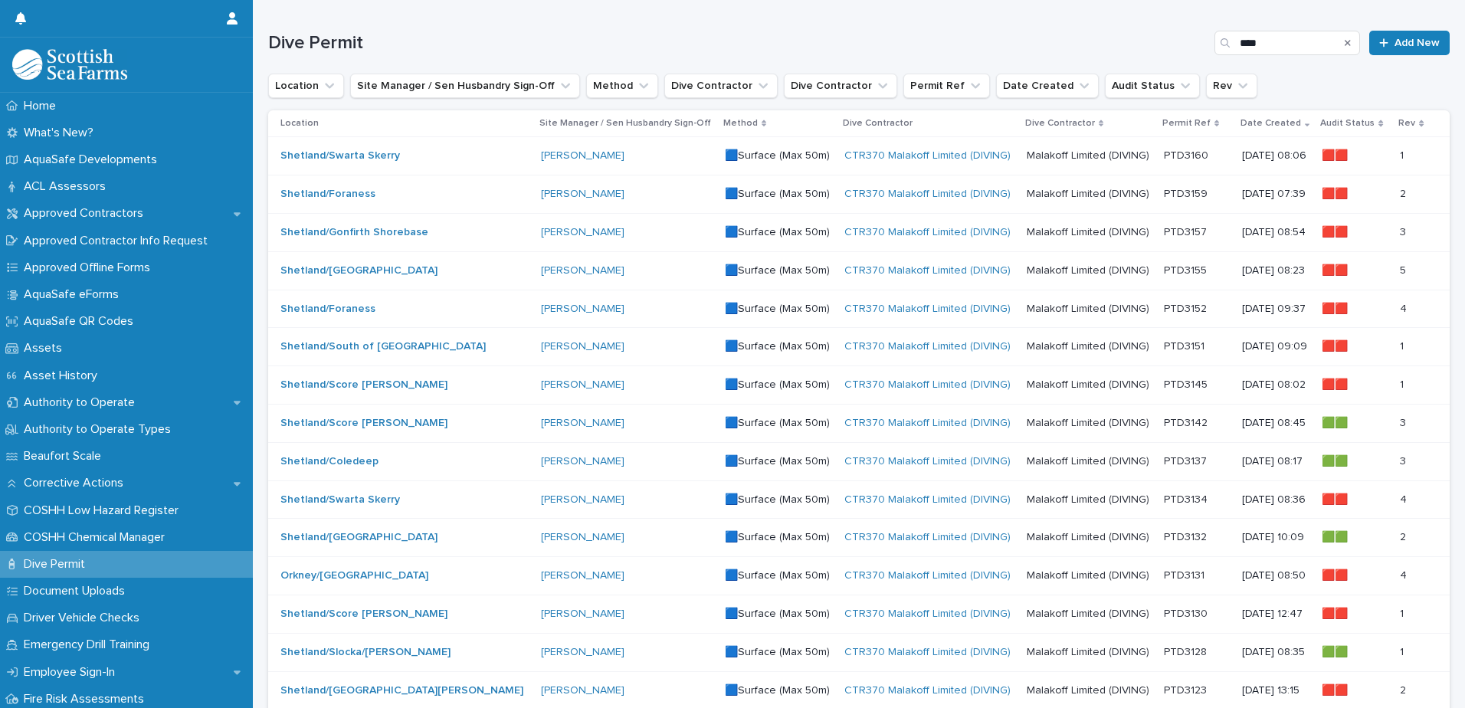
click at [1183, 310] on td "PTD3152 PTD3152" at bounding box center [1197, 309] width 78 height 38
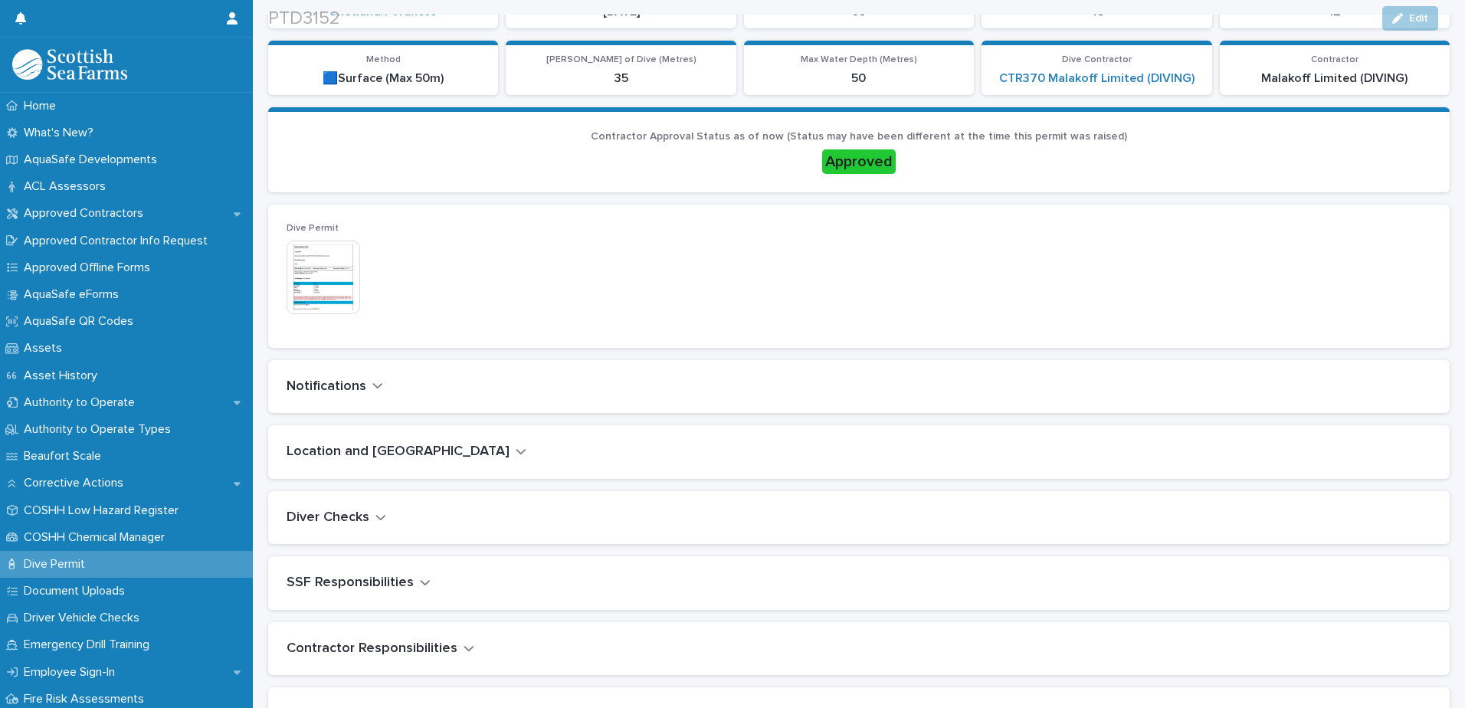
scroll to position [307, 0]
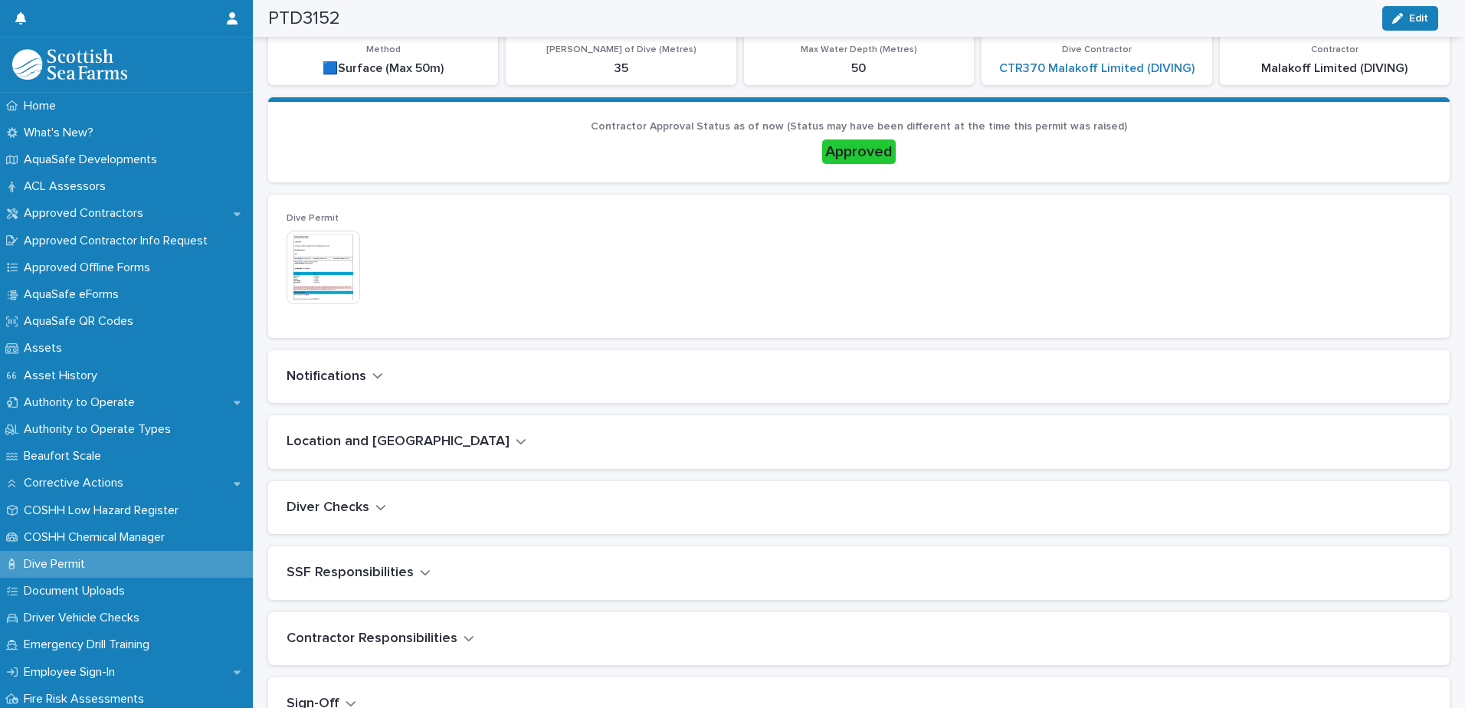
click at [379, 373] on icon "button" at bounding box center [377, 376] width 11 height 14
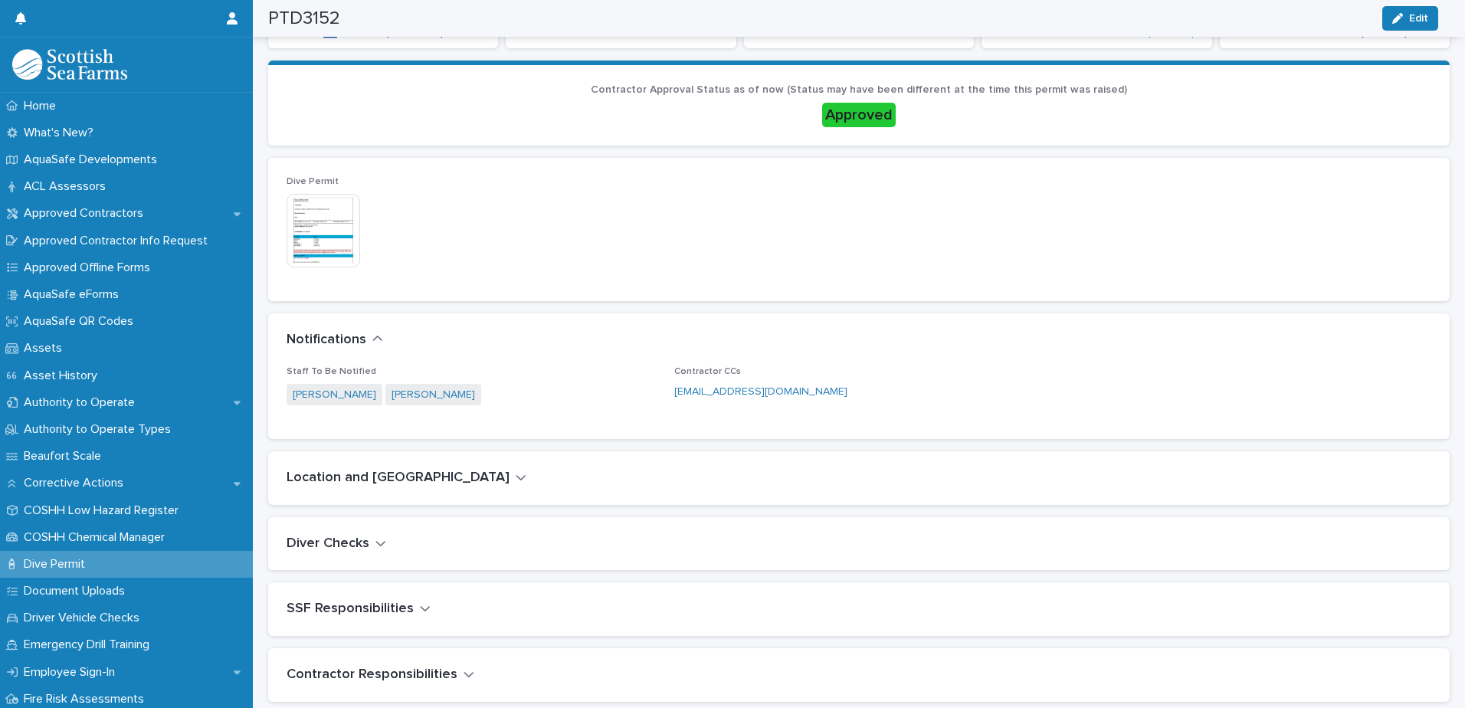
click at [516, 477] on icon "button" at bounding box center [521, 478] width 11 height 14
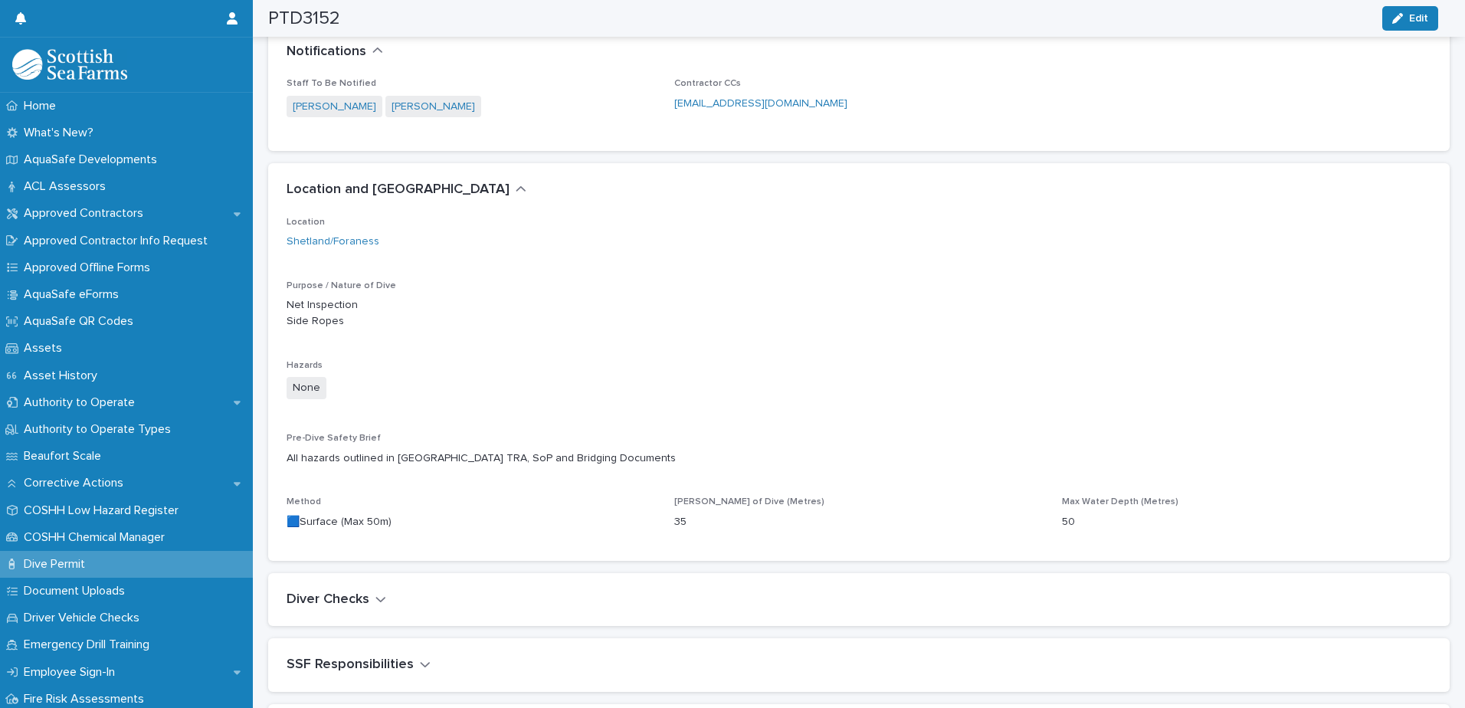
scroll to position [668, 0]
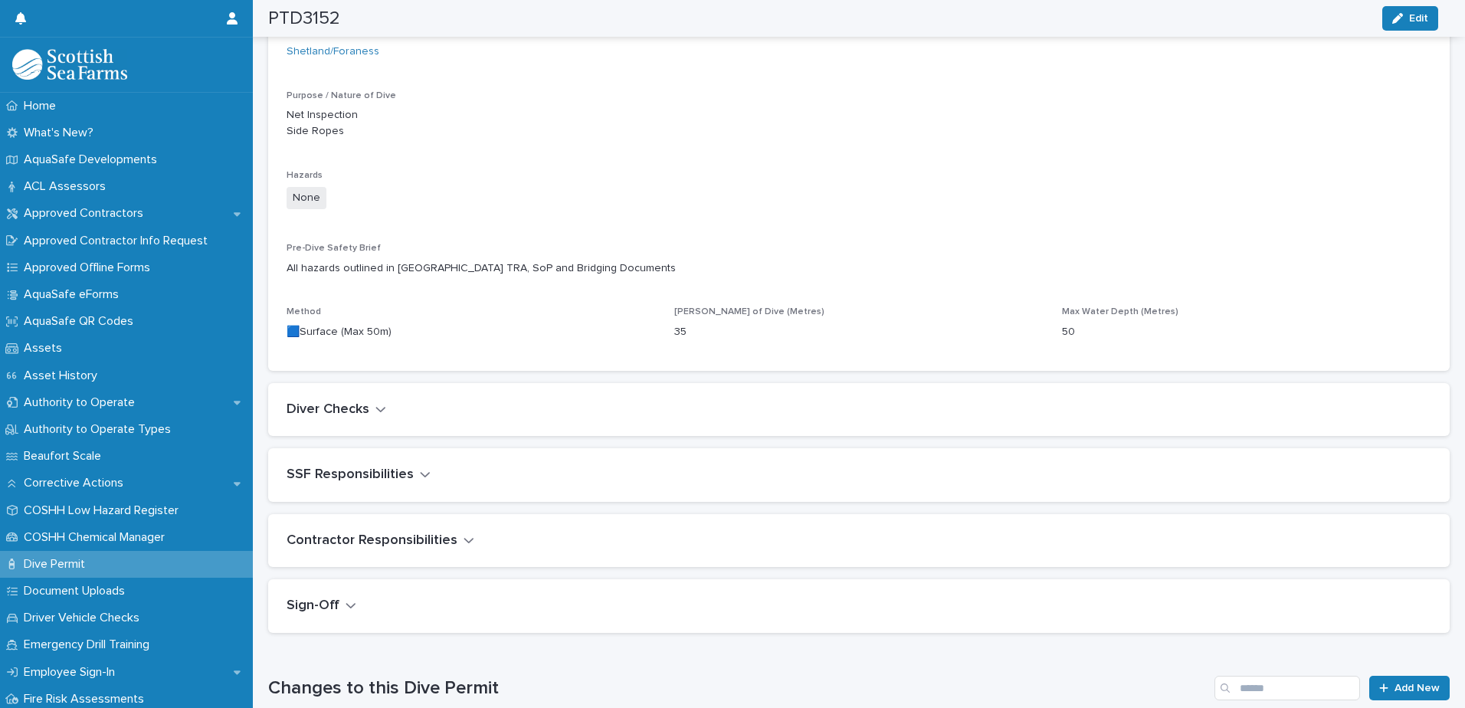
click at [380, 408] on icon "button" at bounding box center [380, 409] width 11 height 14
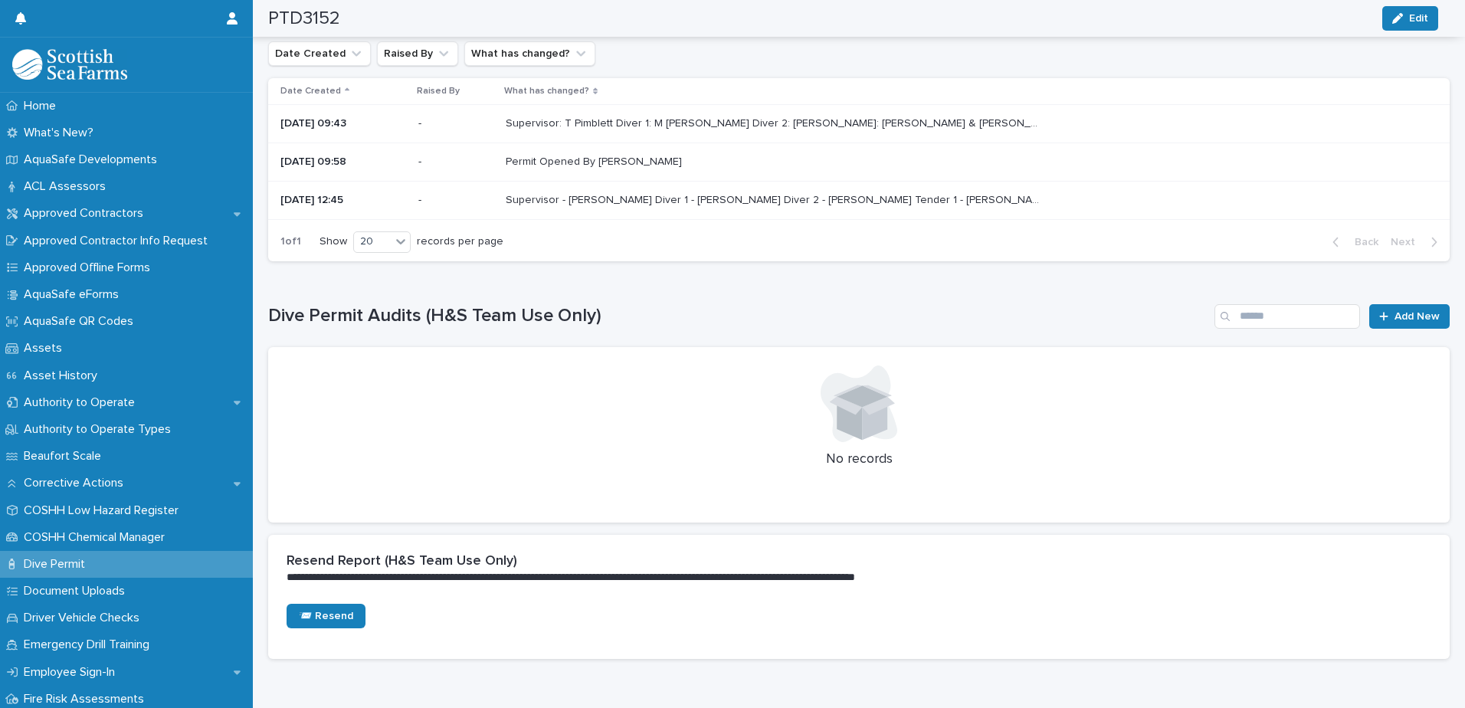
scroll to position [1729, 0]
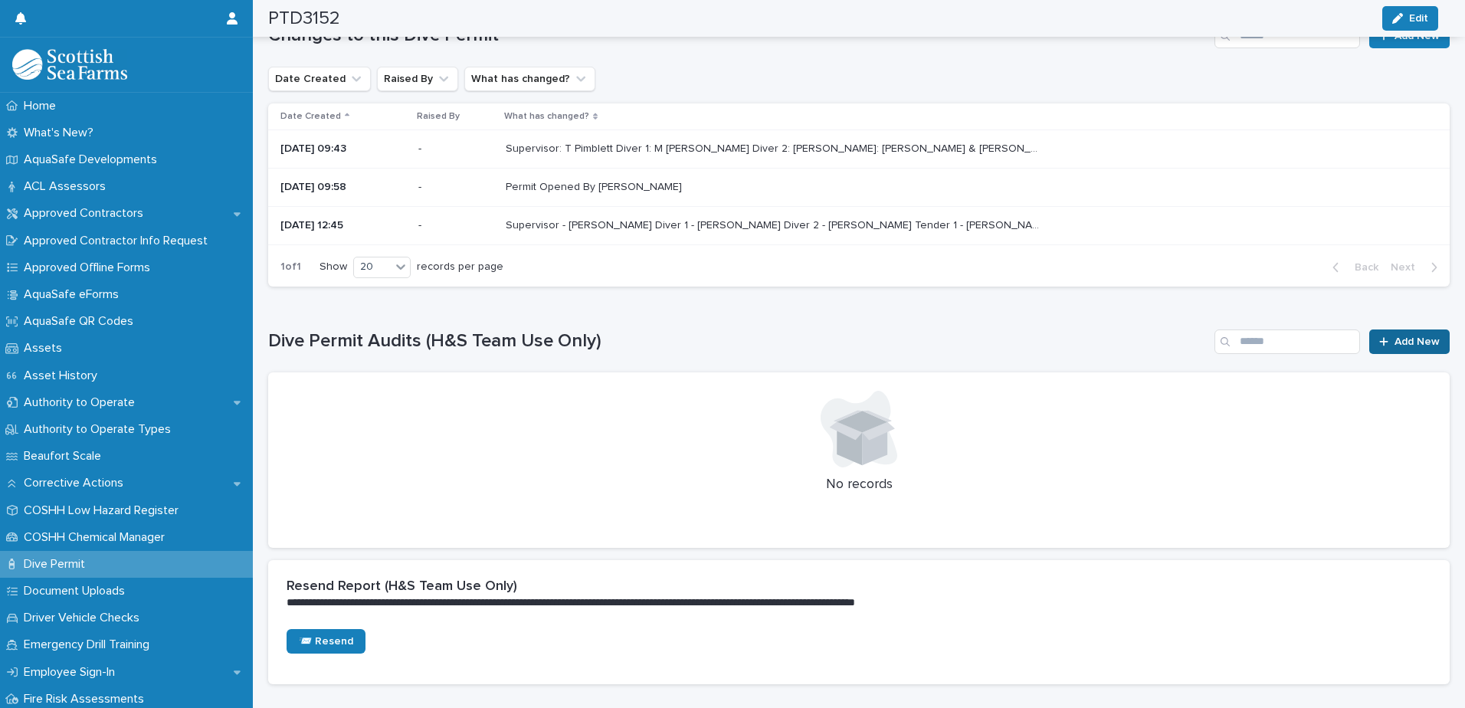
click at [1409, 341] on span "Add New" at bounding box center [1417, 341] width 45 height 11
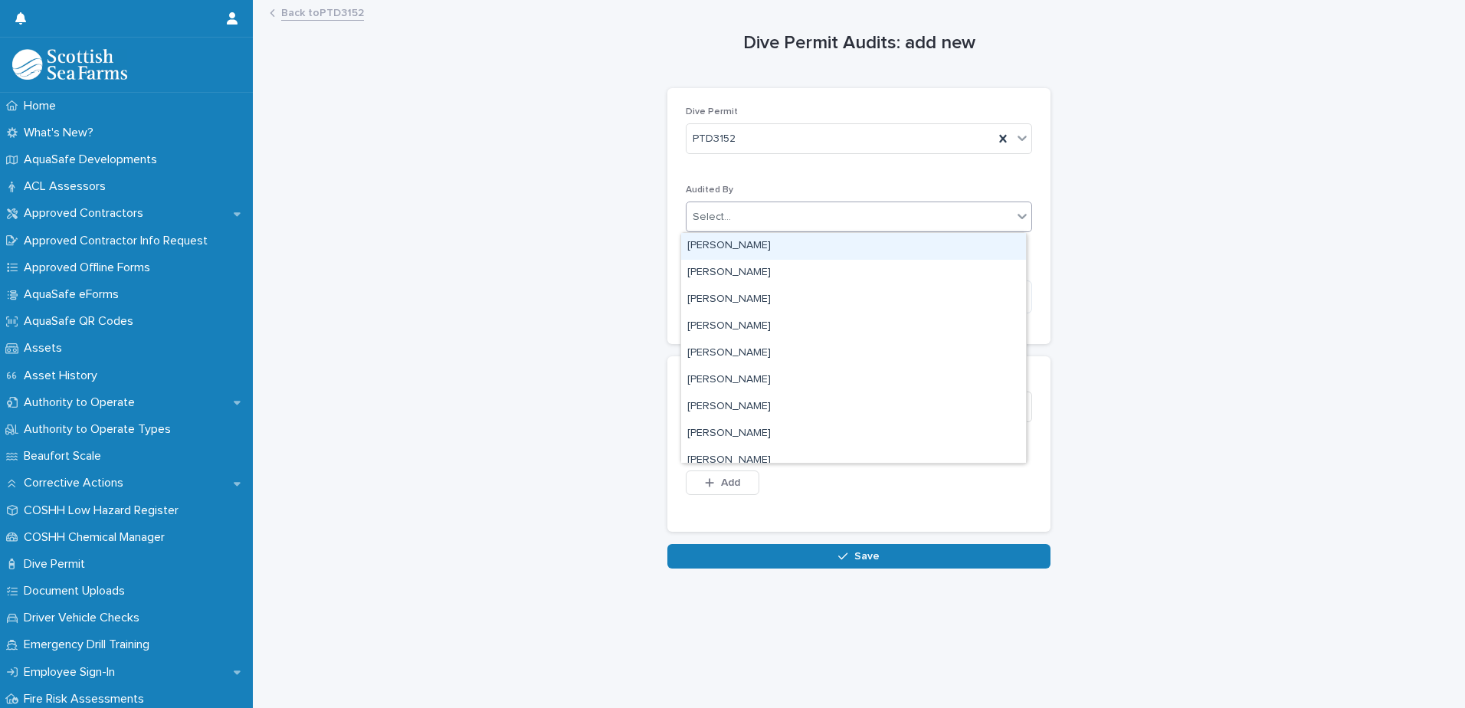
click at [734, 215] on div "Select..." at bounding box center [850, 217] width 326 height 25
type input "********"
click at [728, 248] on div "[PERSON_NAME]" at bounding box center [853, 246] width 345 height 27
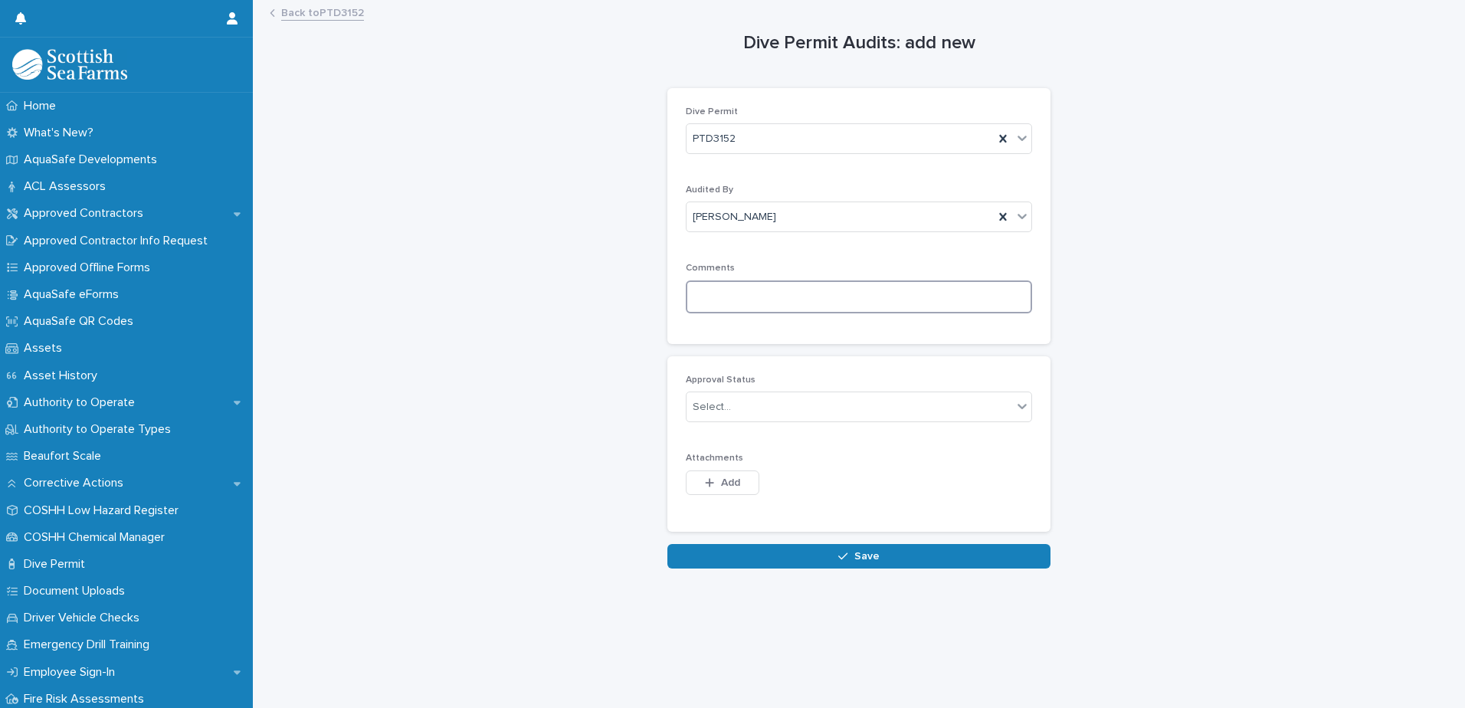
click at [707, 300] on textarea at bounding box center [859, 296] width 346 height 33
paste textarea "**********"
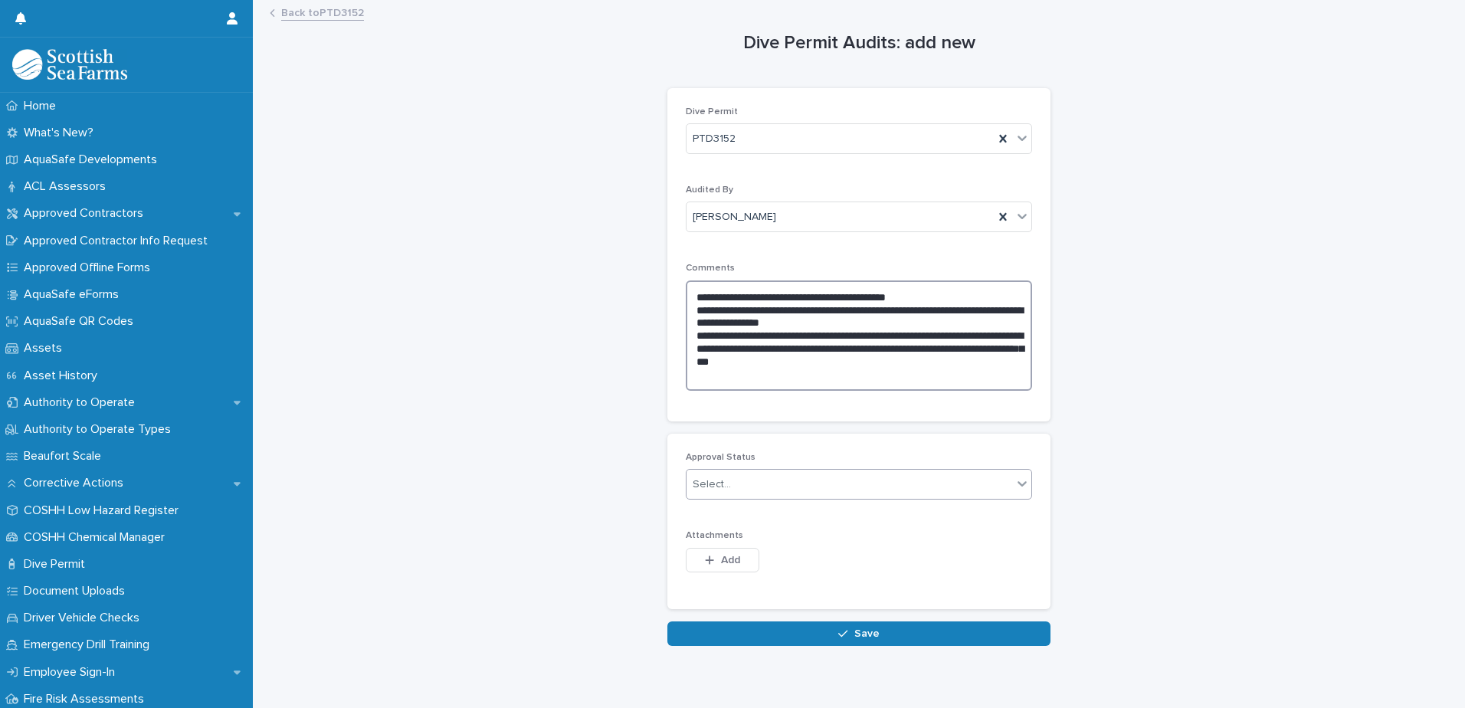
type textarea "**********"
click at [733, 481] on div "Select..." at bounding box center [850, 484] width 326 height 25
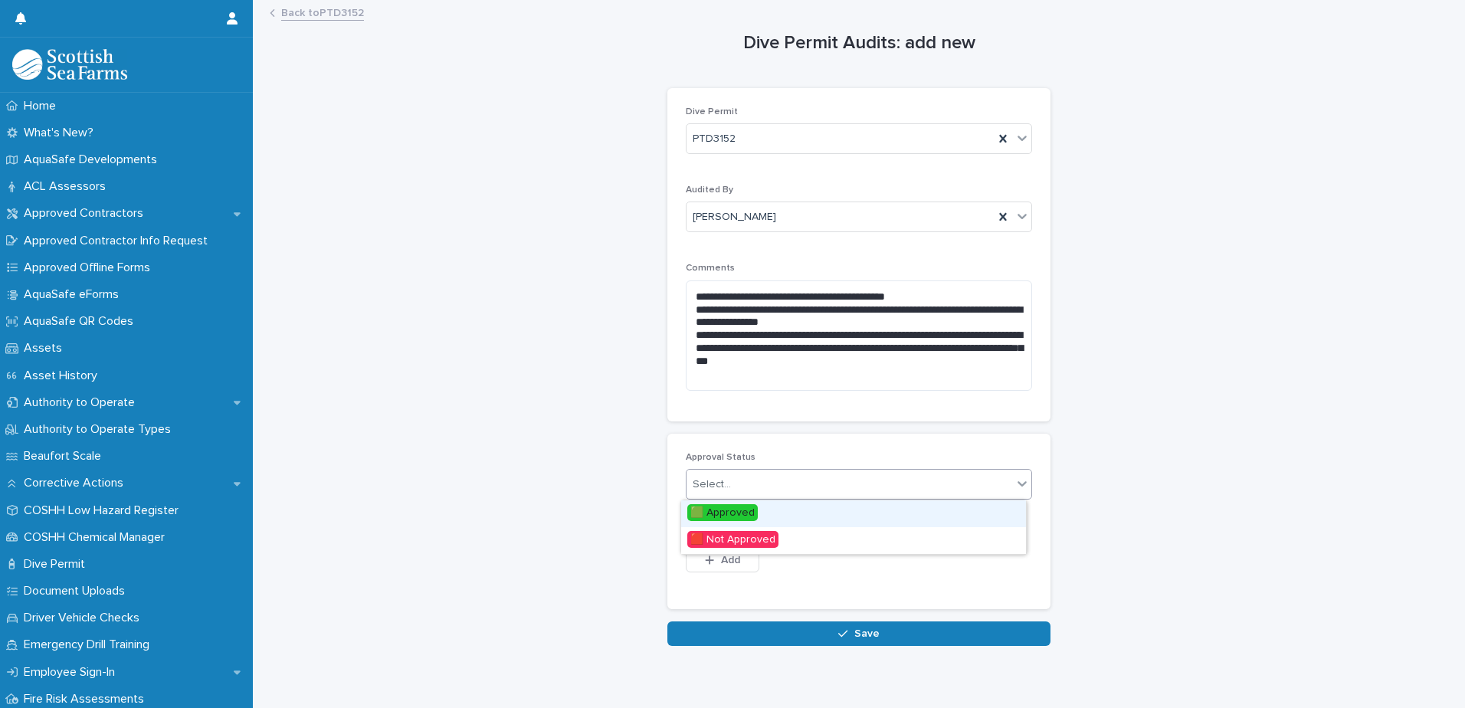
click at [733, 509] on span "🟩 Approved" at bounding box center [722, 512] width 70 height 17
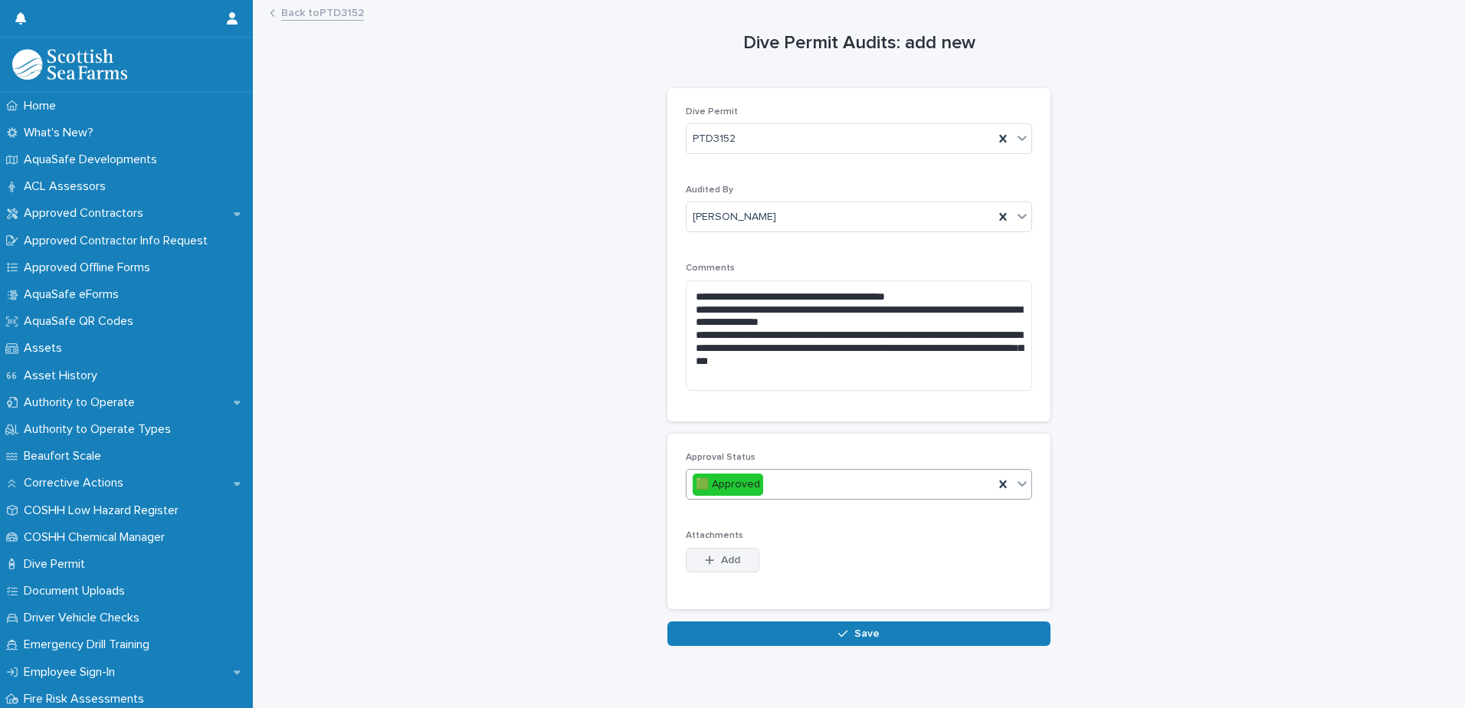
click at [719, 552] on button "Add" at bounding box center [723, 560] width 74 height 25
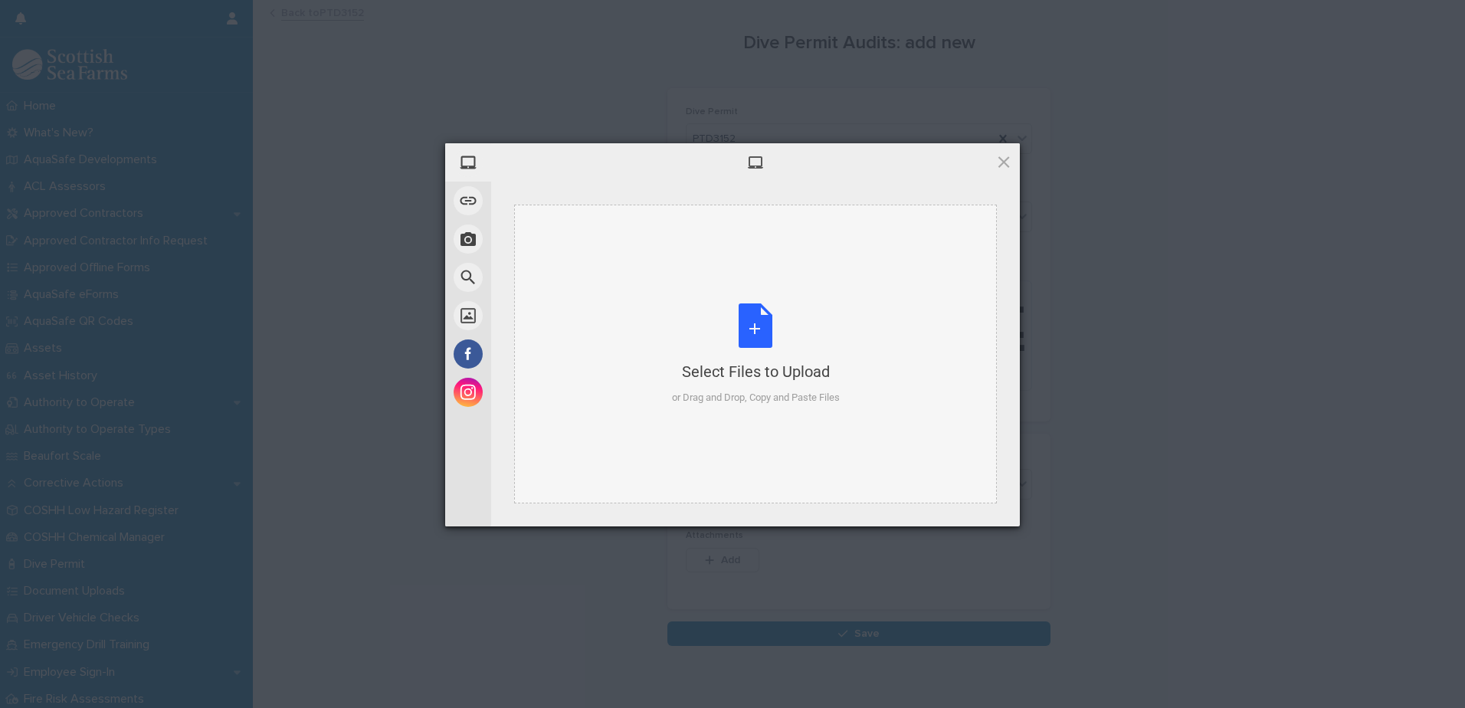
click at [757, 332] on div "Select Files to Upload or Drag and Drop, Copy and Paste Files" at bounding box center [756, 354] width 168 height 102
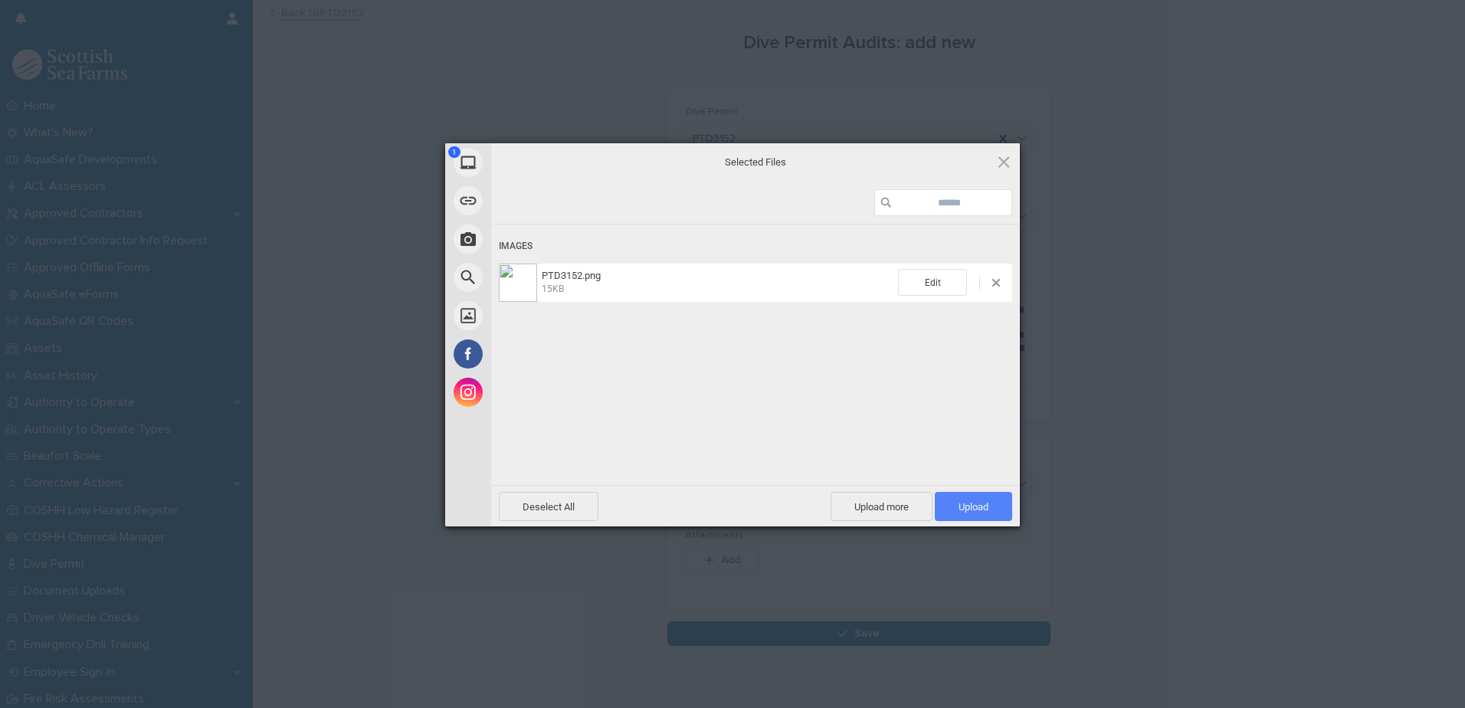
click at [967, 507] on span "Upload 1" at bounding box center [974, 506] width 30 height 11
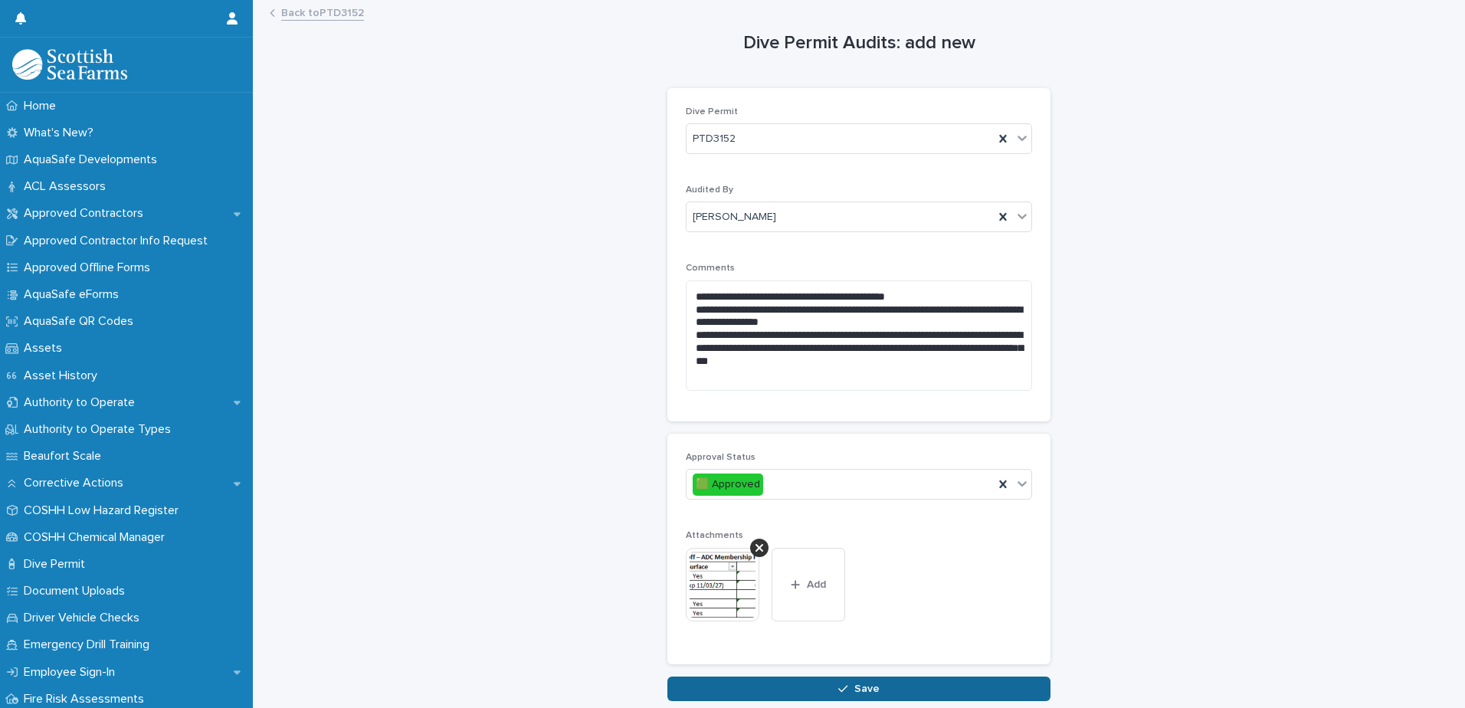
click at [860, 687] on span "Save" at bounding box center [866, 689] width 25 height 11
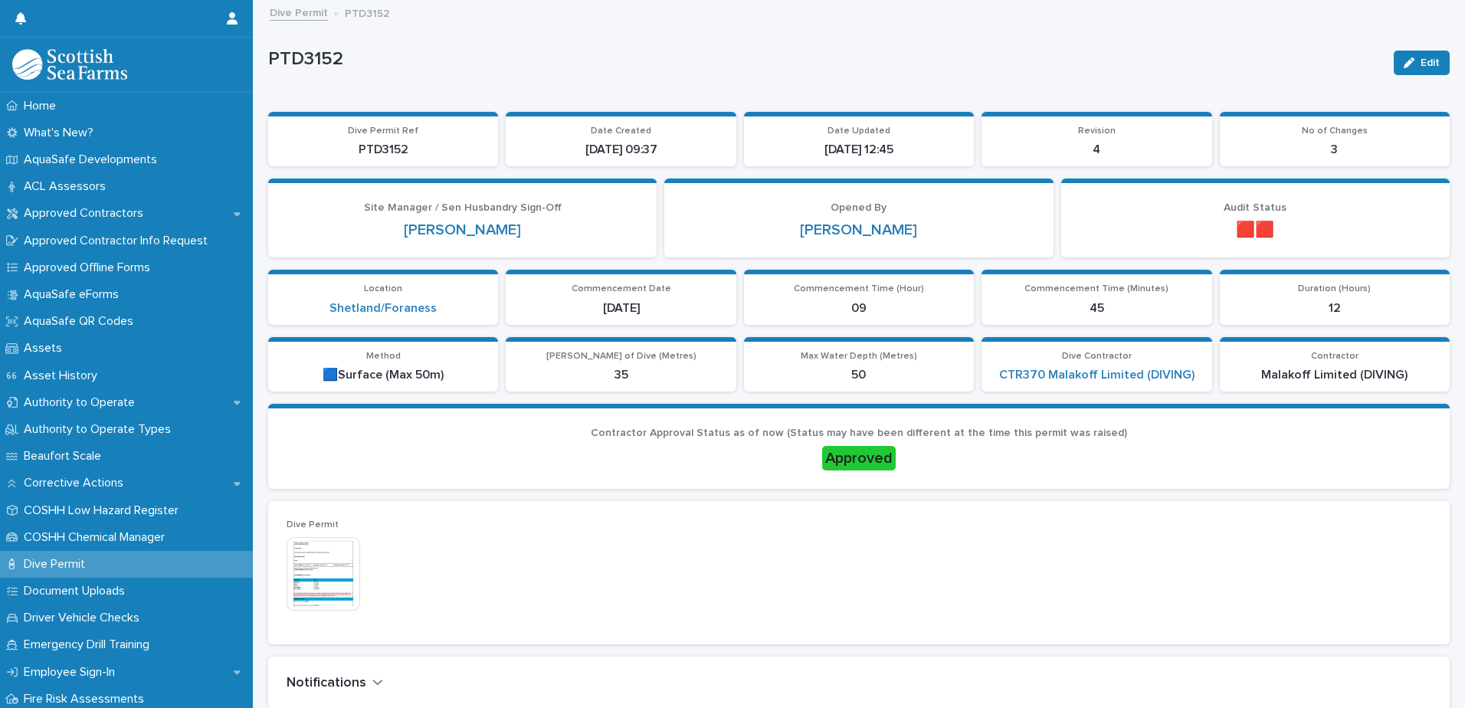
click at [294, 13] on link "Dive Permit" at bounding box center [299, 12] width 58 height 18
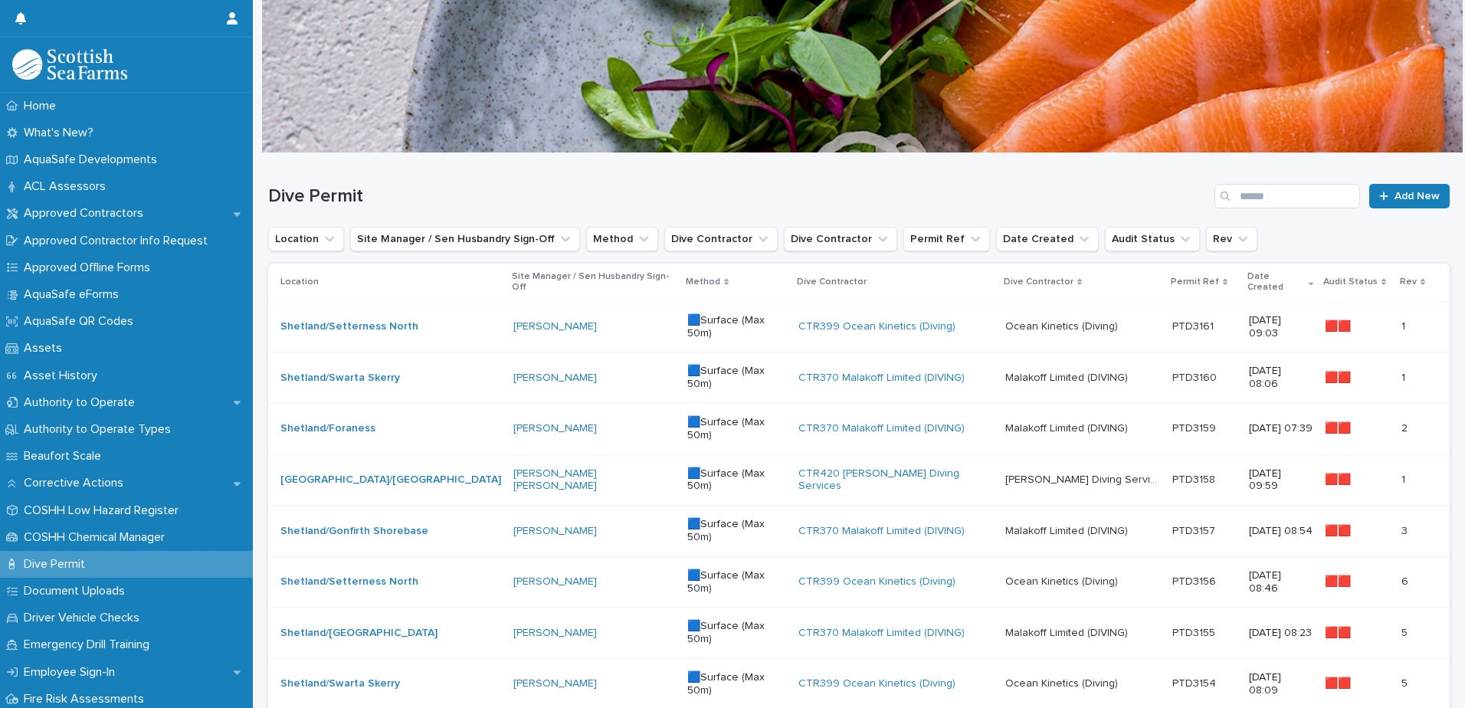
click at [1305, 174] on div "Dive Permit Add New" at bounding box center [859, 190] width 1182 height 74
click at [1285, 198] on input "Search" at bounding box center [1288, 196] width 146 height 25
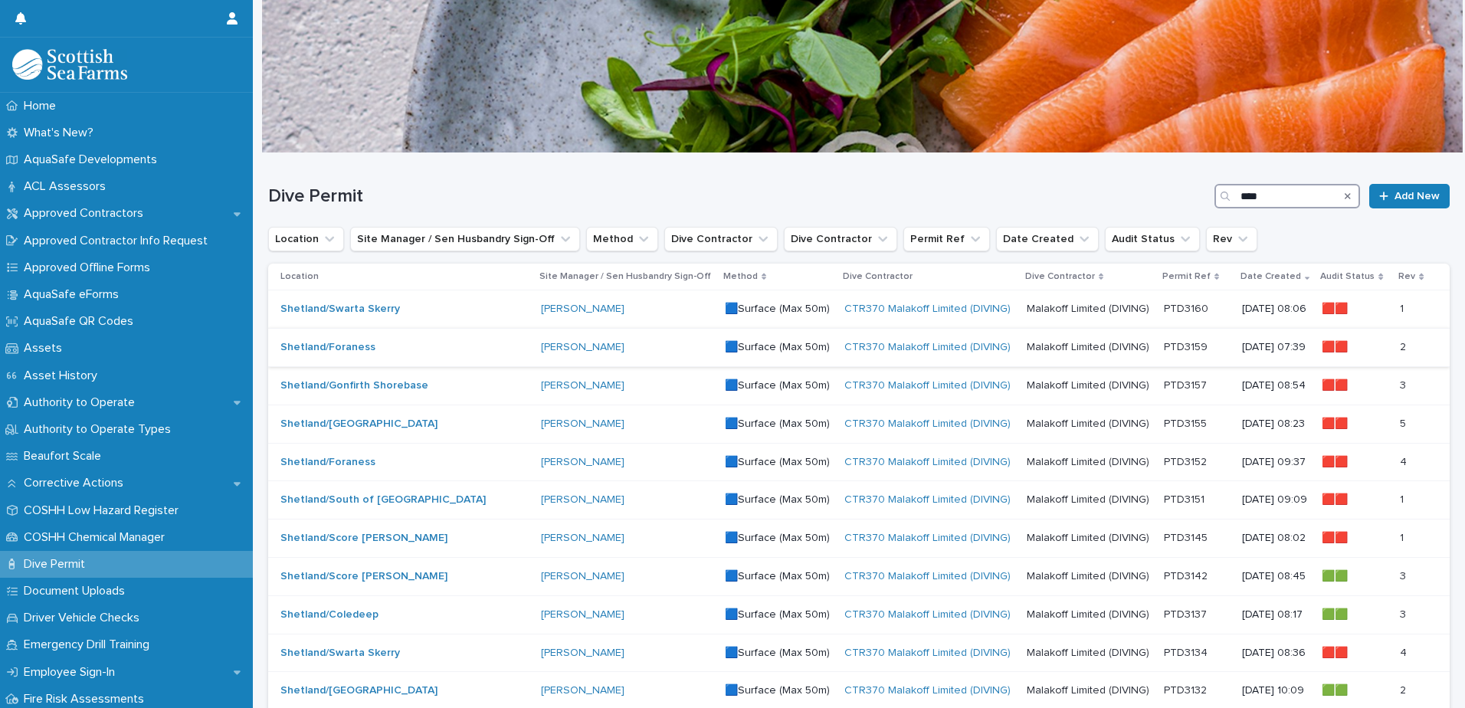
type input "****"
click at [1164, 351] on p at bounding box center [1197, 347] width 66 height 13
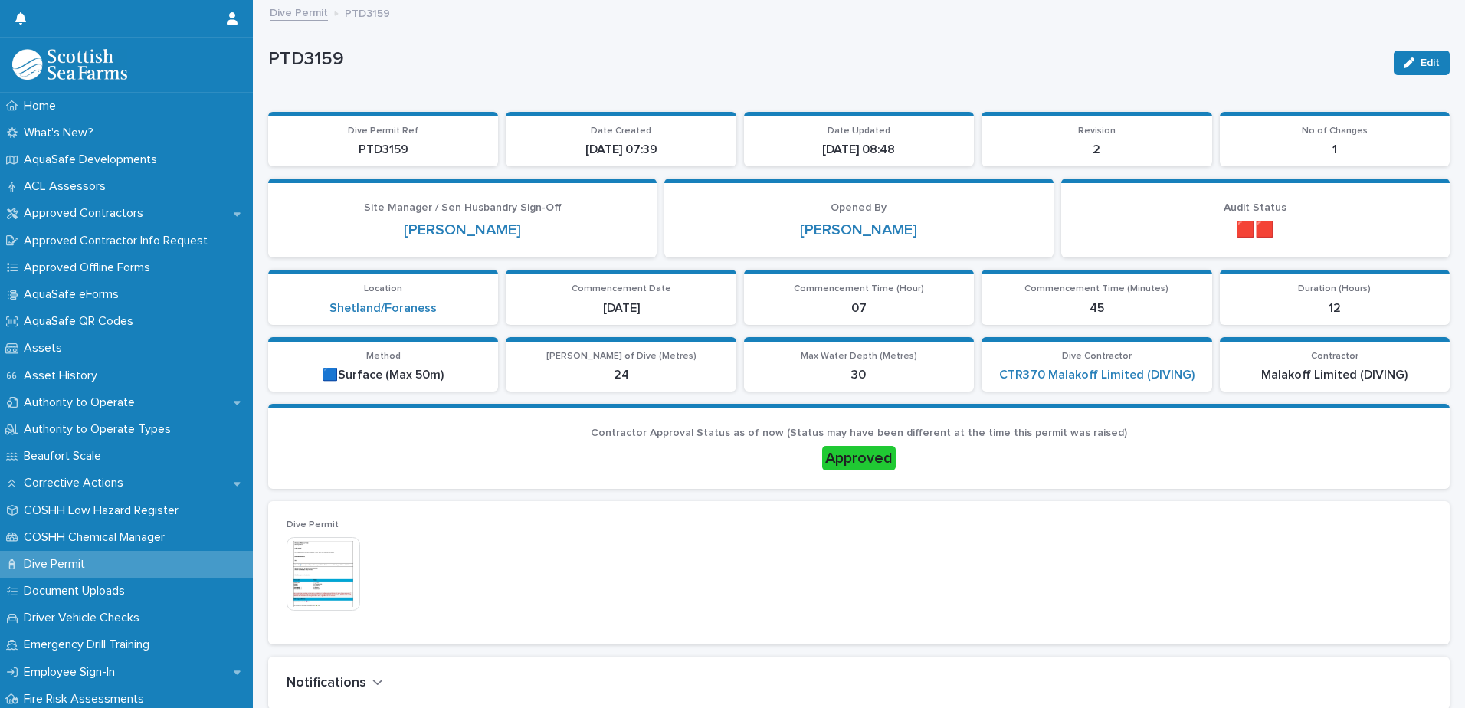
click at [284, 12] on link "Dive Permit" at bounding box center [299, 12] width 58 height 18
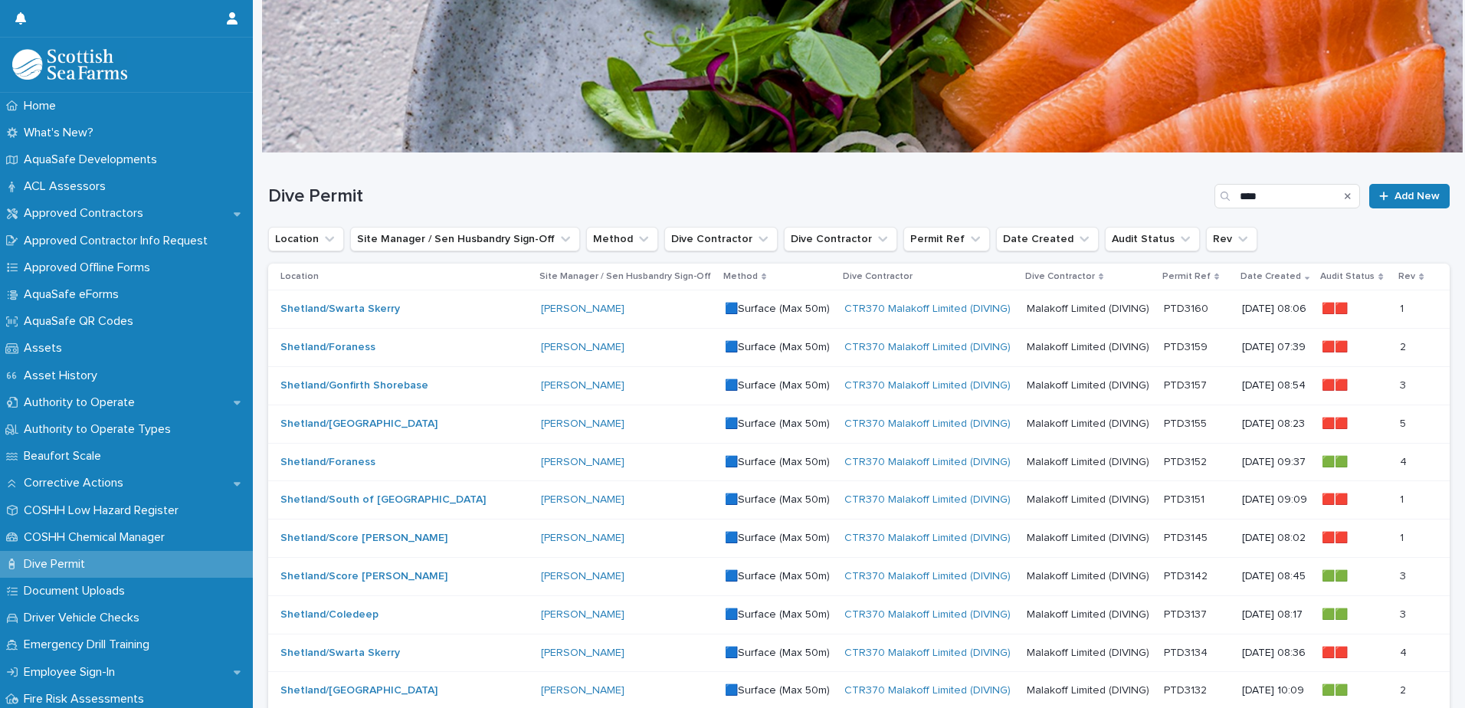
click at [1167, 385] on p at bounding box center [1197, 385] width 66 height 13
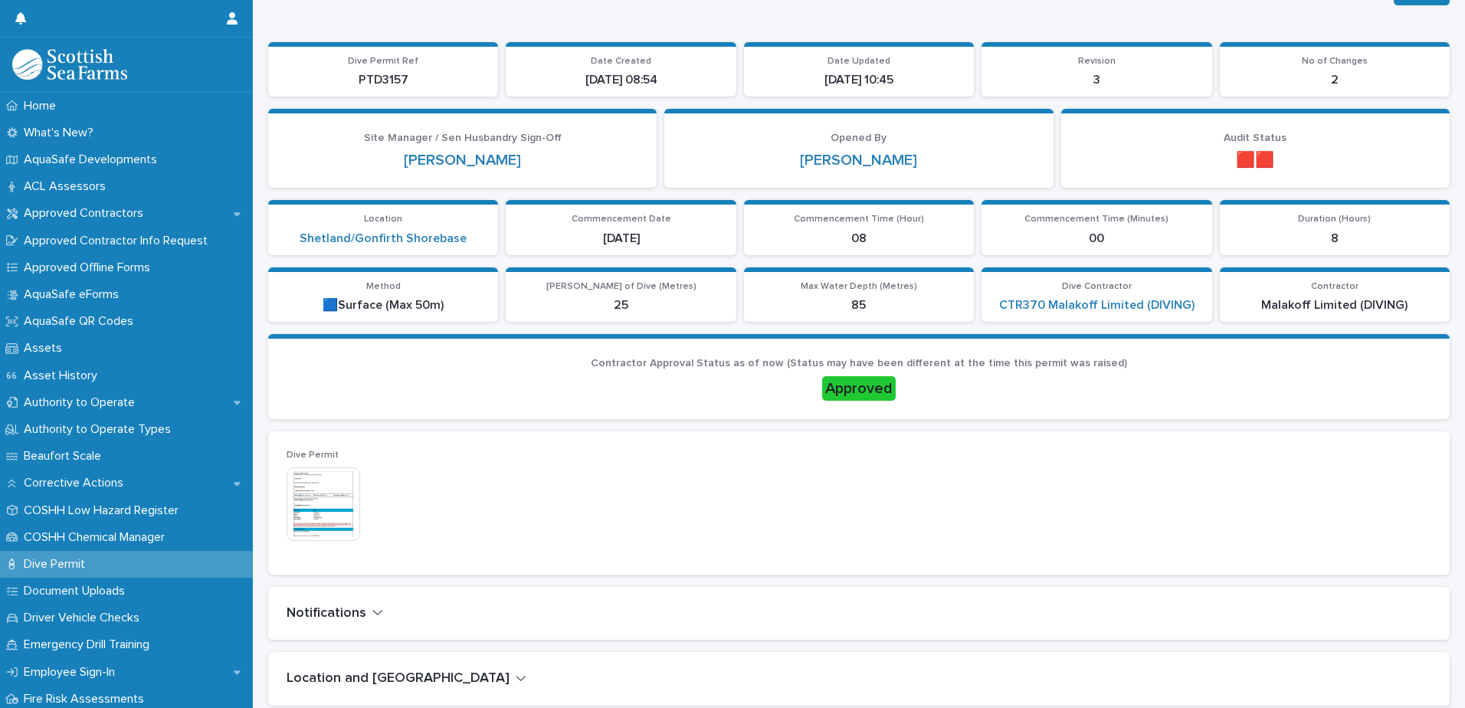
scroll to position [383, 0]
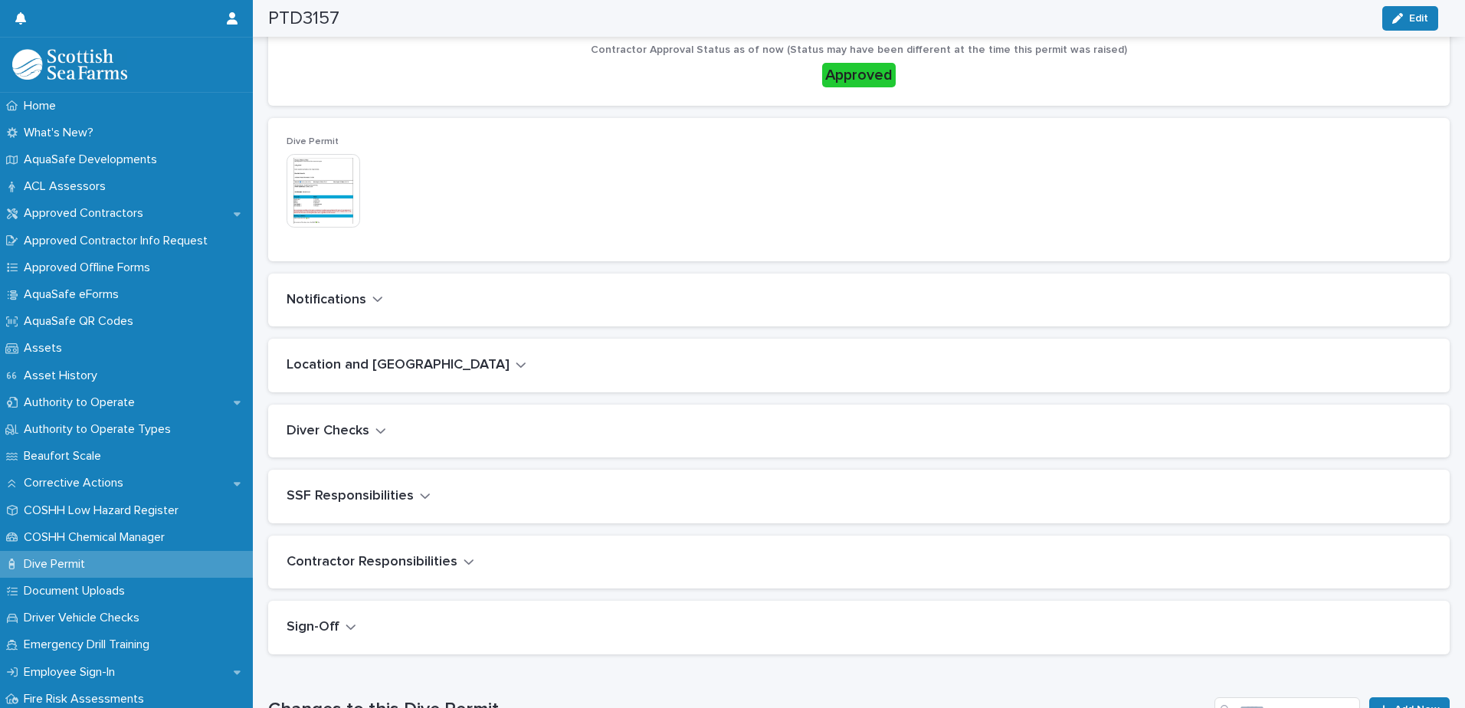
click at [380, 297] on icon "button" at bounding box center [377, 299] width 11 height 14
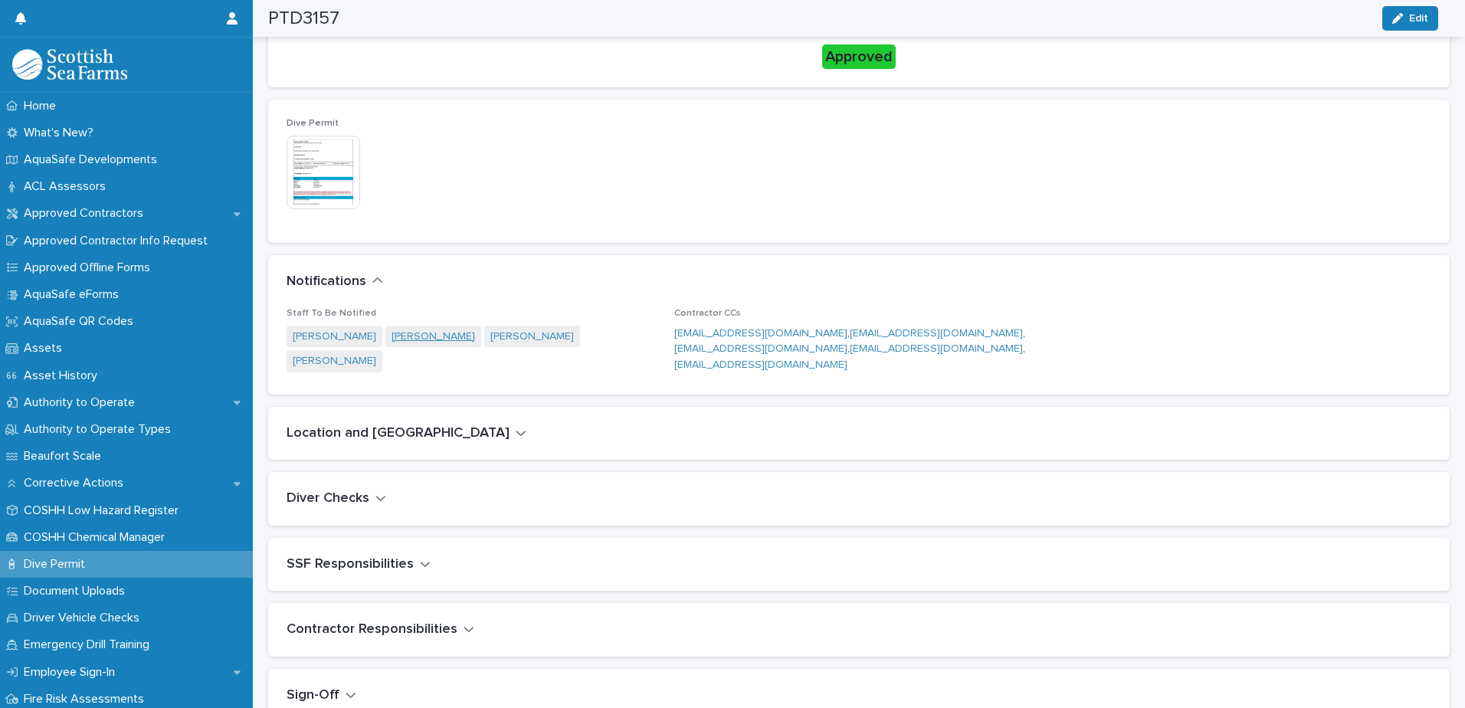
scroll to position [431, 0]
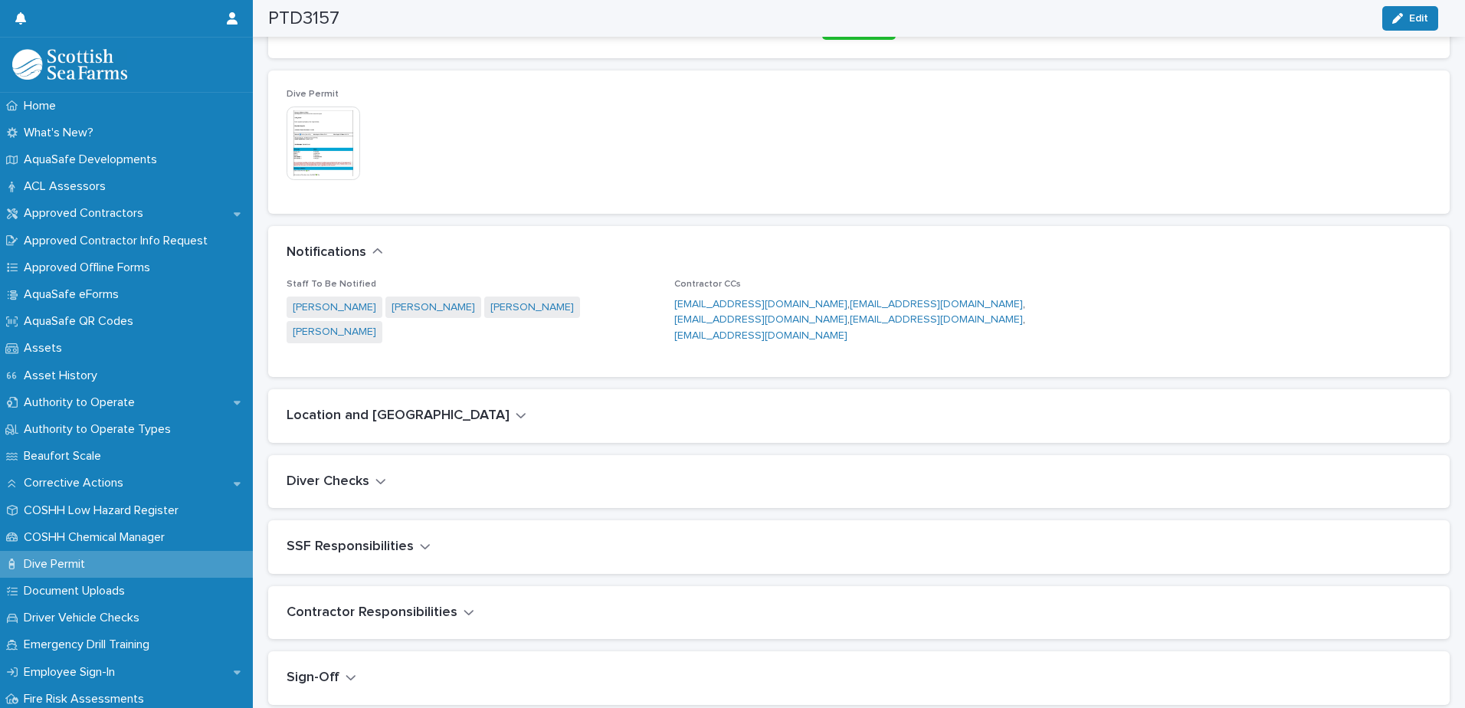
click at [375, 251] on icon "button" at bounding box center [377, 251] width 9 height 5
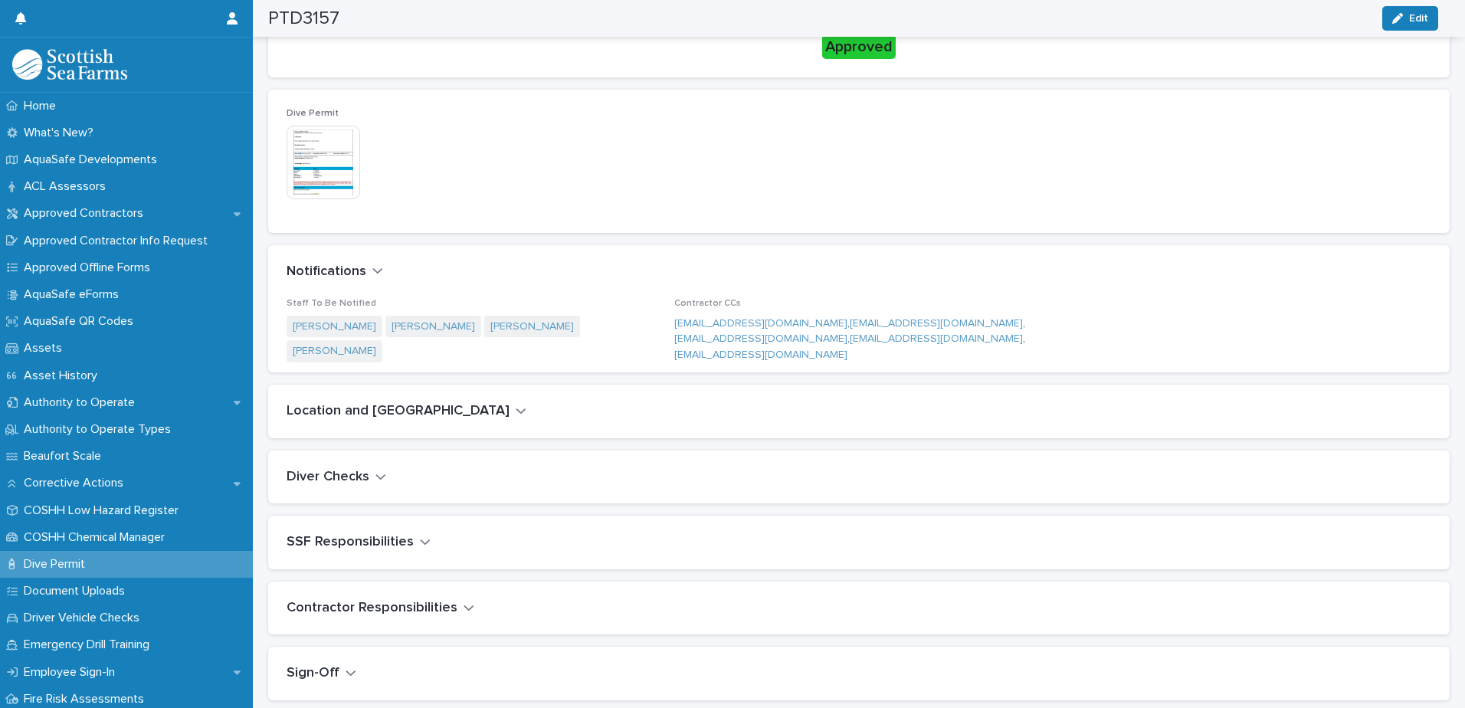
scroll to position [383, 0]
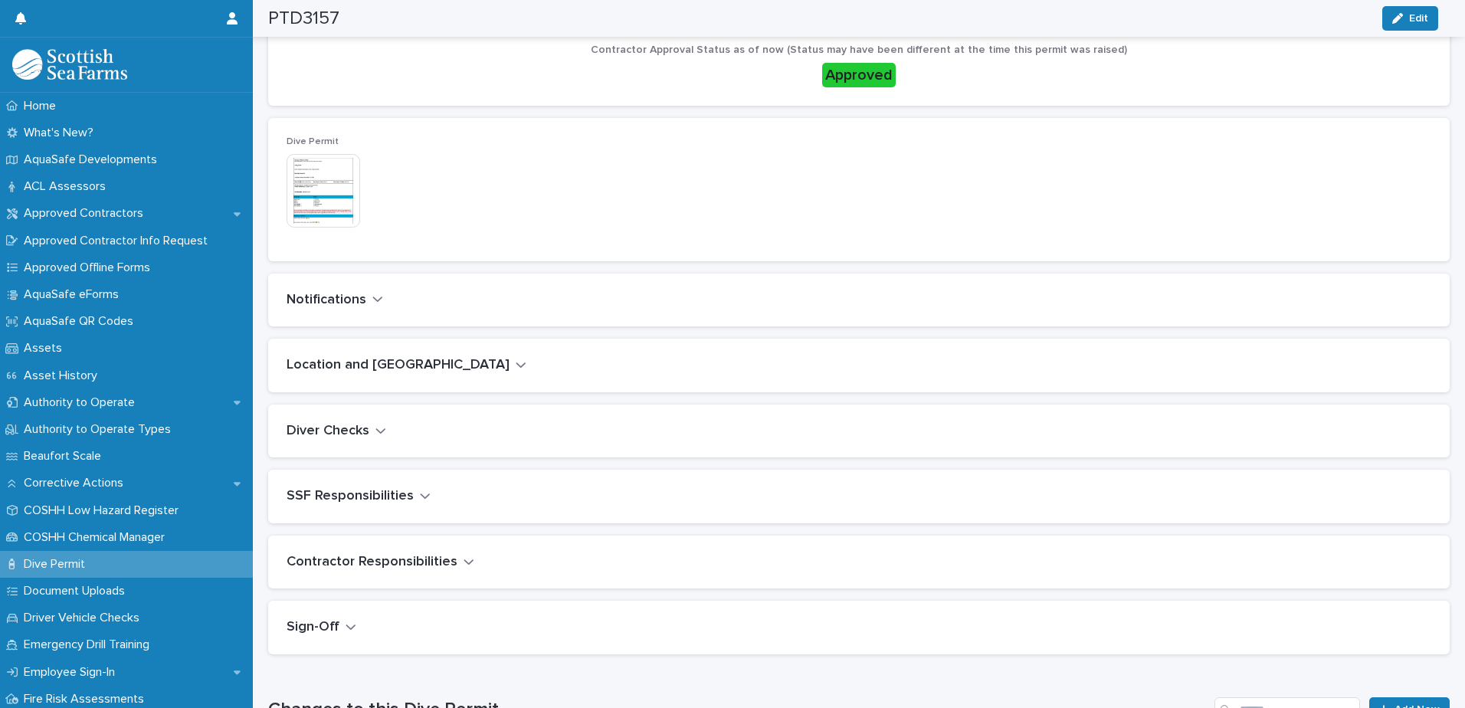
click at [516, 362] on icon "button" at bounding box center [521, 365] width 11 height 14
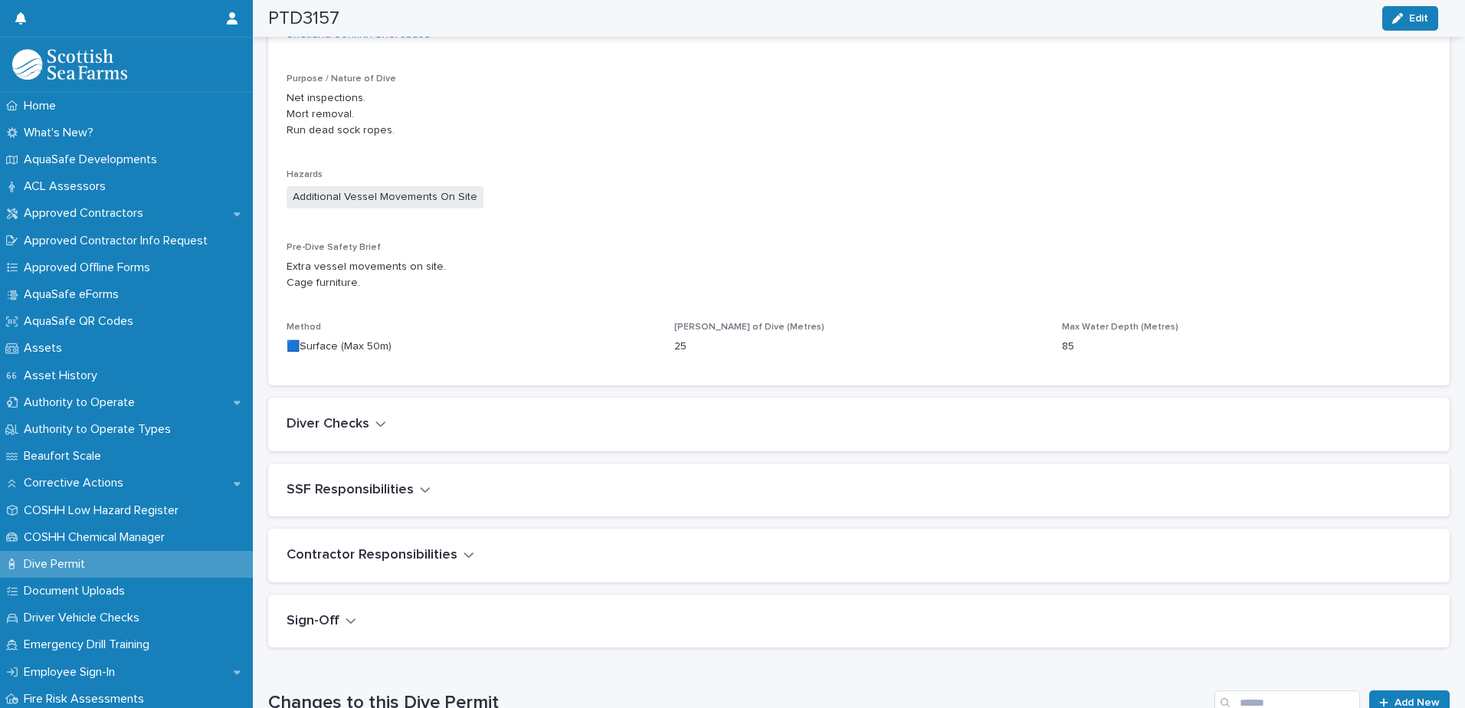
scroll to position [801, 0]
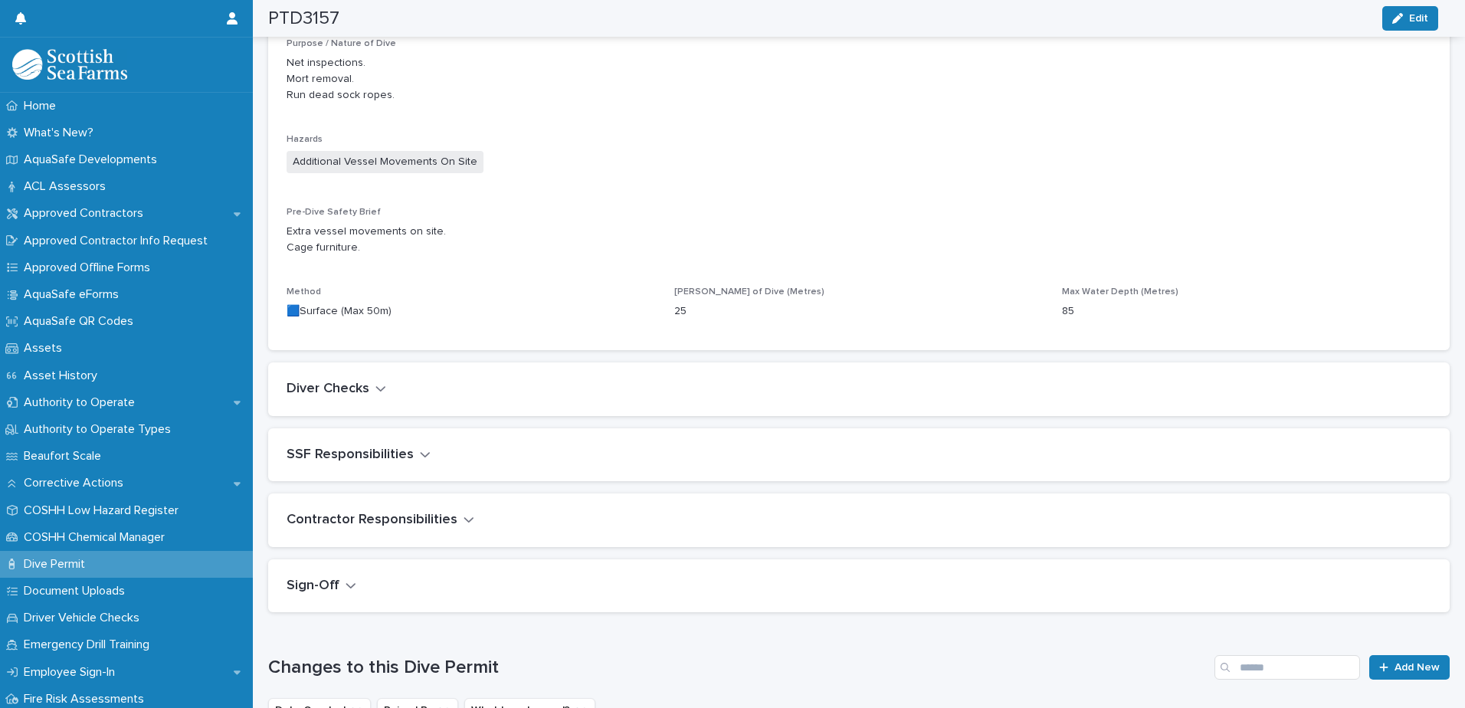
click at [376, 387] on icon "button" at bounding box center [380, 388] width 9 height 5
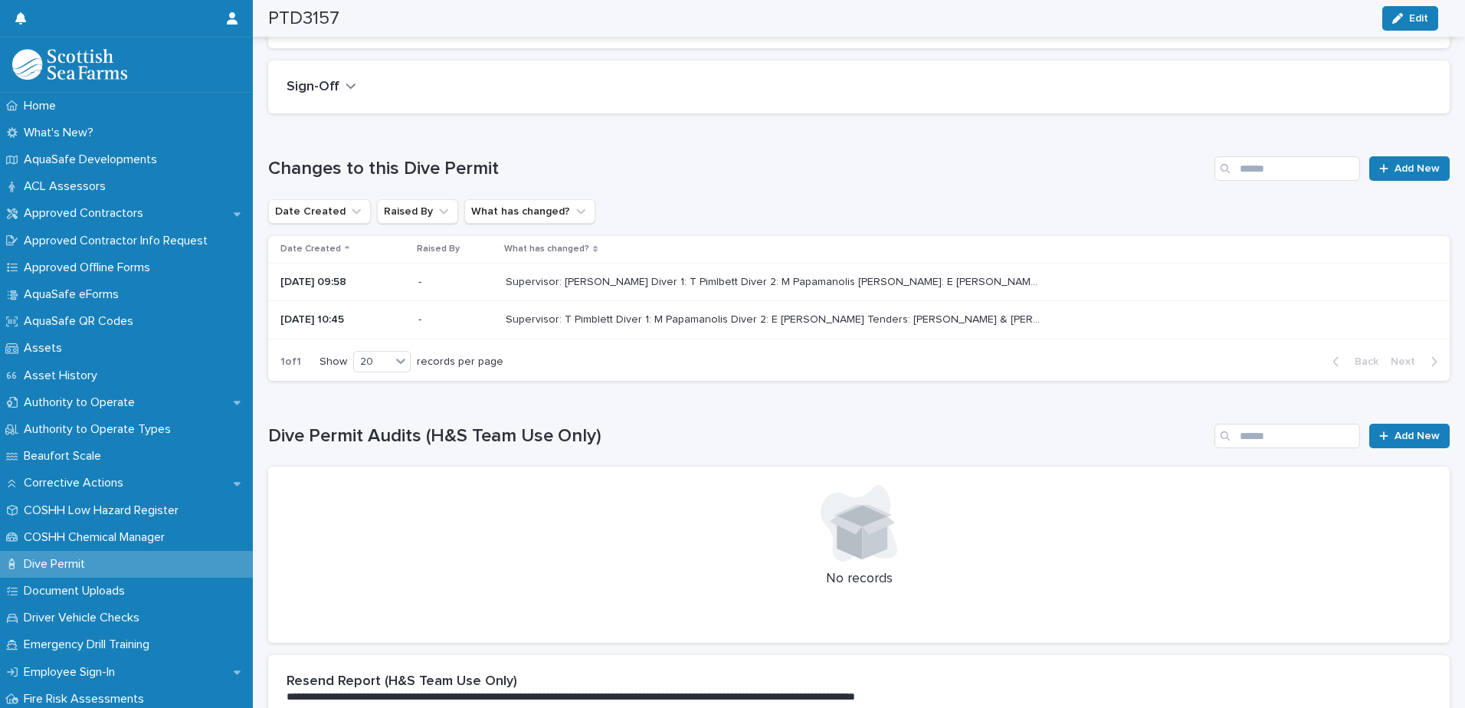
scroll to position [1726, 0]
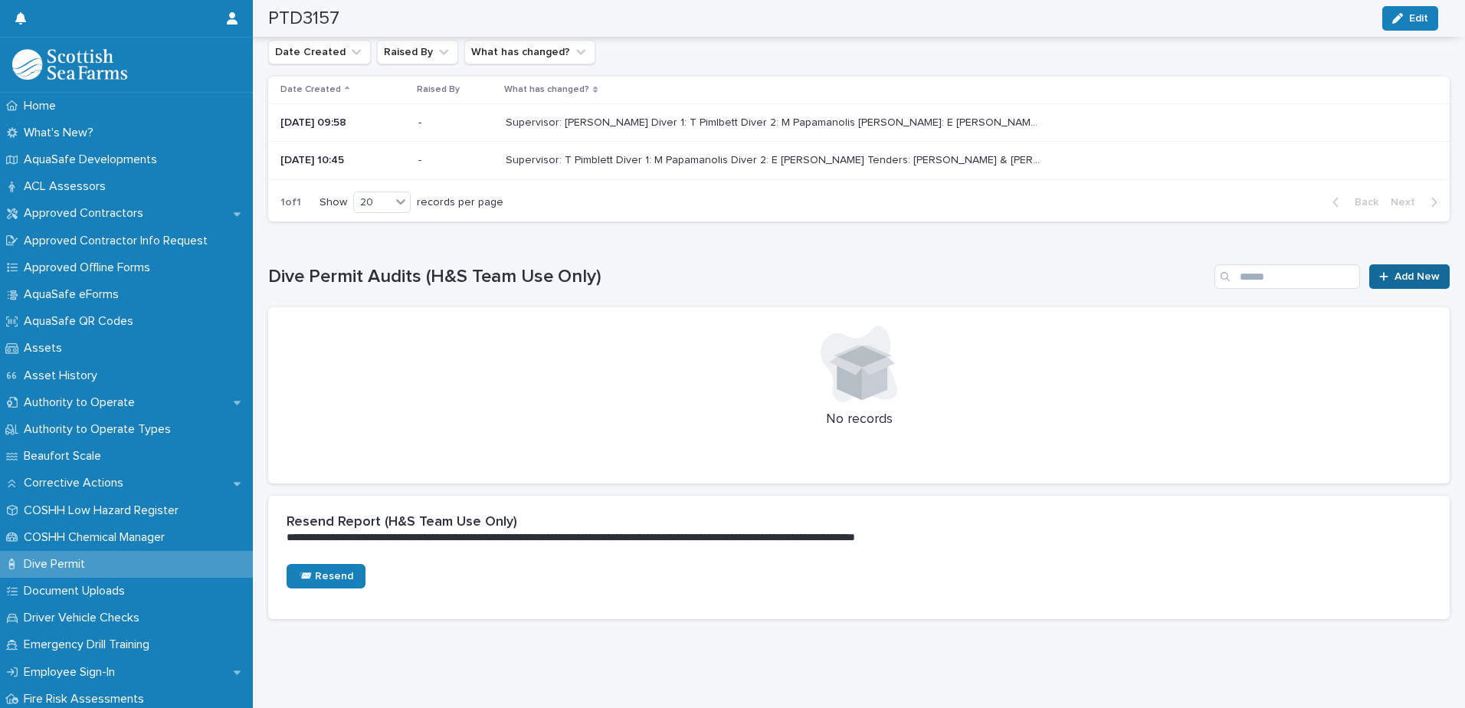
click at [1412, 271] on span "Add New" at bounding box center [1417, 276] width 45 height 11
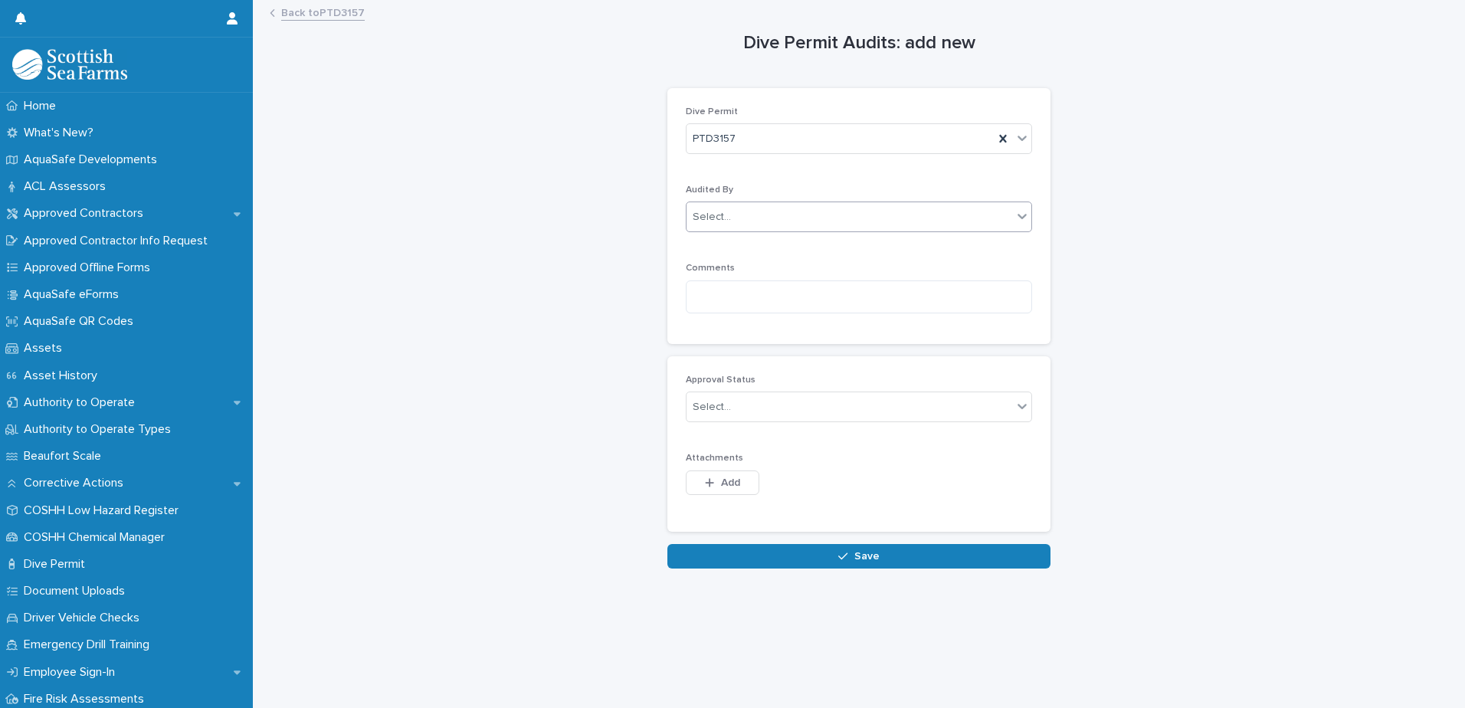
click at [774, 212] on div "Select..." at bounding box center [850, 217] width 326 height 25
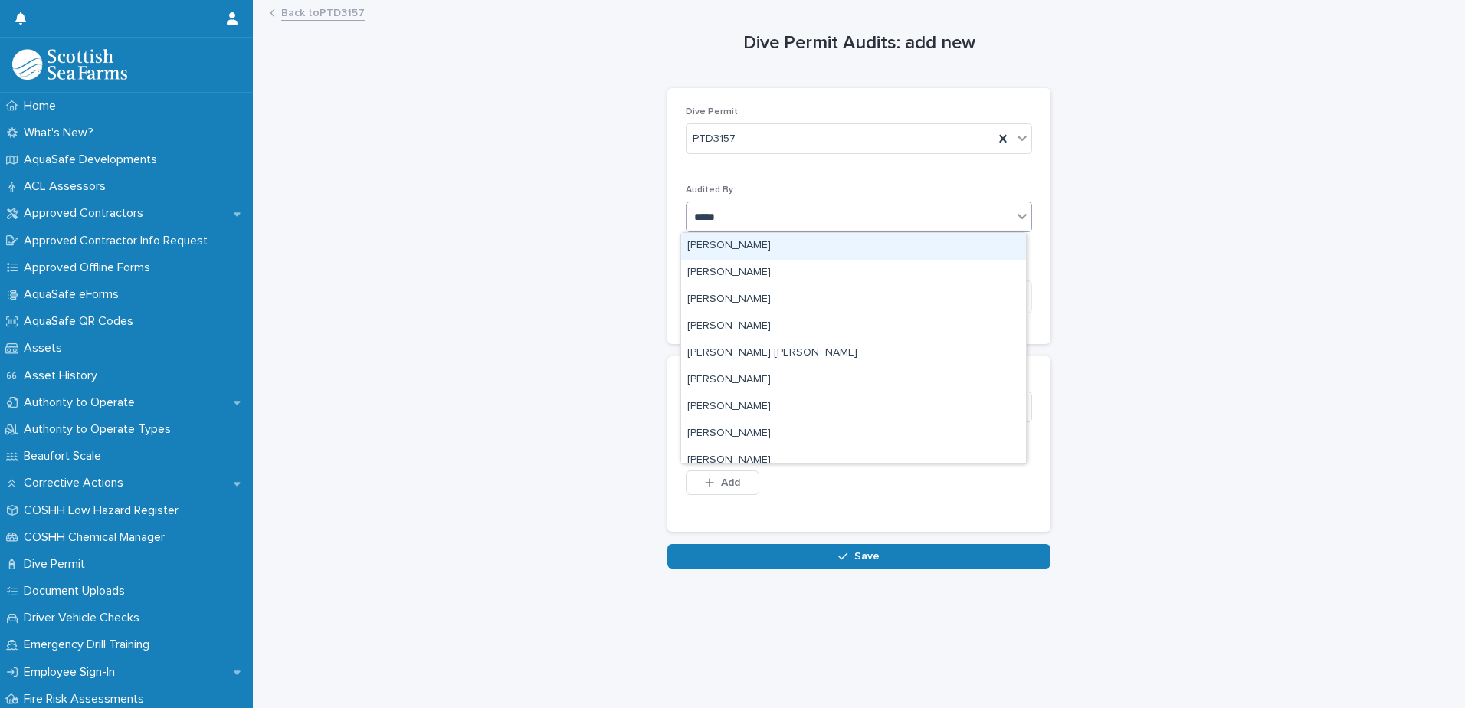
type input "******"
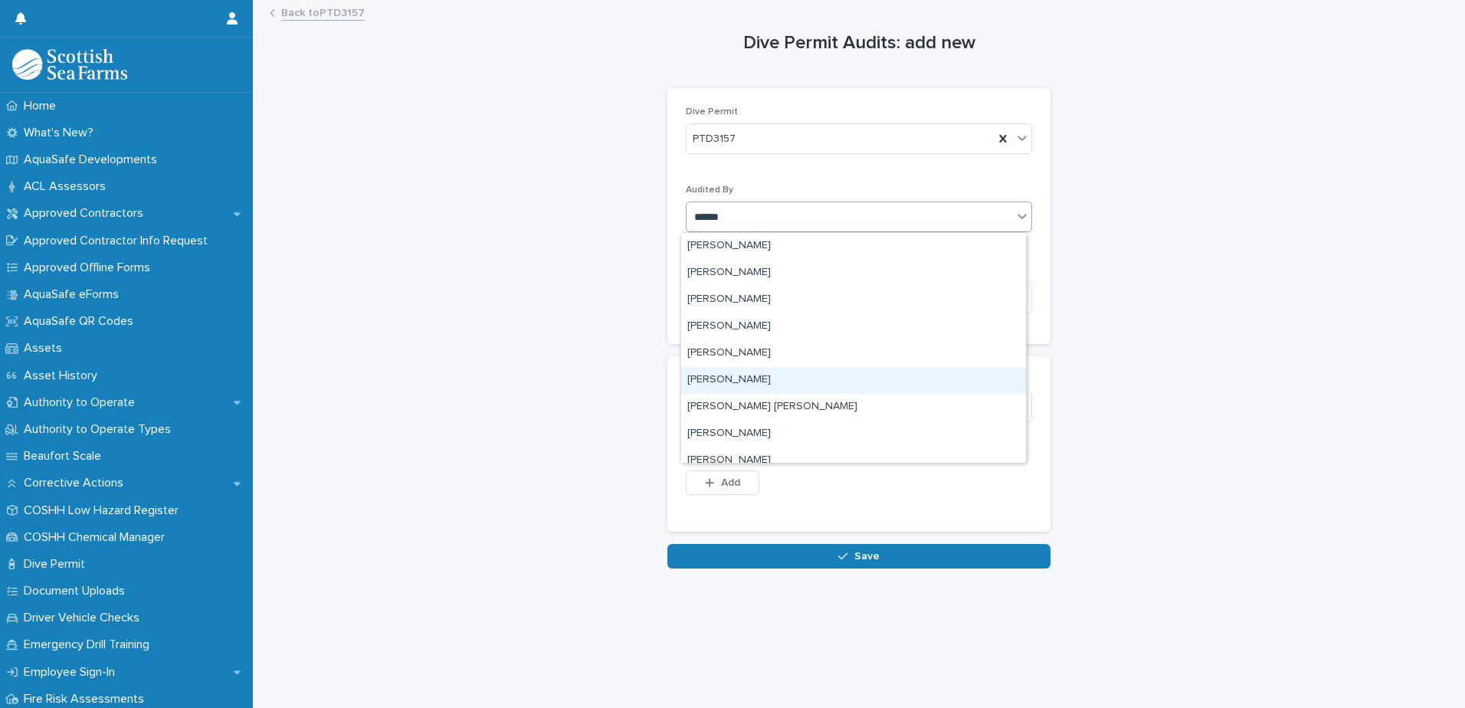
click at [754, 377] on div "[PERSON_NAME]" at bounding box center [853, 380] width 345 height 27
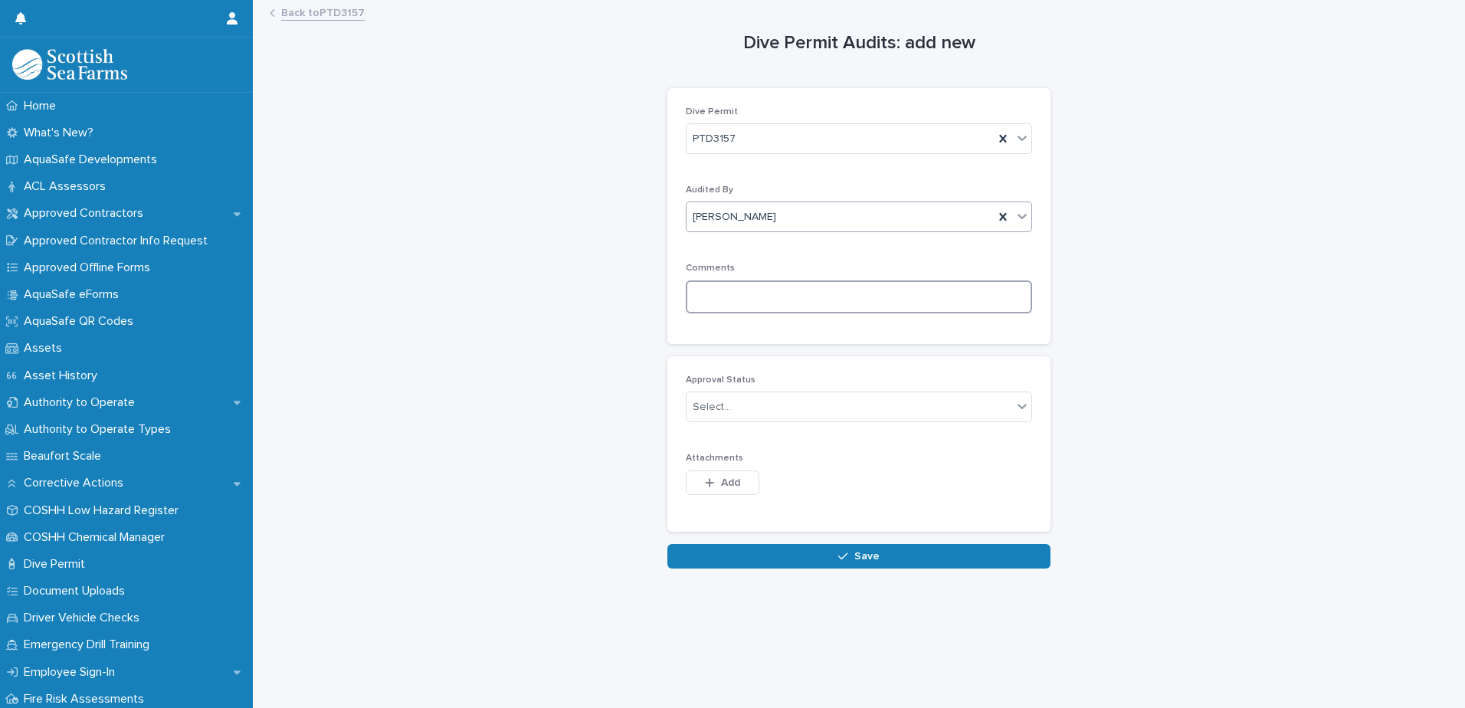
click at [746, 290] on textarea at bounding box center [859, 296] width 346 height 33
click at [787, 305] on textarea at bounding box center [859, 296] width 346 height 33
paste textarea "**********"
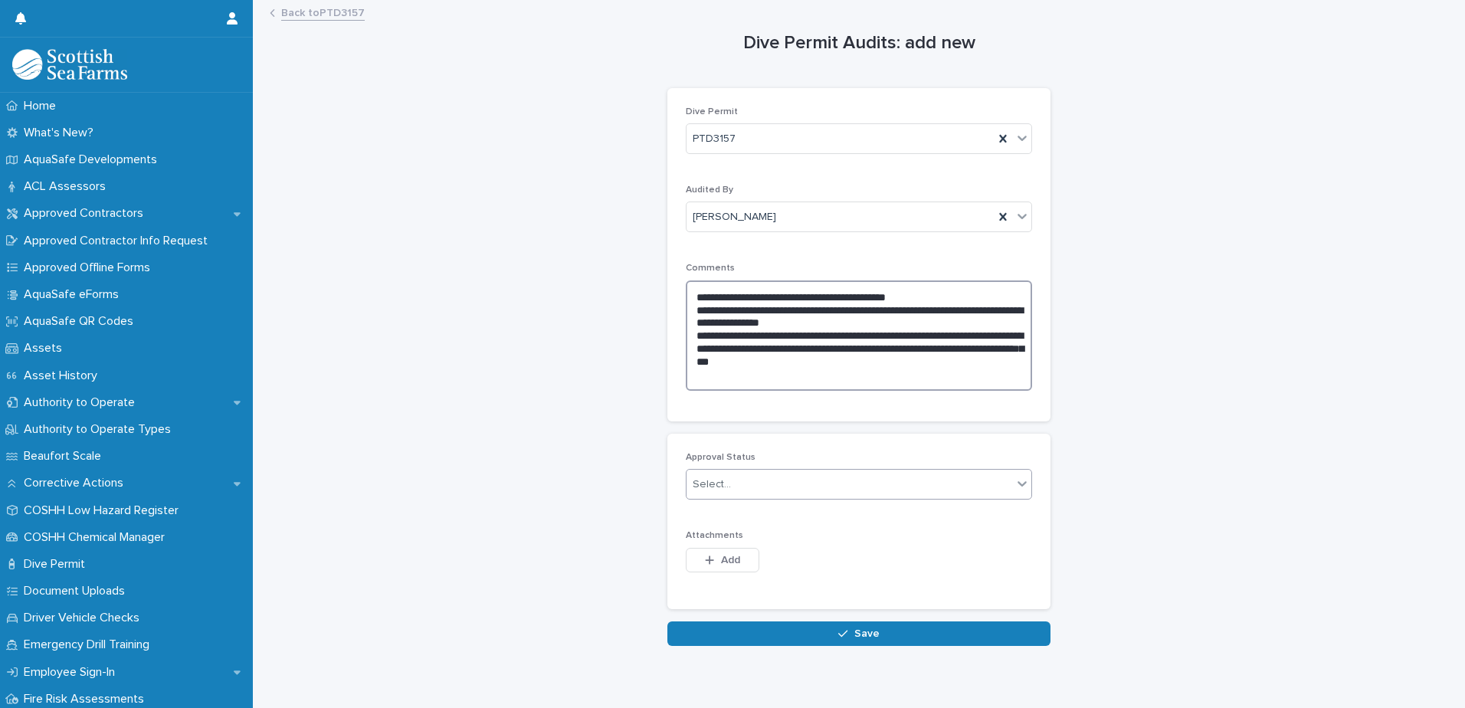
type textarea "**********"
click at [721, 488] on div "Select..." at bounding box center [712, 485] width 38 height 16
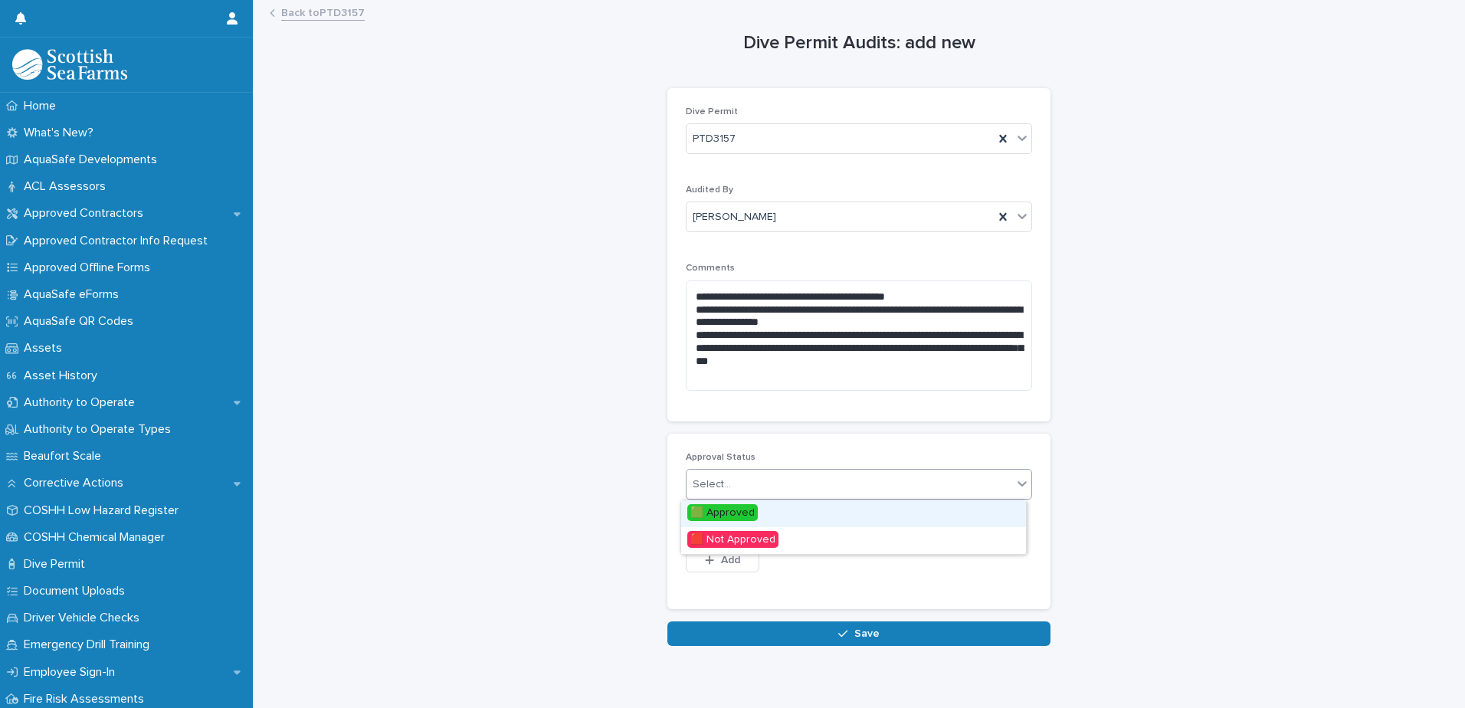
click at [727, 513] on span "🟩 Approved" at bounding box center [722, 512] width 70 height 17
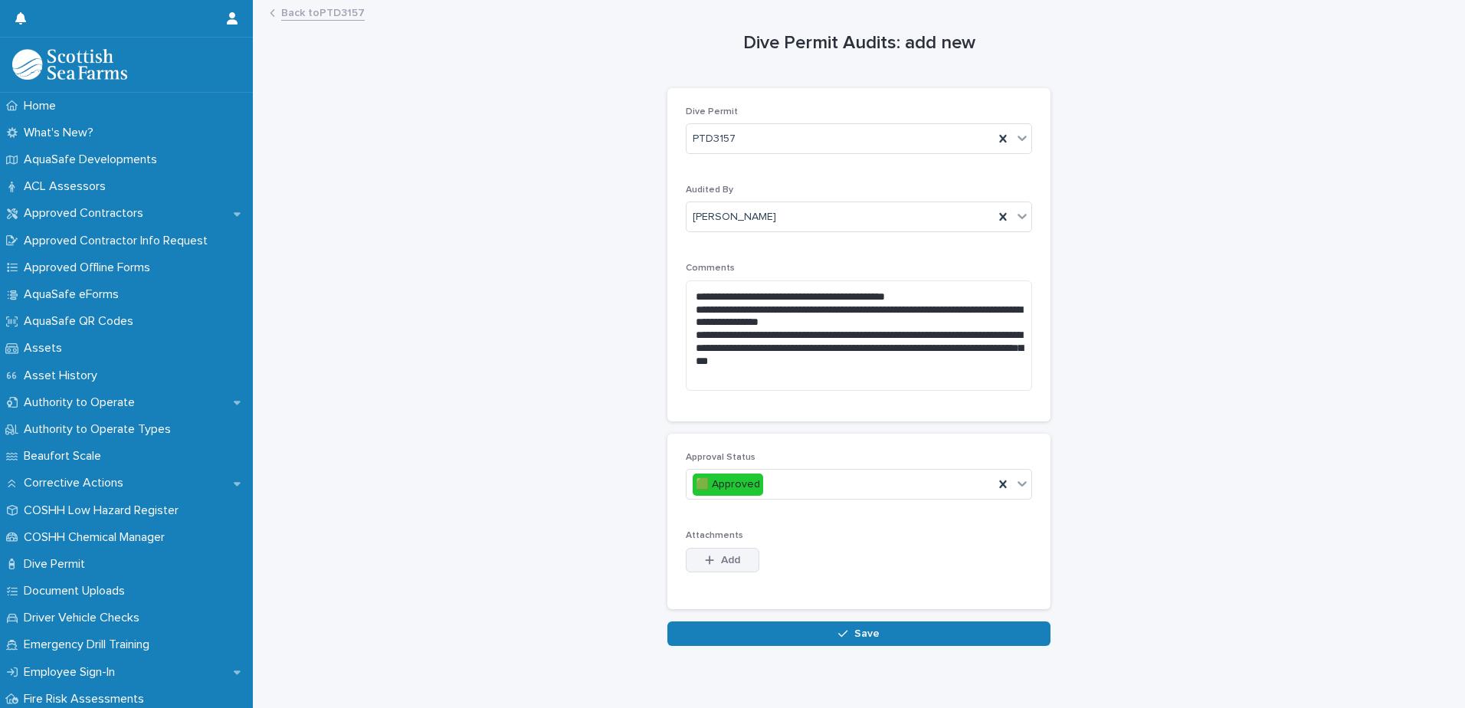
click at [736, 566] on button "Add" at bounding box center [723, 560] width 74 height 25
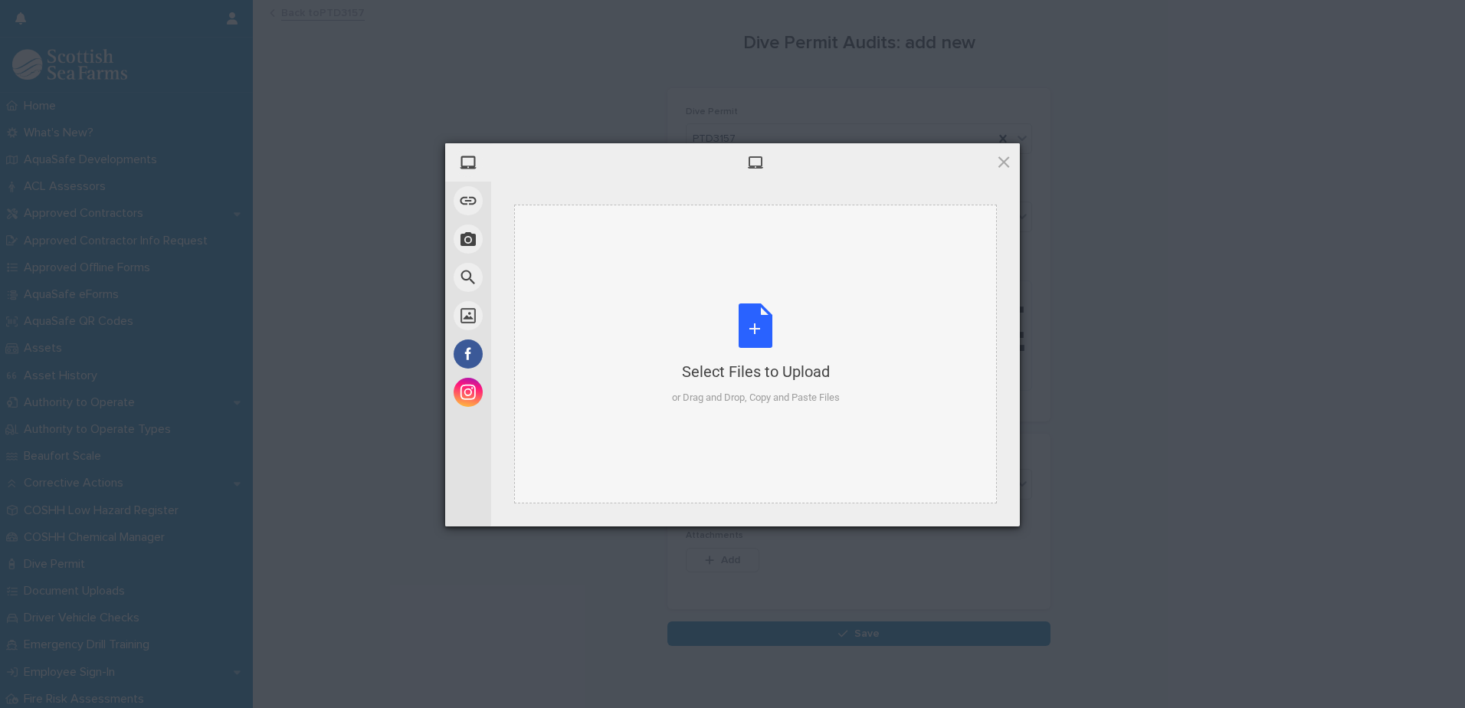
click at [775, 359] on div "Select Files to Upload or Drag and Drop, Copy and Paste Files" at bounding box center [756, 354] width 168 height 102
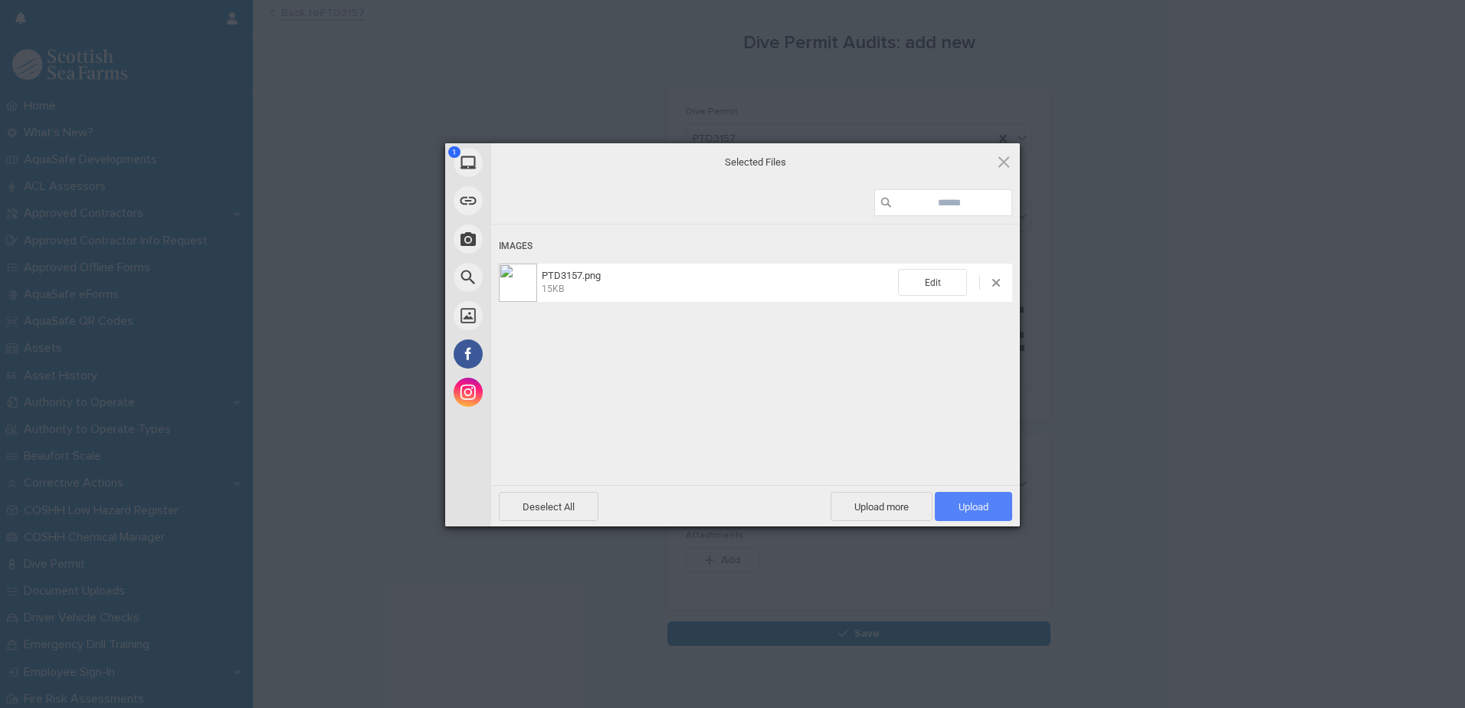
click at [973, 501] on span "Upload 1" at bounding box center [974, 506] width 30 height 11
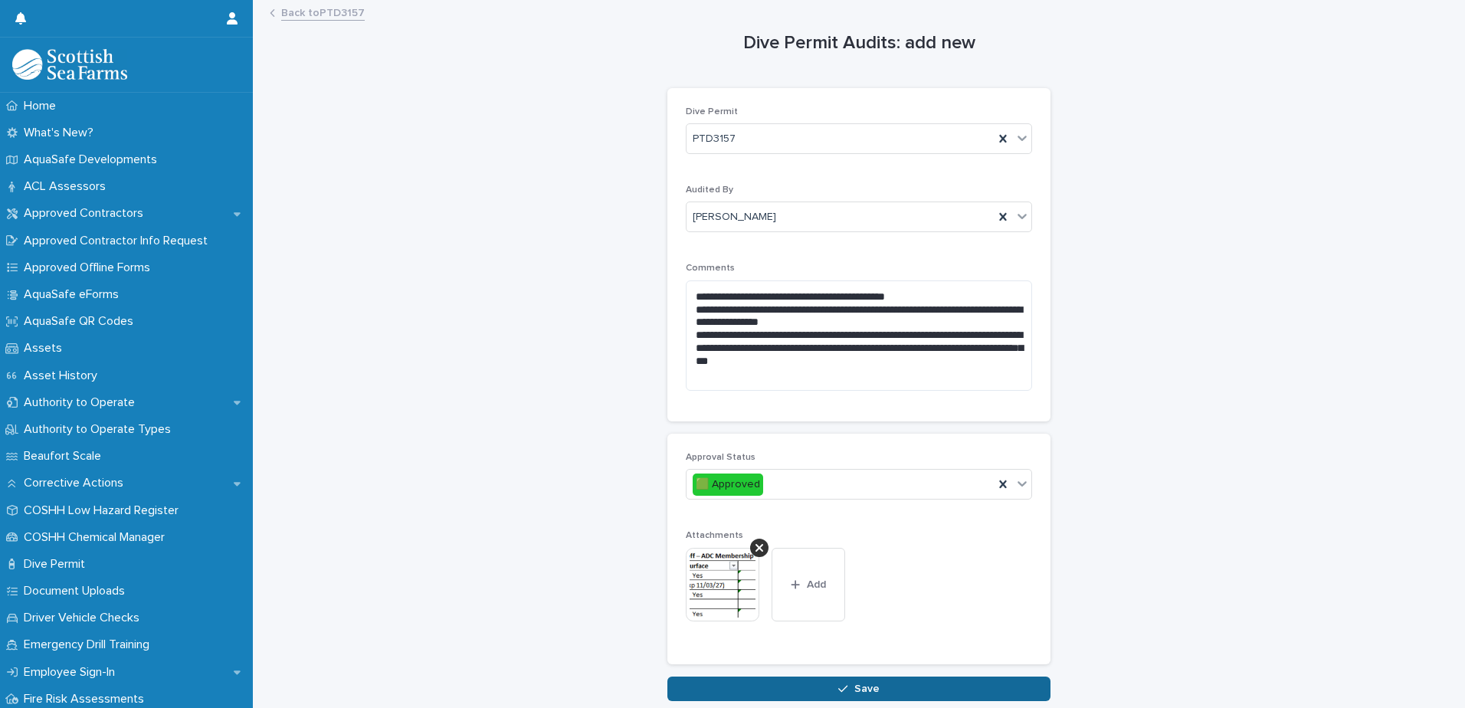
click at [869, 690] on span "Save" at bounding box center [866, 689] width 25 height 11
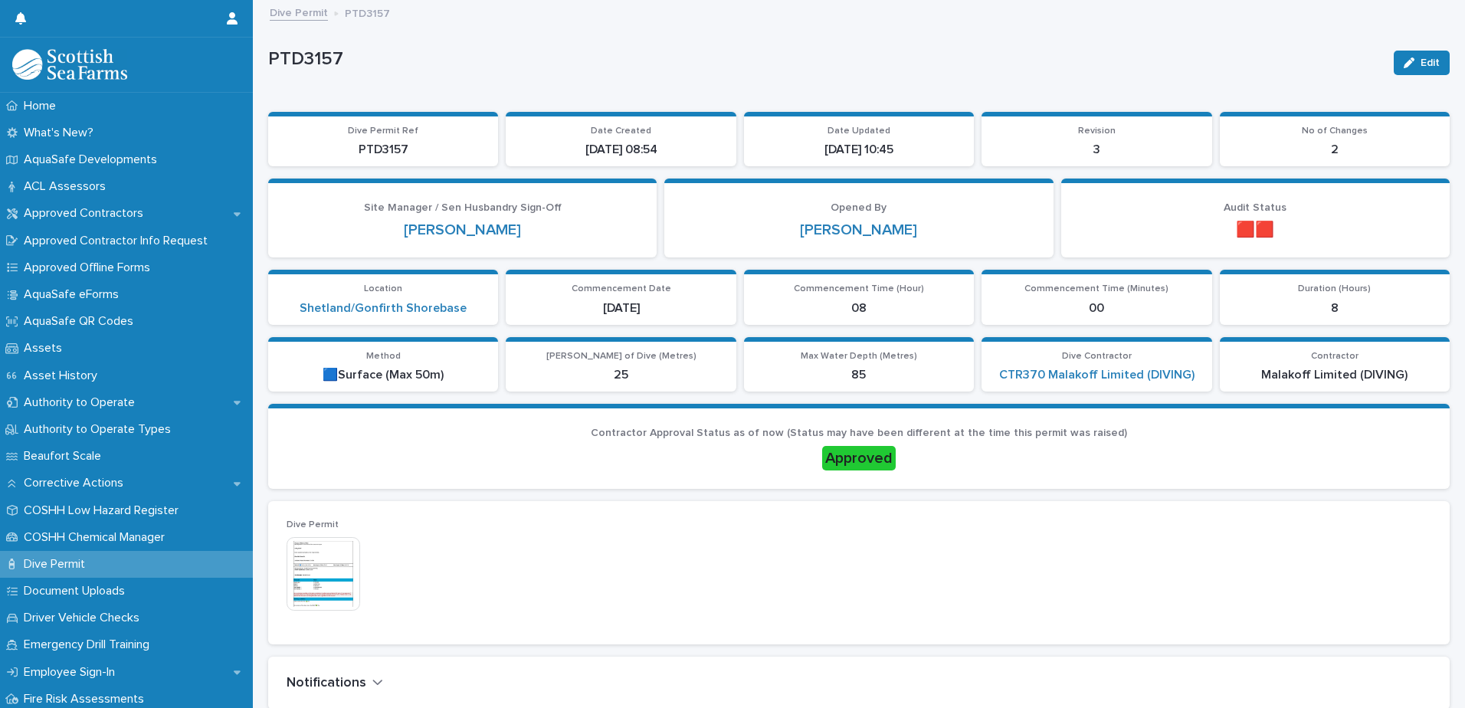
click at [301, 13] on link "Dive Permit" at bounding box center [299, 12] width 58 height 18
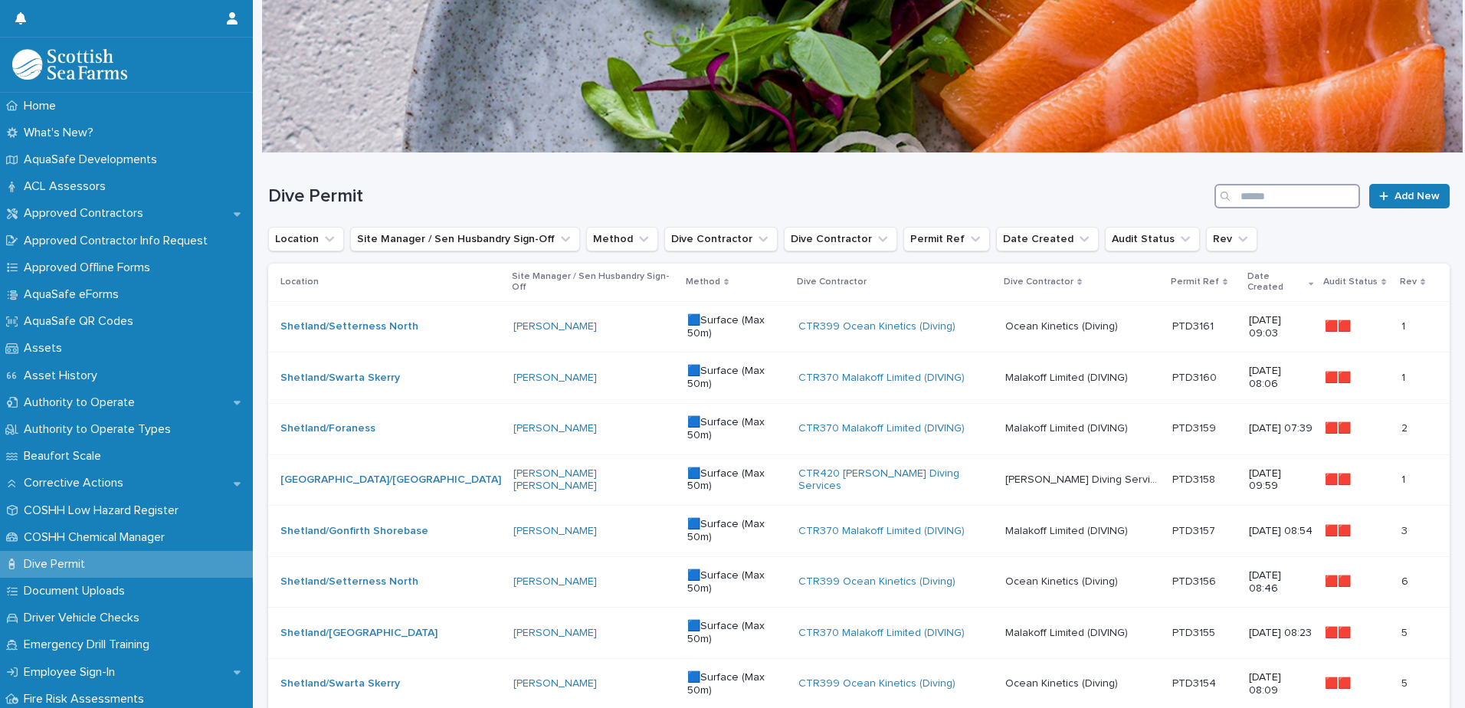
click at [1299, 200] on input "Search" at bounding box center [1288, 196] width 146 height 25
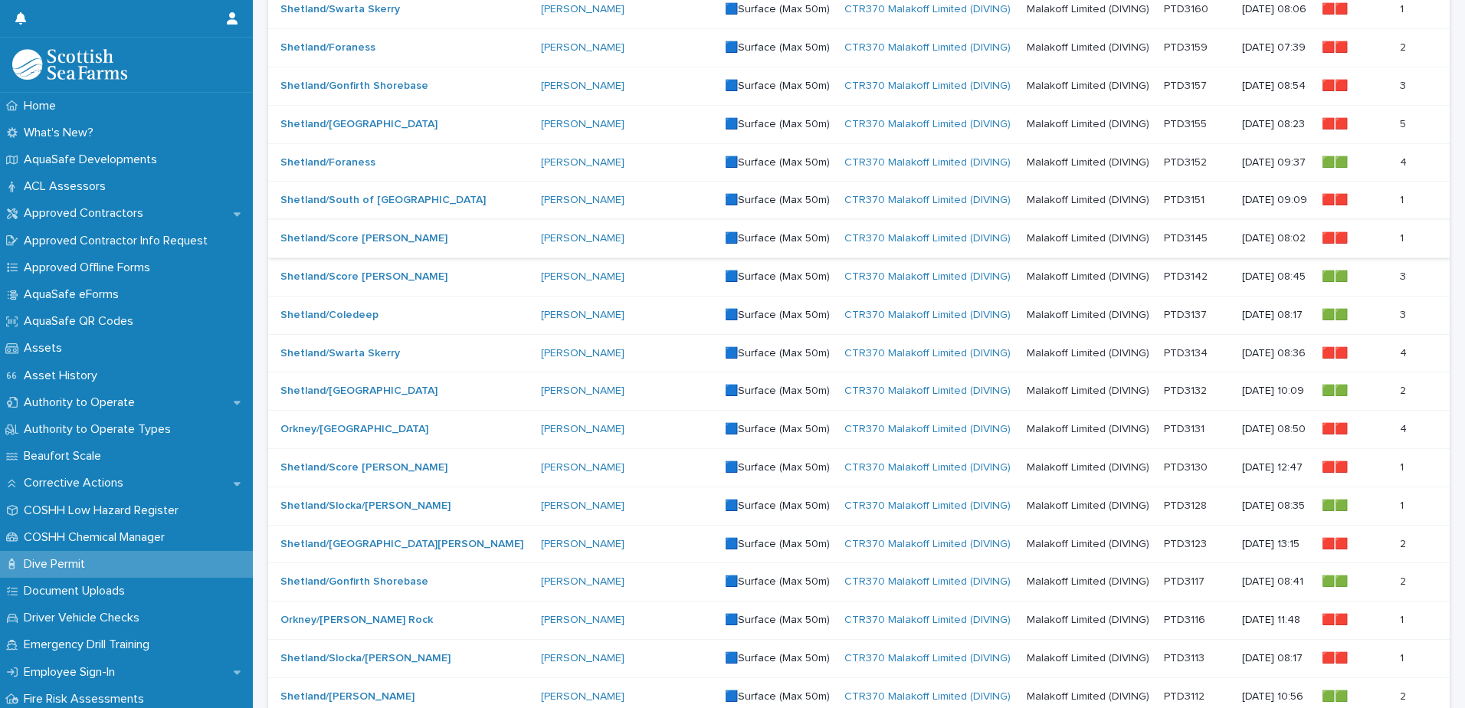
scroll to position [307, 0]
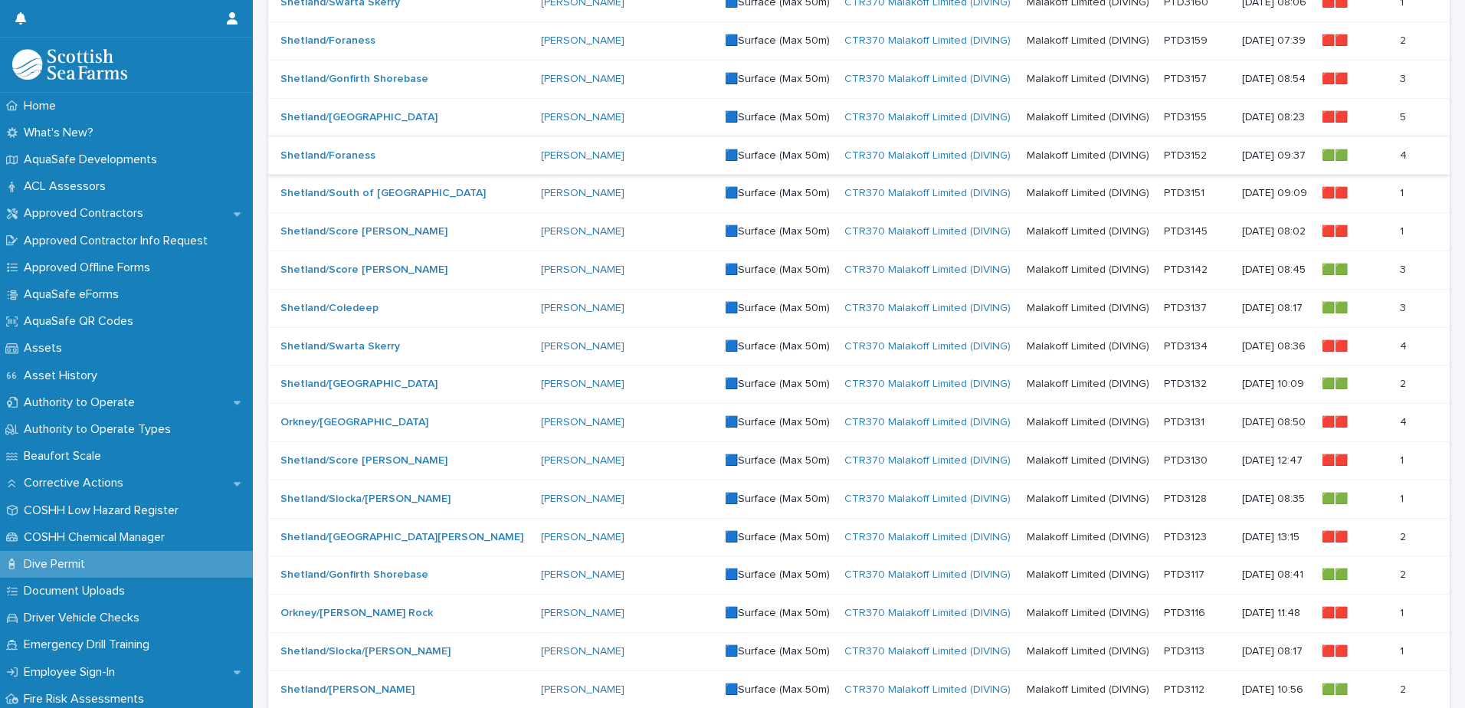
type input "****"
click at [1177, 156] on p at bounding box center [1197, 155] width 66 height 13
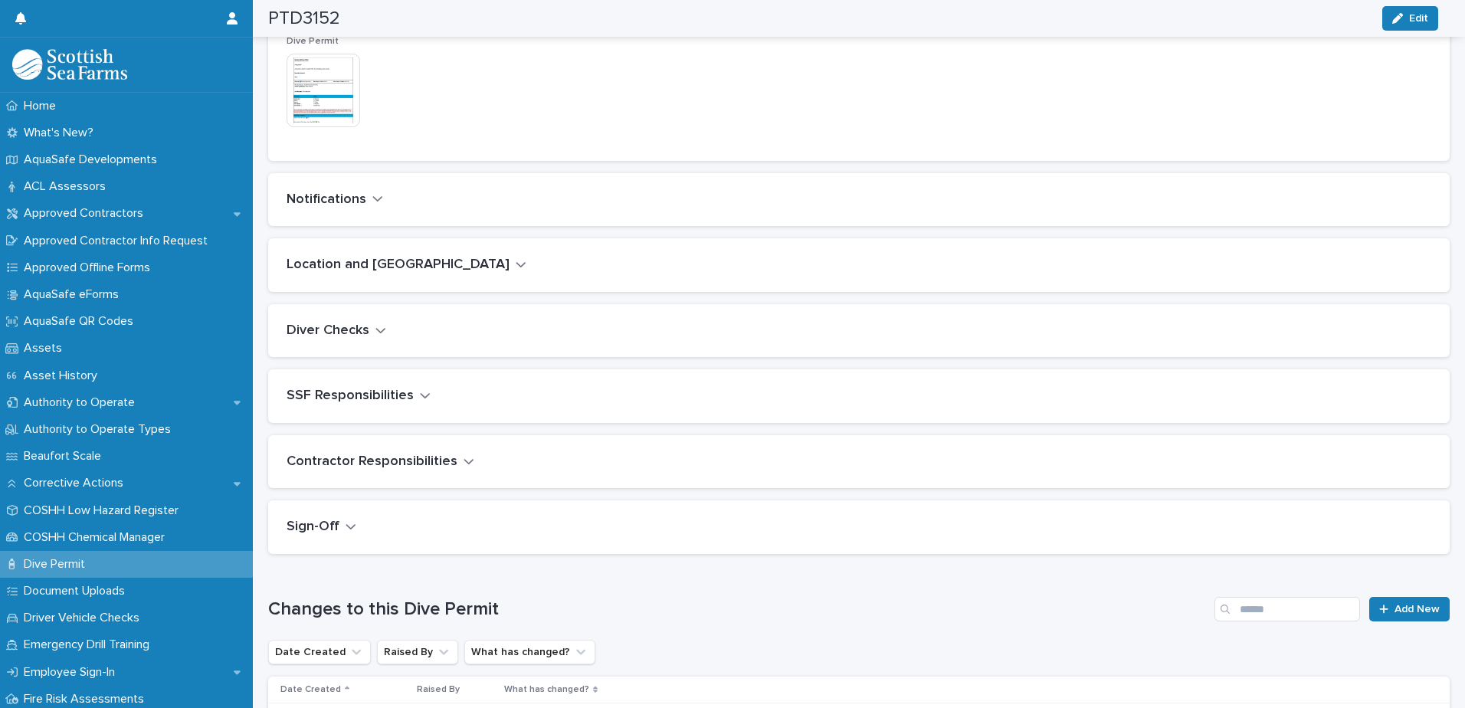
scroll to position [452, 0]
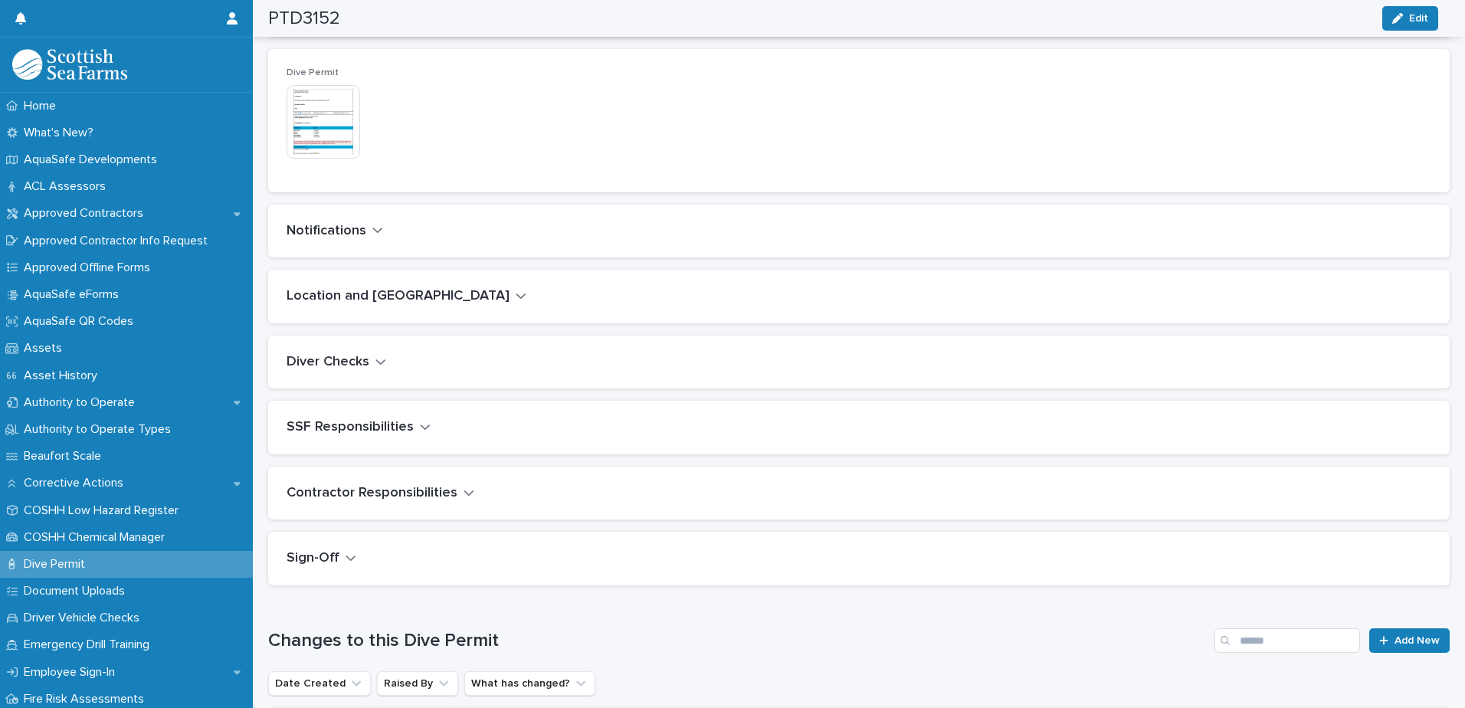
click at [379, 363] on icon "button" at bounding box center [380, 361] width 9 height 5
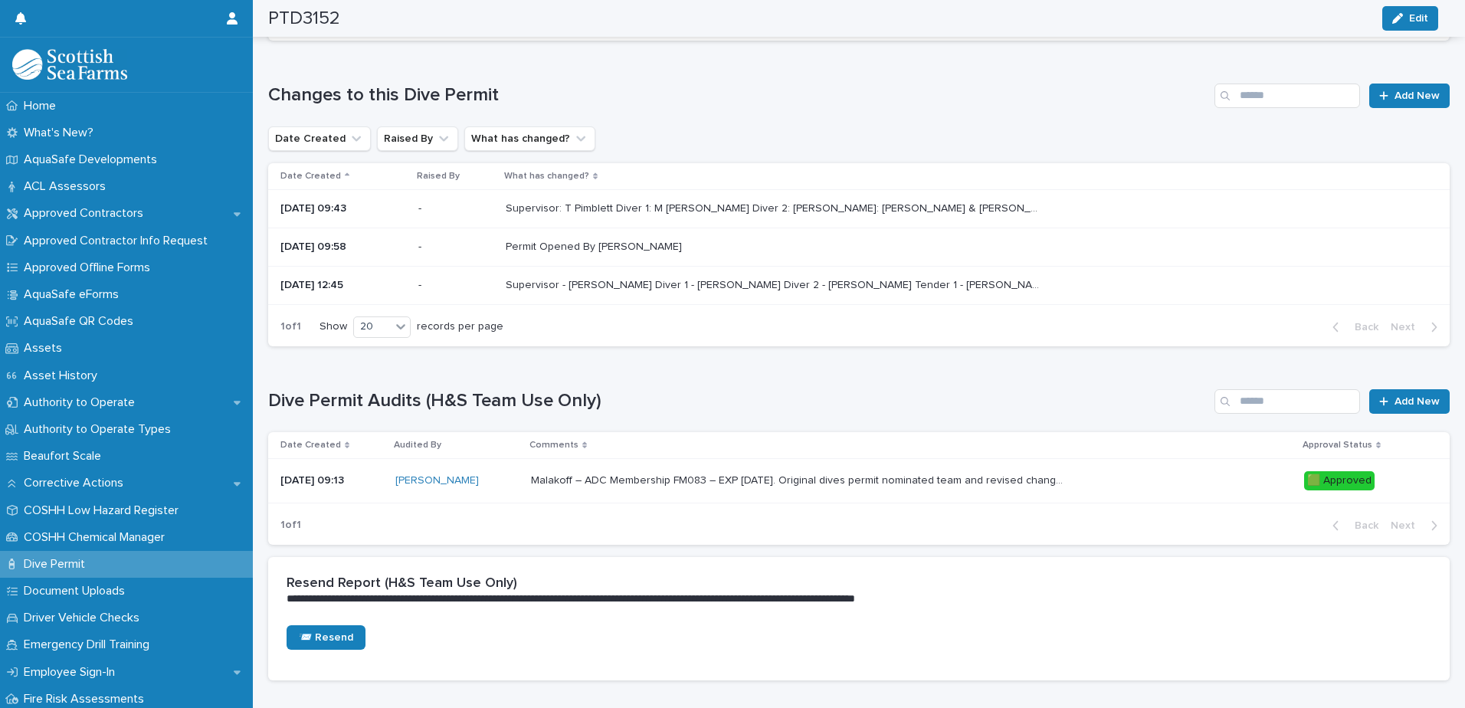
scroll to position [1270, 0]
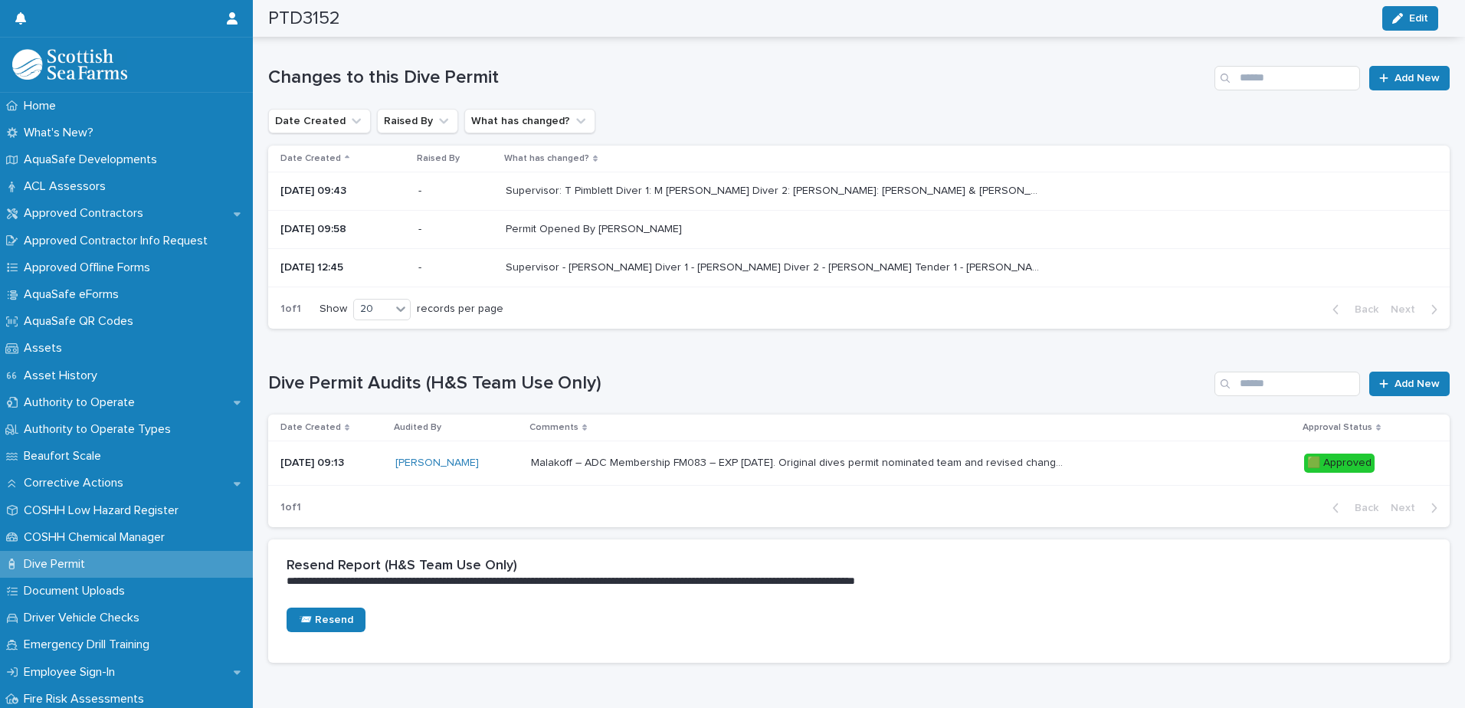
click at [1162, 475] on div "Malakoff – ADC Membership FM083 – EXP [DATE]. Original dives permit nominated t…" at bounding box center [912, 463] width 762 height 25
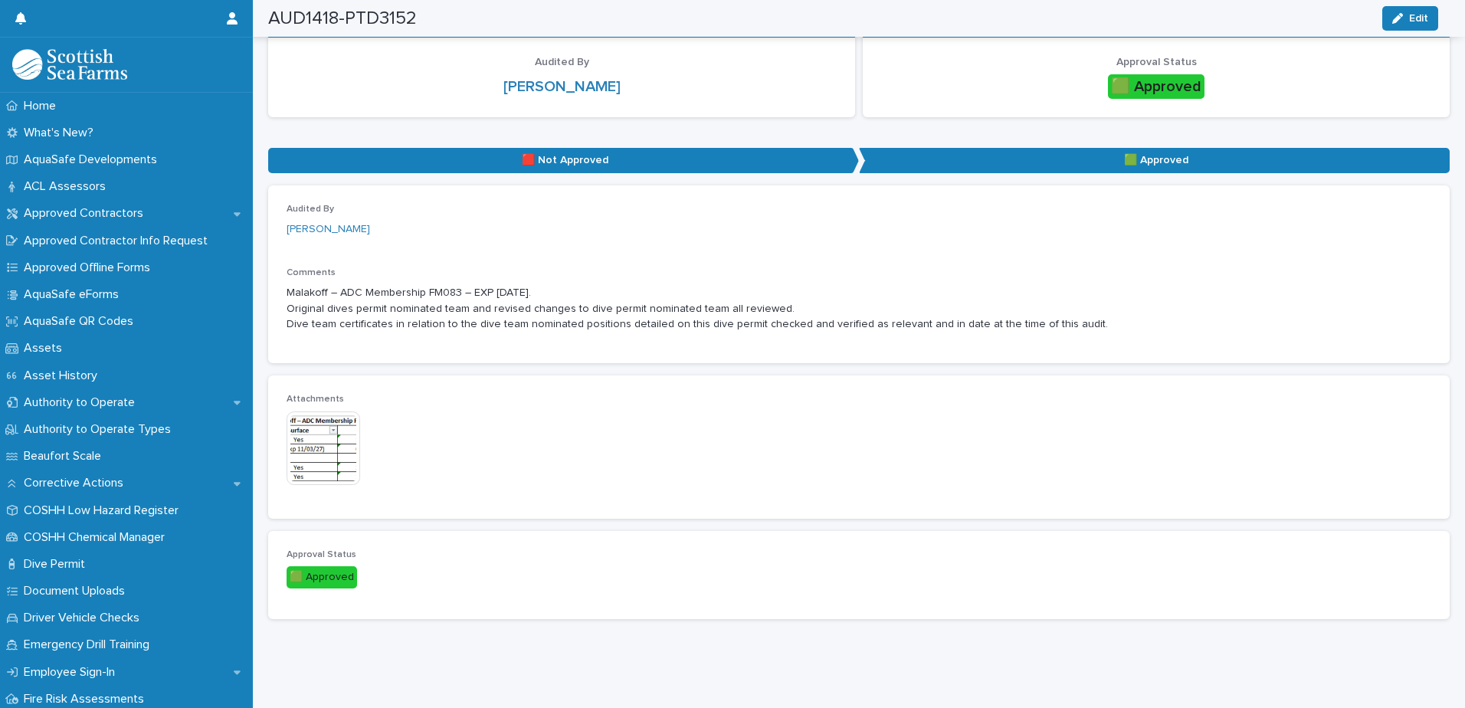
scroll to position [176, 0]
click at [326, 447] on img at bounding box center [324, 449] width 74 height 74
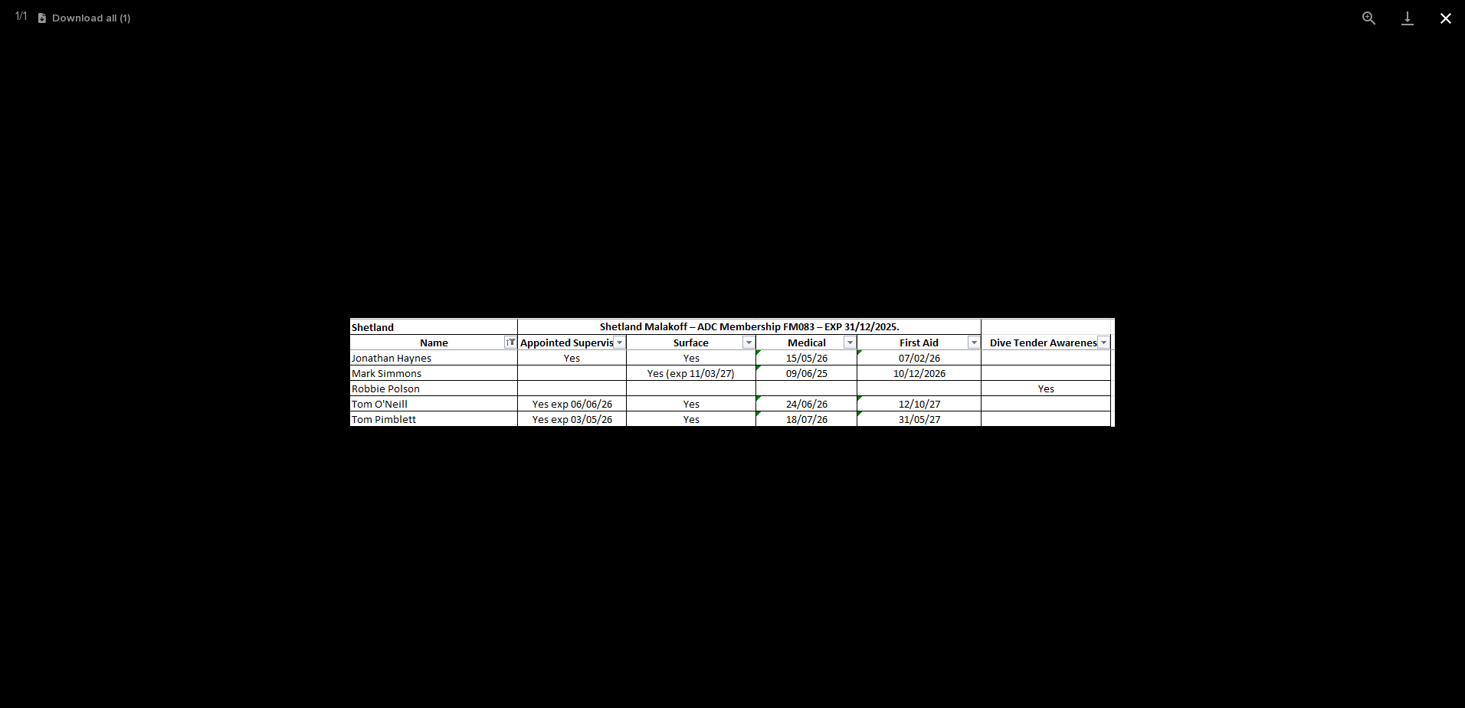
click at [1454, 12] on button "Close gallery" at bounding box center [1446, 18] width 38 height 36
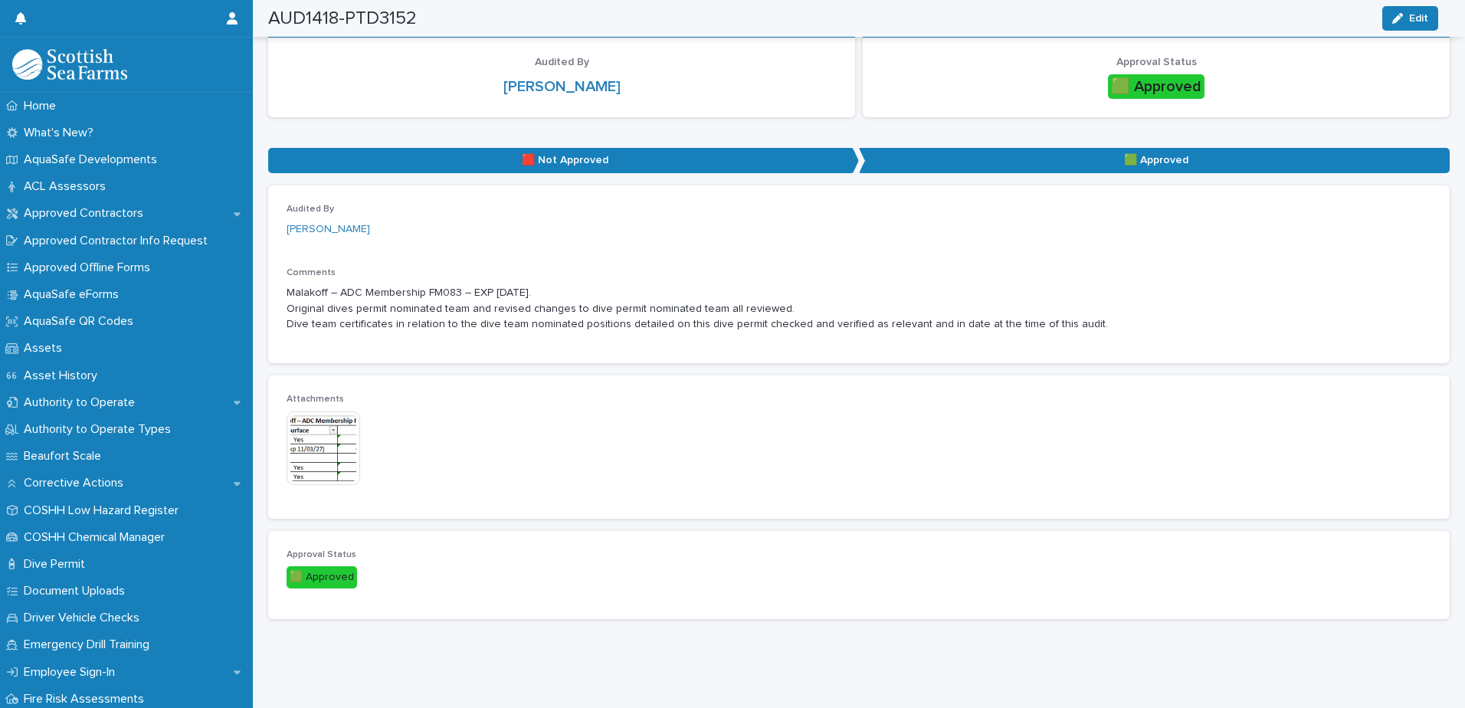
click at [787, 417] on div "Attachments This file cannot be opened Download File" at bounding box center [859, 447] width 1145 height 106
click at [1424, 20] on span "Edit" at bounding box center [1418, 18] width 19 height 11
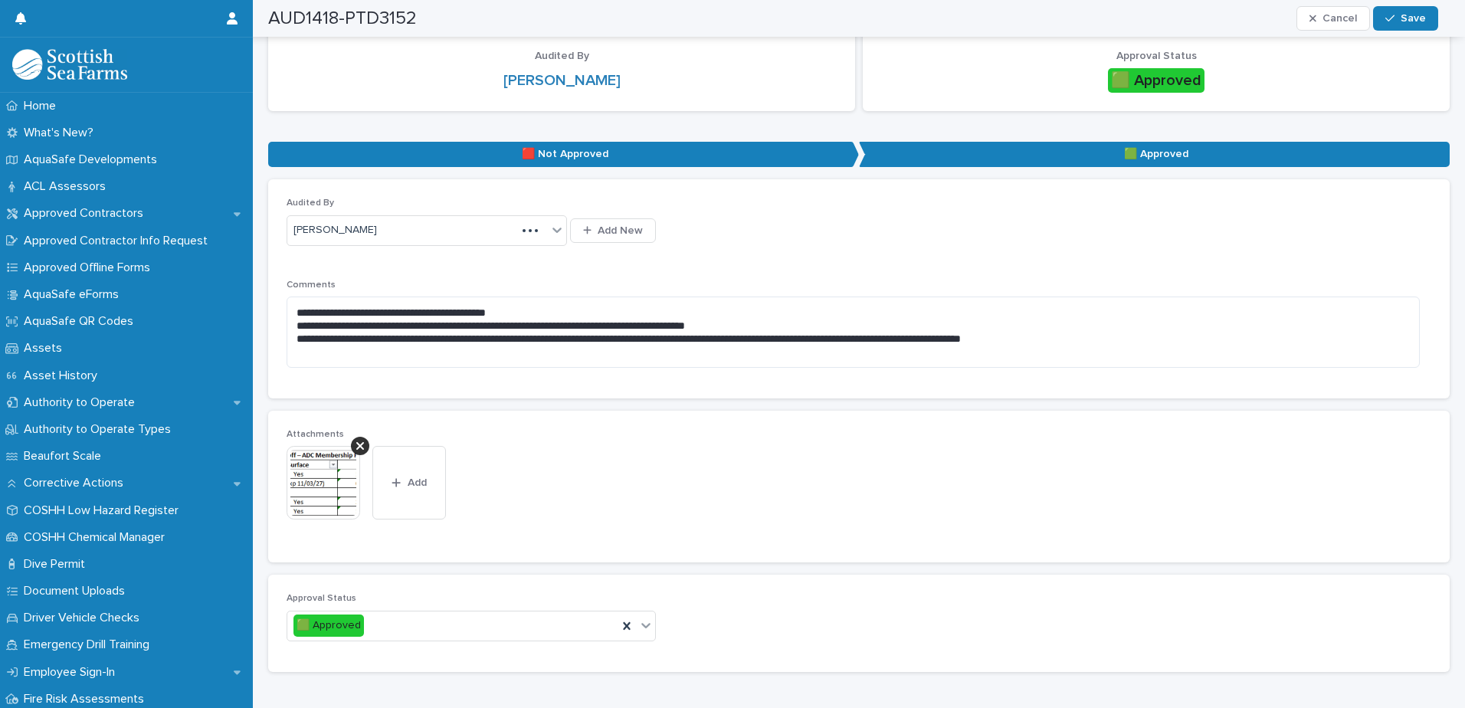
scroll to position [187, 0]
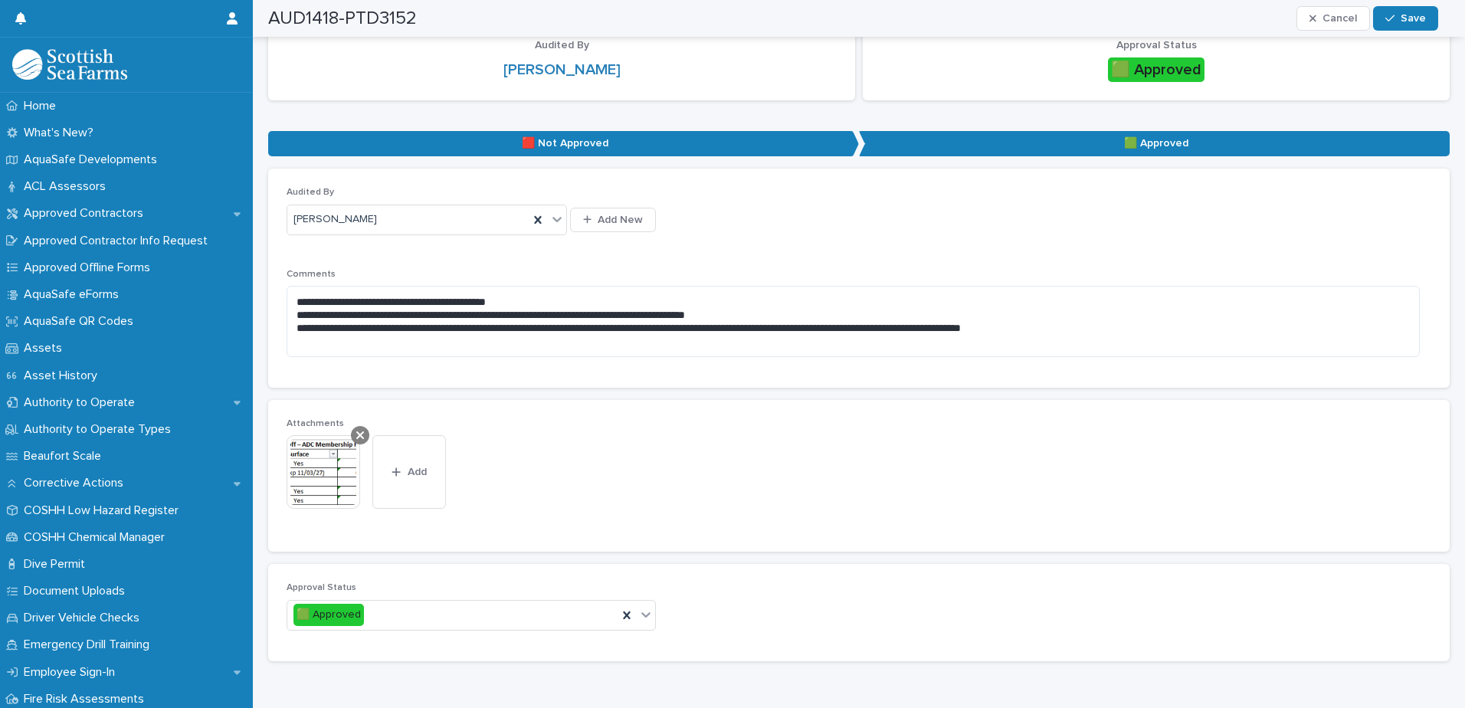
click at [359, 438] on icon at bounding box center [360, 435] width 8 height 8
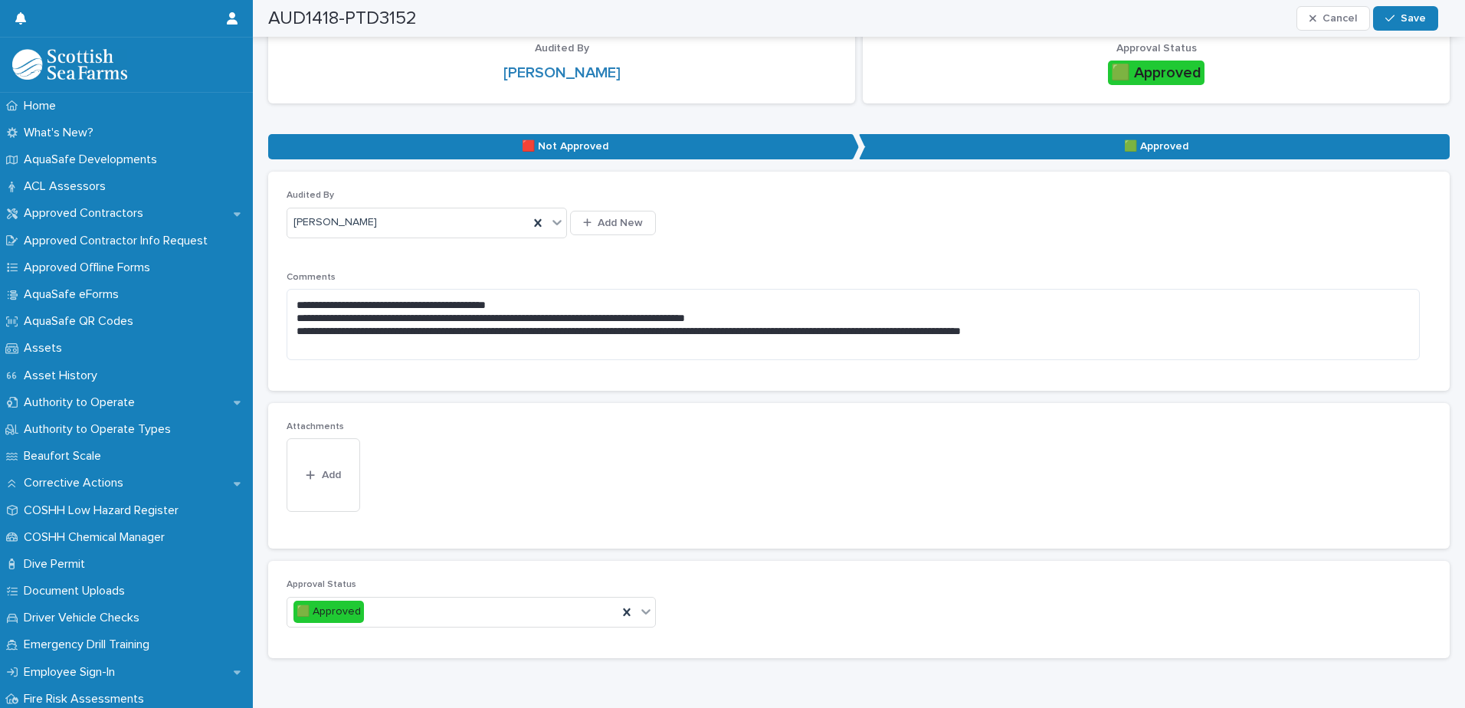
scroll to position [159, 0]
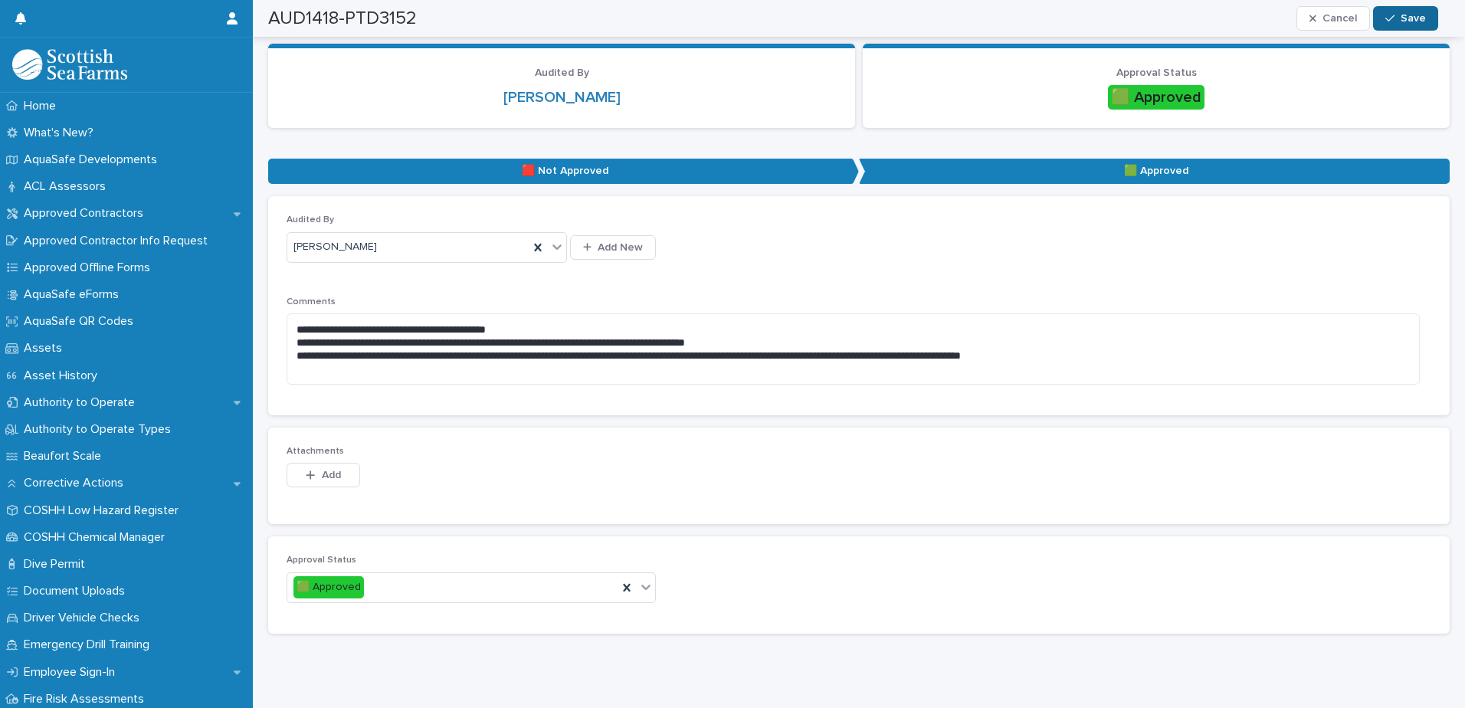
click at [1415, 11] on button "Save" at bounding box center [1405, 18] width 65 height 25
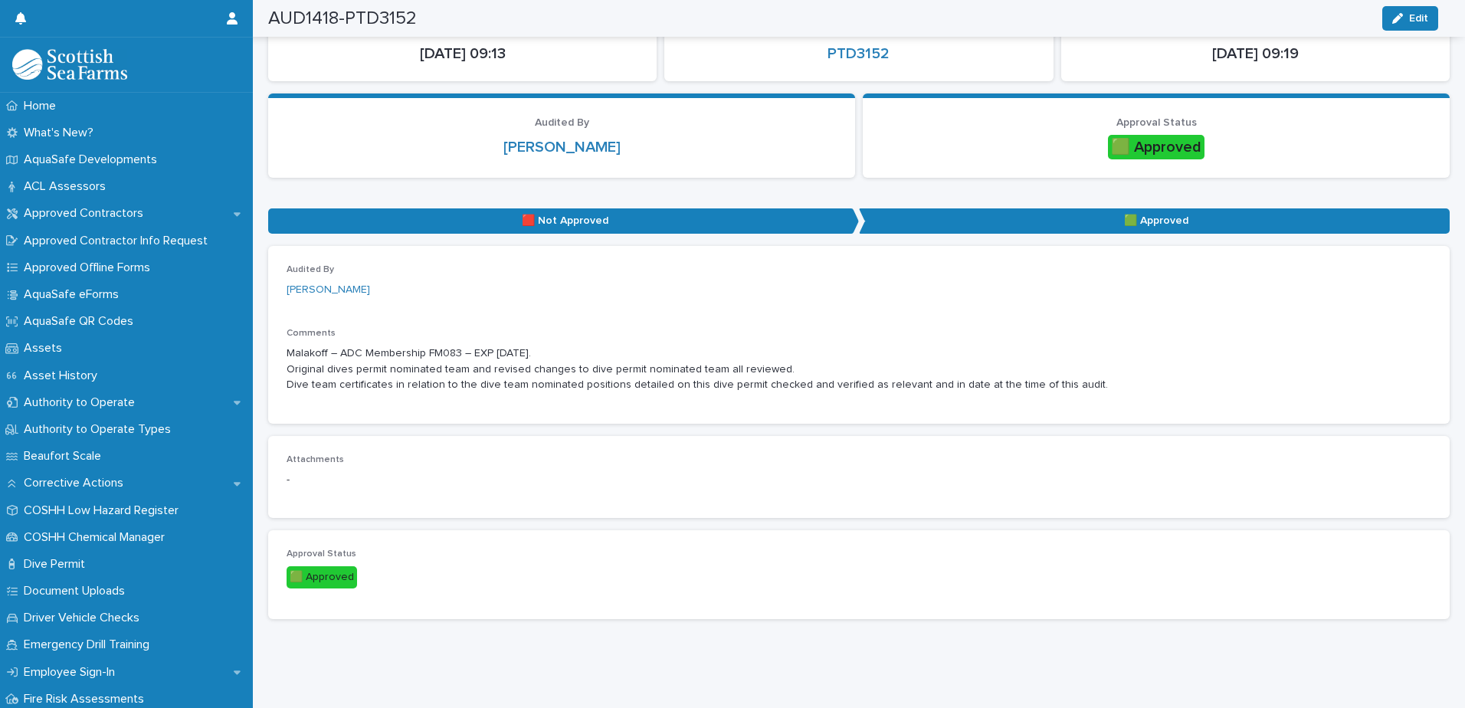
scroll to position [0, 0]
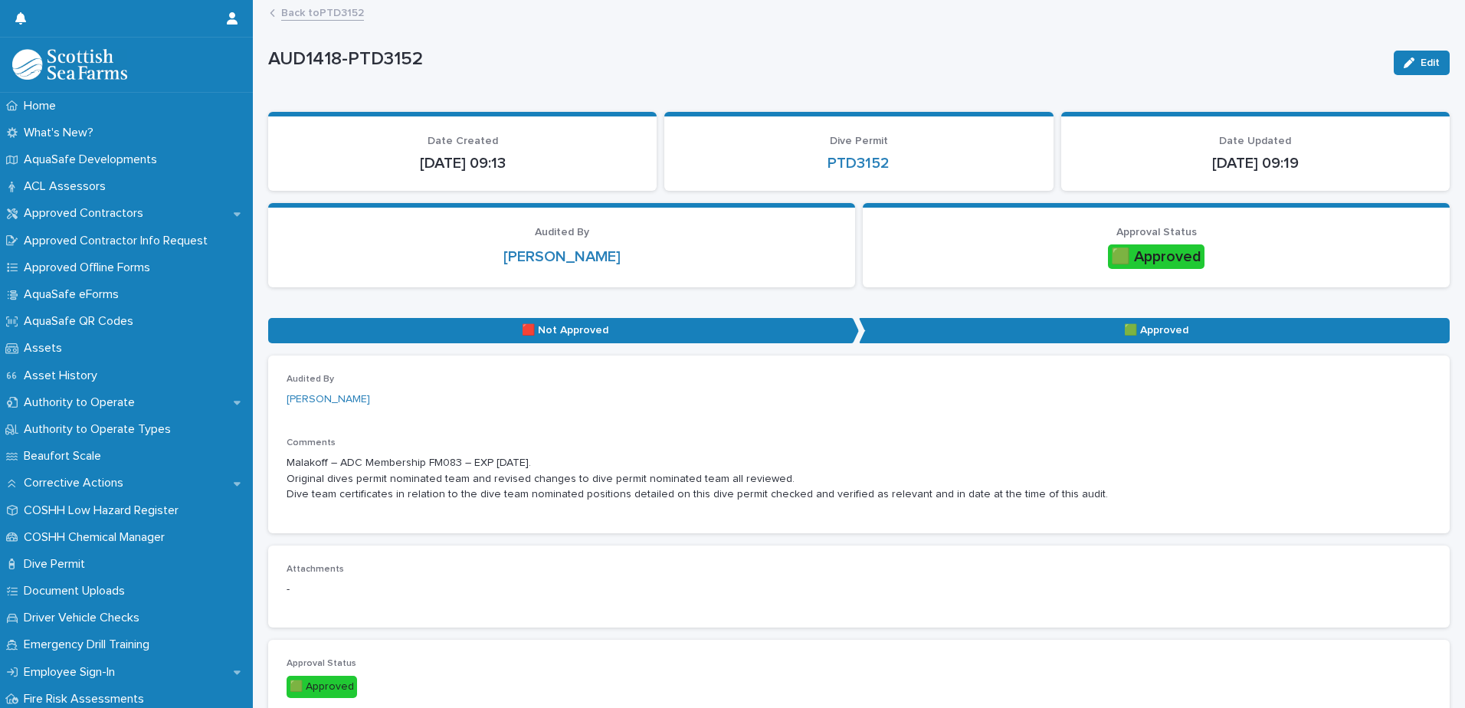
click at [310, 16] on link "Back to PTD3152" at bounding box center [322, 12] width 83 height 18
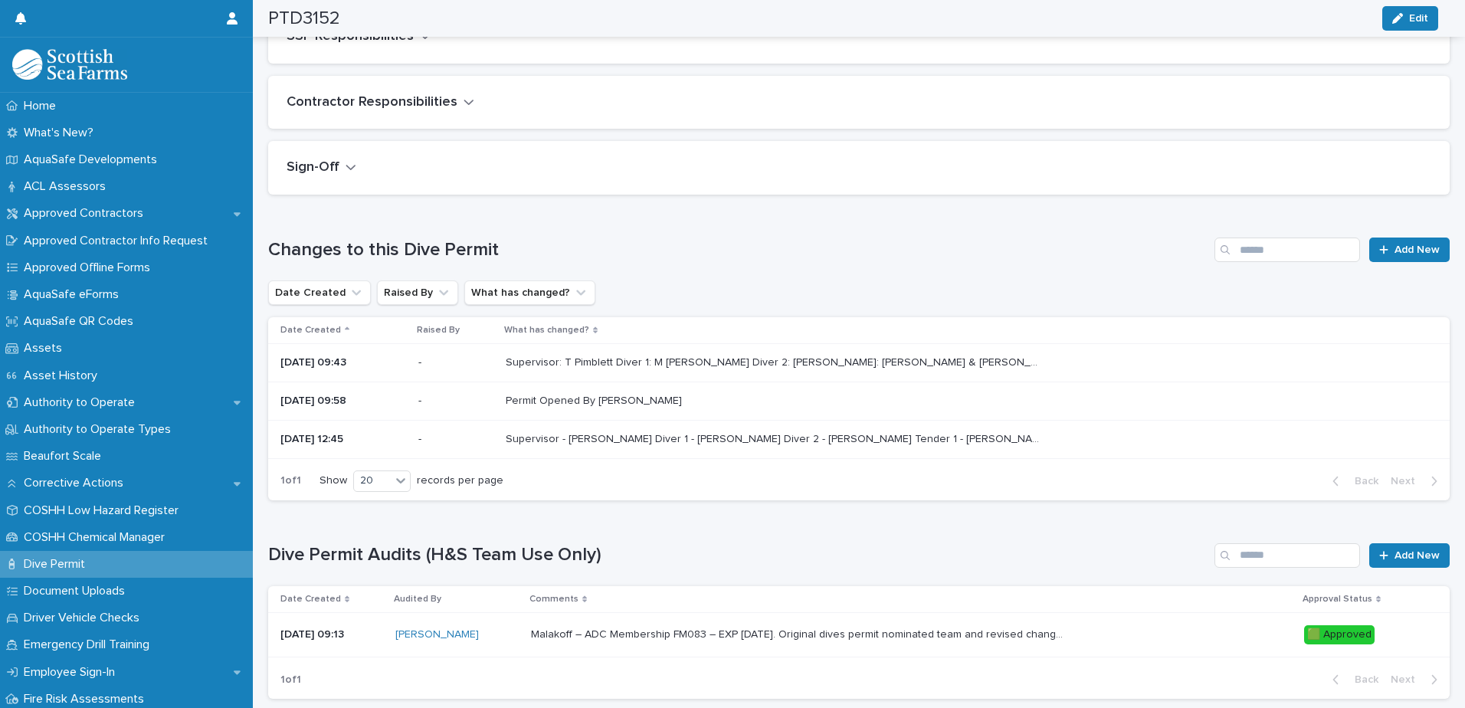
scroll to position [536, 0]
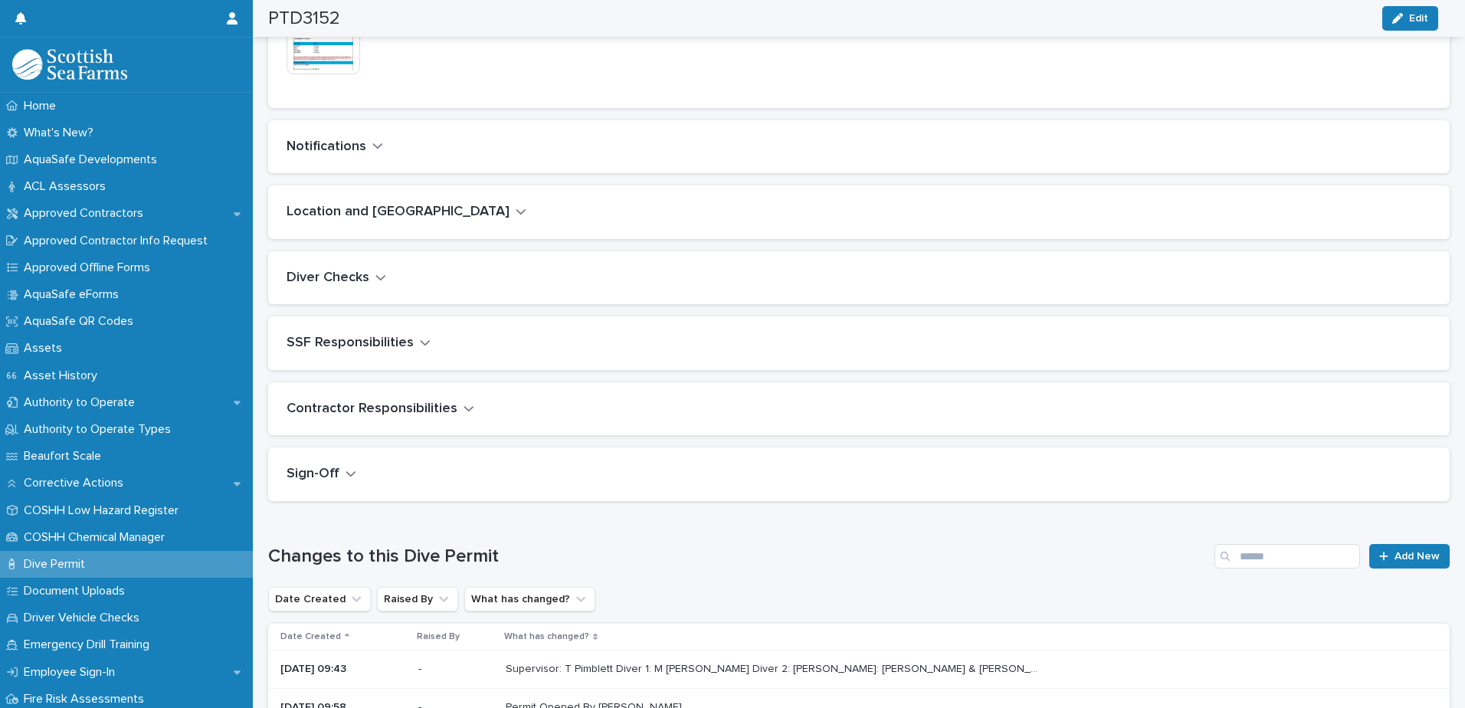
click at [378, 277] on icon "button" at bounding box center [380, 277] width 9 height 5
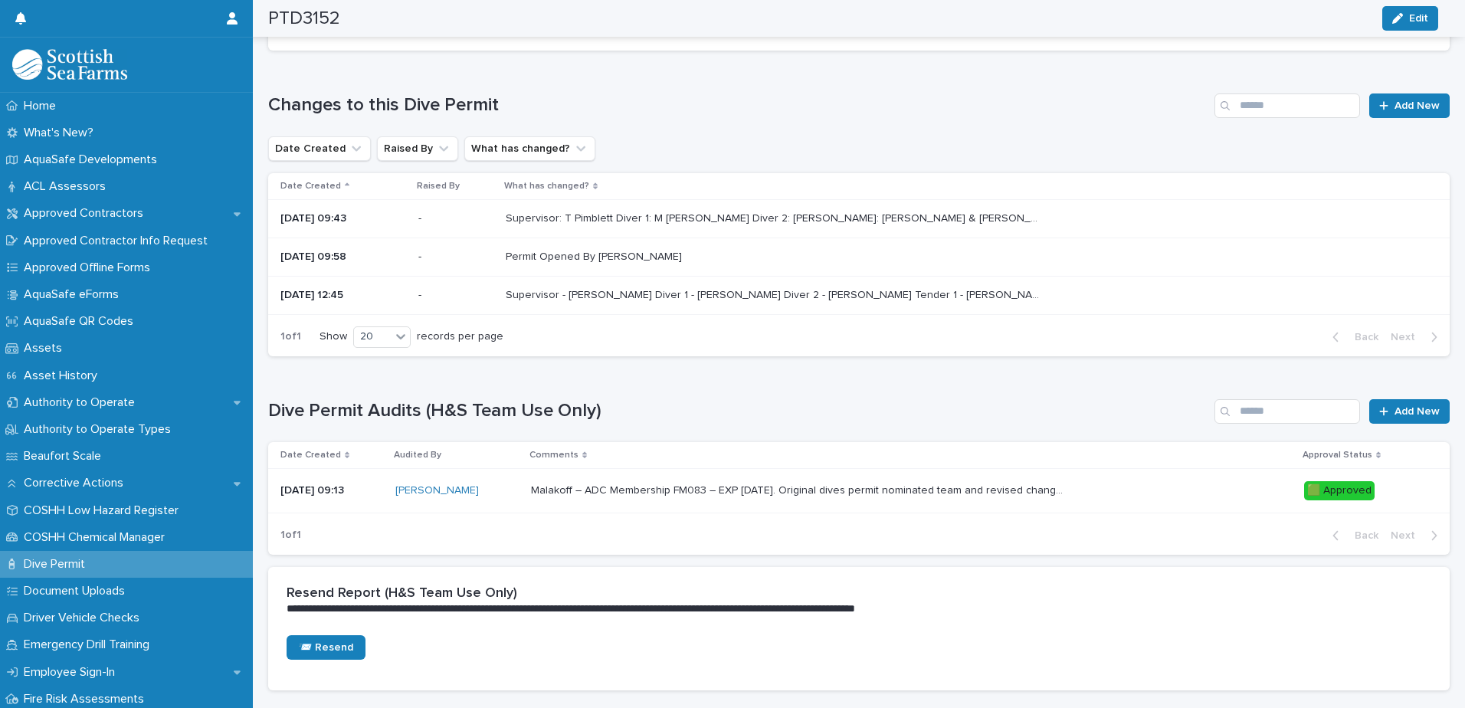
scroll to position [1325, 0]
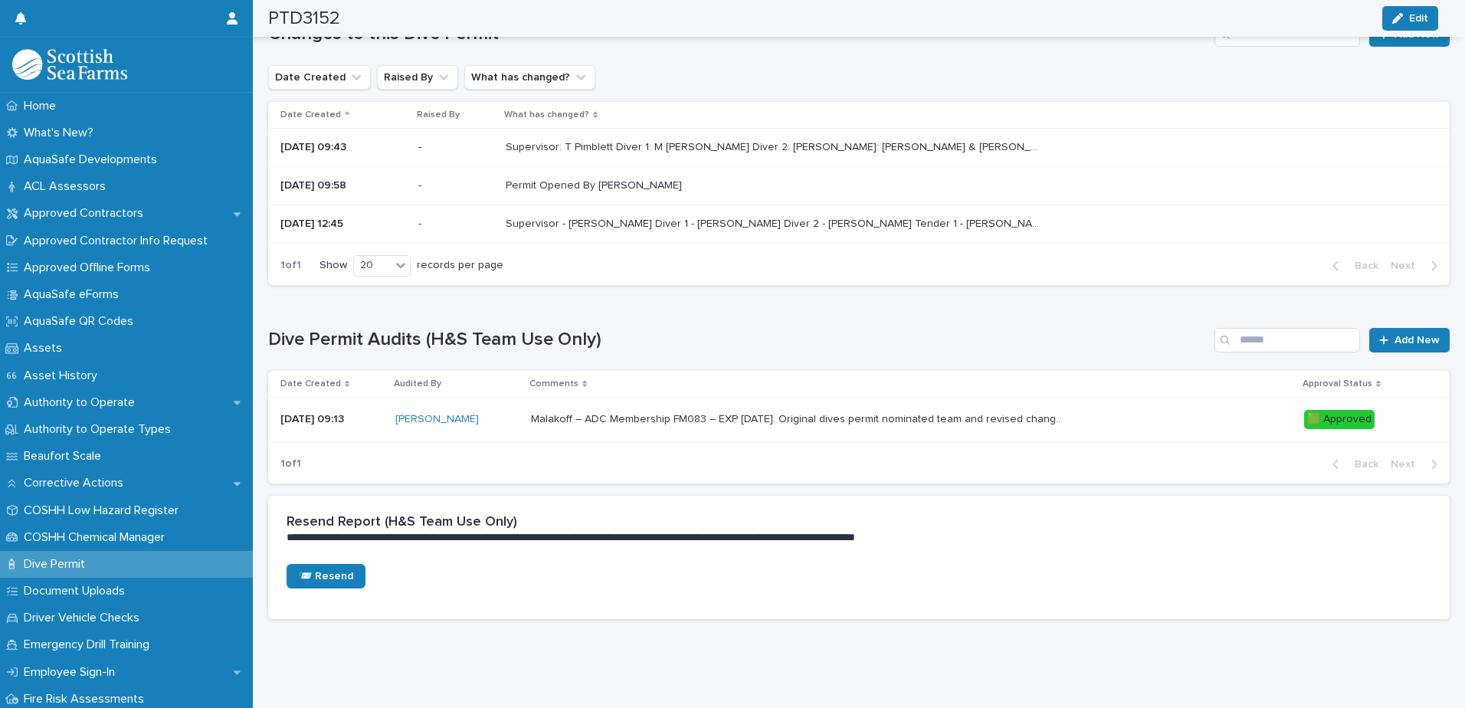
click at [1164, 414] on div "Malakoff – ADC Membership FM083 – EXP [DATE]. Original dives permit nominated t…" at bounding box center [912, 419] width 762 height 25
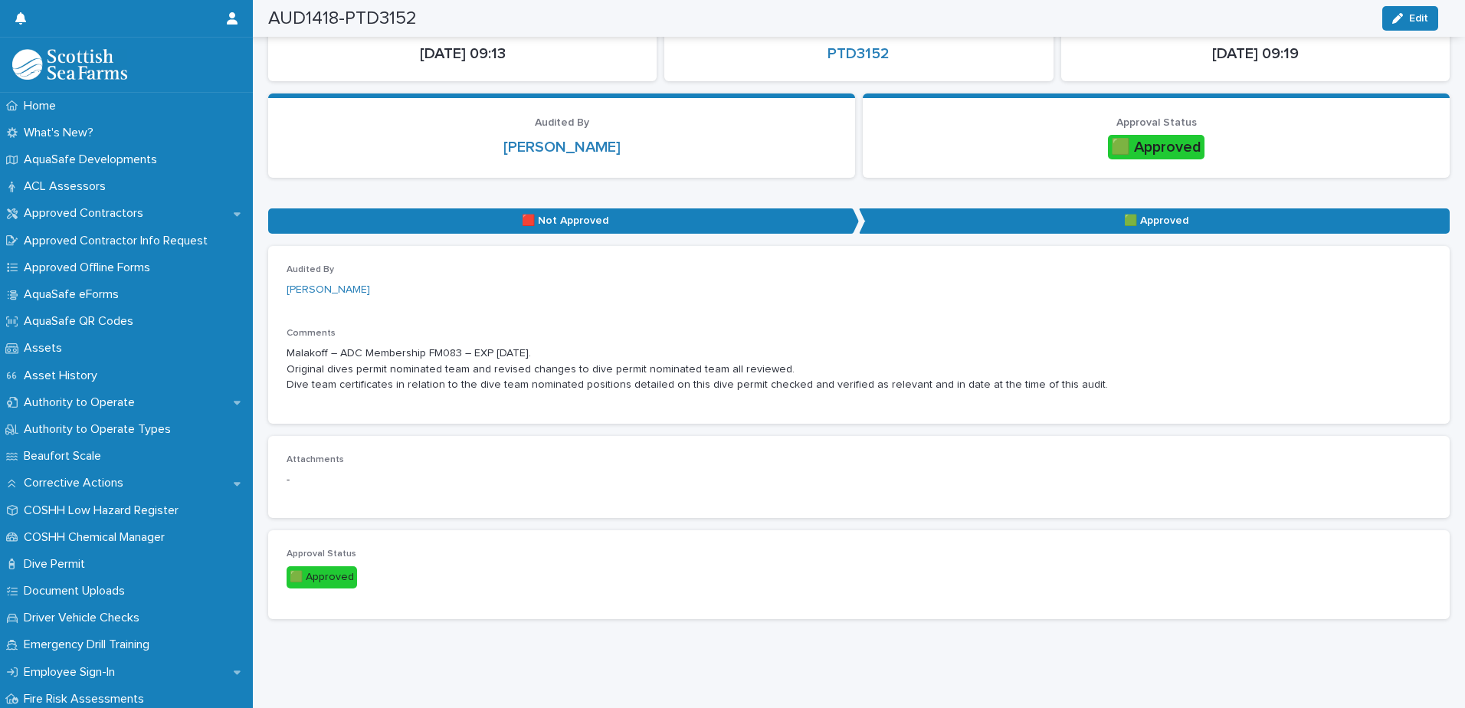
scroll to position [121, 0]
click at [1425, 18] on span "Edit" at bounding box center [1418, 18] width 19 height 11
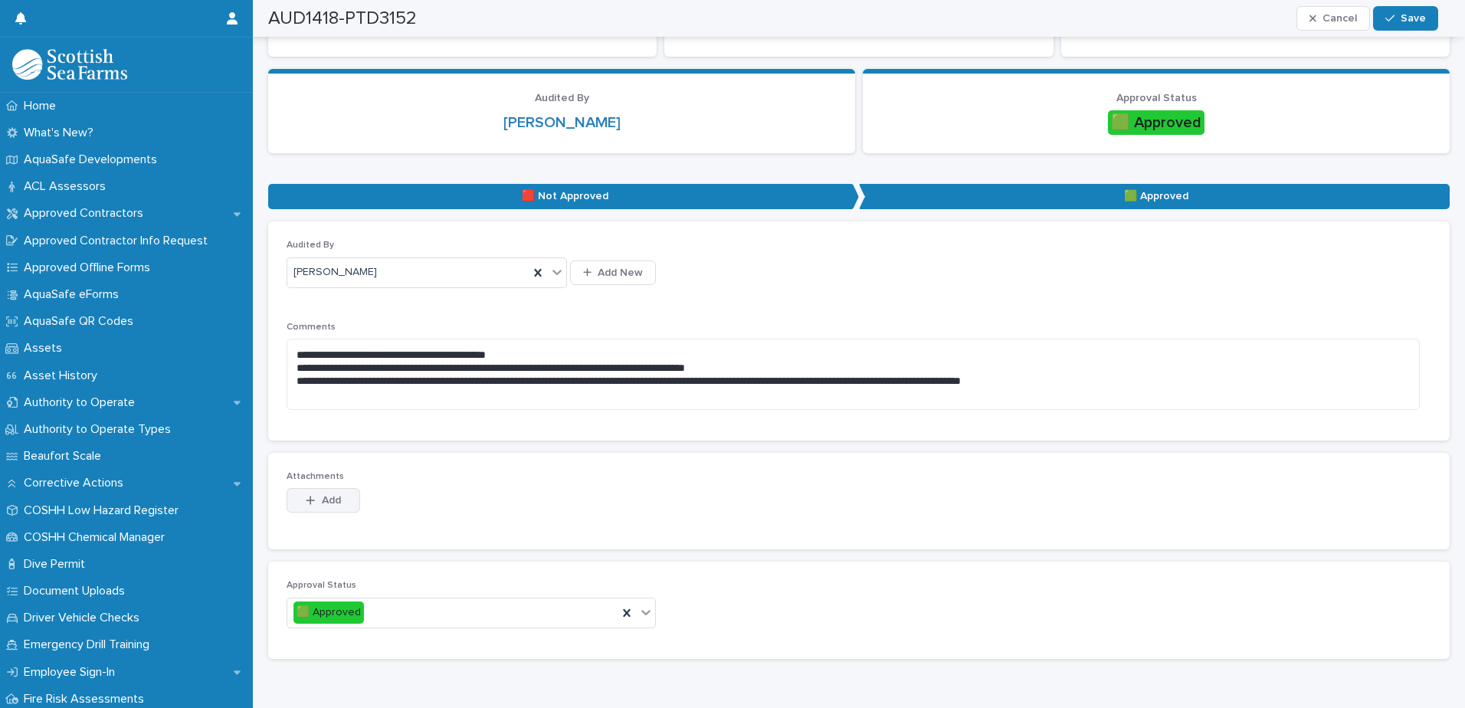
click at [335, 496] on span "Add" at bounding box center [331, 500] width 19 height 11
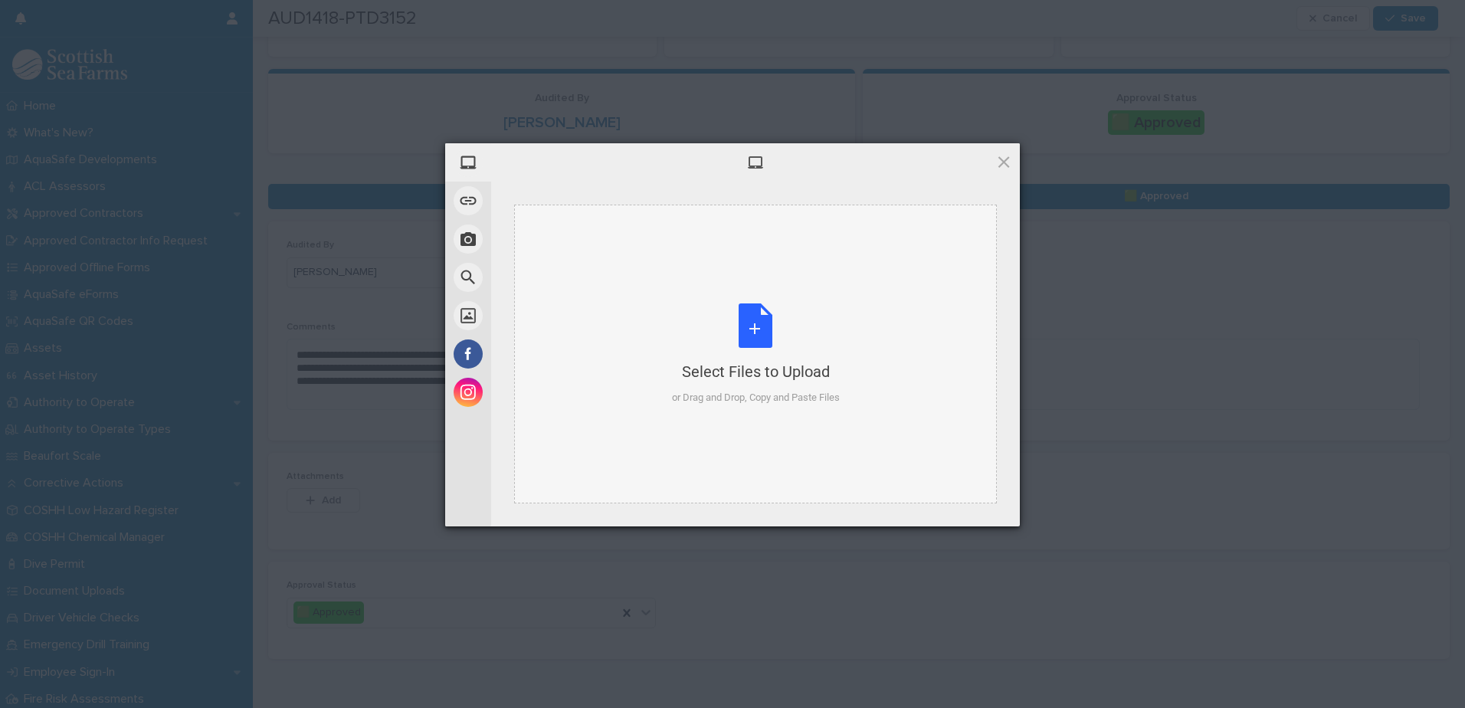
click at [785, 330] on div "Select Files to Upload or Drag and Drop, Copy and Paste Files" at bounding box center [756, 354] width 168 height 102
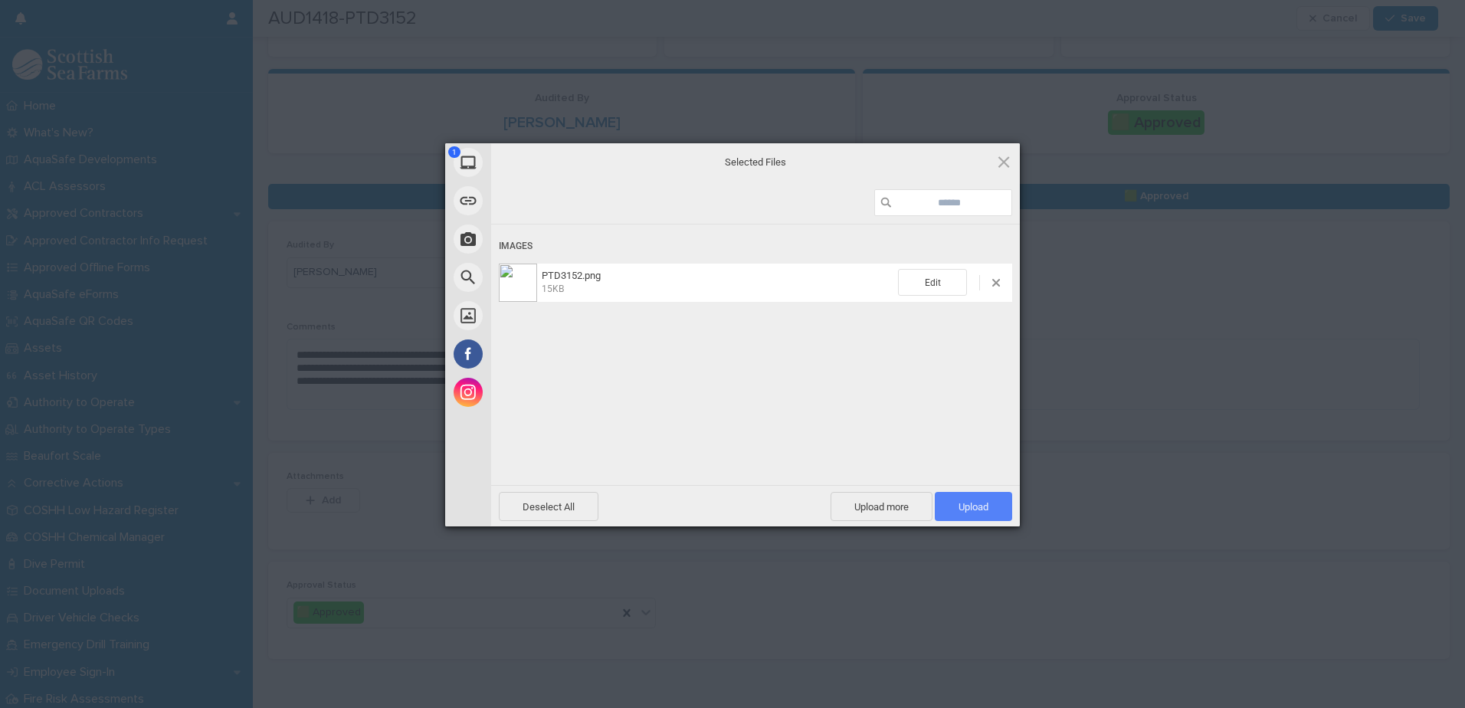
click at [968, 508] on span "Upload 1" at bounding box center [974, 506] width 30 height 11
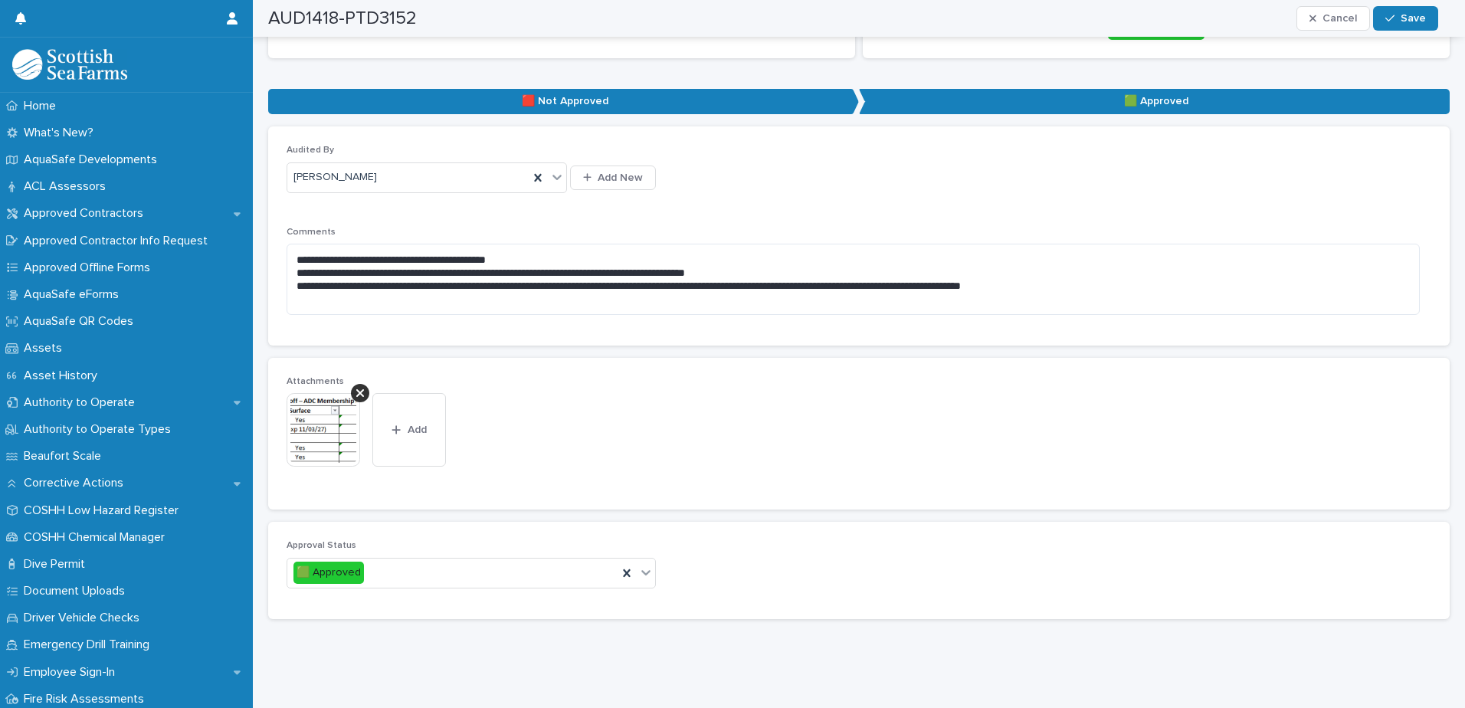
scroll to position [11, 0]
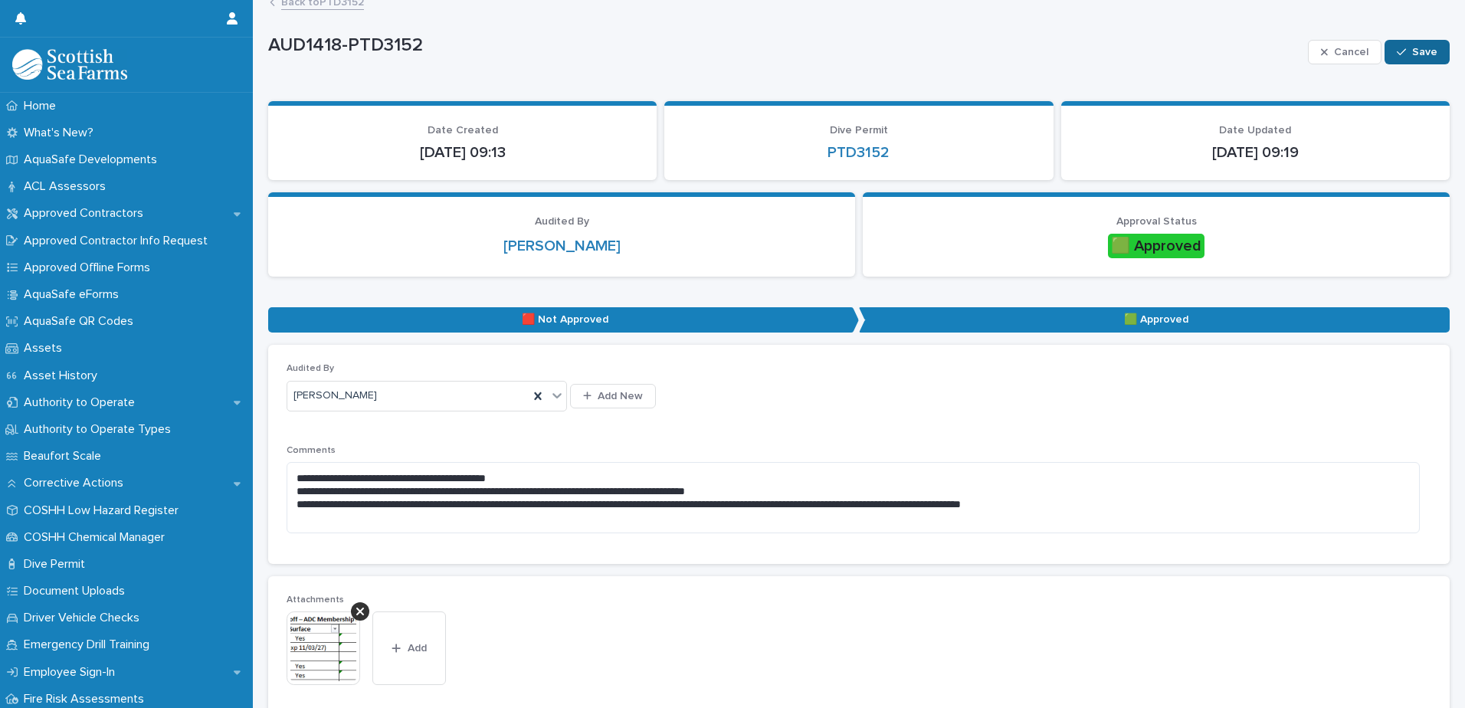
click at [1412, 52] on span "Save" at bounding box center [1424, 52] width 25 height 11
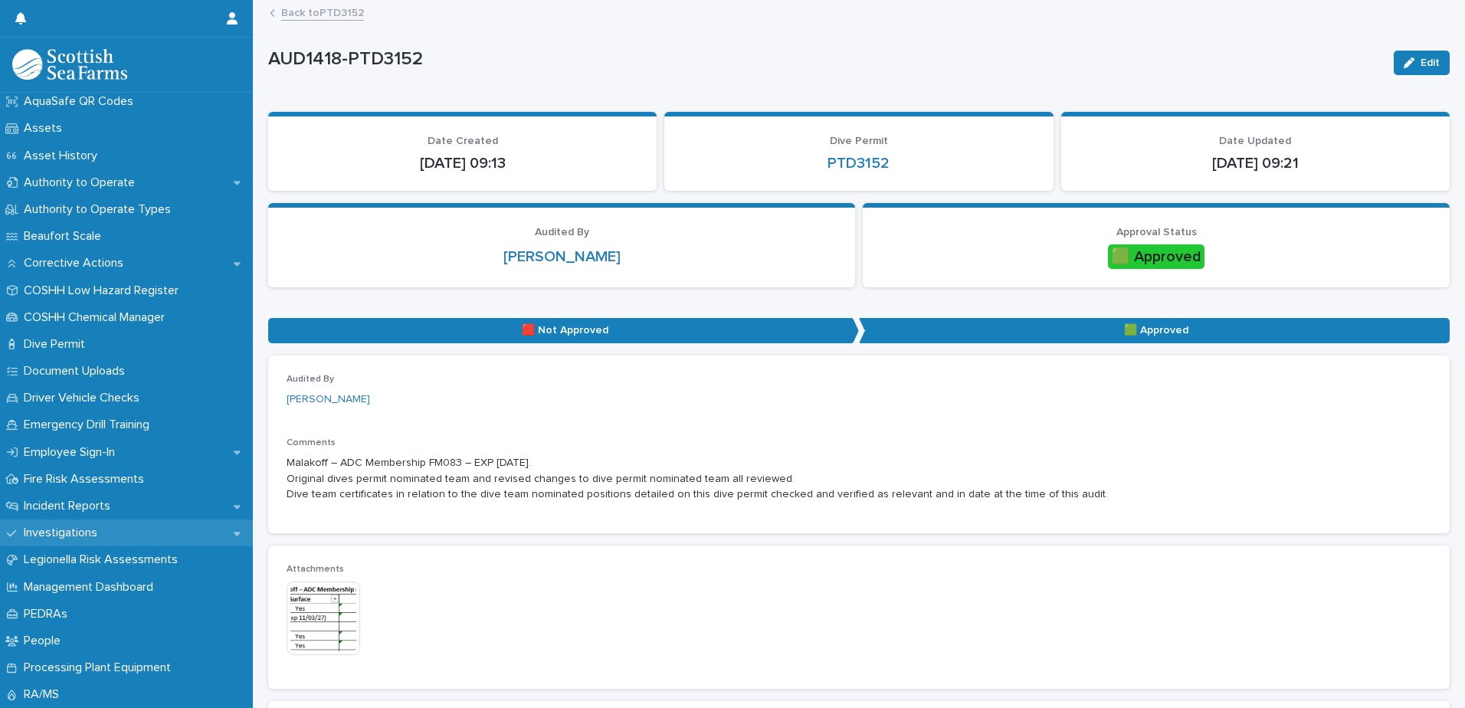
scroll to position [230, 0]
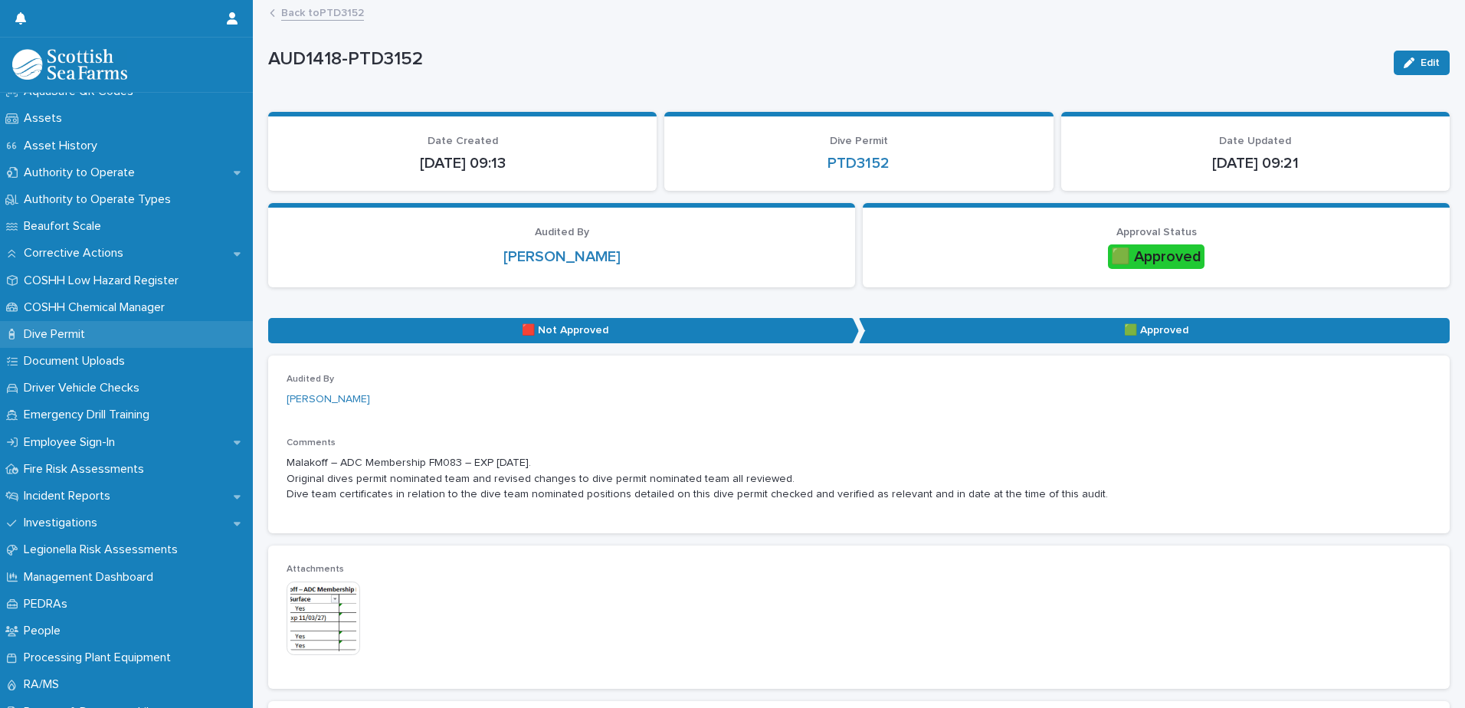
click at [105, 334] on div "Dive Permit" at bounding box center [126, 334] width 253 height 27
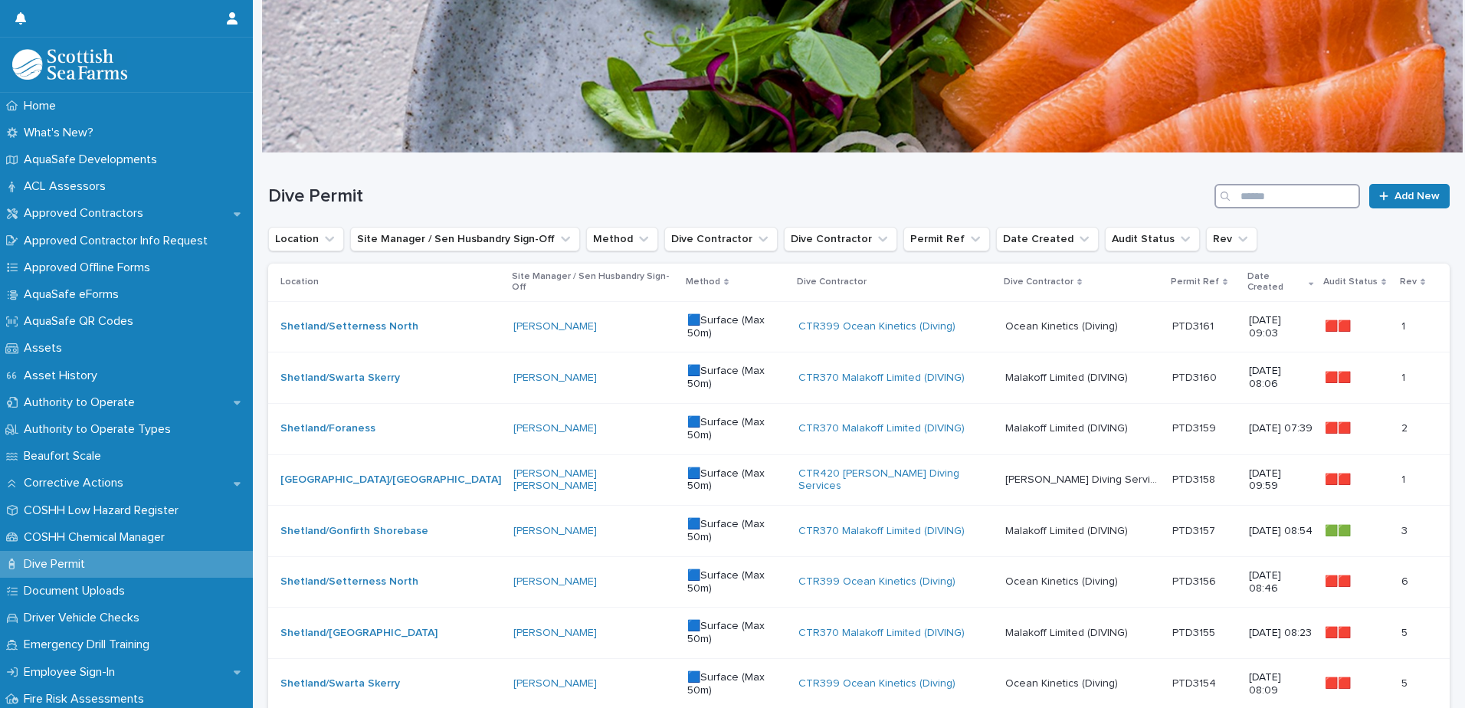
click at [1303, 205] on input "Search" at bounding box center [1288, 196] width 146 height 25
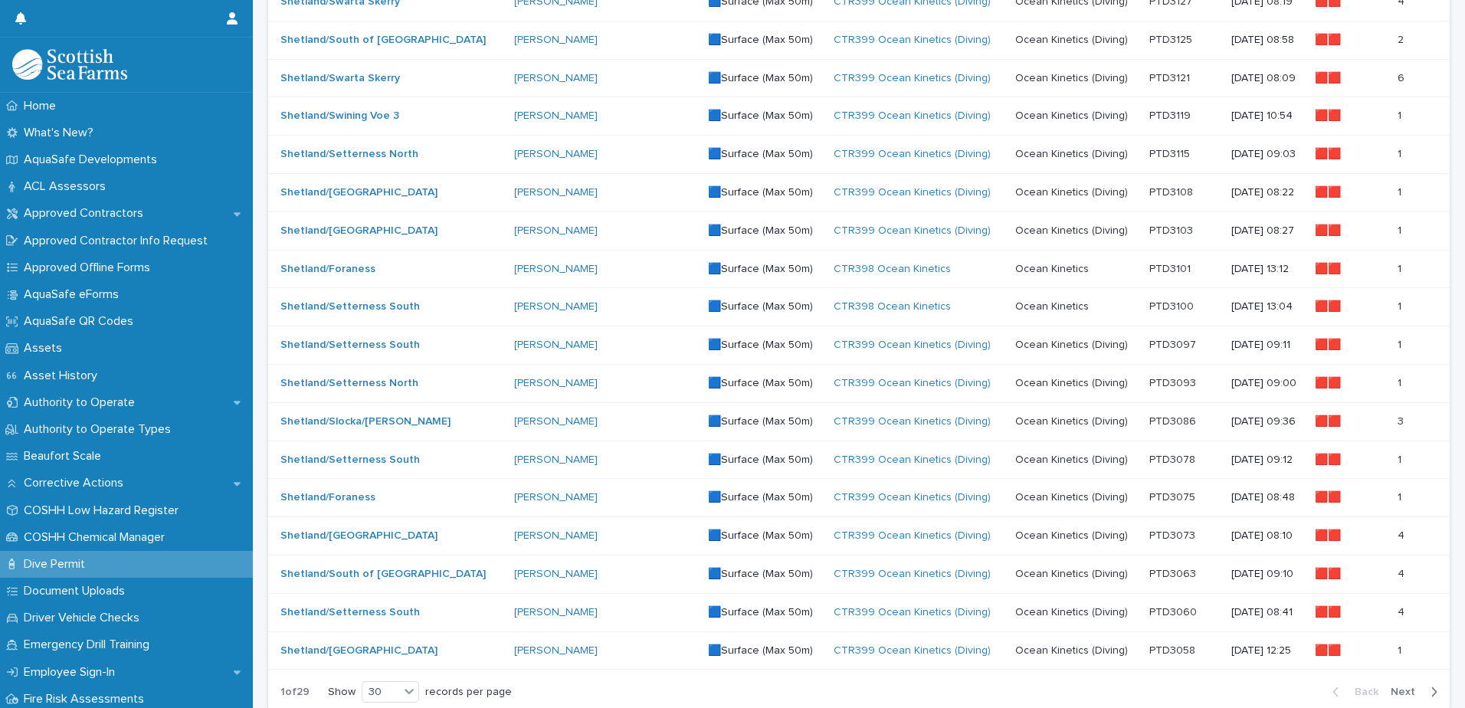
scroll to position [869, 0]
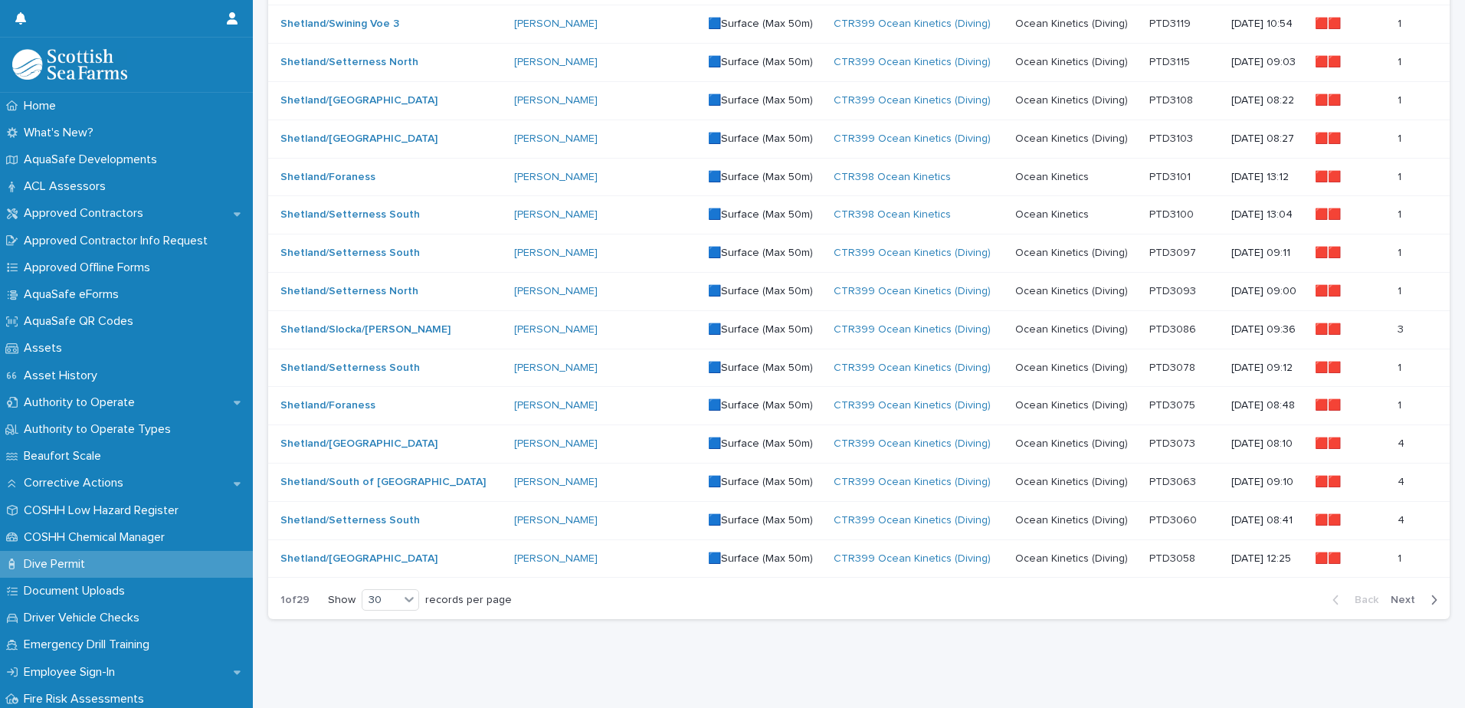
type input "*****"
click at [1397, 595] on span "Next" at bounding box center [1408, 600] width 34 height 11
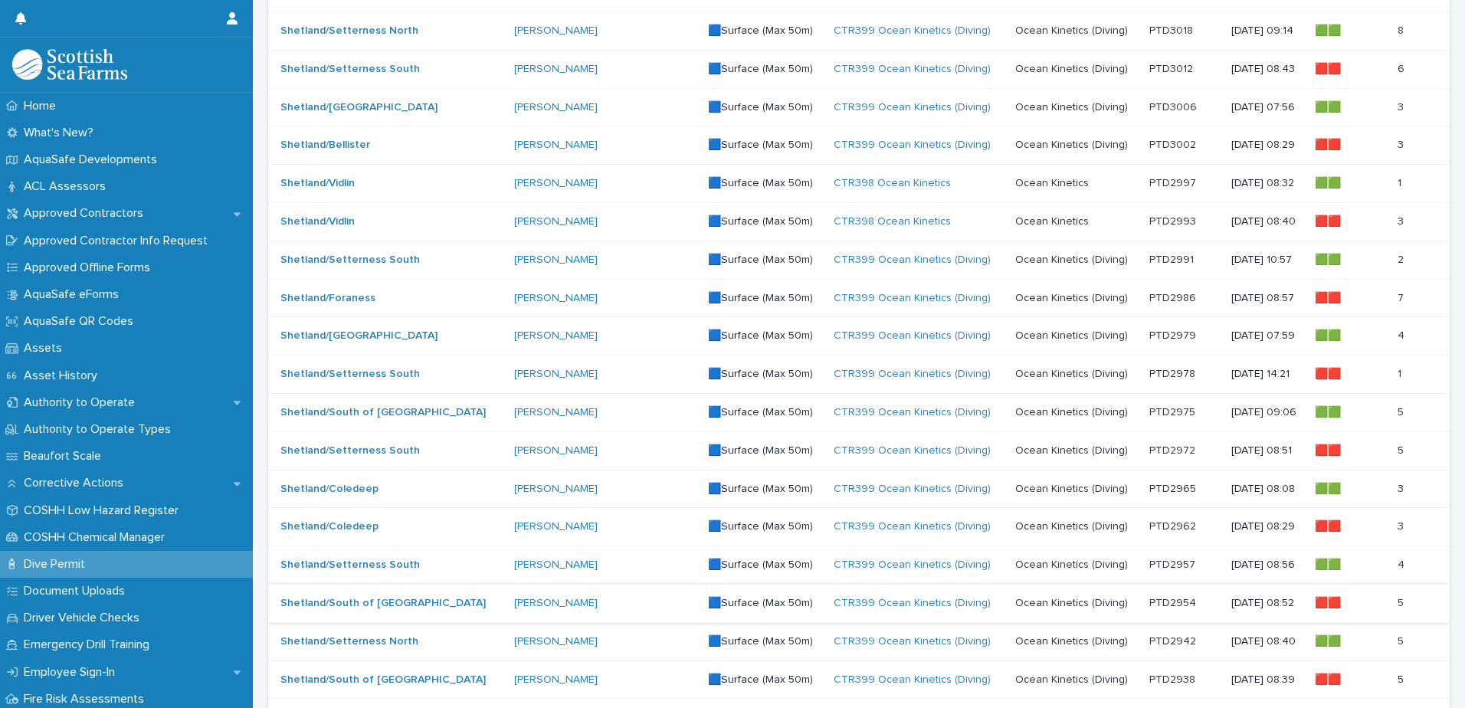
scroll to position [869, 0]
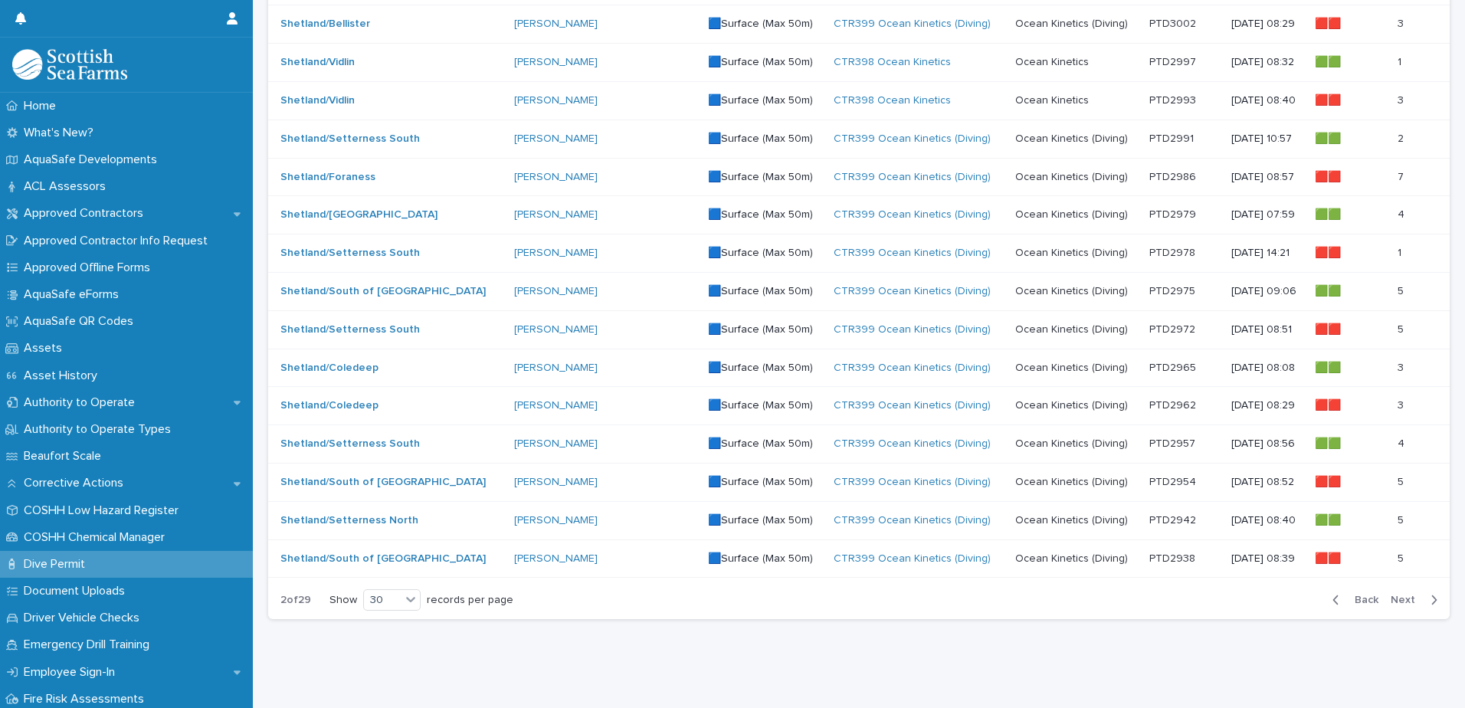
click at [1352, 595] on span "Back" at bounding box center [1362, 600] width 33 height 11
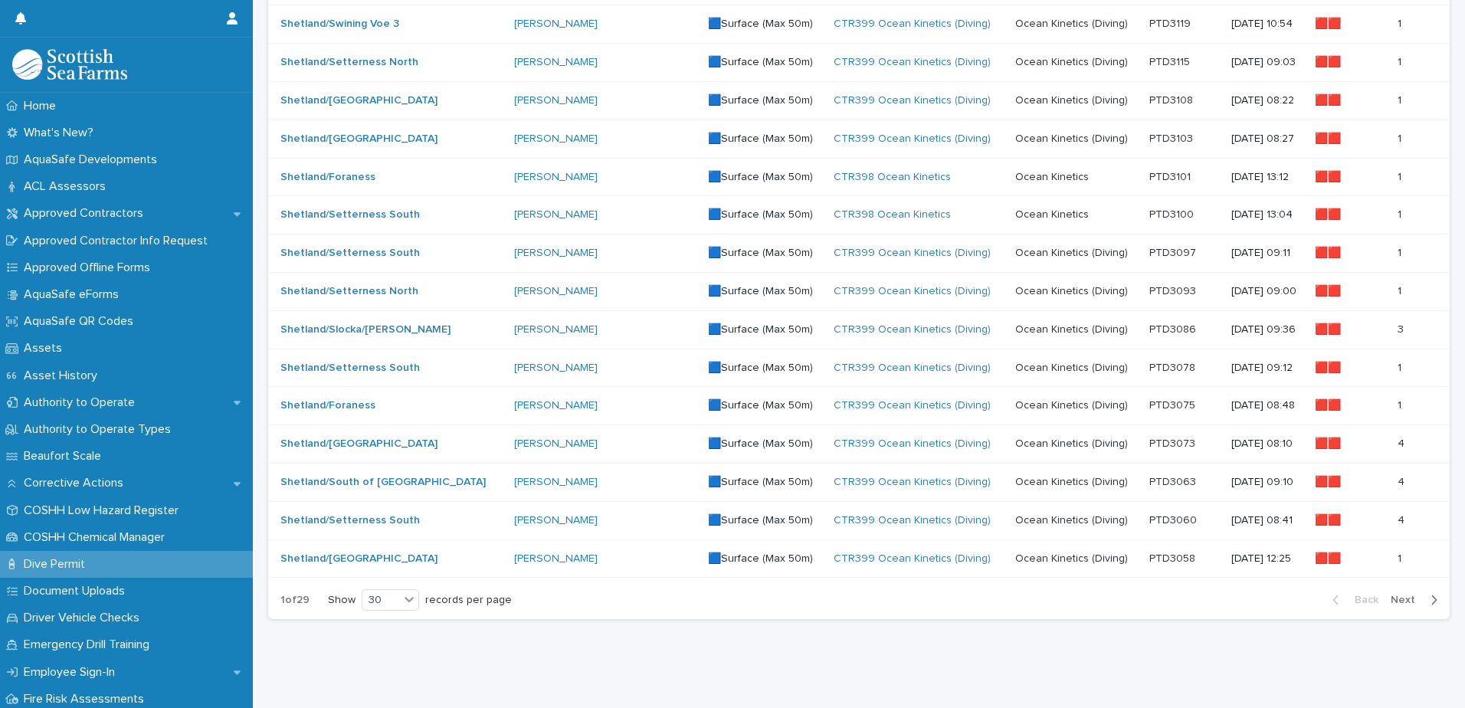
click at [953, 553] on div "CTR399 Ocean Kinetics (Diving)" at bounding box center [918, 559] width 169 height 13
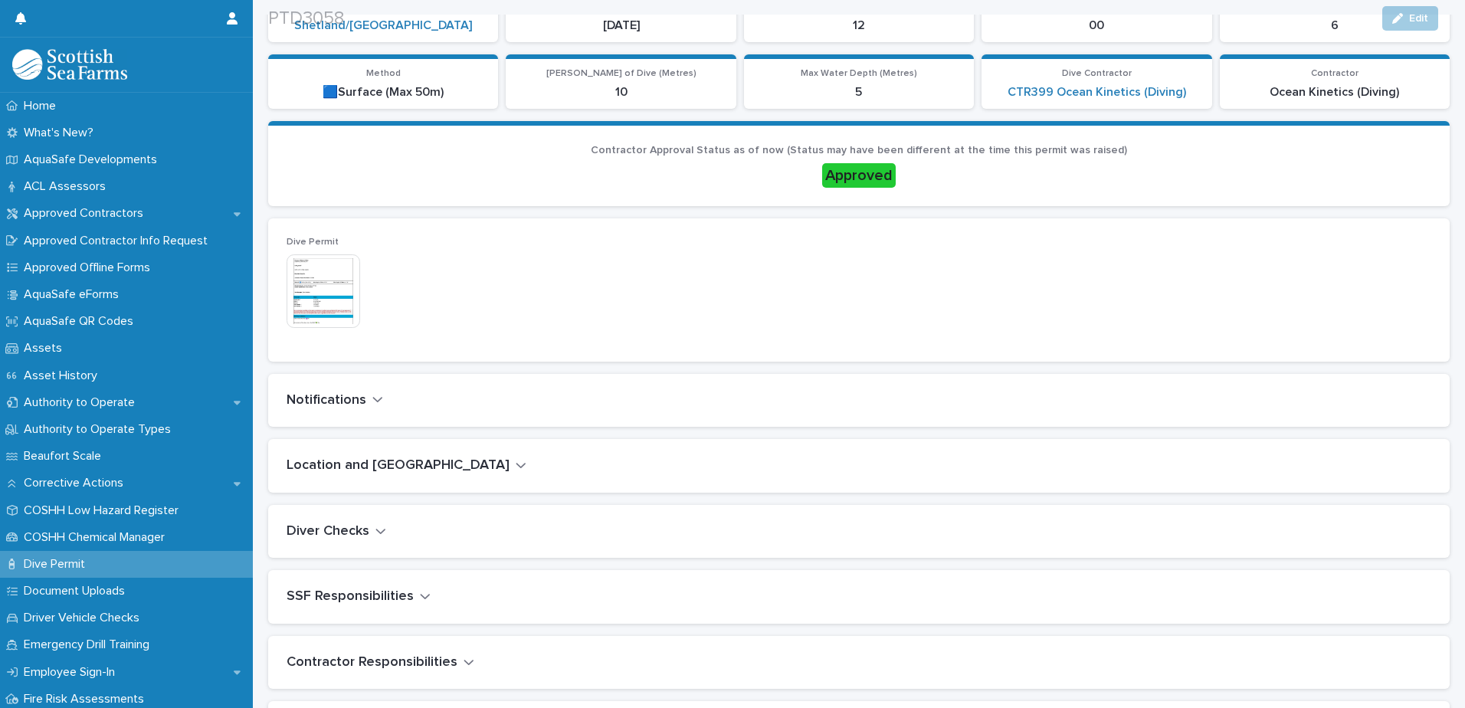
scroll to position [536, 0]
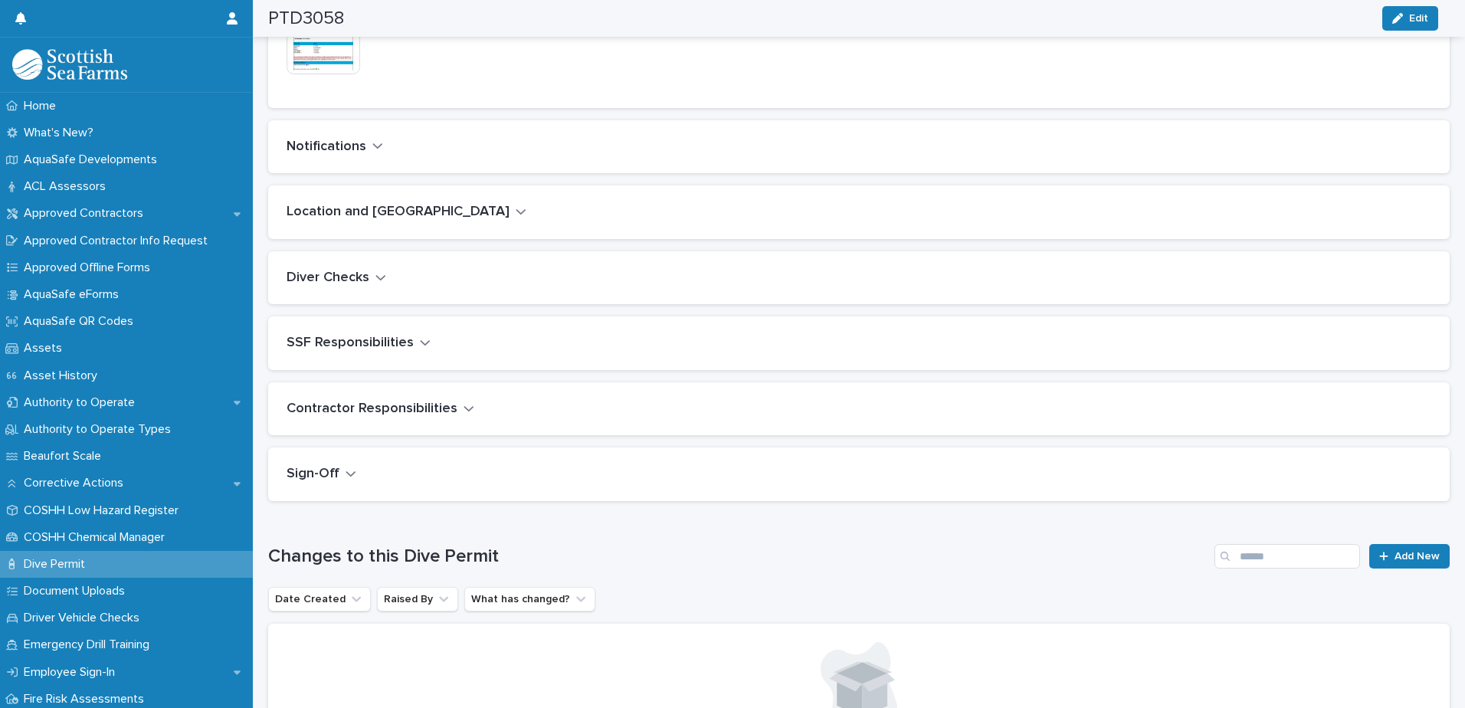
click at [516, 211] on icon "button" at bounding box center [520, 211] width 9 height 5
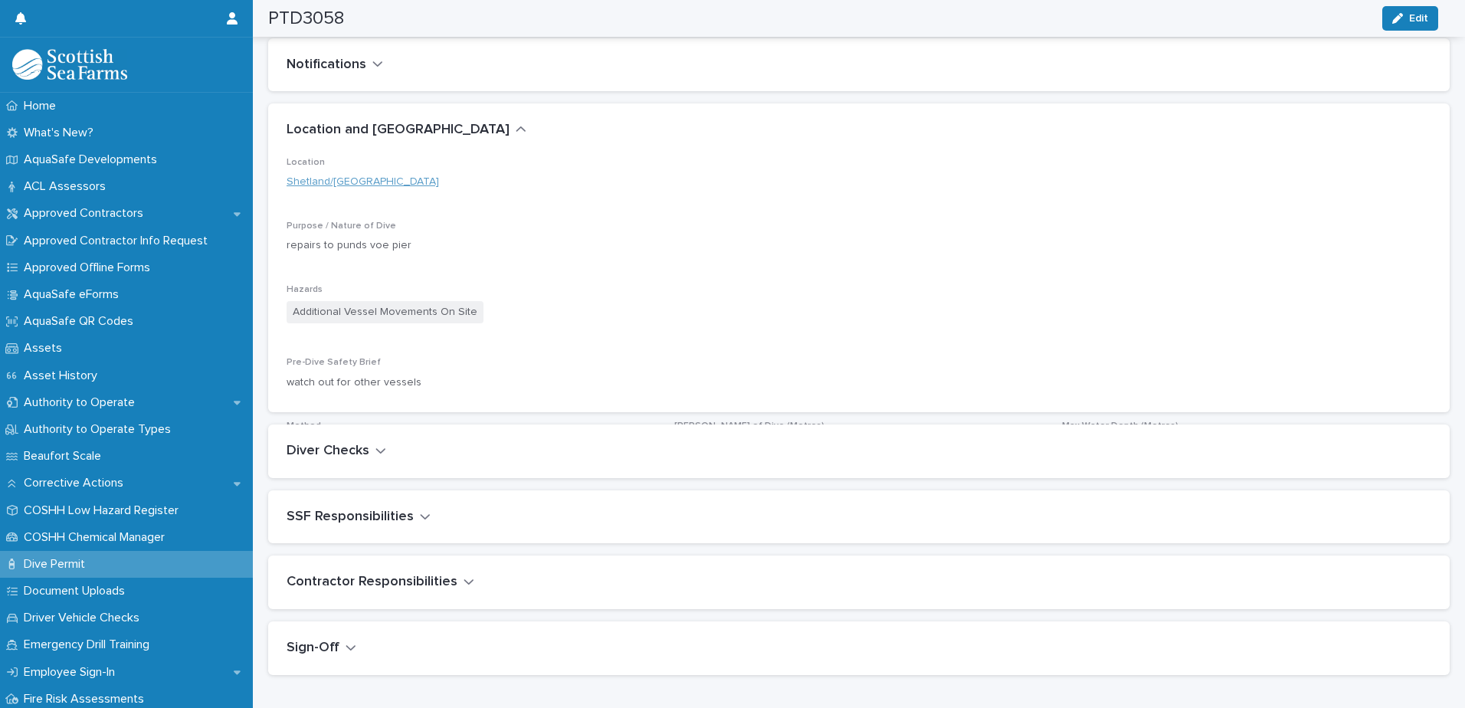
scroll to position [700, 0]
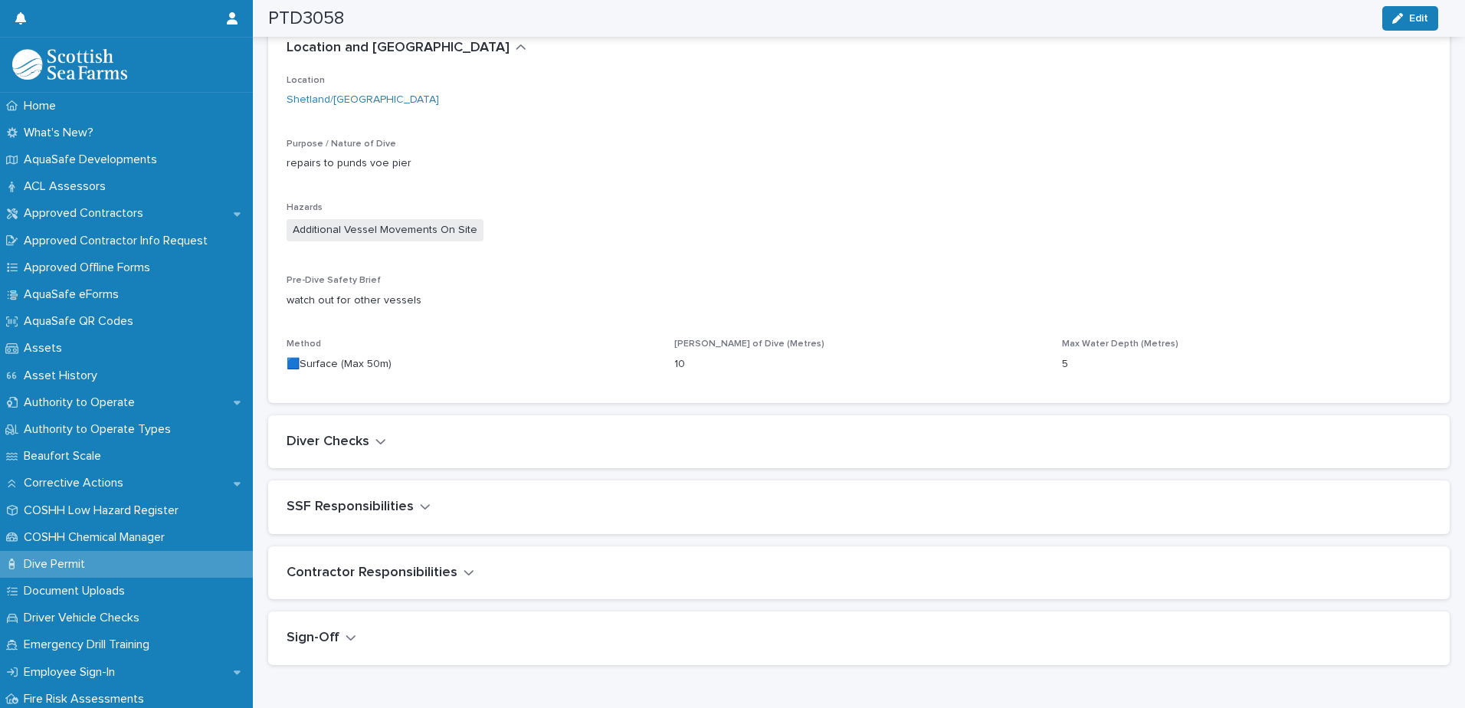
click at [382, 447] on icon "button" at bounding box center [380, 441] width 11 height 14
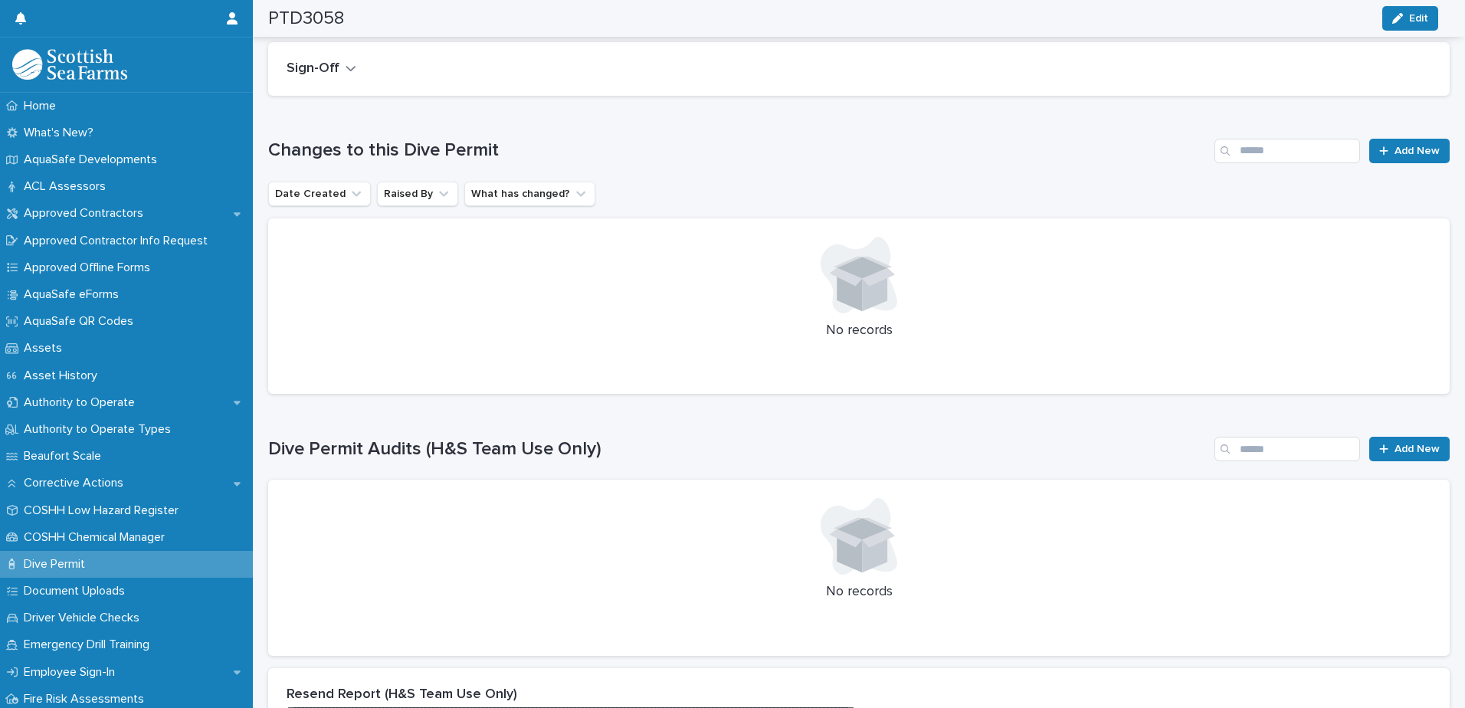
scroll to position [1533, 0]
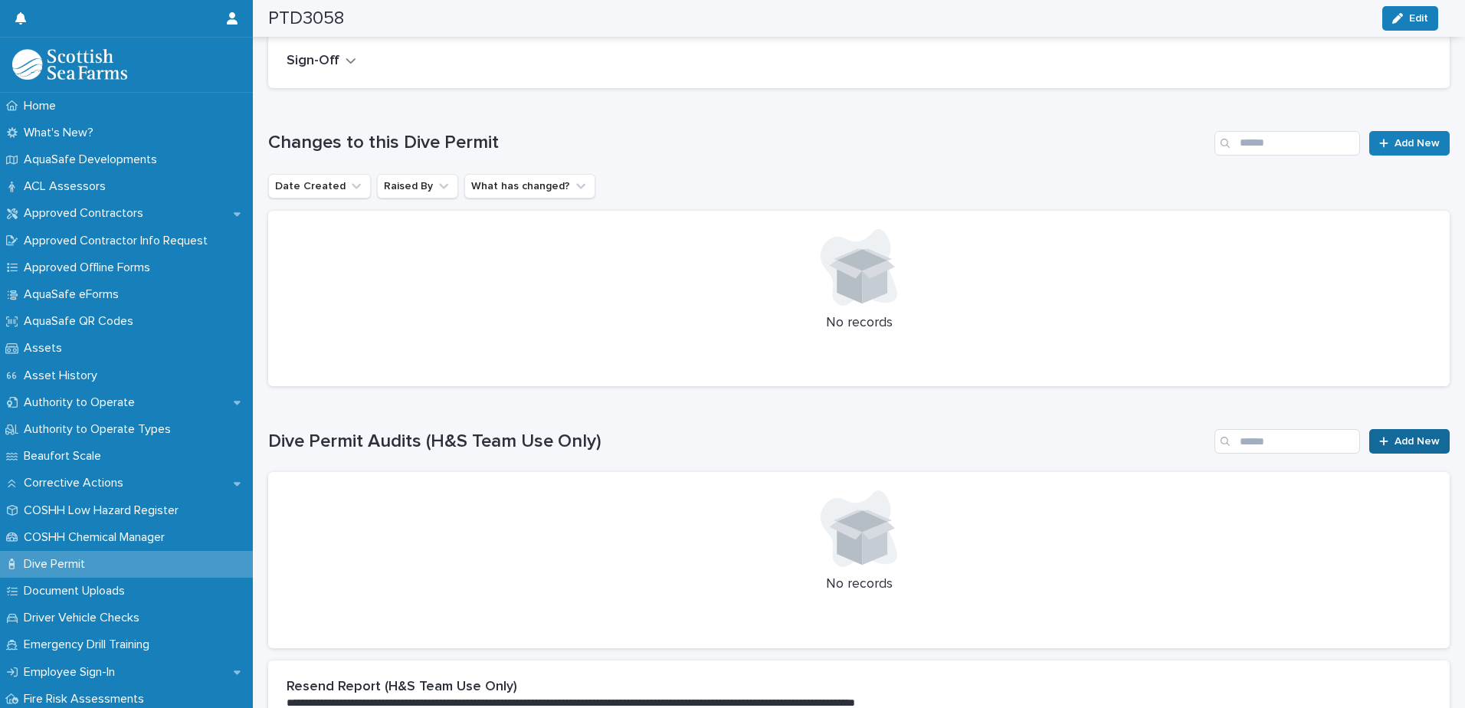
click at [1401, 442] on span "Add New" at bounding box center [1417, 441] width 45 height 11
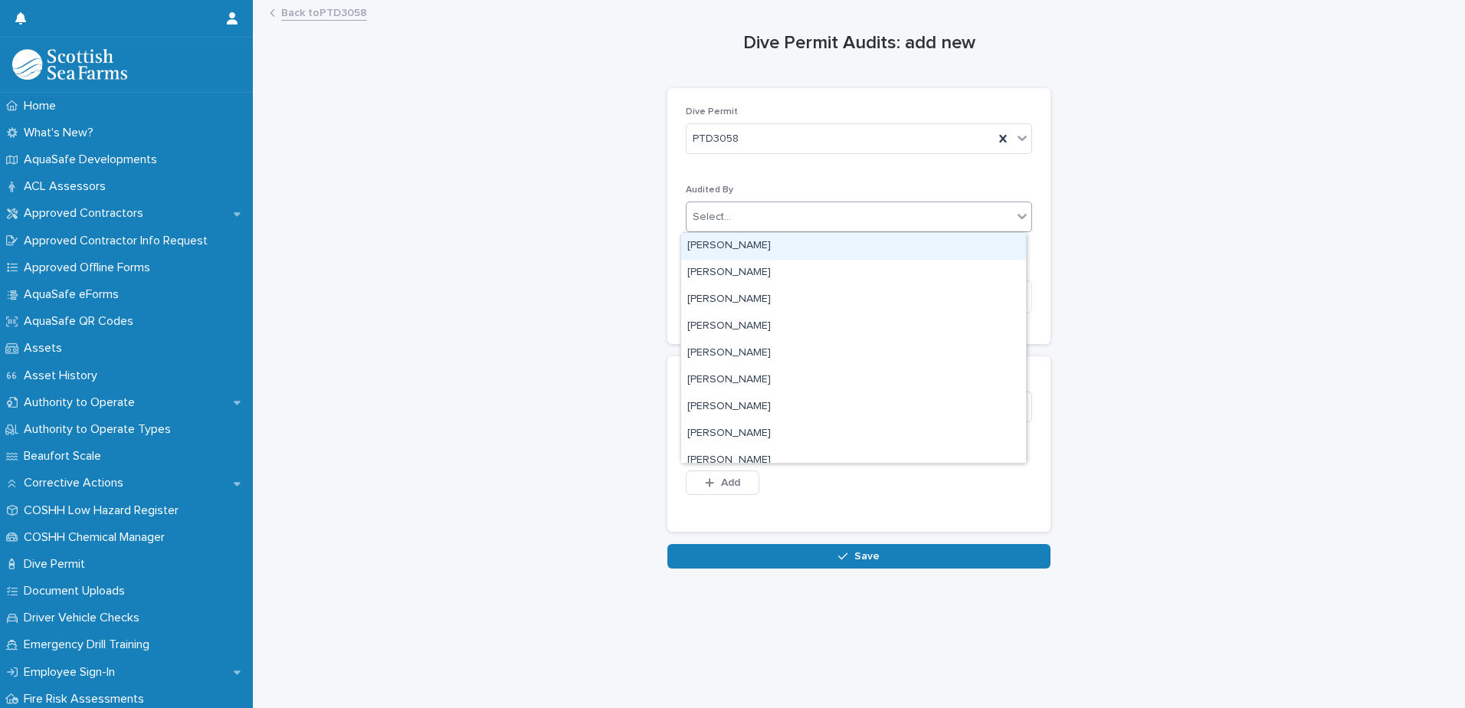
click at [754, 212] on div "Select..." at bounding box center [850, 217] width 326 height 25
type input "********"
click at [750, 244] on div "[PERSON_NAME]" at bounding box center [853, 246] width 345 height 27
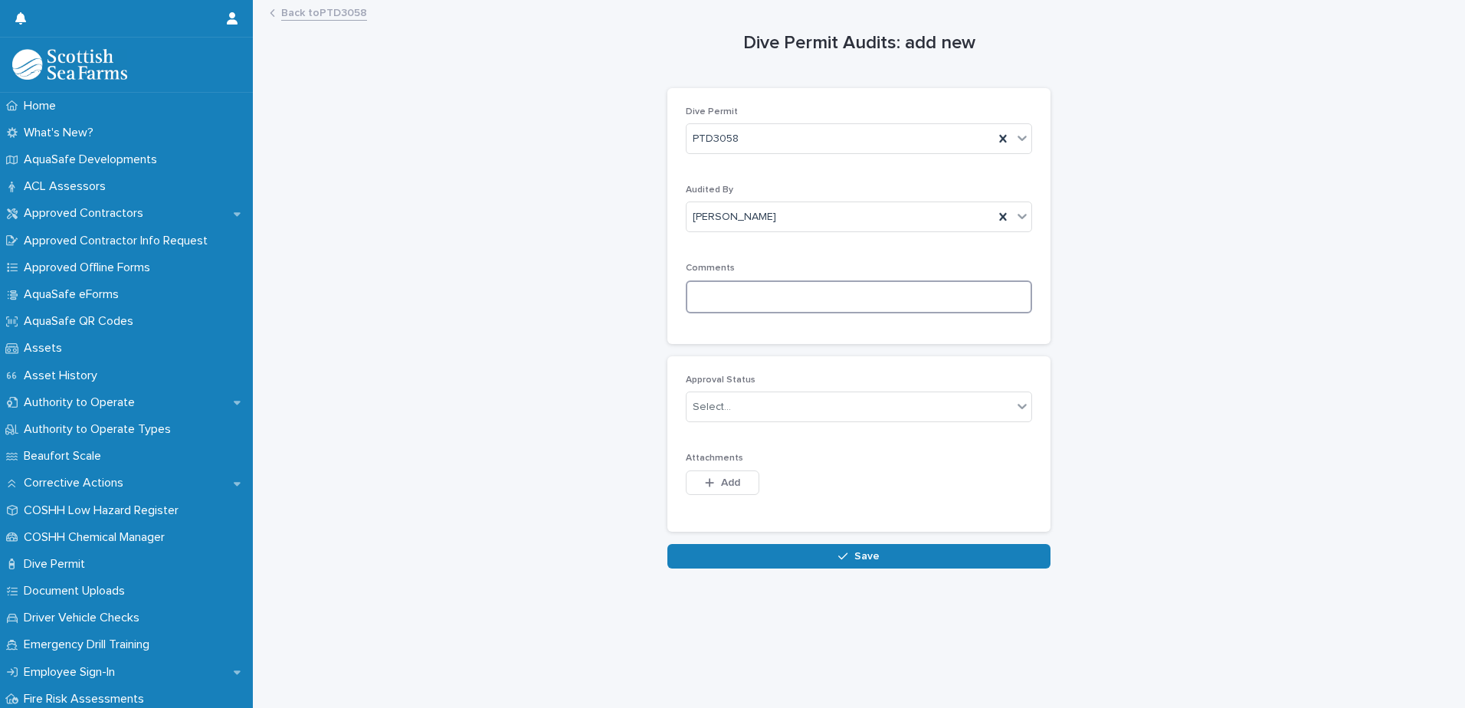
click at [730, 293] on textarea at bounding box center [859, 296] width 346 height 33
paste textarea "**********"
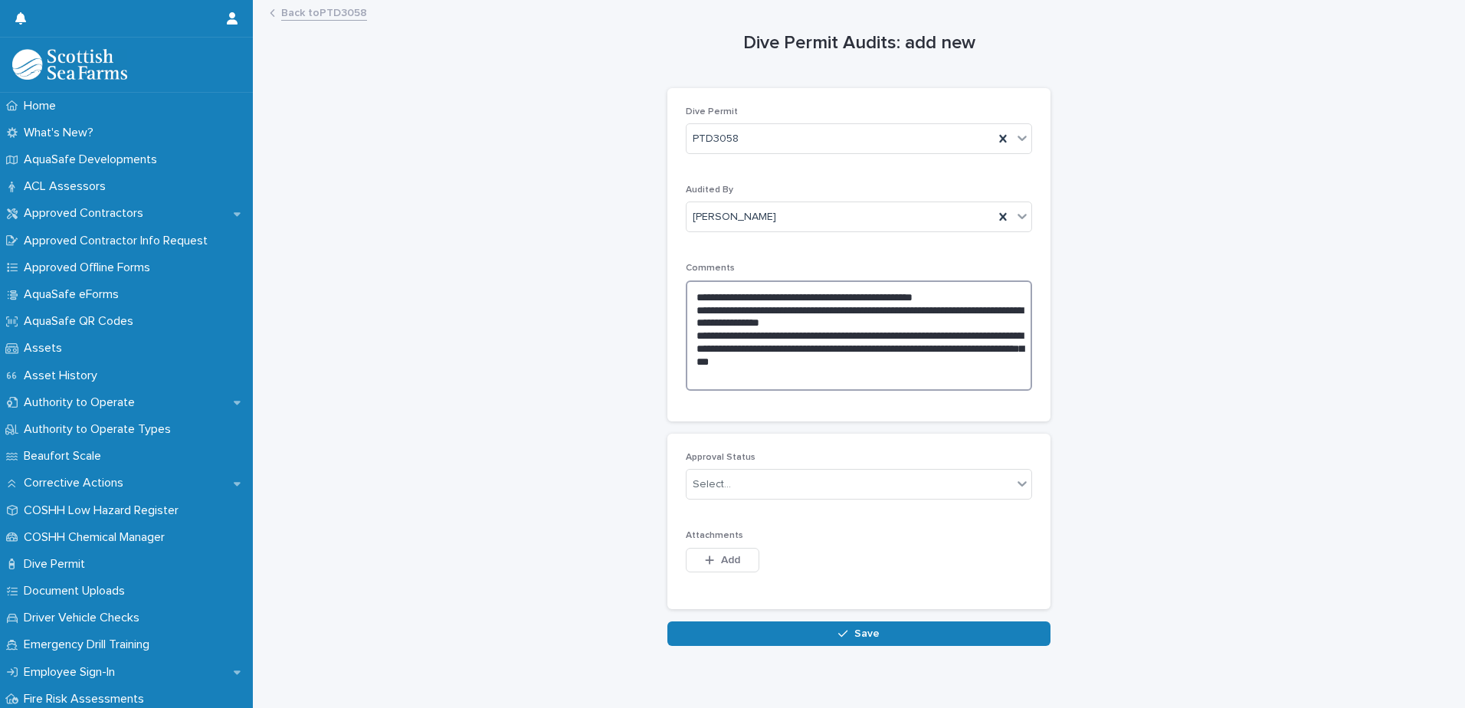
drag, startPoint x: 859, startPoint y: 322, endPoint x: 693, endPoint y: 313, distance: 166.5
click at [693, 313] on textarea "**********" at bounding box center [859, 335] width 346 height 110
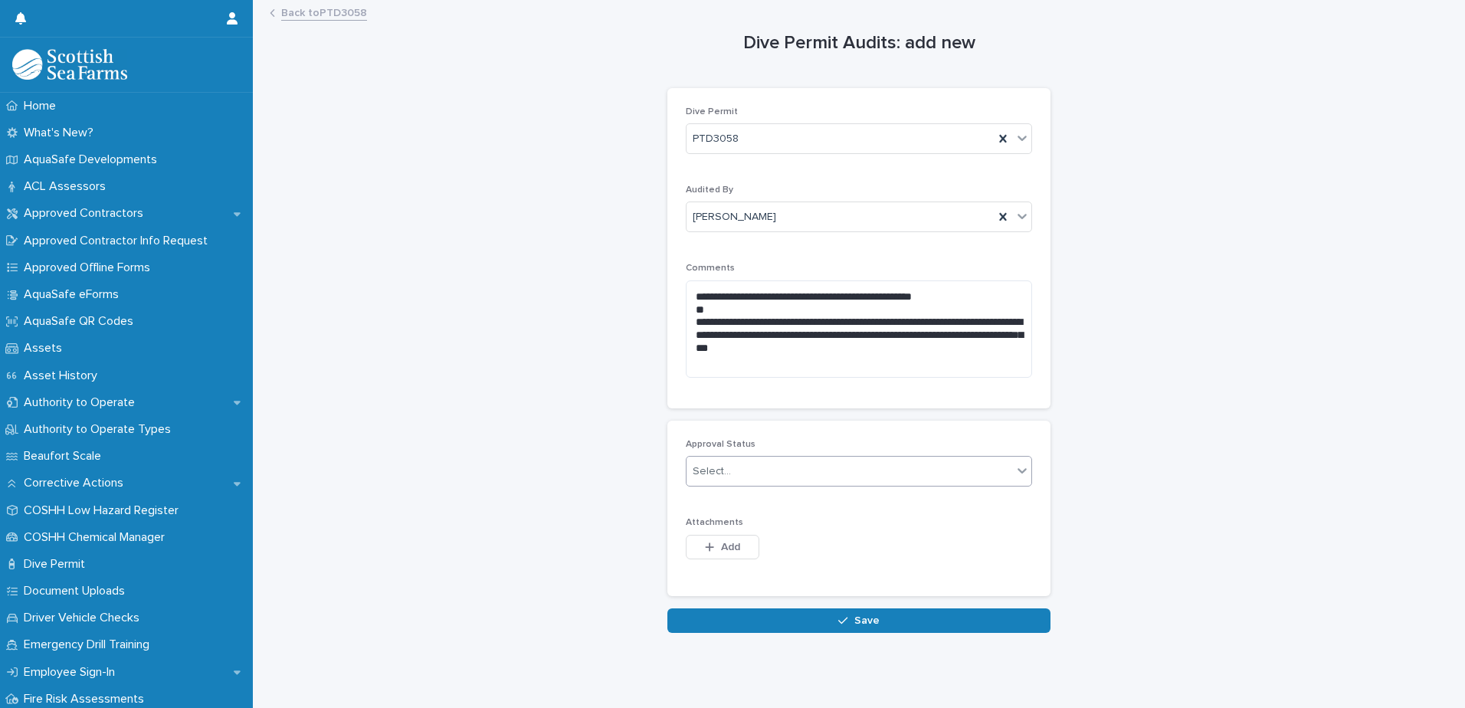
click at [736, 467] on div "Select..." at bounding box center [850, 471] width 326 height 25
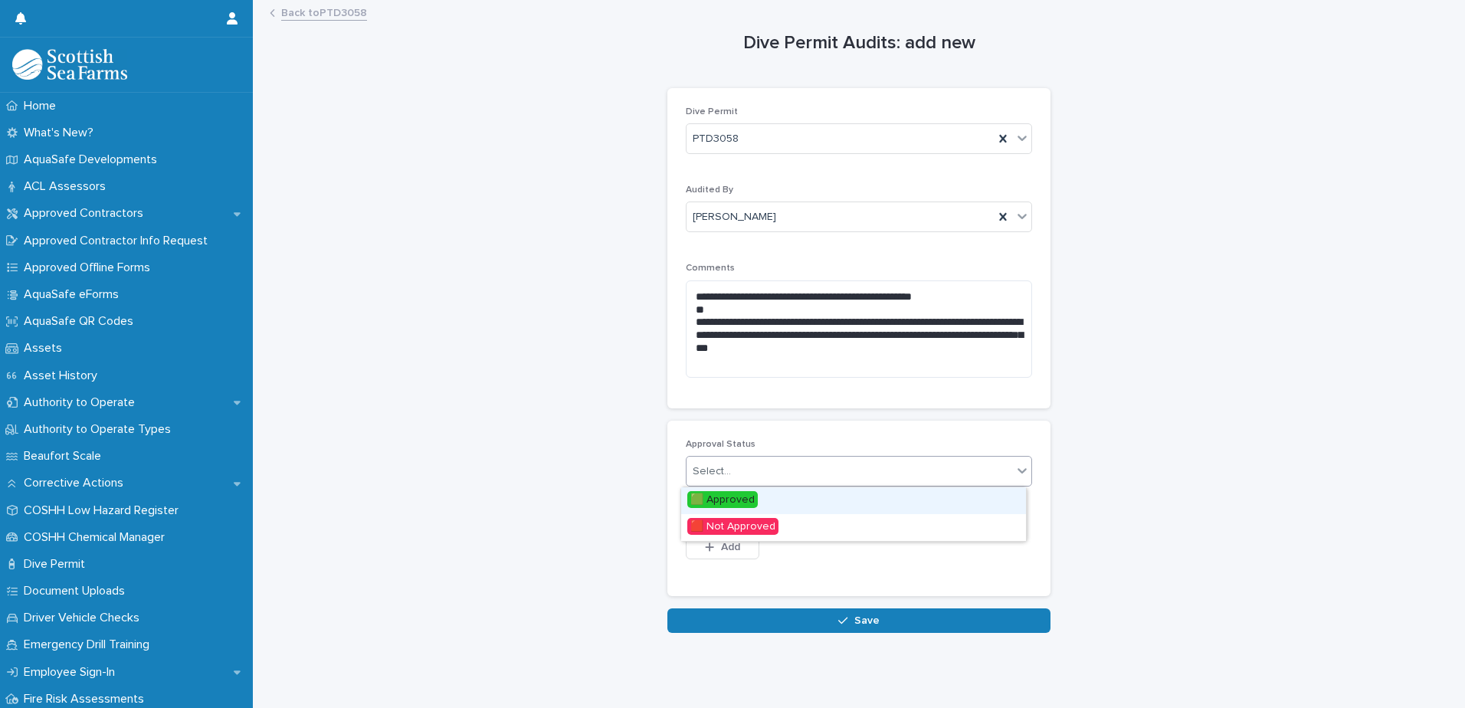
click at [730, 503] on span "🟩 Approved" at bounding box center [722, 499] width 70 height 17
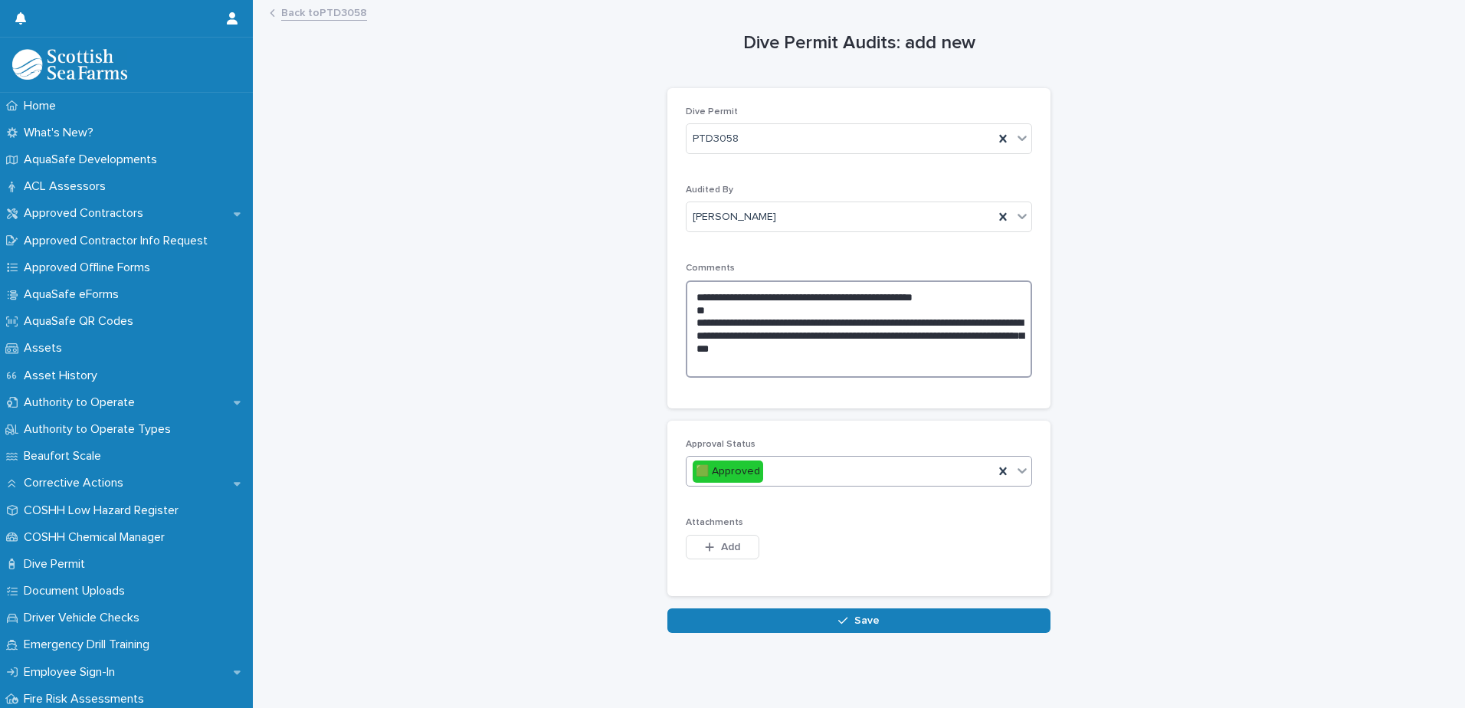
click at [700, 315] on textarea "**********" at bounding box center [859, 328] width 346 height 97
type textarea "**********"
click at [721, 542] on span "Add" at bounding box center [730, 547] width 19 height 11
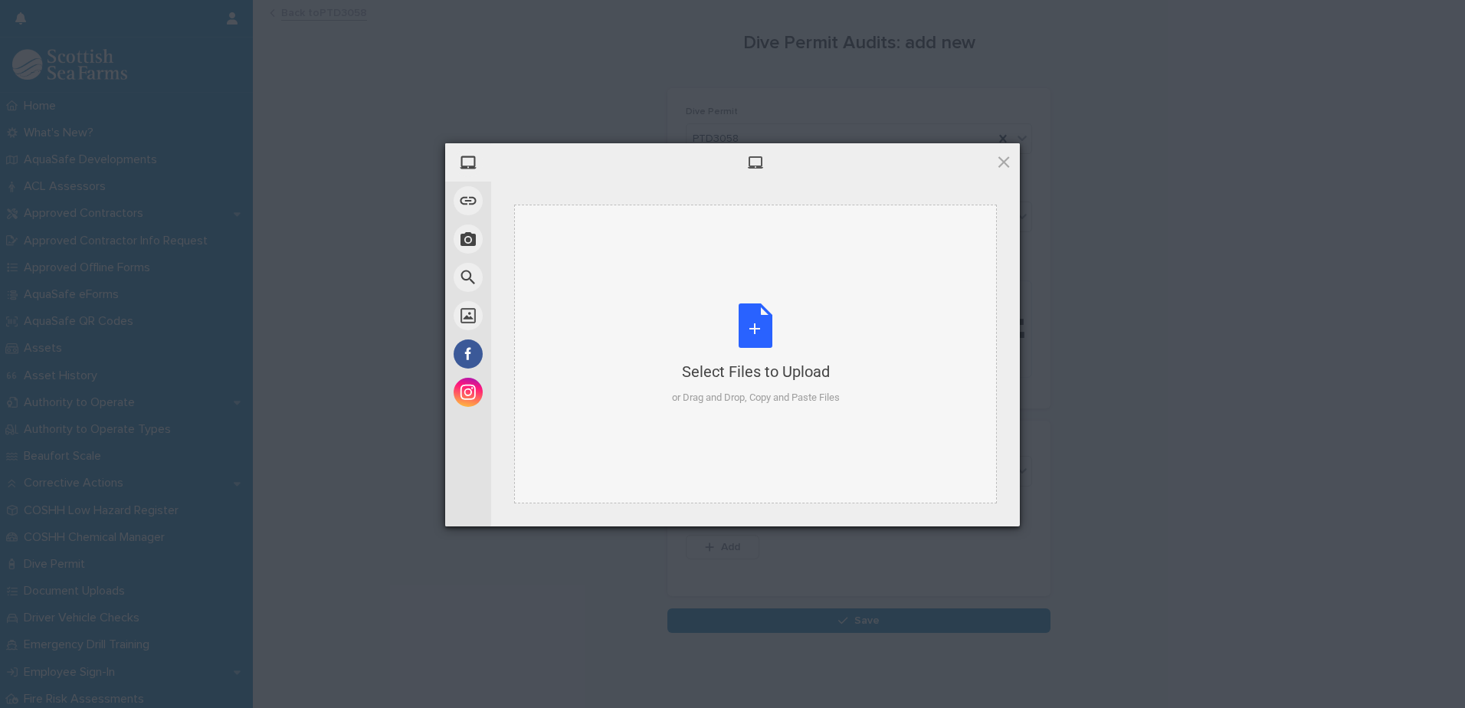
click at [760, 336] on div "Select Files to Upload or Drag and Drop, Copy and Paste Files" at bounding box center [756, 354] width 168 height 102
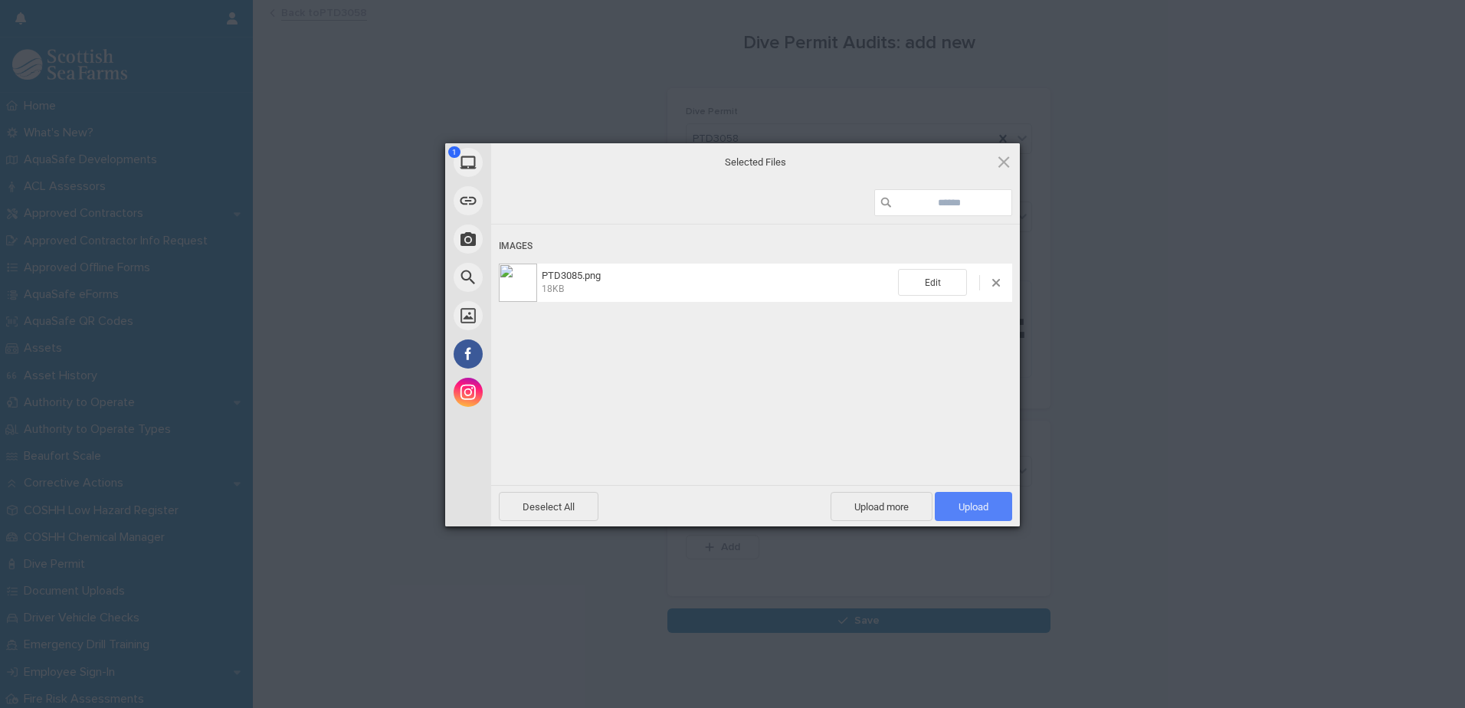
click at [968, 505] on span "Upload 1" at bounding box center [974, 506] width 30 height 11
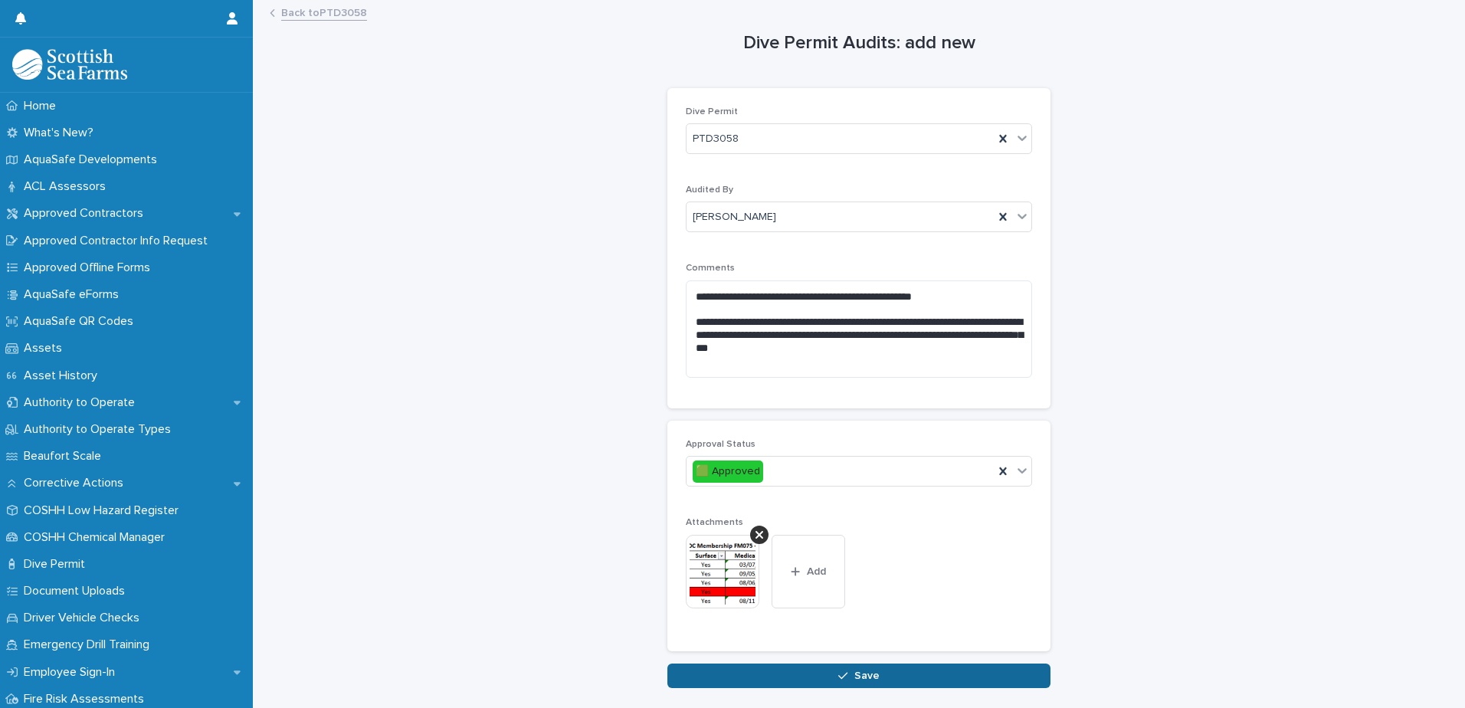
click at [873, 672] on button "Save" at bounding box center [858, 676] width 383 height 25
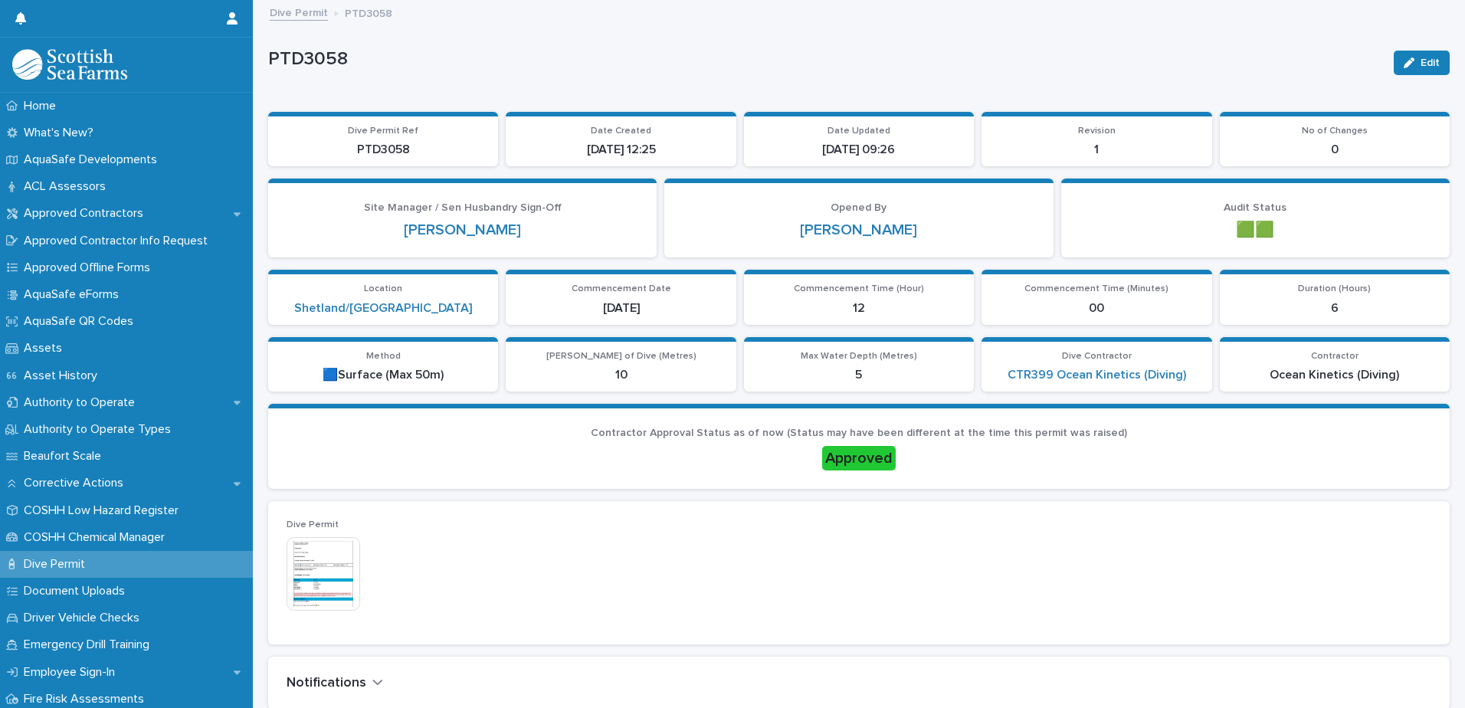
click at [307, 11] on link "Dive Permit" at bounding box center [299, 12] width 58 height 18
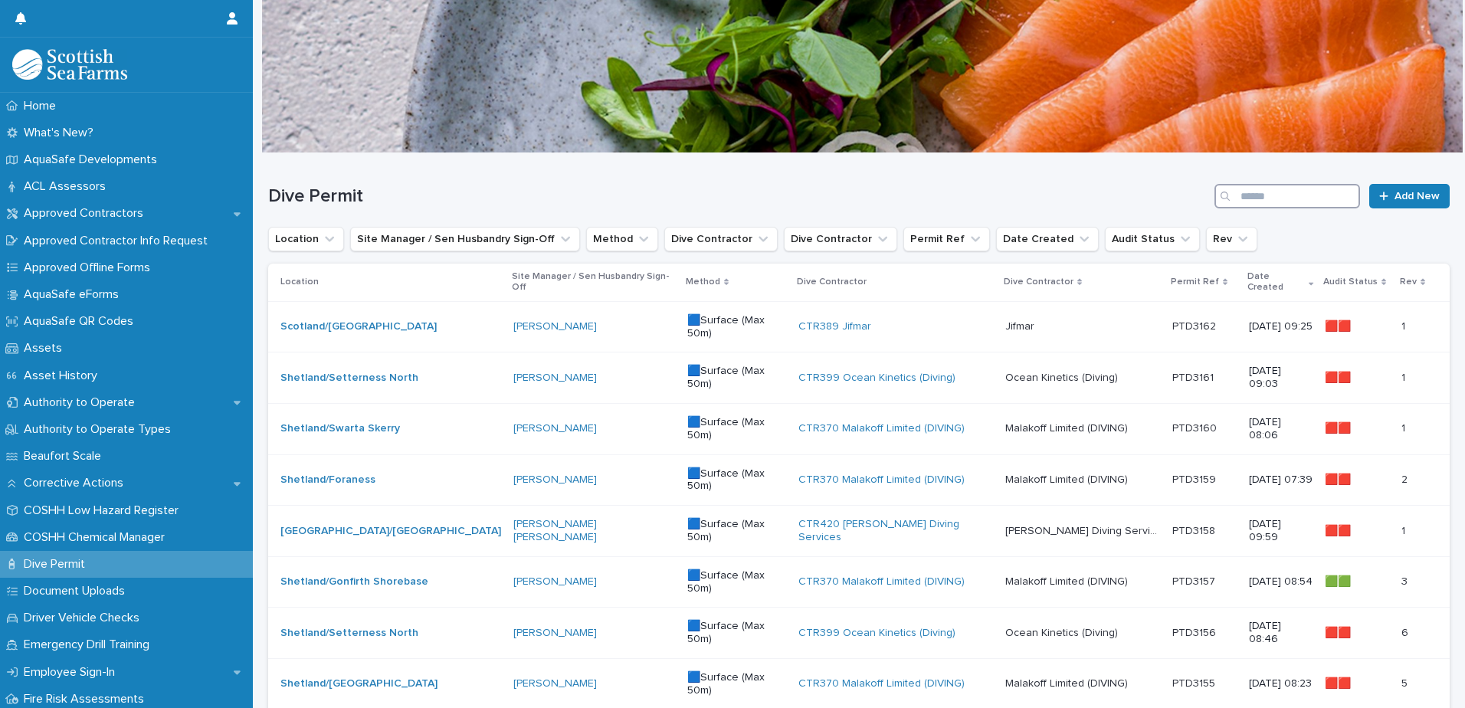
click at [1326, 195] on input "Search" at bounding box center [1288, 196] width 146 height 25
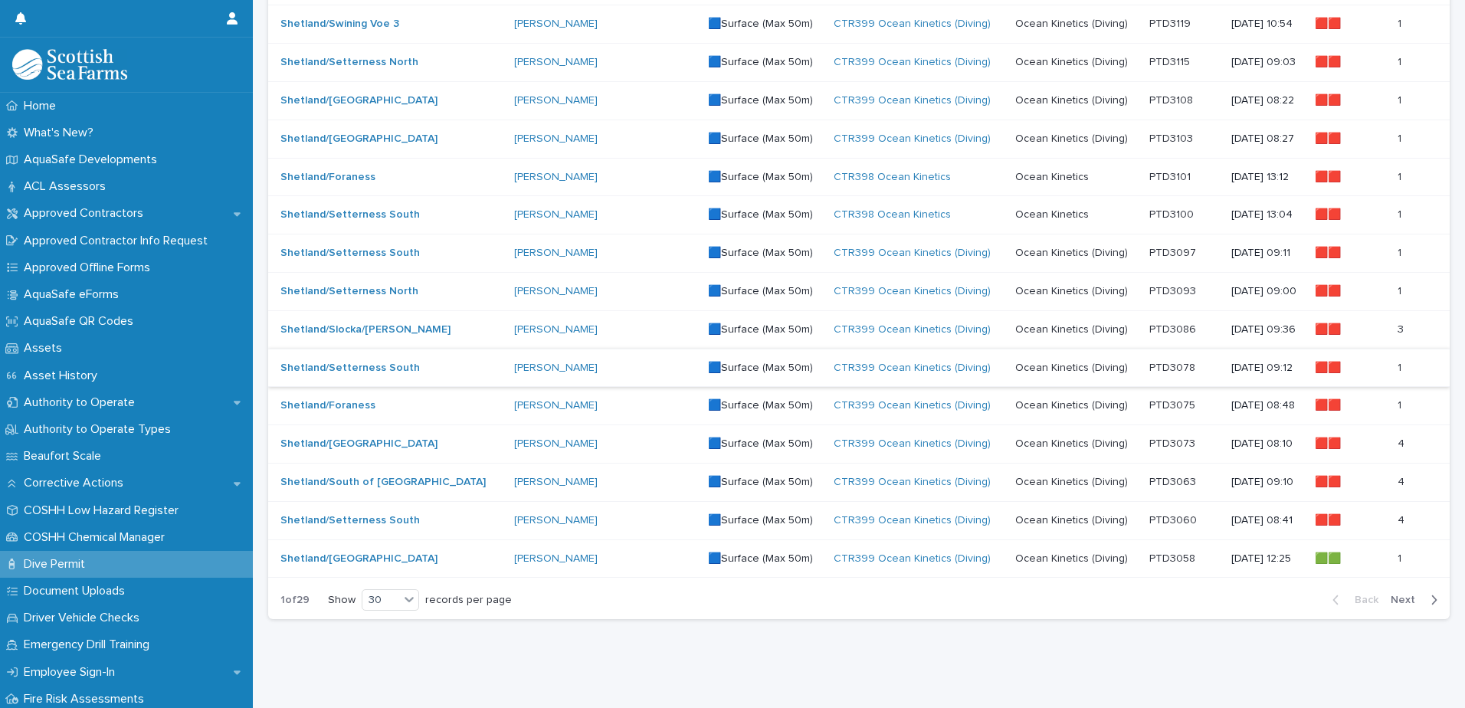
scroll to position [869, 0]
type input "*****"
click at [1166, 476] on p at bounding box center [1184, 482] width 70 height 13
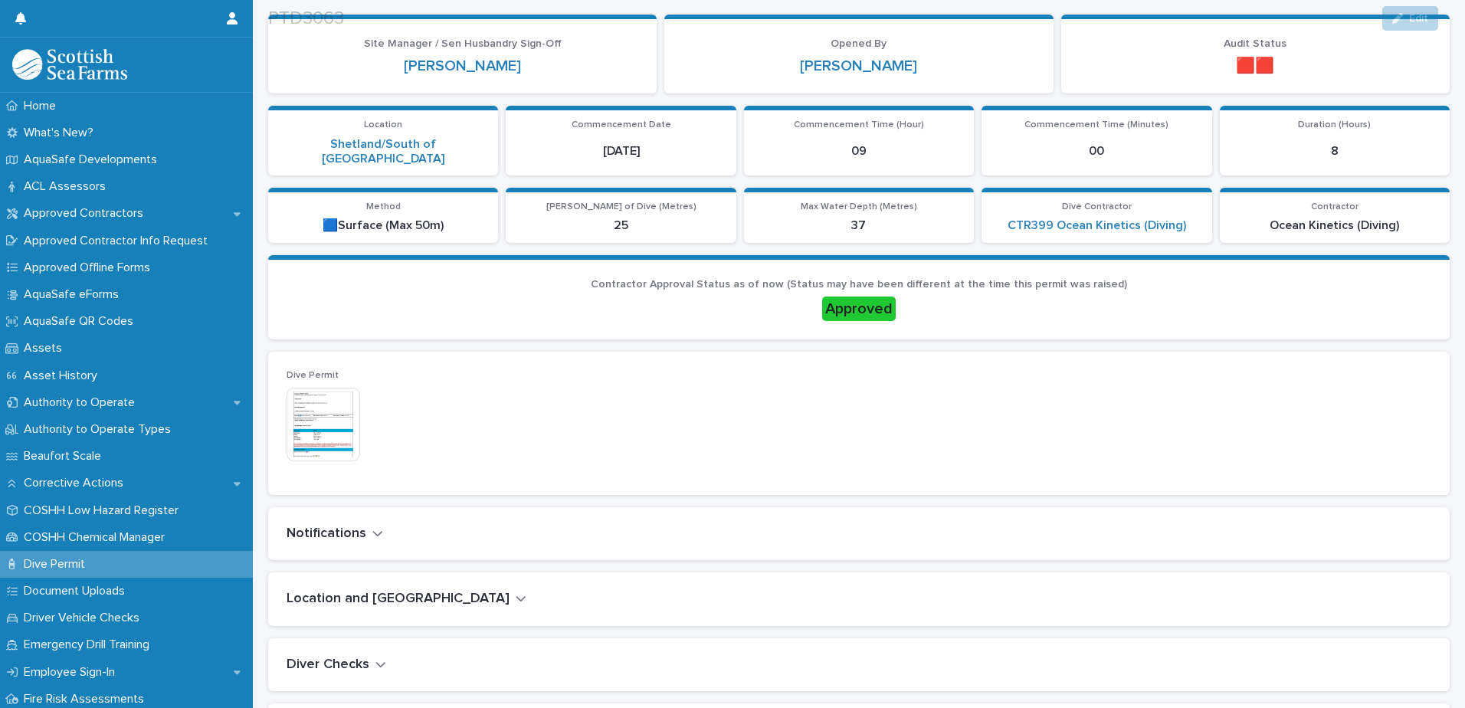
scroll to position [307, 0]
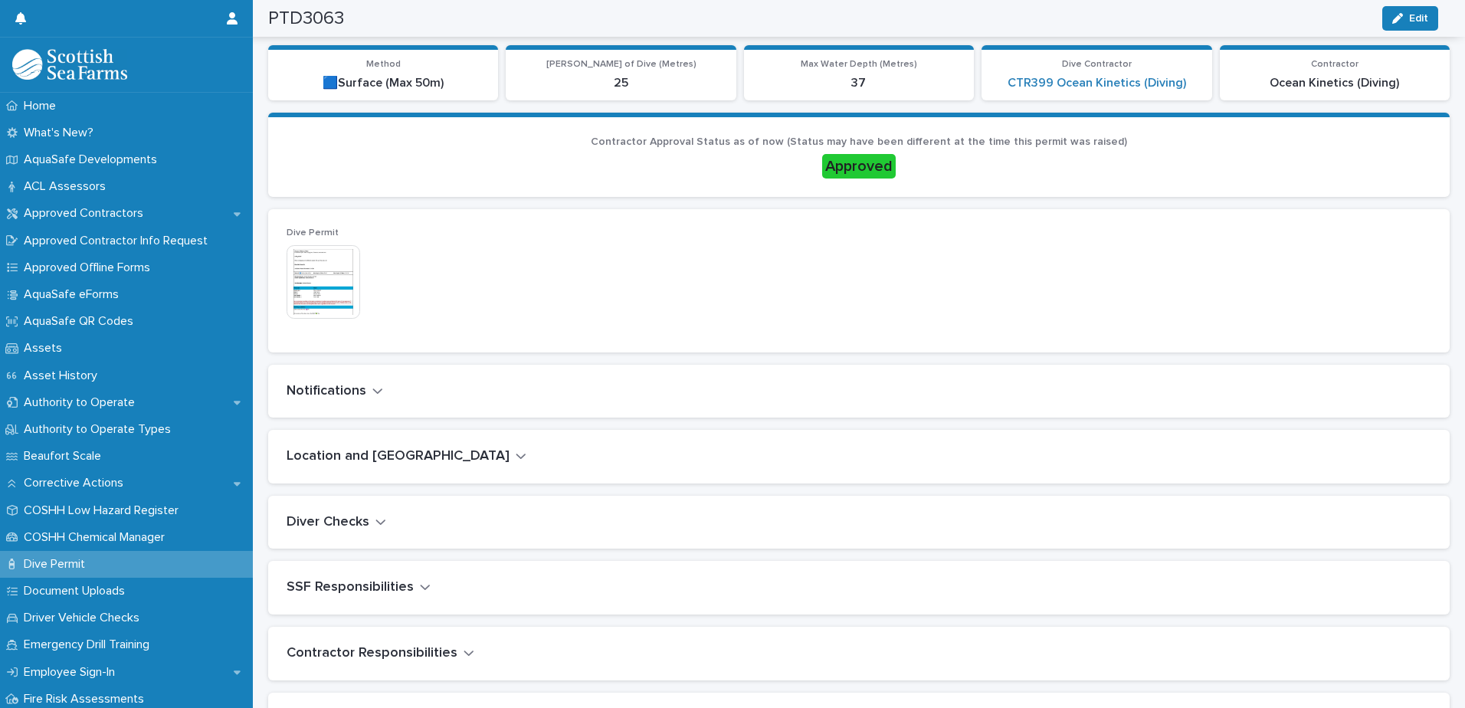
click at [379, 384] on icon "button" at bounding box center [377, 391] width 11 height 14
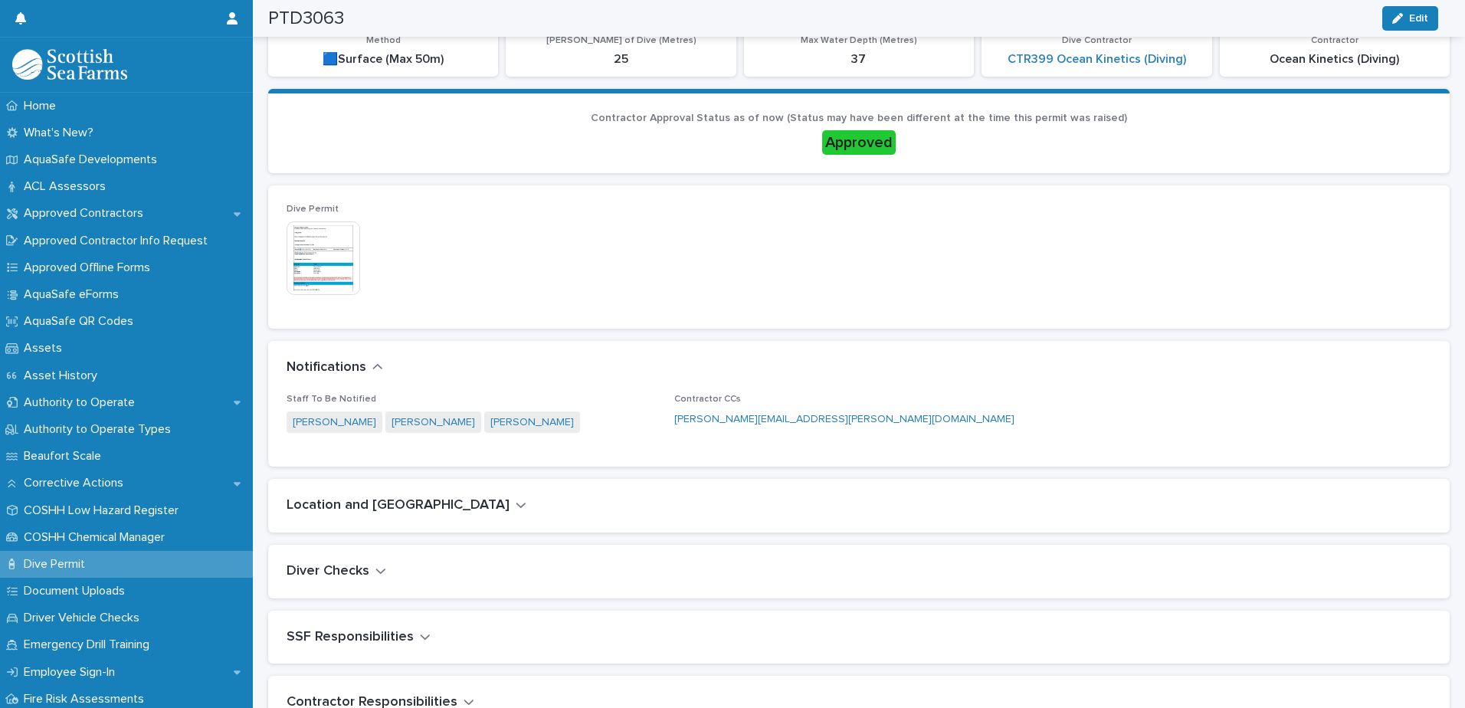
scroll to position [343, 0]
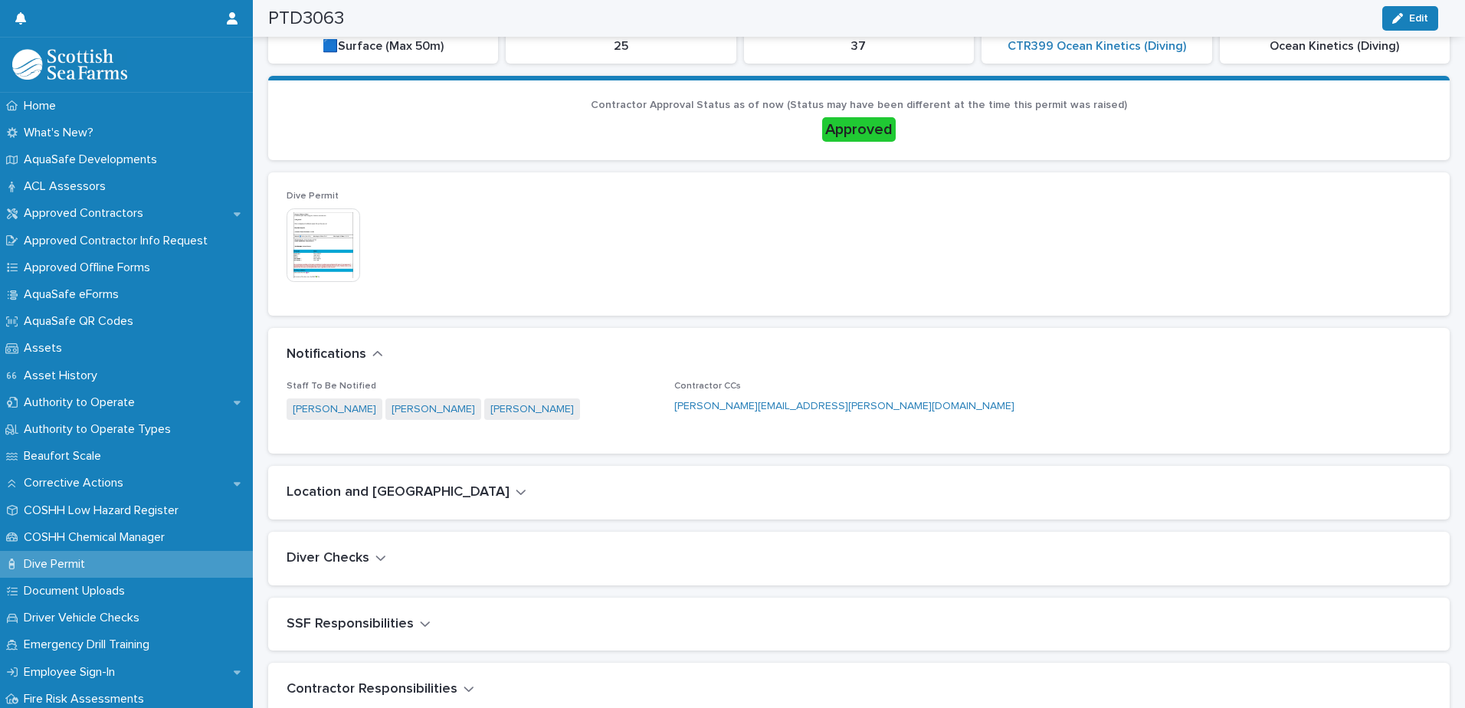
click at [516, 485] on icon "button" at bounding box center [521, 492] width 11 height 14
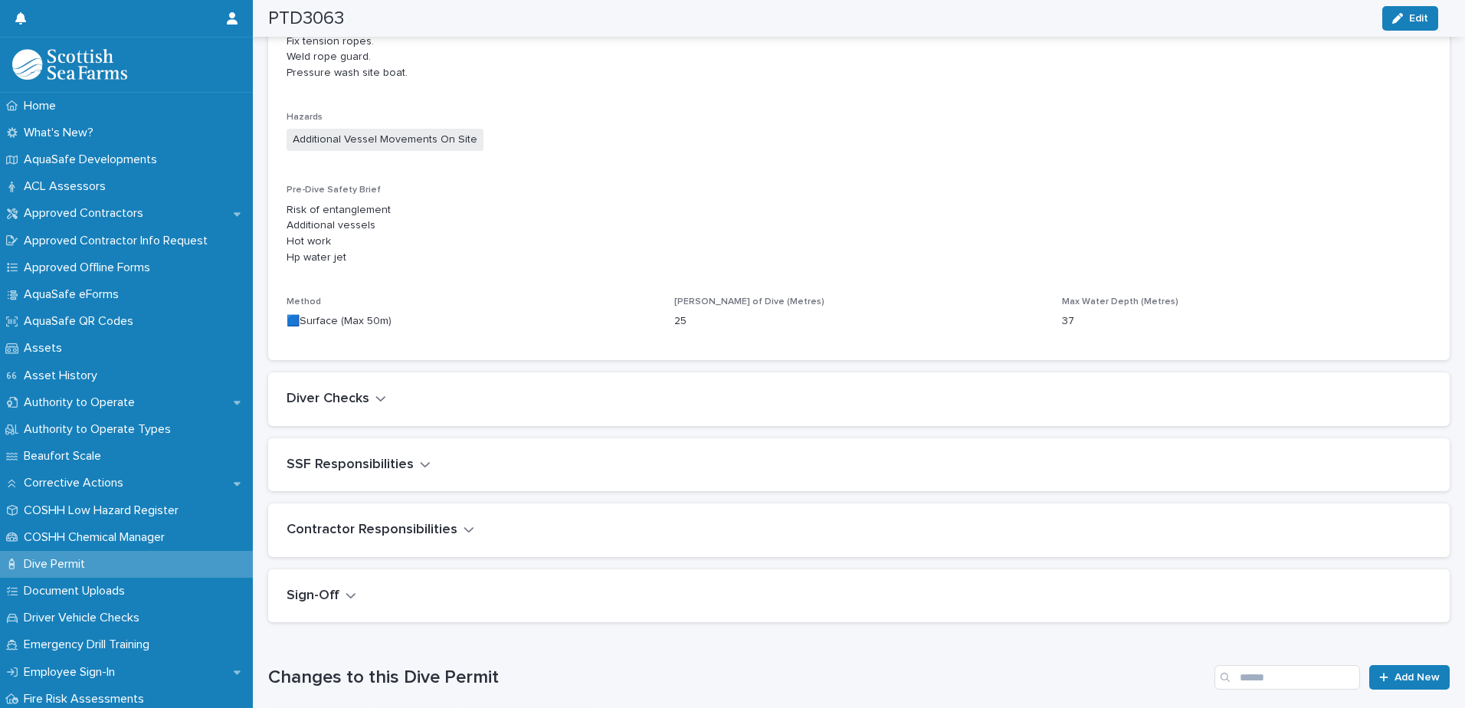
scroll to position [930, 0]
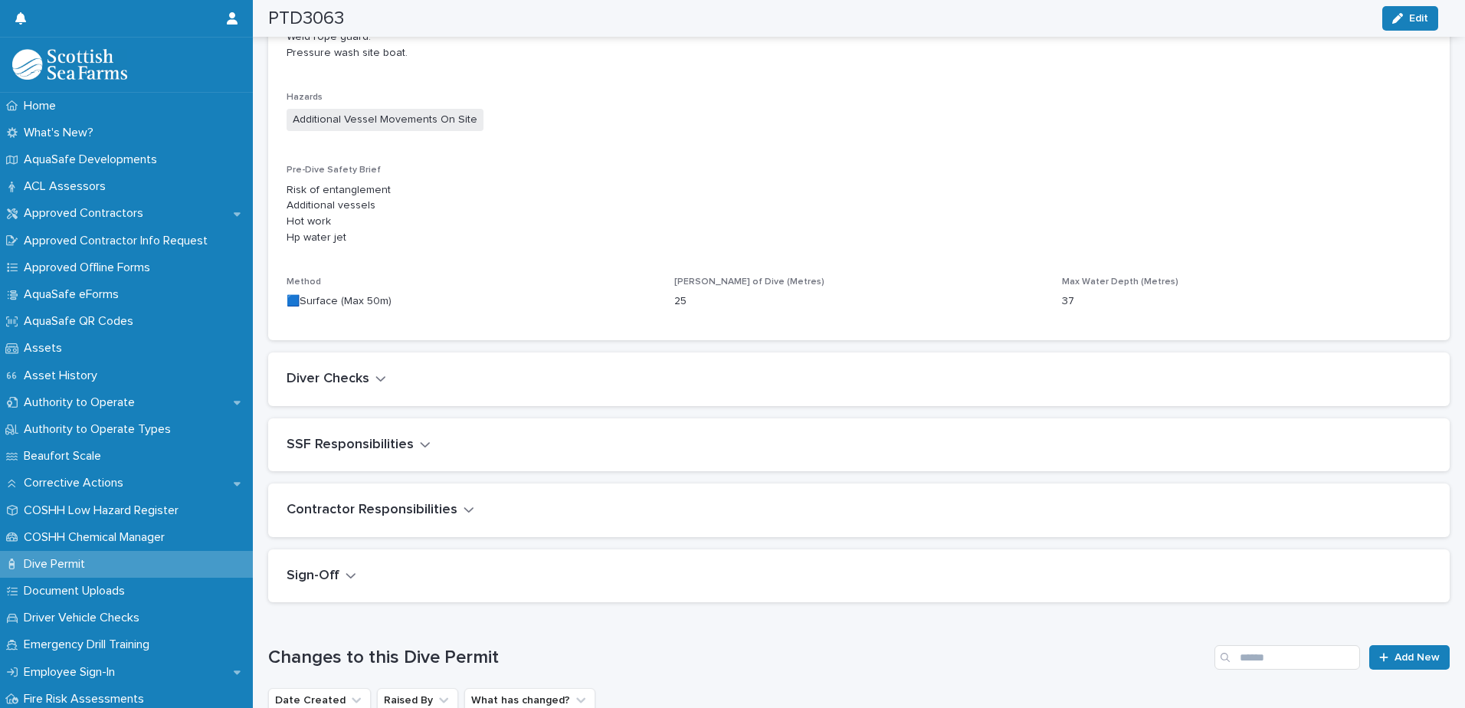
click at [378, 372] on icon "button" at bounding box center [380, 379] width 11 height 14
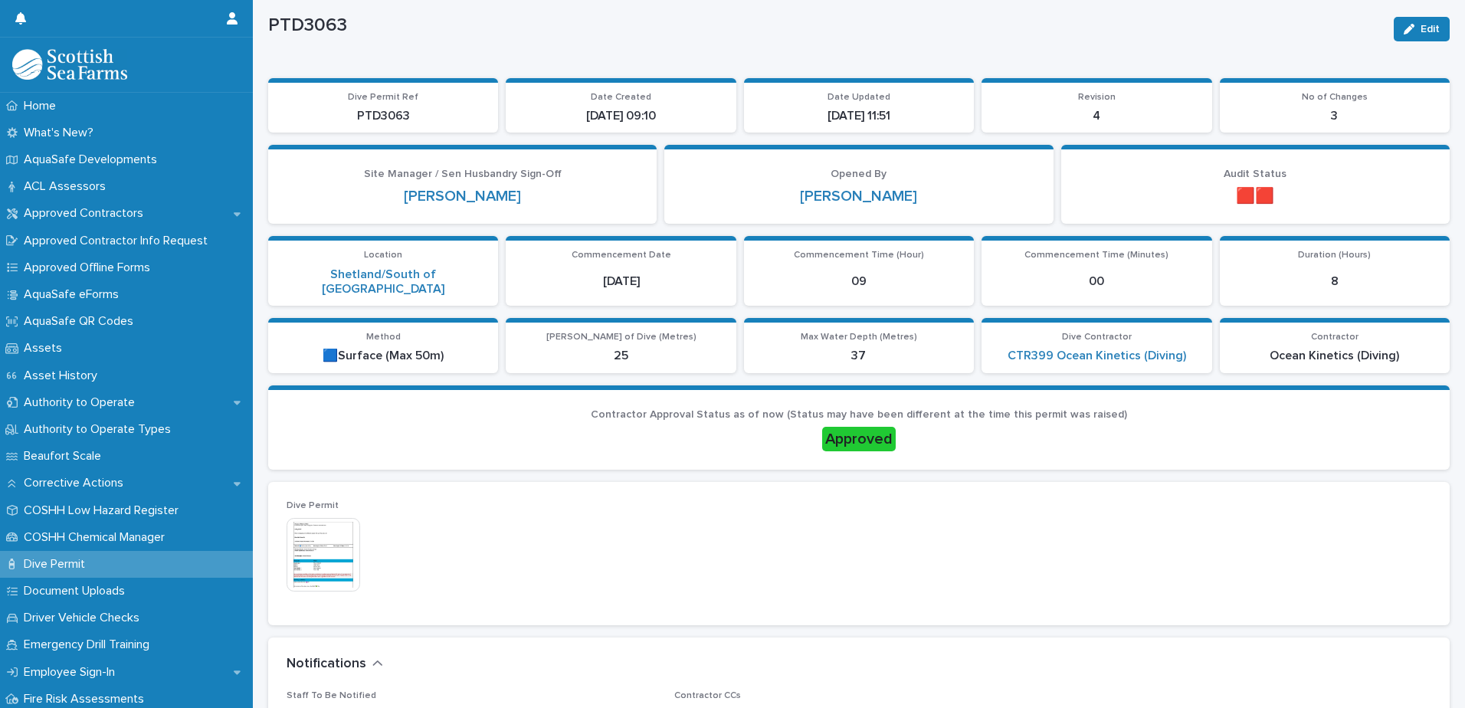
scroll to position [0, 0]
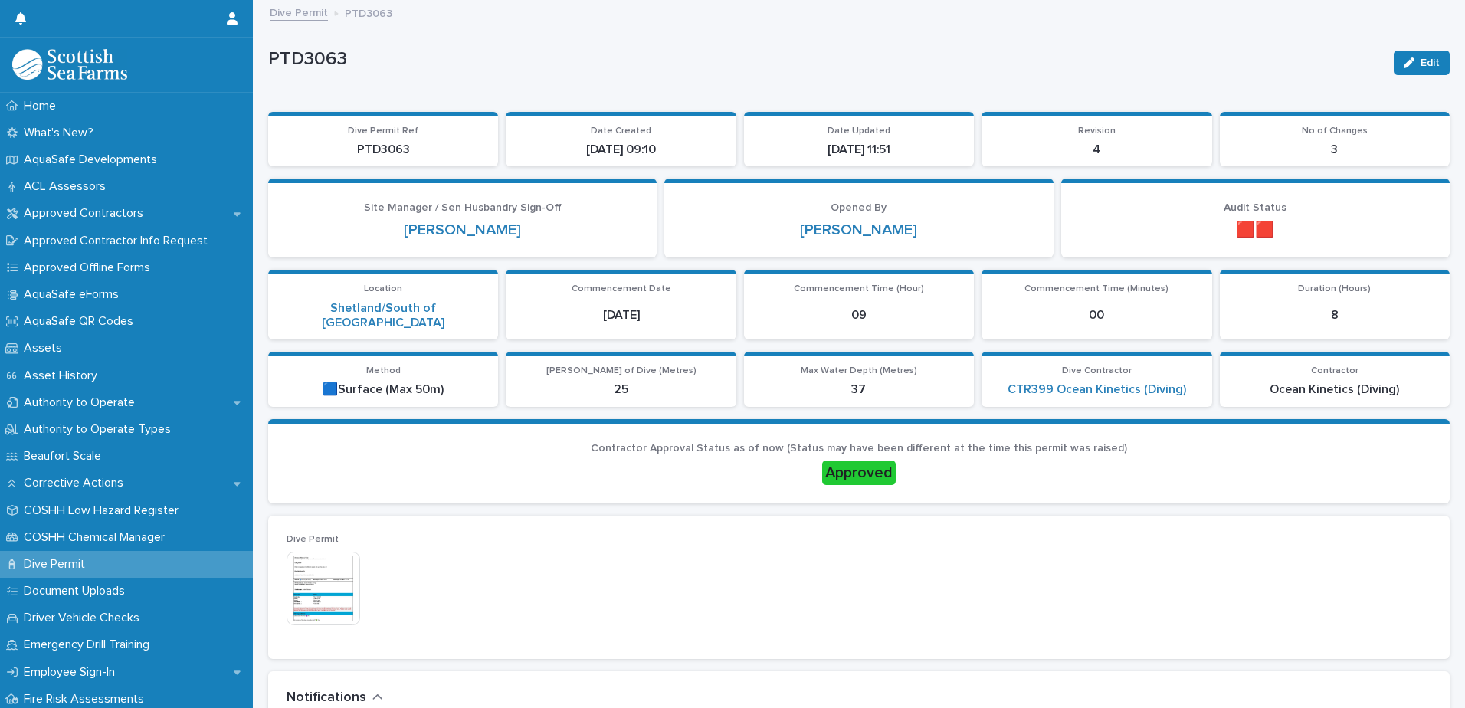
click at [312, 13] on link "Dive Permit" at bounding box center [299, 12] width 58 height 18
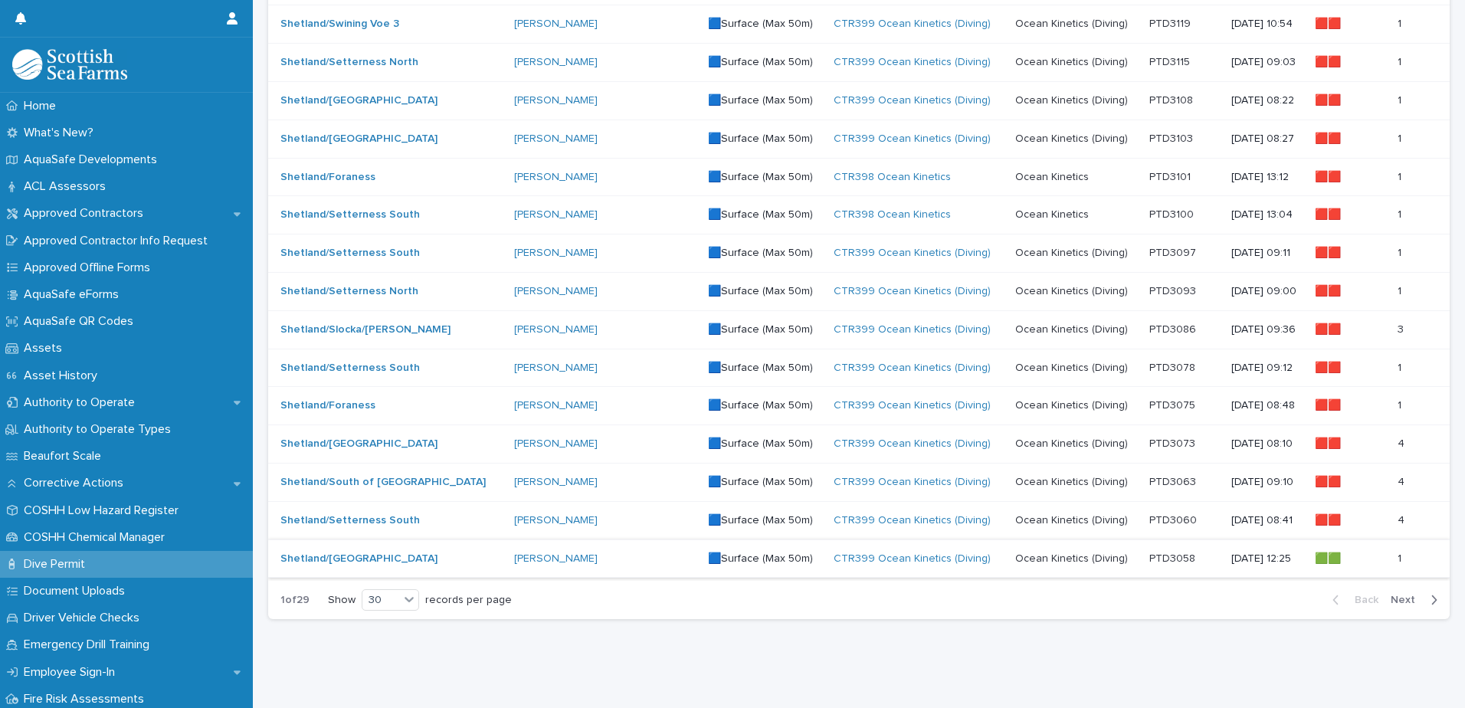
scroll to position [869, 0]
click at [1172, 399] on p at bounding box center [1184, 405] width 70 height 13
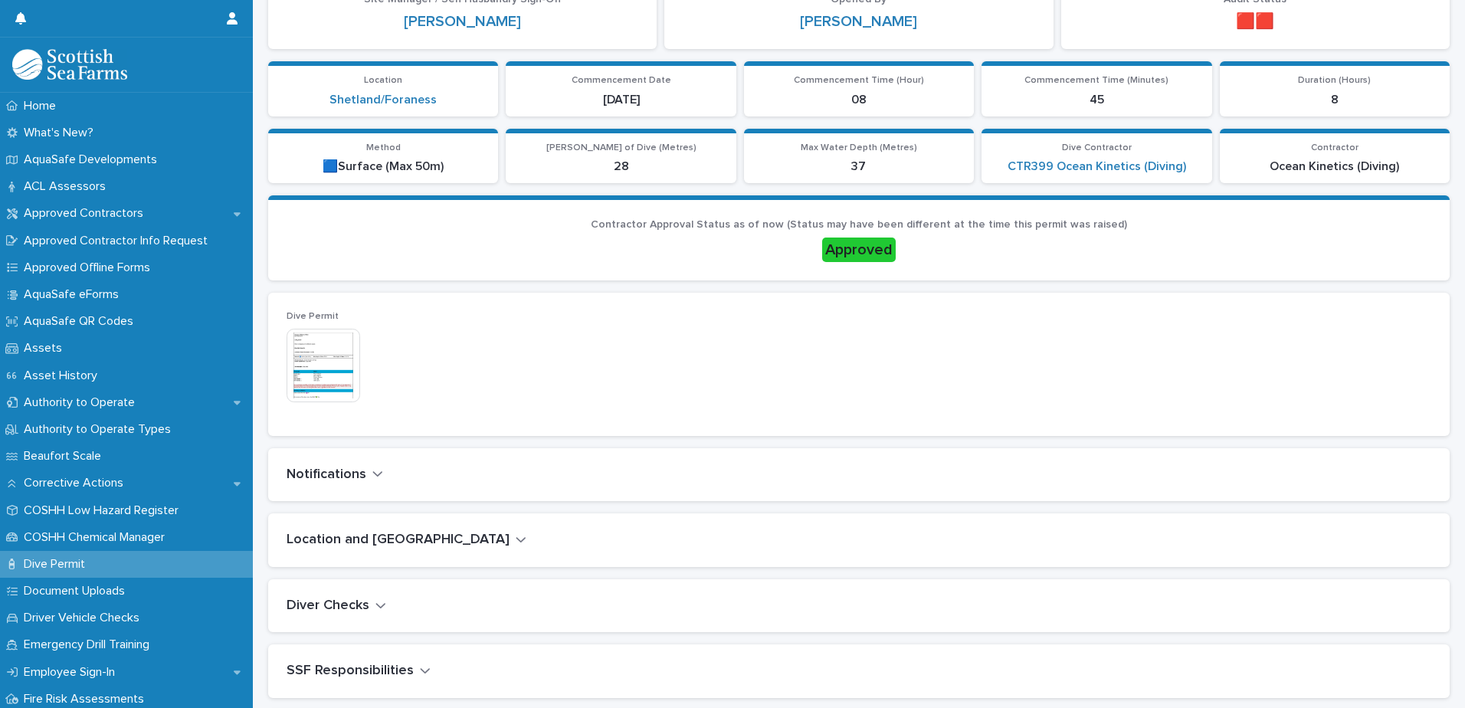
scroll to position [230, 0]
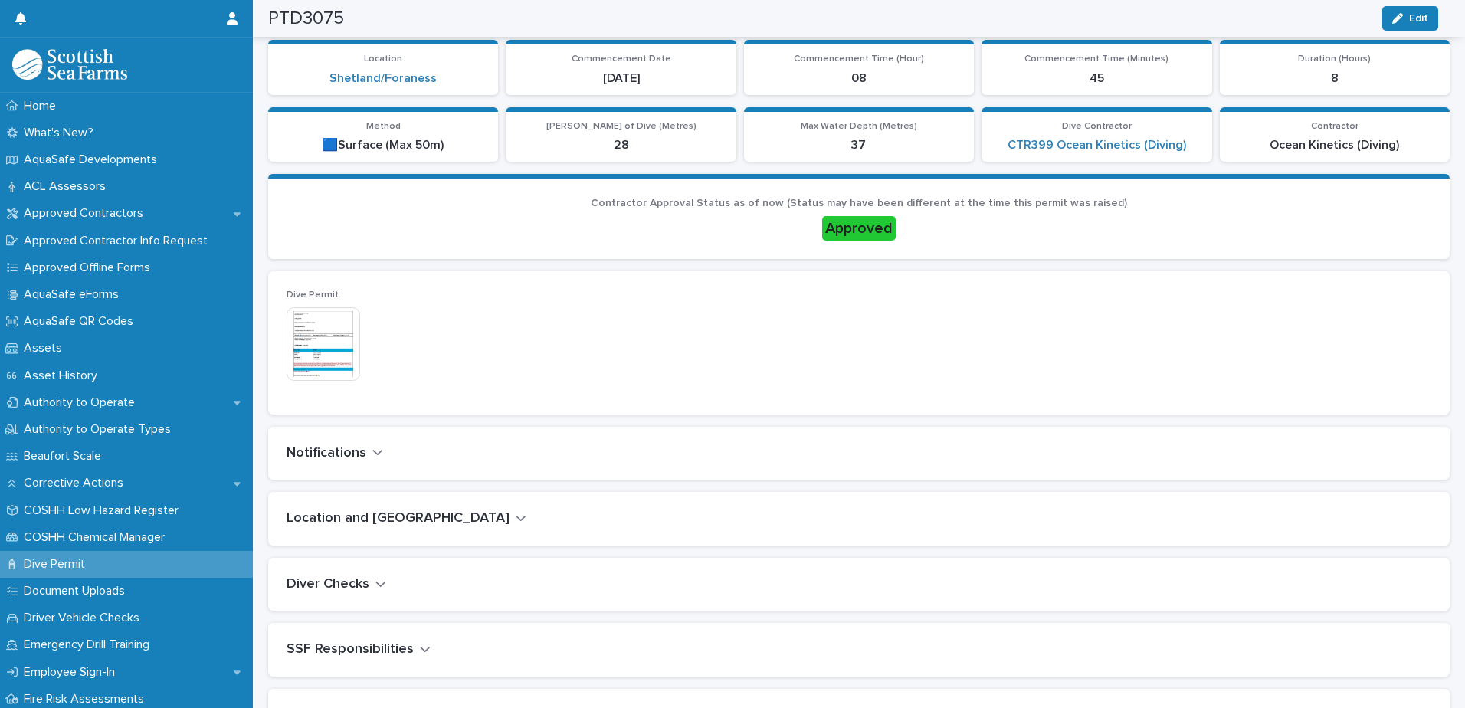
click at [516, 520] on icon "button" at bounding box center [521, 518] width 11 height 14
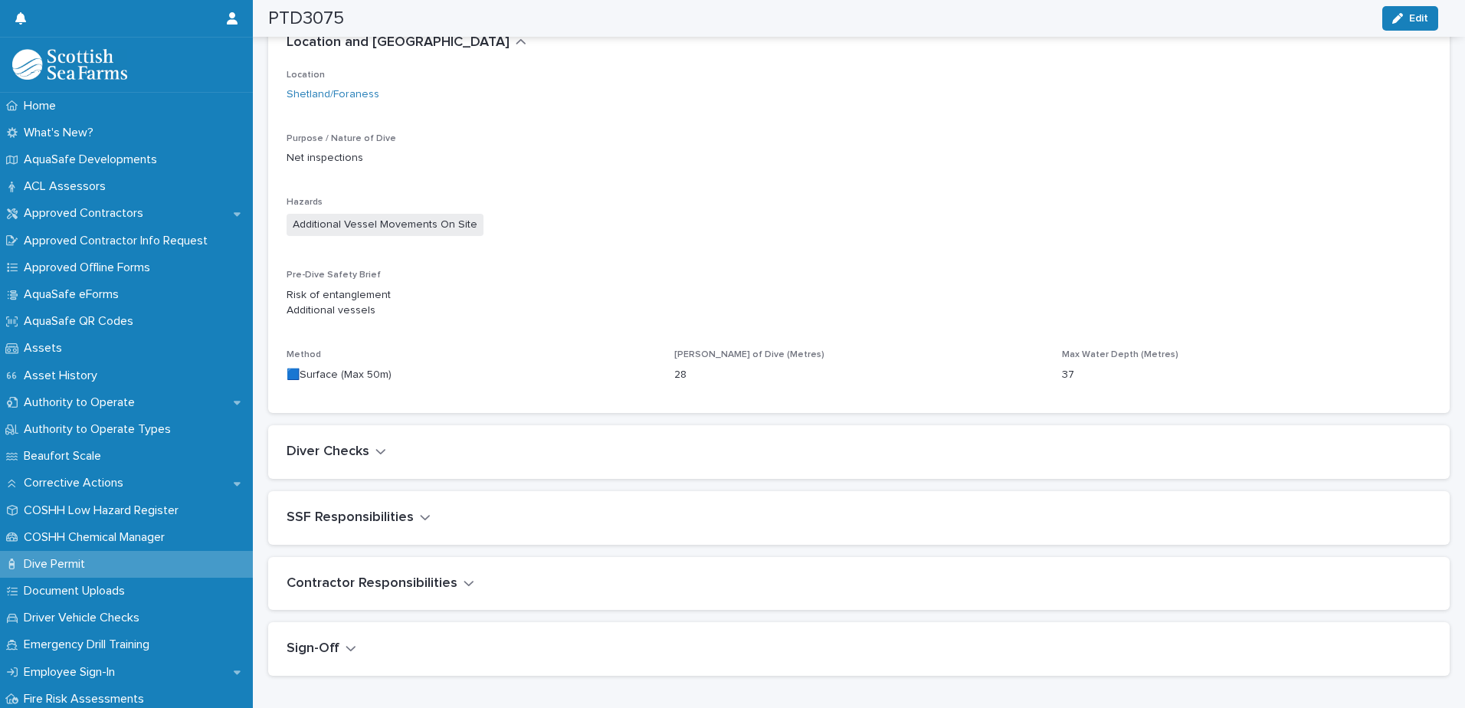
scroll to position [708, 0]
click at [380, 448] on icon "button" at bounding box center [380, 449] width 11 height 14
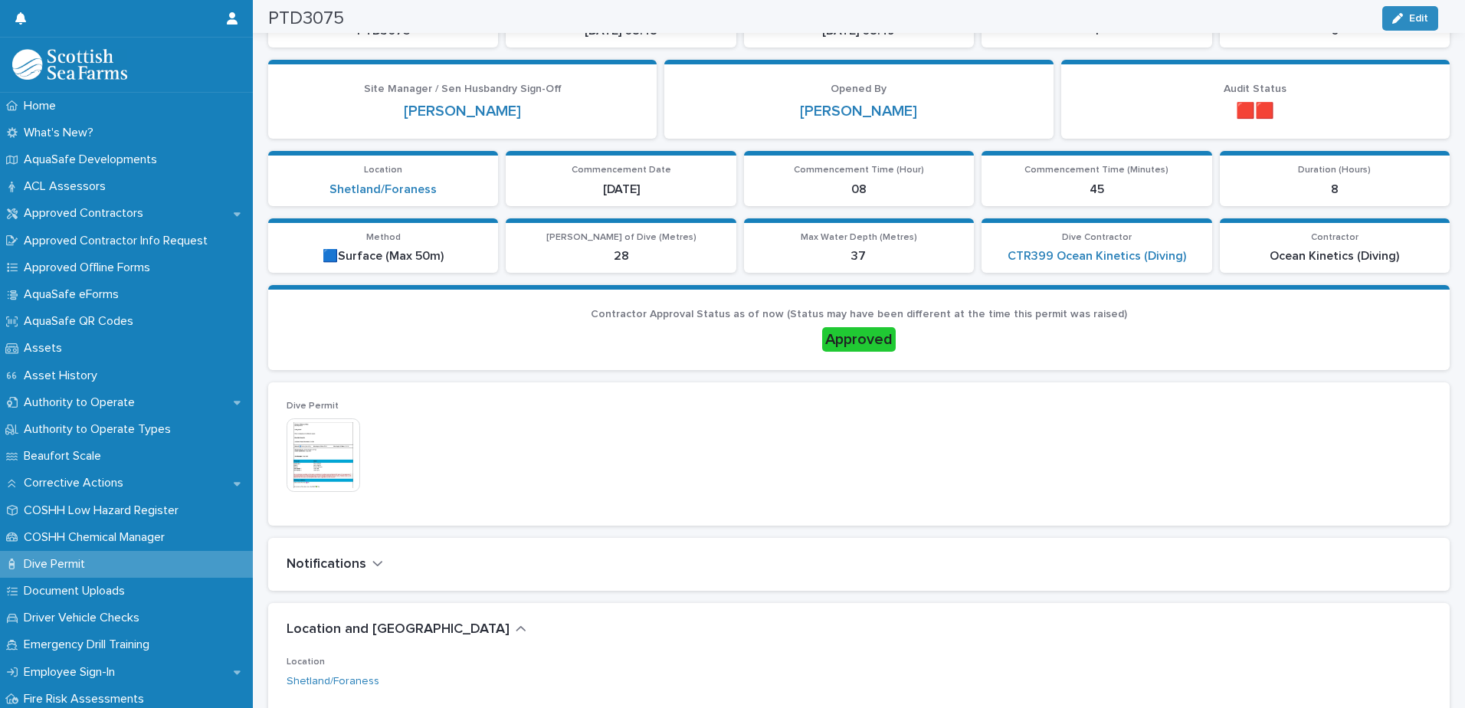
scroll to position [0, 0]
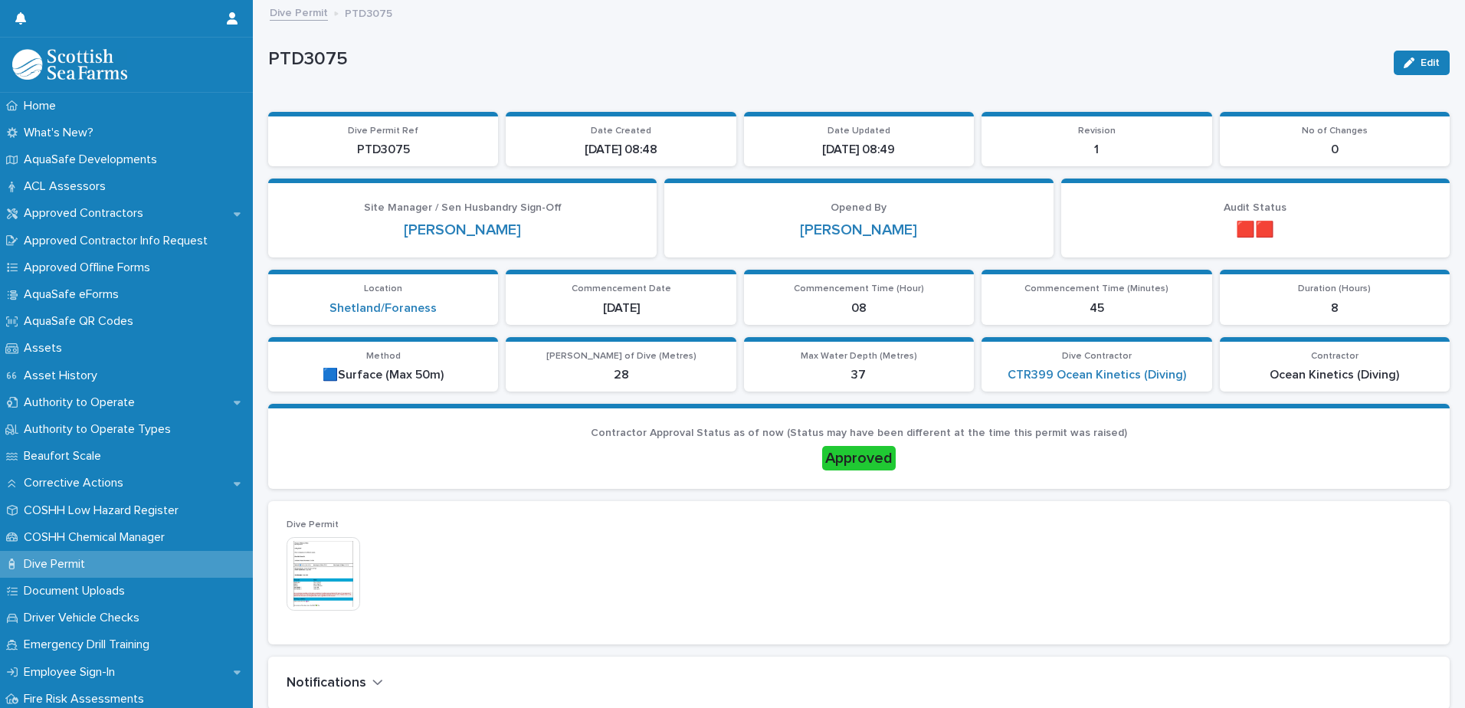
click at [314, 12] on link "Dive Permit" at bounding box center [299, 12] width 58 height 18
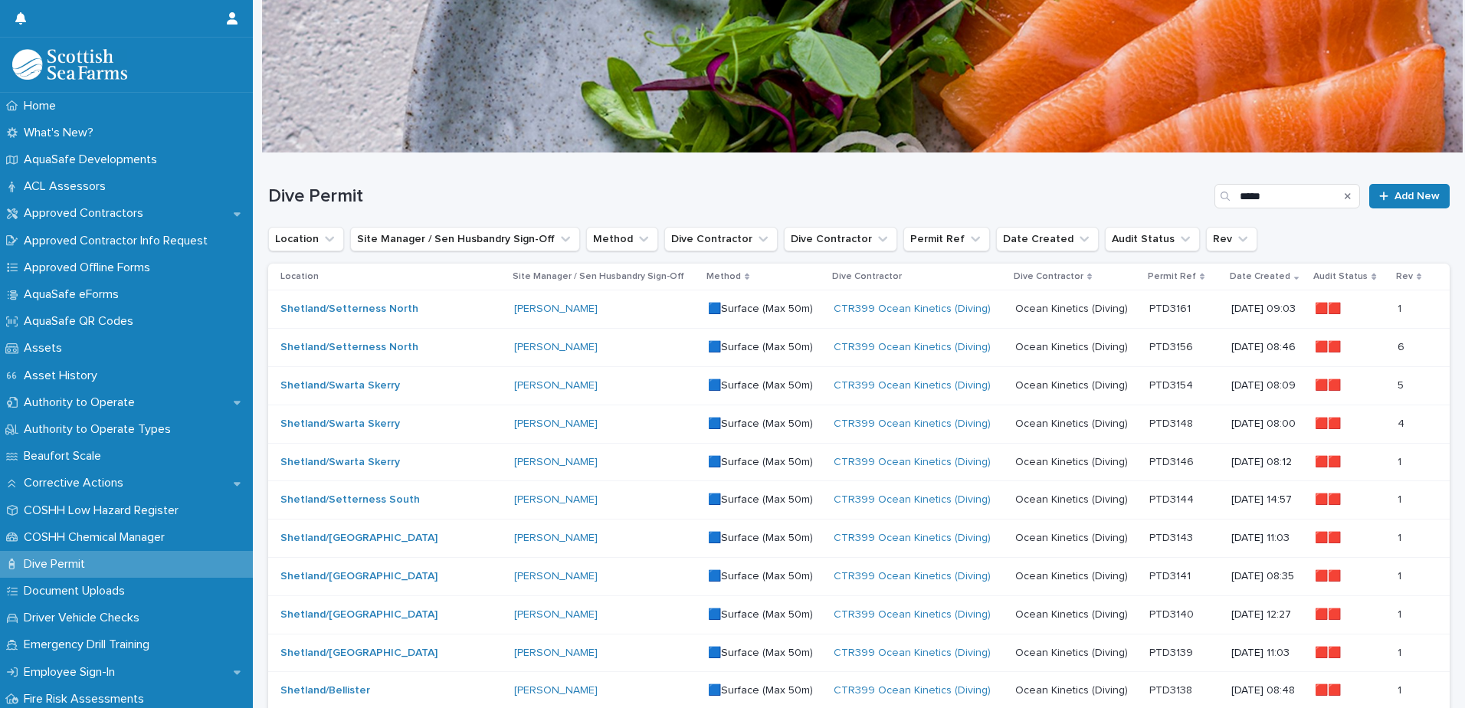
click at [1088, 310] on p at bounding box center [1076, 309] width 122 height 13
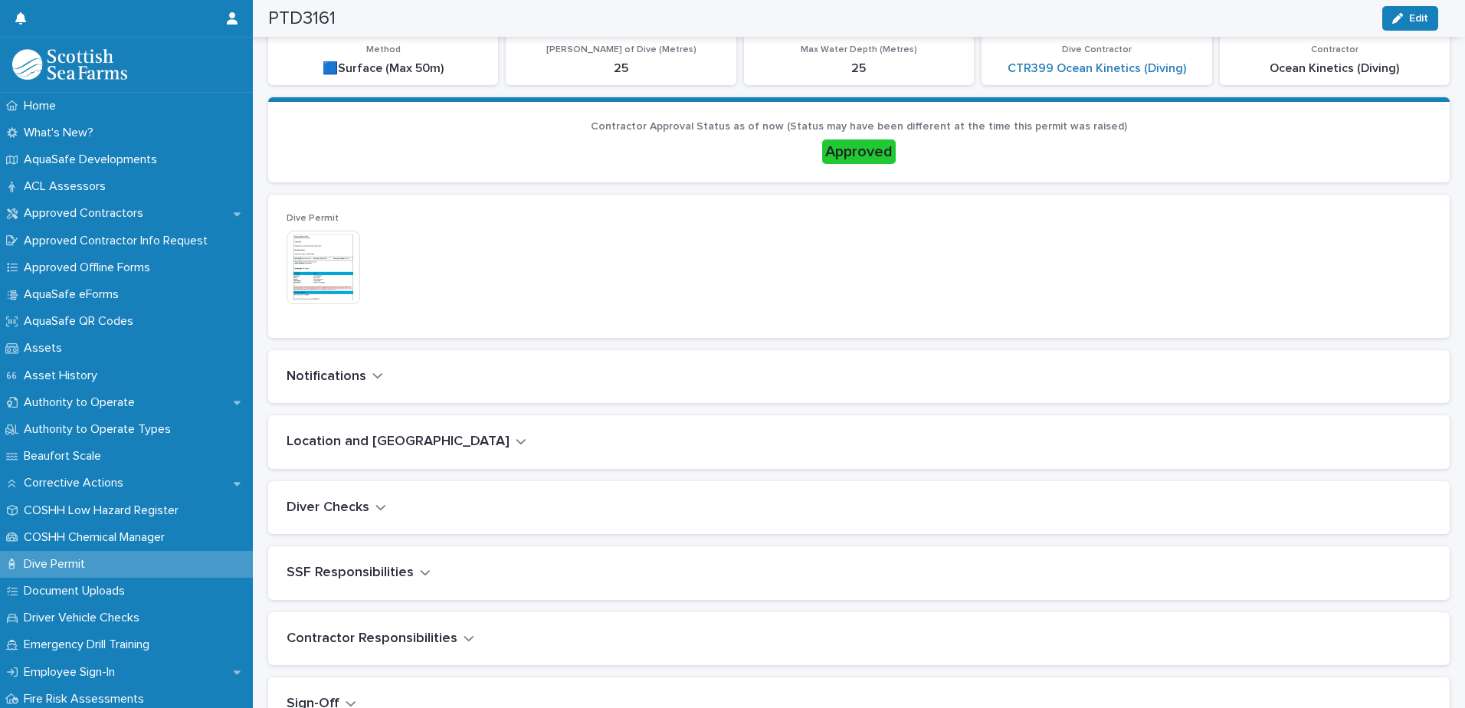
scroll to position [383, 0]
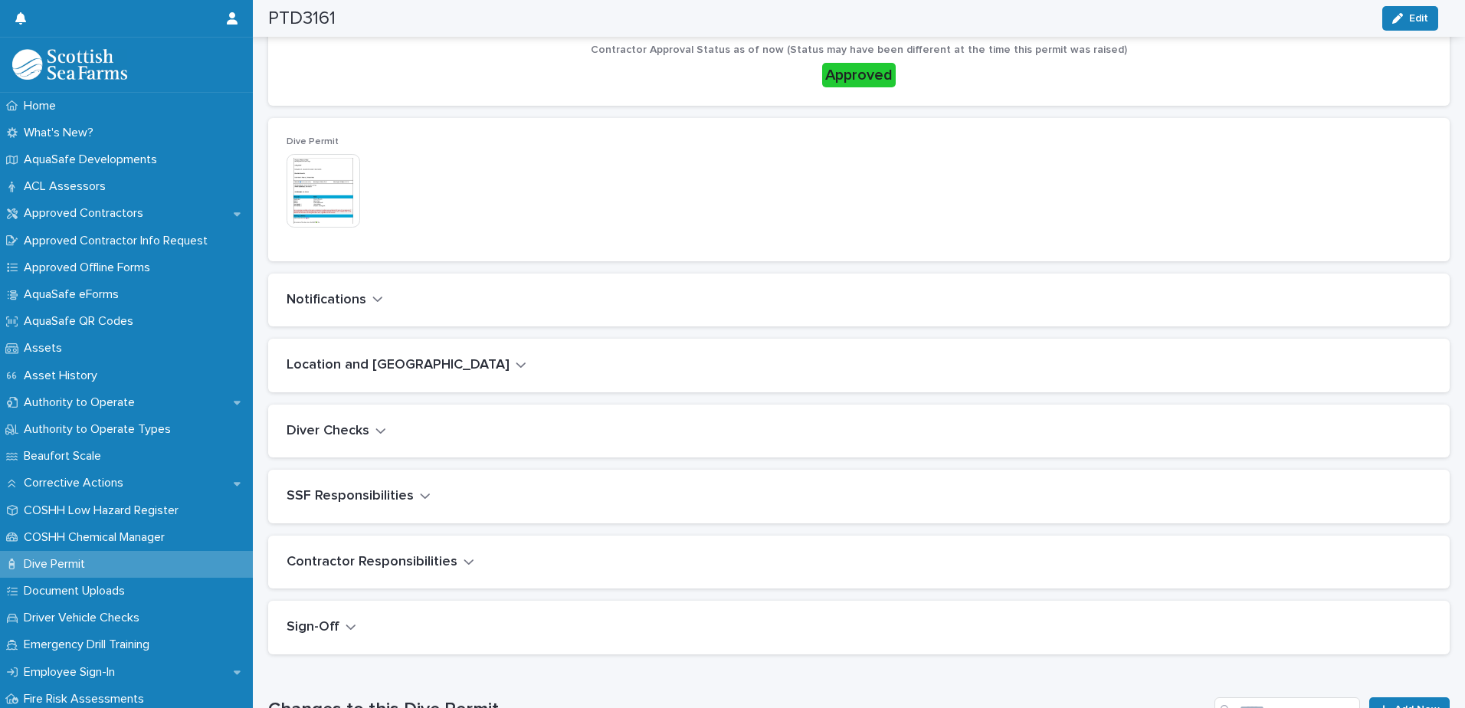
click at [385, 429] on div "Diver Checks" at bounding box center [856, 431] width 1139 height 17
click at [381, 431] on icon "button" at bounding box center [380, 430] width 9 height 5
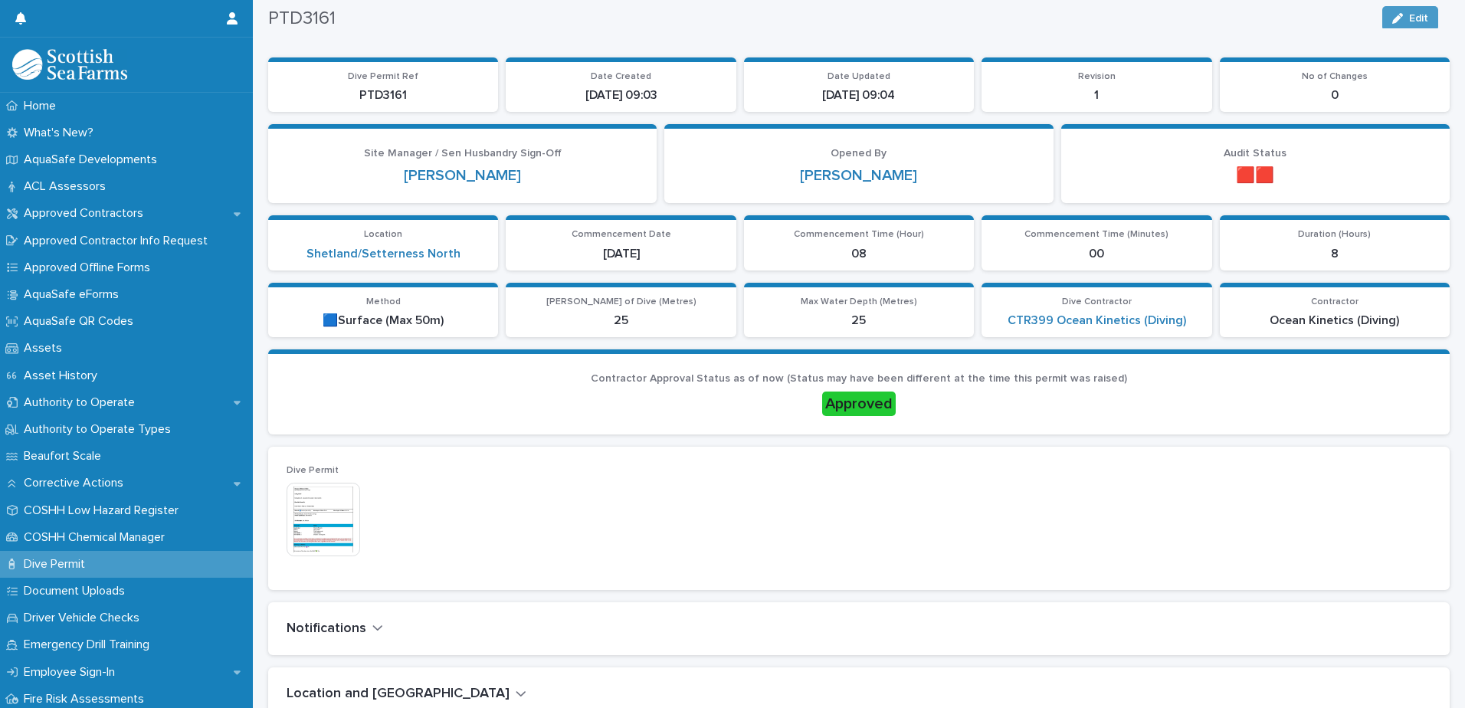
scroll to position [0, 0]
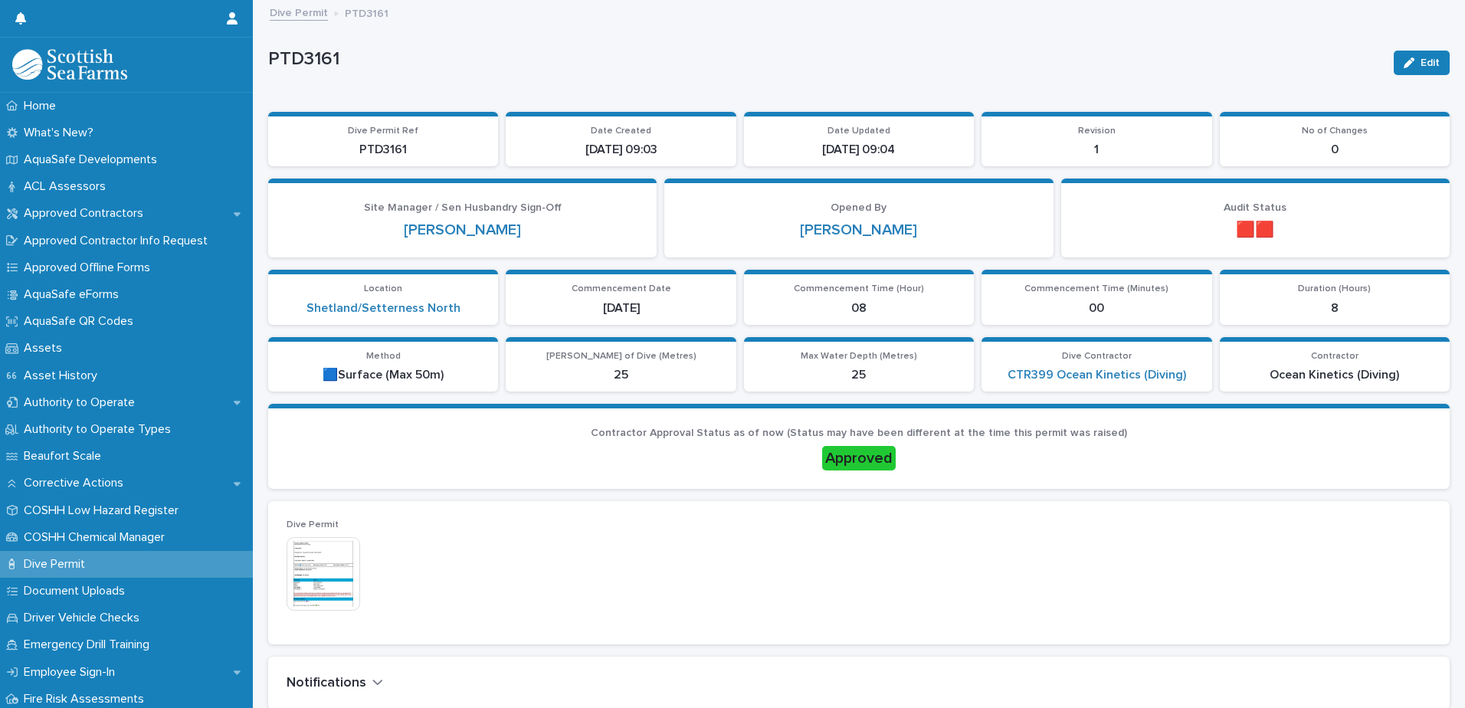
click at [302, 8] on link "Dive Permit" at bounding box center [299, 12] width 58 height 18
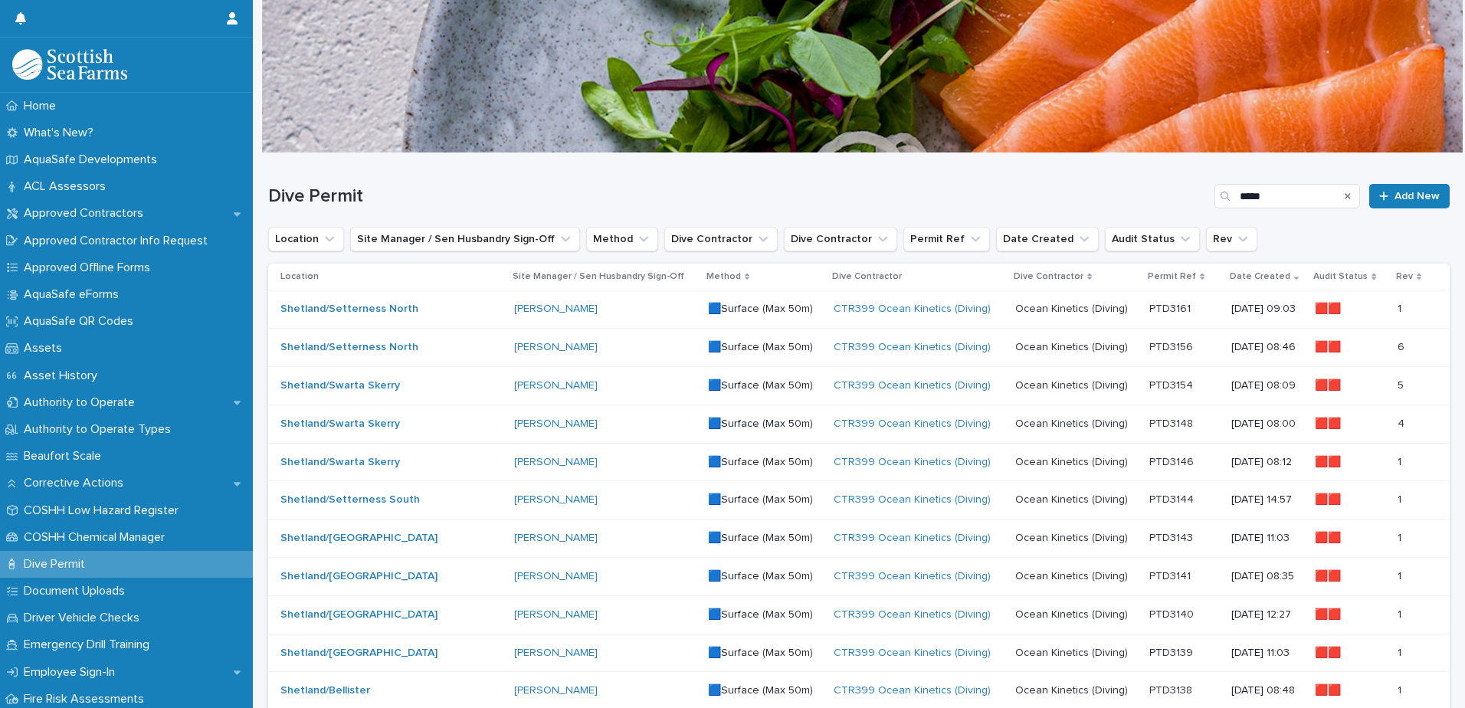
click at [952, 352] on div "CTR399 Ocean Kinetics (Diving)" at bounding box center [918, 347] width 169 height 13
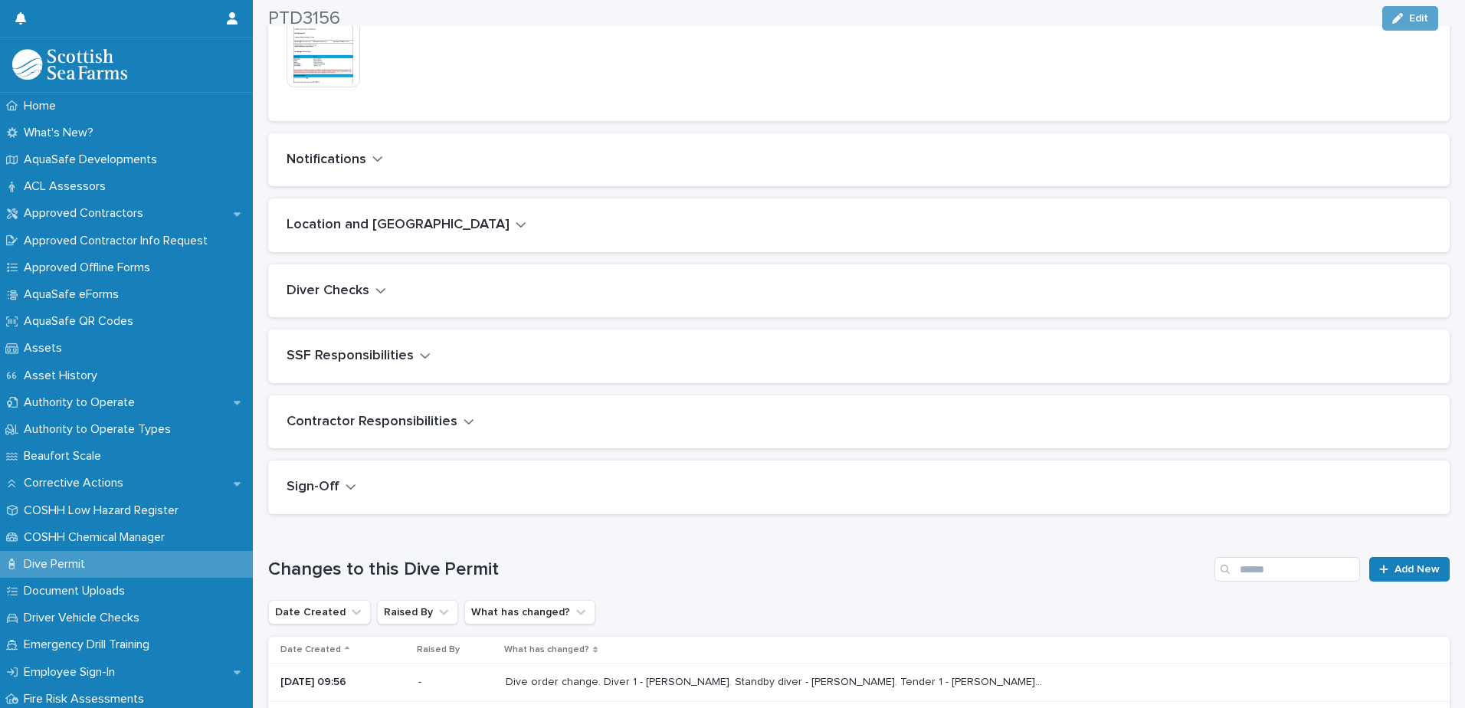
scroll to position [536, 0]
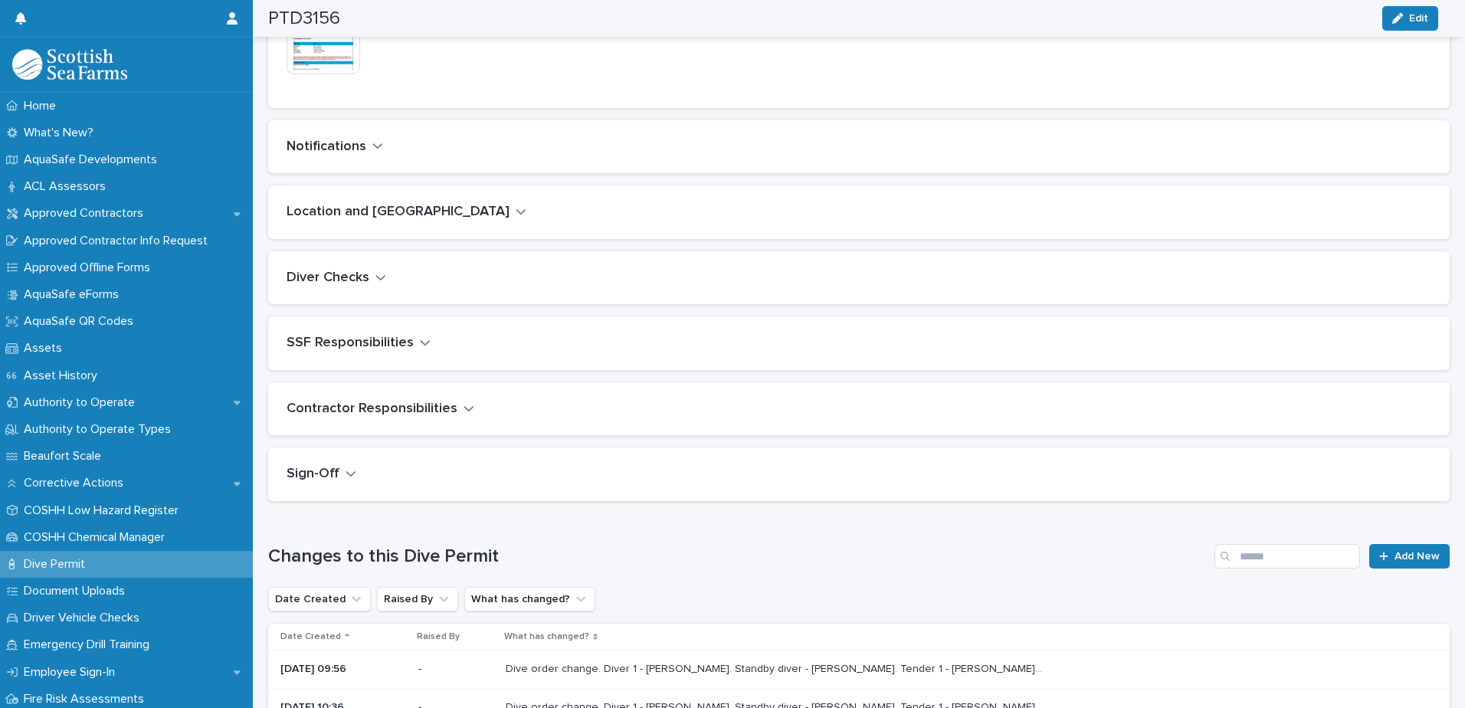
click at [381, 279] on icon "button" at bounding box center [380, 277] width 9 height 5
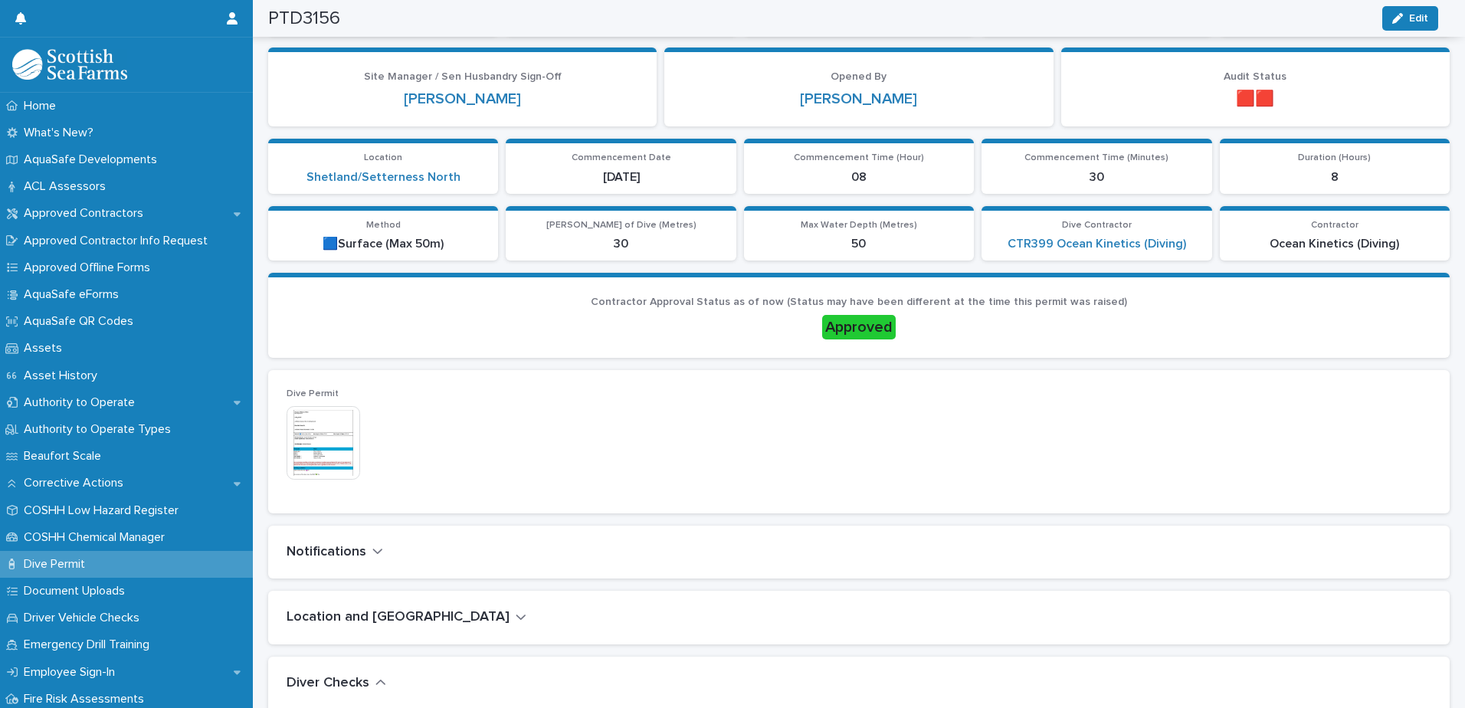
scroll to position [0, 0]
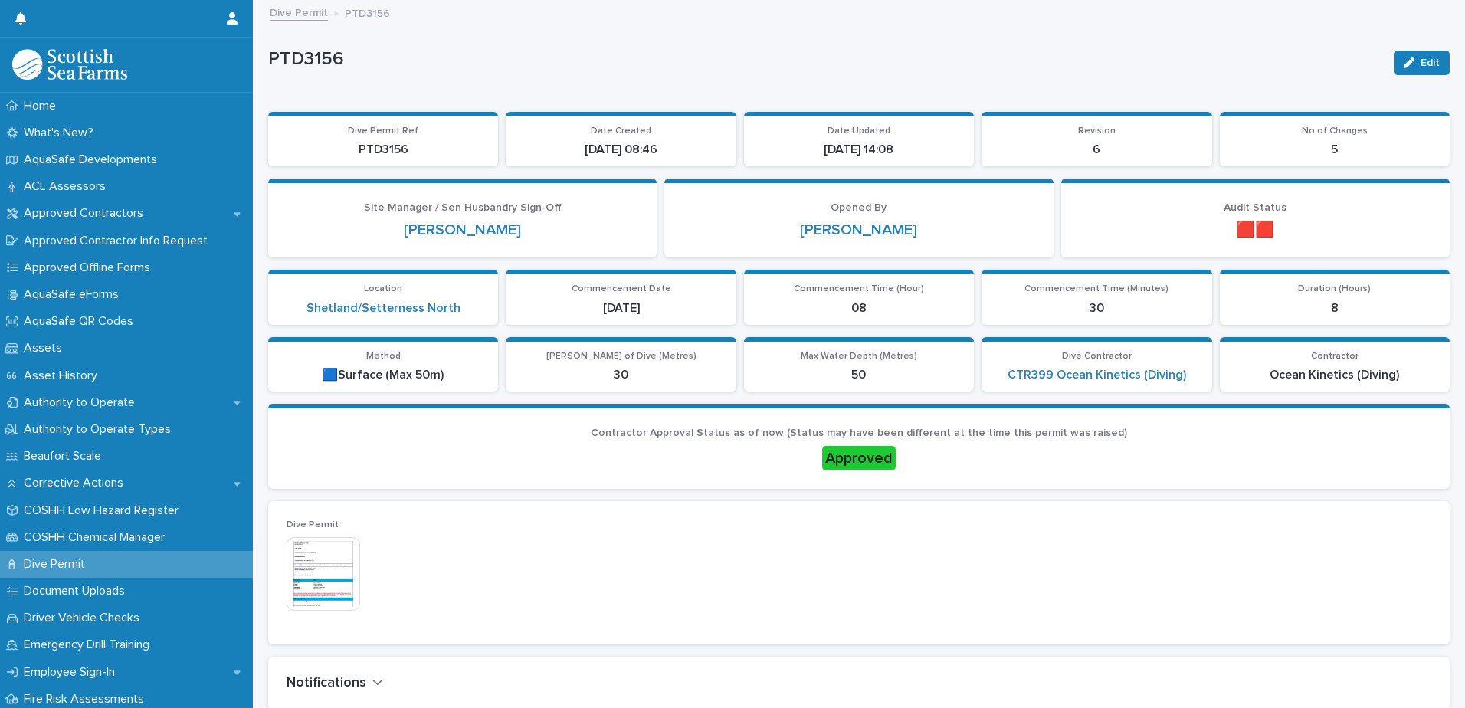
click at [316, 12] on link "Dive Permit" at bounding box center [299, 12] width 58 height 18
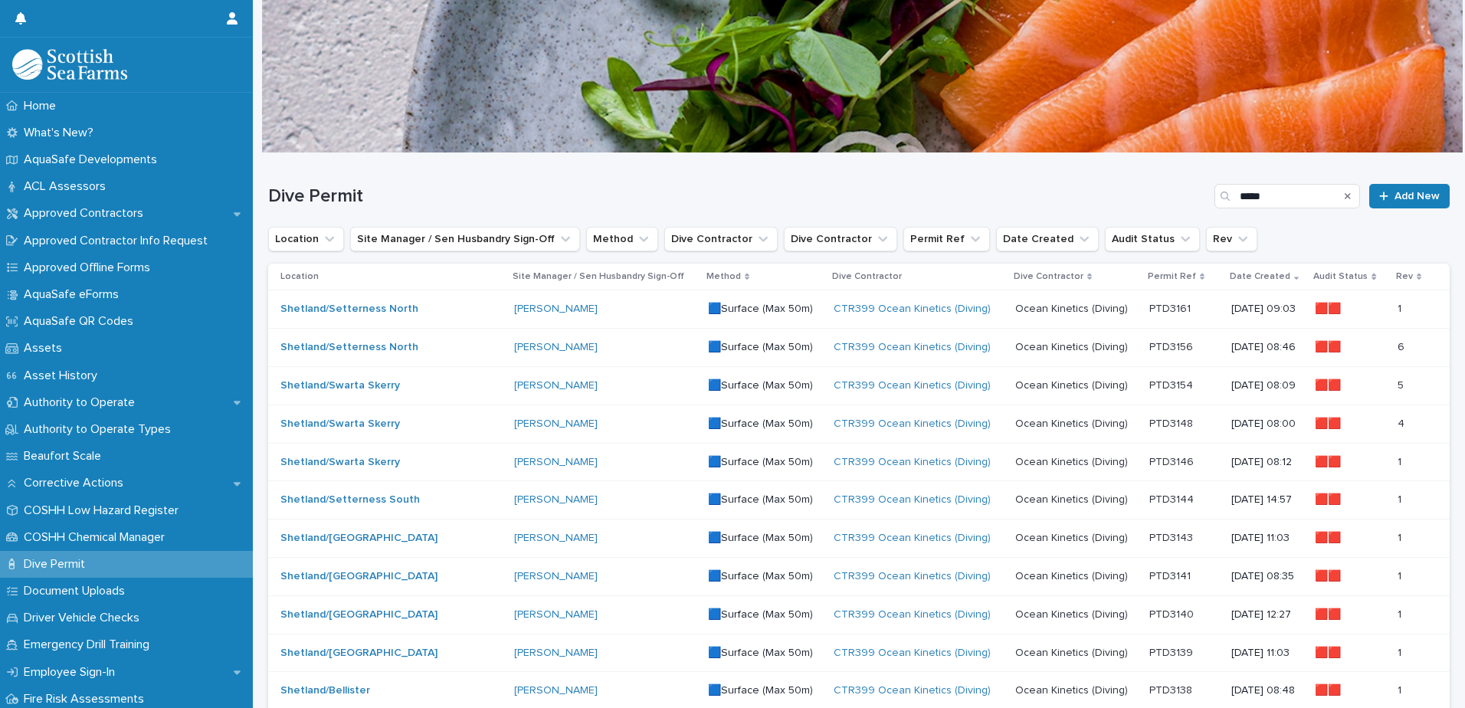
click at [951, 391] on div "CTR399 Ocean Kinetics (Diving)" at bounding box center [918, 385] width 169 height 13
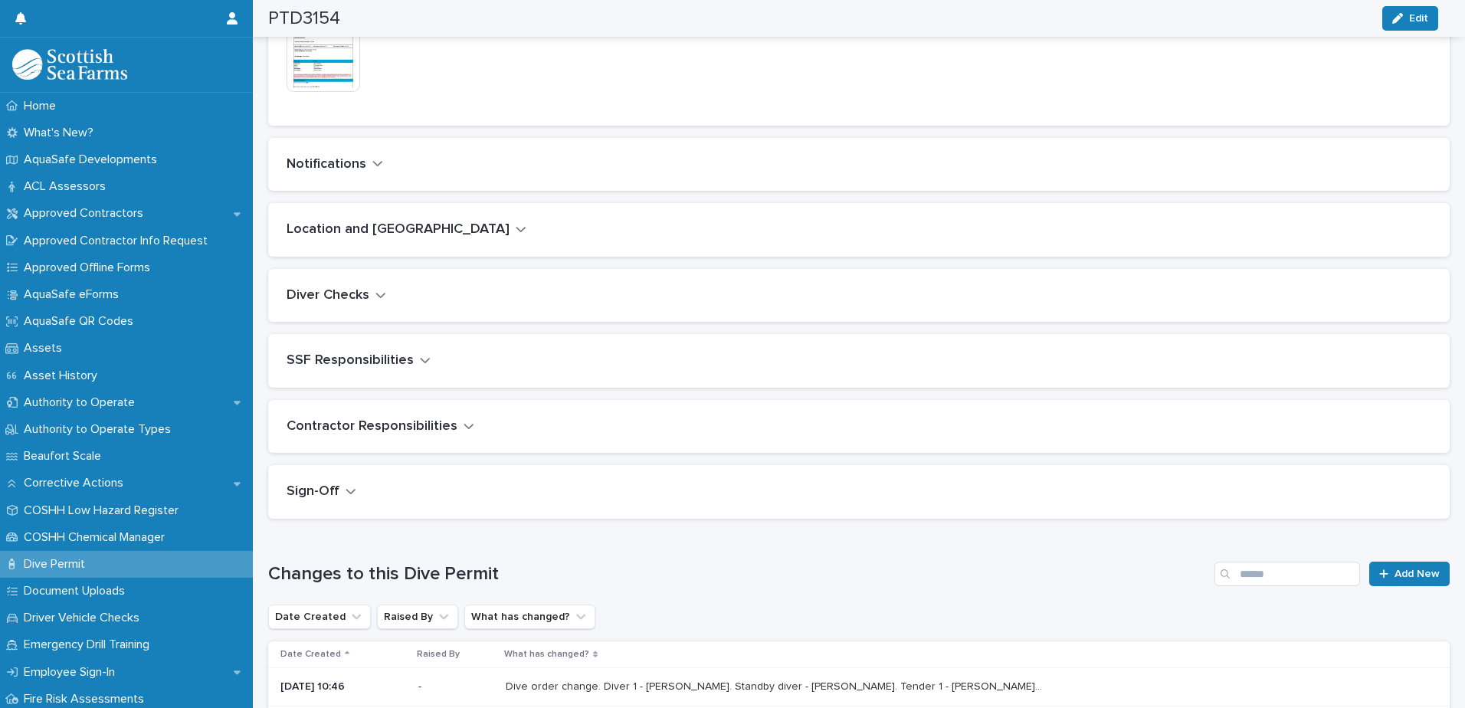
scroll to position [536, 0]
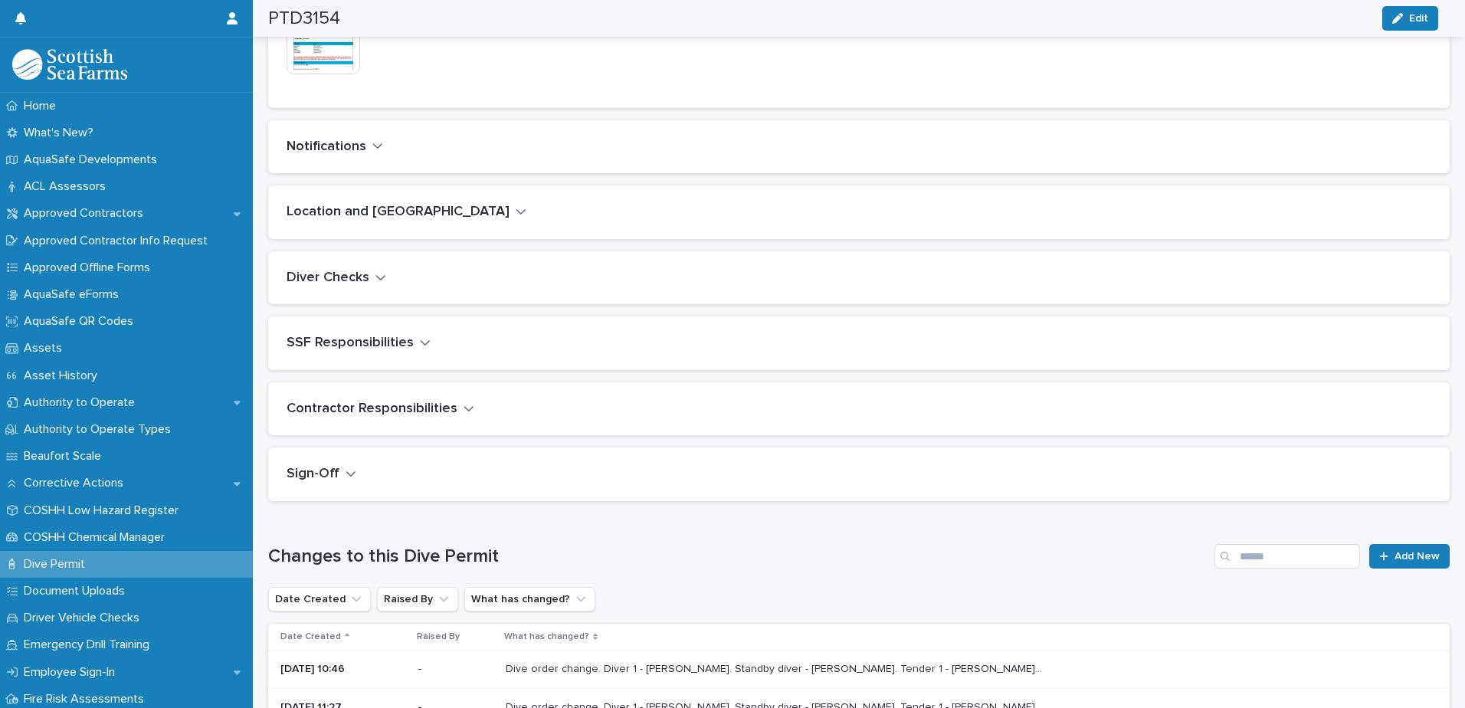
click at [375, 277] on icon "button" at bounding box center [380, 278] width 11 height 14
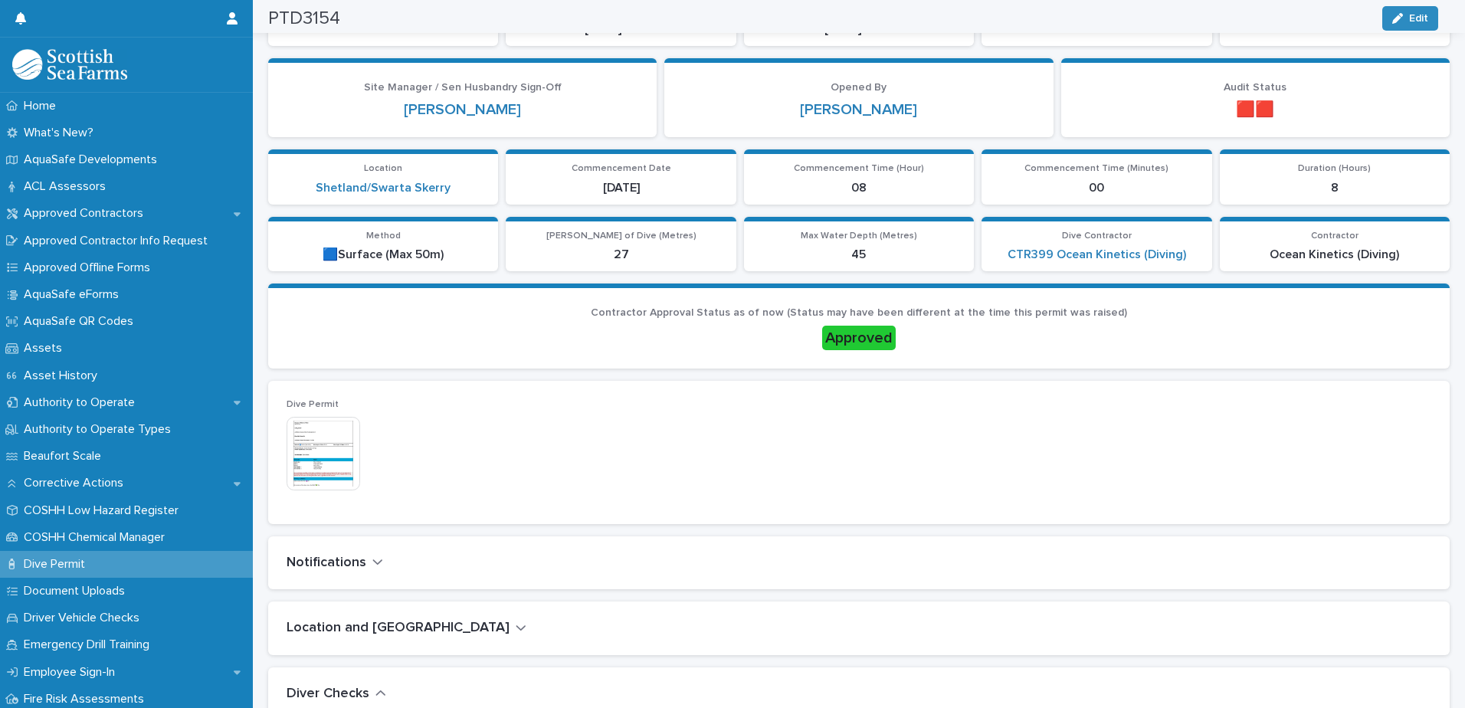
scroll to position [0, 0]
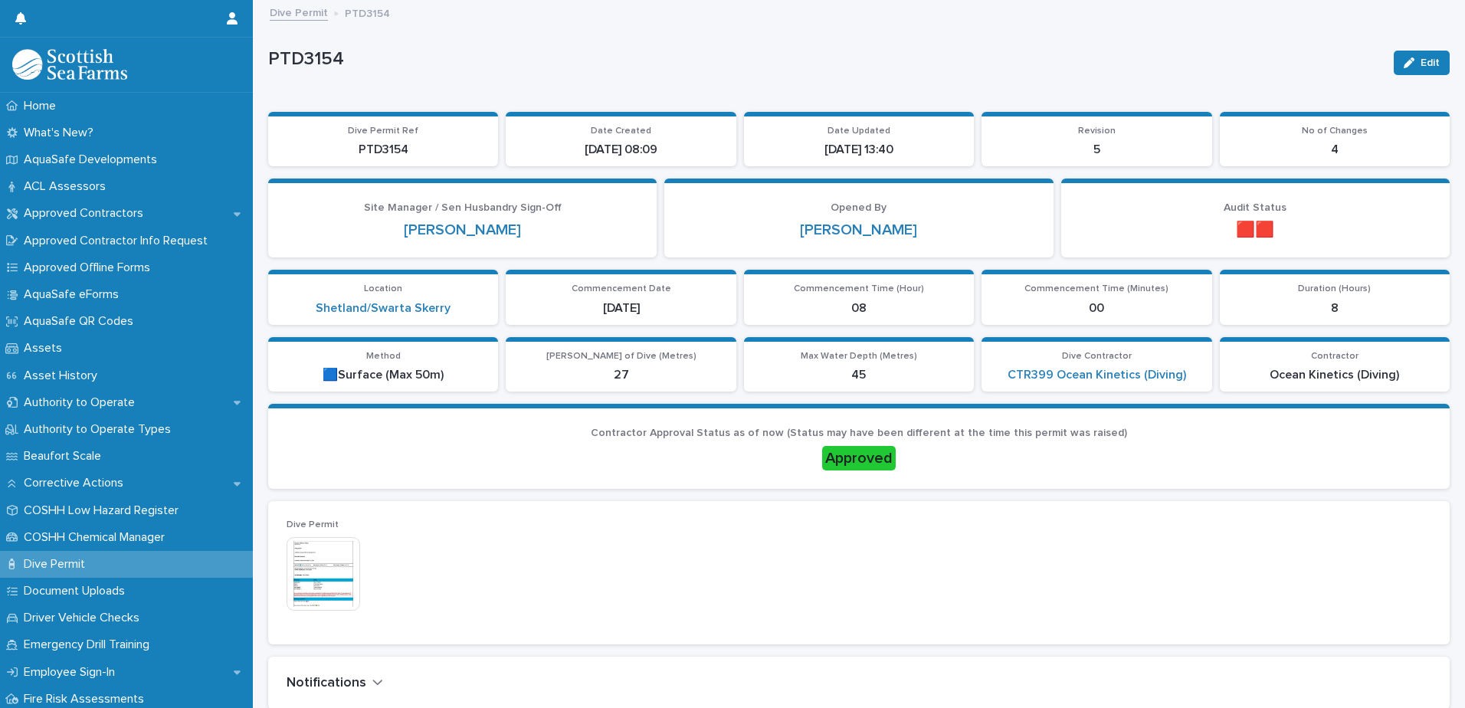
click at [297, 14] on link "Dive Permit" at bounding box center [299, 12] width 58 height 18
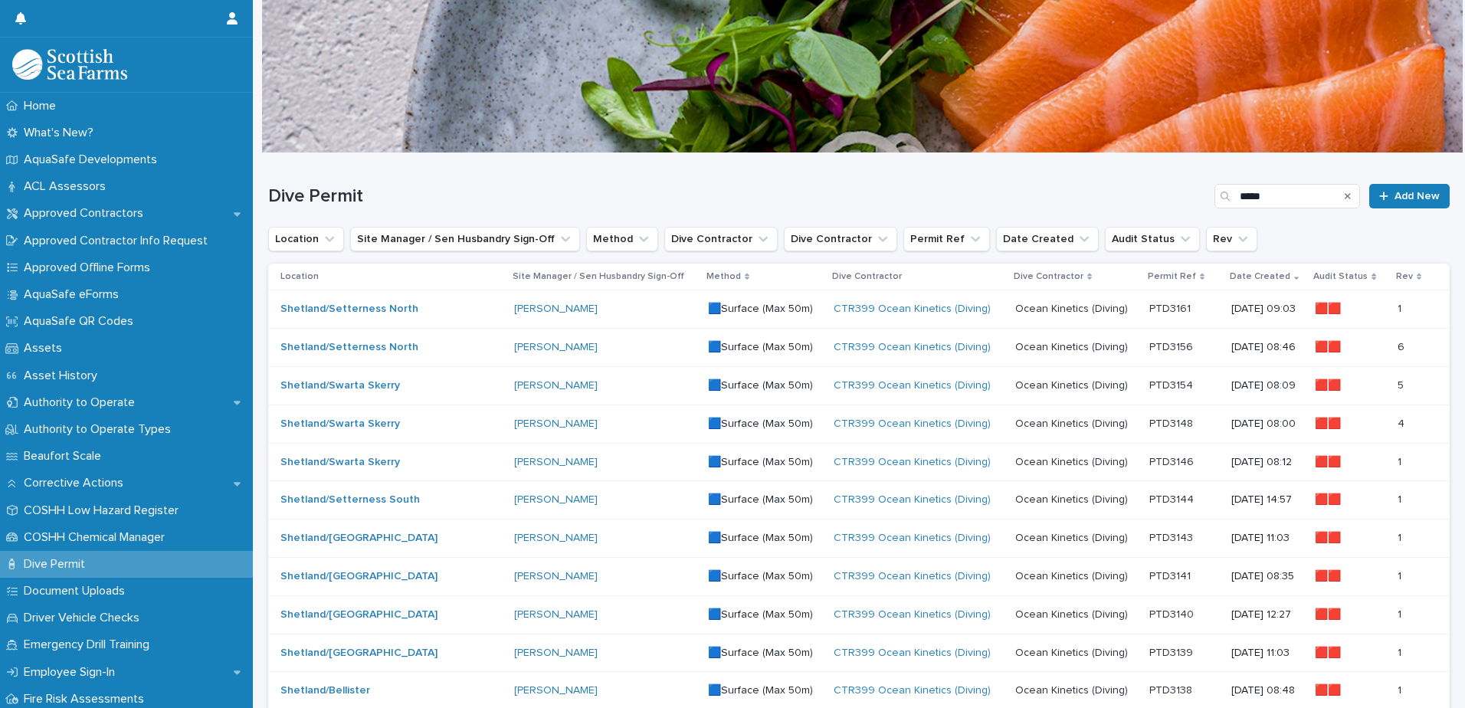
click at [1009, 431] on td "Ocean Kinetics (Diving) Ocean Kinetics (Diving)" at bounding box center [1076, 424] width 134 height 38
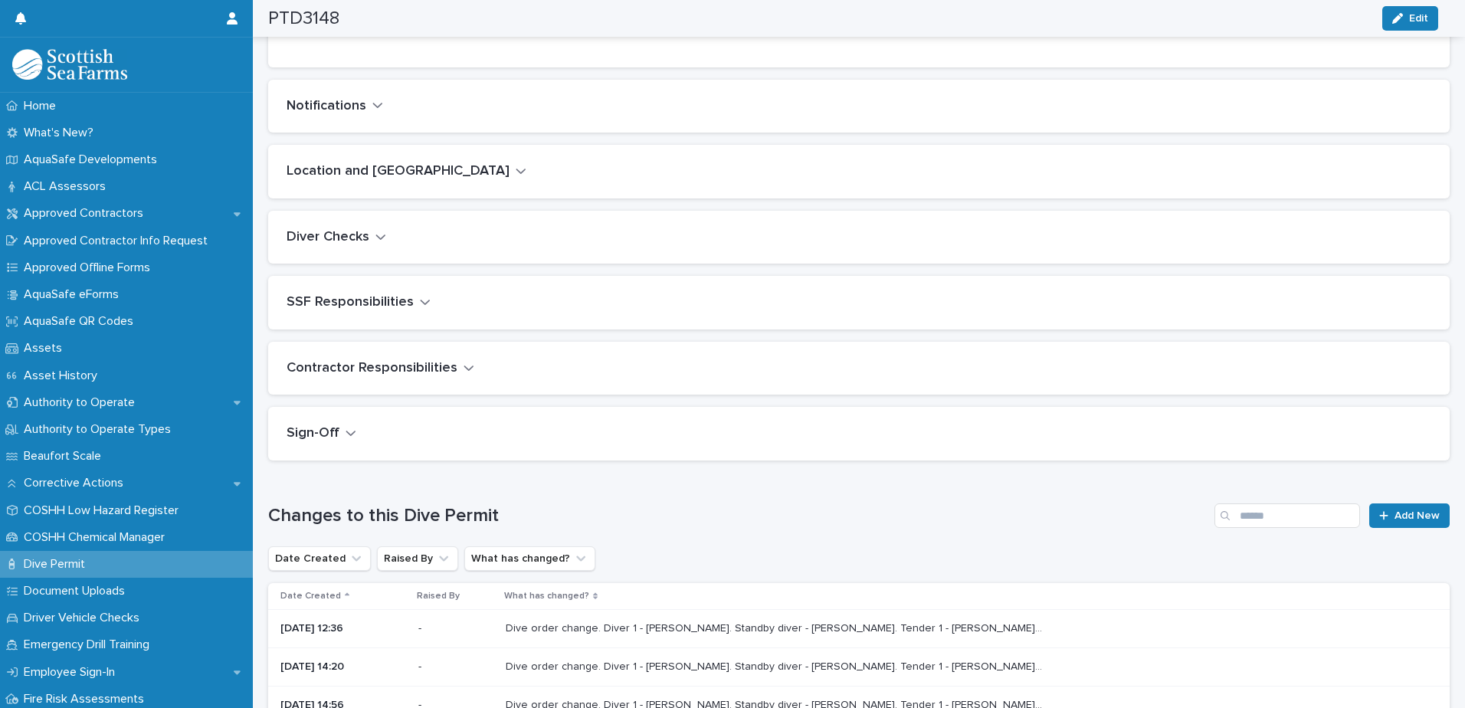
scroll to position [613, 0]
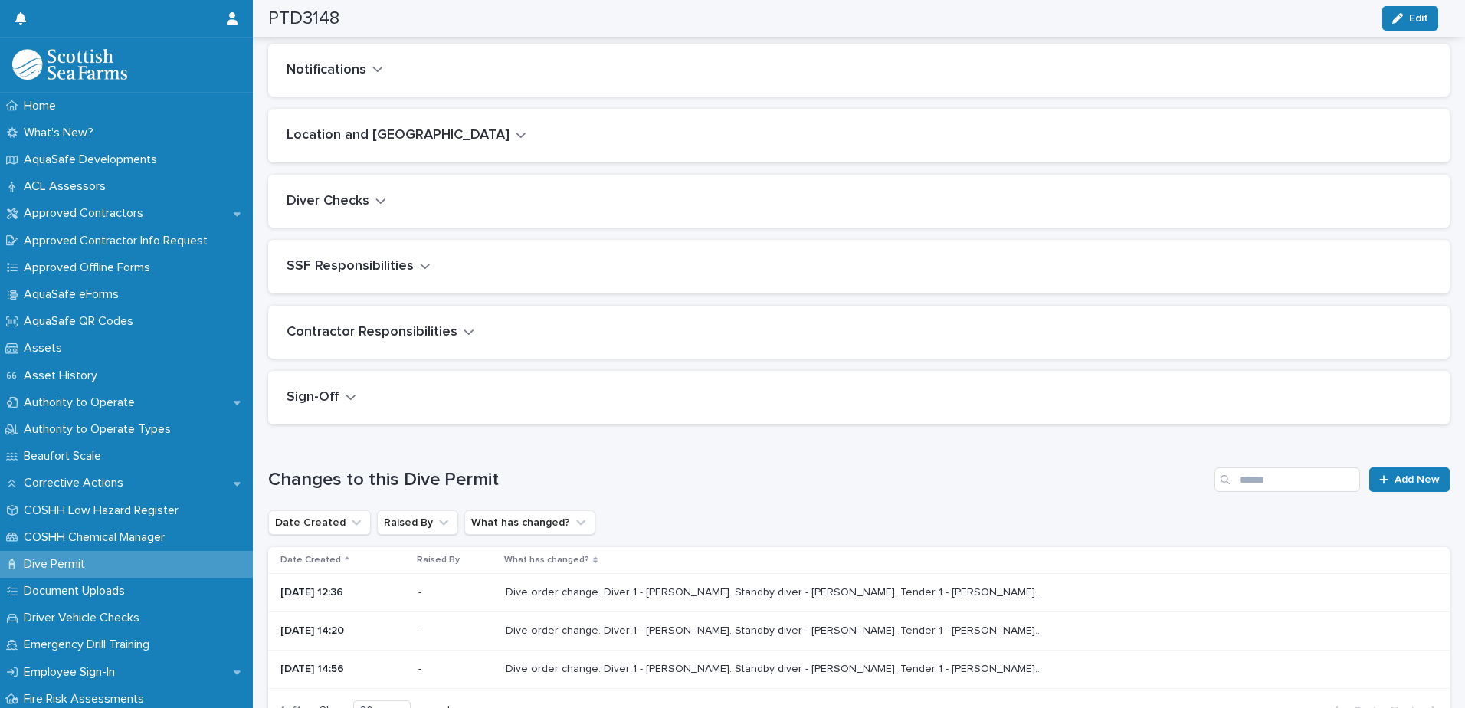
click at [378, 199] on icon "button" at bounding box center [380, 201] width 11 height 14
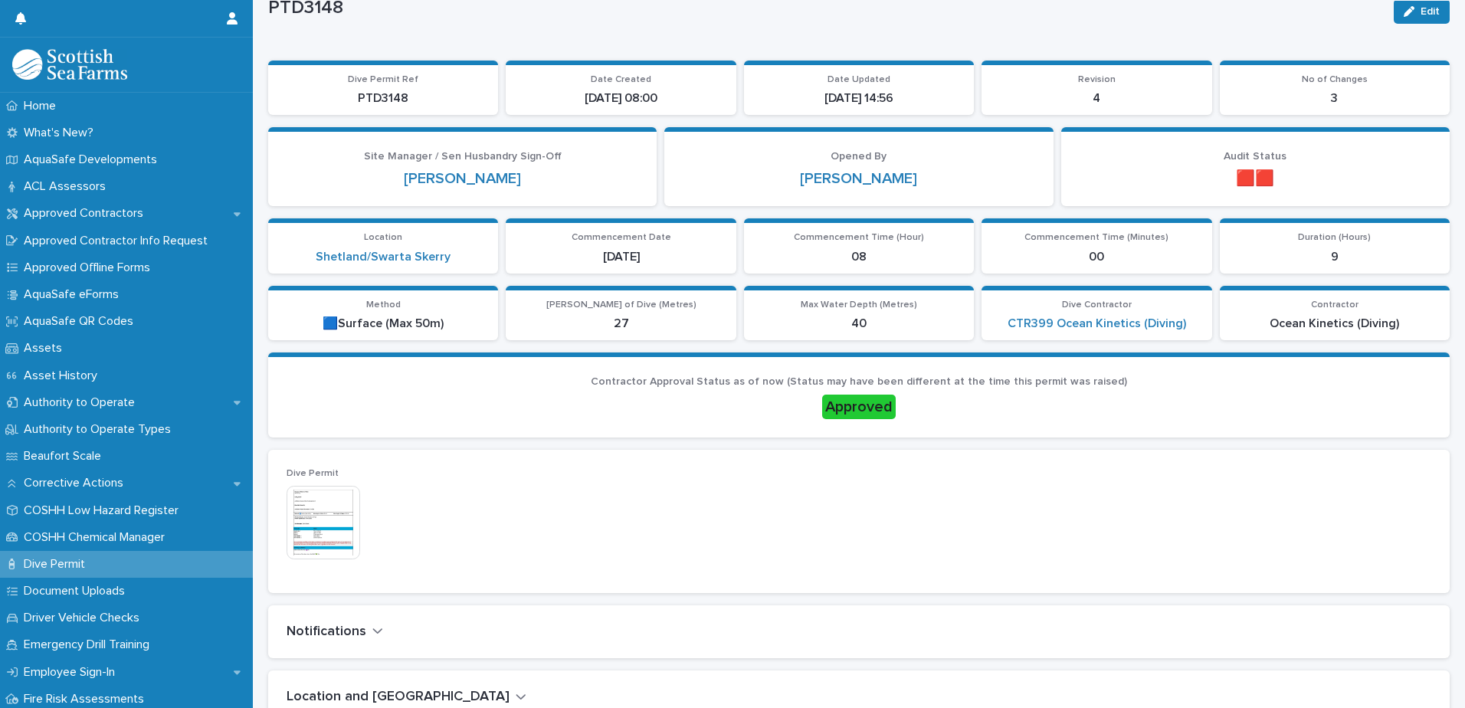
scroll to position [0, 0]
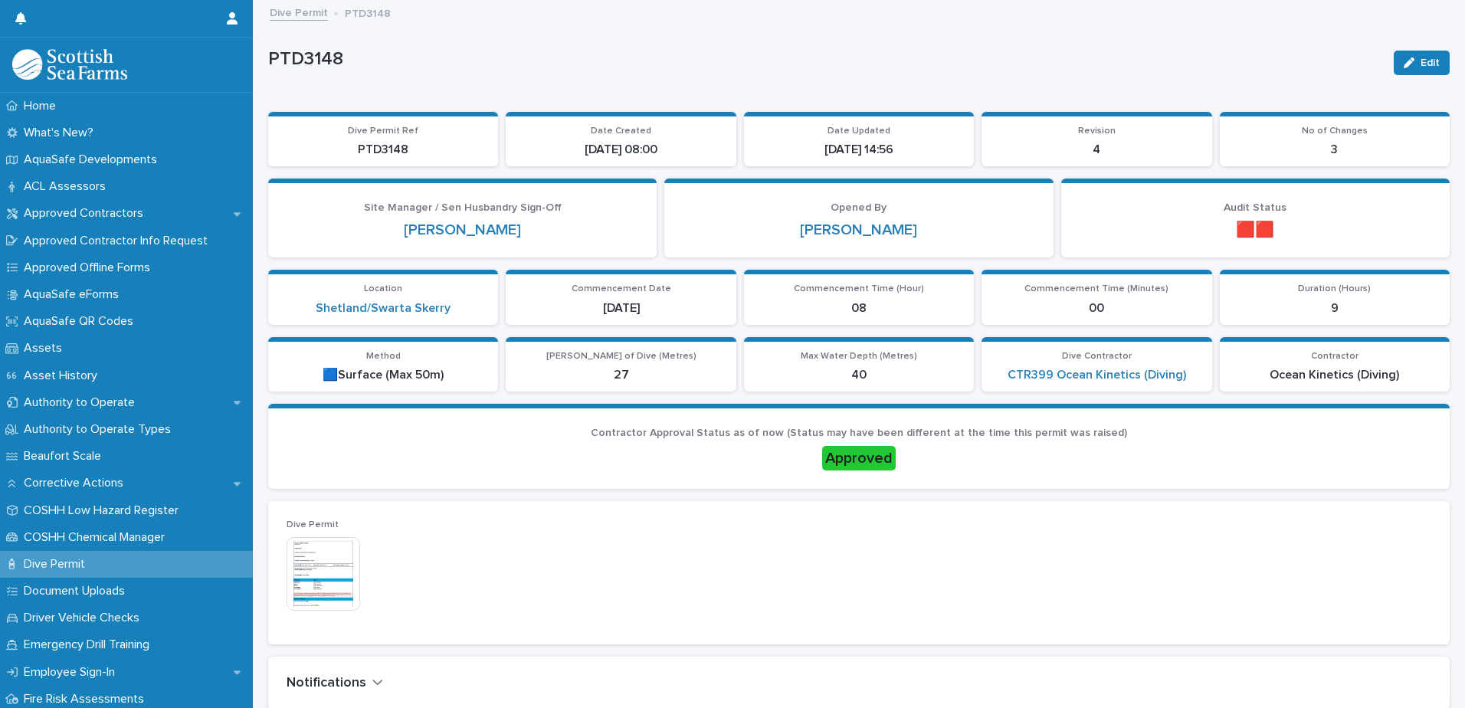
click at [320, 15] on link "Dive Permit" at bounding box center [299, 12] width 58 height 18
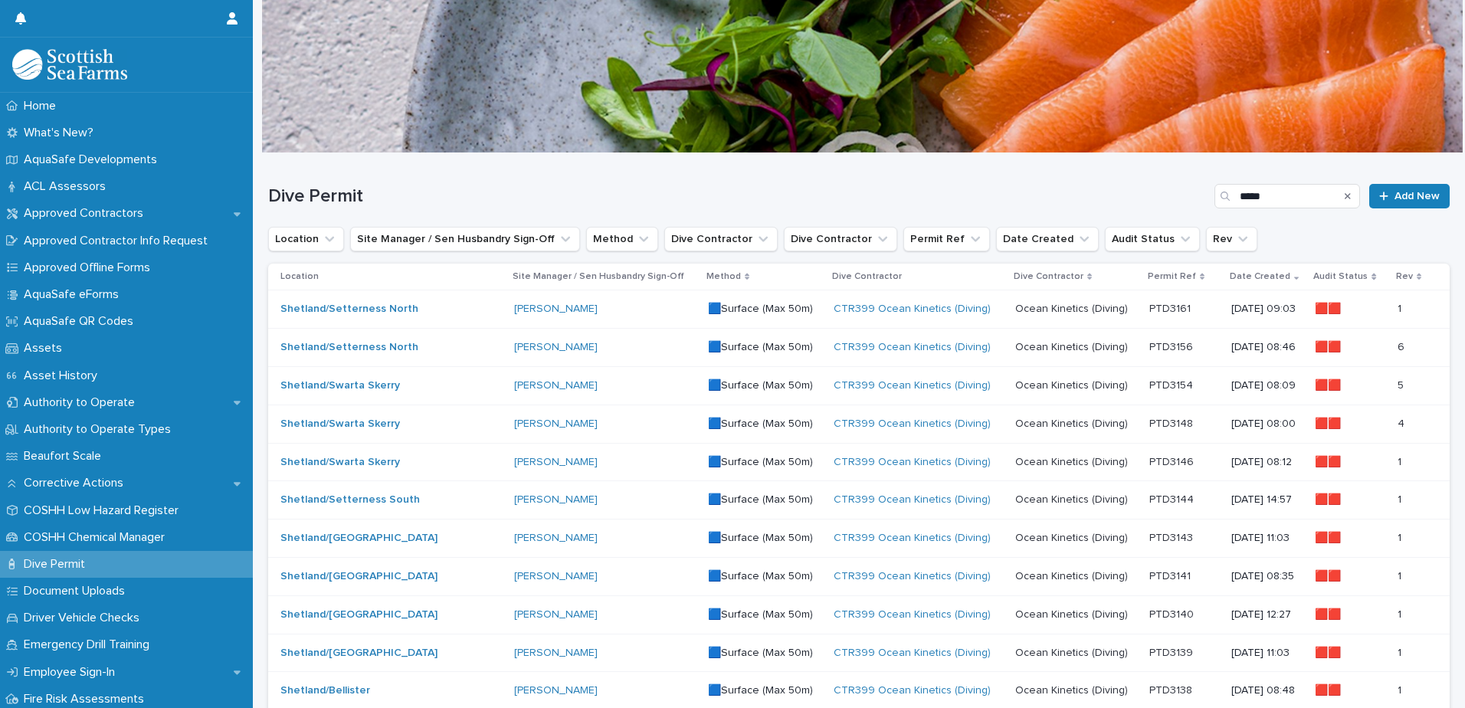
click at [621, 465] on div "[PERSON_NAME]" at bounding box center [605, 462] width 182 height 13
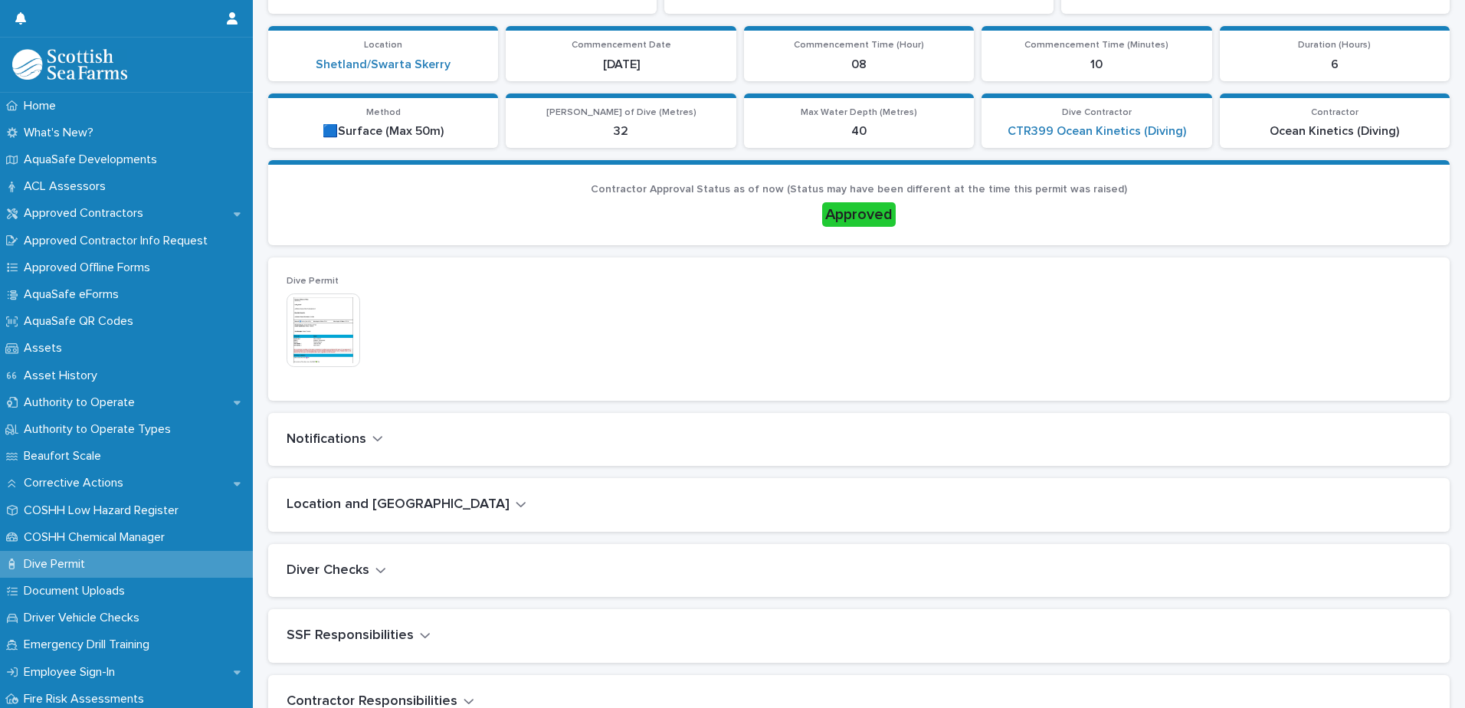
scroll to position [383, 0]
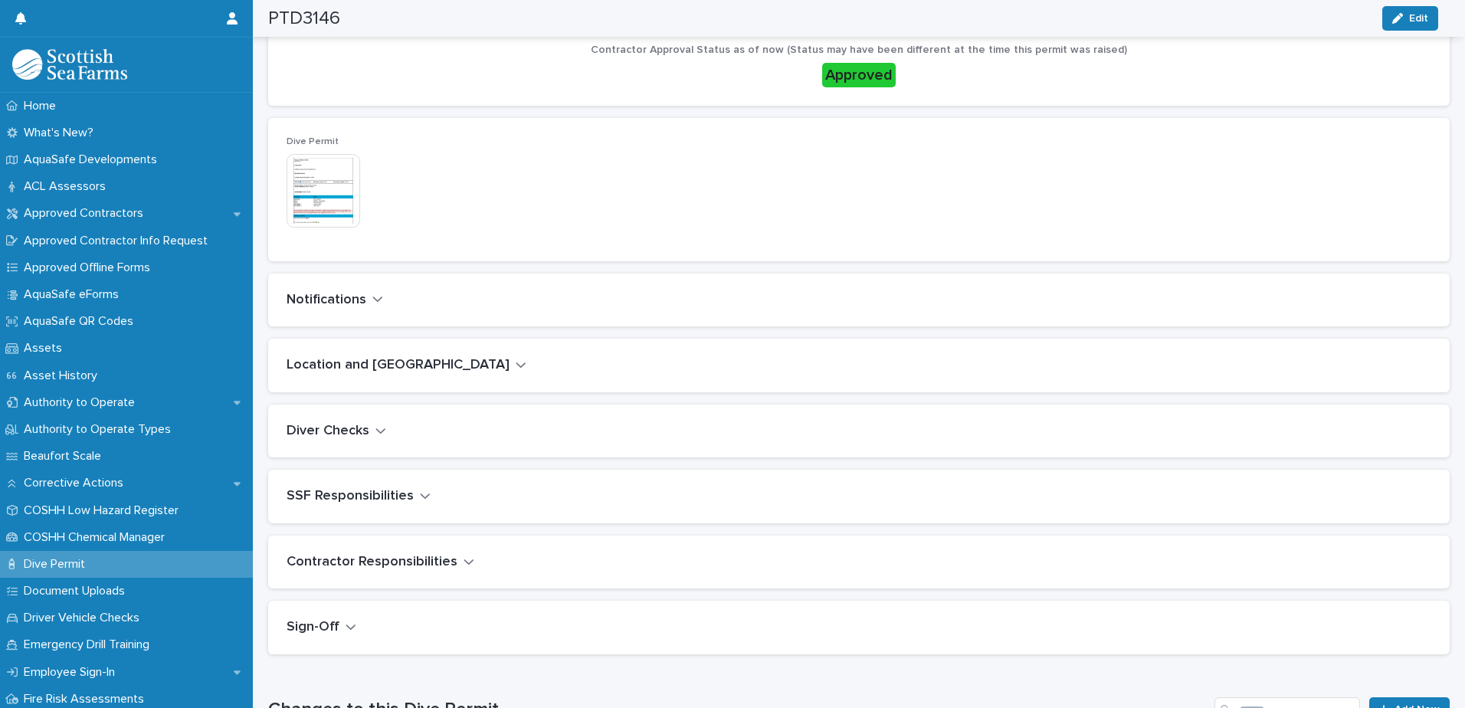
click at [382, 428] on icon "button" at bounding box center [380, 431] width 11 height 14
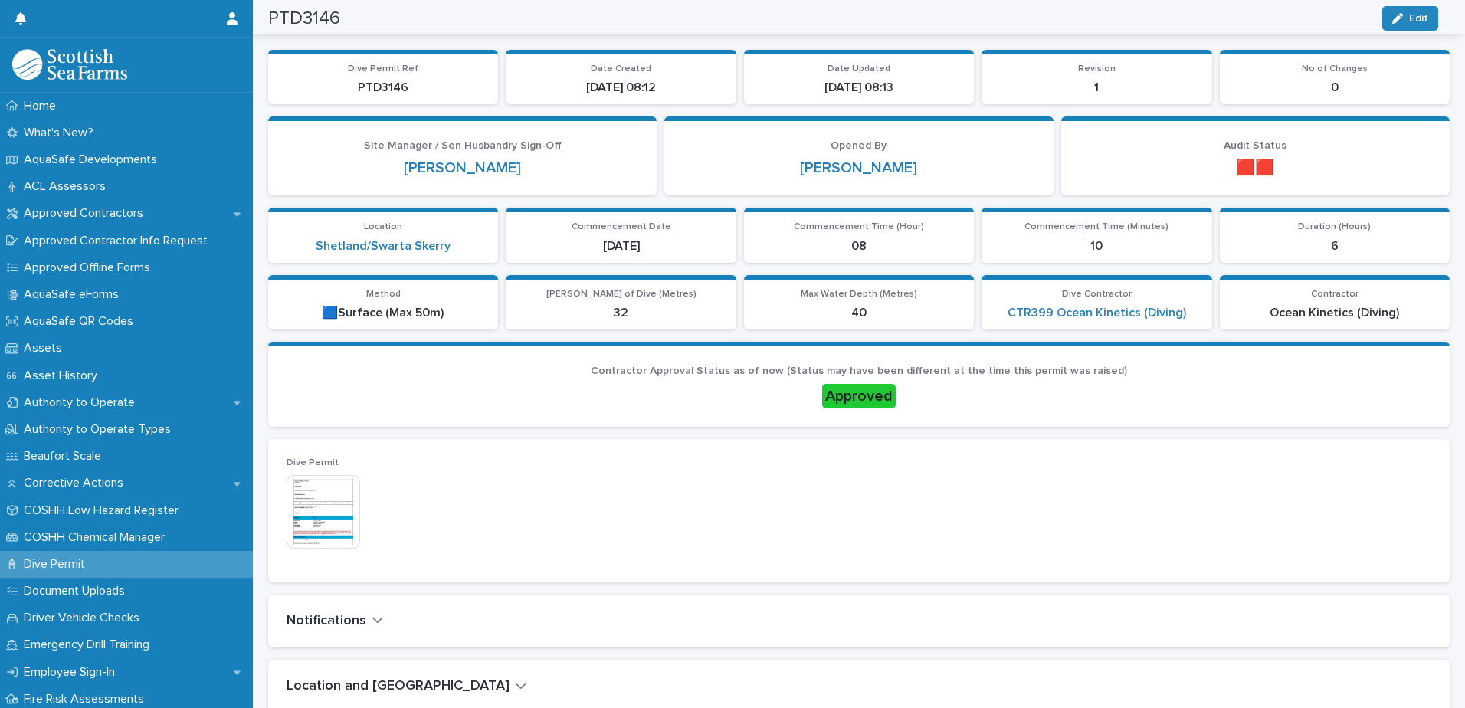
scroll to position [0, 0]
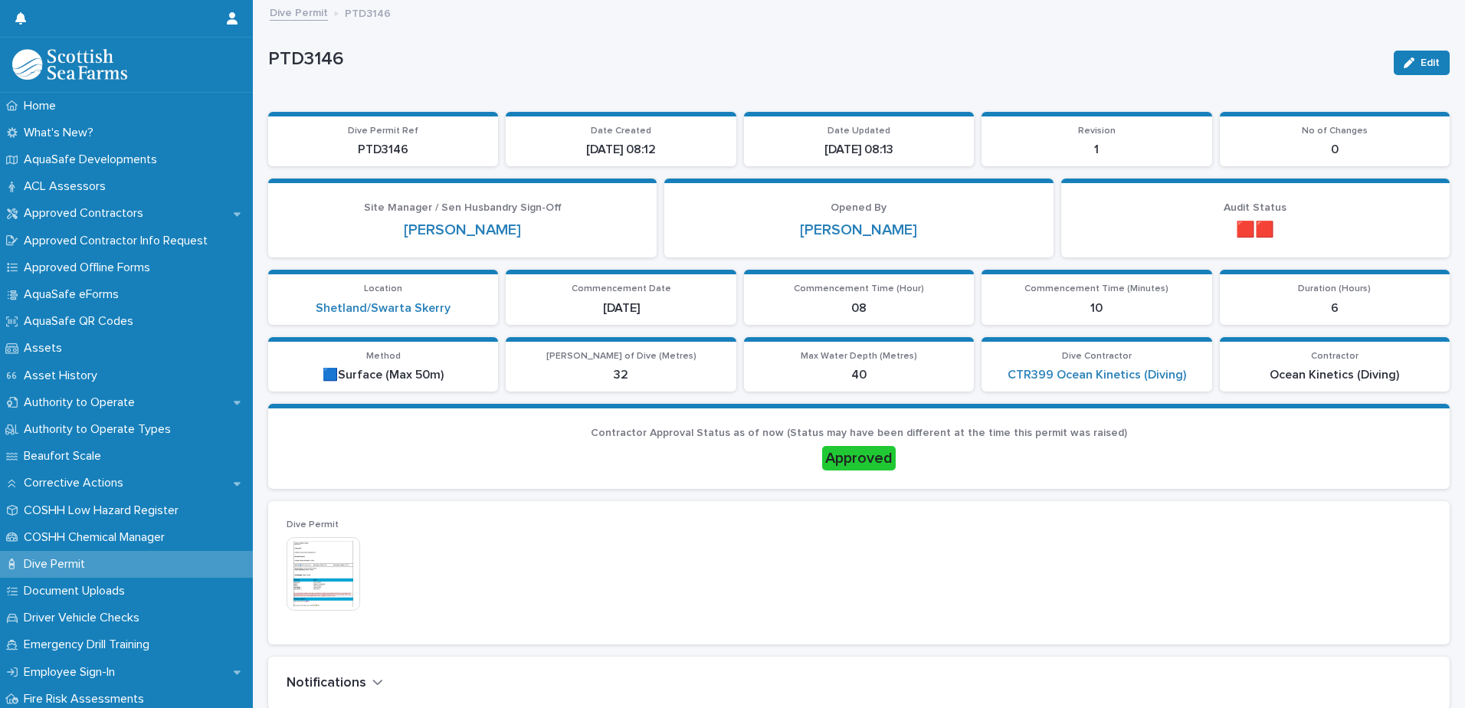
click at [311, 16] on link "Dive Permit" at bounding box center [299, 12] width 58 height 18
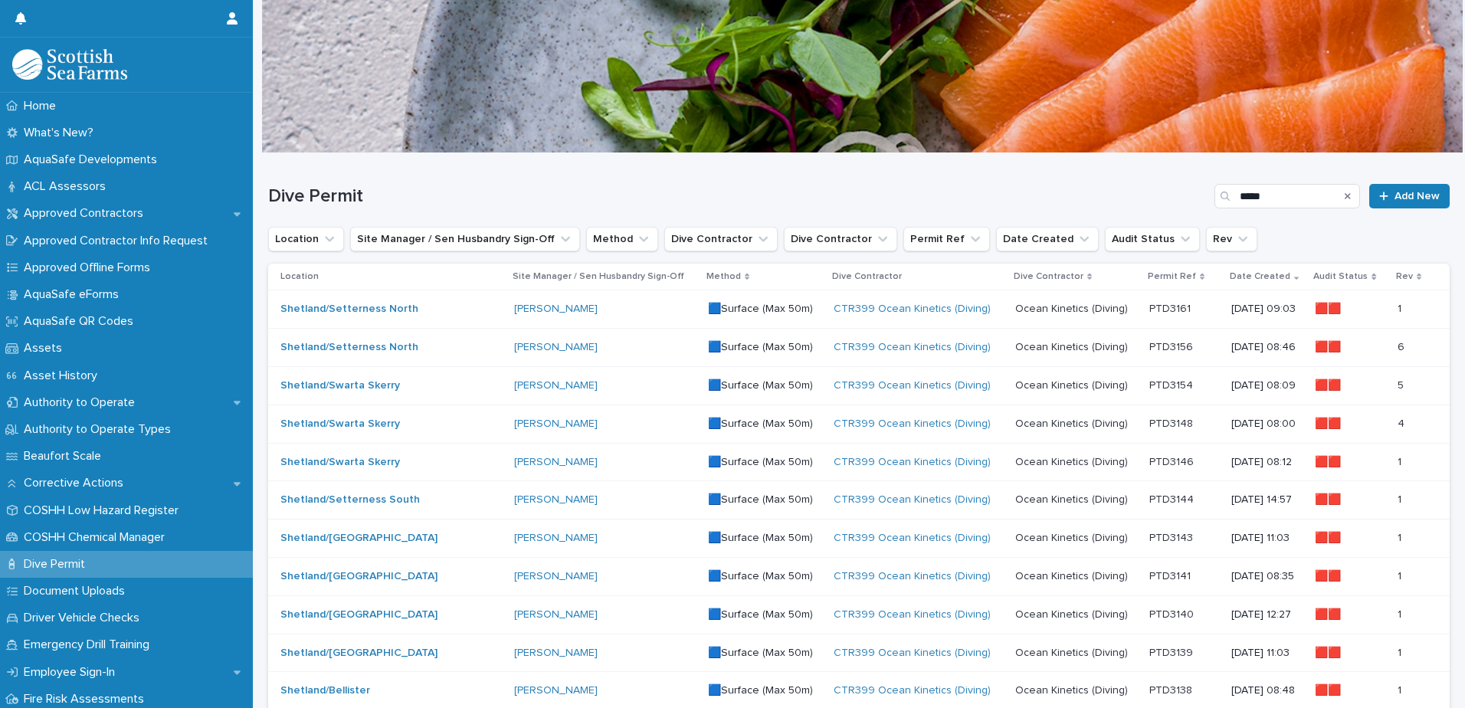
click at [587, 507] on div "[PERSON_NAME]" at bounding box center [605, 499] width 182 height 13
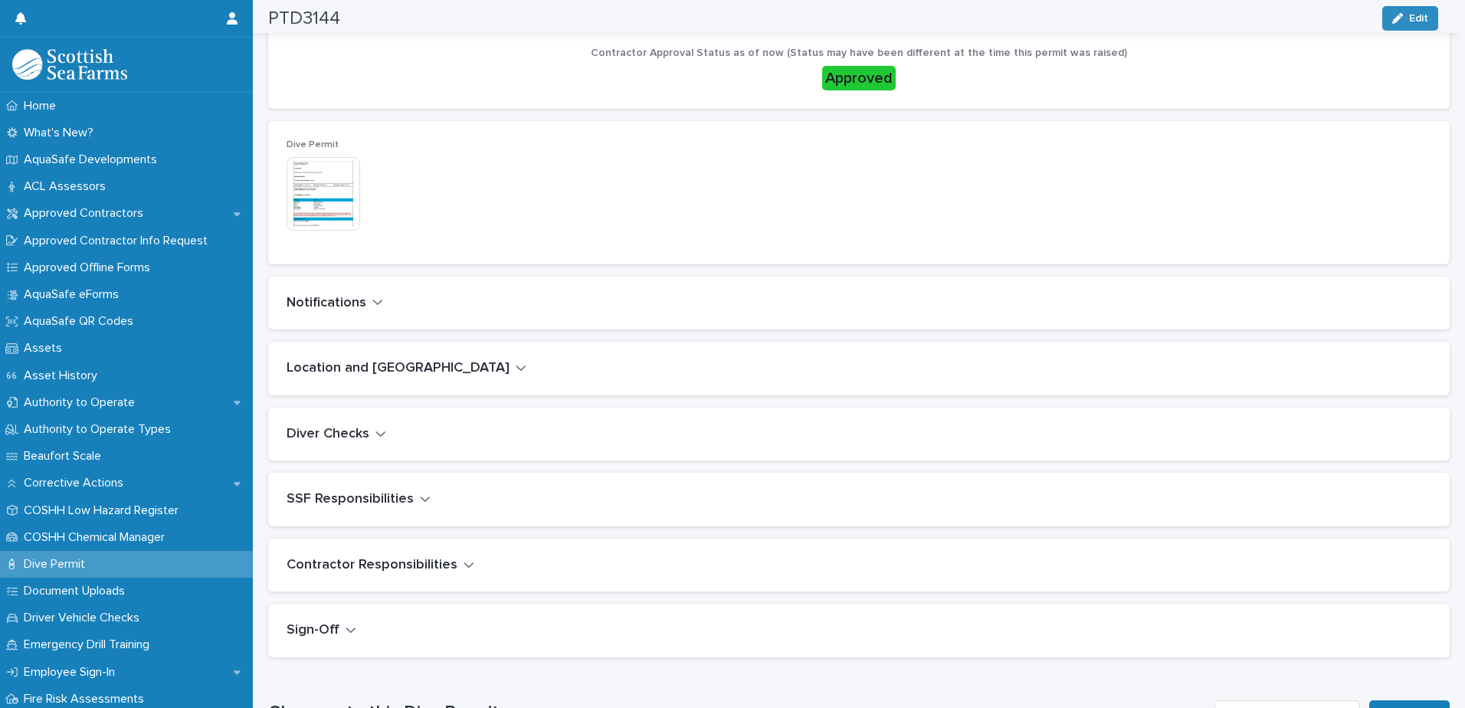
scroll to position [383, 0]
click at [375, 425] on icon "button" at bounding box center [380, 431] width 11 height 14
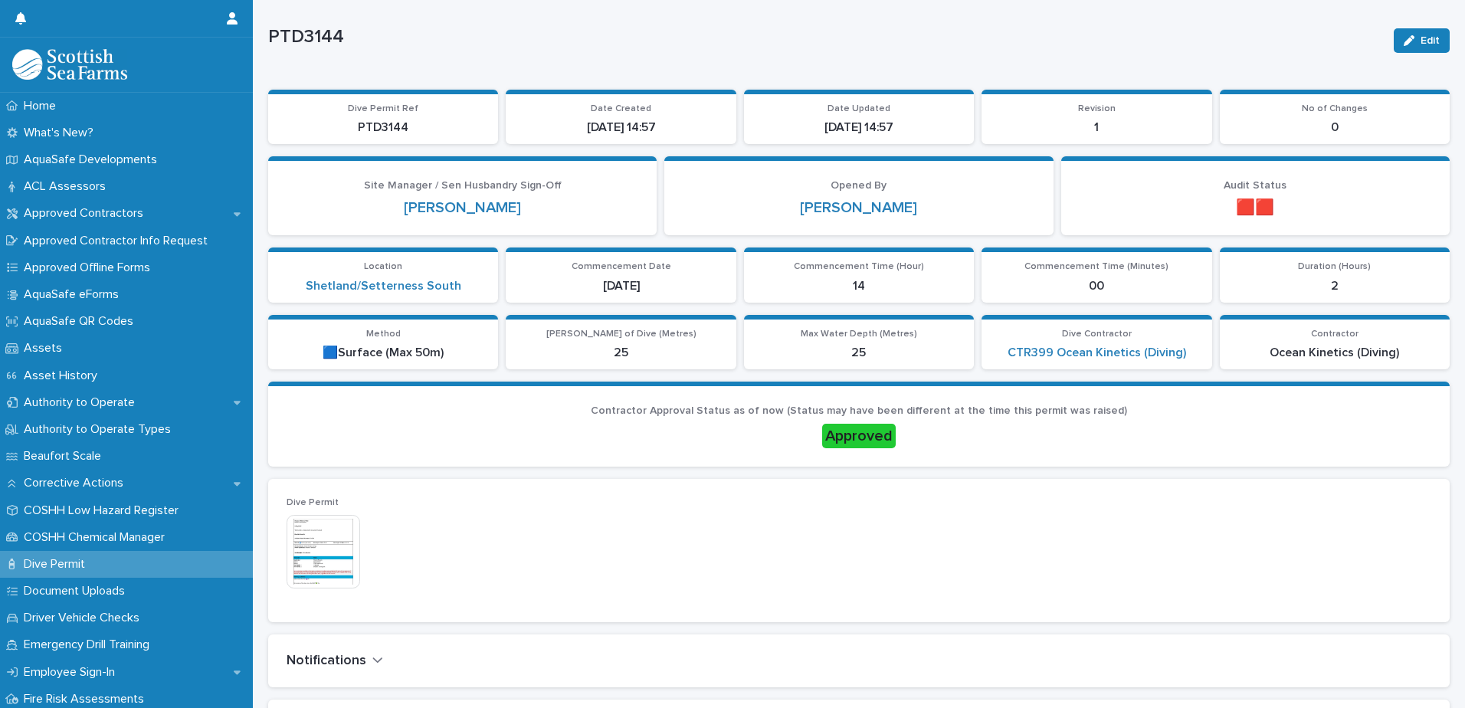
scroll to position [0, 0]
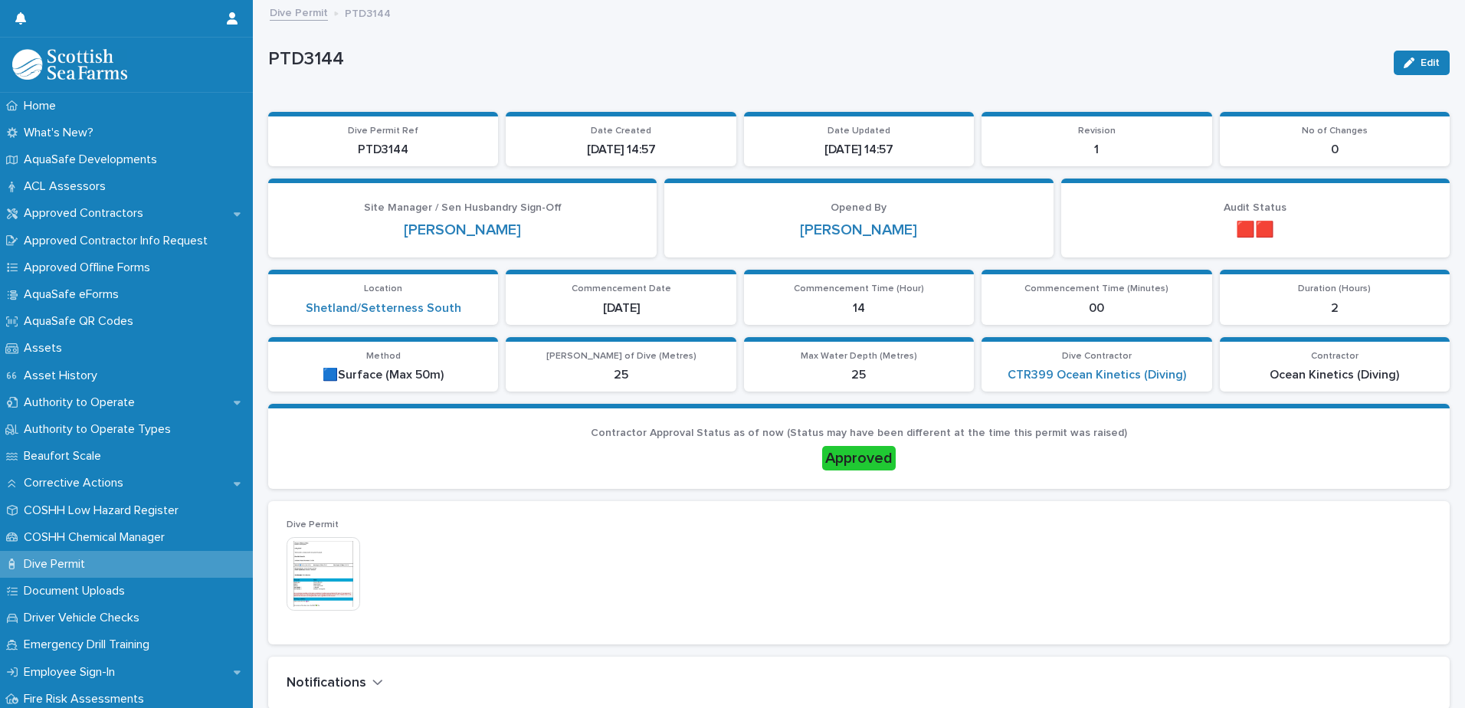
click at [311, 15] on link "Dive Permit" at bounding box center [299, 12] width 58 height 18
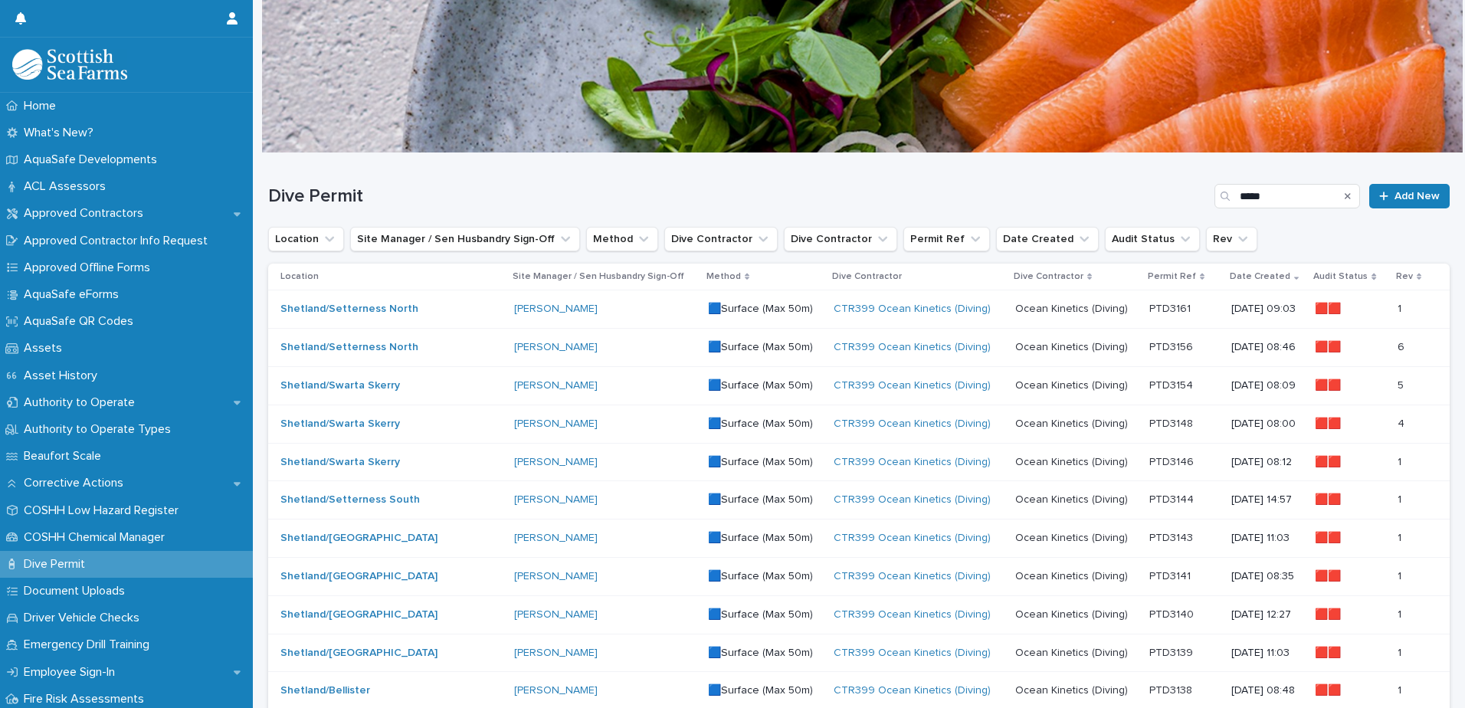
click at [585, 539] on div "[PERSON_NAME]" at bounding box center [605, 538] width 182 height 13
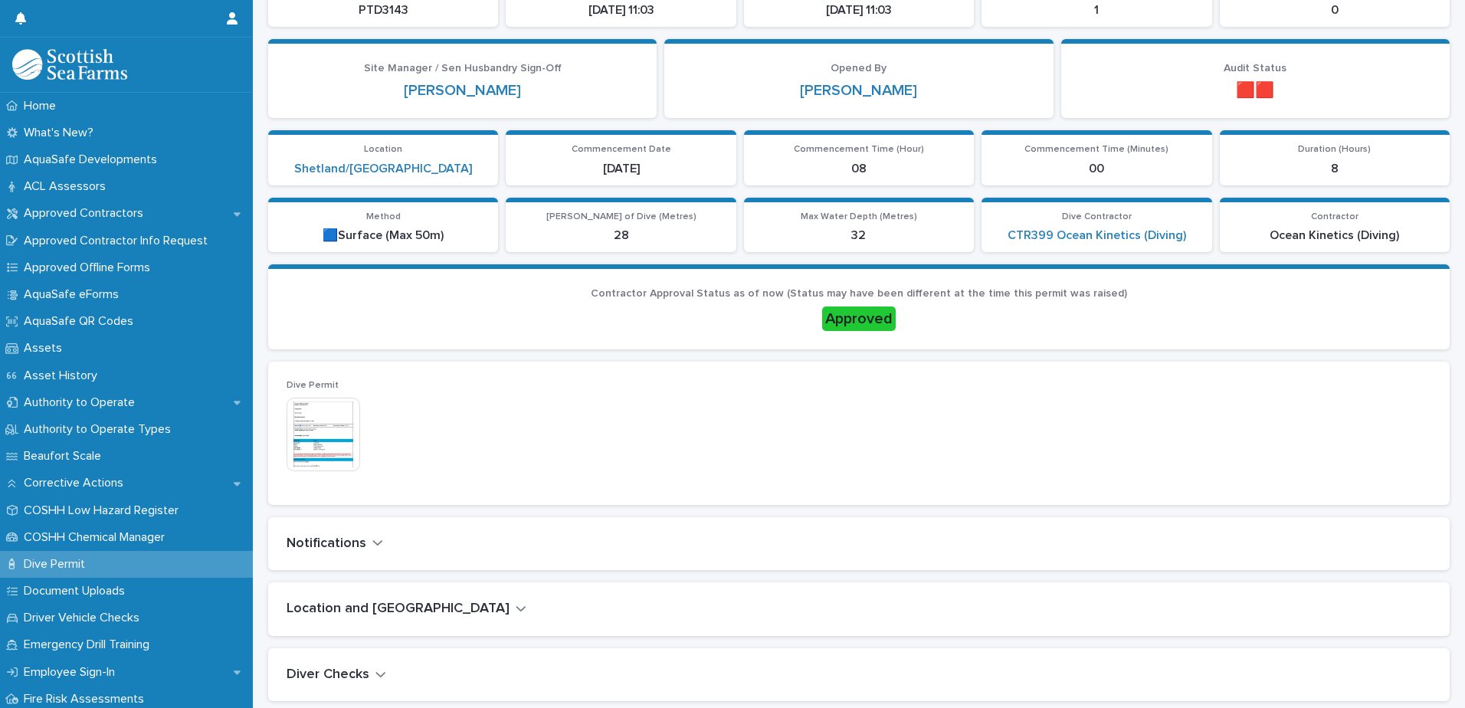
scroll to position [383, 0]
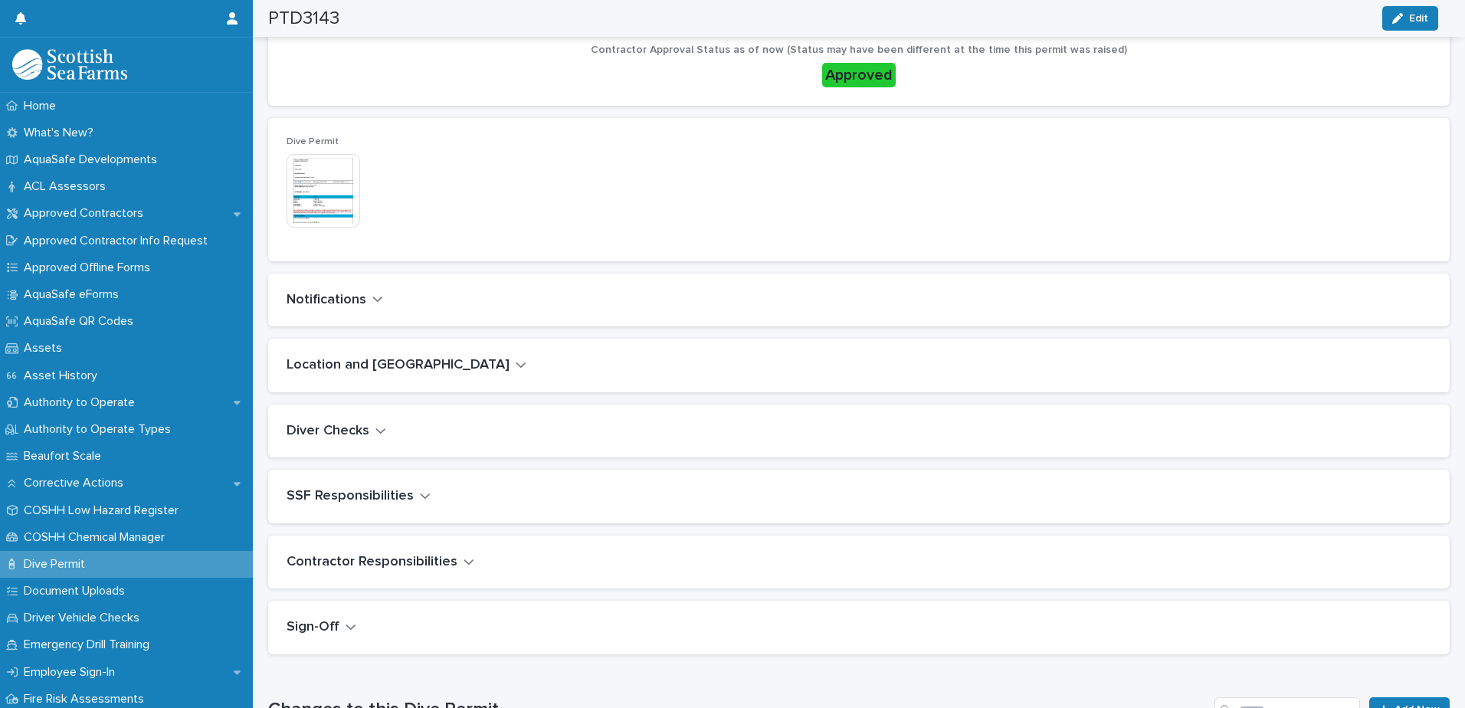
click at [420, 493] on icon "button" at bounding box center [425, 496] width 11 height 14
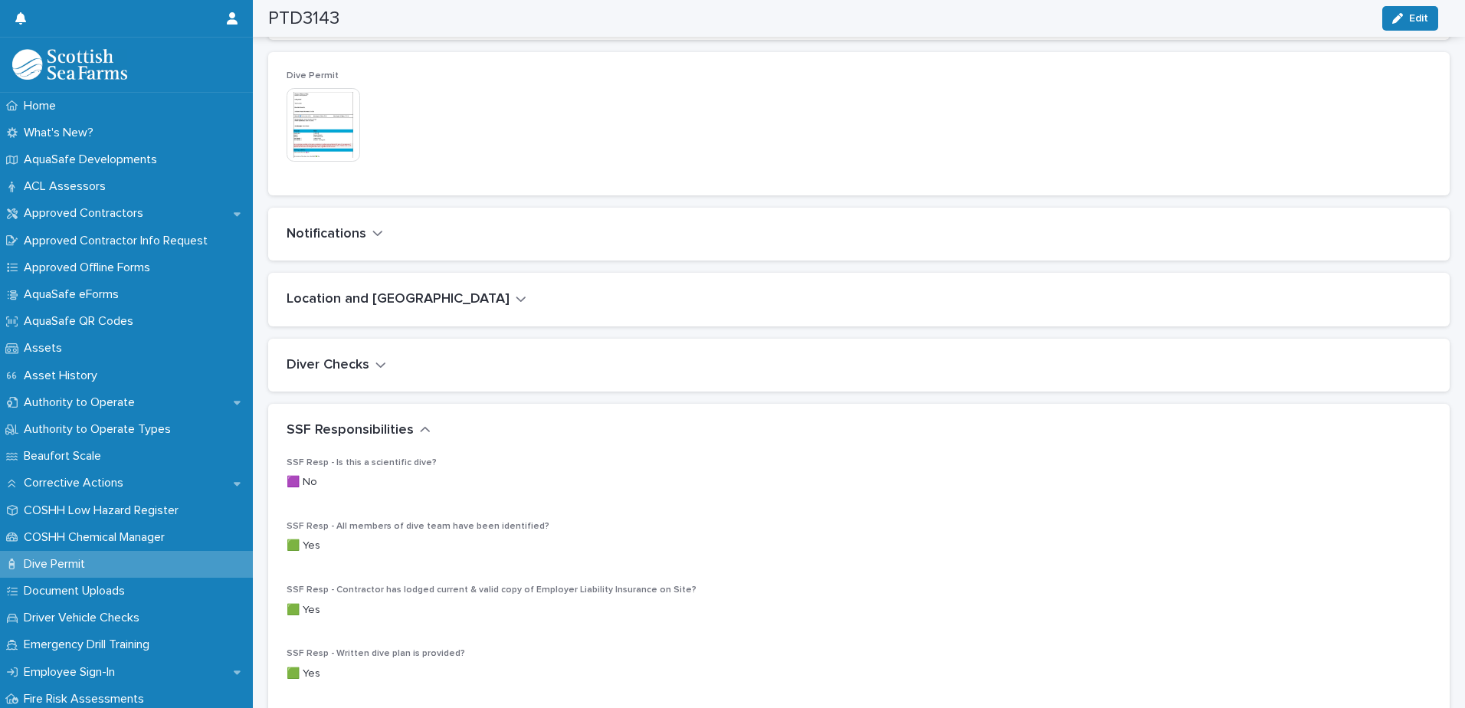
scroll to position [300, 0]
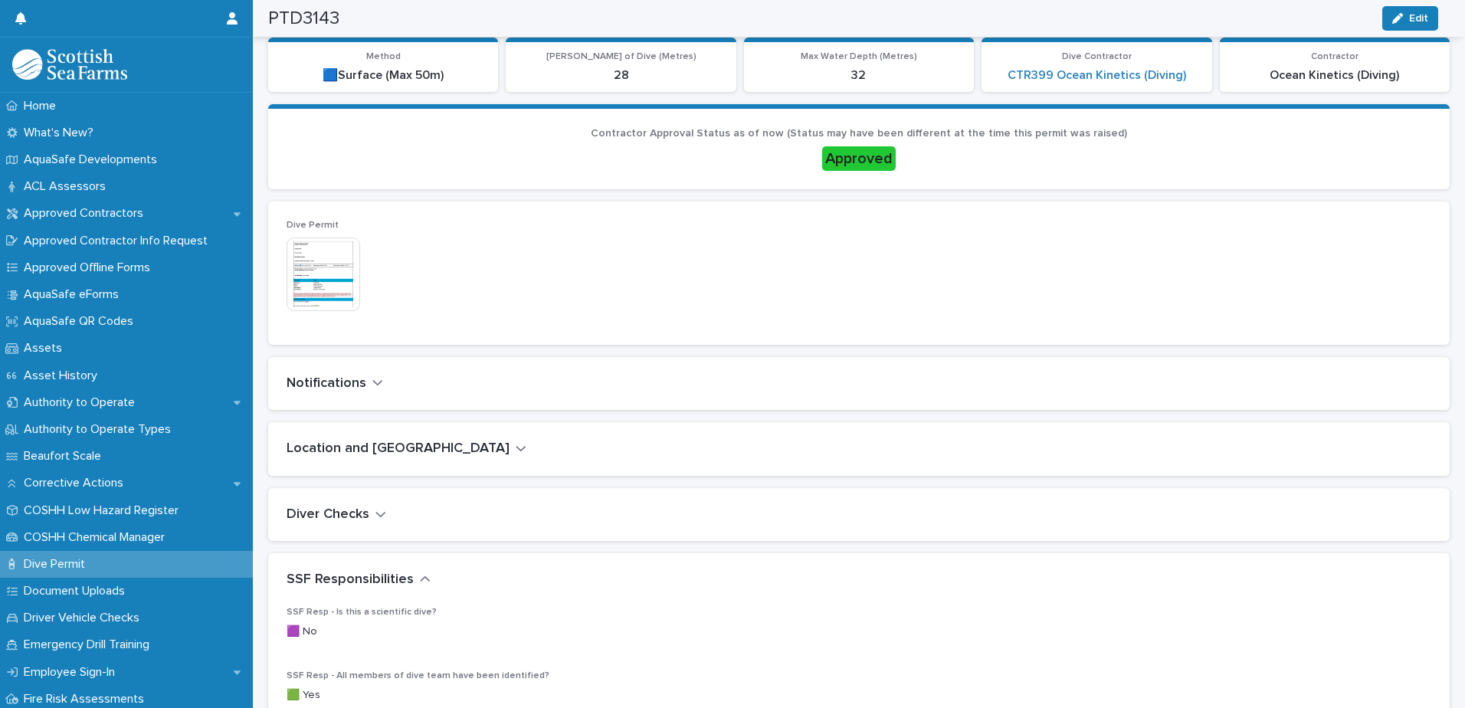
click at [379, 513] on icon "button" at bounding box center [380, 514] width 11 height 14
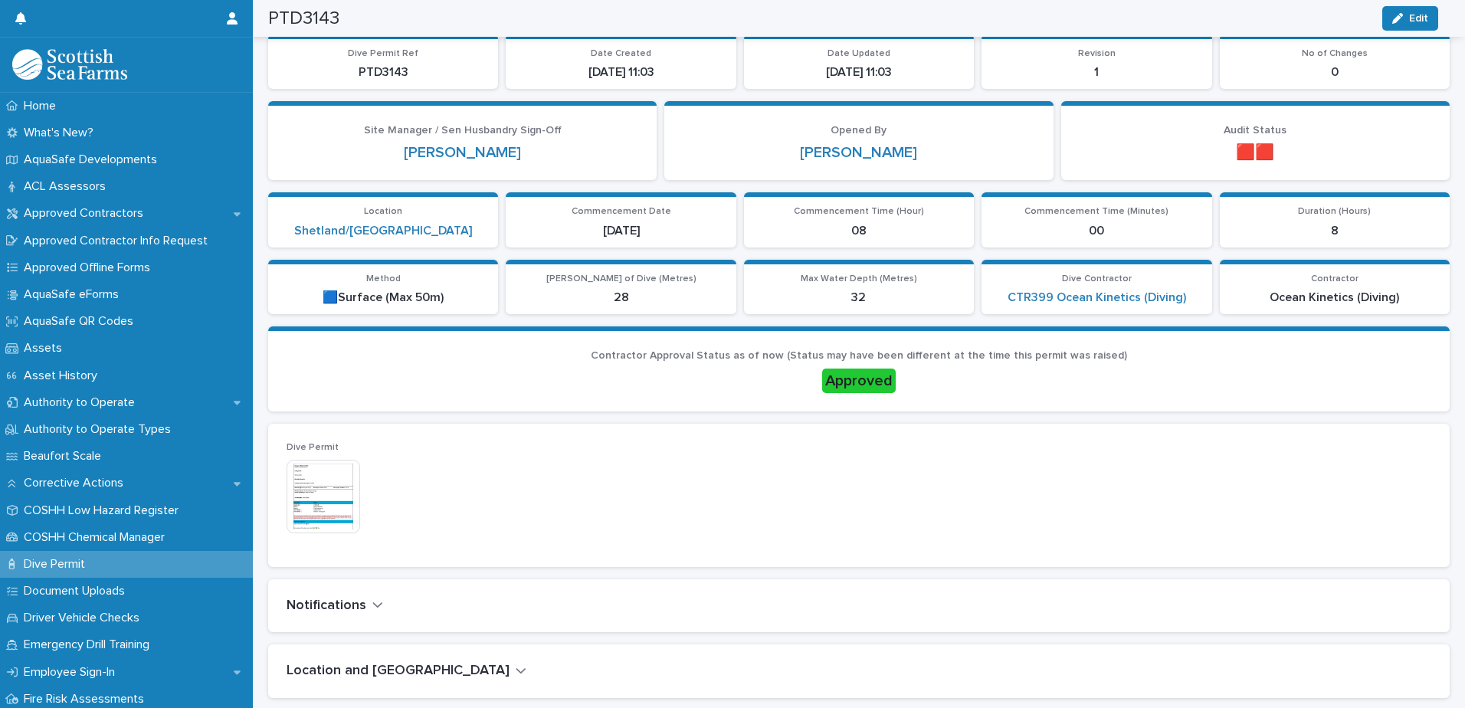
scroll to position [0, 0]
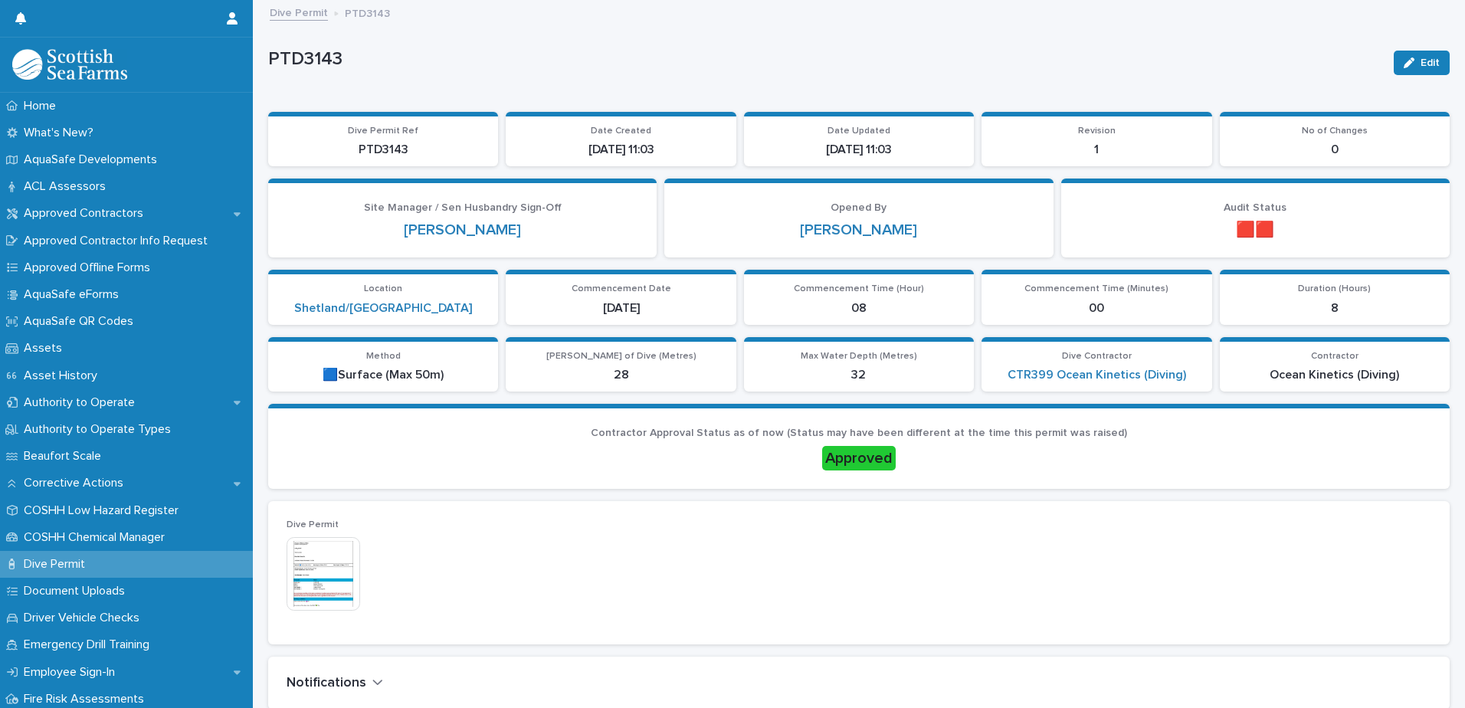
click at [298, 12] on link "Dive Permit" at bounding box center [299, 12] width 58 height 18
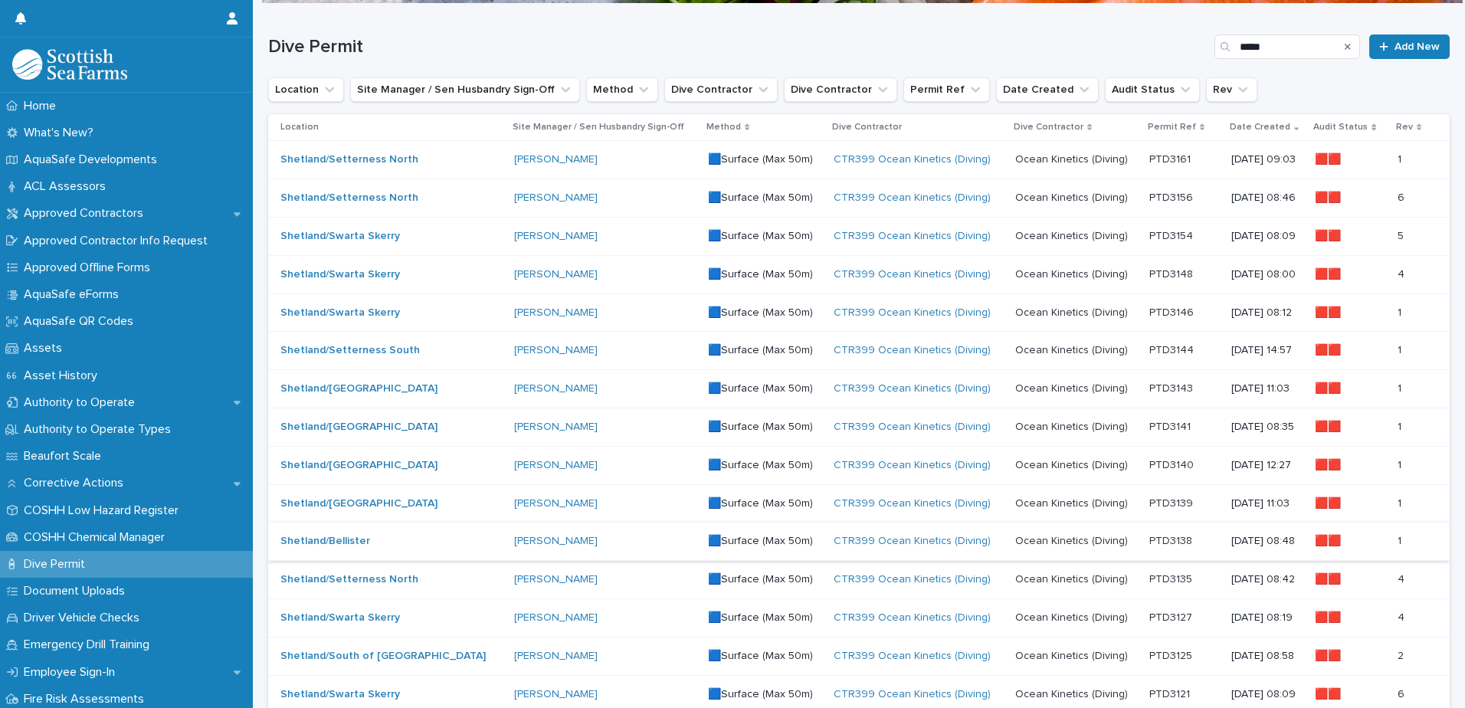
scroll to position [153, 0]
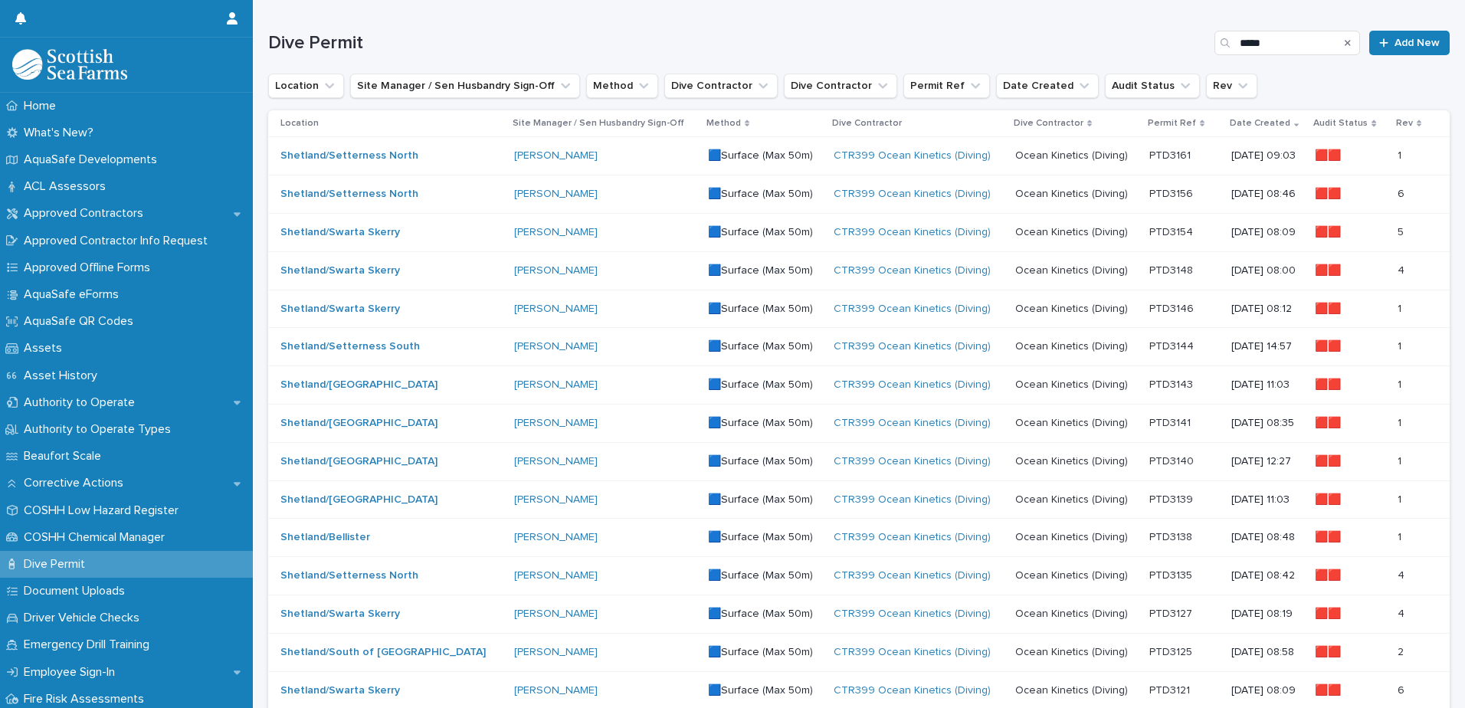
click at [584, 461] on div "[PERSON_NAME]" at bounding box center [605, 461] width 182 height 13
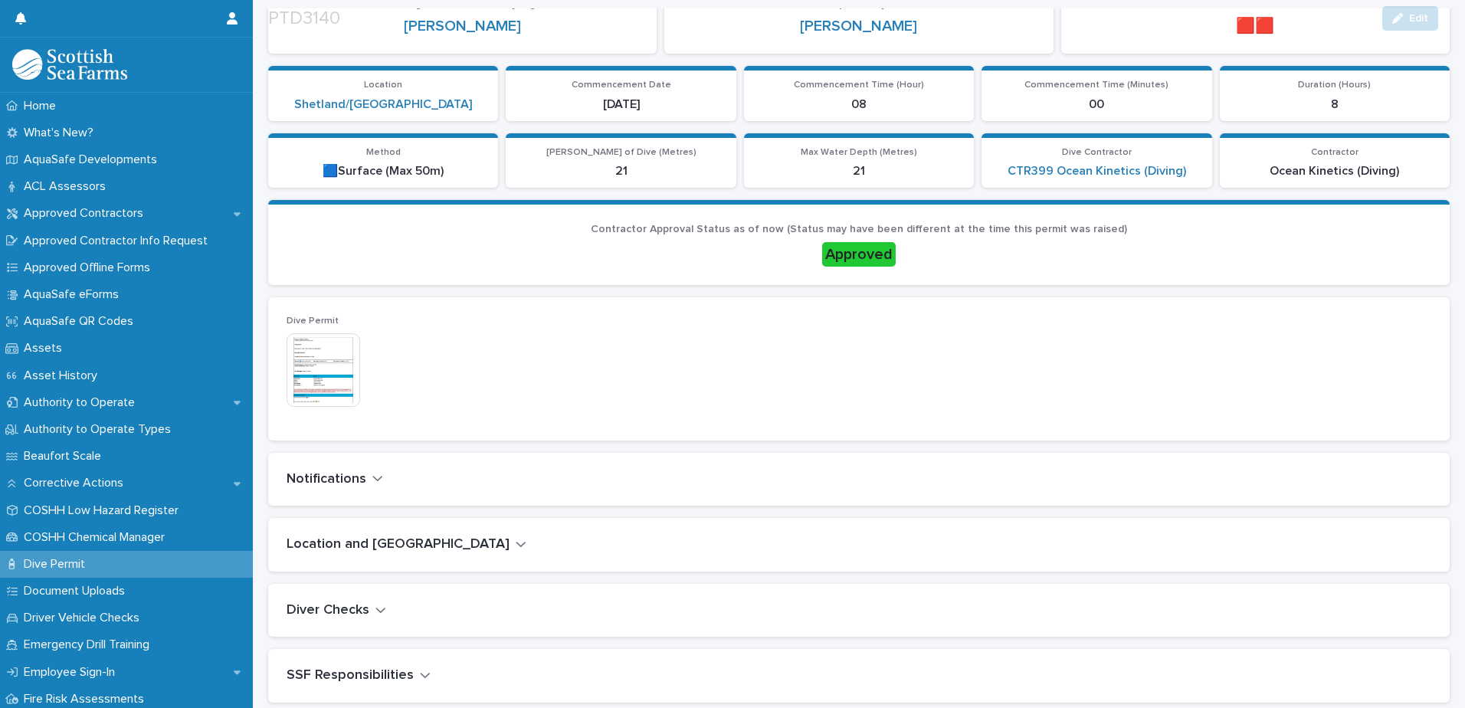
scroll to position [307, 0]
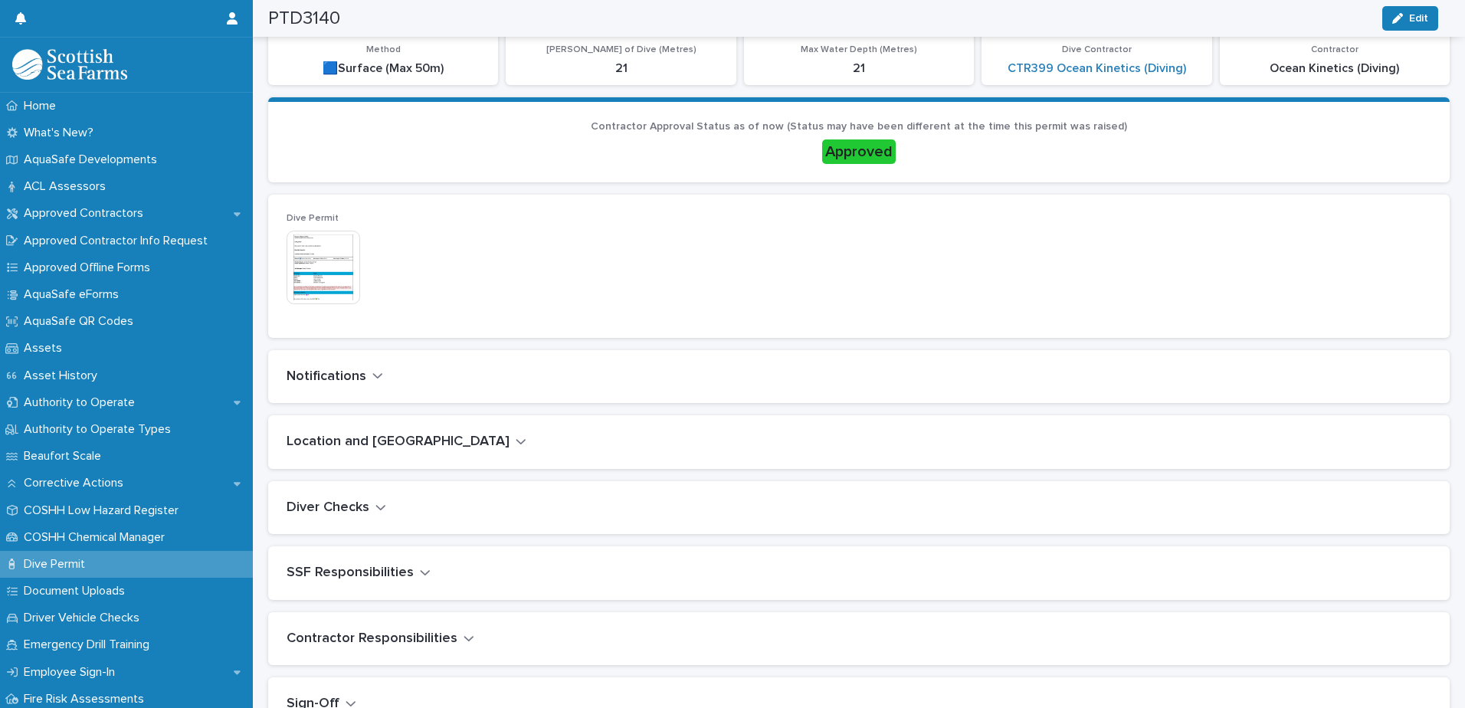
click at [380, 513] on icon "button" at bounding box center [380, 507] width 11 height 14
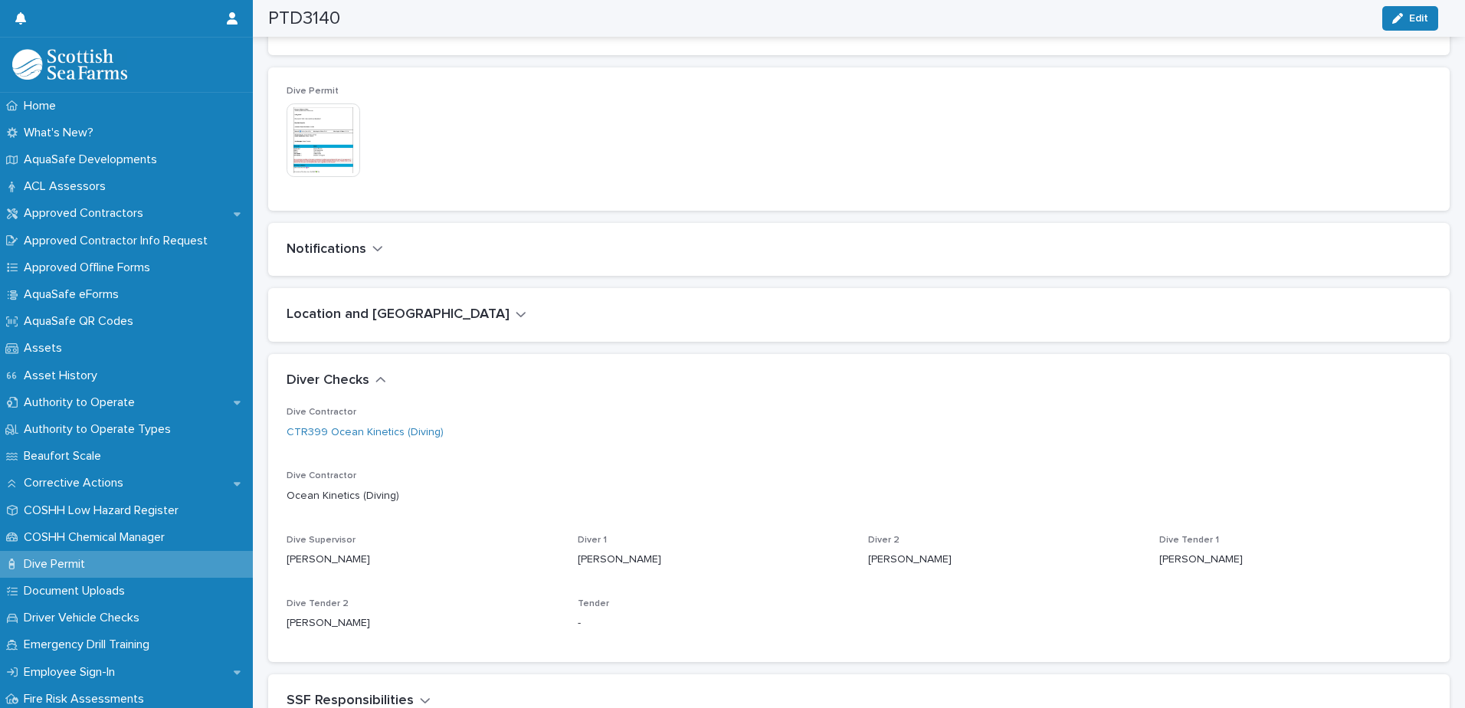
scroll to position [0, 0]
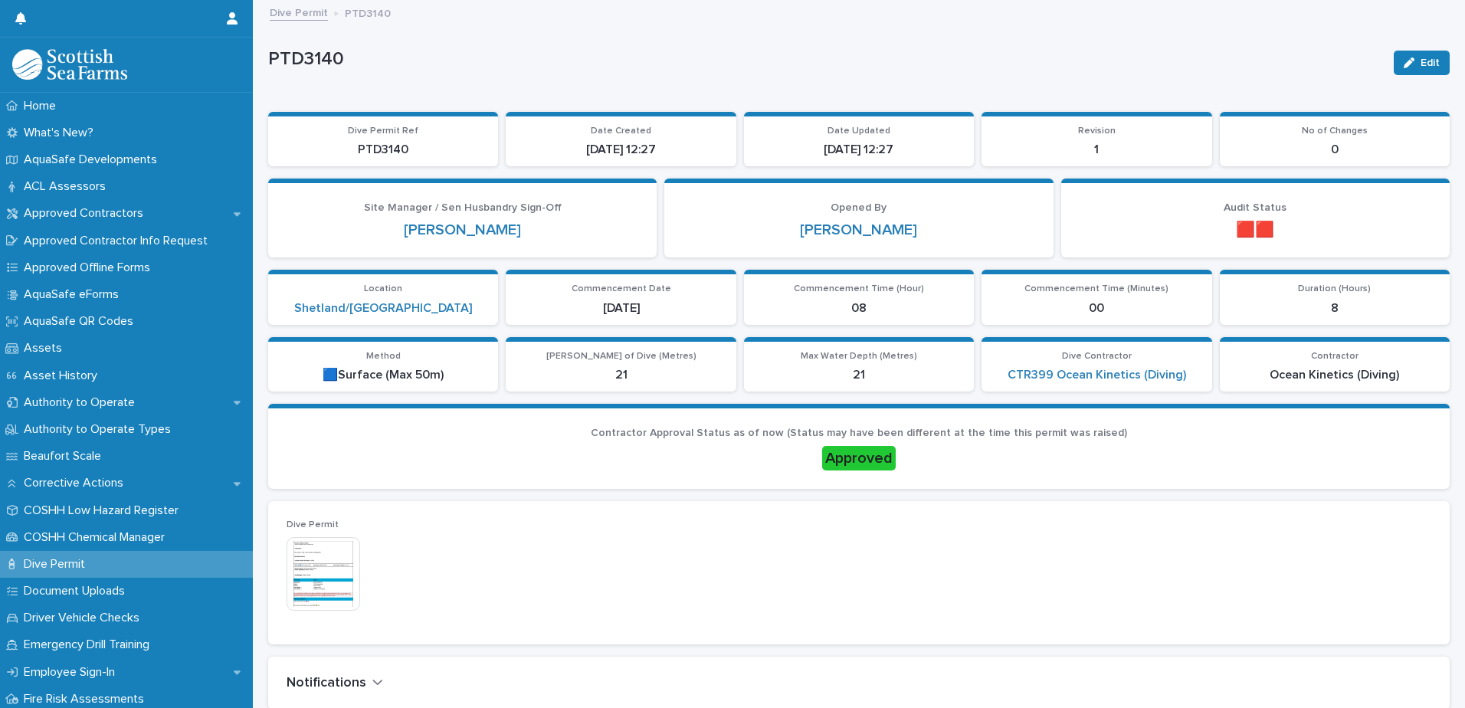
click at [297, 15] on link "Dive Permit" at bounding box center [299, 12] width 58 height 18
